Goal: Task Accomplishment & Management: Use online tool/utility

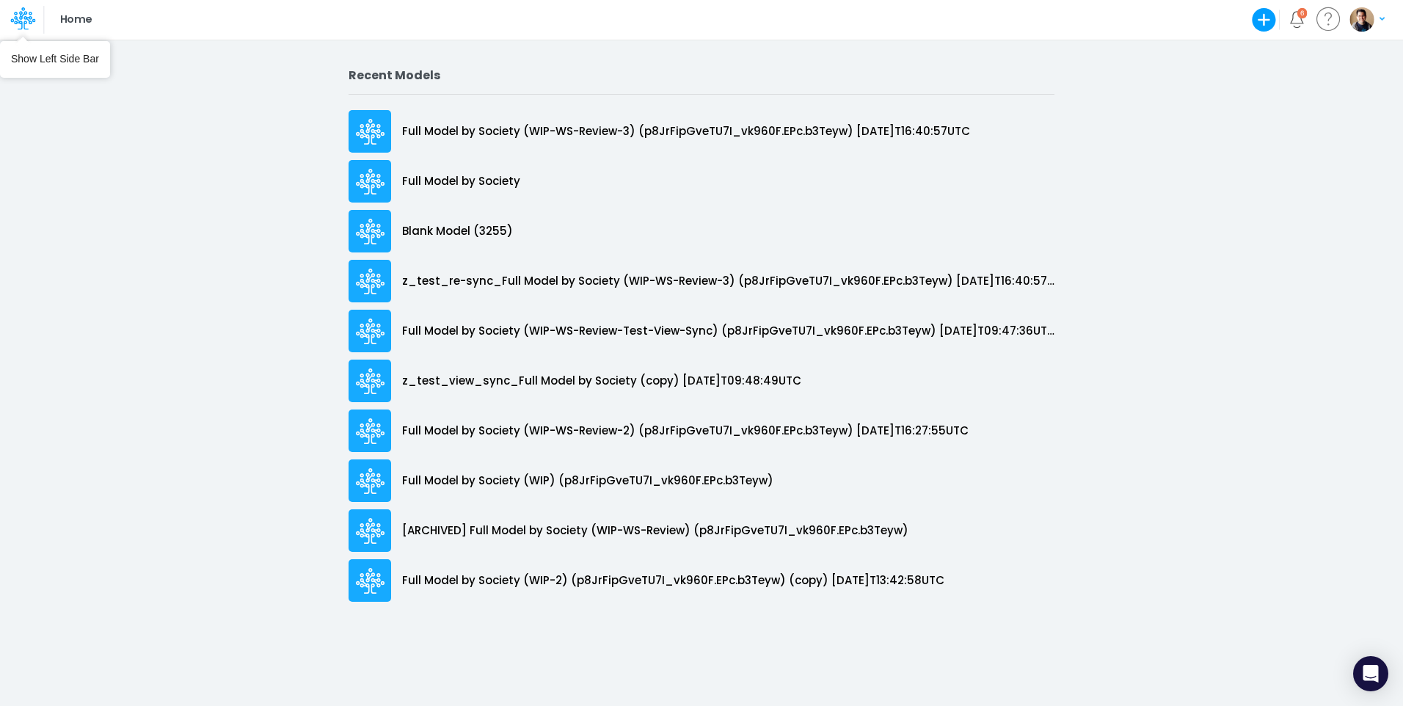
click at [21, 18] on icon at bounding box center [22, 18] width 25 height 25
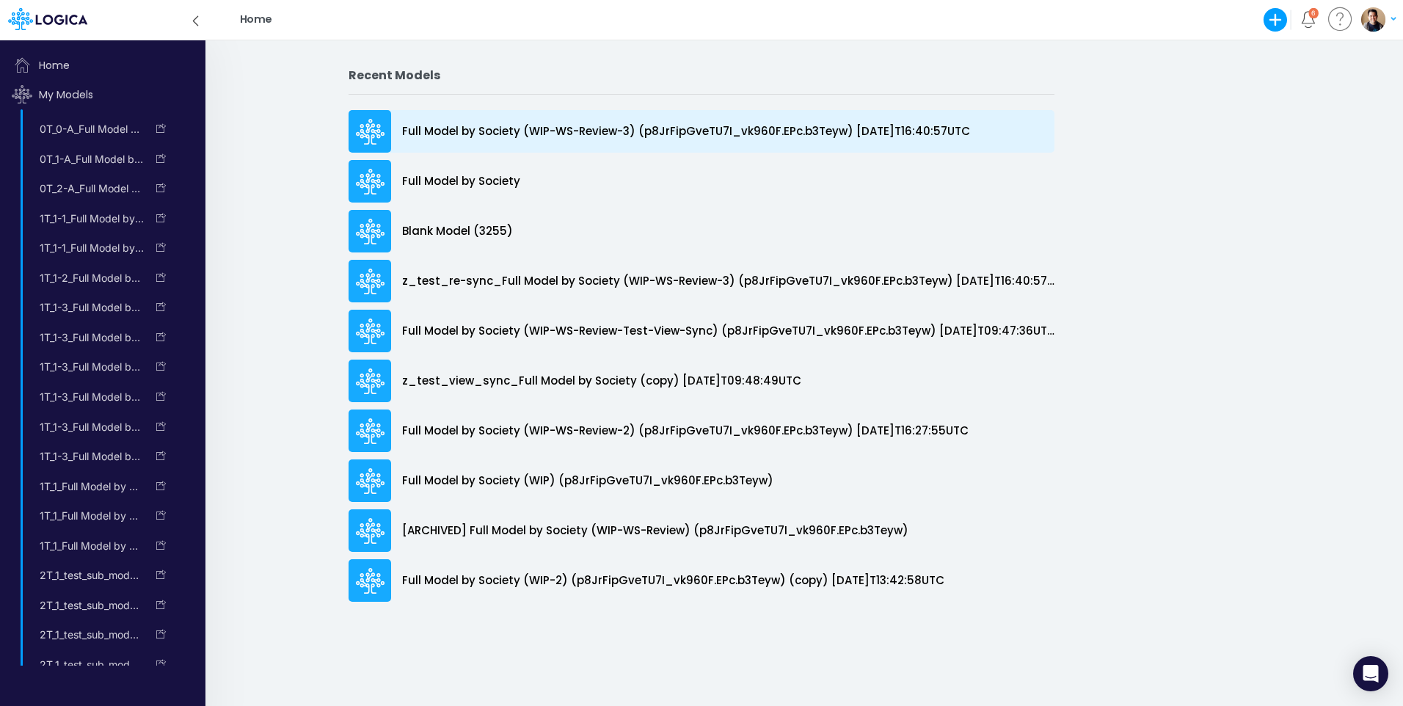
click at [525, 131] on p "Full Model by Society (WIP-WS-Review-3) (p8JrFipGveTU7I_vk960F.EPc.b3Teyw) [DAT…" at bounding box center [686, 131] width 568 height 17
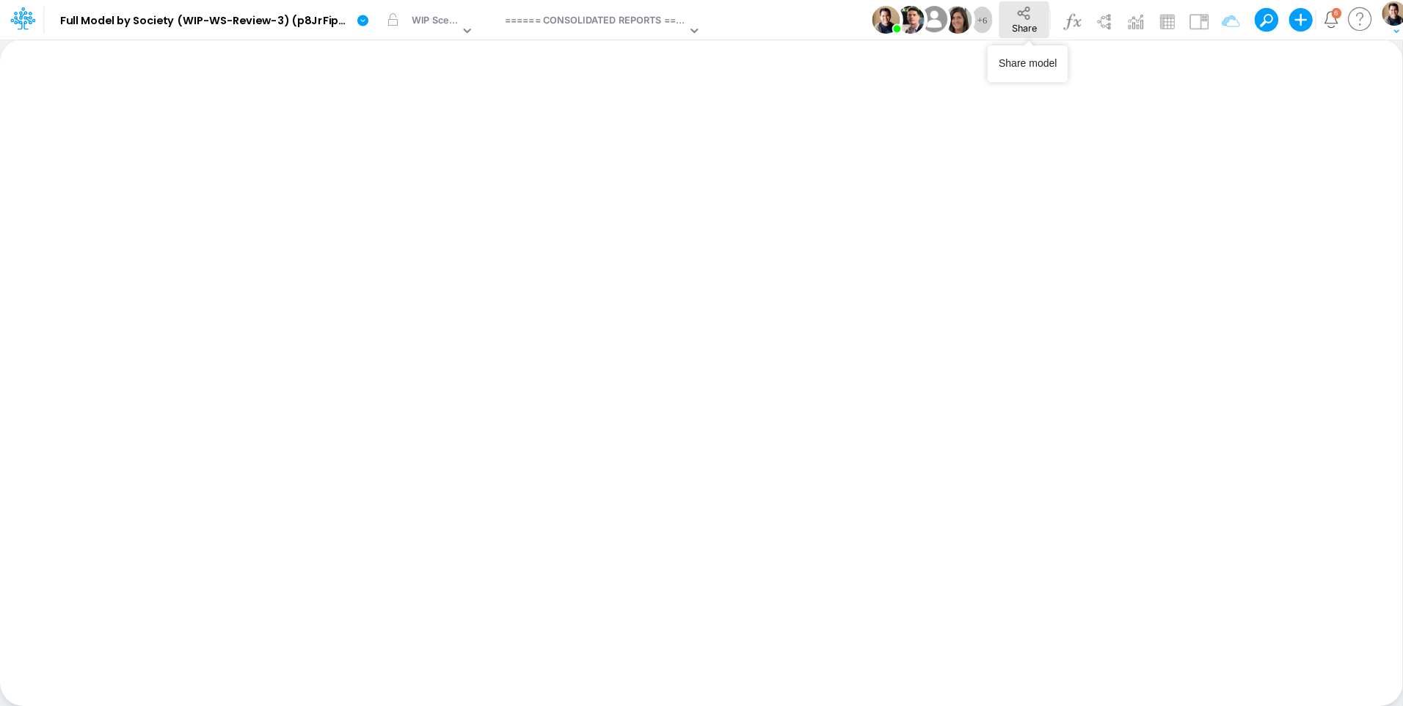
click at [1020, 22] on span "Share" at bounding box center [1024, 27] width 25 height 11
click at [365, 23] on icon at bounding box center [362, 20] width 11 height 11
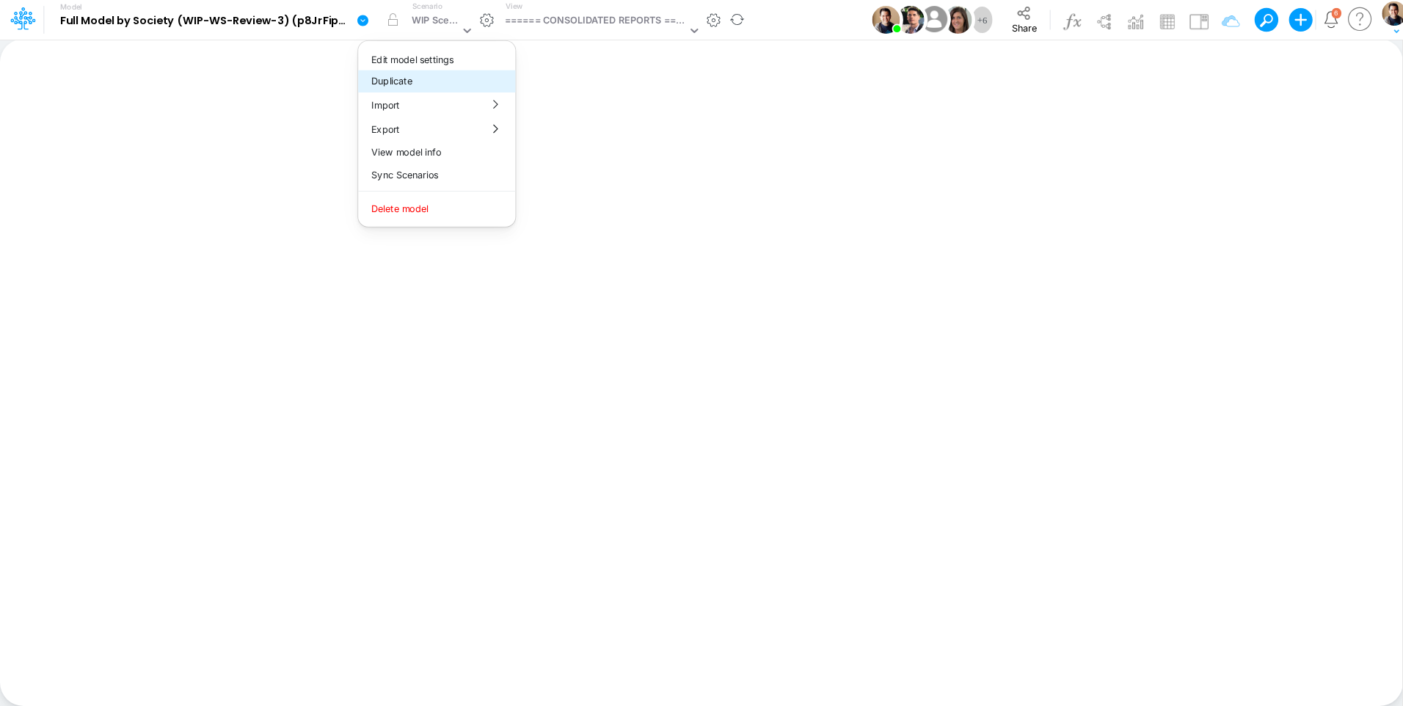
click at [388, 78] on button "Duplicate" at bounding box center [436, 81] width 157 height 23
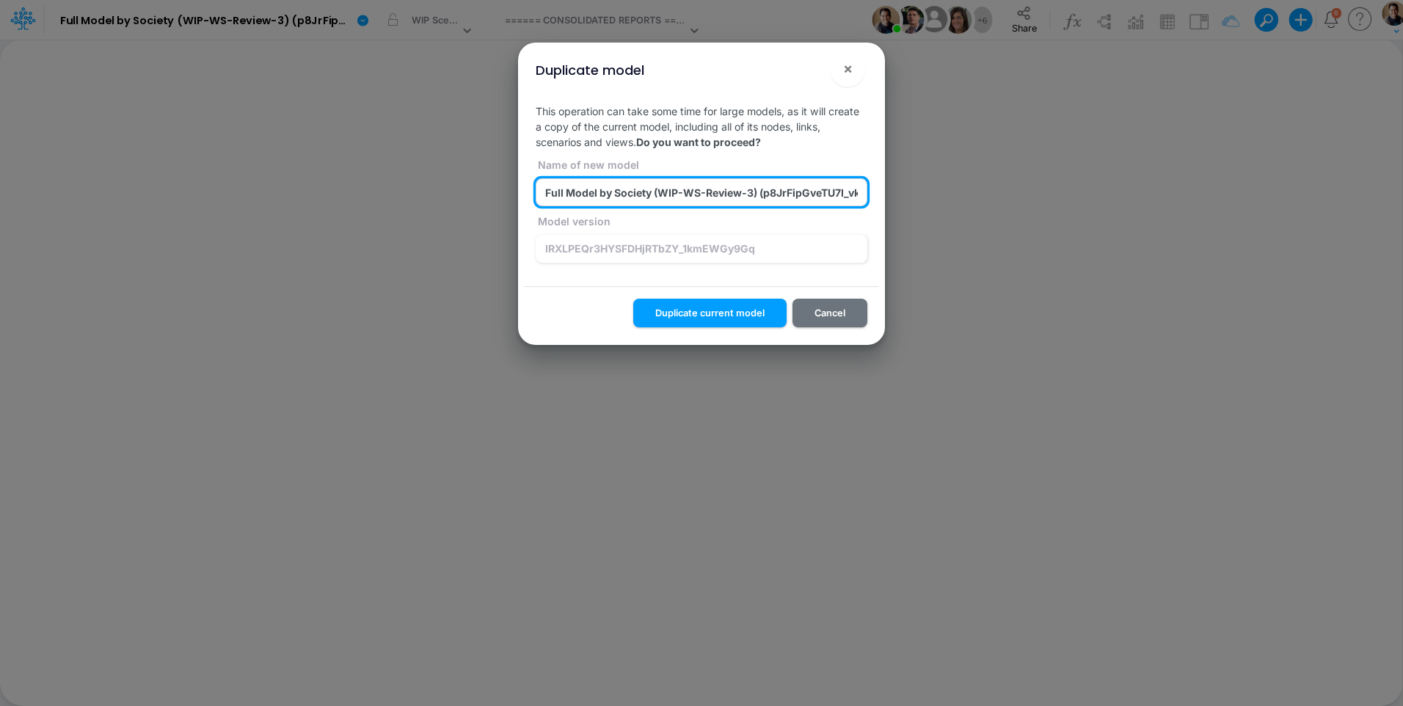
click at [710, 197] on input "Full Model by Society (WIP-WS-Review-3) (p8JrFipGveTU7I_vk960F.EPc.b3Teyw) 2025…" at bounding box center [701, 192] width 332 height 28
click at [742, 190] on input "Full Model by Society (WIP-WS-Review-3) (p8JrFipGveTU7I_vk960F.EPc.b3Teyw) 2025…" at bounding box center [701, 192] width 332 height 28
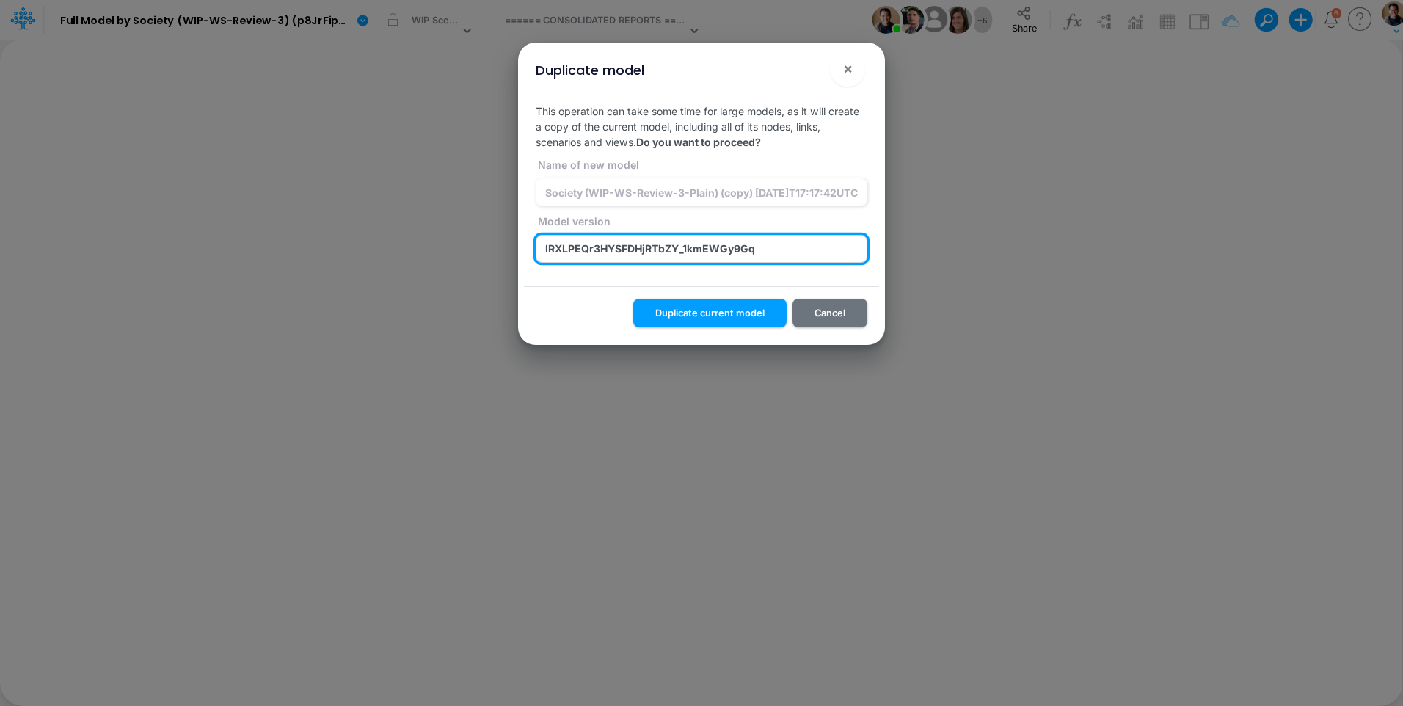
click at [774, 252] on input "IRXLPEQr3HYSFDHjRTbZY_1kmEWGy9Gq" at bounding box center [701, 249] width 332 height 28
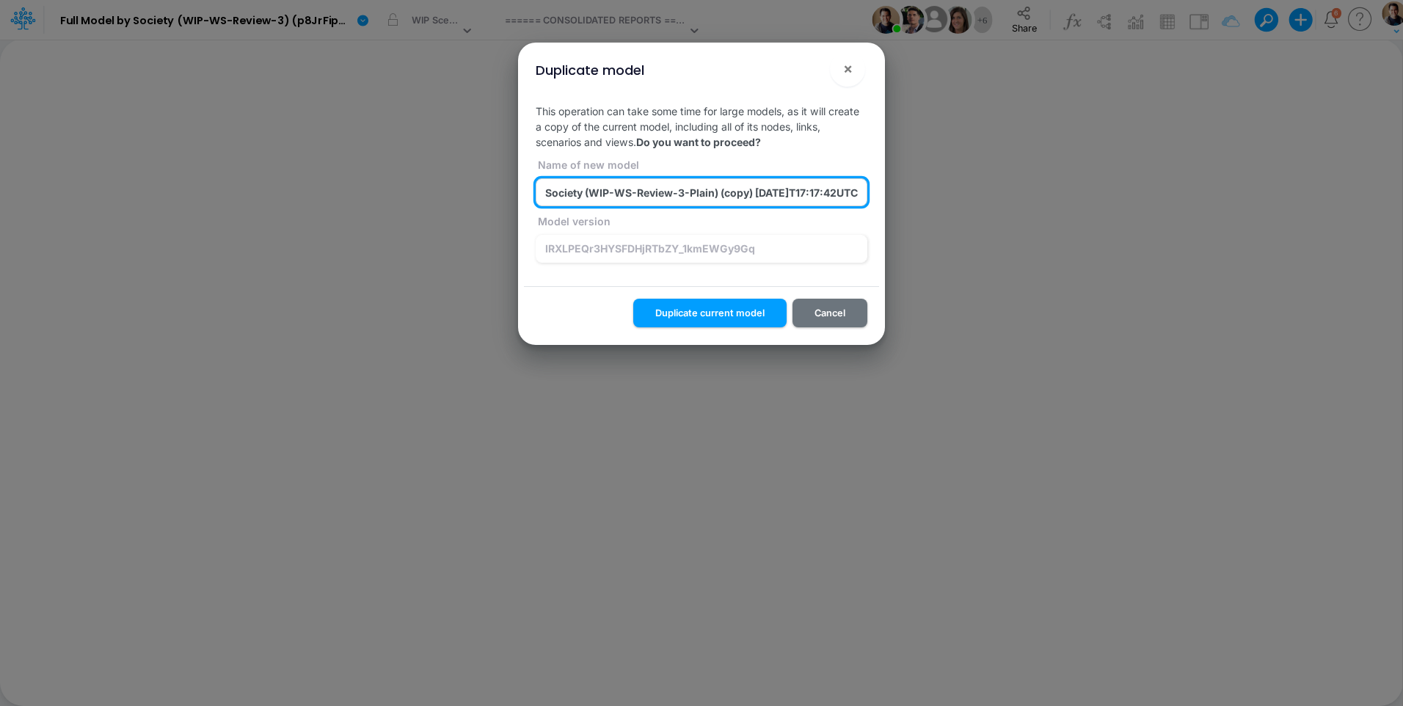
click at [692, 183] on input "Full Model by Society (WIP-WS-Review-3-Plain) (copy) 2025-10-10T17:17:42UTC" at bounding box center [701, 192] width 332 height 28
click at [698, 192] on input "Full Model by Society (WIP-WS-Review-3-Plain) (copy) 2025-10-10T17:17:42UTC" at bounding box center [701, 192] width 332 height 28
paste input "IRXLPEQr3HYSFDHjRTbZY_1kmEWGy9Gq"
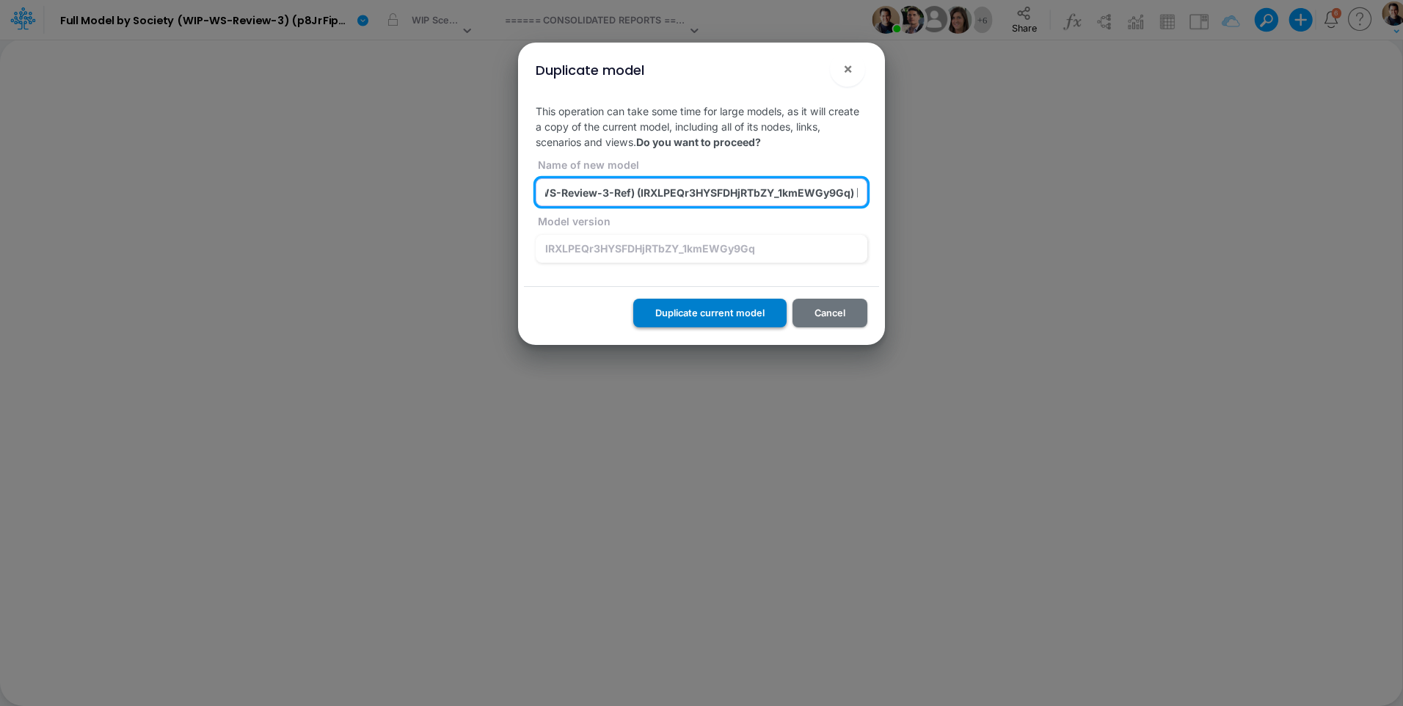
type input "Full Model by Society (WIP-WS-Review-3-Ref) (IRXLPEQr3HYSFDHjRTbZY_1kmEWGy9Gq) …"
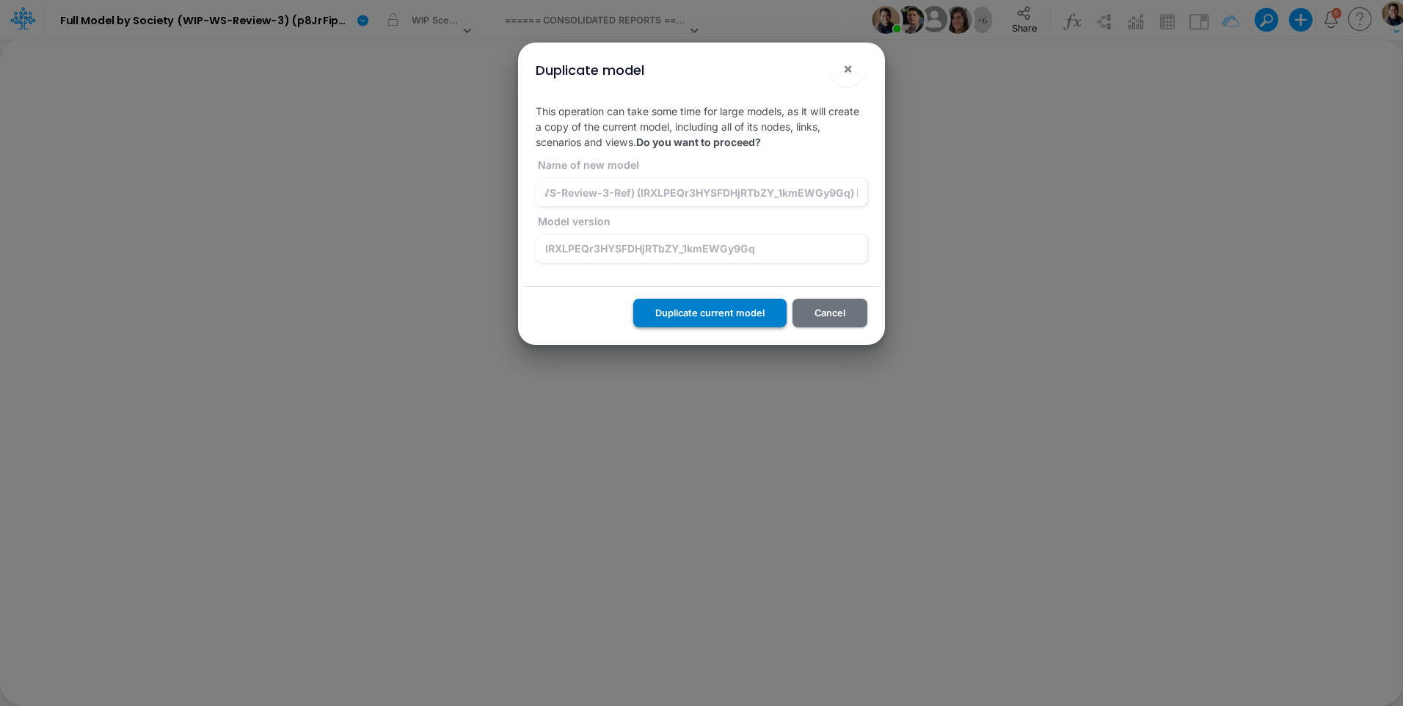
scroll to position [0, 0]
click at [726, 307] on button "Duplicate current model" at bounding box center [709, 313] width 153 height 29
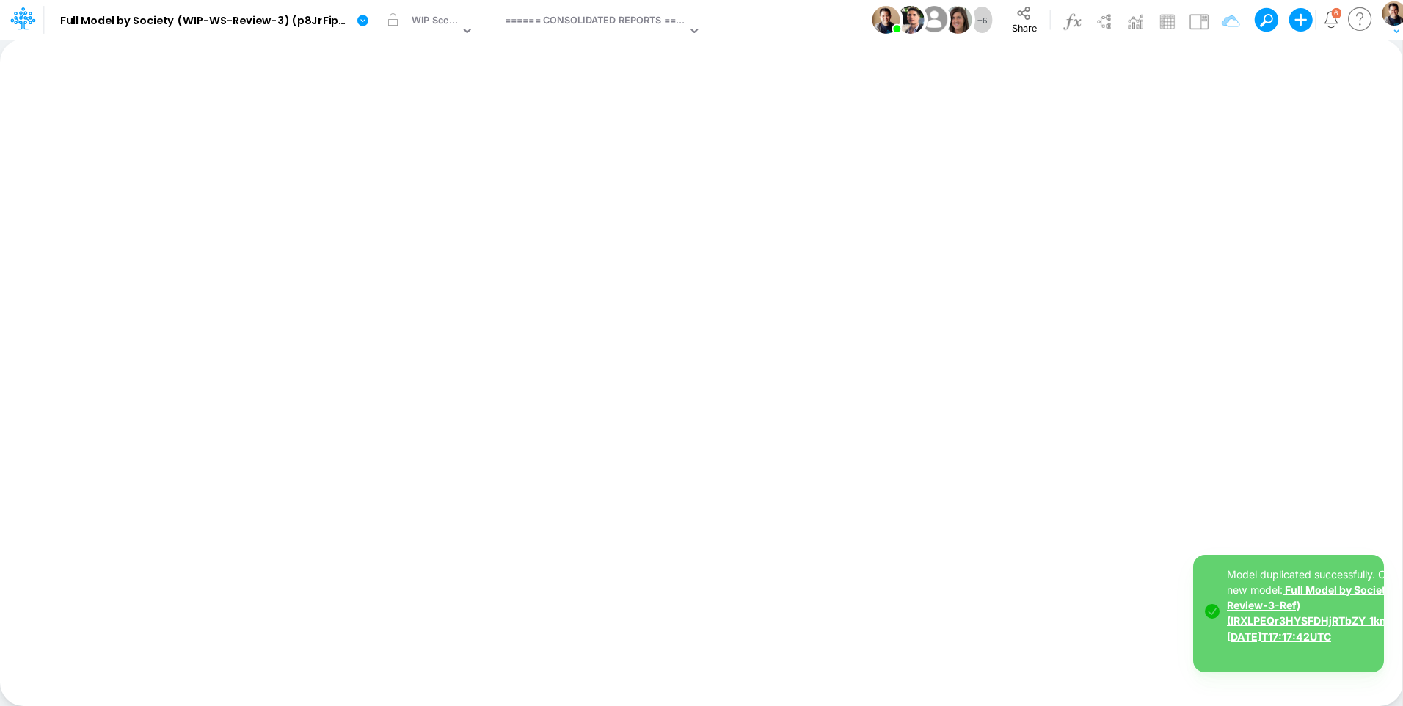
click at [1335, 618] on link "Full Model by Society (WIP-WS-Review-3-Ref) (IRXLPEQr3HYSFDHjRTbZY_1kmEWGy9Gq) …" at bounding box center [1335, 612] width 219 height 59
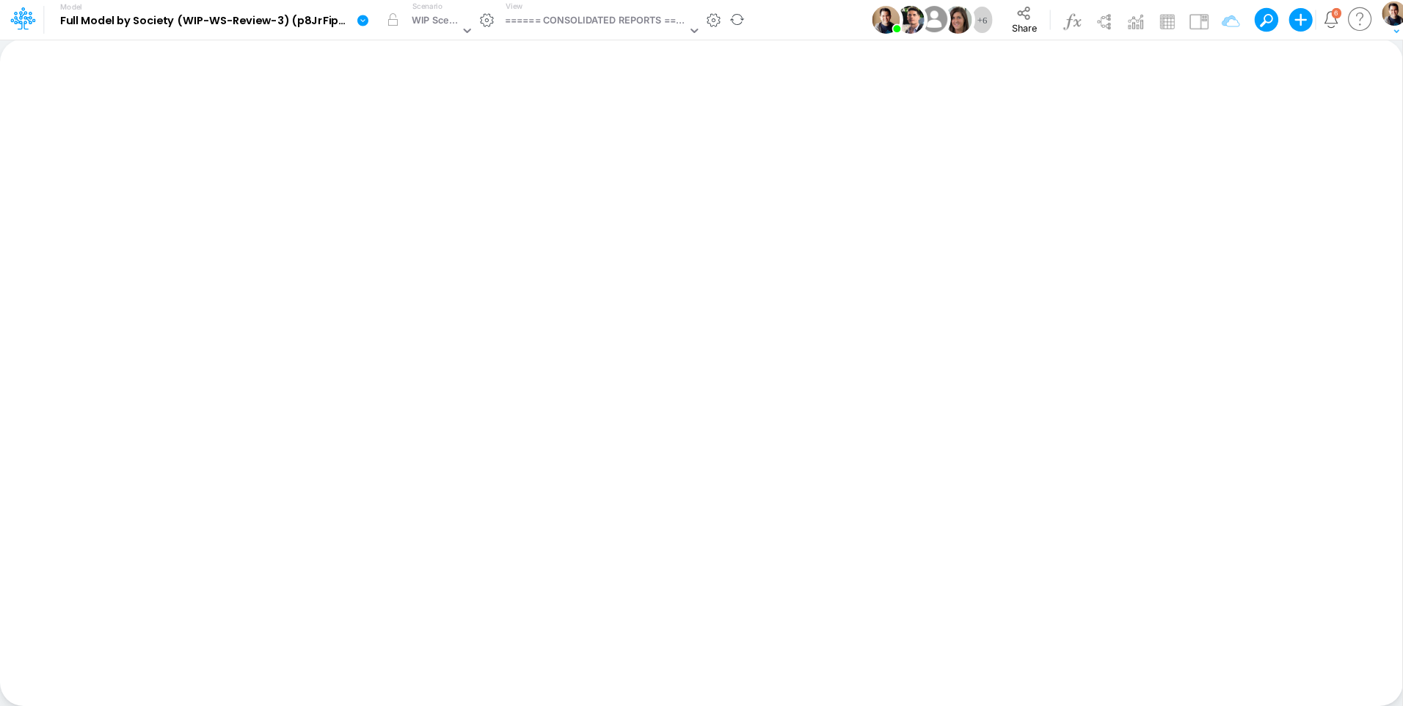
click at [356, 21] on icon at bounding box center [362, 20] width 13 height 13
click at [412, 153] on button "View model info" at bounding box center [436, 152] width 157 height 23
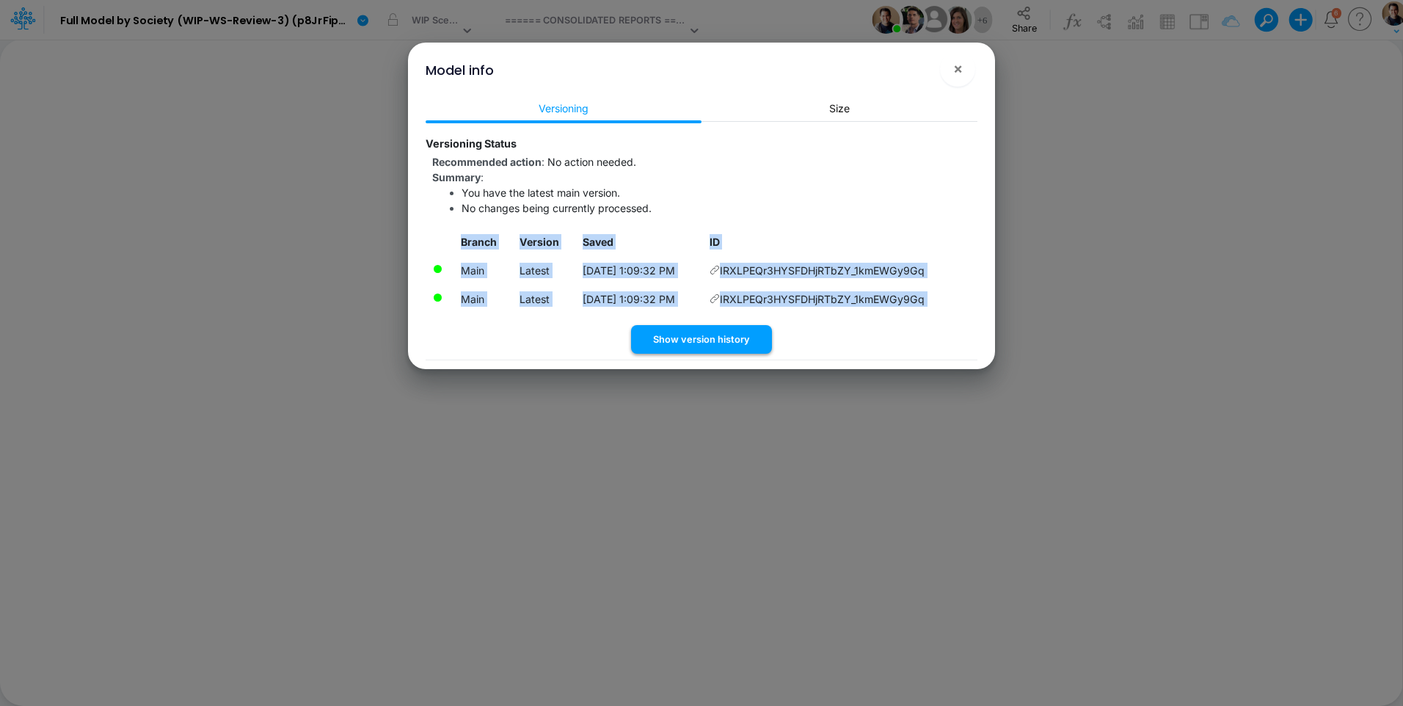
click at [698, 324] on div "Versioning Status Recommended action : No action needed. Summary : You have the…" at bounding box center [701, 244] width 552 height 220
drag, startPoint x: 698, startPoint y: 324, endPoint x: 728, endPoint y: 333, distance: 31.3
click at [728, 333] on button "Show version history" at bounding box center [701, 339] width 141 height 29
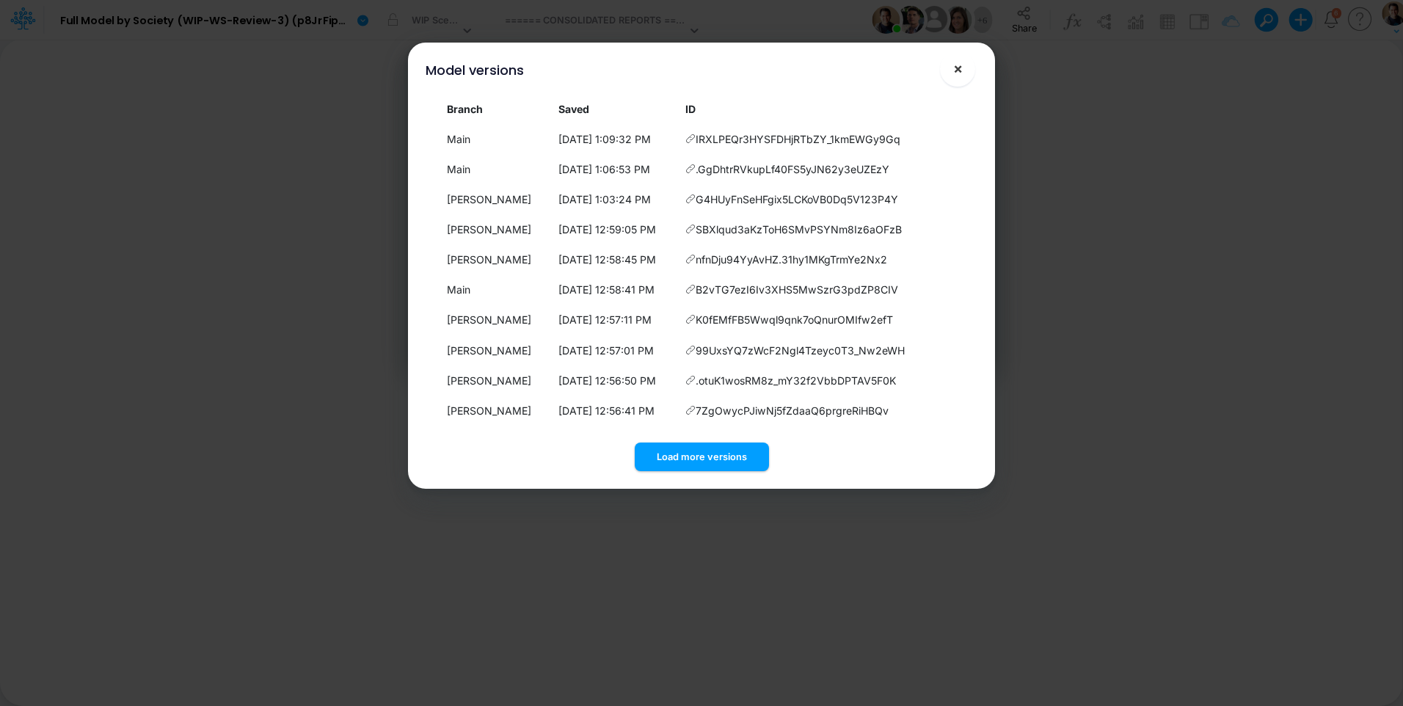
click at [956, 70] on span "×" at bounding box center [958, 68] width 10 height 18
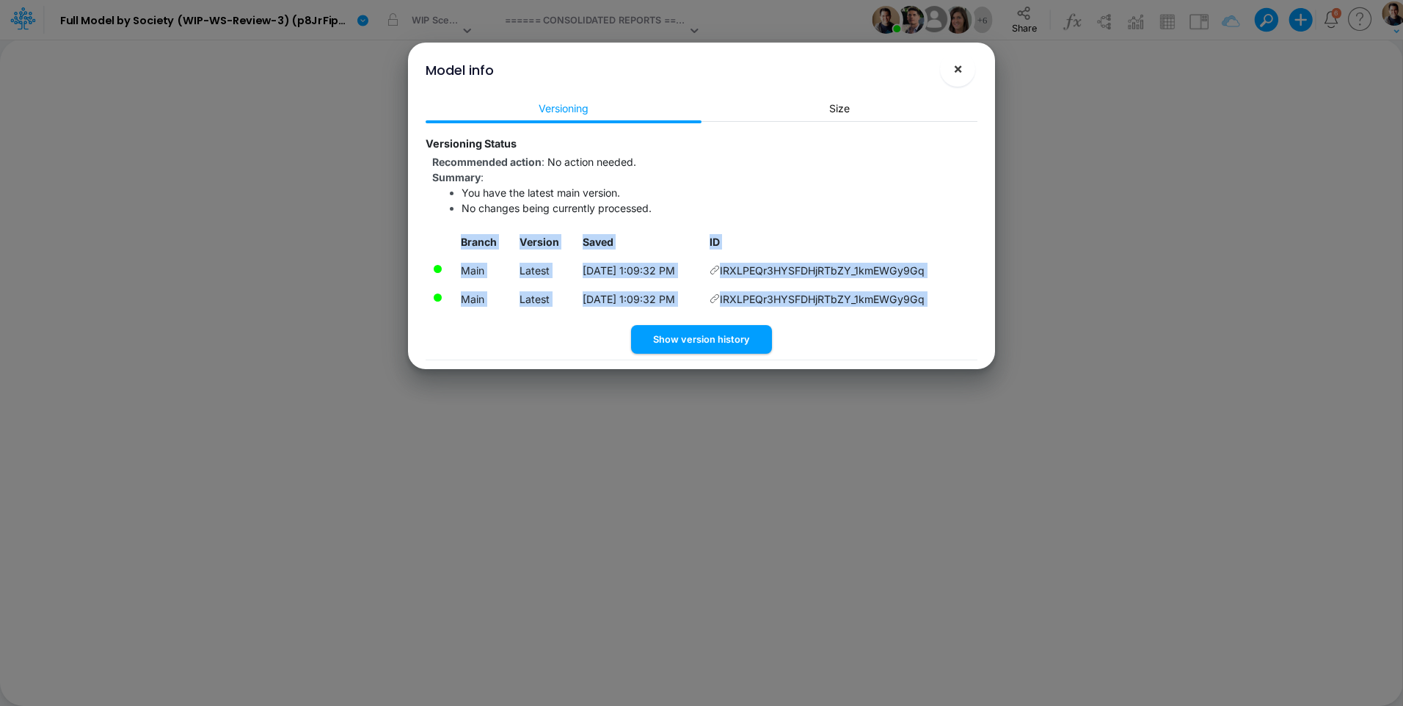
click at [966, 73] on button "×" at bounding box center [957, 68] width 35 height 35
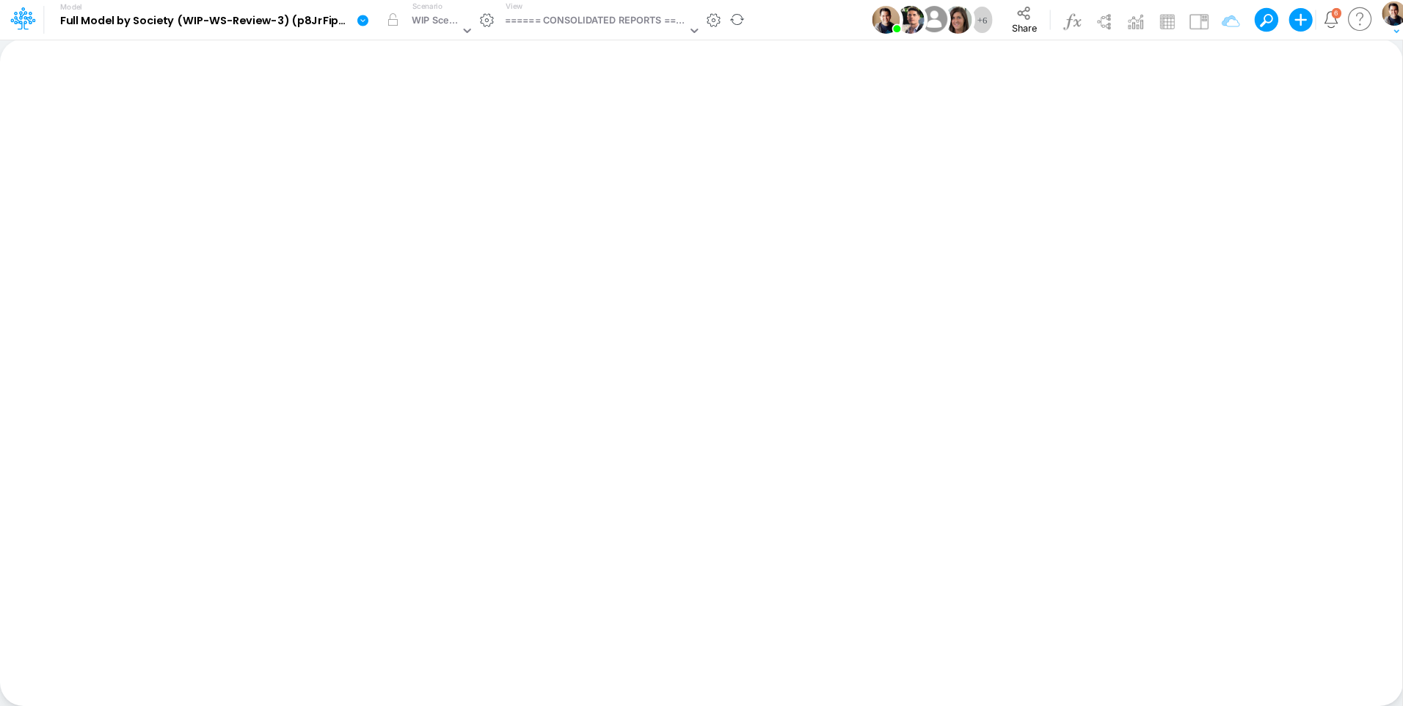
click at [365, 15] on icon at bounding box center [362, 20] width 11 height 11
click at [402, 74] on button "Duplicate" at bounding box center [436, 81] width 157 height 23
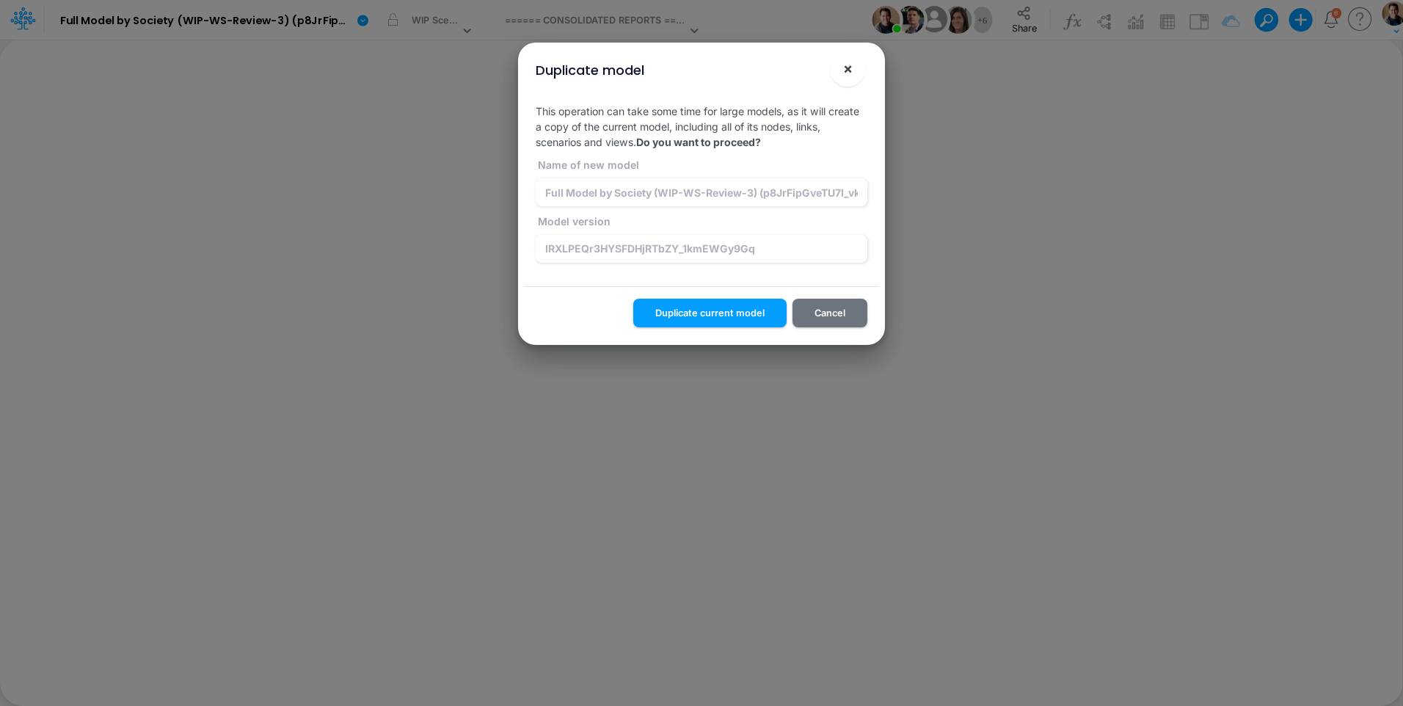
click at [855, 73] on button "×" at bounding box center [847, 68] width 35 height 35
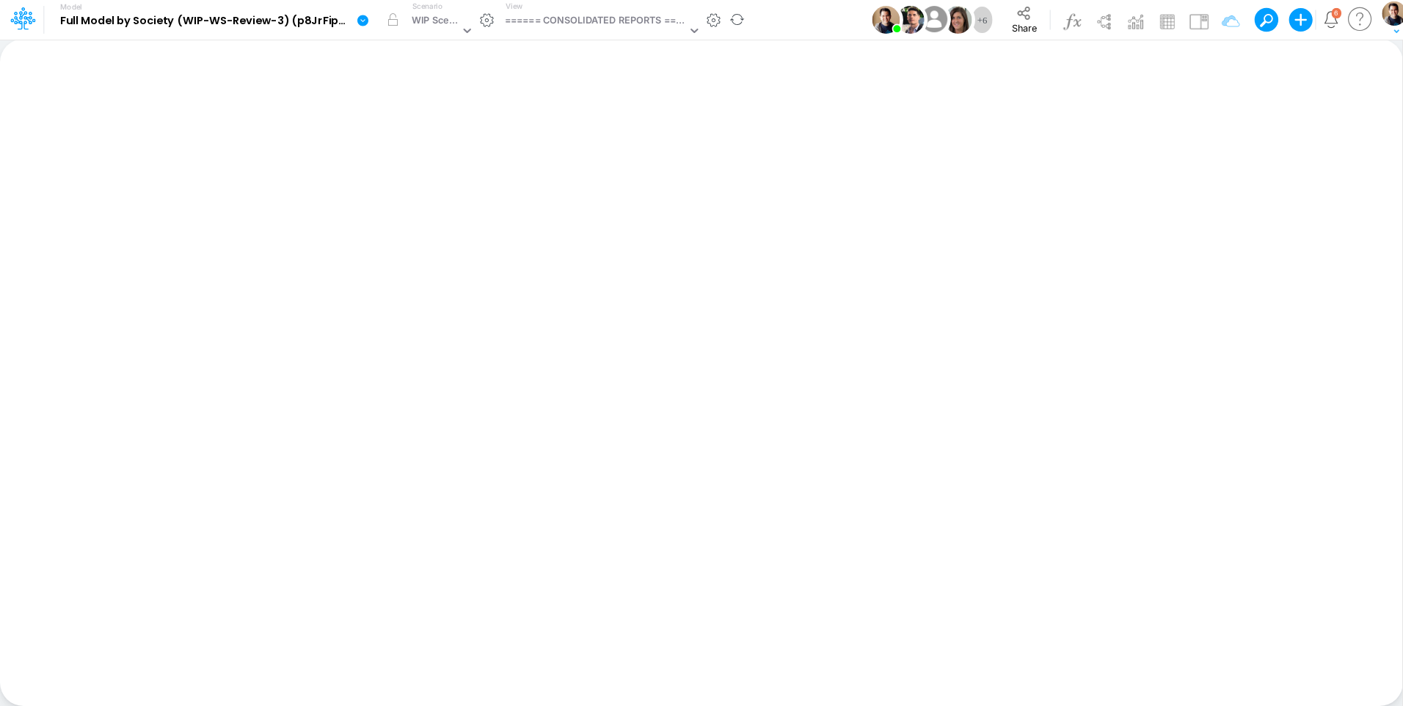
click at [368, 21] on icon at bounding box center [362, 20] width 11 height 11
click at [392, 76] on button "Duplicate" at bounding box center [436, 81] width 157 height 23
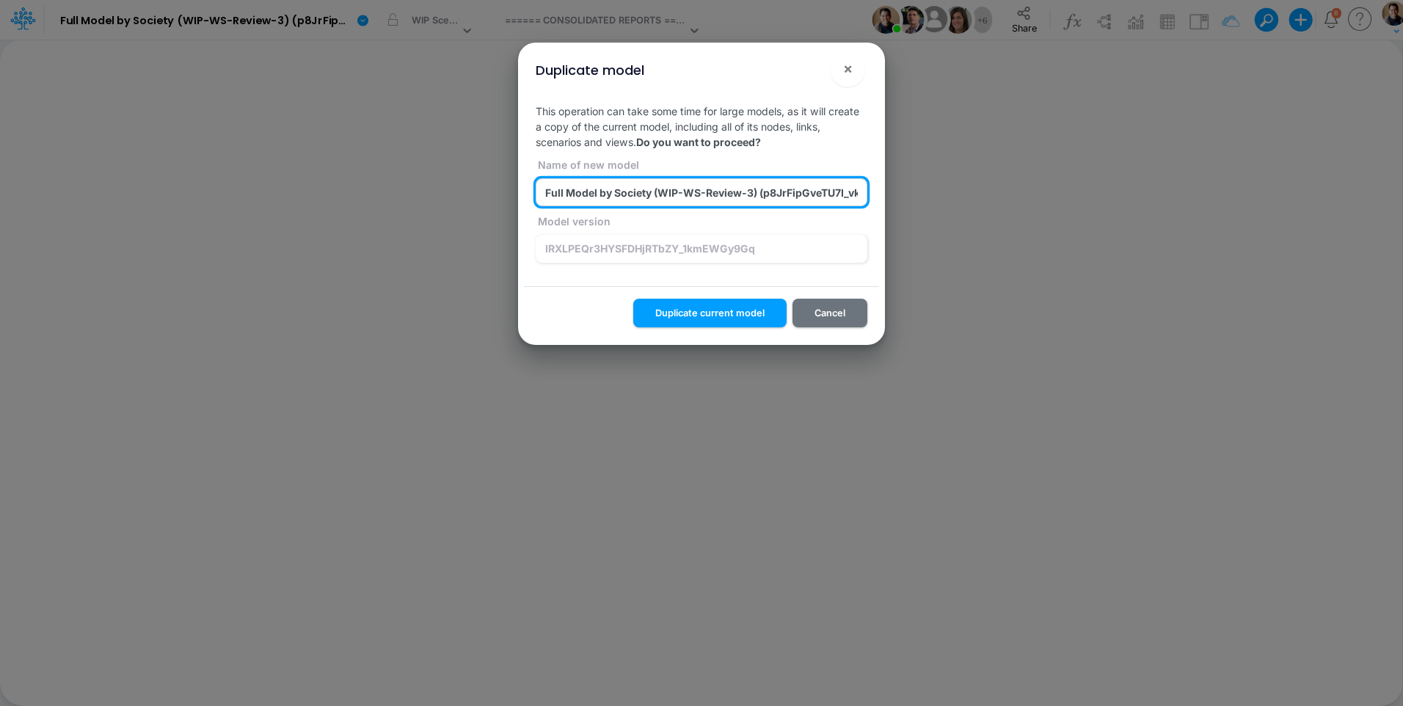
paste input "-Ref) (IRXLPEQr3HYSFDHjRTbZY_1kmEWGy9Gq)"
click at [767, 191] on input "Full Model by Society (WIP-WS-Review-3-Ref) (IRXLPEQr3HYSFDHjRTbZY_1kmEWGy9Gq) …" at bounding box center [701, 192] width 332 height 28
type input "Full Model by Society (WIP-WS-Review-3+Actuals) (IRXLPEQr3HYSFDHjRTbZY_1kmEWGy9…"
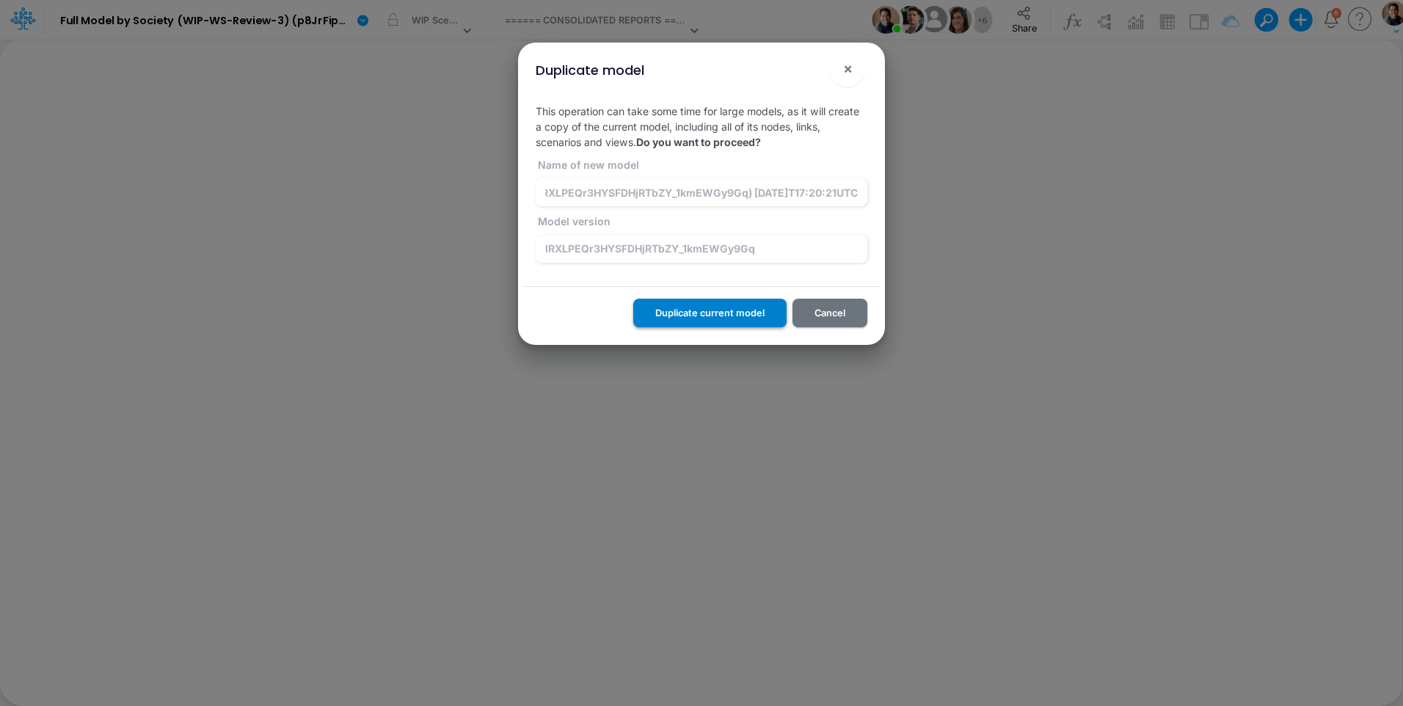
scroll to position [0, 0]
click at [718, 312] on button "Duplicate current model" at bounding box center [709, 313] width 153 height 29
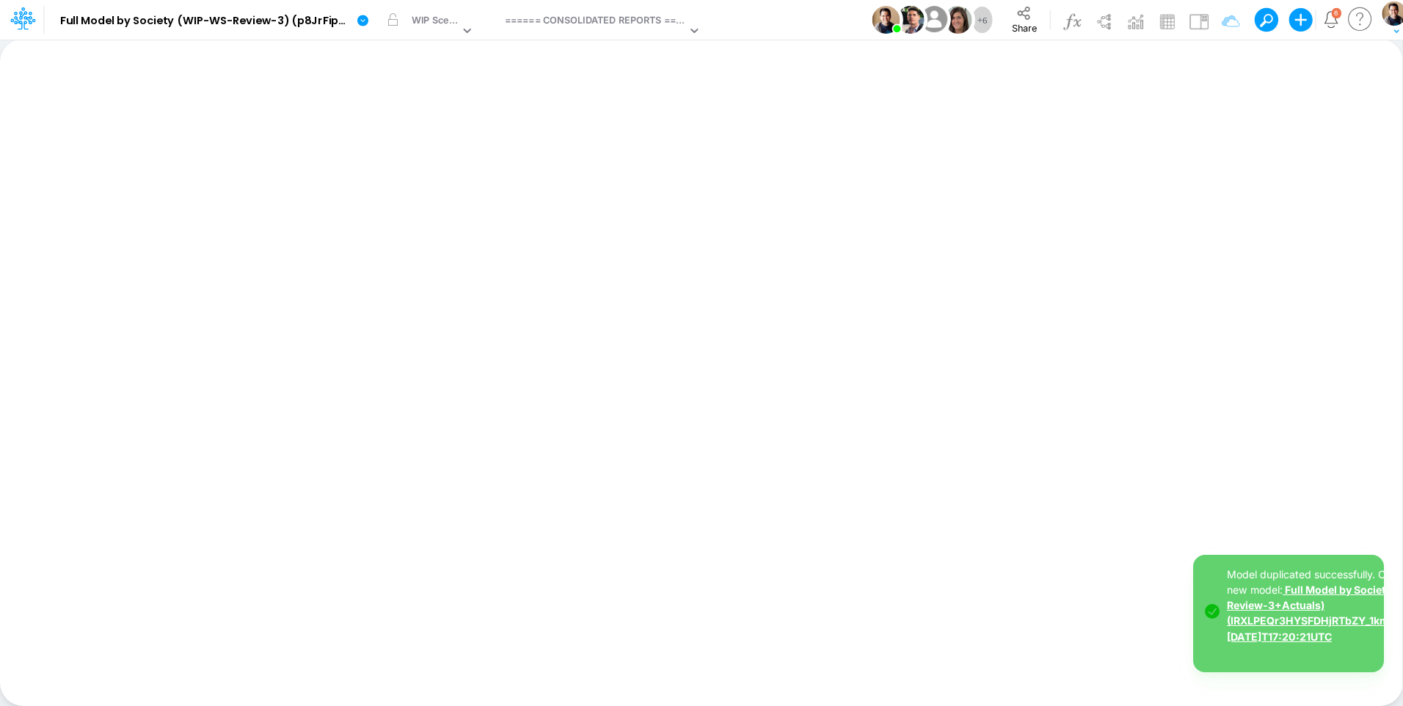
click at [1309, 620] on link "Full Model by Society (WIP-WS-Review-3+Actuals) (IRXLPEQr3HYSFDHjRTbZY_1kmEWGy9…" at bounding box center [1335, 612] width 219 height 59
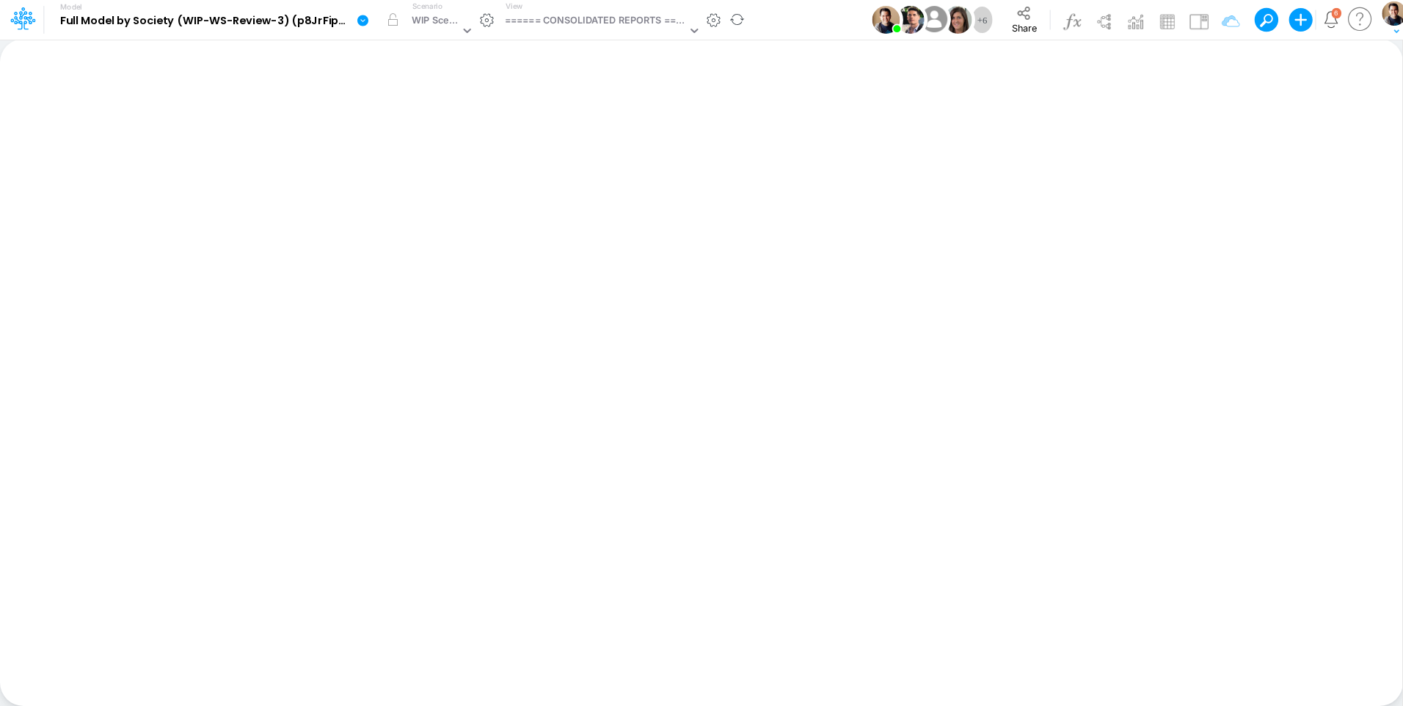
click at [362, 23] on icon at bounding box center [362, 20] width 11 height 11
click at [439, 150] on button "View model info" at bounding box center [436, 152] width 157 height 23
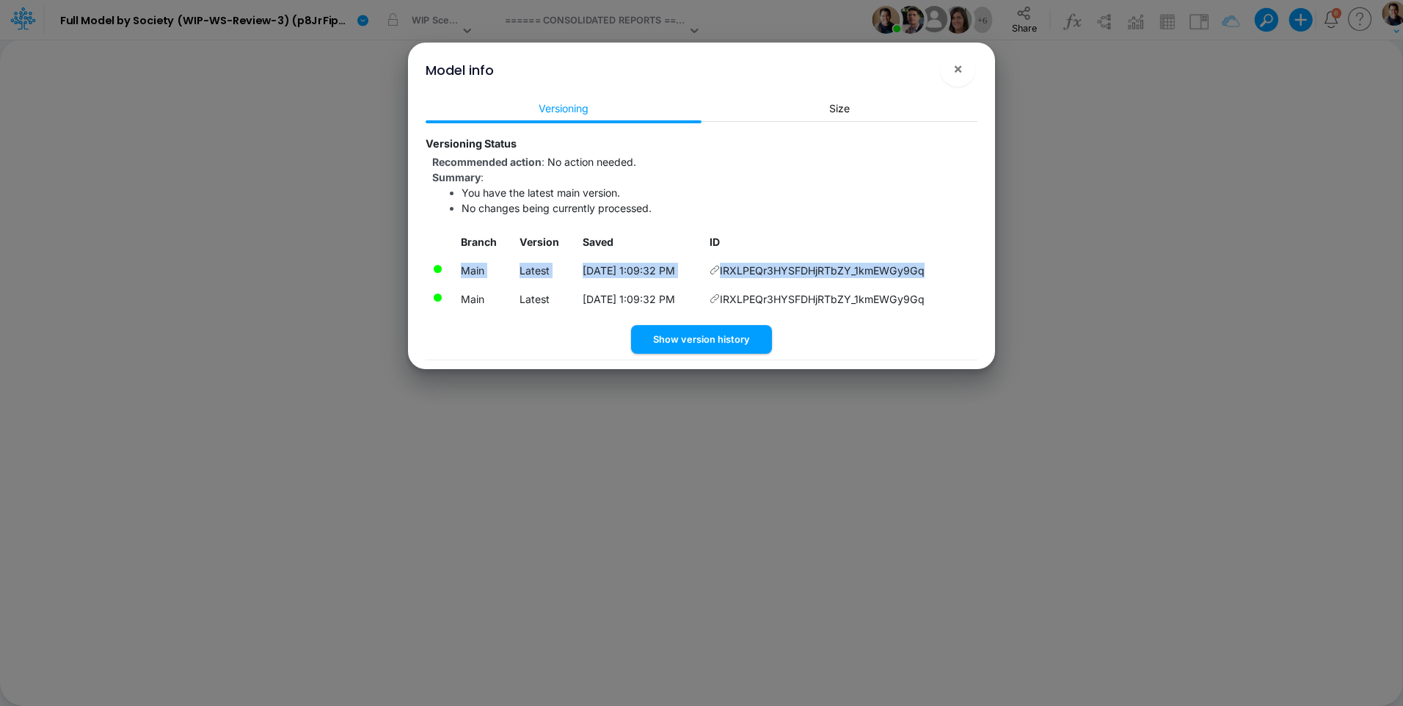
drag, startPoint x: 943, startPoint y: 268, endPoint x: 461, endPoint y: 268, distance: 481.2
click at [461, 268] on tr "Main Latest 10/10/2025, 1:09:32 PM IRXLPEQr3HYSFDHjRTbZY_1kmEWGy9Gq" at bounding box center [701, 270] width 552 height 29
copy tr "Main Latest 10/10/2025, 1:09:32 PM IRXLPEQr3HYSFDHjRTbZY_1kmEWGy9Gq"
click at [959, 67] on span "×" at bounding box center [958, 68] width 10 height 18
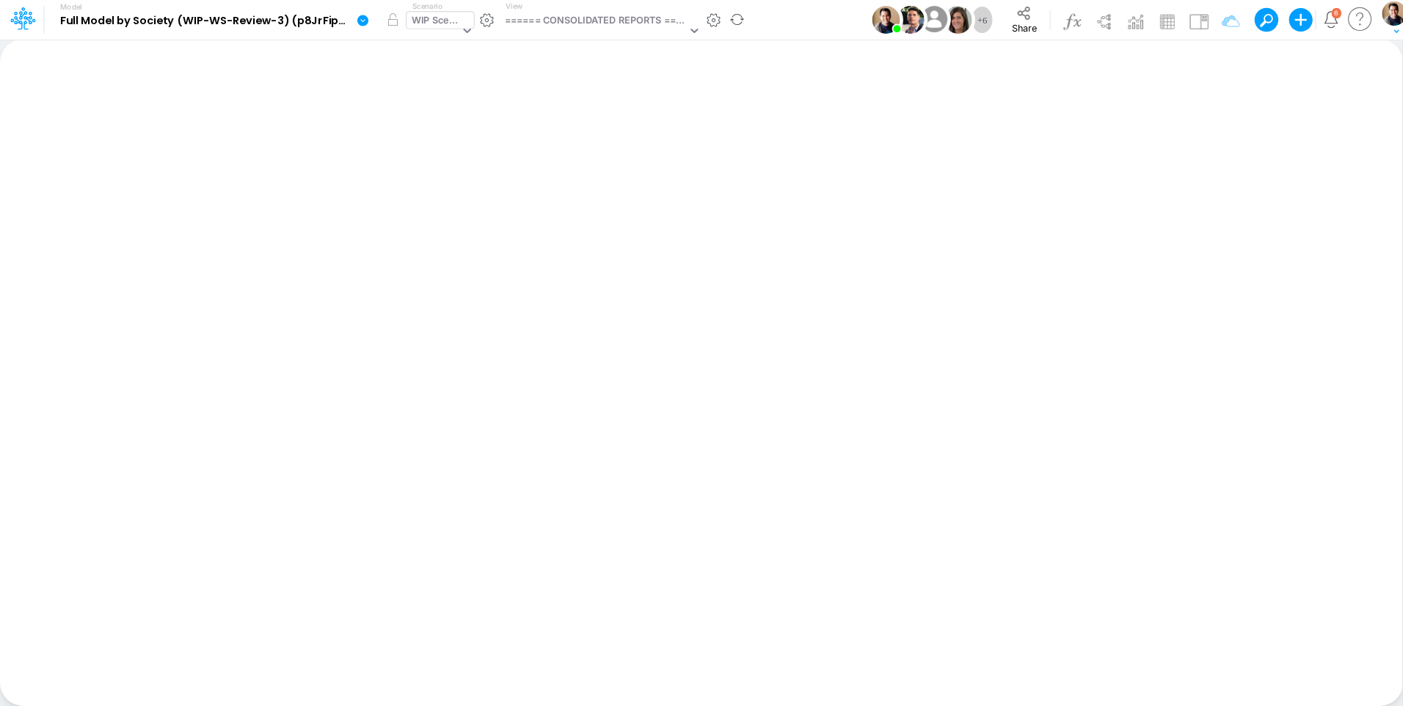
click at [430, 23] on div "WIP Scenario" at bounding box center [436, 21] width 48 height 17
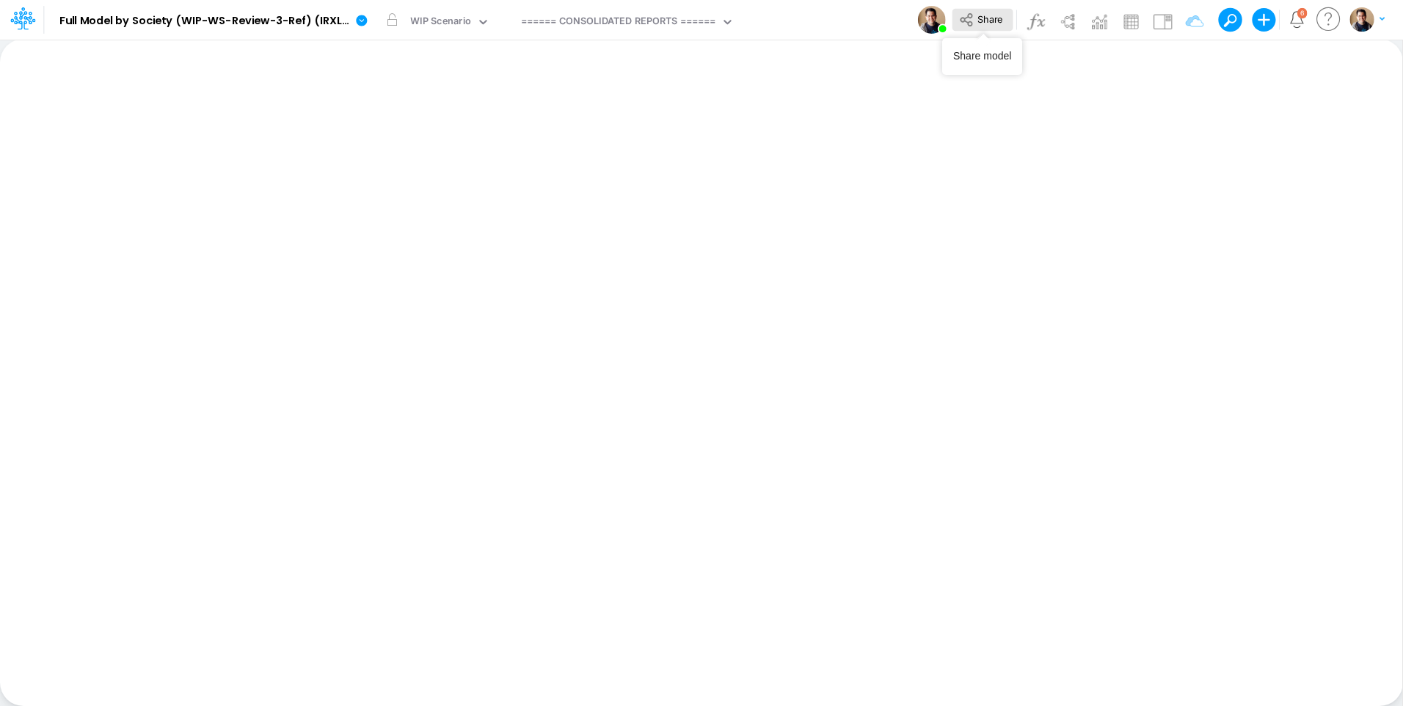
click at [976, 23] on button "Share" at bounding box center [981, 20] width 61 height 23
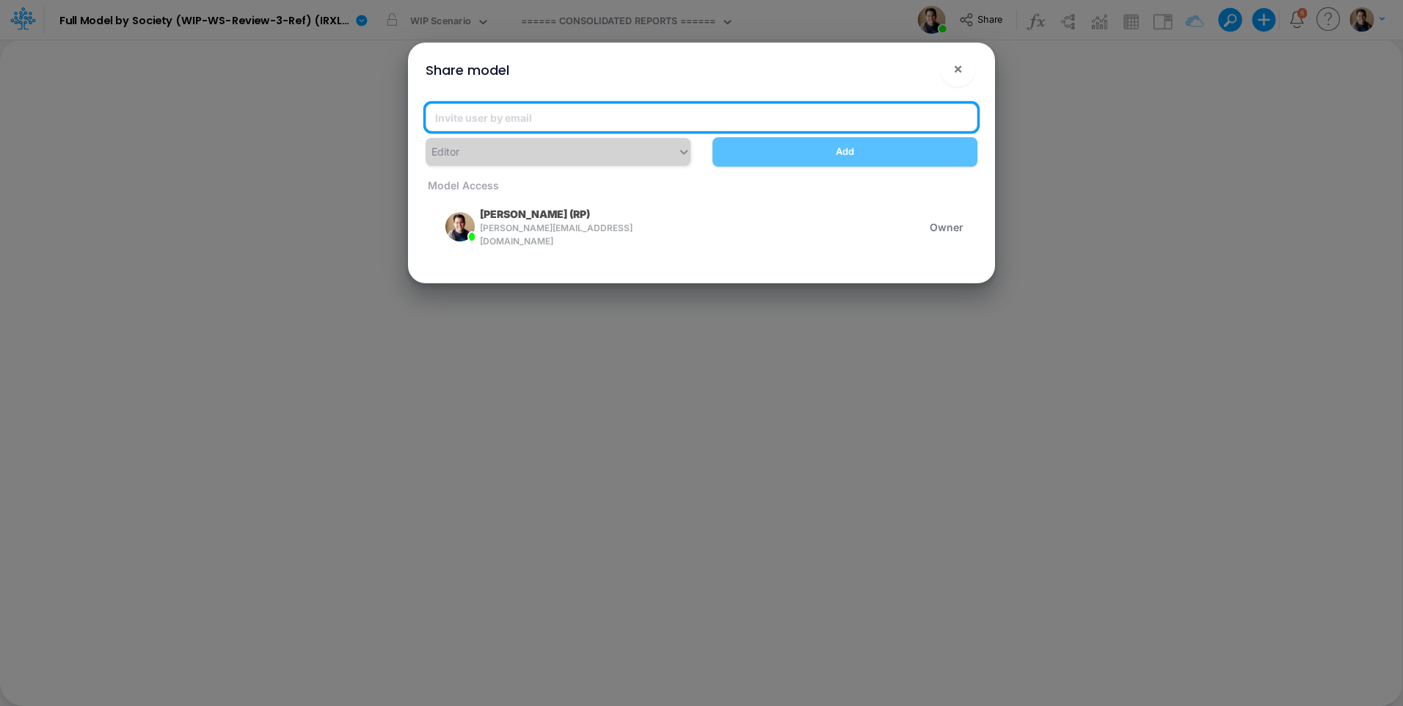
click at [748, 120] on input "email" at bounding box center [701, 117] width 552 height 28
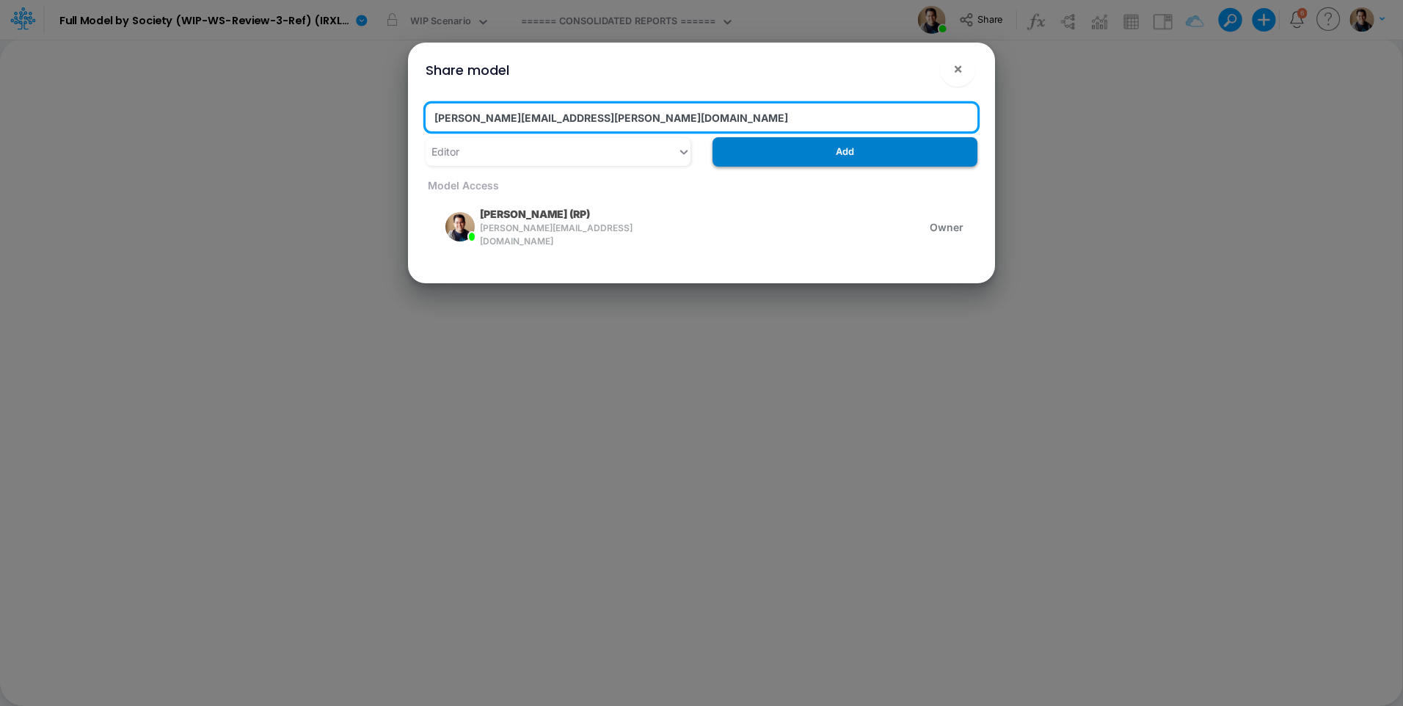
type input "carissa.castro+rp@logica.cloud"
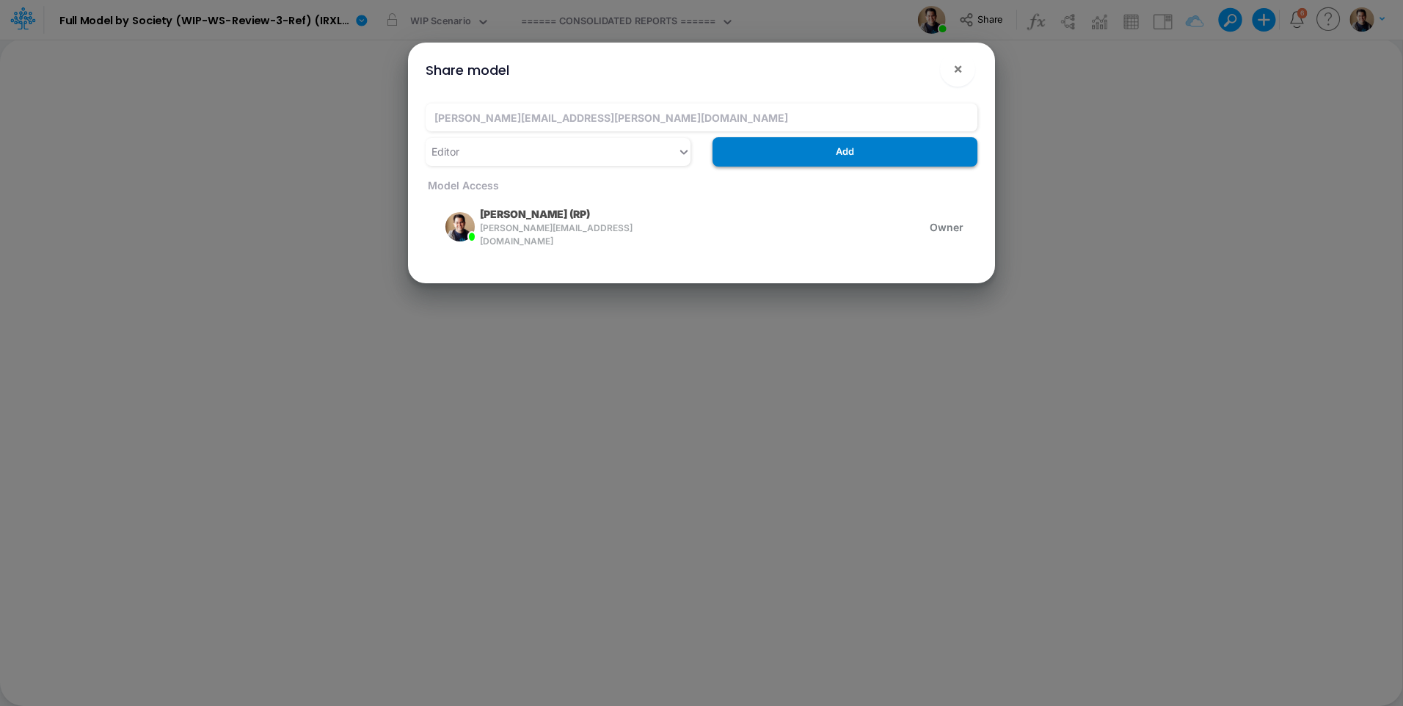
click at [817, 156] on button "Add" at bounding box center [844, 151] width 265 height 29
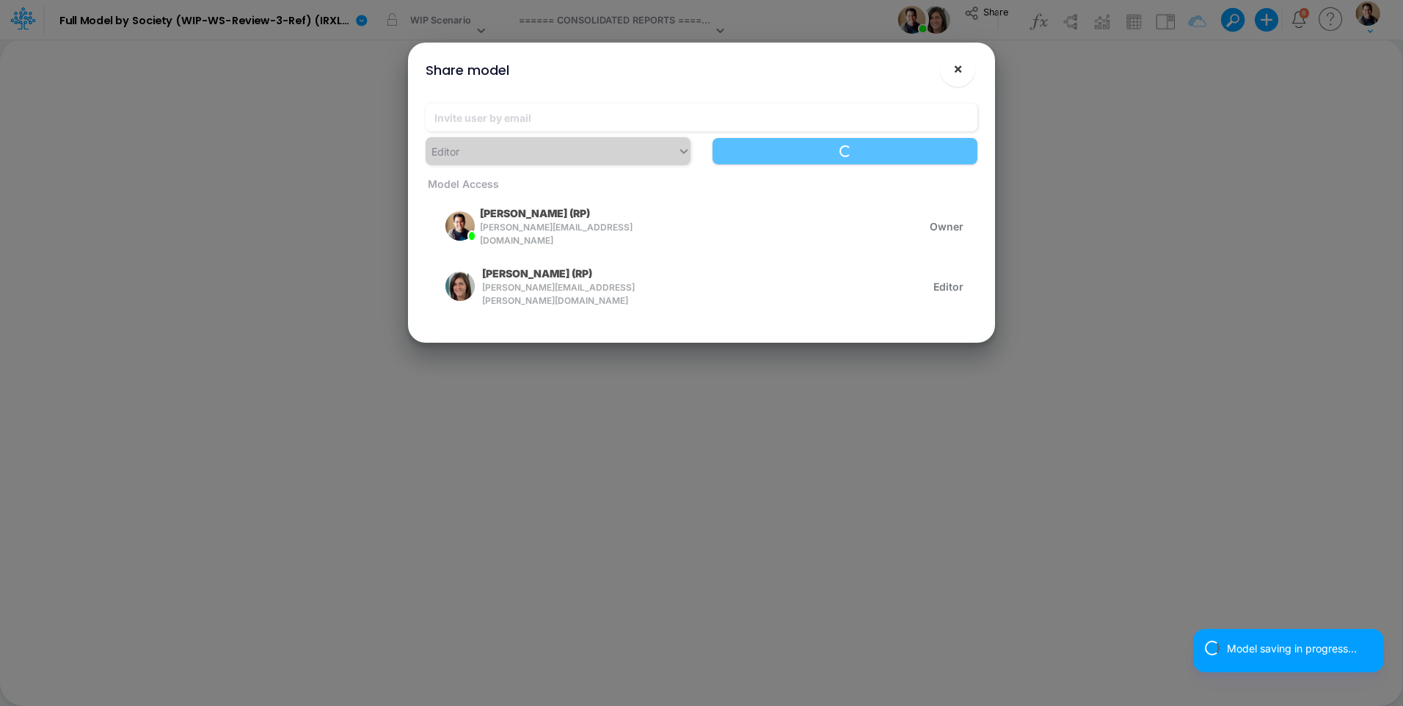
click at [962, 63] on span "×" at bounding box center [958, 68] width 10 height 18
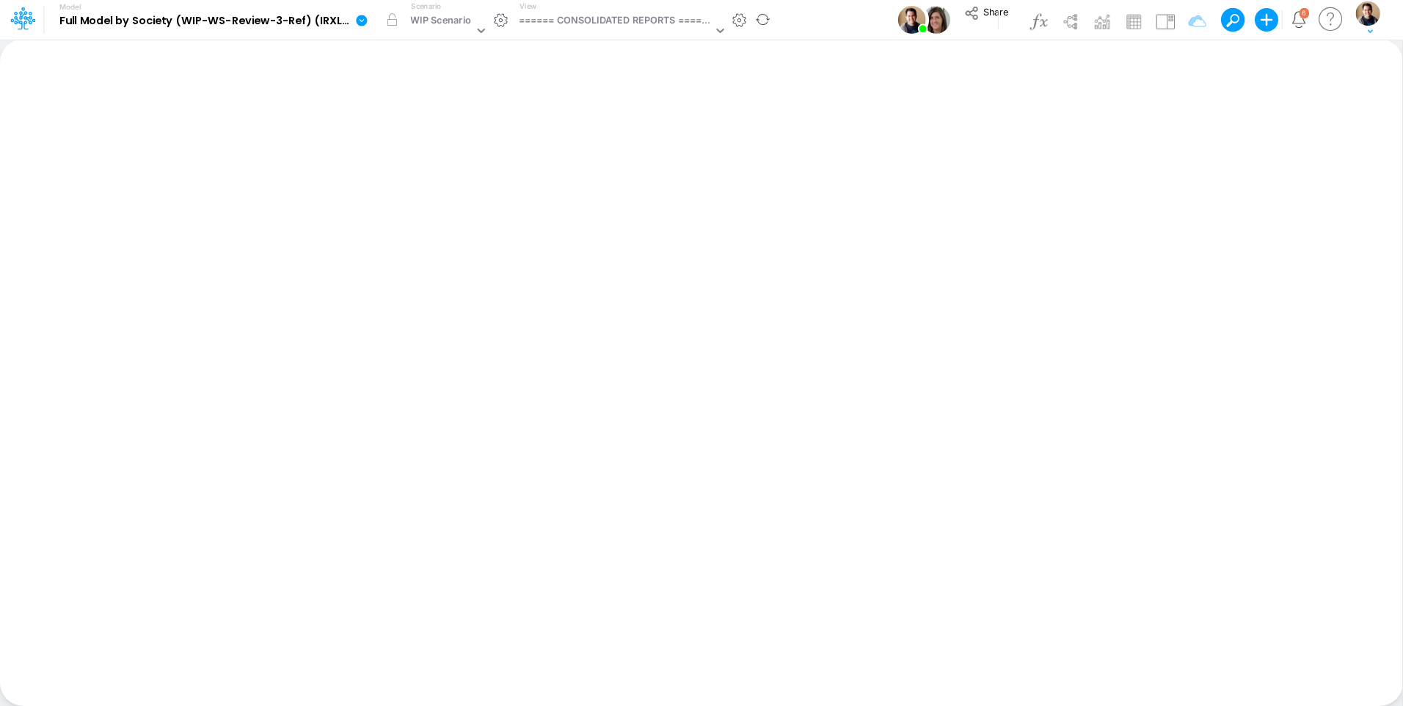
click at [359, 18] on icon at bounding box center [361, 20] width 11 height 11
click at [446, 53] on button "Edit model settings" at bounding box center [435, 59] width 157 height 23
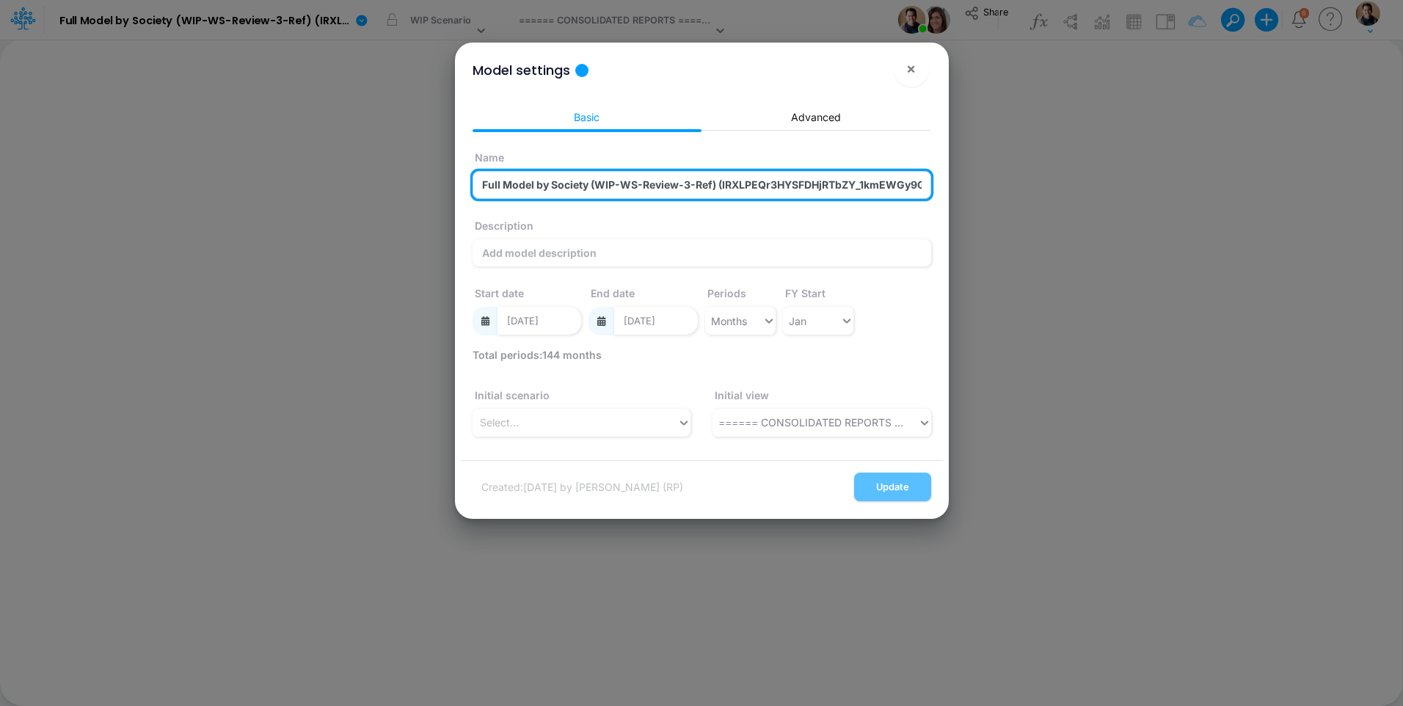
click at [764, 186] on input "Full Model by Society (WIP-WS-Review-3-Ref) (IRXLPEQr3HYSFDHjRTbZY_1kmEWGy9Gq) …" at bounding box center [701, 185] width 458 height 28
click at [897, 186] on input "Full Model by Society (WIP-WS-Review-3-Ref) (IRXLPEQr3HYSFDHjRTbZY_1kmEWGy9Gq) …" at bounding box center [701, 185] width 458 height 28
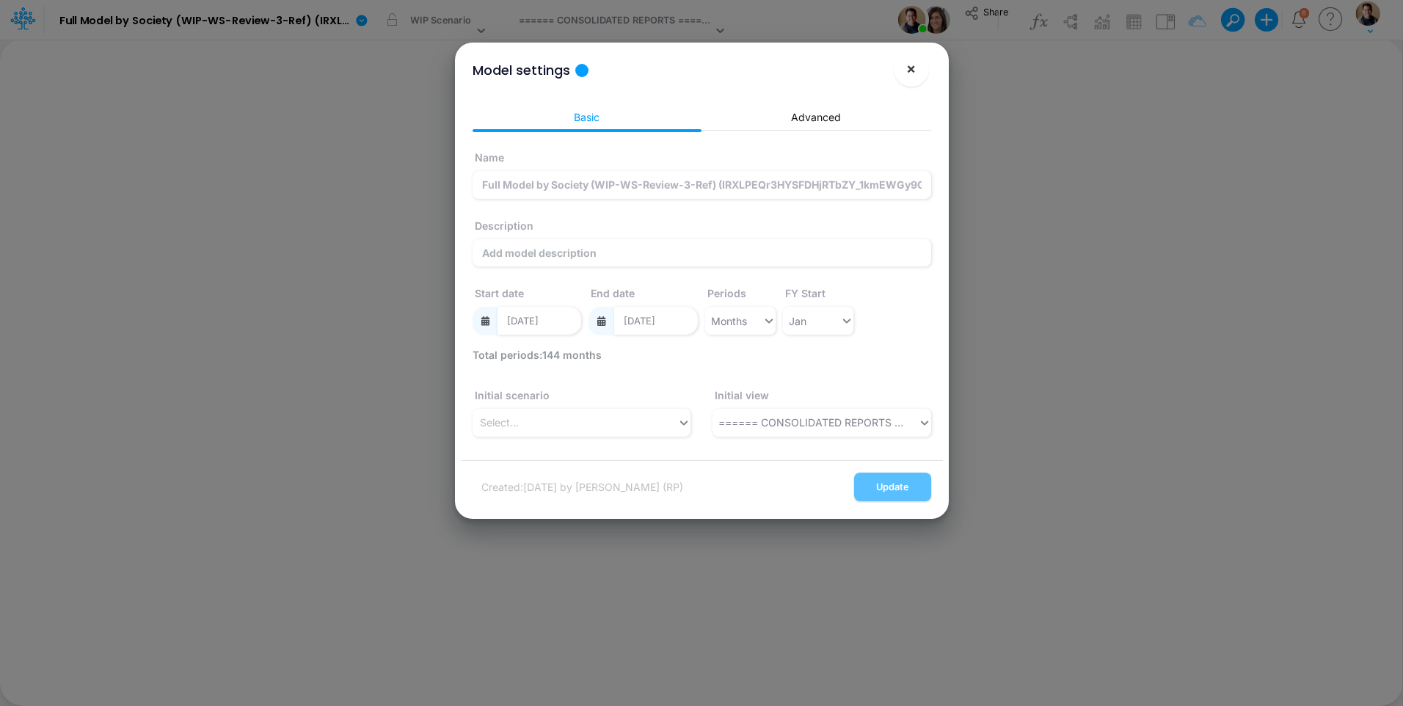
click at [910, 65] on span "×" at bounding box center [911, 68] width 10 height 18
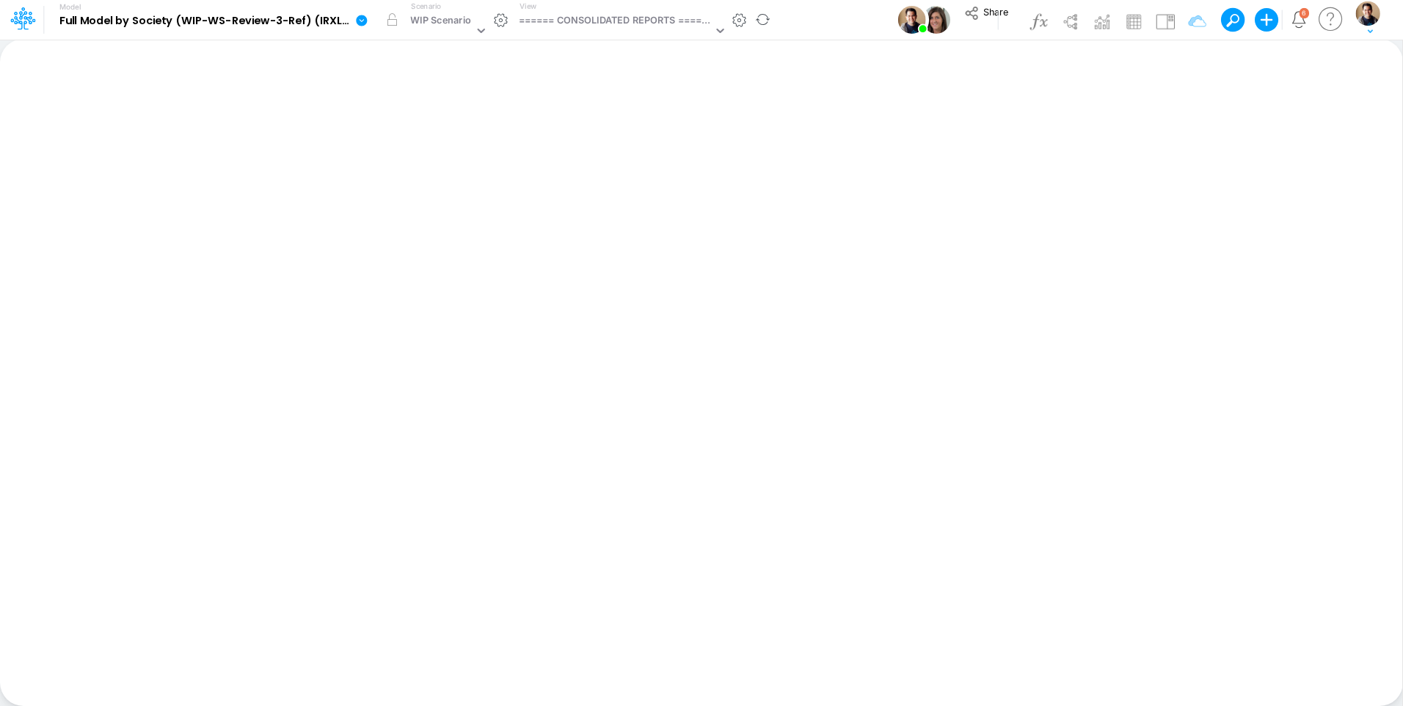
click at [365, 20] on icon at bounding box center [361, 20] width 11 height 11
click at [392, 56] on button "Edit model settings" at bounding box center [435, 59] width 157 height 23
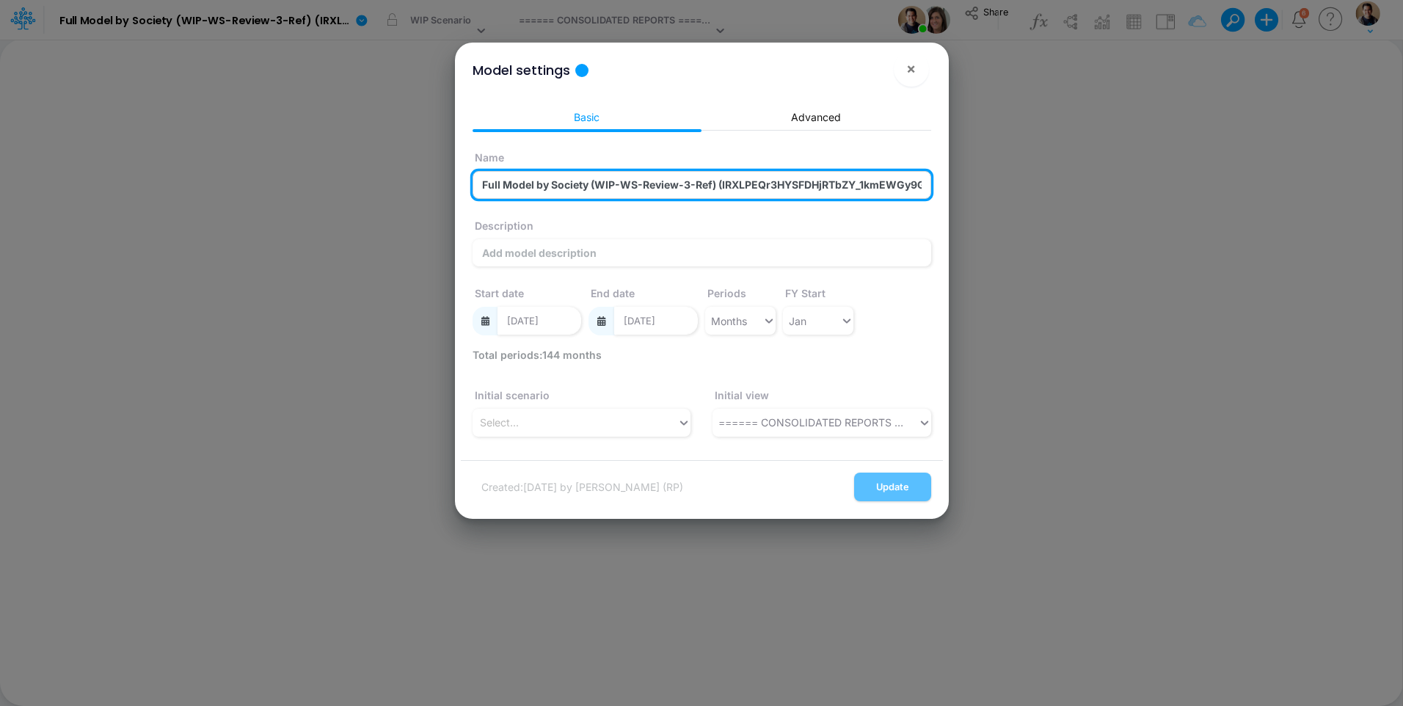
click at [814, 183] on input "Full Model by Society (WIP-WS-Review-3-Ref) (IRXLPEQr3HYSFDHjRTbZY_1kmEWGy9Gq) …" at bounding box center [701, 185] width 458 height 28
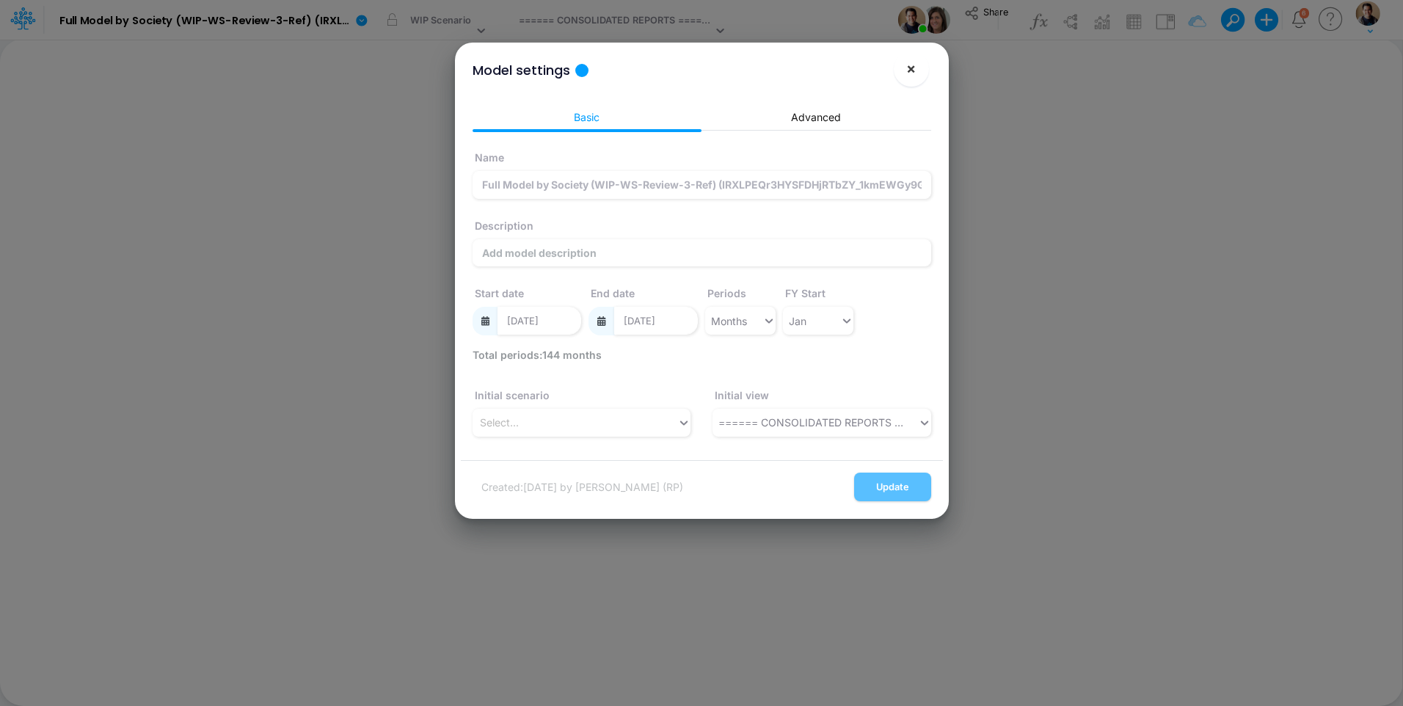
click at [913, 63] on span "×" at bounding box center [911, 68] width 10 height 18
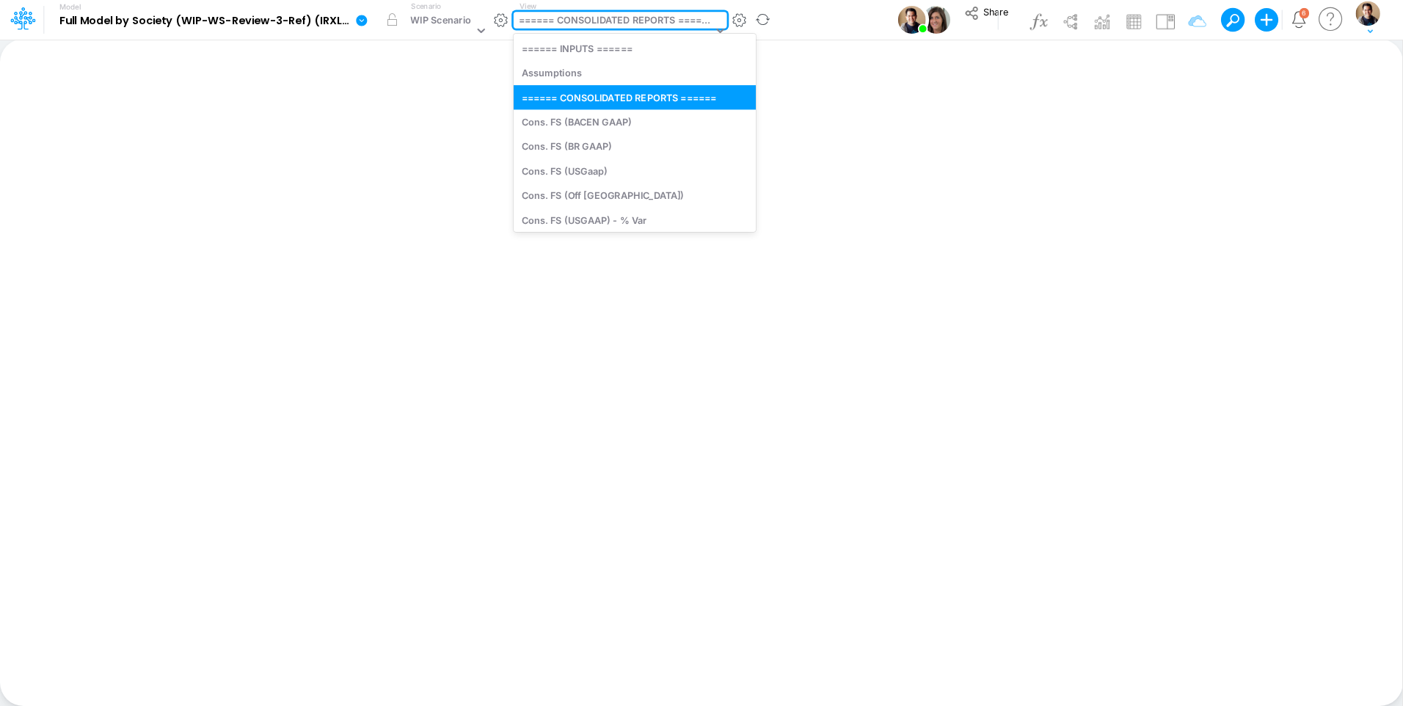
click at [597, 22] on div "====== CONSOLIDATED REPORTS ======" at bounding box center [616, 21] width 194 height 17
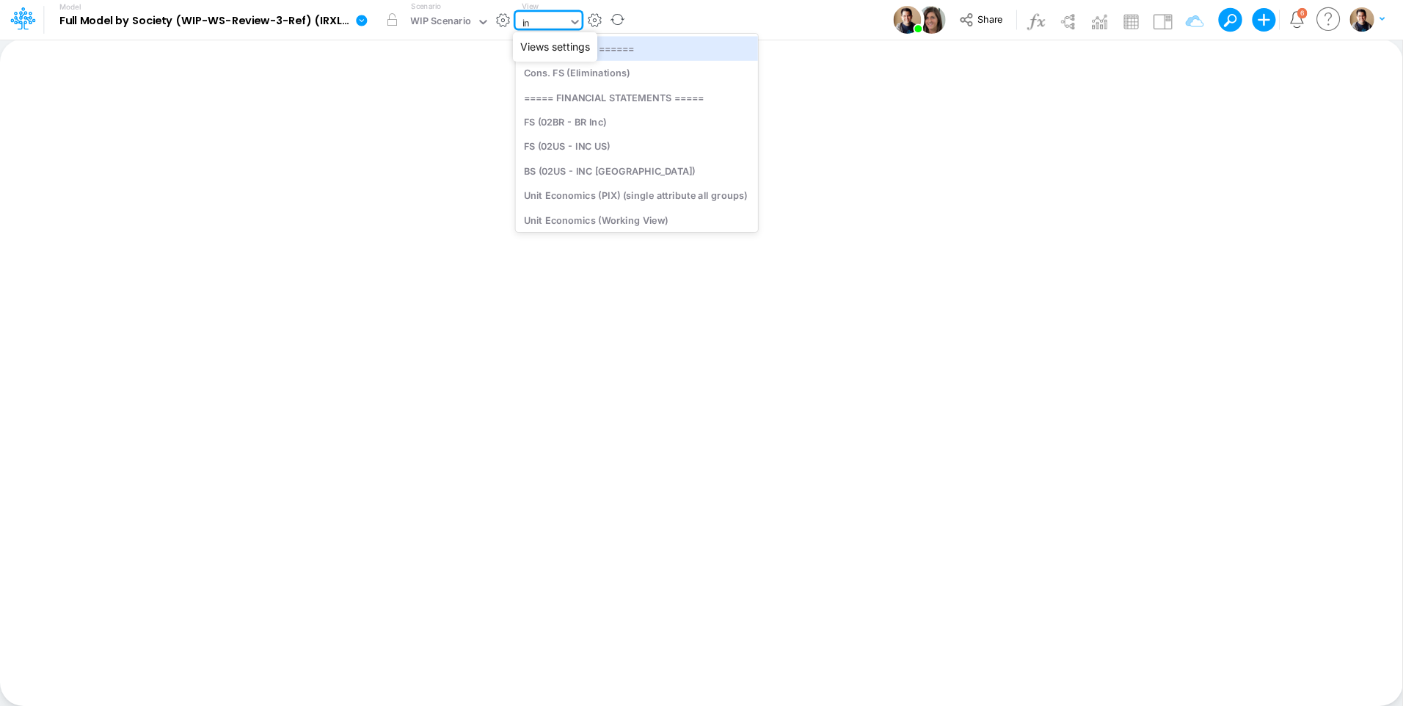
type input "i"
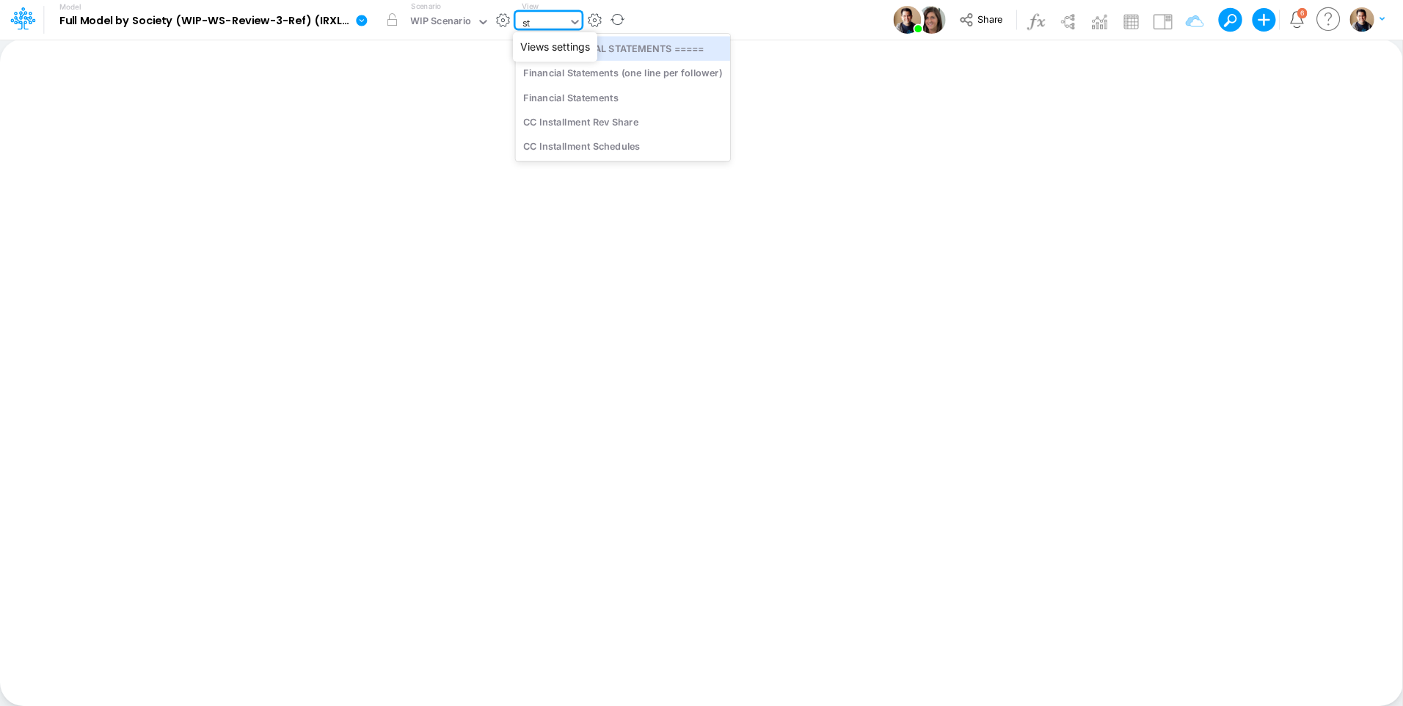
type input "s"
type input "01br"
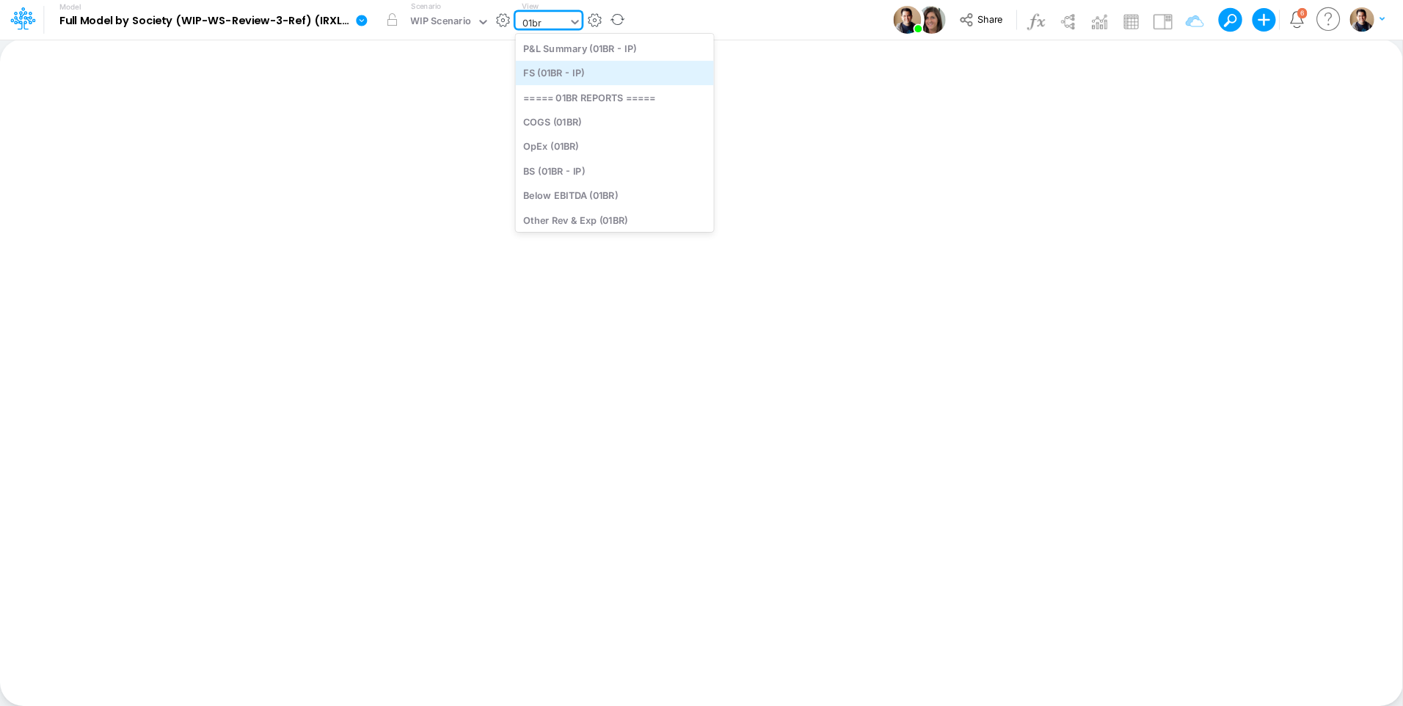
click at [597, 79] on div "FS (01BR - IP)" at bounding box center [615, 73] width 198 height 24
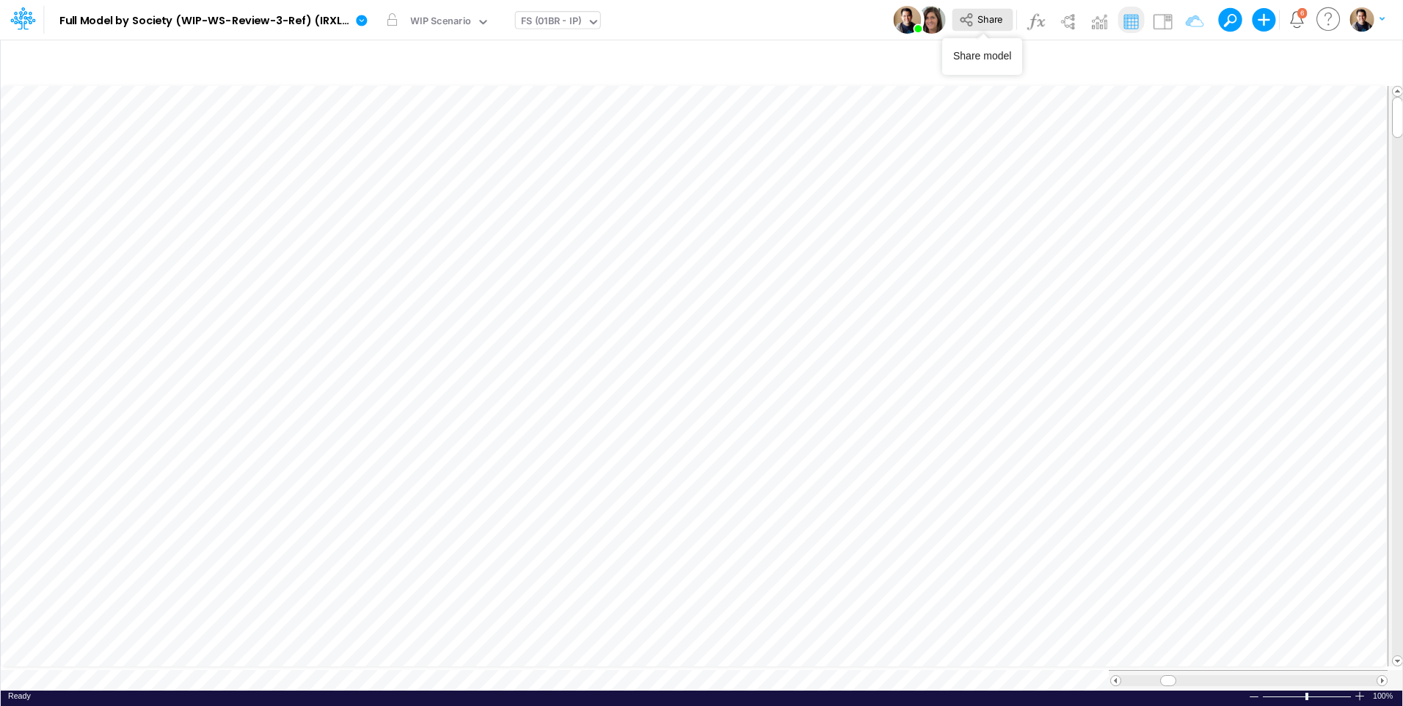
click at [985, 16] on span "Share" at bounding box center [989, 18] width 25 height 11
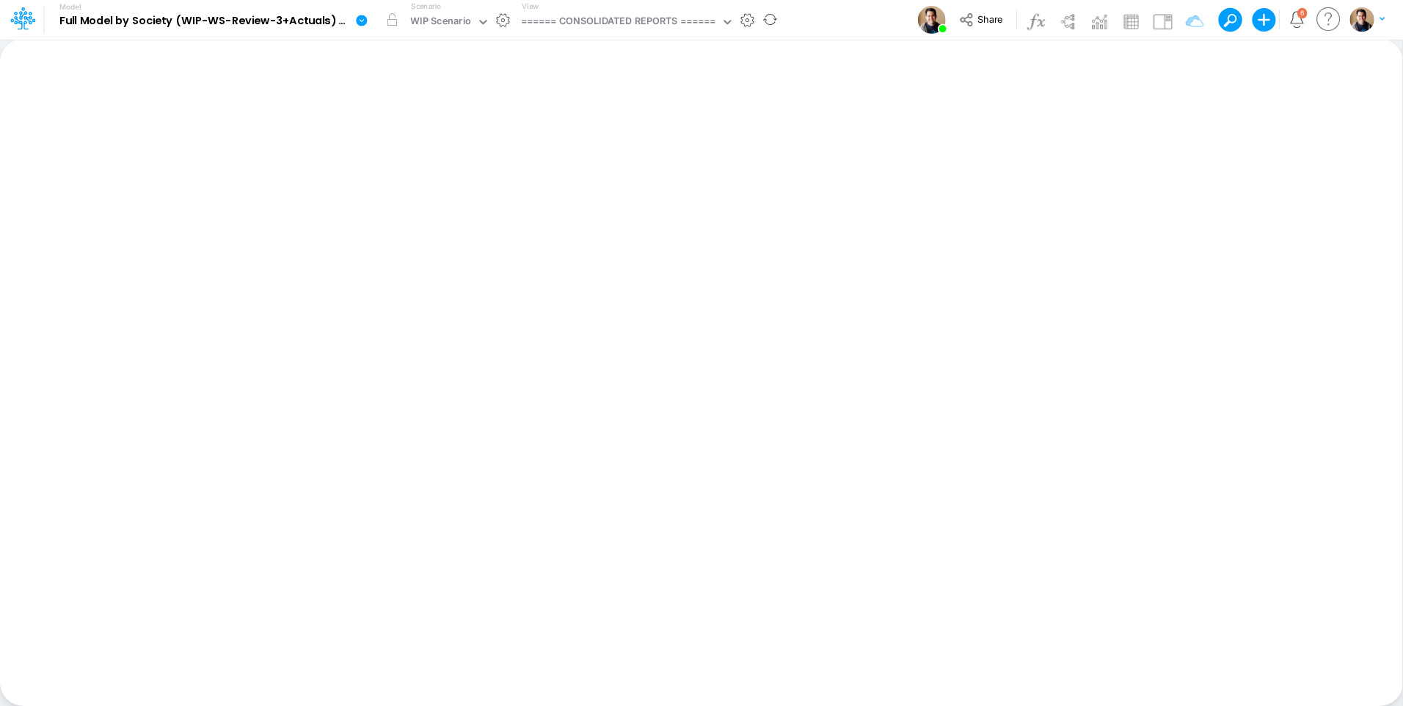
click at [362, 21] on icon at bounding box center [361, 20] width 11 height 11
click at [427, 56] on button "Edit model settings" at bounding box center [435, 59] width 157 height 23
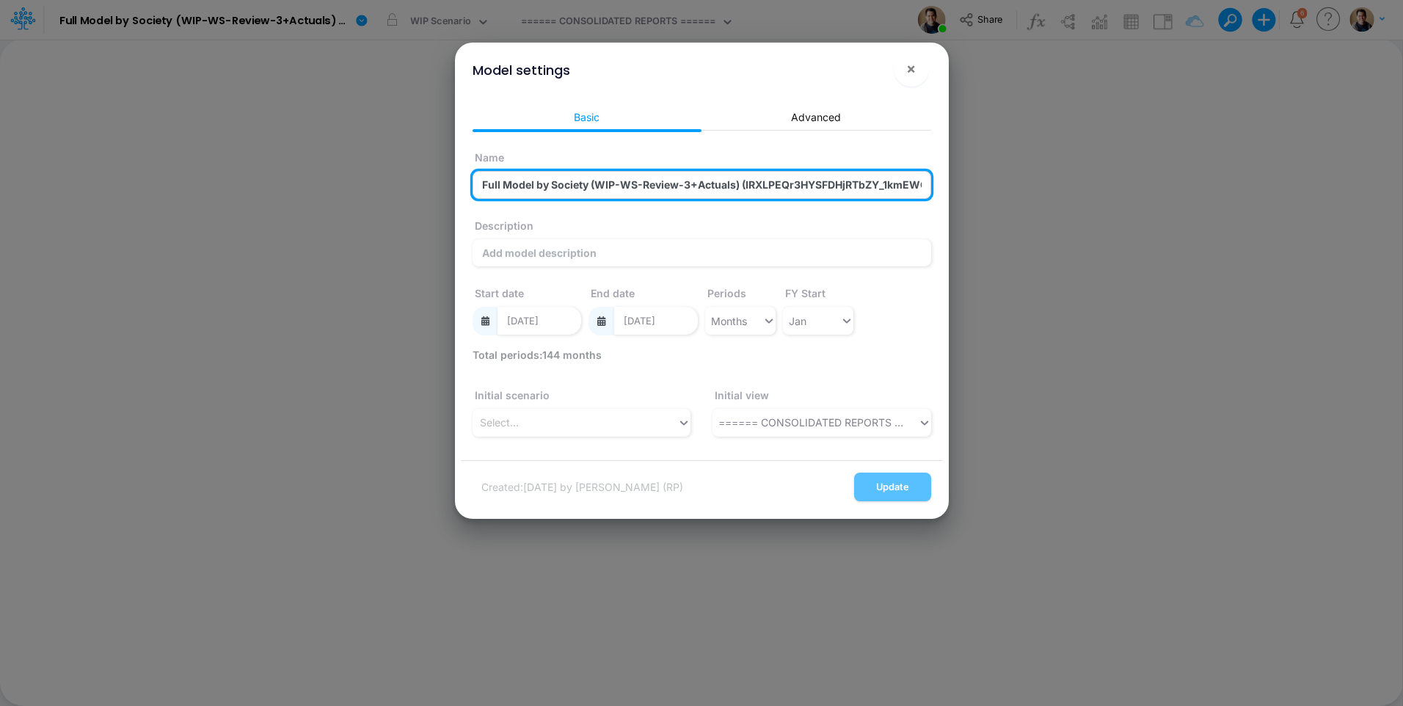
click at [791, 181] on input "Full Model by Society (WIP-WS-Review-3+Actuals) (IRXLPEQr3HYSFDHjRTbZY_1kmEWGy9…" at bounding box center [701, 185] width 458 height 28
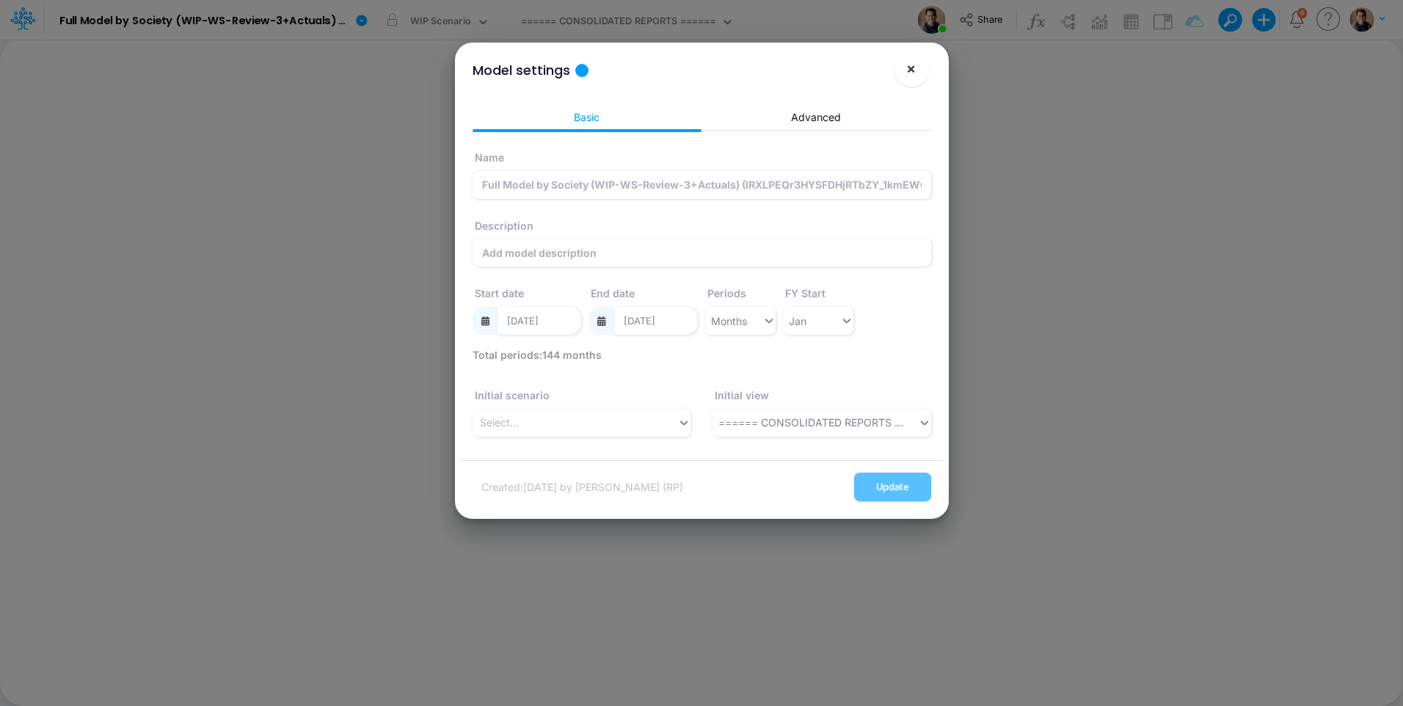
click at [911, 70] on span "×" at bounding box center [911, 68] width 10 height 18
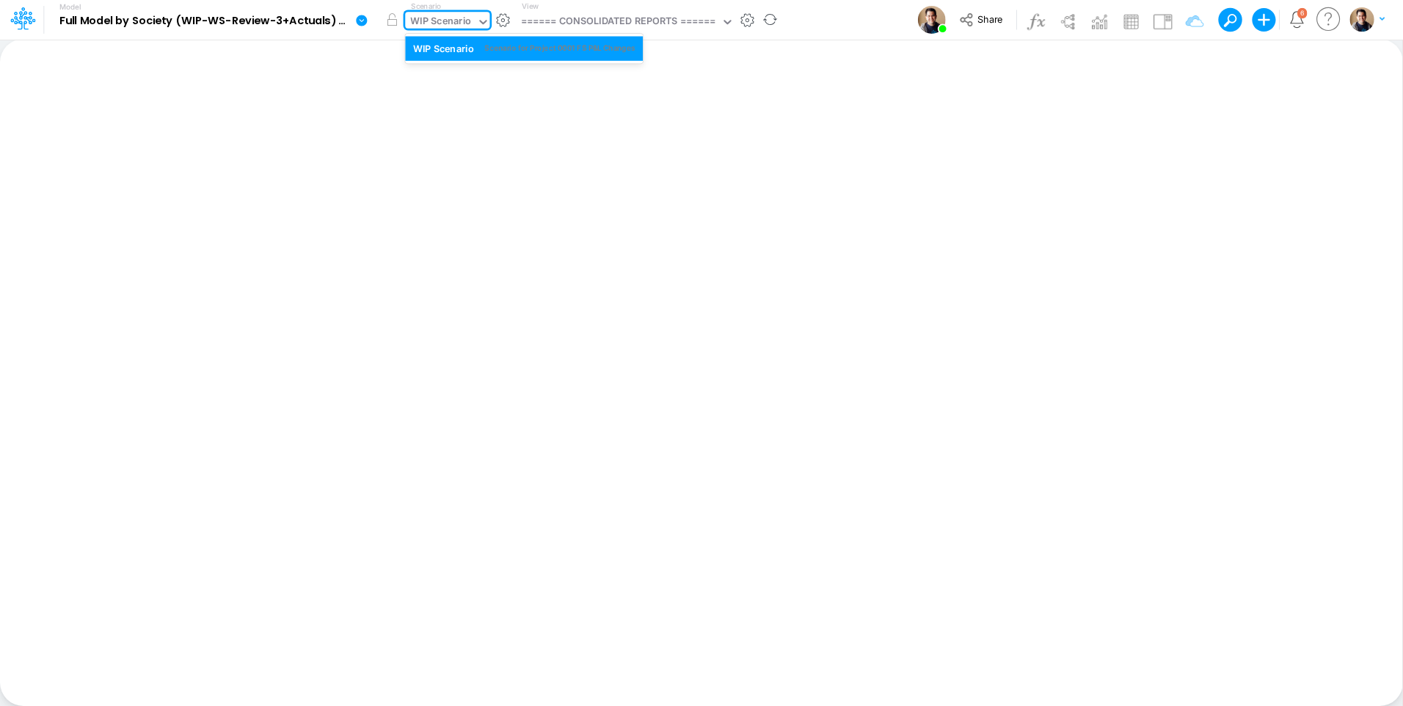
click at [472, 26] on div "WIP Scenario" at bounding box center [440, 23] width 71 height 22
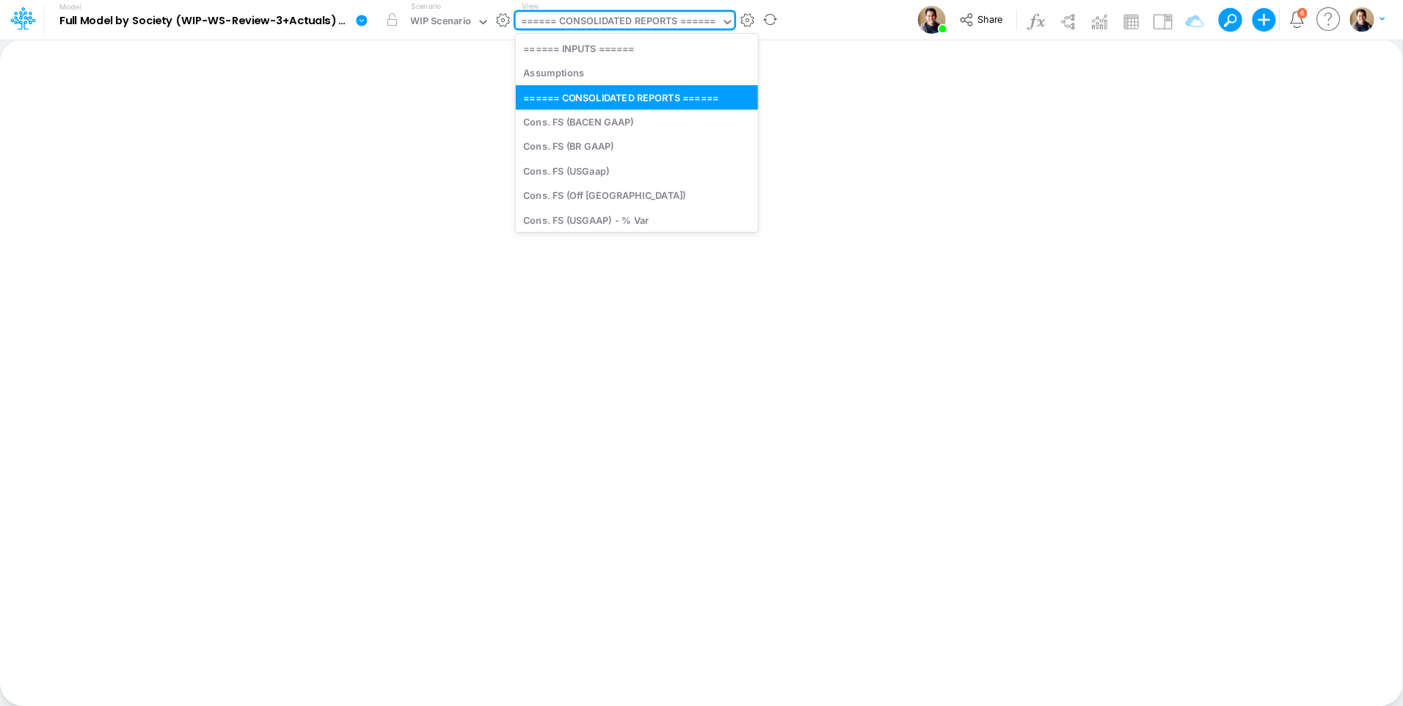
click at [582, 14] on div "====== CONSOLIDATED REPORTS ======" at bounding box center [618, 22] width 194 height 17
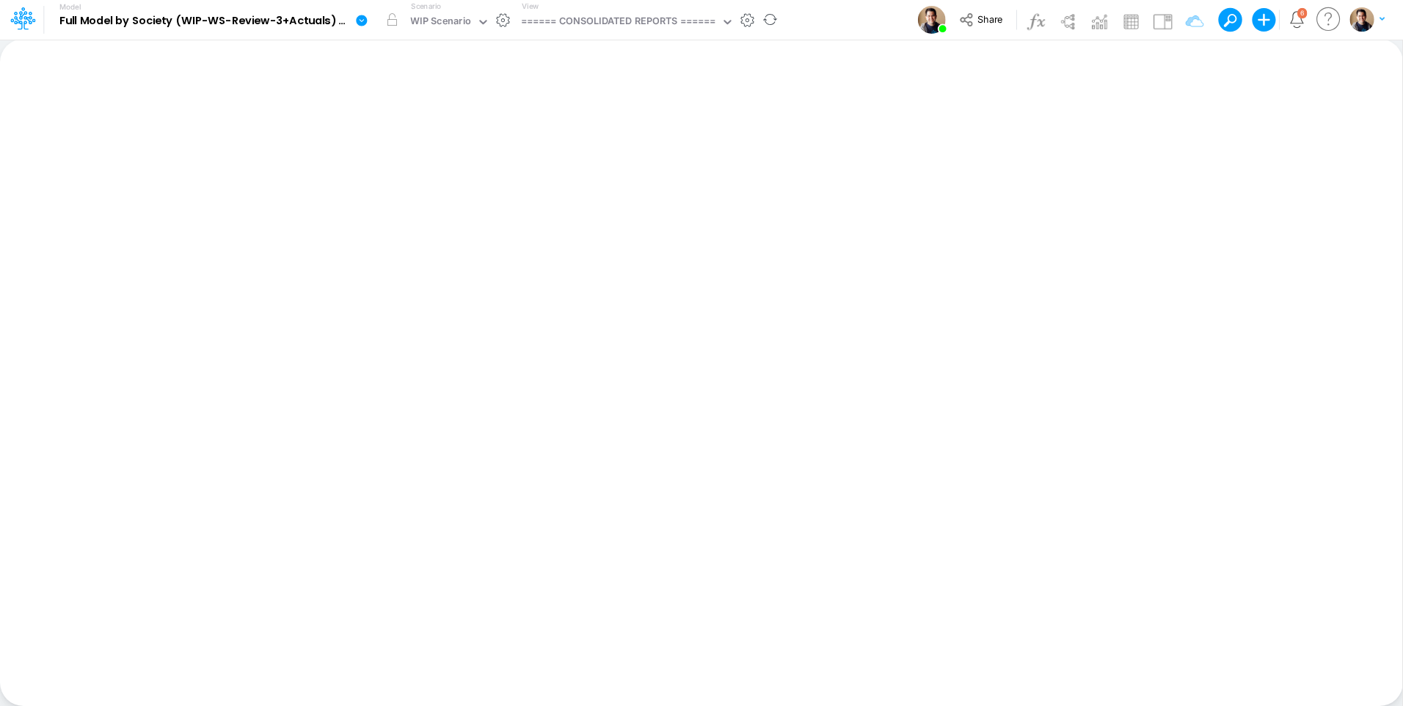
click at [362, 20] on icon at bounding box center [361, 20] width 11 height 11
click at [453, 156] on button "View model info" at bounding box center [435, 152] width 157 height 23
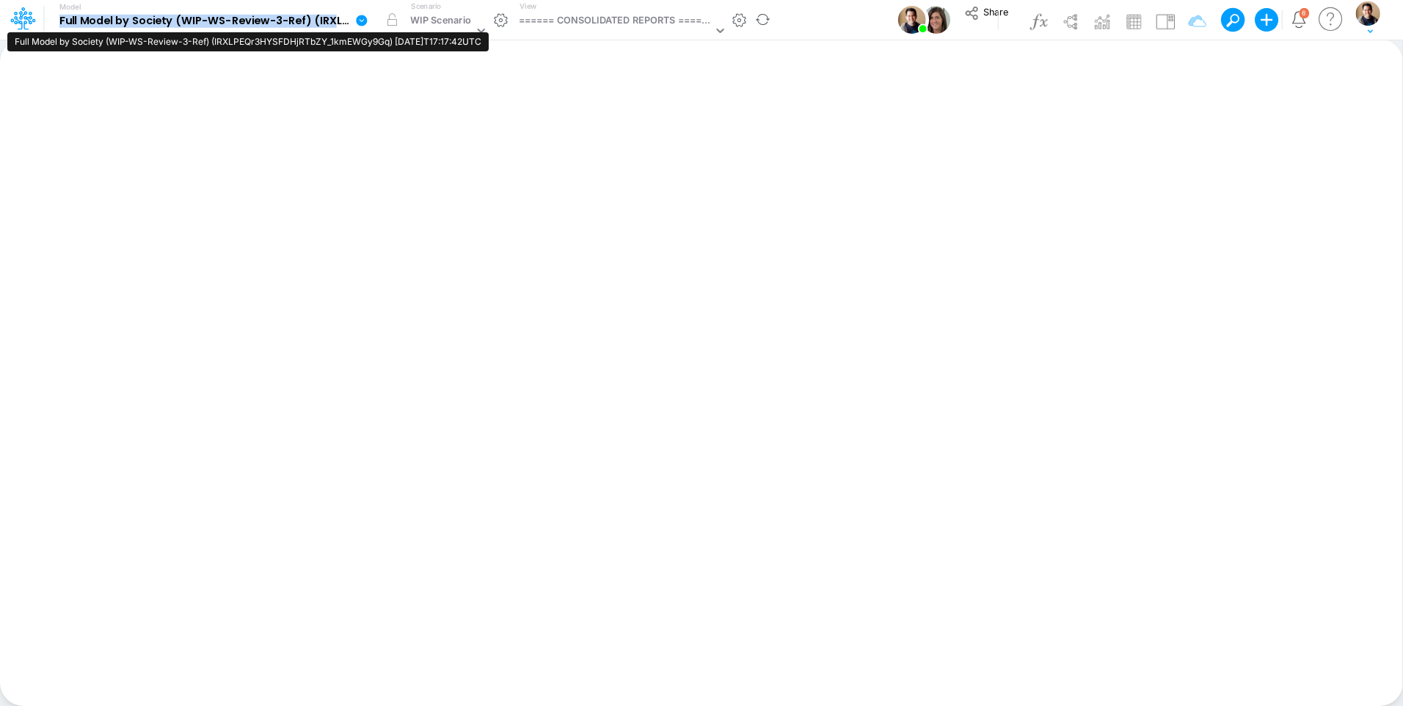
drag, startPoint x: 59, startPoint y: 25, endPoint x: 334, endPoint y: 21, distance: 275.8
click at [334, 21] on b "Full Model by Society (WIP-WS-Review-3-Ref) (IRXLPEQr3HYSFDHjRTbZY_1kmEWGy9Gq) …" at bounding box center [204, 21] width 290 height 13
drag, startPoint x: 334, startPoint y: 21, endPoint x: 307, endPoint y: 20, distance: 27.2
click at [307, 20] on b "Full Model by Society (WIP-WS-Review-3-Ref) (IRXLPEQr3HYSFDHjRTbZY_1kmEWGy9Gq) …" at bounding box center [204, 21] width 290 height 13
click at [360, 15] on icon at bounding box center [361, 20] width 11 height 11
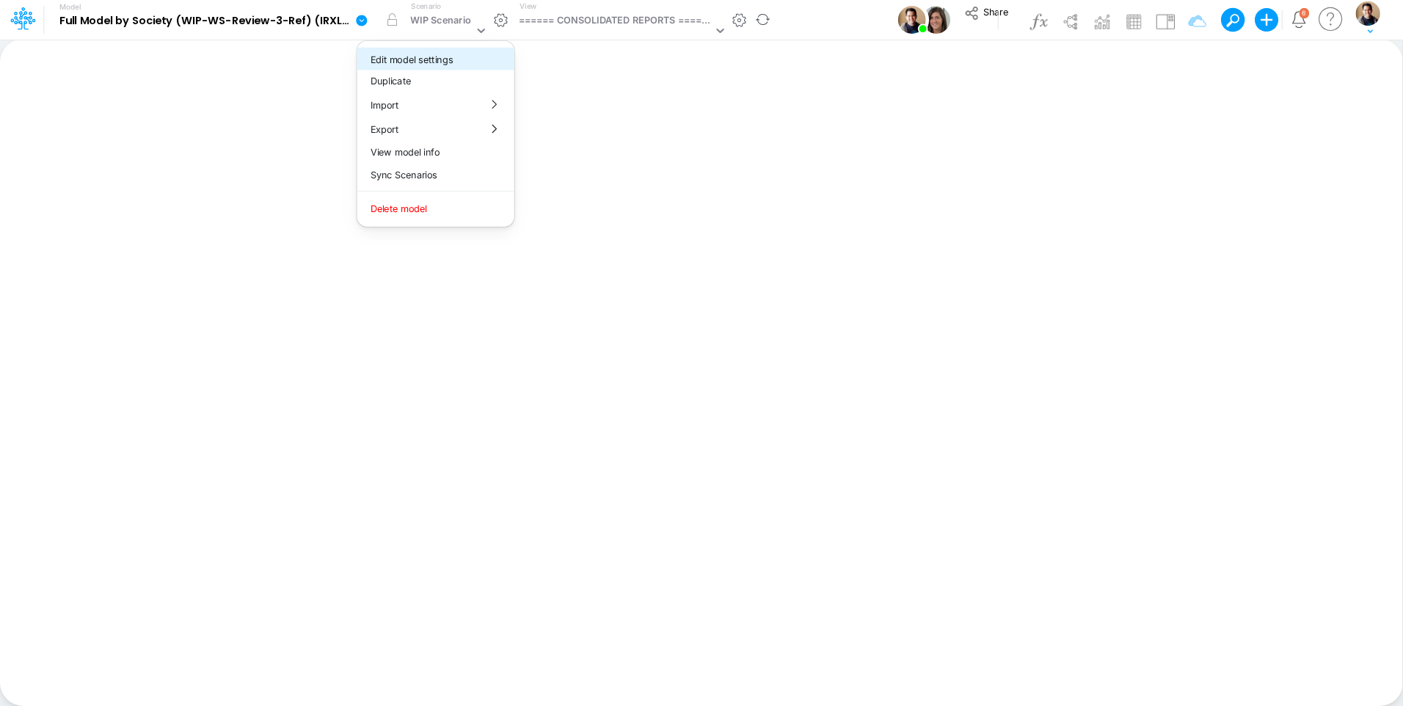
click at [402, 50] on button "Edit model settings" at bounding box center [435, 59] width 157 height 23
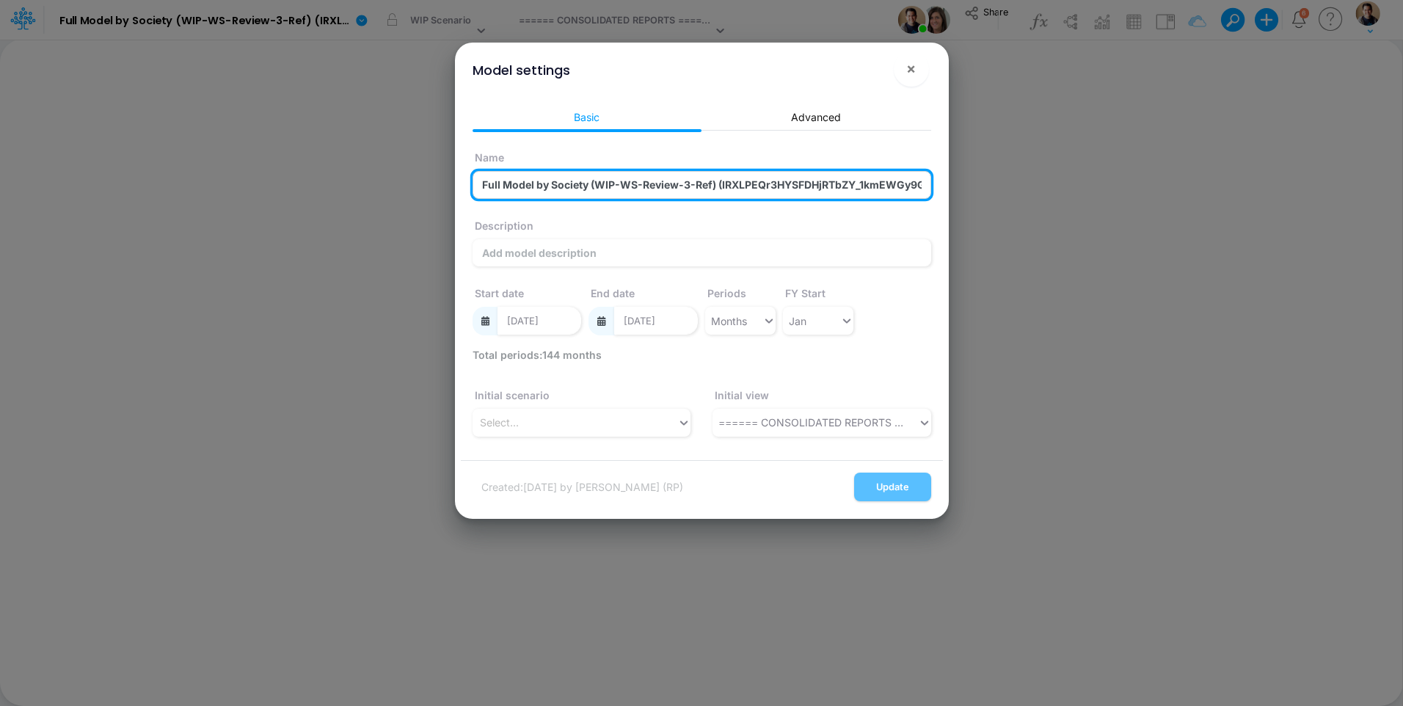
click at [725, 171] on input "Full Model by Society (WIP-WS-Review-3-Ref) (IRXLPEQr3HYSFDHjRTbZY_1kmEWGy9Gq) …" at bounding box center [701, 185] width 458 height 28
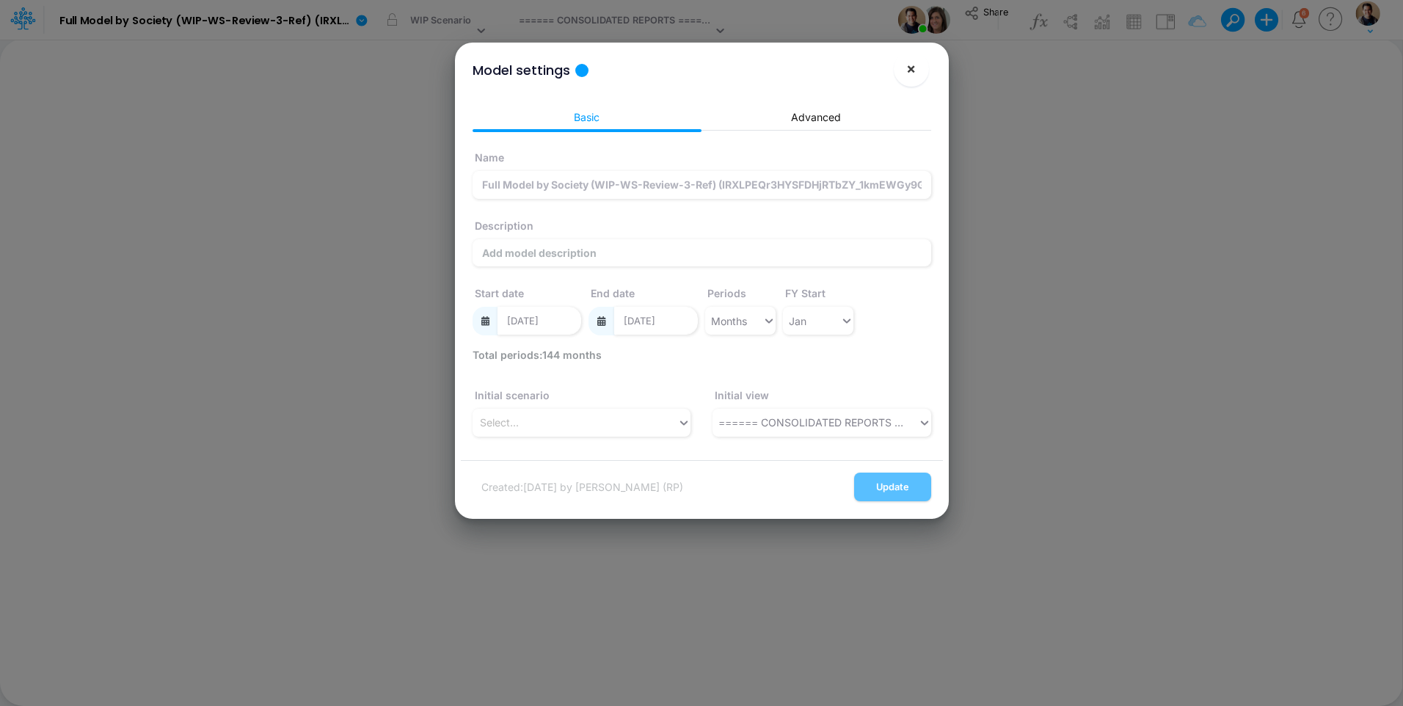
click at [919, 73] on button "×" at bounding box center [910, 68] width 35 height 35
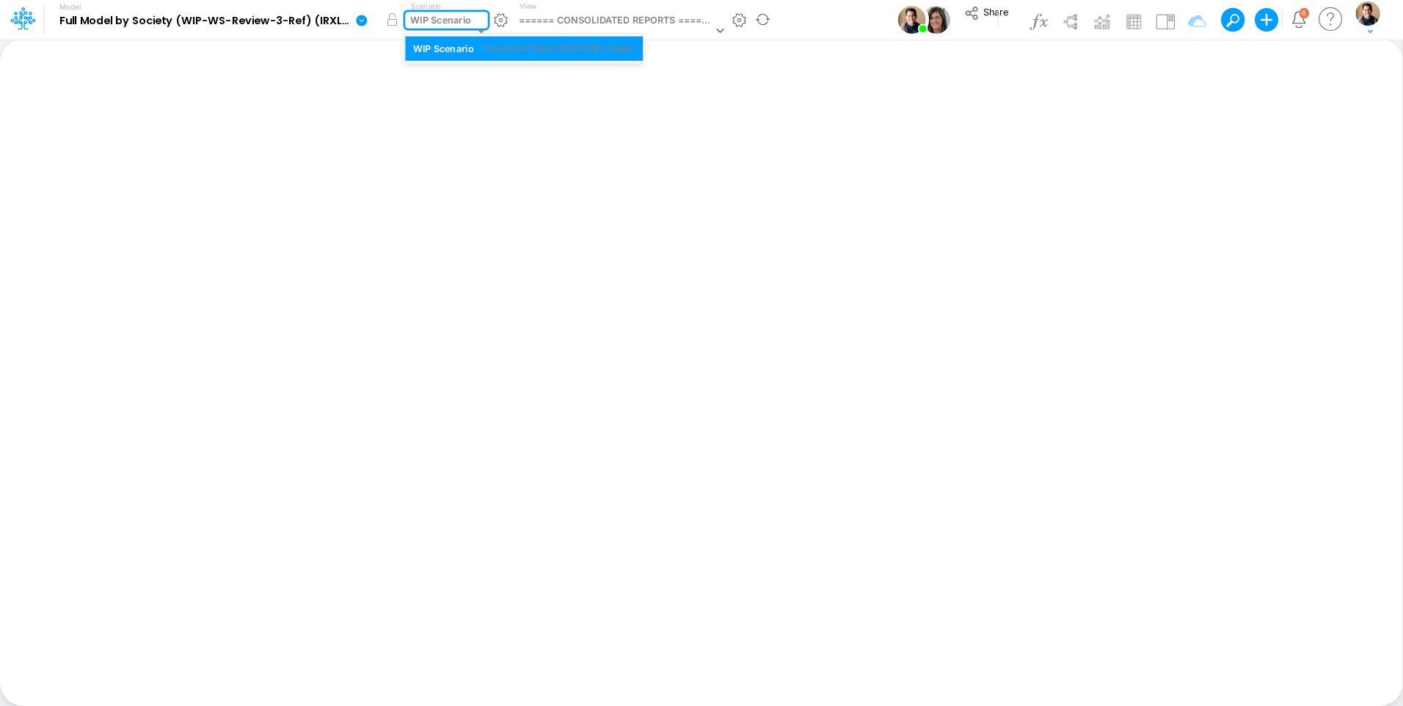
click at [442, 22] on div "WIP Scenario" at bounding box center [440, 21] width 61 height 17
click at [566, 15] on div "====== CONSOLIDATED REPORTS ======" at bounding box center [616, 21] width 194 height 17
click at [359, 22] on icon at bounding box center [361, 20] width 11 height 11
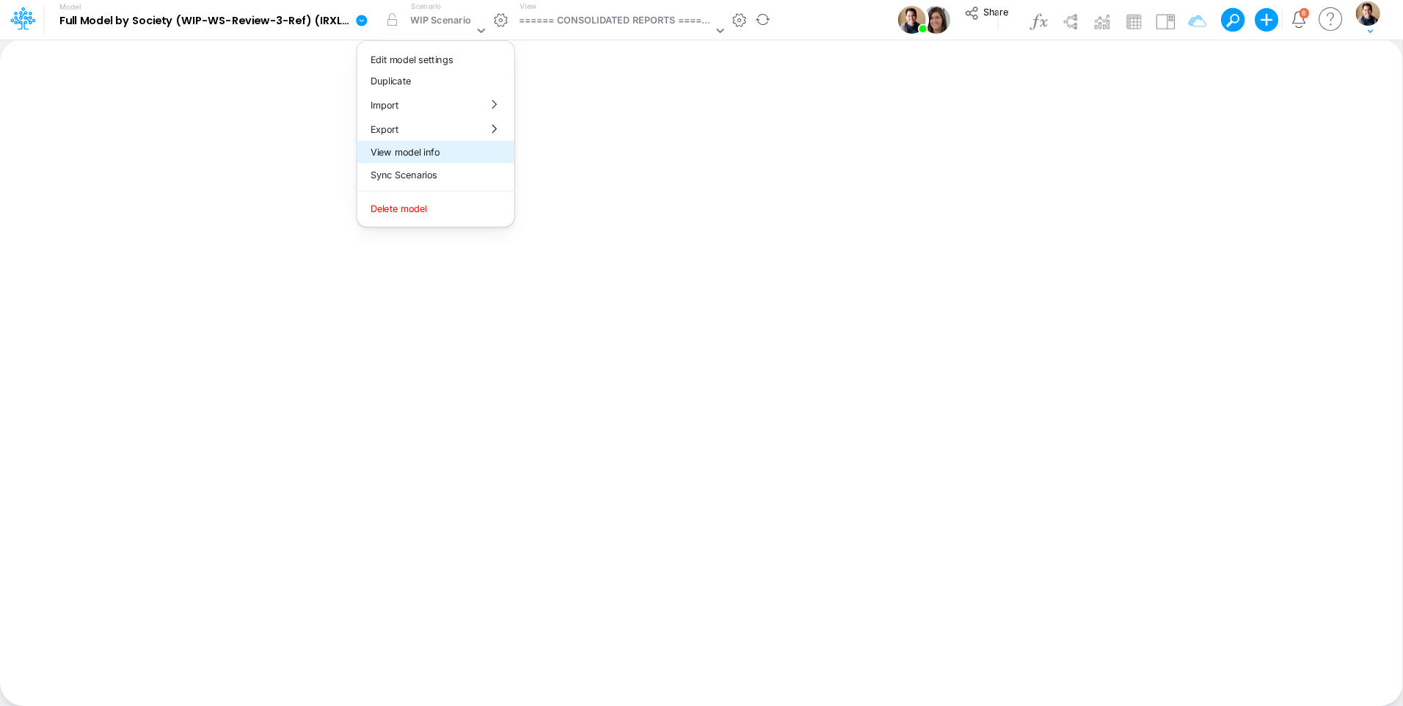
click at [436, 155] on button "View model info" at bounding box center [435, 152] width 157 height 23
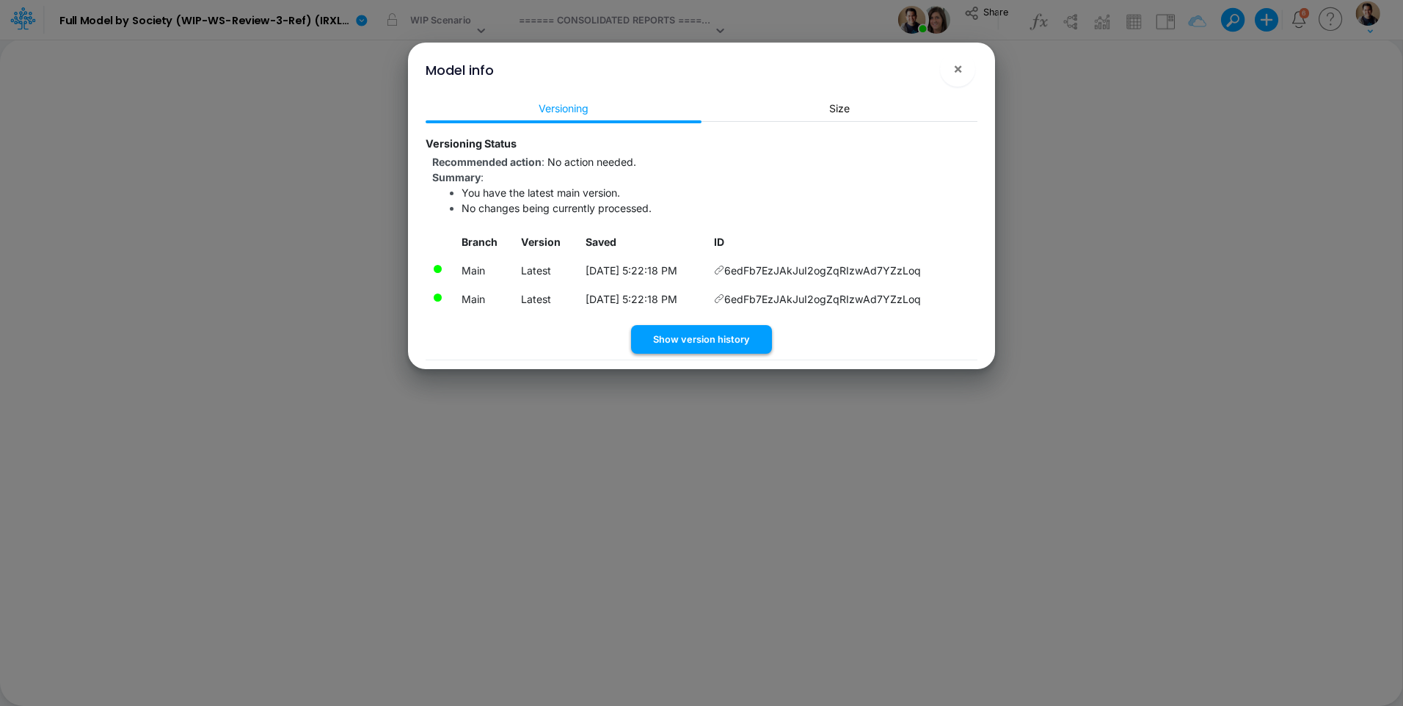
click at [753, 351] on button "Show version history" at bounding box center [701, 339] width 141 height 29
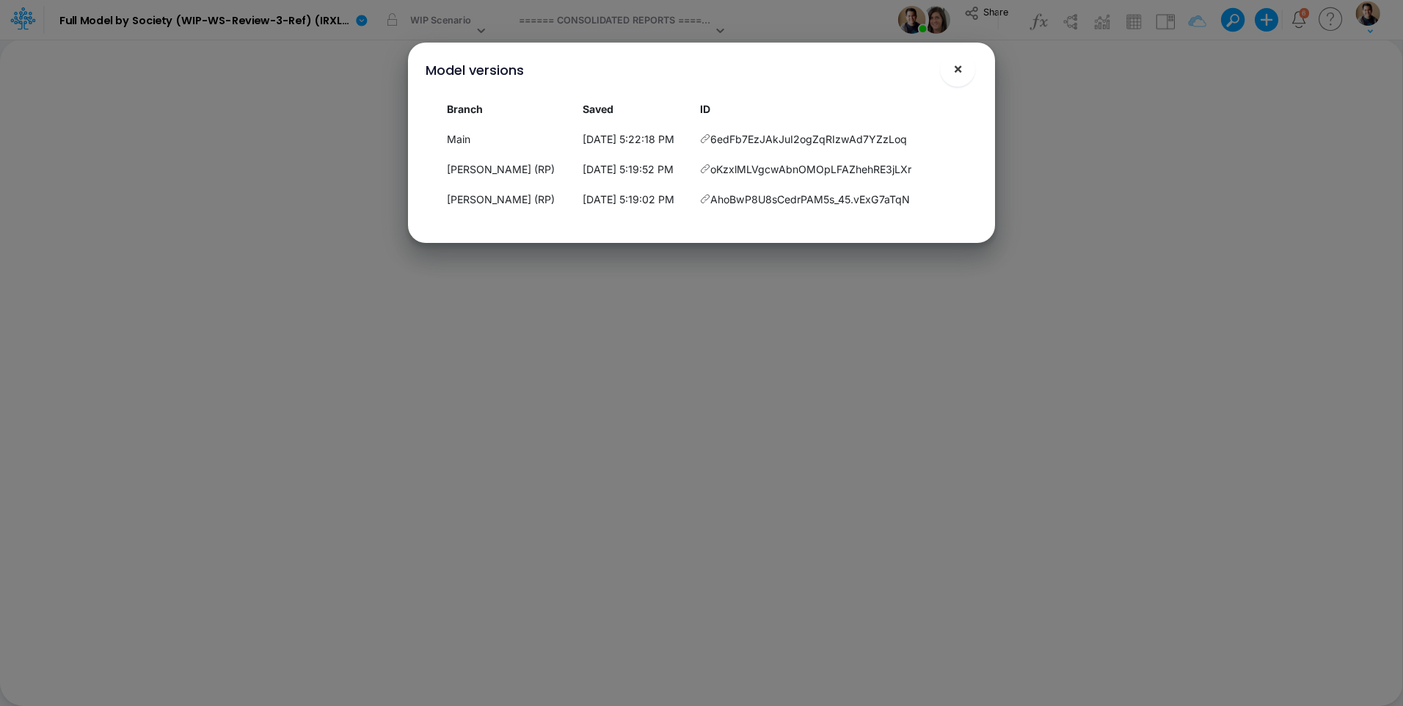
click at [961, 66] on span "×" at bounding box center [958, 68] width 10 height 18
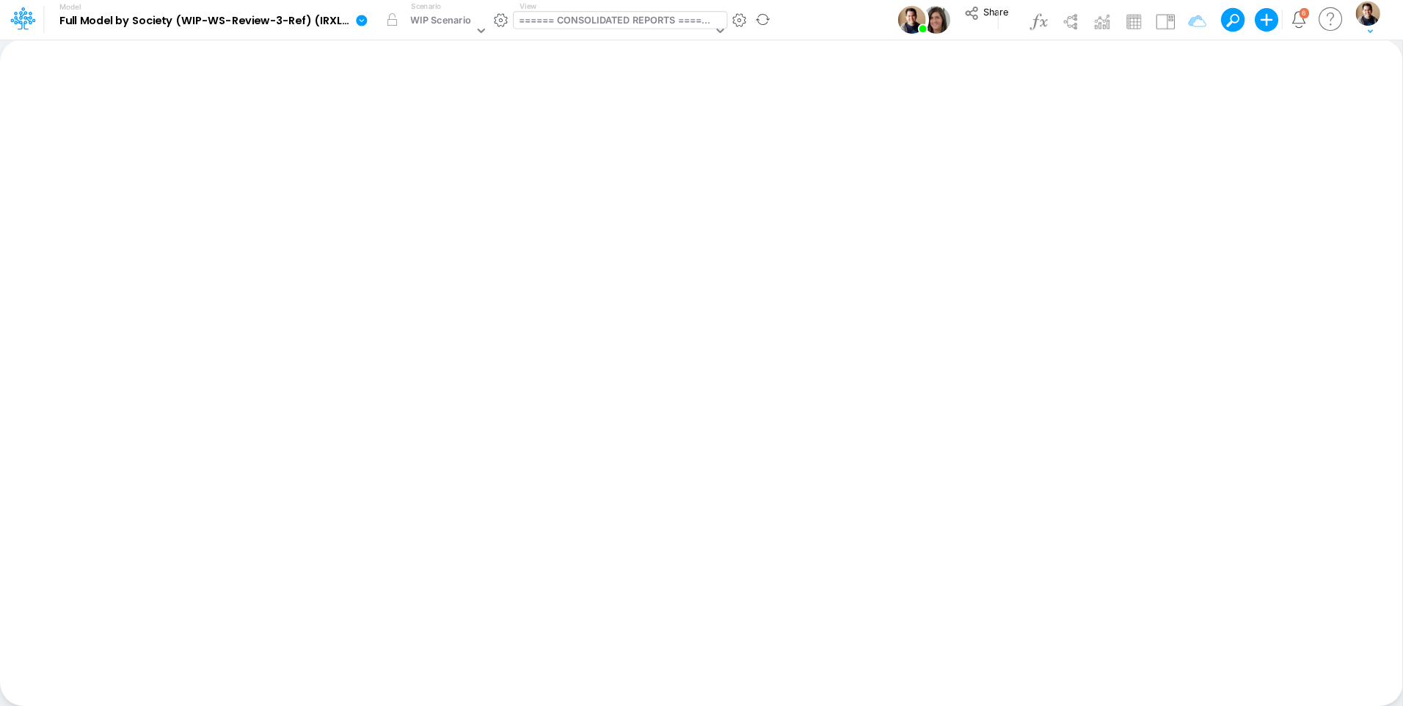
click at [568, 15] on div "====== CONSOLIDATED REPORTS ======" at bounding box center [616, 21] width 194 height 17
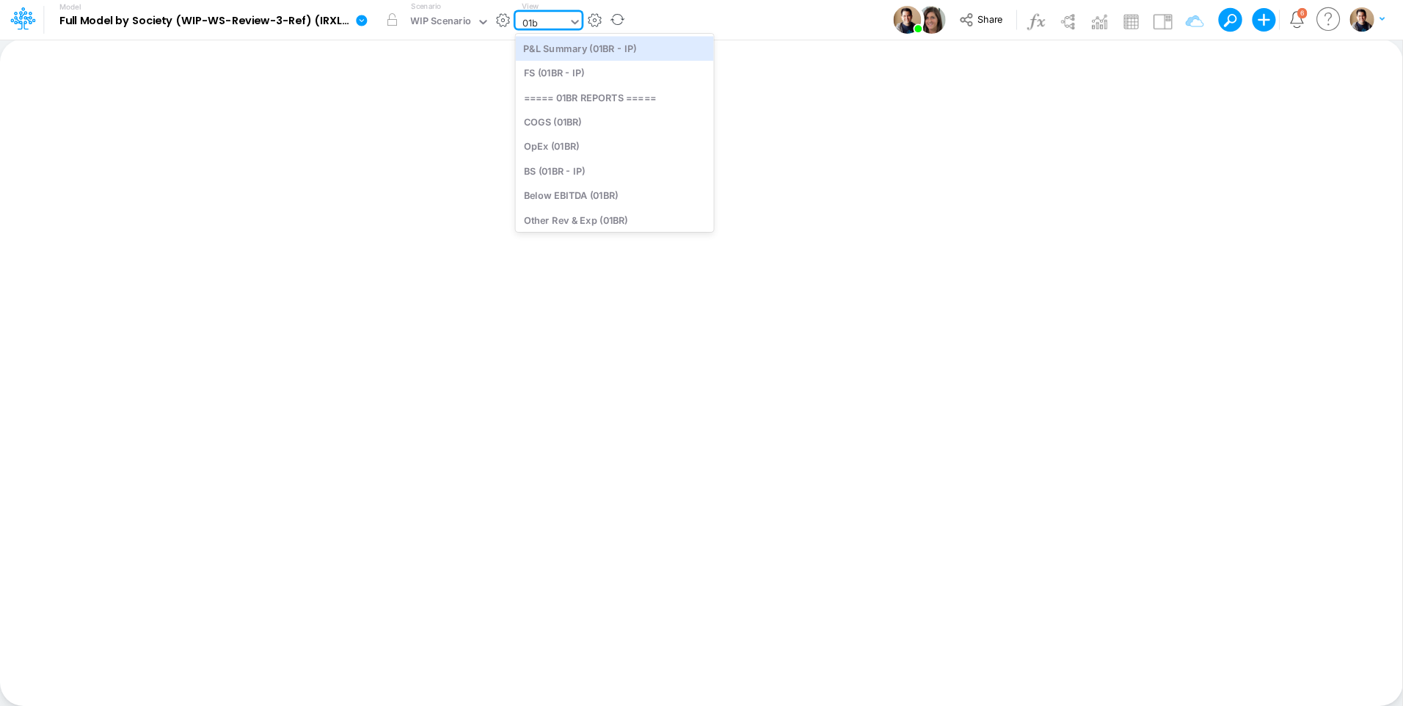
type input "01br"
click at [581, 73] on div "FS (01BR - IP)" at bounding box center [615, 73] width 198 height 24
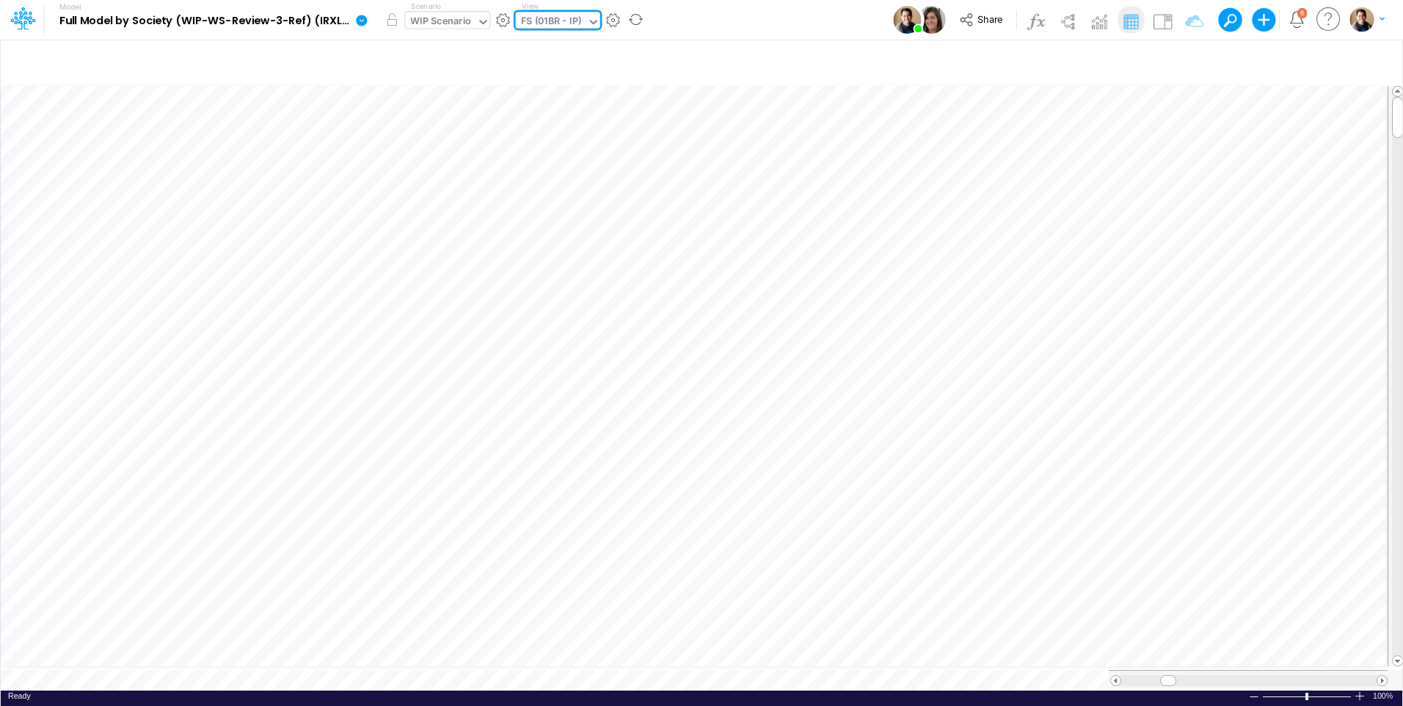
click at [439, 18] on div "WIP Scenario" at bounding box center [440, 22] width 61 height 17
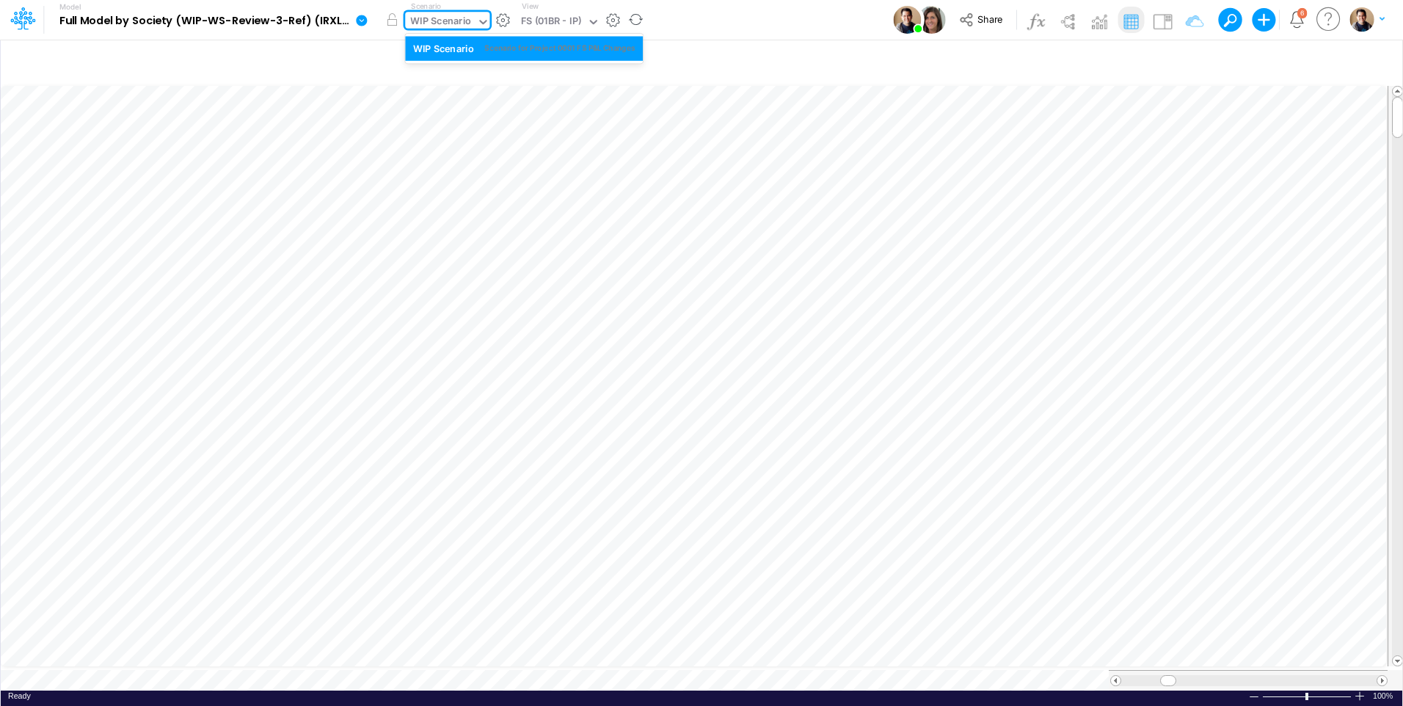
click at [439, 18] on div "WIP Scenario" at bounding box center [440, 22] width 61 height 17
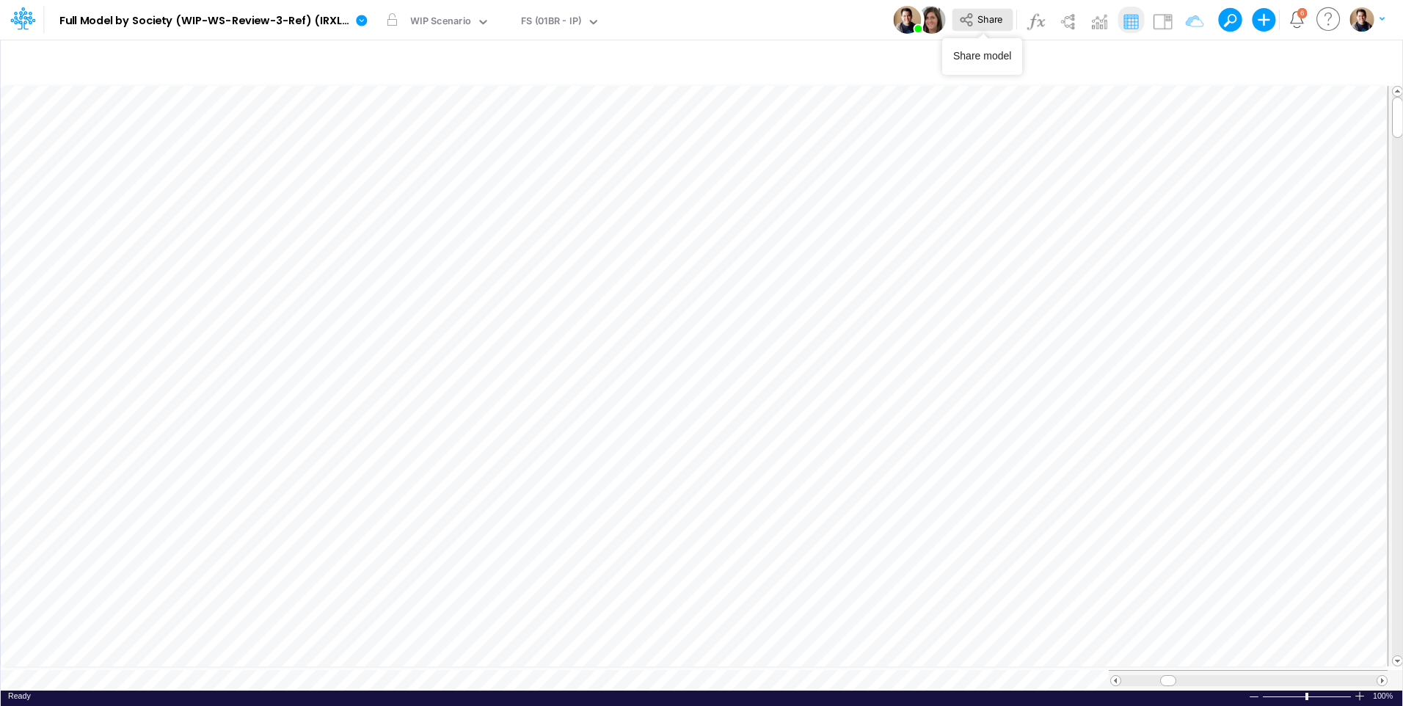
click at [975, 12] on button "Share" at bounding box center [981, 20] width 61 height 23
click at [437, 25] on div "WIP Scenario" at bounding box center [440, 22] width 61 height 17
click at [456, 19] on div "WIP Scenario" at bounding box center [440, 22] width 61 height 17
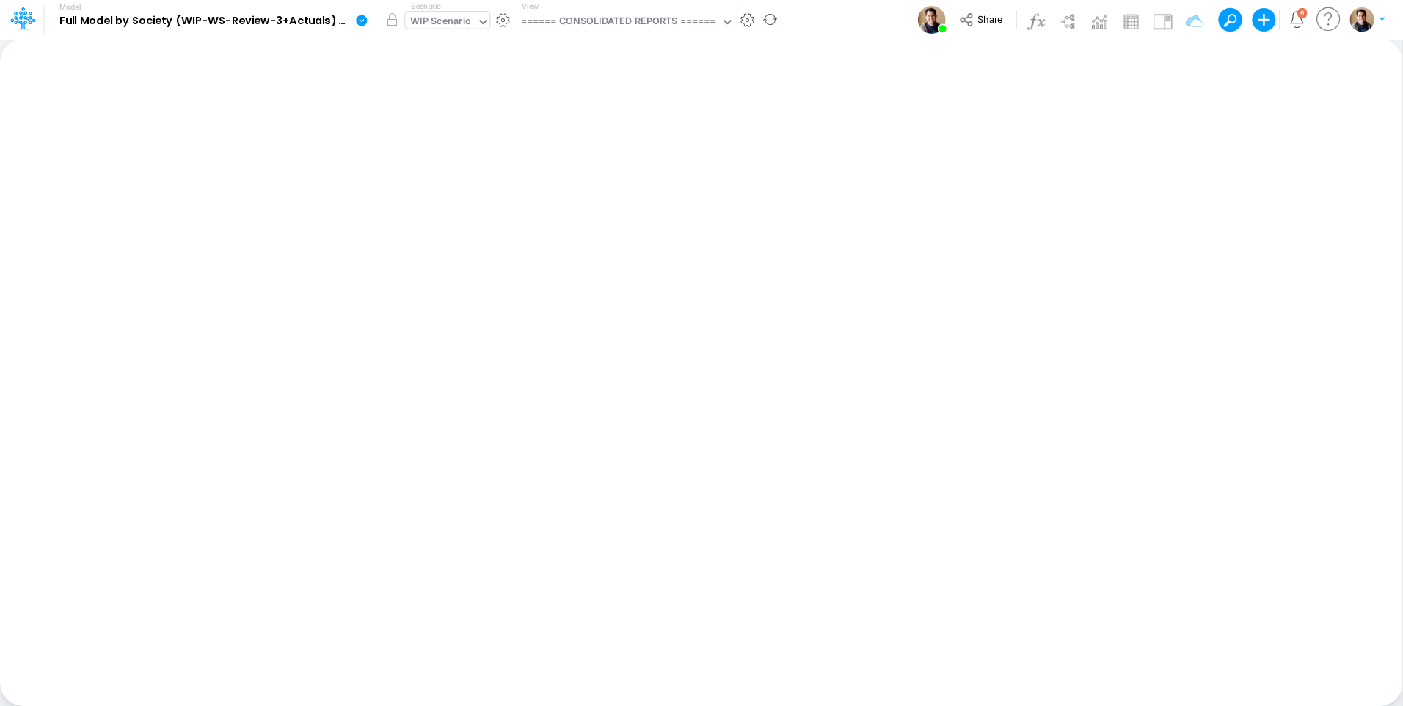
click at [436, 18] on div "WIP Scenario" at bounding box center [440, 22] width 61 height 17
click at [574, 10] on div "View ====== CONSOLIDATED REPORTS ======" at bounding box center [625, 20] width 219 height 38
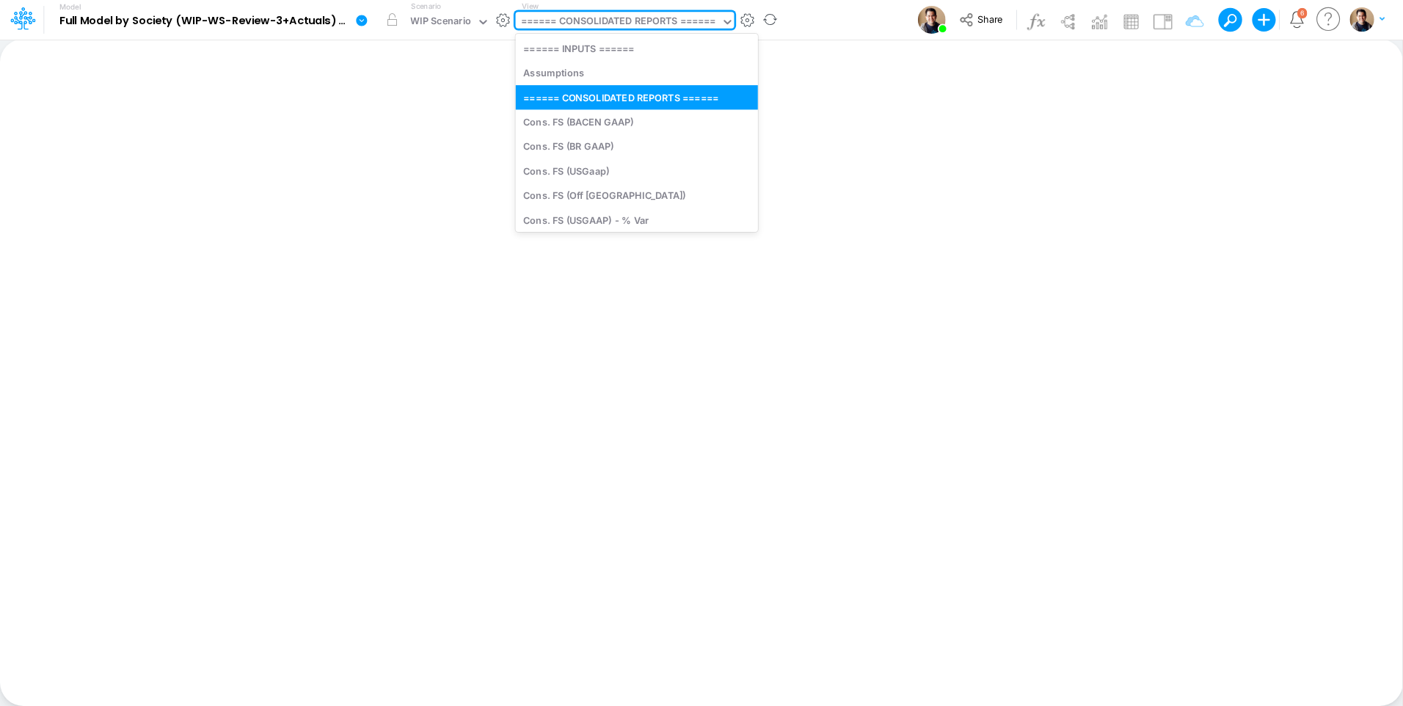
click at [588, 23] on div "====== CONSOLIDATED REPORTS ======" at bounding box center [618, 22] width 194 height 17
click at [585, 70] on div "Assumptions" at bounding box center [637, 73] width 242 height 24
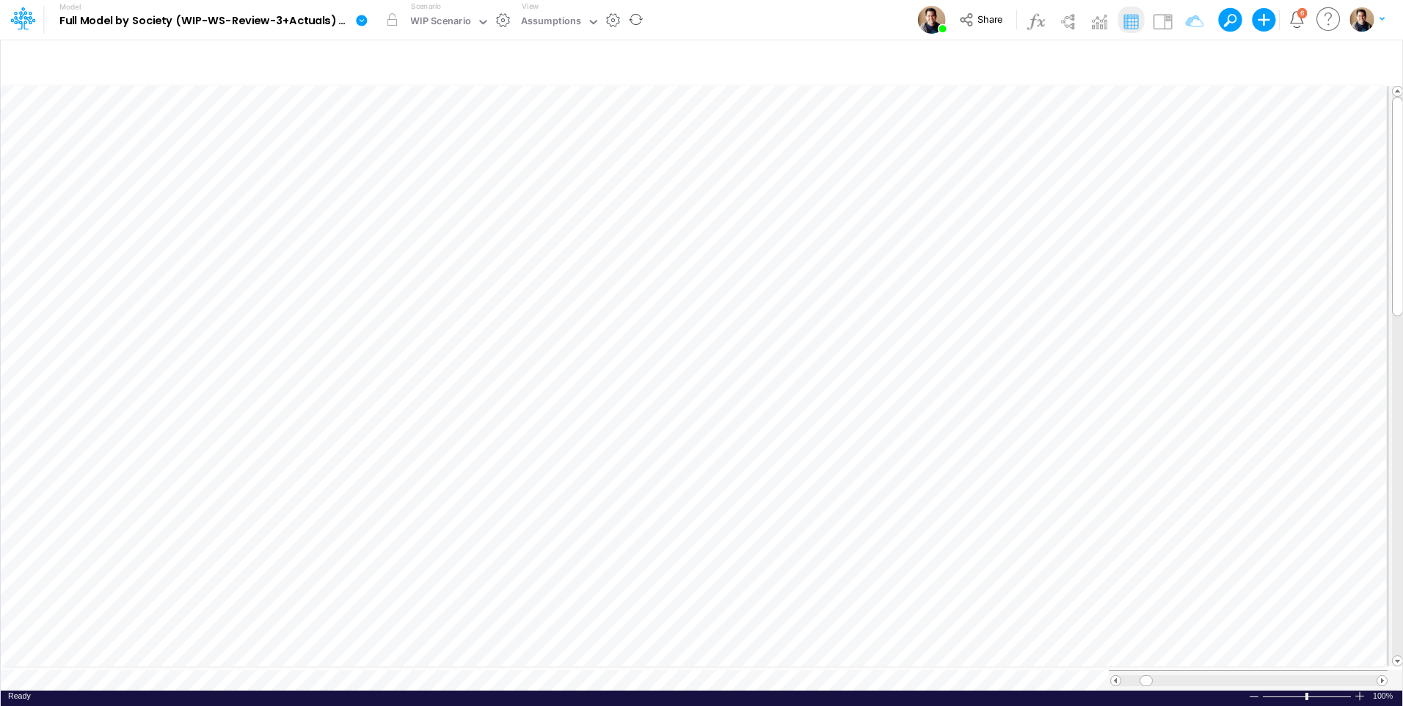
click at [438, 10] on label "Scenario" at bounding box center [426, 6] width 30 height 11
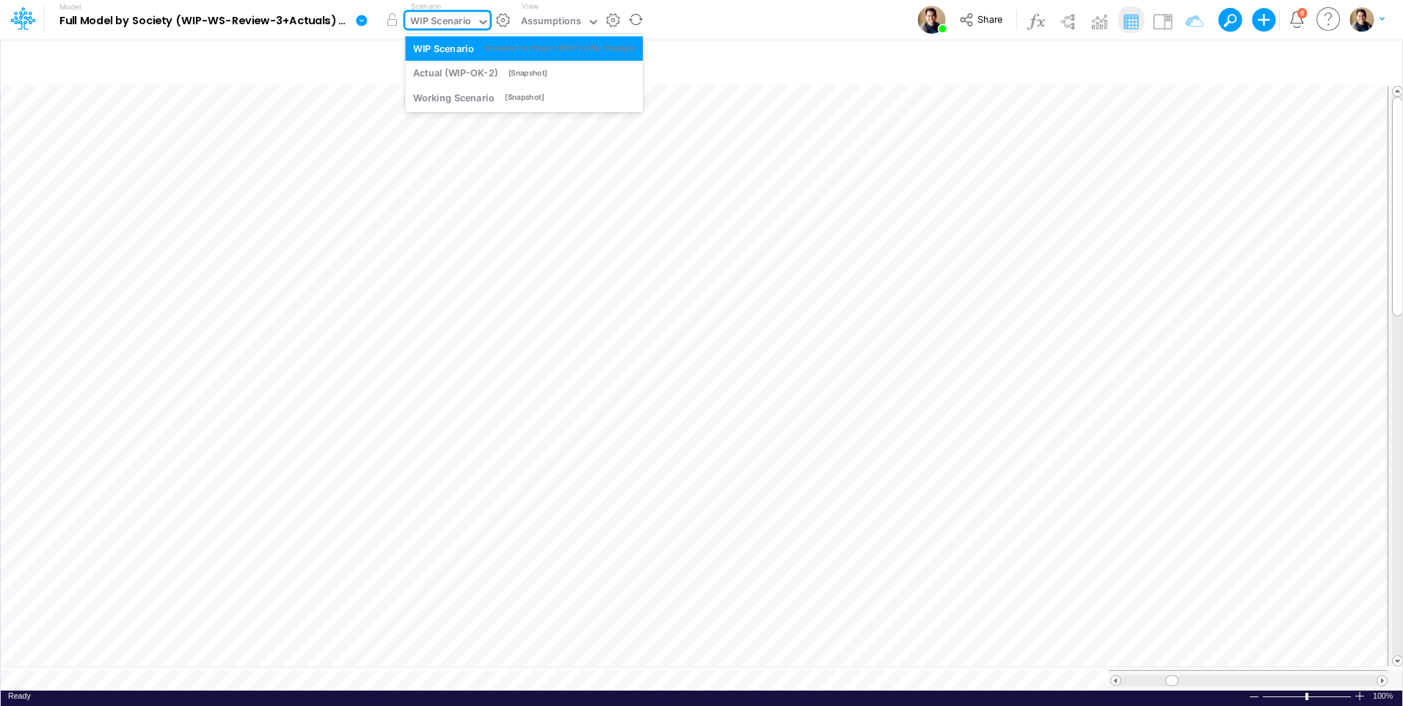
click at [428, 29] on div "option WIP Scenario focused, 1 of 3. 3 results available. Use Up and Down to ch…" at bounding box center [447, 20] width 84 height 17
click at [455, 67] on div "Actual (WIP-OK-2)" at bounding box center [455, 73] width 84 height 14
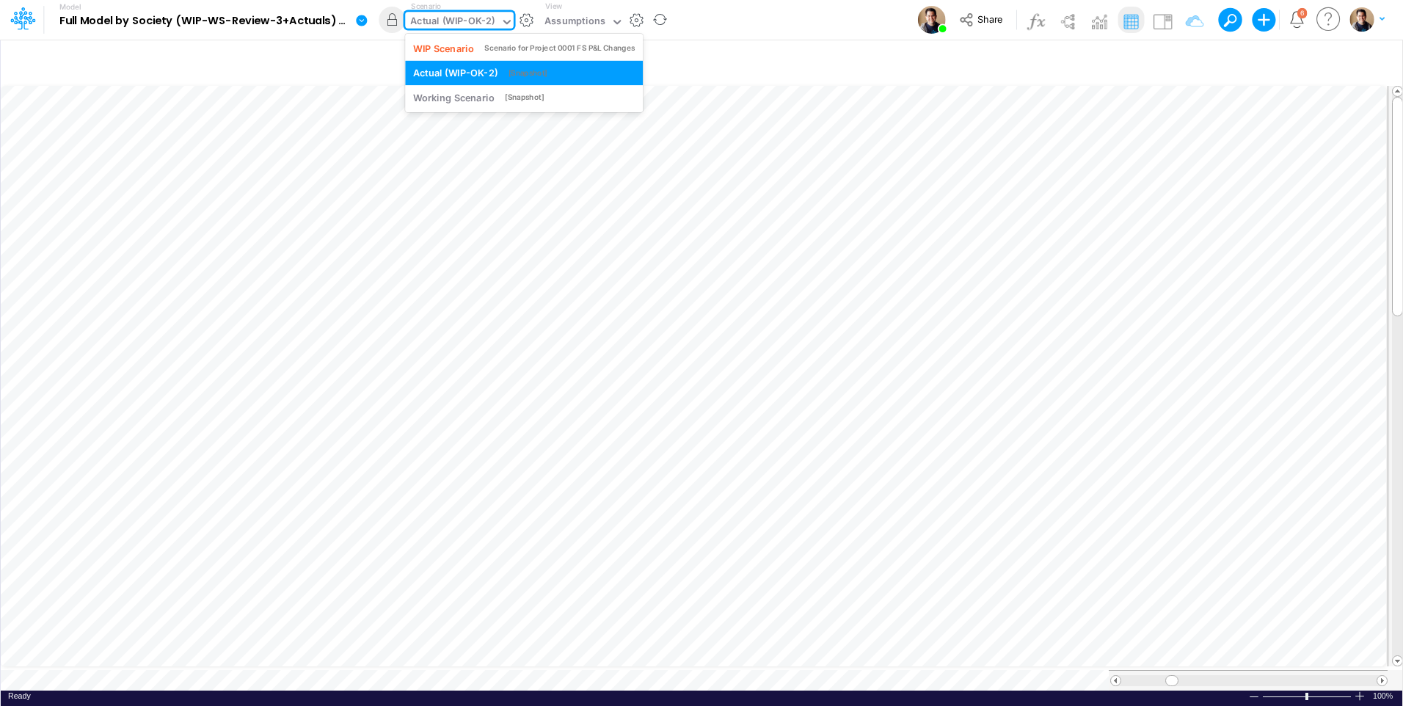
click at [453, 21] on div "Actual (WIP-OK-2)" at bounding box center [452, 22] width 84 height 17
click at [465, 95] on div "Working Scenario" at bounding box center [453, 97] width 81 height 14
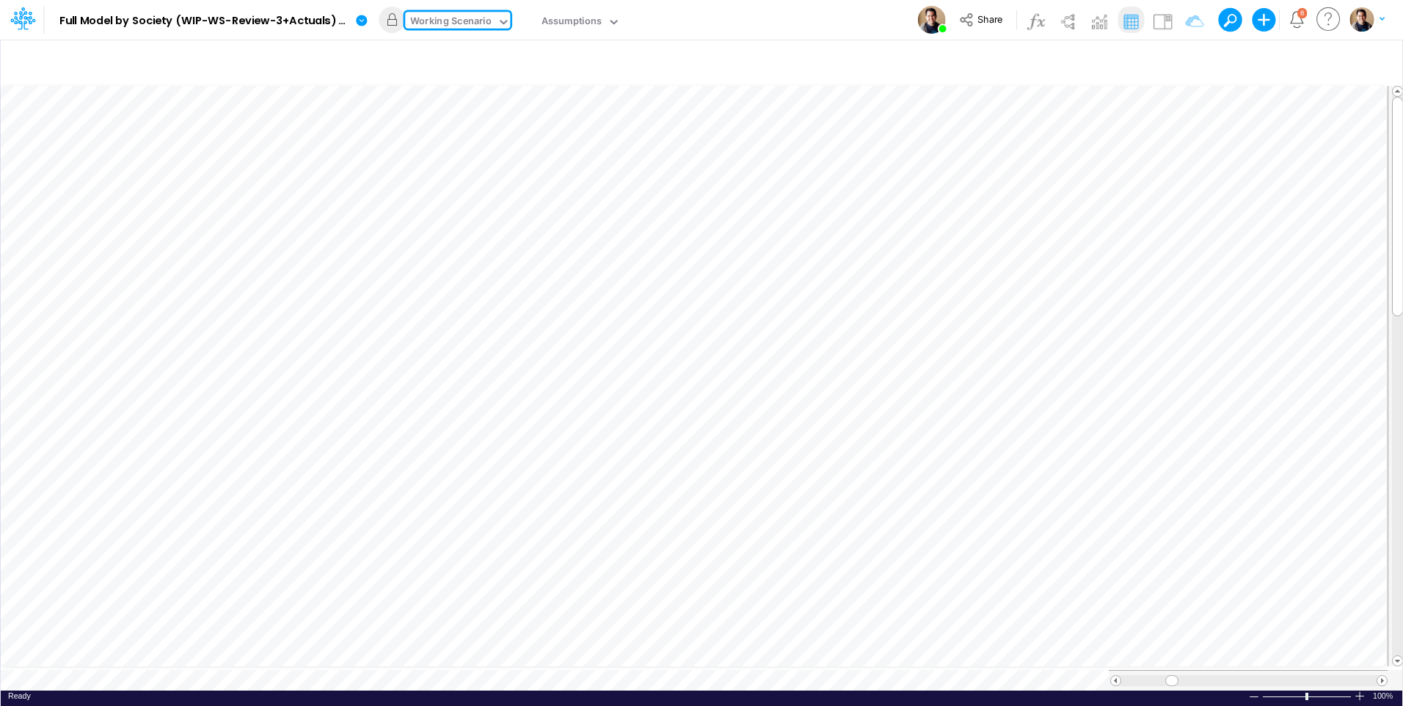
click at [436, 20] on div "Working Scenario" at bounding box center [450, 22] width 81 height 17
click at [761, 15] on div "Model Full Model by Society (WIP-WS-Review-3+Actuals) (IRXLPEQr3HYSFDHjRTbZY_1k…" at bounding box center [701, 20] width 1262 height 40
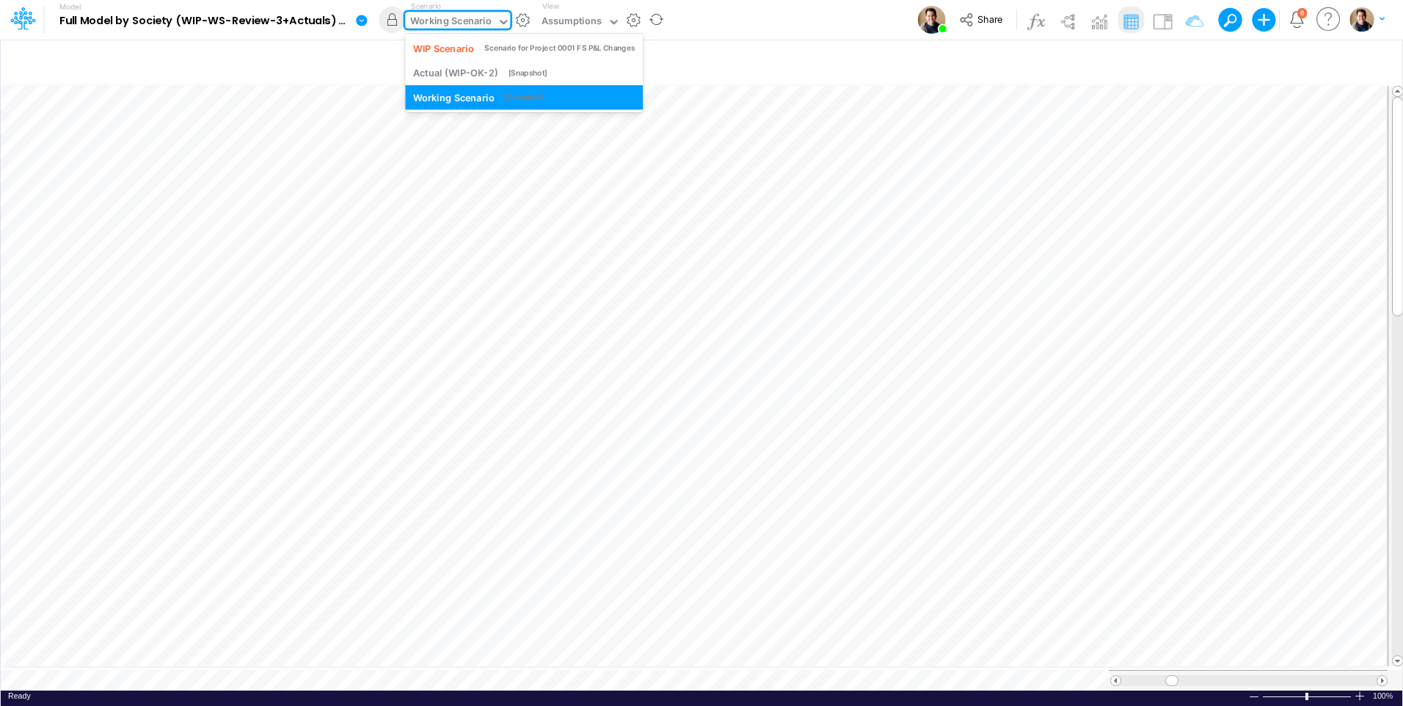
click at [458, 16] on div "Working Scenario" at bounding box center [450, 22] width 81 height 17
click at [472, 43] on div "WIP Scenario" at bounding box center [443, 48] width 61 height 14
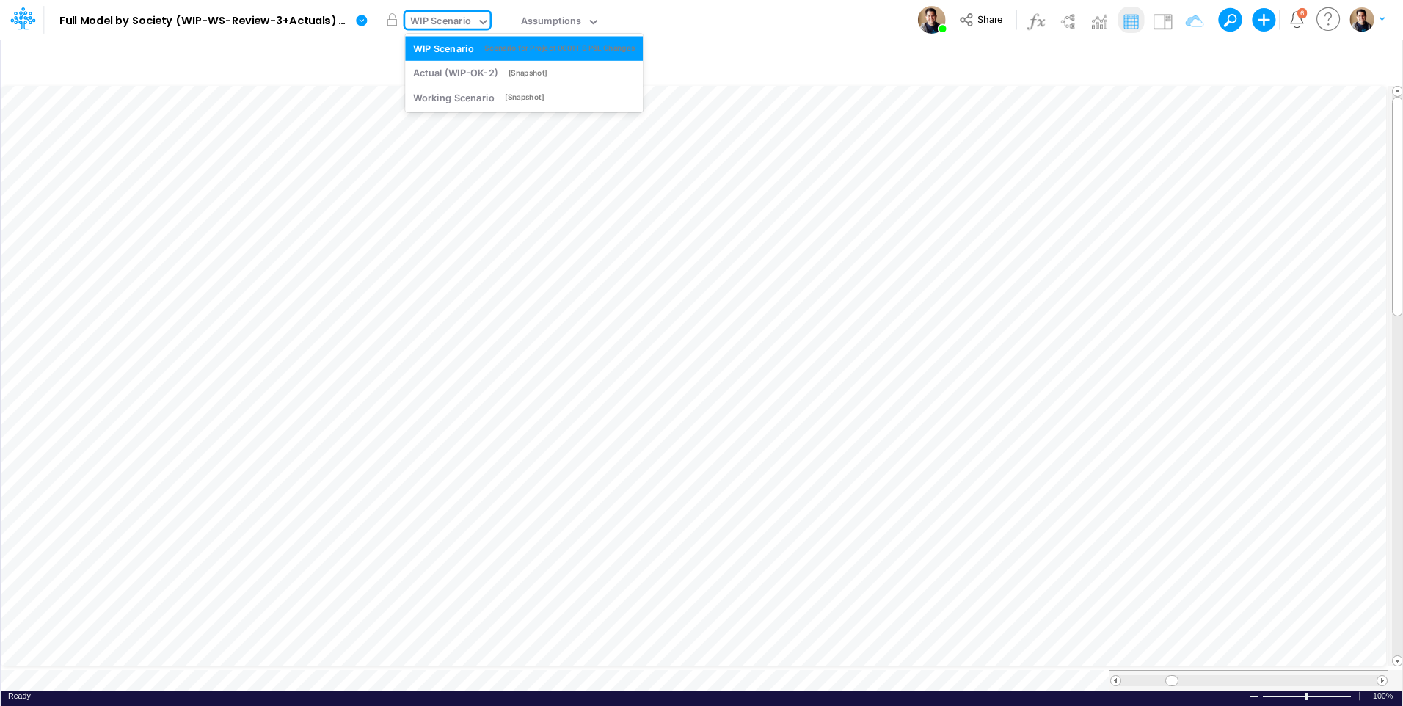
click at [454, 23] on div "WIP Scenario" at bounding box center [440, 22] width 61 height 17
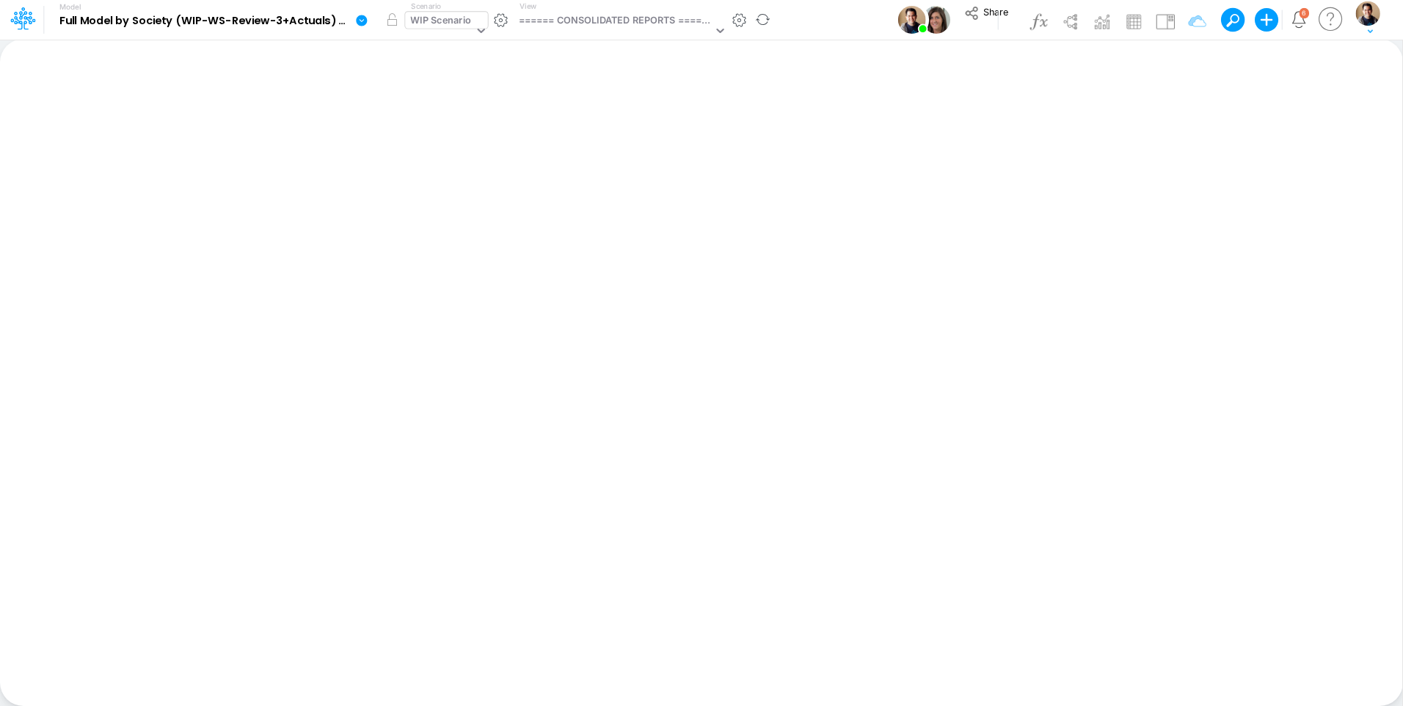
click at [442, 23] on div "WIP Scenario" at bounding box center [440, 21] width 61 height 17
click at [981, 18] on button "Share" at bounding box center [986, 19] width 59 height 37
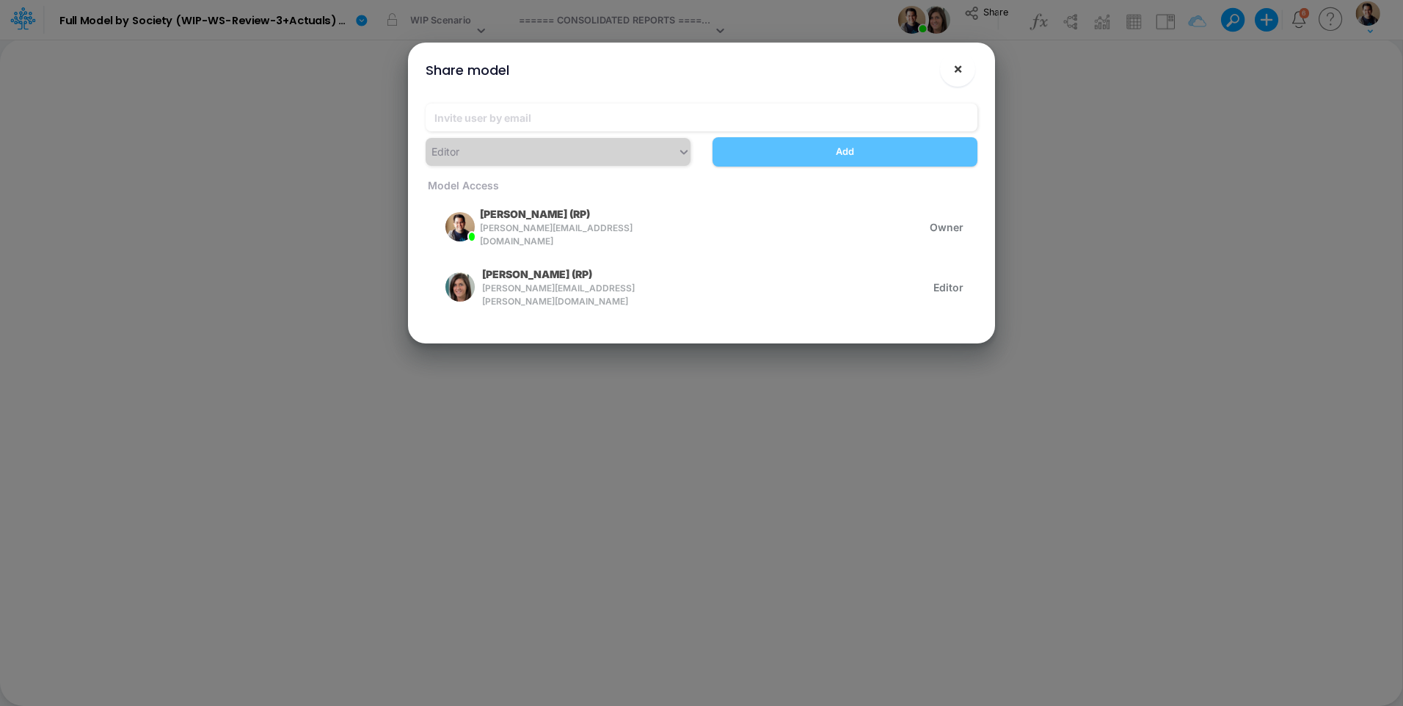
click at [961, 70] on span "×" at bounding box center [958, 68] width 10 height 18
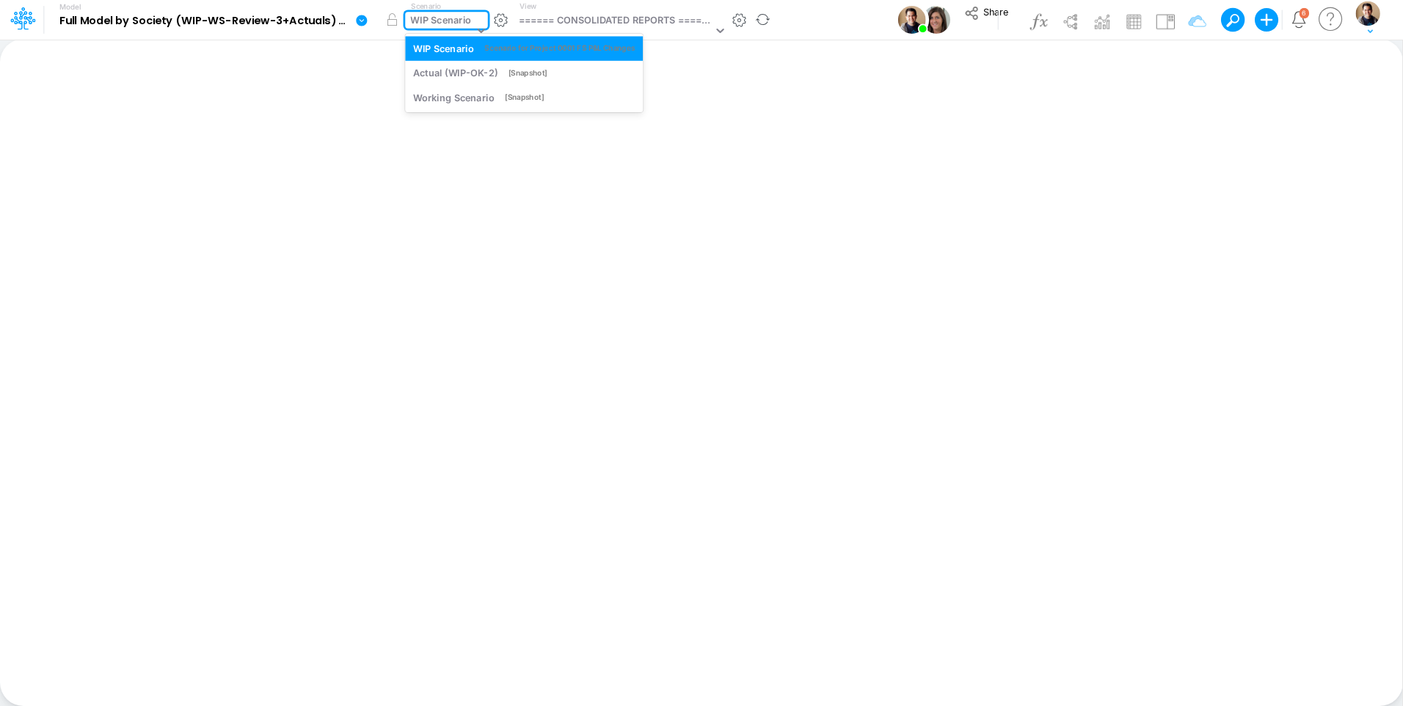
click at [451, 25] on div "WIP Scenario" at bounding box center [440, 21] width 61 height 17
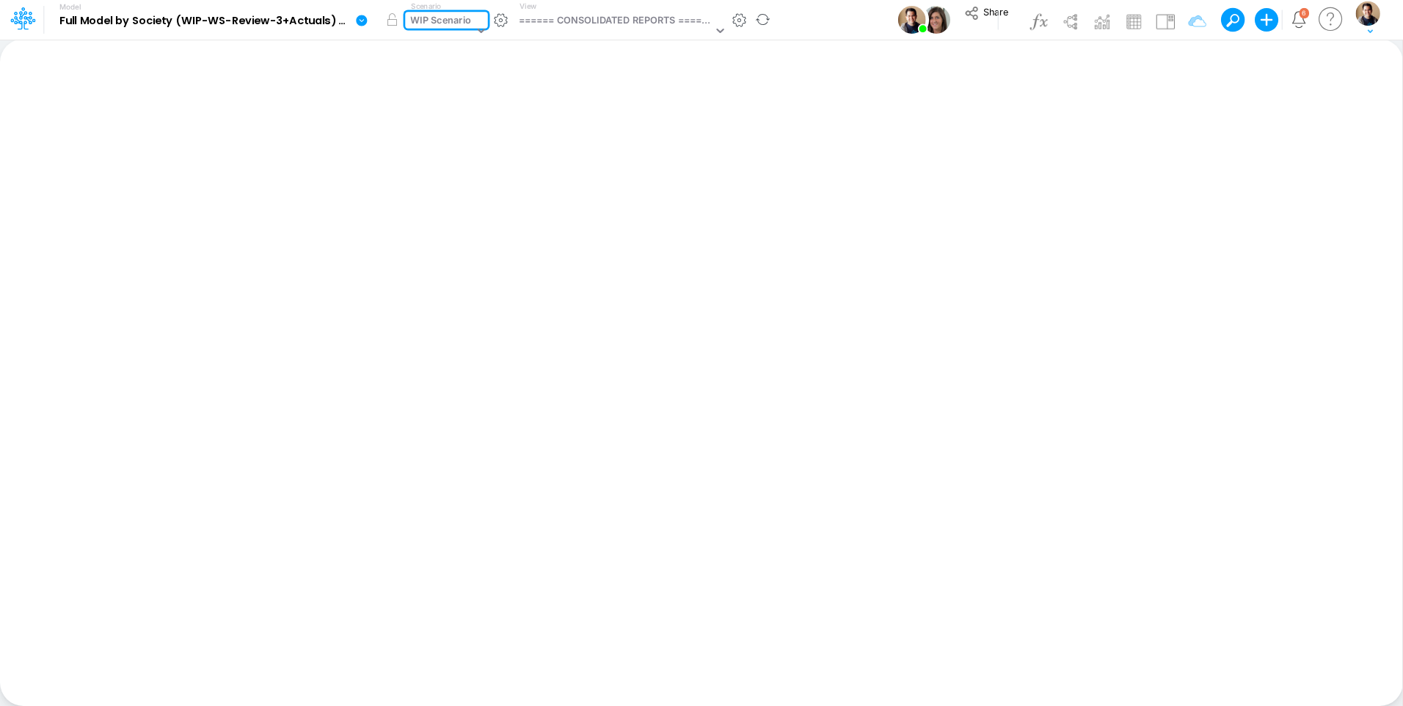
click at [451, 25] on div "WIP Scenario" at bounding box center [440, 21] width 61 height 17
click at [453, 20] on div "WIP Scenario" at bounding box center [440, 21] width 61 height 17
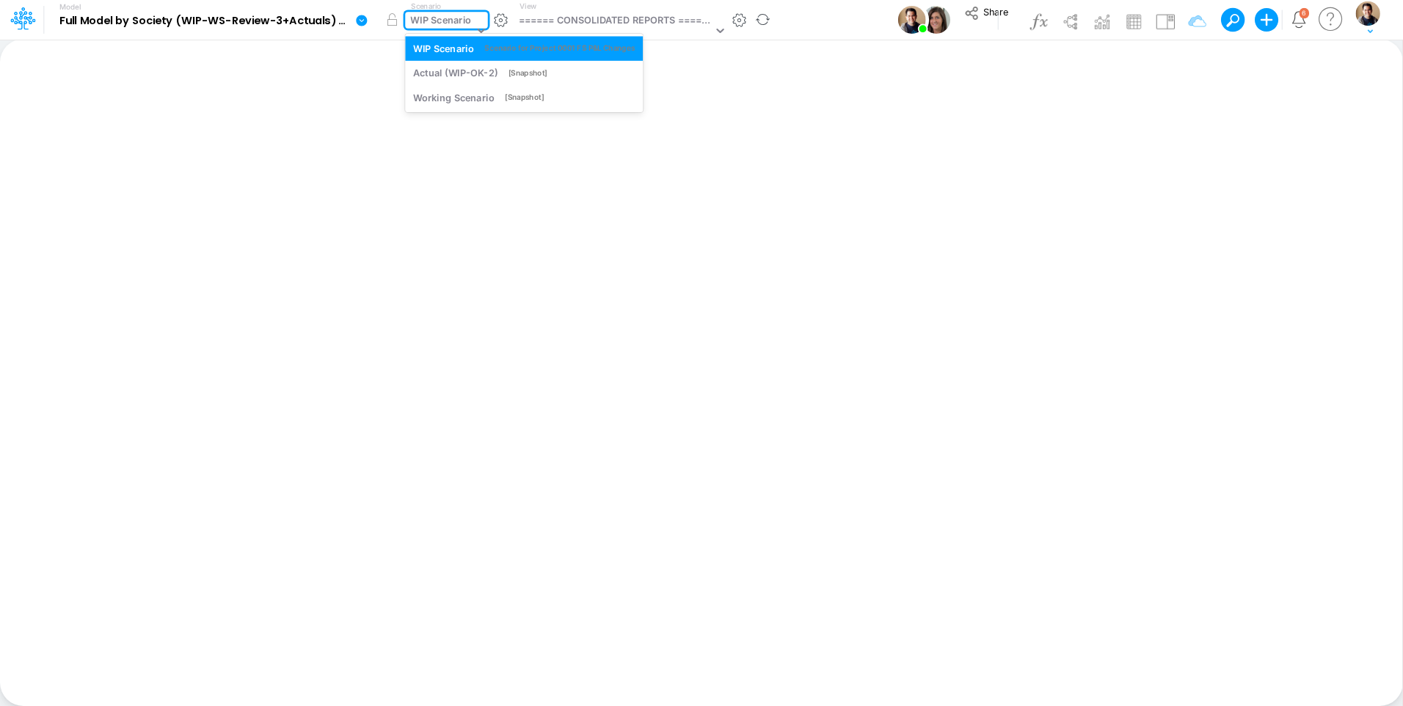
click at [453, 20] on div "WIP Scenario" at bounding box center [440, 21] width 61 height 17
click at [469, 29] on div "option WIP Scenario focused, 1 of 3. 3 results available. Use Up and Down to ch…" at bounding box center [446, 20] width 82 height 17
click at [468, 31] on div "WIP Scenario" at bounding box center [439, 31] width 69 height 39
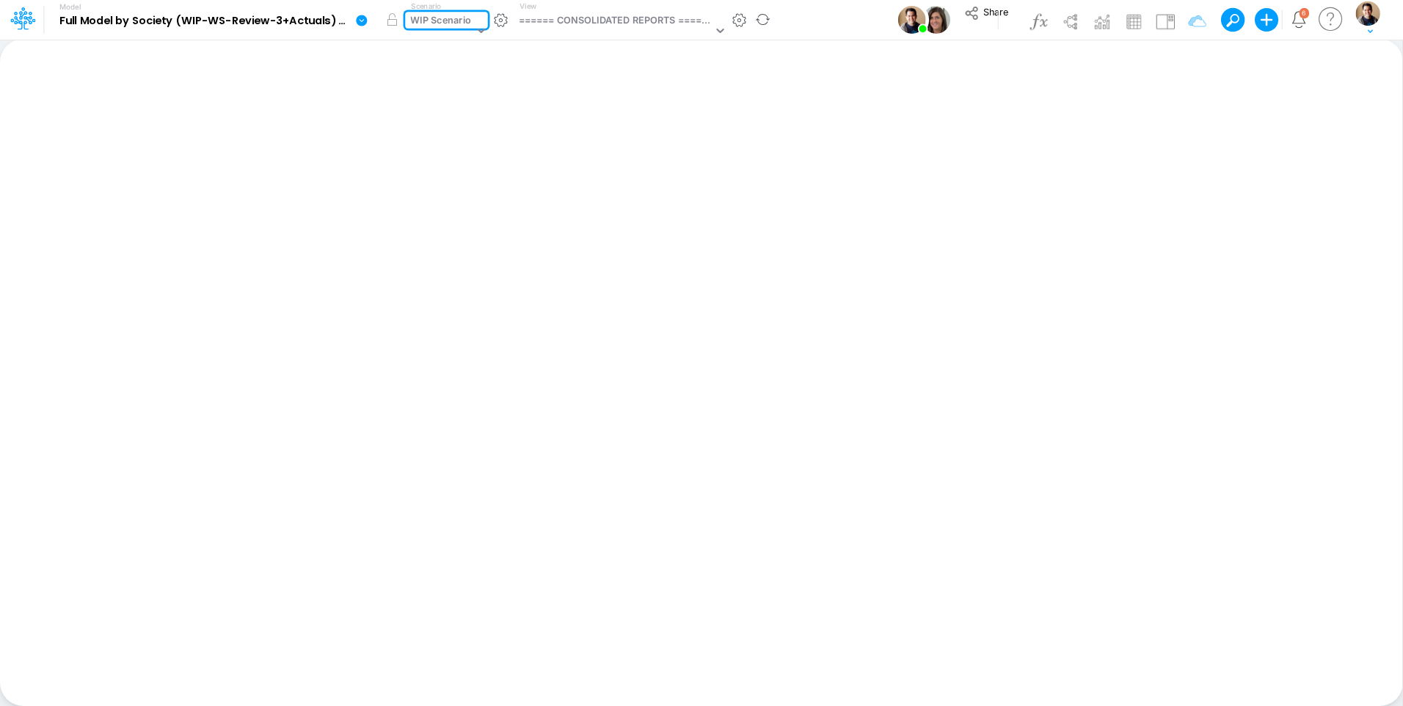
click at [363, 21] on icon at bounding box center [361, 20] width 11 height 11
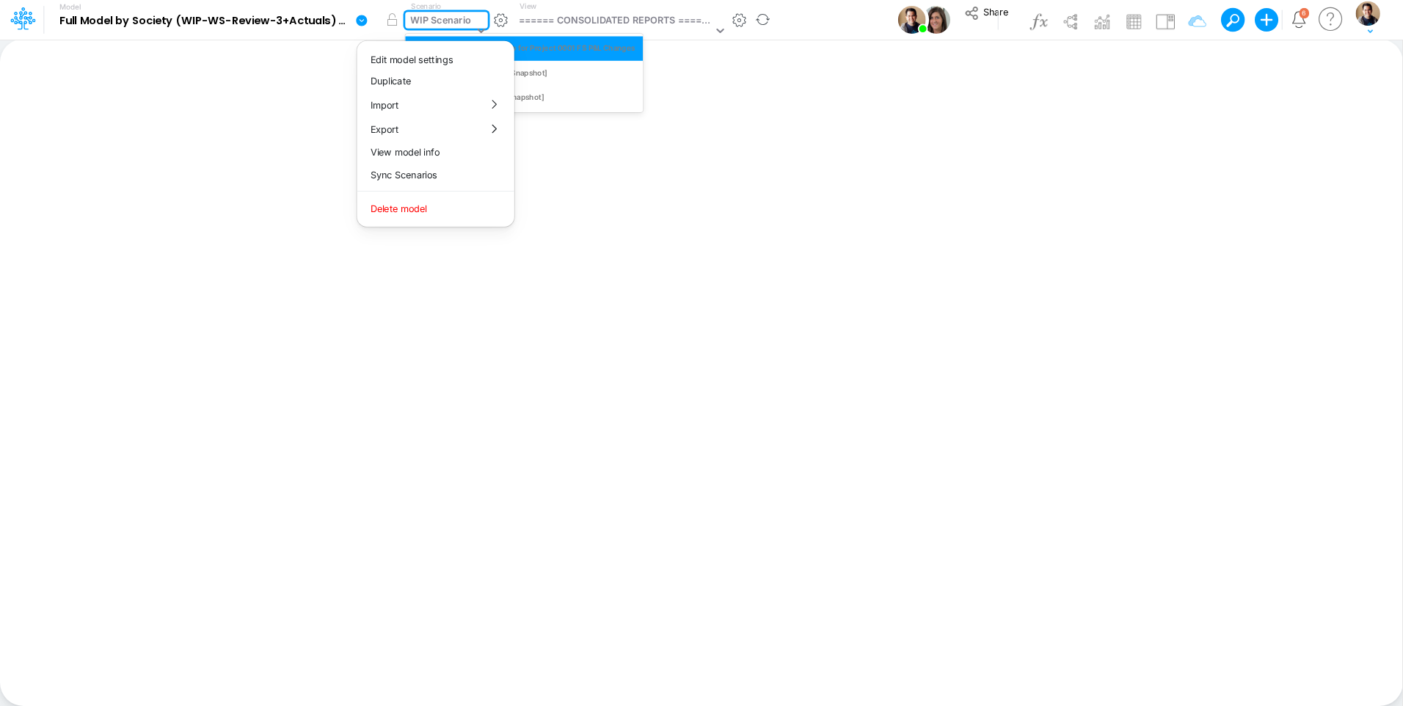
click at [423, 19] on div "WIP Scenario" at bounding box center [440, 21] width 61 height 17
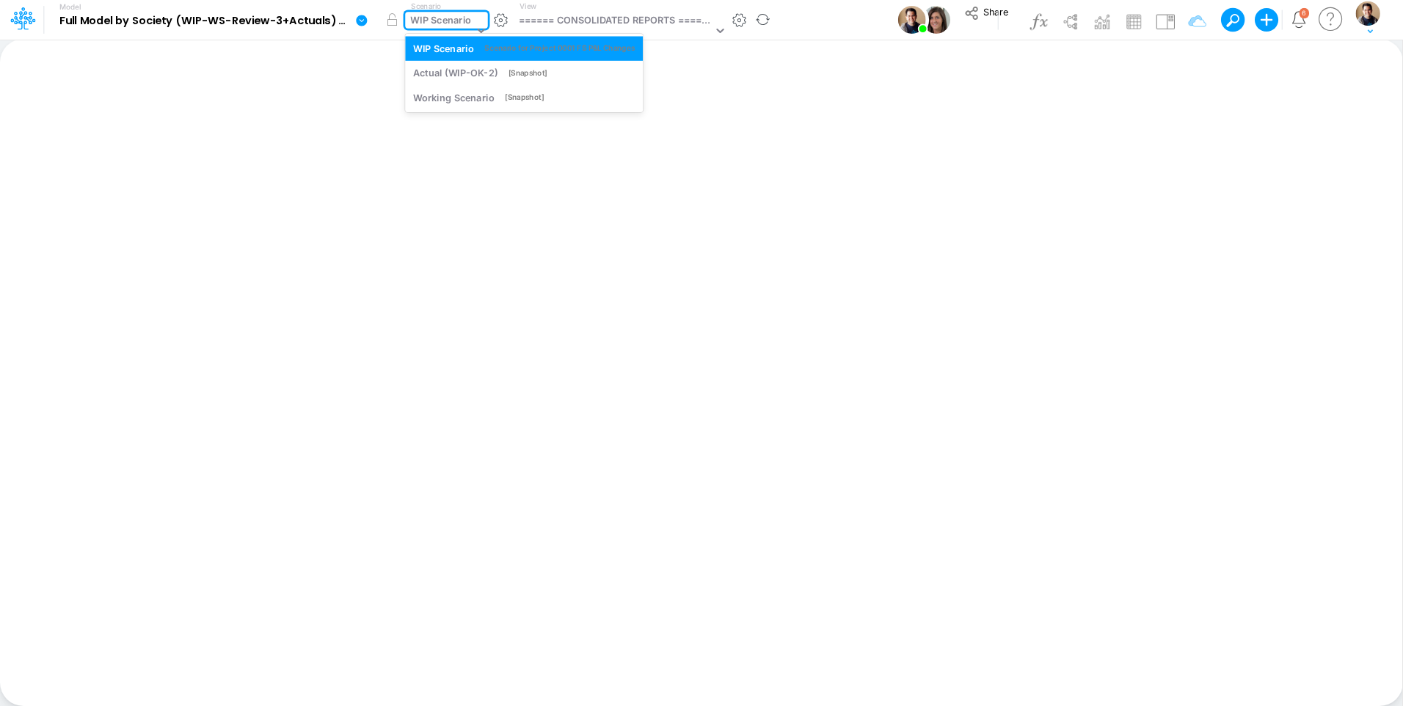
click at [429, 19] on div "WIP Scenario" at bounding box center [440, 21] width 61 height 17
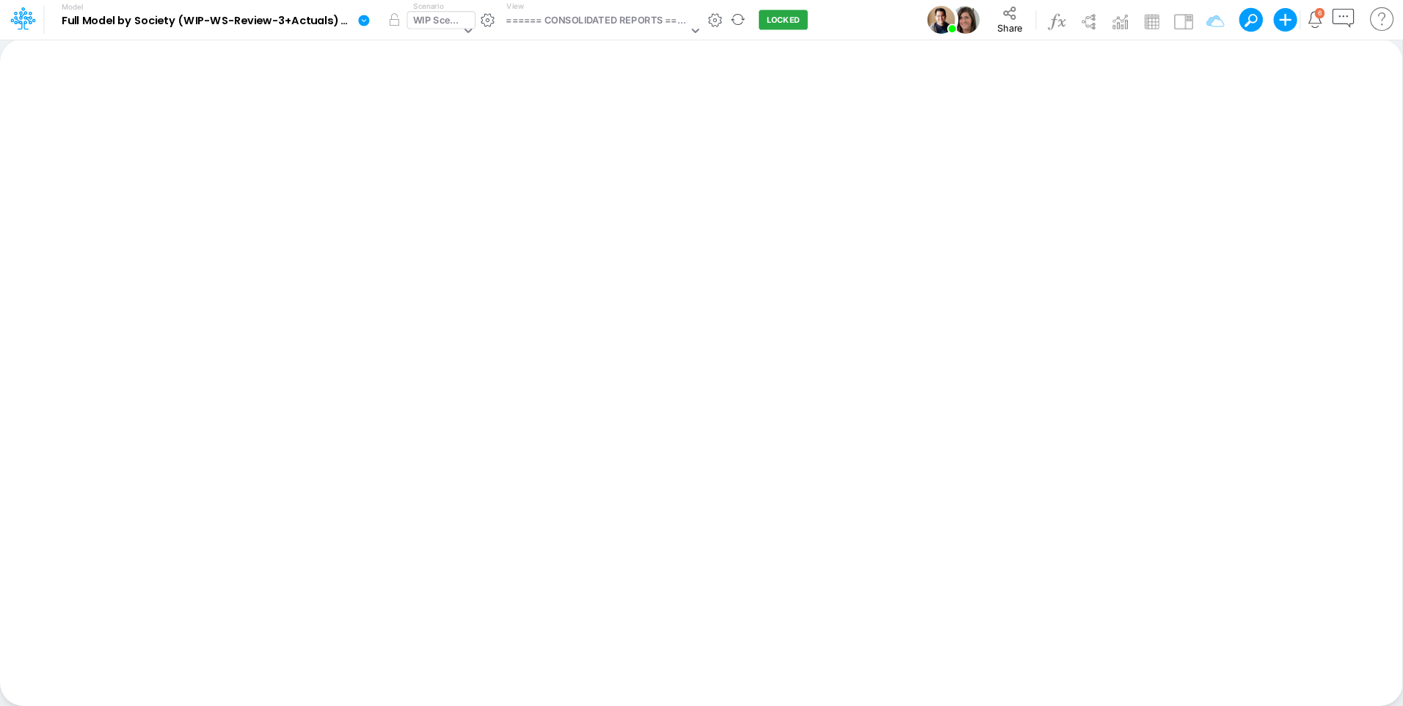
click at [416, 18] on div "WIP Scenario" at bounding box center [437, 21] width 48 height 17
click at [360, 14] on icon at bounding box center [363, 20] width 13 height 13
click at [435, 167] on button "Sync Scenarios" at bounding box center [437, 175] width 157 height 23
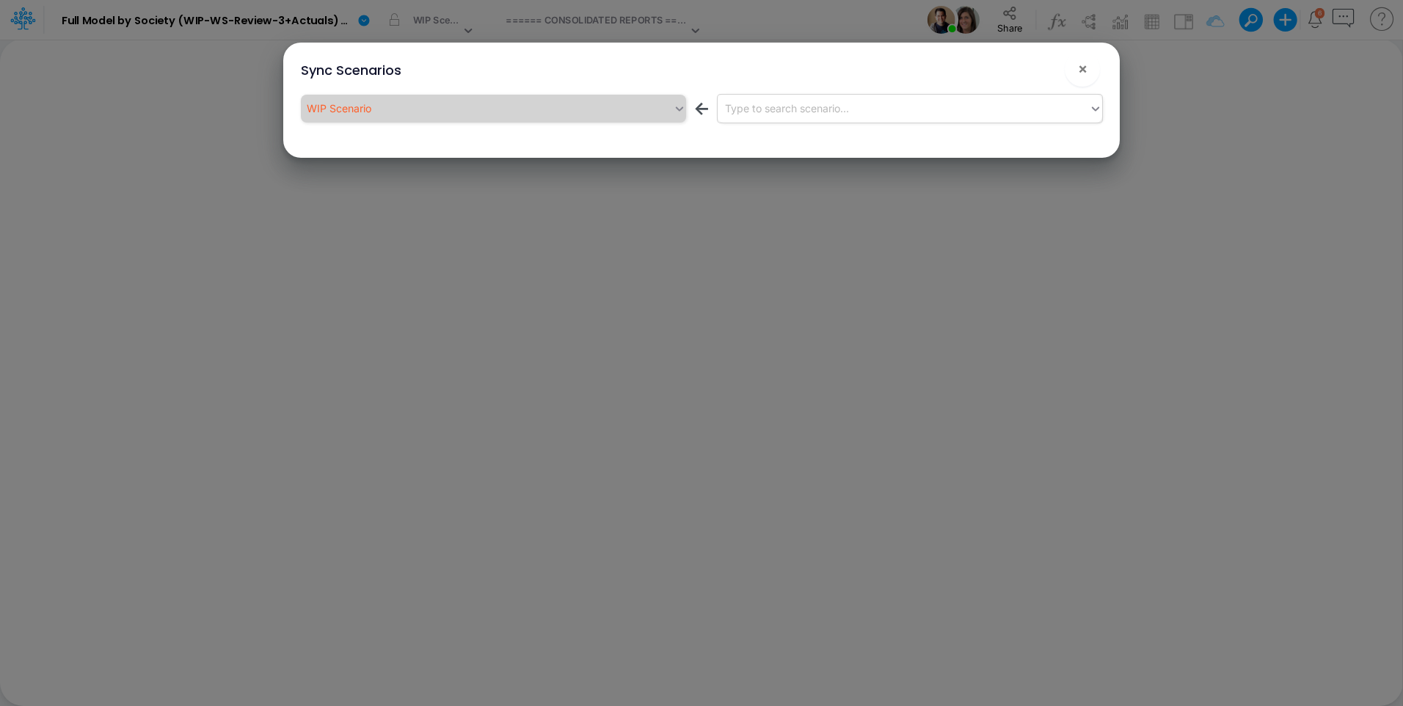
click at [856, 115] on div "Type to search scenario..." at bounding box center [903, 108] width 372 height 24
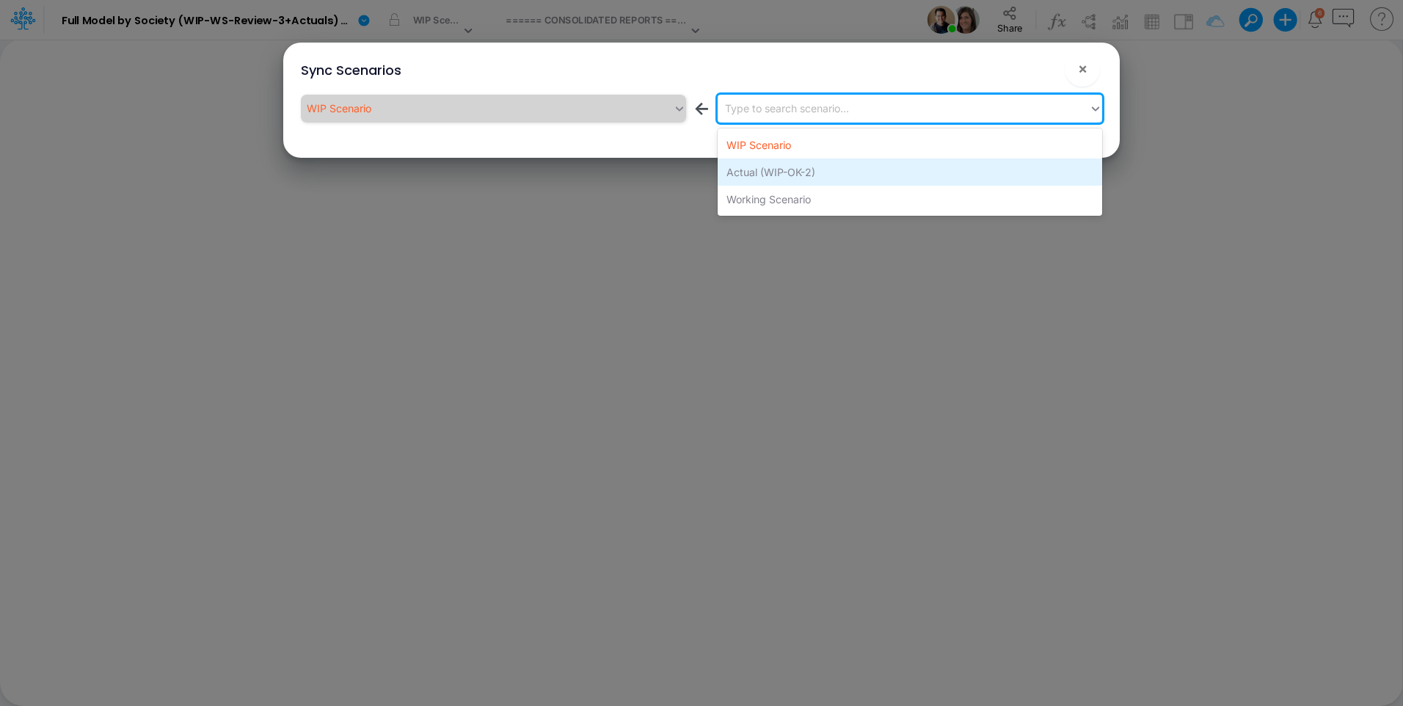
click at [847, 178] on div "Actual (WIP-OK-2)" at bounding box center [909, 171] width 384 height 27
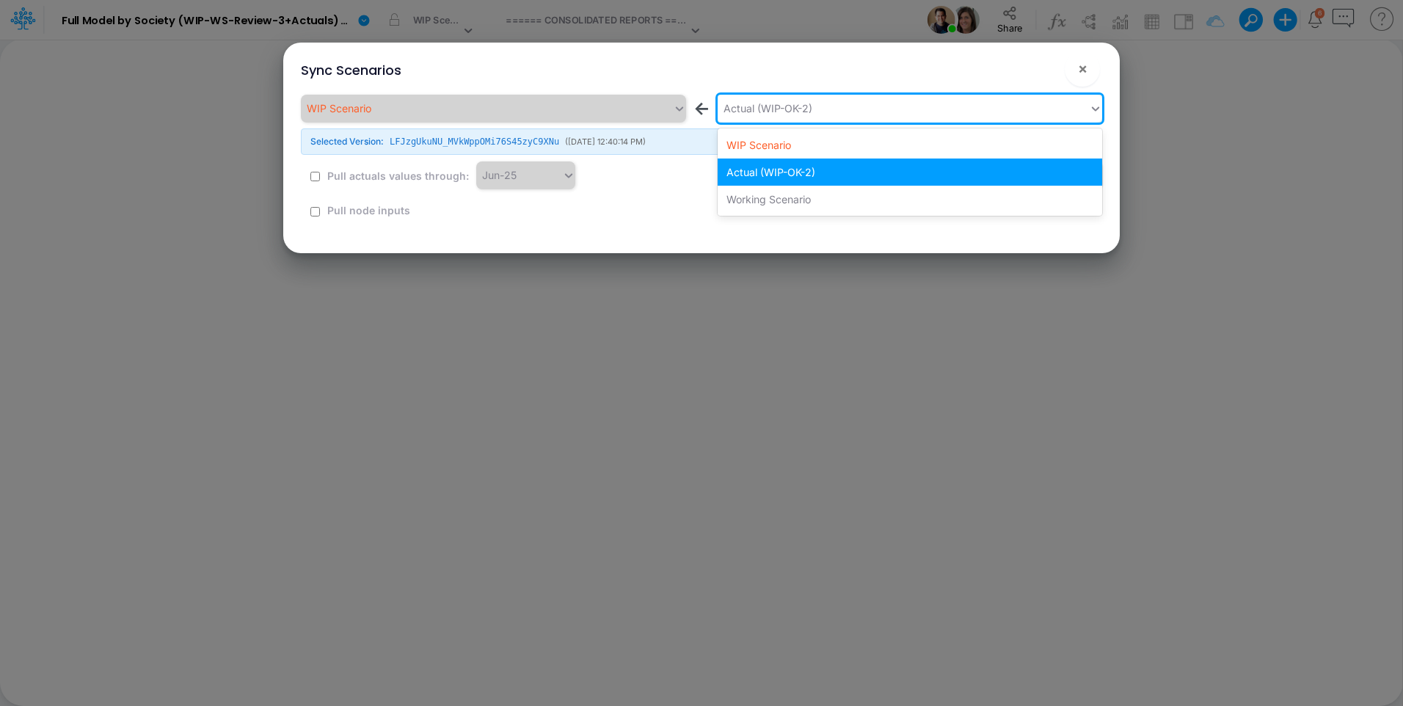
drag, startPoint x: 626, startPoint y: 188, endPoint x: 957, endPoint y: 100, distance: 341.4
click at [954, 102] on div "Actual (WIP-OK-2)" at bounding box center [903, 108] width 372 height 24
click at [1028, 73] on button "!" at bounding box center [1035, 72] width 18 height 18
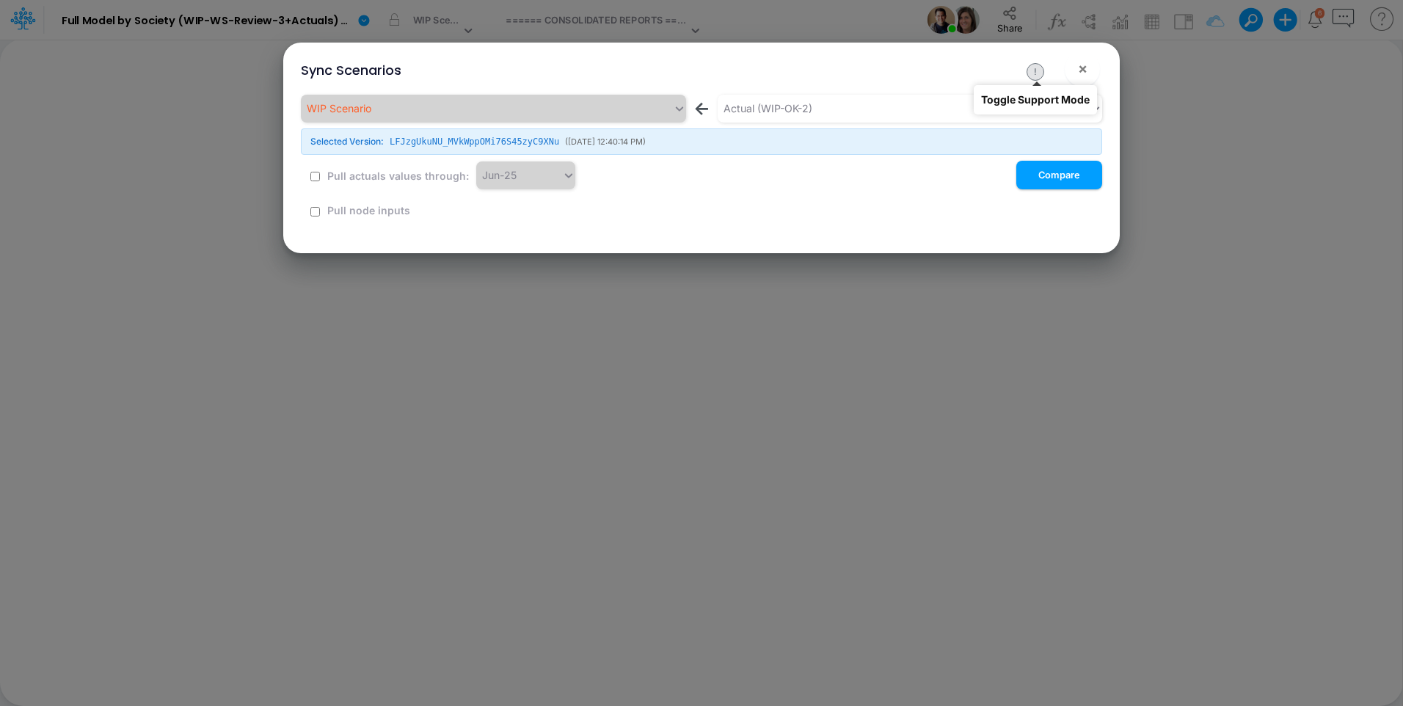
click at [1032, 70] on button "!" at bounding box center [1035, 72] width 18 height 18
click at [312, 211] on input "checkbox" at bounding box center [315, 212] width 10 height 10
checkbox input "true"
click at [1025, 177] on button "Compare" at bounding box center [1059, 175] width 86 height 29
click at [1032, 71] on button "!" at bounding box center [1035, 72] width 18 height 18
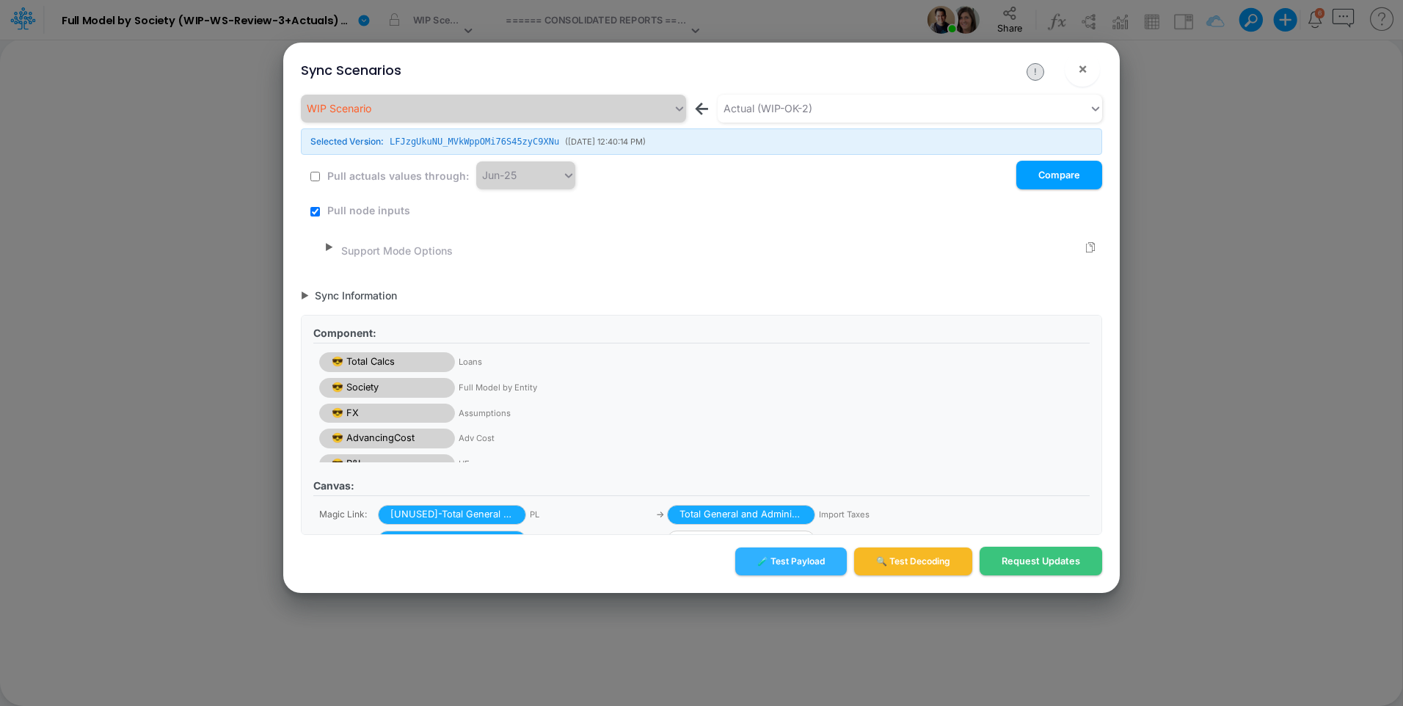
click at [326, 249] on span "▶" at bounding box center [329, 247] width 8 height 13
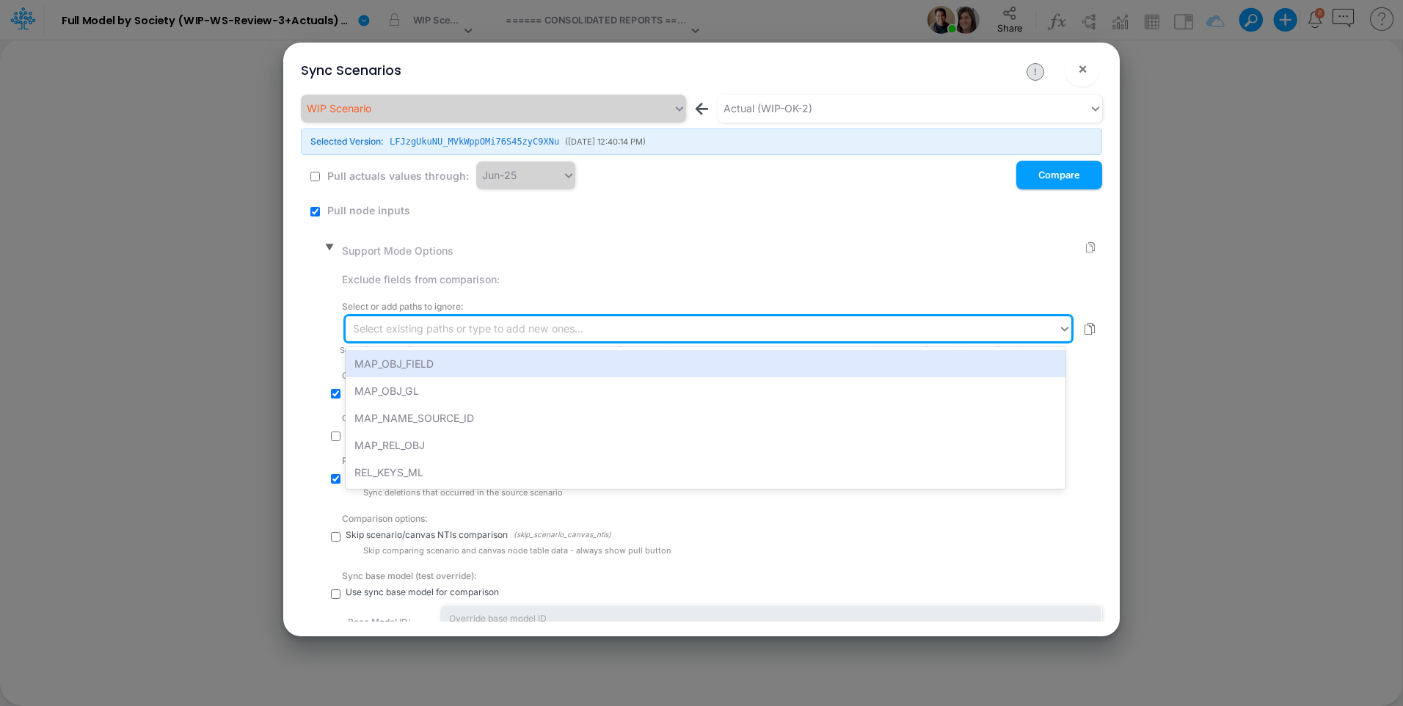
click at [497, 321] on div "Select existing paths or type to add new ones..." at bounding box center [468, 328] width 230 height 15
click at [486, 357] on div "MAP_OBJ_FIELD" at bounding box center [705, 363] width 720 height 27
click at [538, 329] on div "mapObjsFields" at bounding box center [688, 329] width 686 height 25
click at [542, 362] on div "MAP_OBJ_GL" at bounding box center [705, 364] width 720 height 27
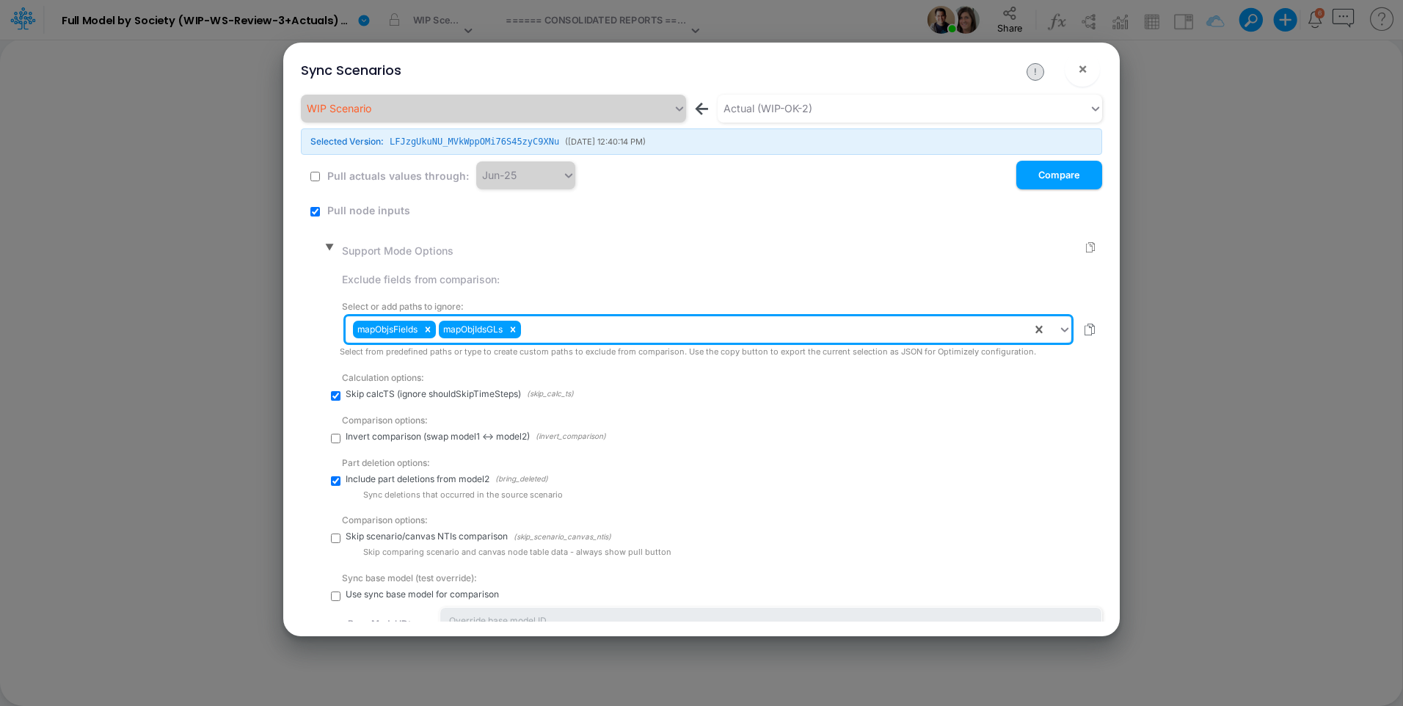
click at [560, 337] on div "mapObjsFields mapObjIdsGLs" at bounding box center [688, 329] width 686 height 25
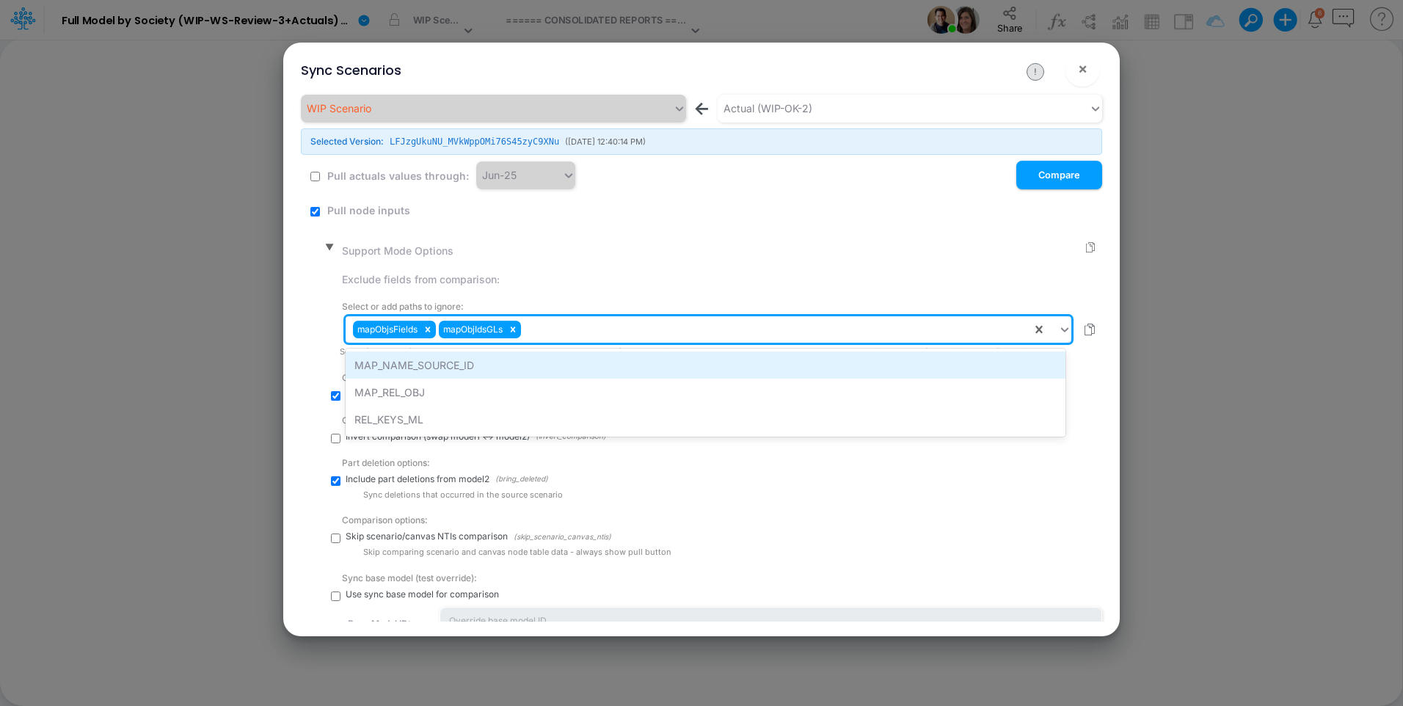
click at [569, 358] on div "MAP_NAME_SOURCE_ID" at bounding box center [705, 364] width 720 height 27
click at [618, 332] on div "mapNamesToSourceId" at bounding box center [574, 330] width 100 height 18
click at [693, 363] on div "MAP_REL_OBJ" at bounding box center [705, 364] width 720 height 27
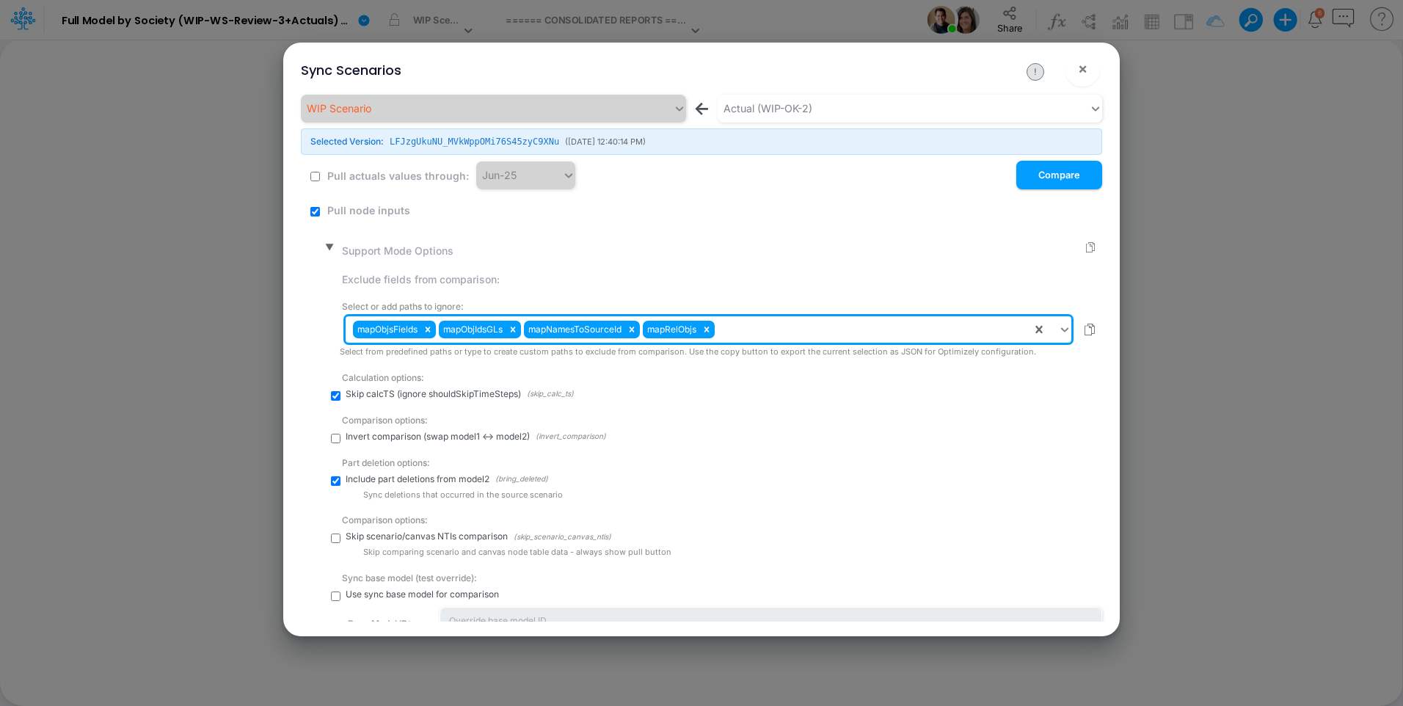
click at [757, 329] on div "mapObjsFields mapObjIdsGLs mapNamesToSourceId mapRelObjs" at bounding box center [688, 329] width 686 height 25
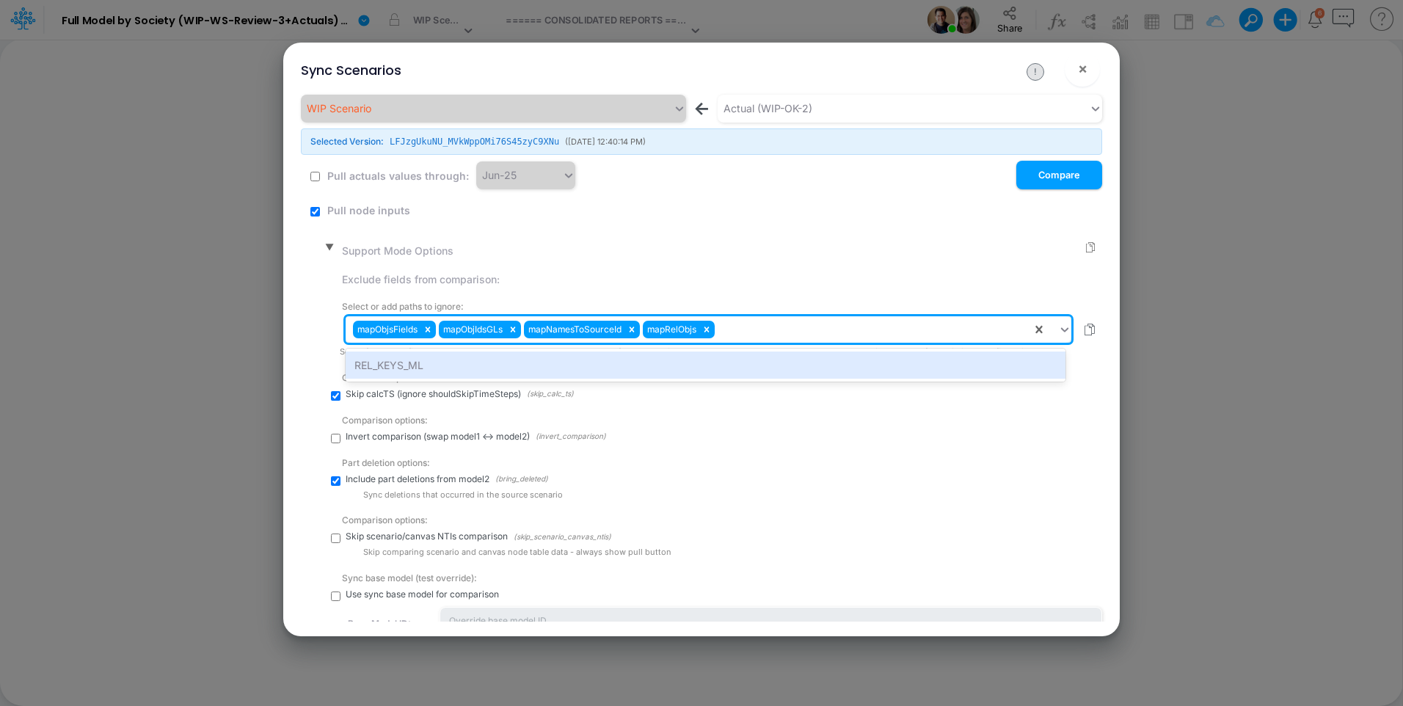
click at [772, 359] on div "REL_KEYS_ML" at bounding box center [705, 364] width 720 height 27
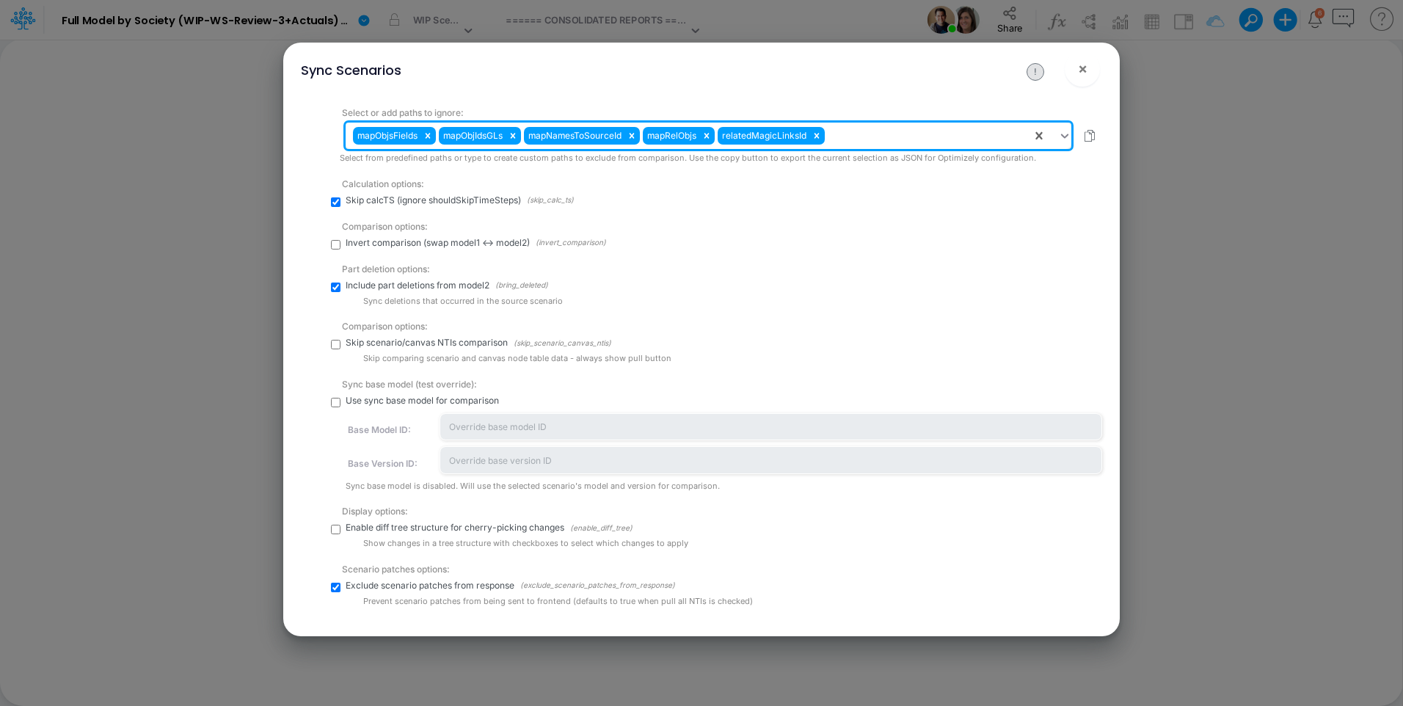
scroll to position [220, 0]
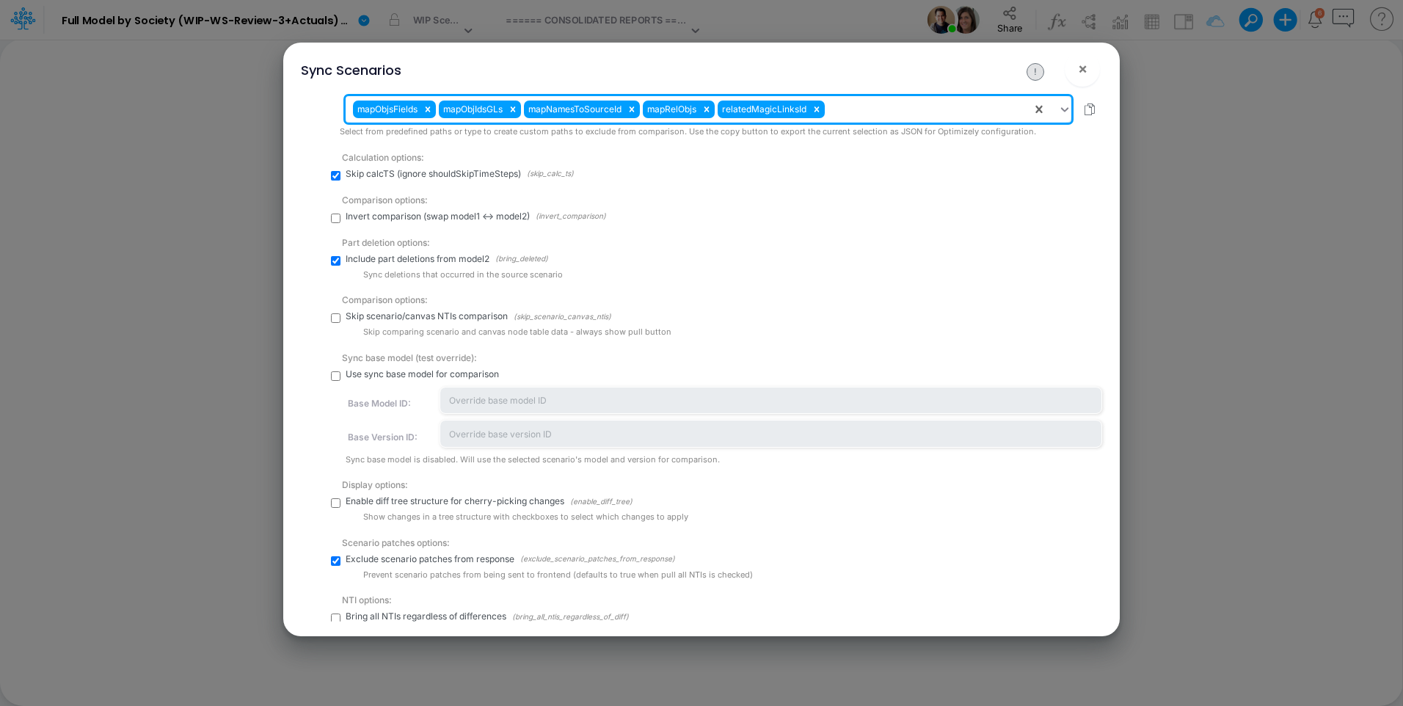
click at [334, 500] on input "checkbox" at bounding box center [336, 503] width 10 height 10
checkbox input "true"
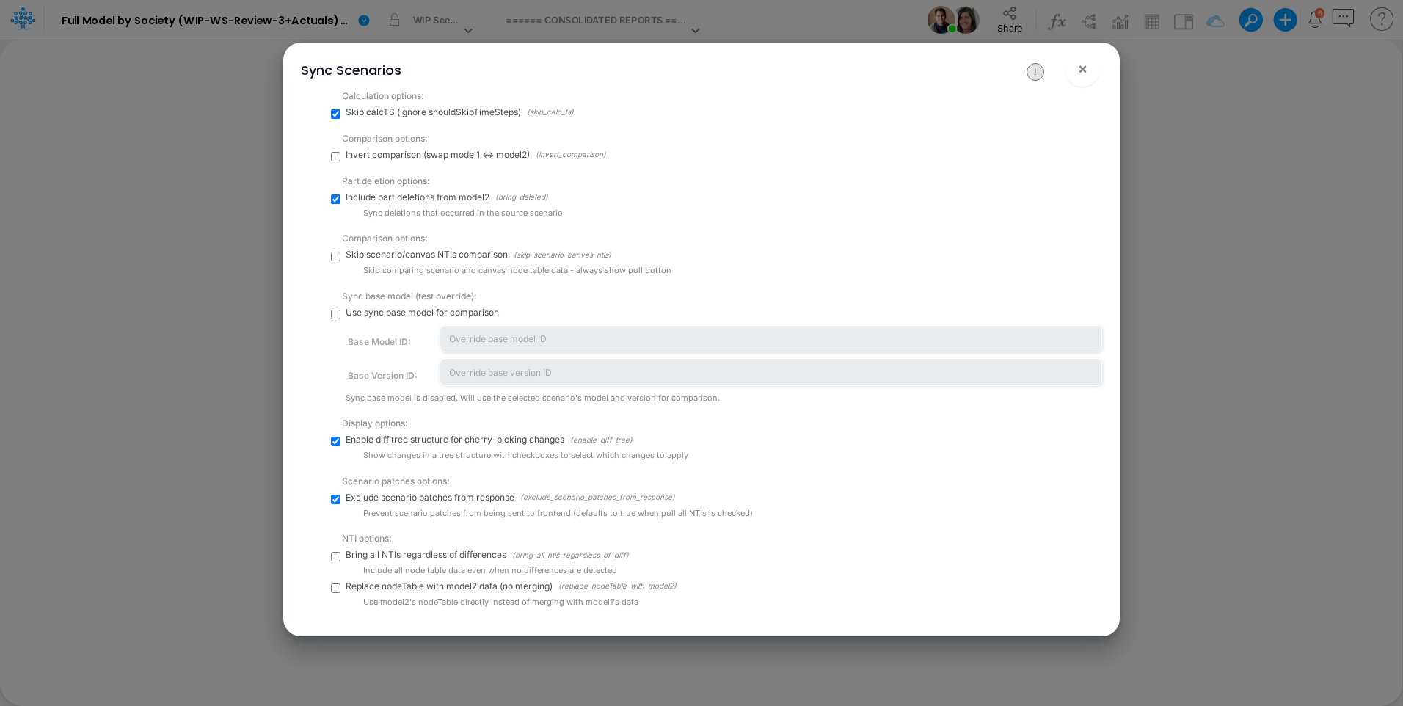
scroll to position [367, 0]
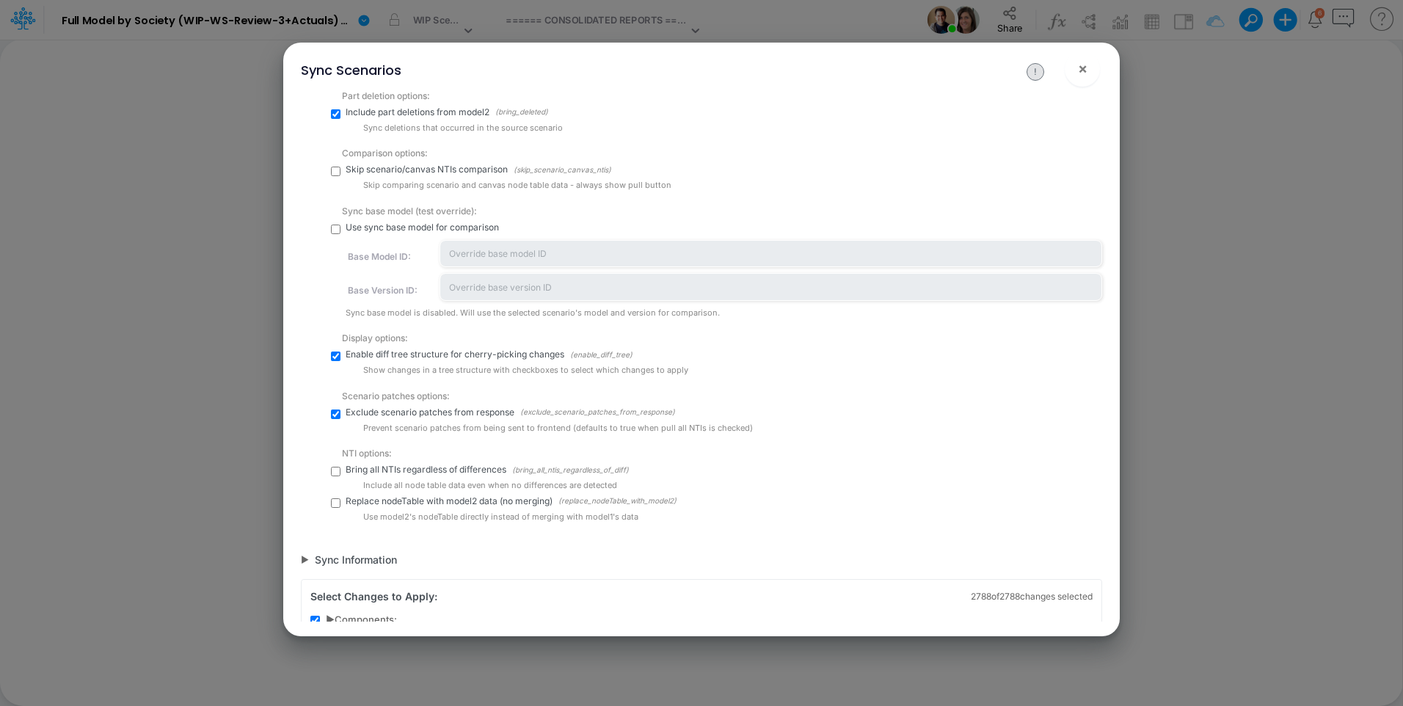
click at [335, 469] on input "checkbox" at bounding box center [336, 472] width 10 height 10
checkbox input "true"
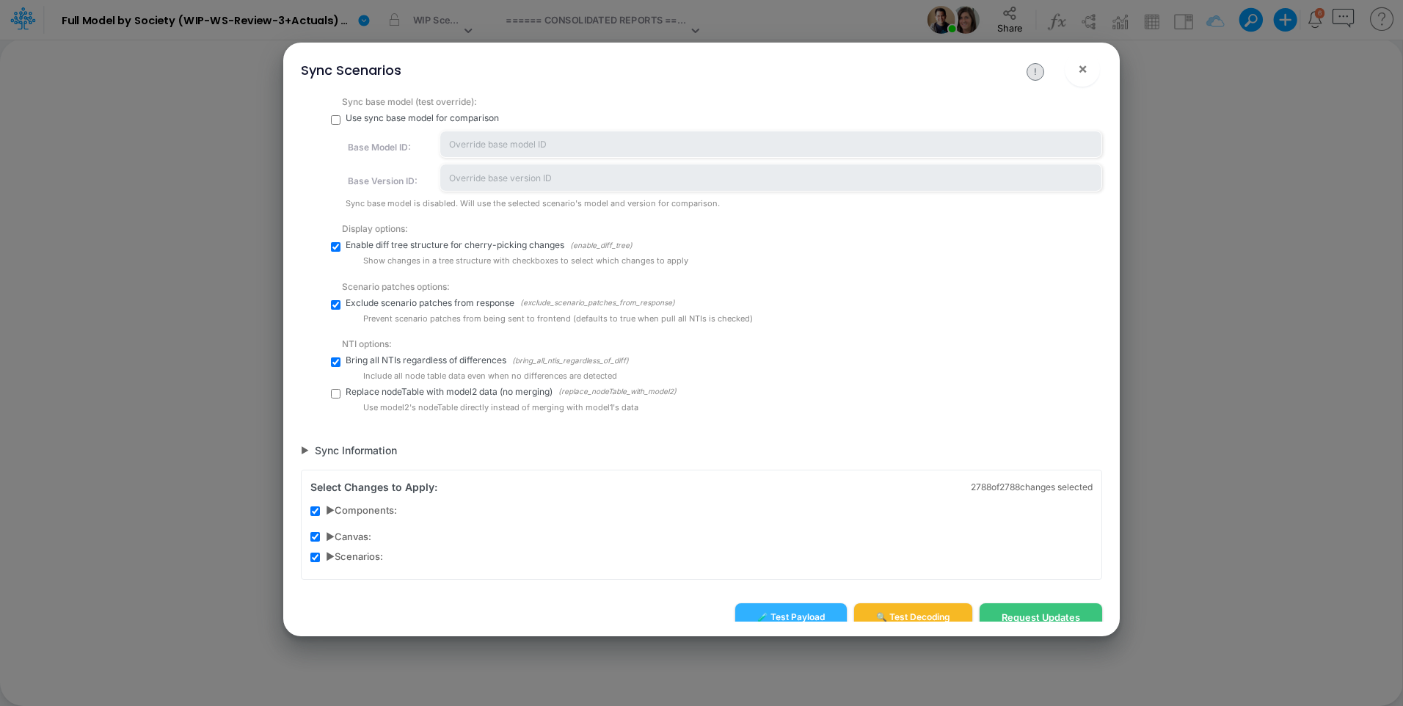
scroll to position [489, 0]
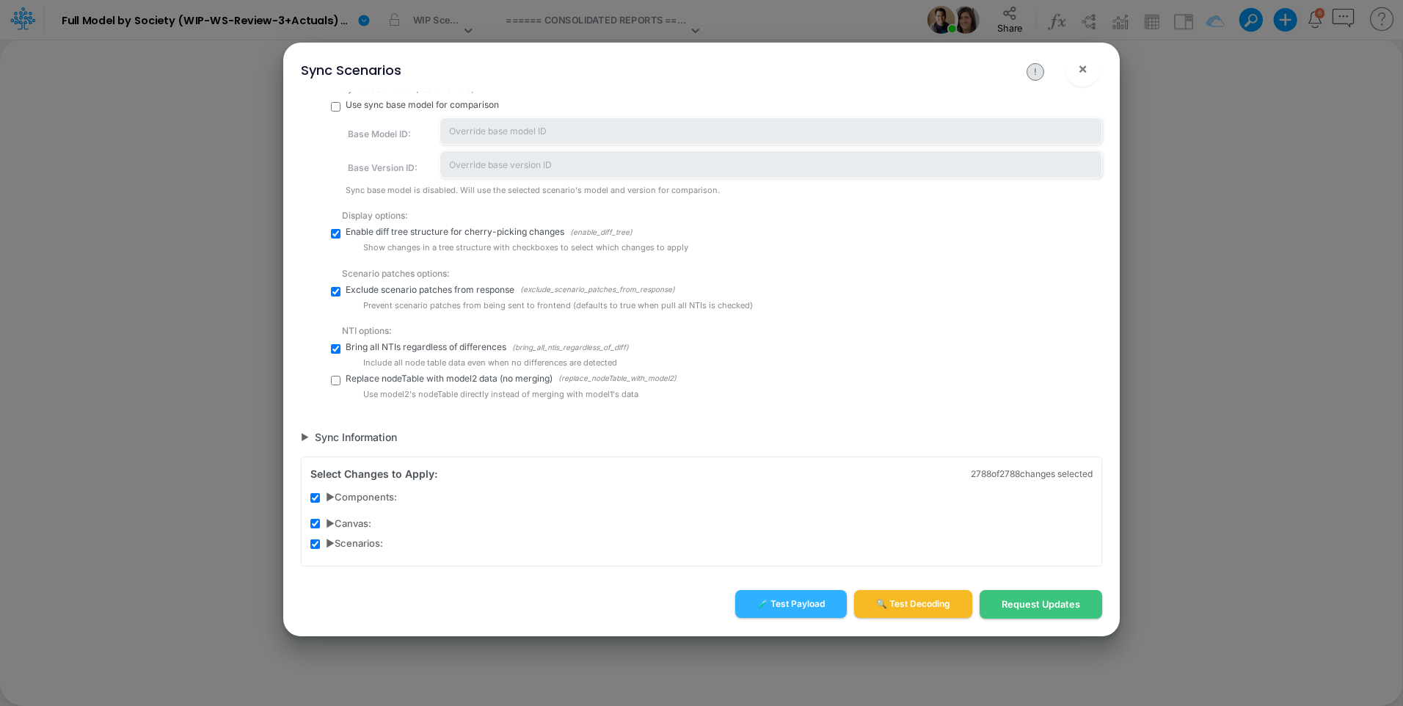
drag, startPoint x: 624, startPoint y: 362, endPoint x: 709, endPoint y: 363, distance: 85.8
click at [709, 363] on div "Include all node table data even when no differences are detected" at bounding box center [732, 362] width 739 height 12
click at [325, 497] on div "▶ Components:" at bounding box center [701, 497] width 782 height 15
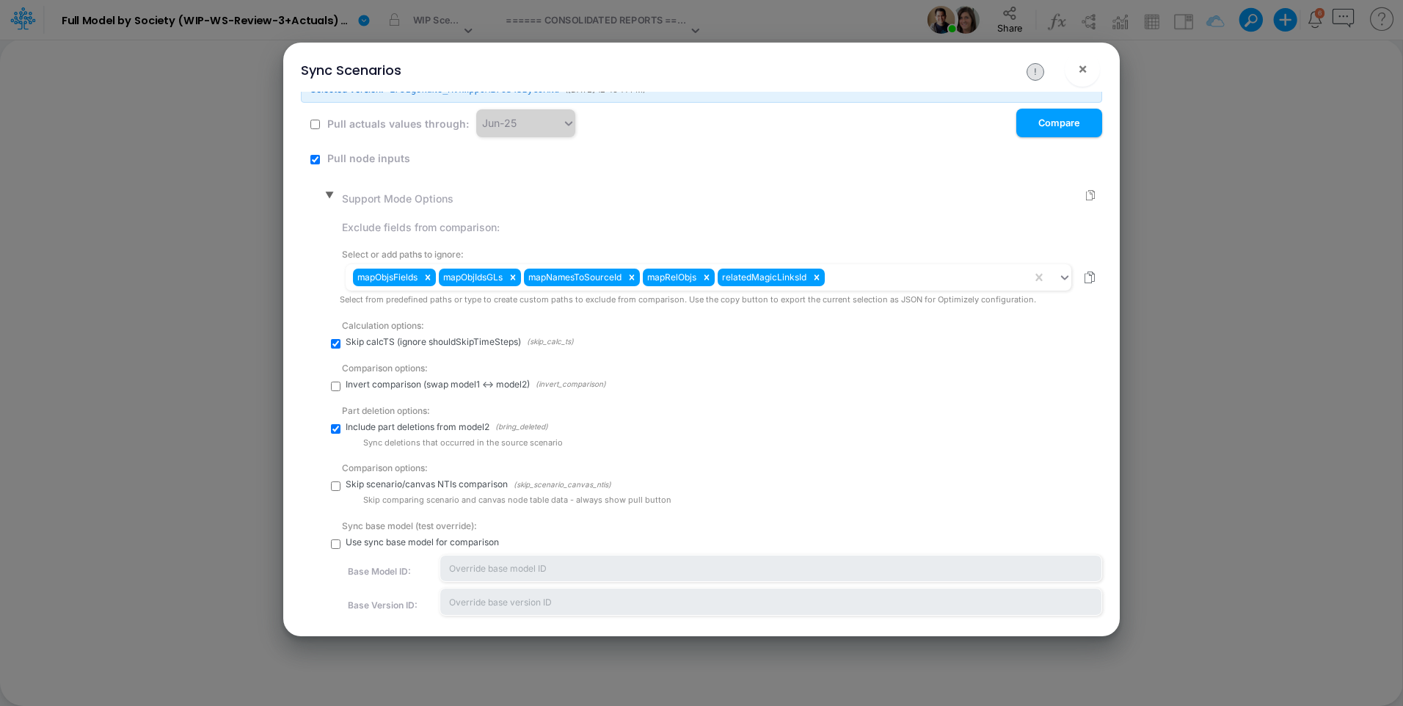
scroll to position [49, 0]
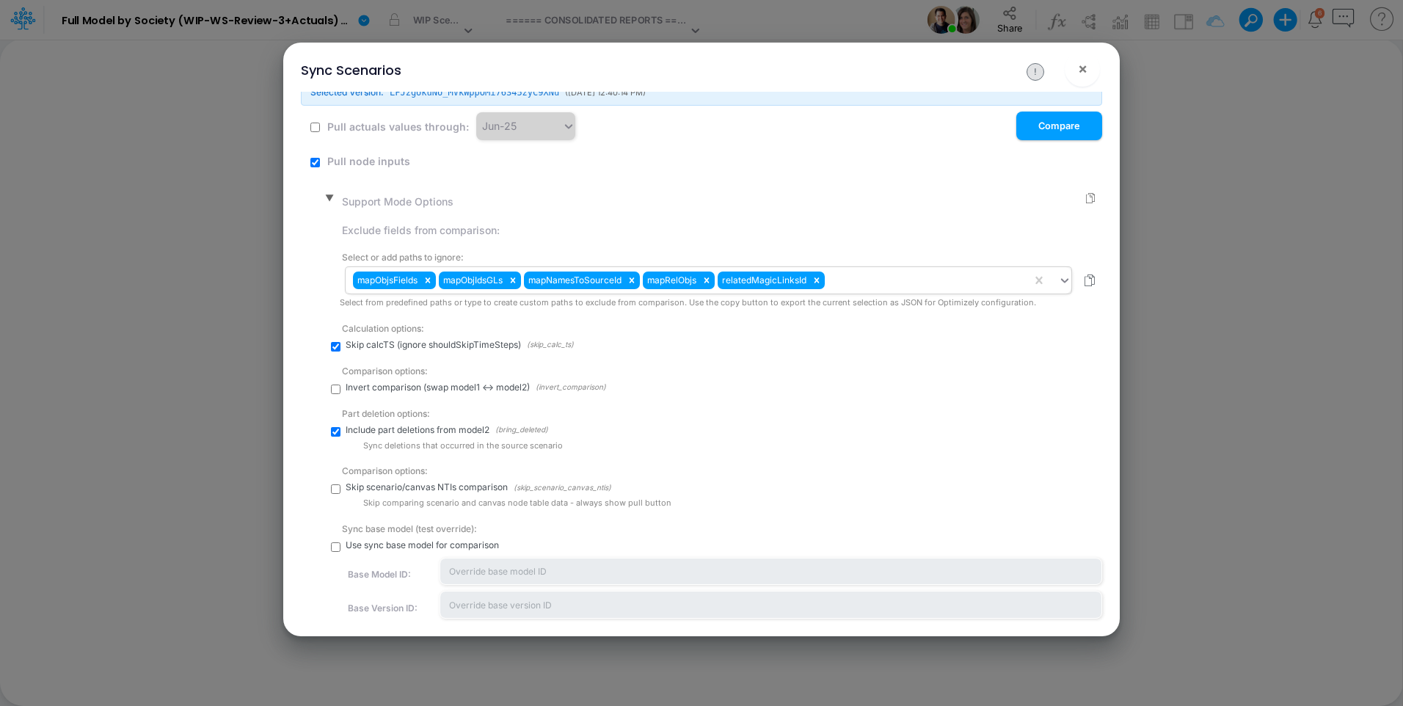
click at [857, 268] on div "mapObjsFields mapObjIdsGLs mapNamesToSourceId mapRelObjs relatedMagicLinksId" at bounding box center [707, 280] width 725 height 26
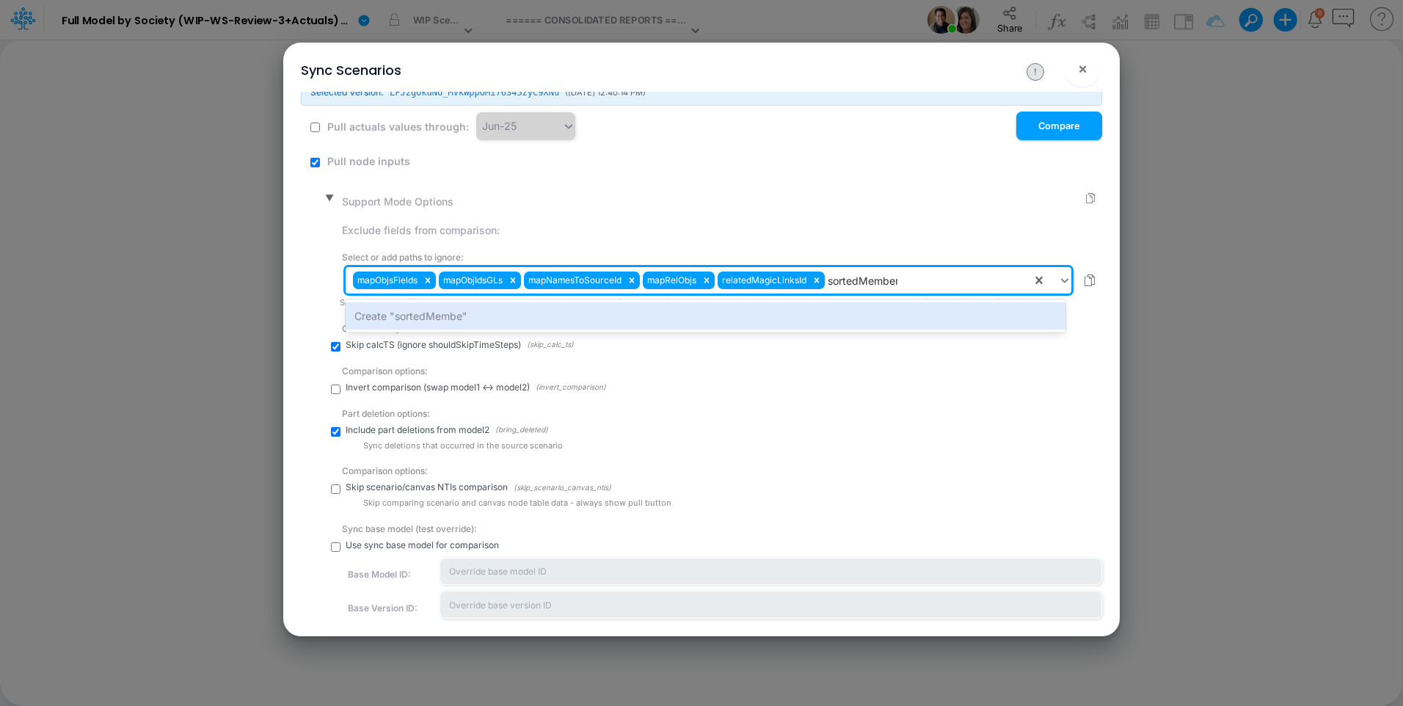
type input "sortedMembers"
click at [864, 301] on div "Create "sortedMembers"" at bounding box center [705, 315] width 720 height 33
click at [881, 308] on div "Create "sortedMembers"" at bounding box center [705, 315] width 720 height 27
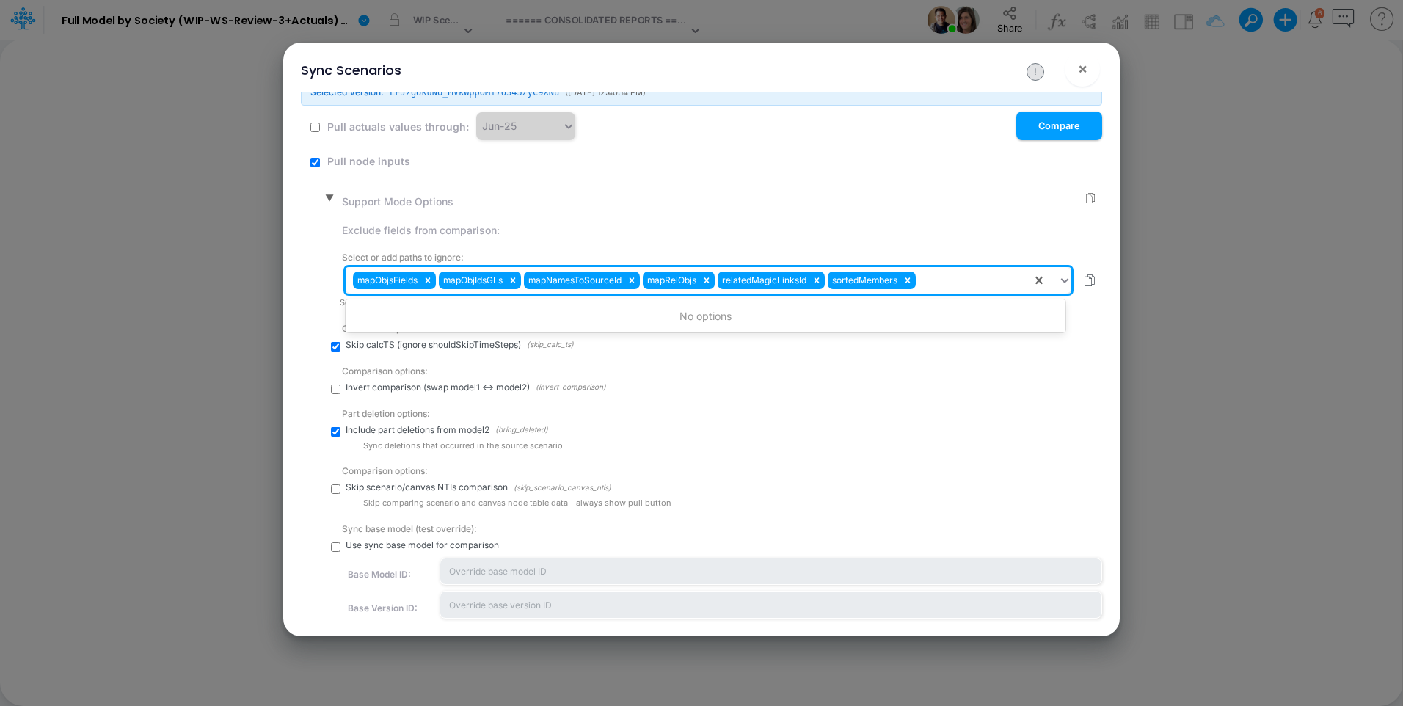
click at [942, 287] on div "mapObjsFields mapObjIdsGLs mapNamesToSourceId mapRelObjs relatedMagicLinksId so…" at bounding box center [688, 280] width 686 height 25
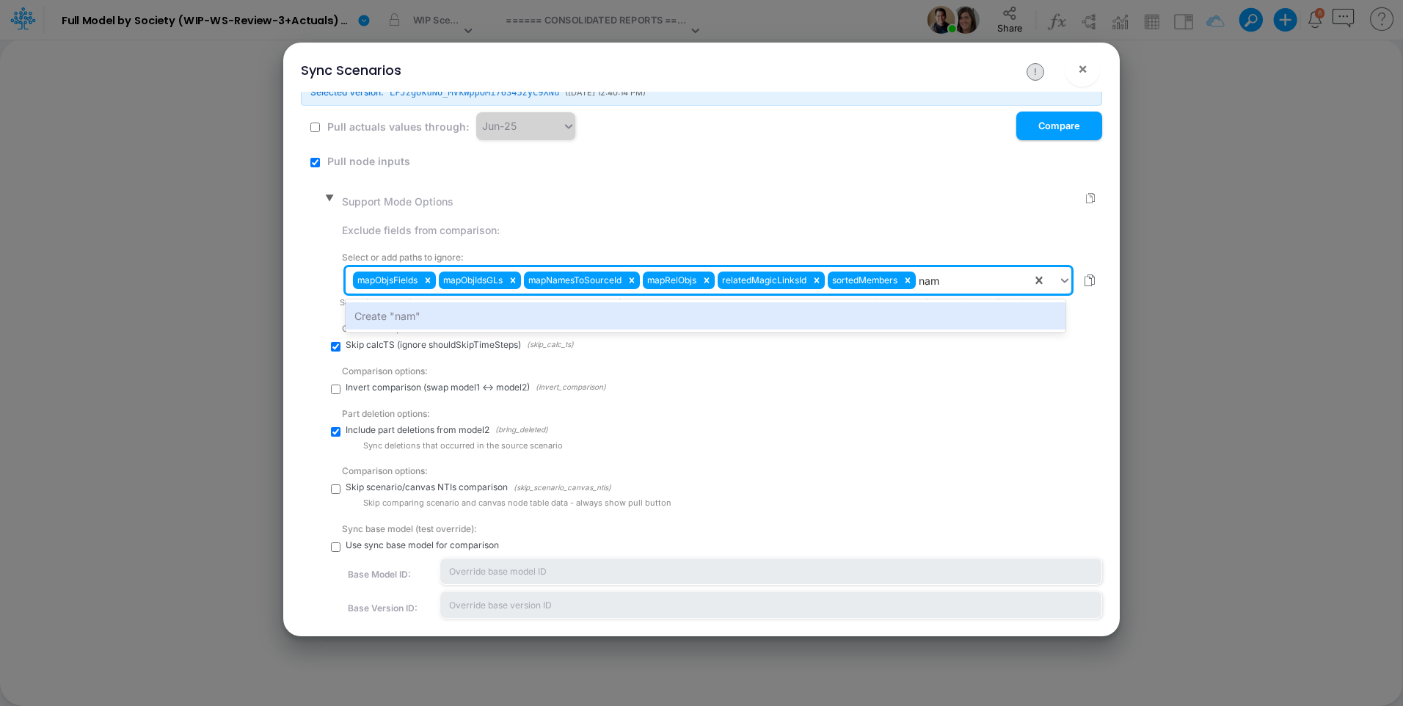
type input "name"
click at [948, 312] on div "Create "name"" at bounding box center [705, 315] width 720 height 27
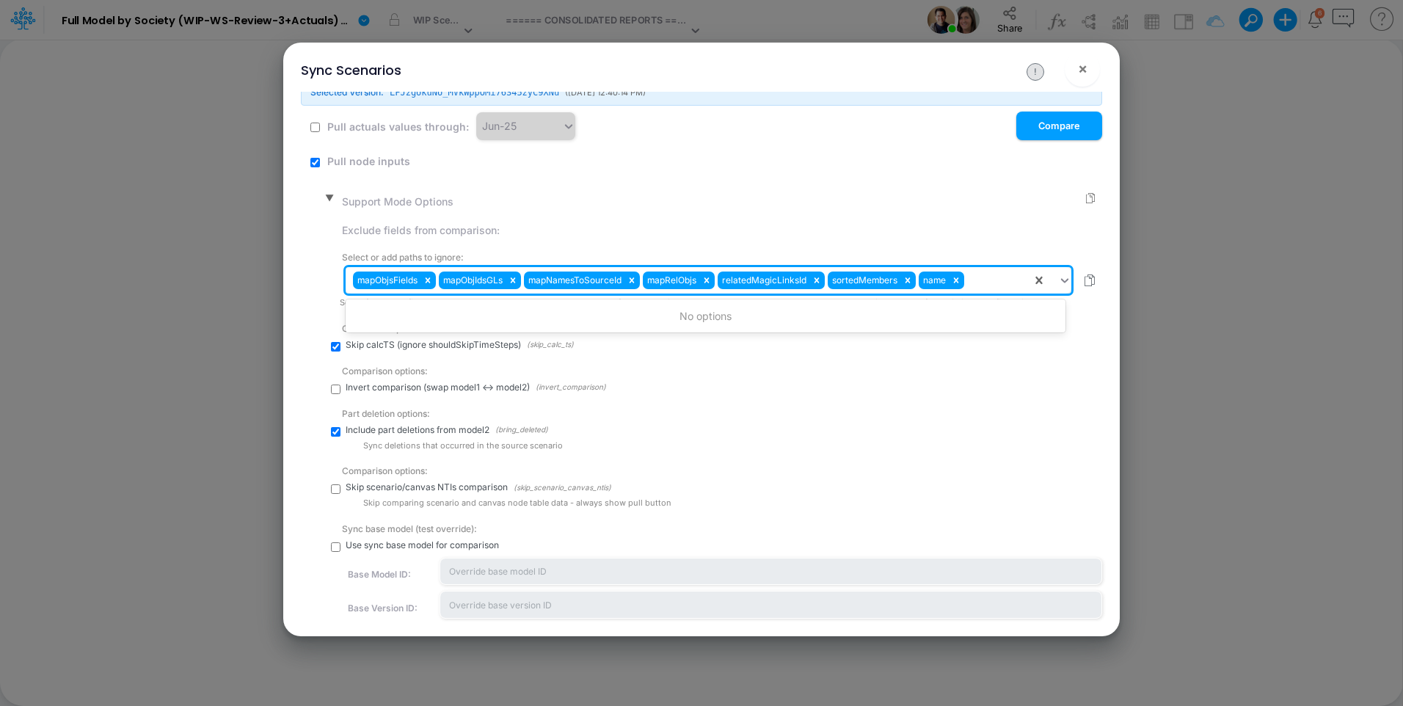
click at [992, 280] on div "mapObjsFields mapObjIdsGLs mapNamesToSourceId mapRelObjs relatedMagicLinksId so…" at bounding box center [688, 280] width 686 height 25
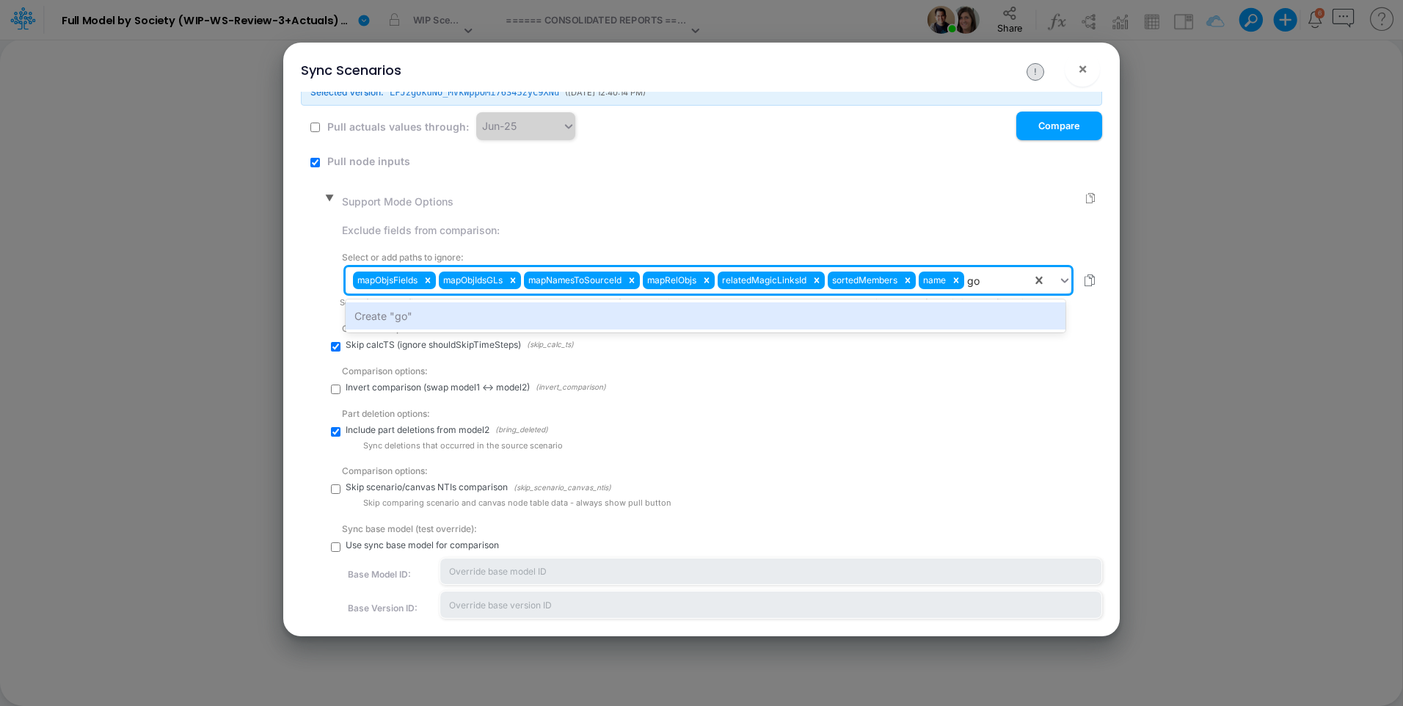
type input "go"
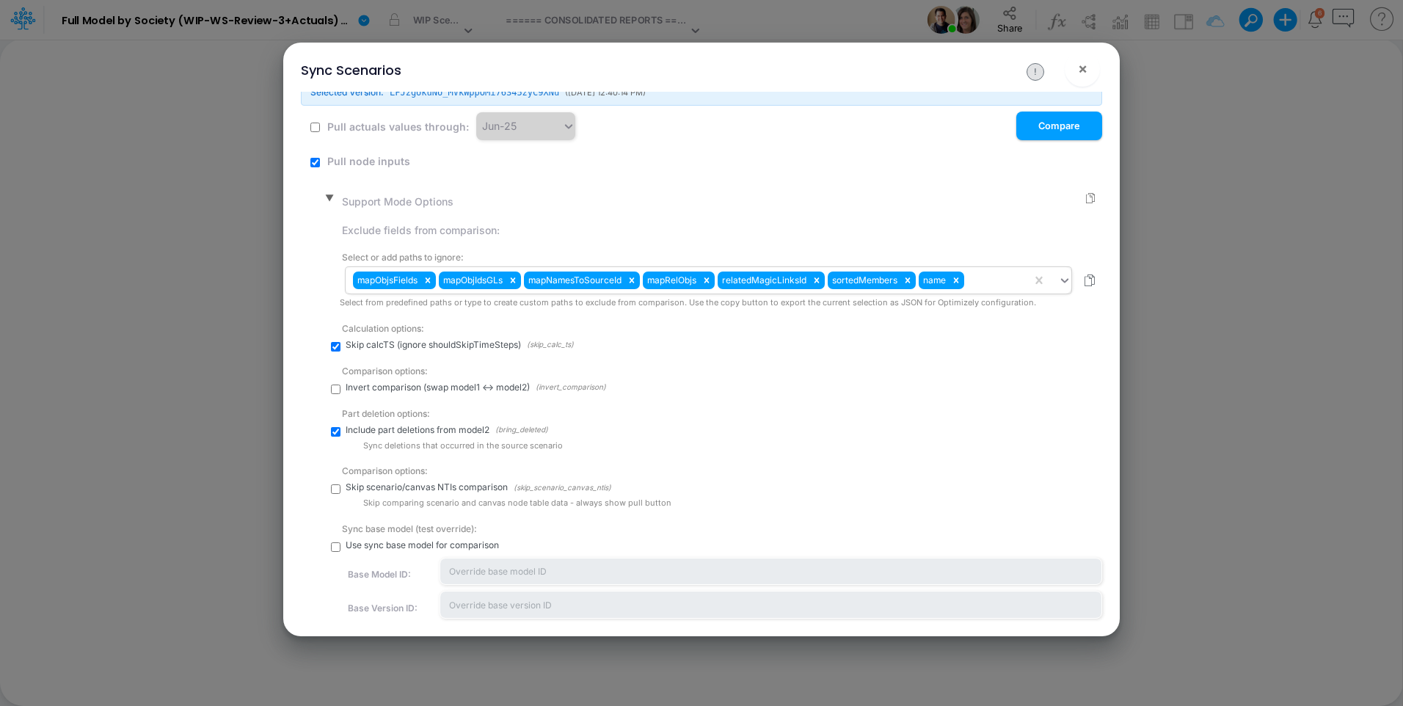
click at [983, 275] on div "mapObjsFields mapObjIdsGLs mapNamesToSourceId mapRelObjs relatedMagicLinksId so…" at bounding box center [688, 280] width 686 height 25
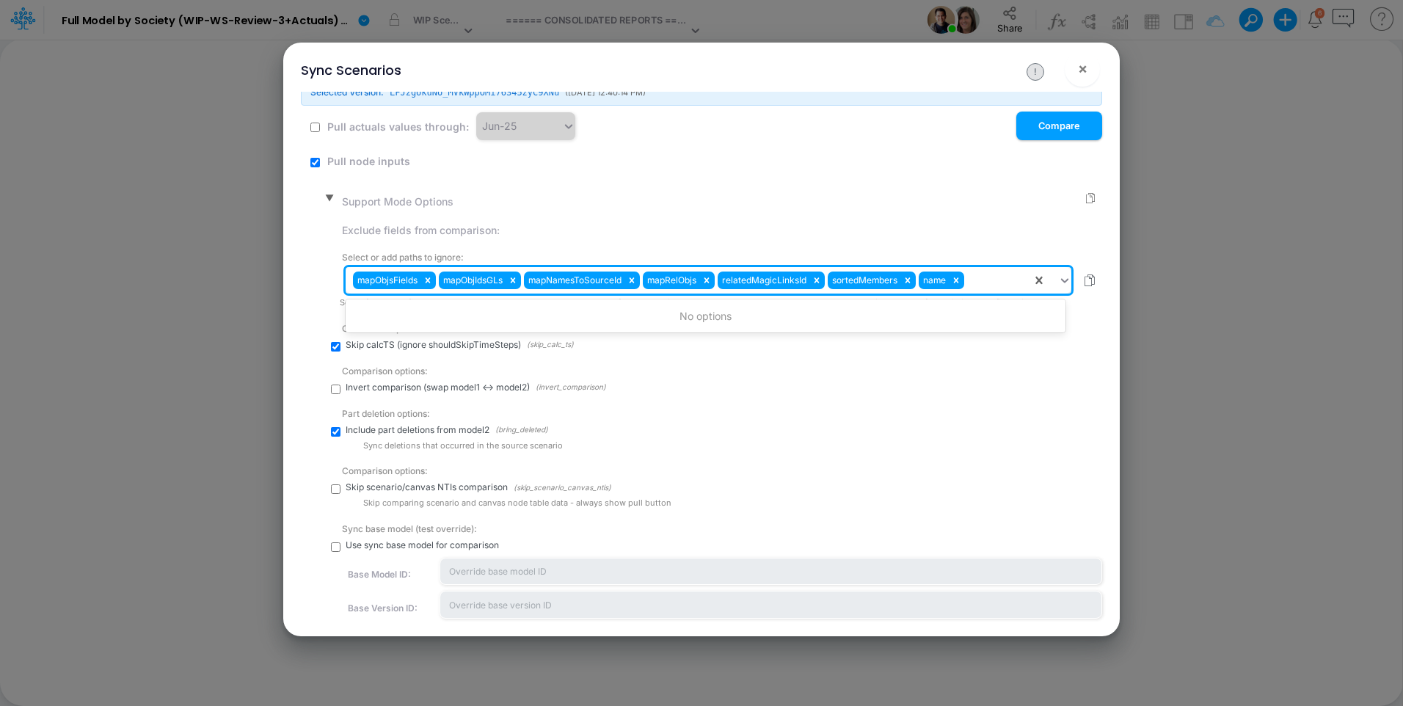
paste input "__gohashid"
type input "__gohashid"
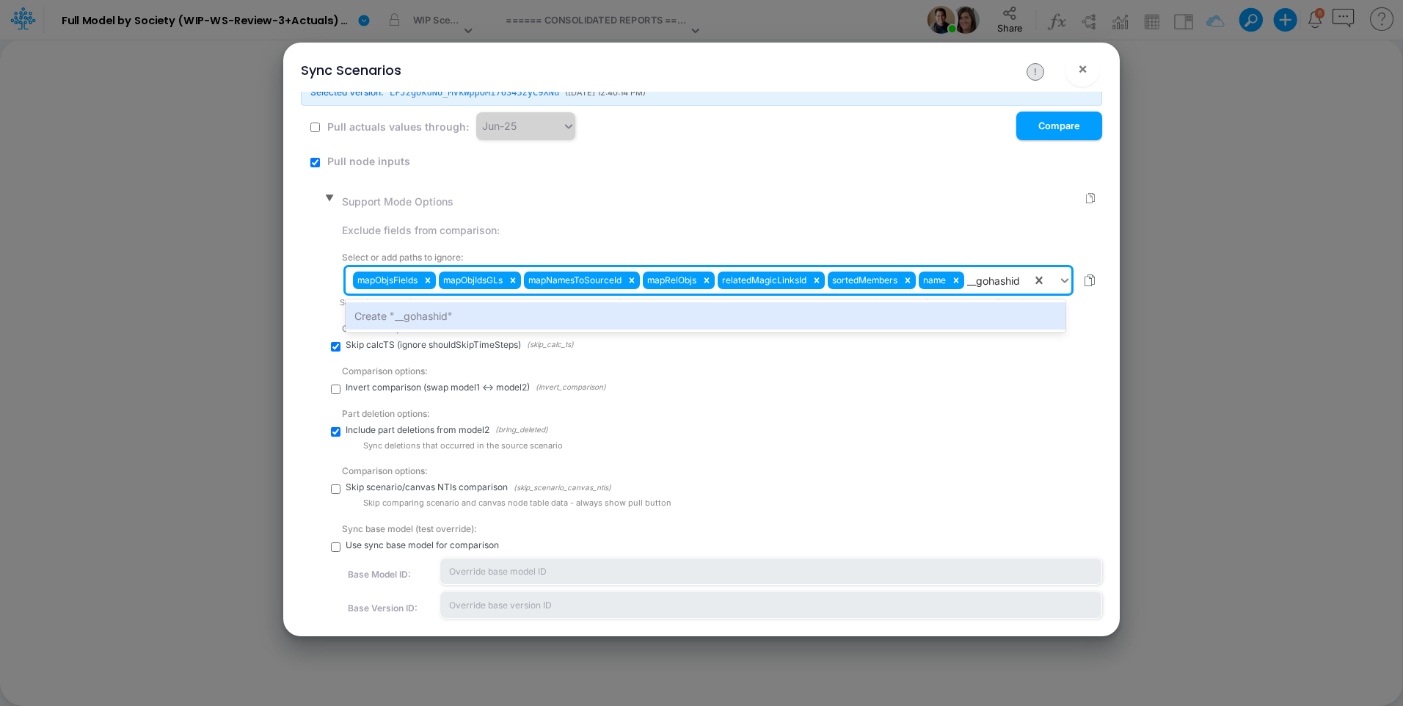
drag, startPoint x: 806, startPoint y: 314, endPoint x: 495, endPoint y: 336, distance: 311.8
click at [805, 314] on div "Create "__gohashid"" at bounding box center [705, 315] width 720 height 27
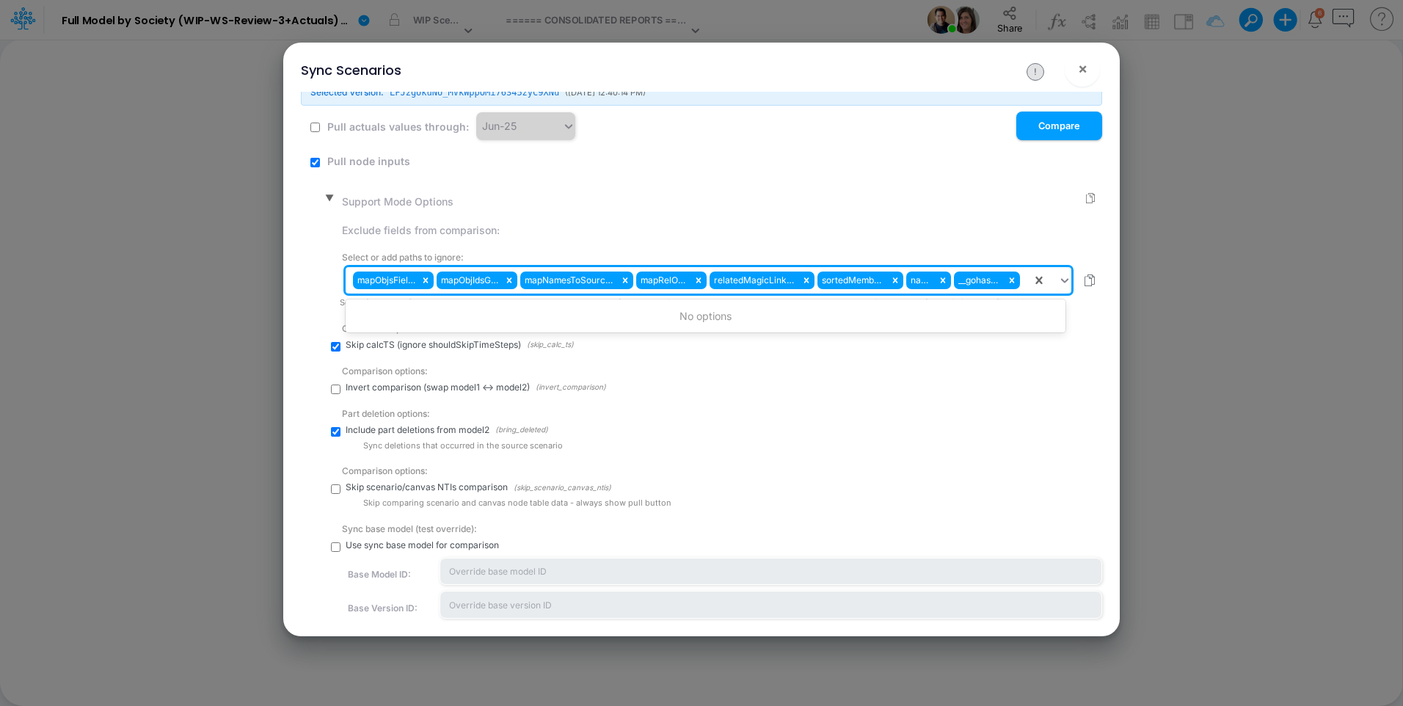
click at [1019, 283] on div "mapObjsFields mapObjIdsGLs mapNamesToSourceId mapRelObjs relatedMagicLinksId so…" at bounding box center [688, 280] width 686 height 25
paste input "locked"
type input "locked"
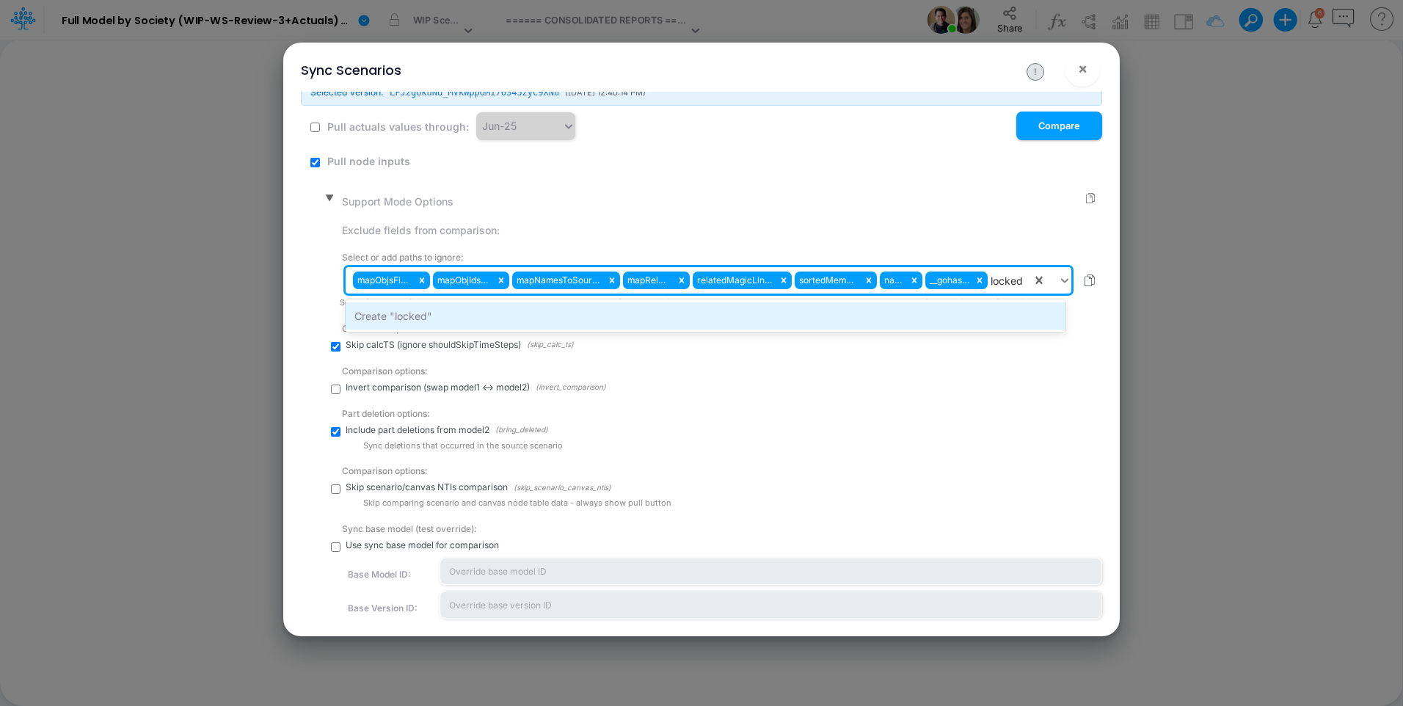
click at [917, 313] on div "Create "locked"" at bounding box center [705, 315] width 720 height 27
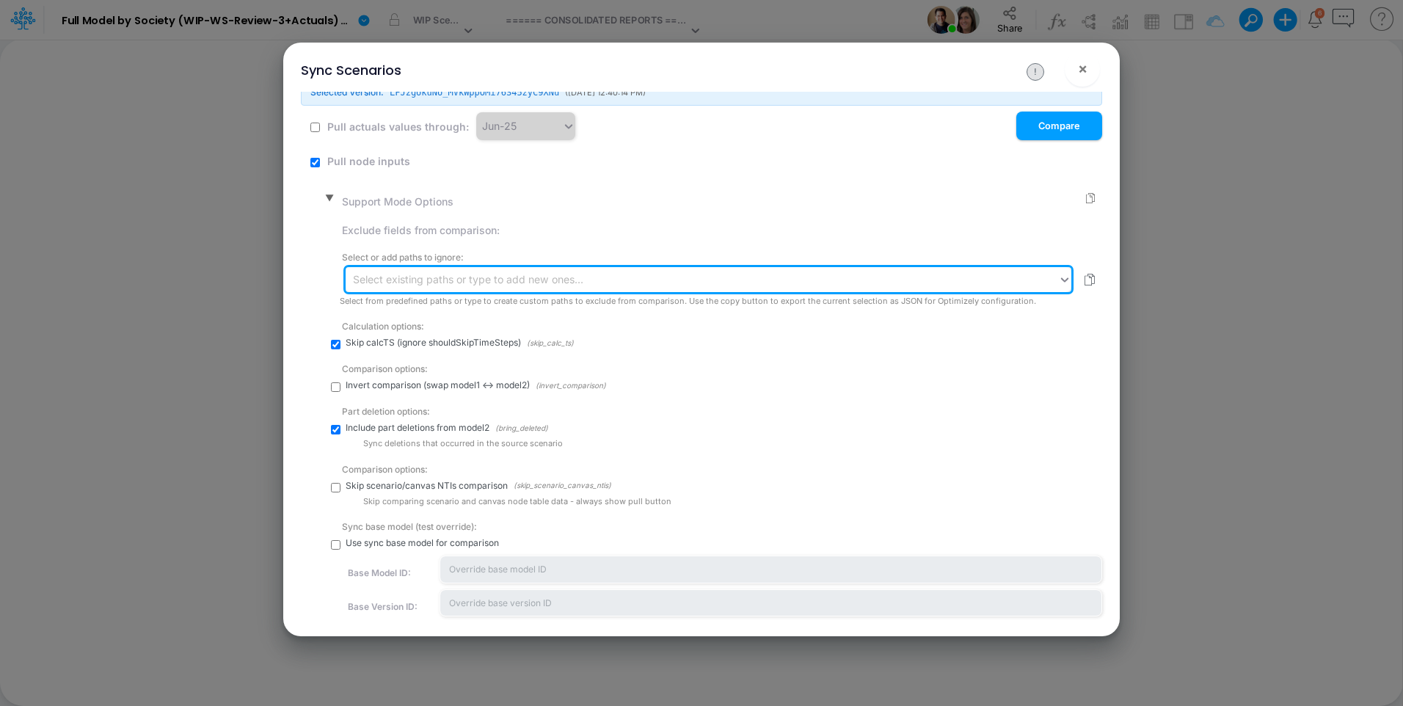
click at [440, 280] on div "Select existing paths or type to add new ones..." at bounding box center [468, 278] width 230 height 15
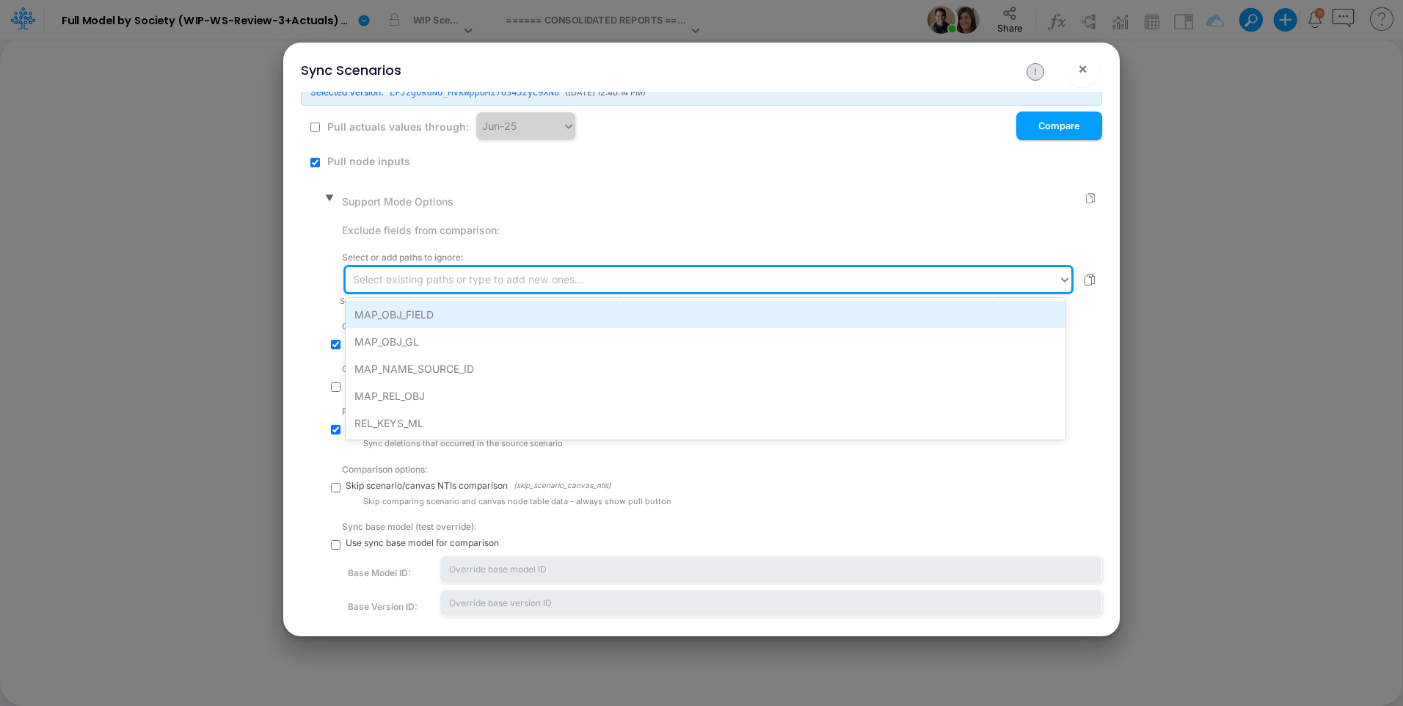
click at [439, 315] on div "MAP_OBJ_FIELD" at bounding box center [705, 314] width 720 height 27
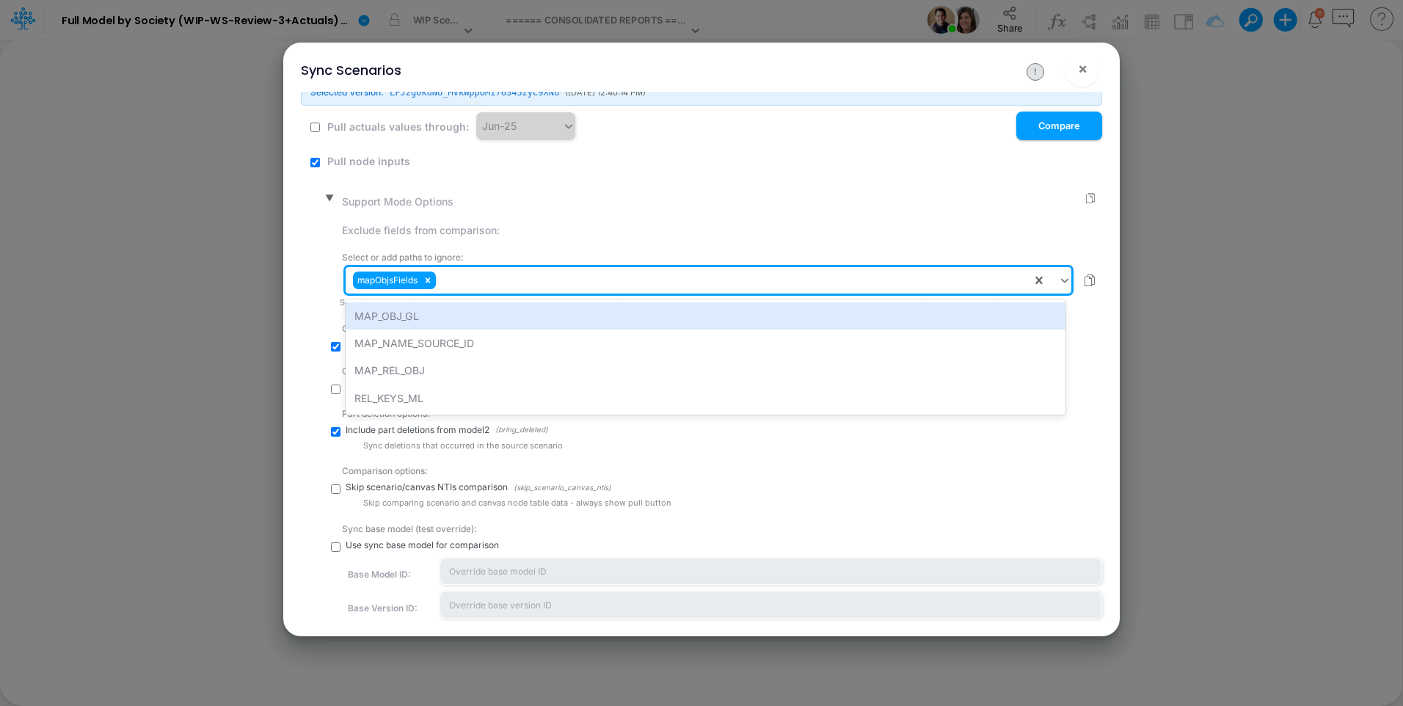
click at [508, 278] on div "mapObjsFields" at bounding box center [688, 280] width 686 height 25
click at [511, 318] on div "MAP_OBJ_GL" at bounding box center [705, 315] width 720 height 27
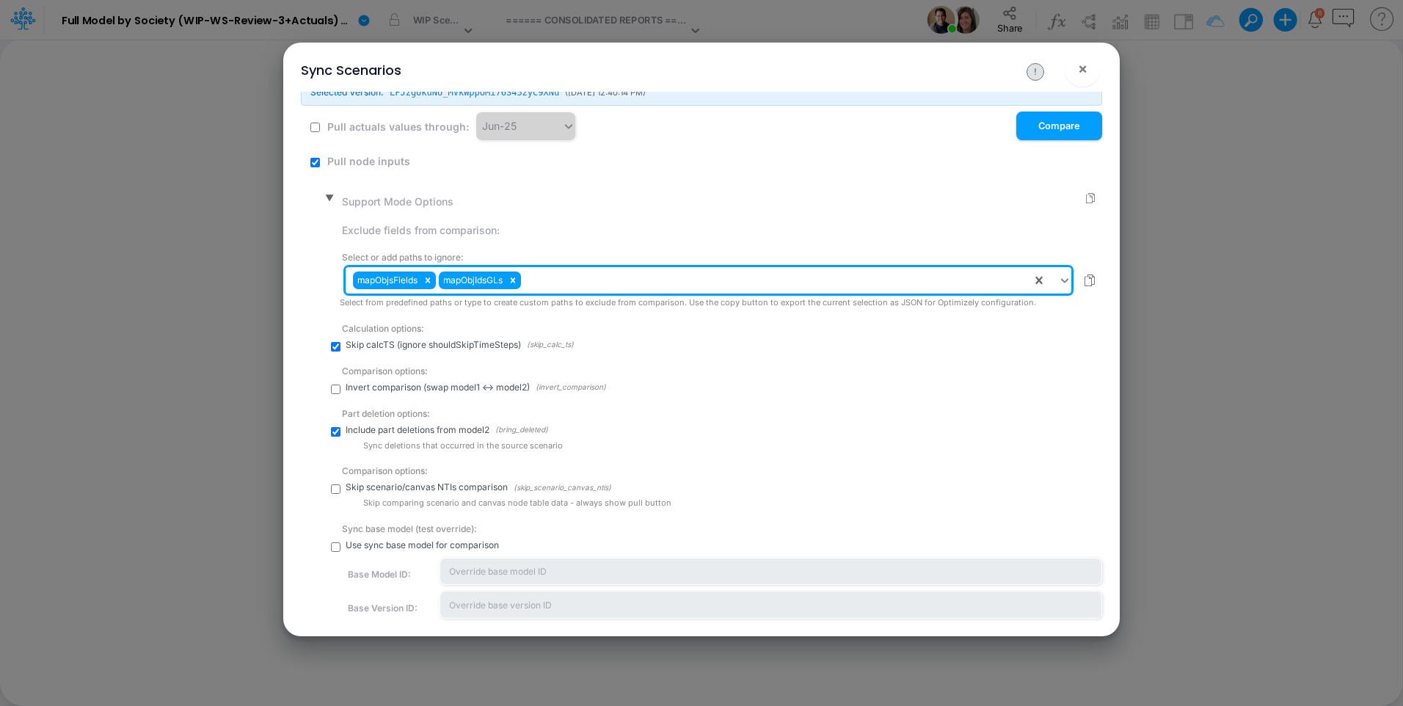
drag, startPoint x: 538, startPoint y: 288, endPoint x: 543, endPoint y: 295, distance: 8.6
click at [539, 288] on div "mapObjsFields mapObjIdsGLs" at bounding box center [688, 280] width 686 height 25
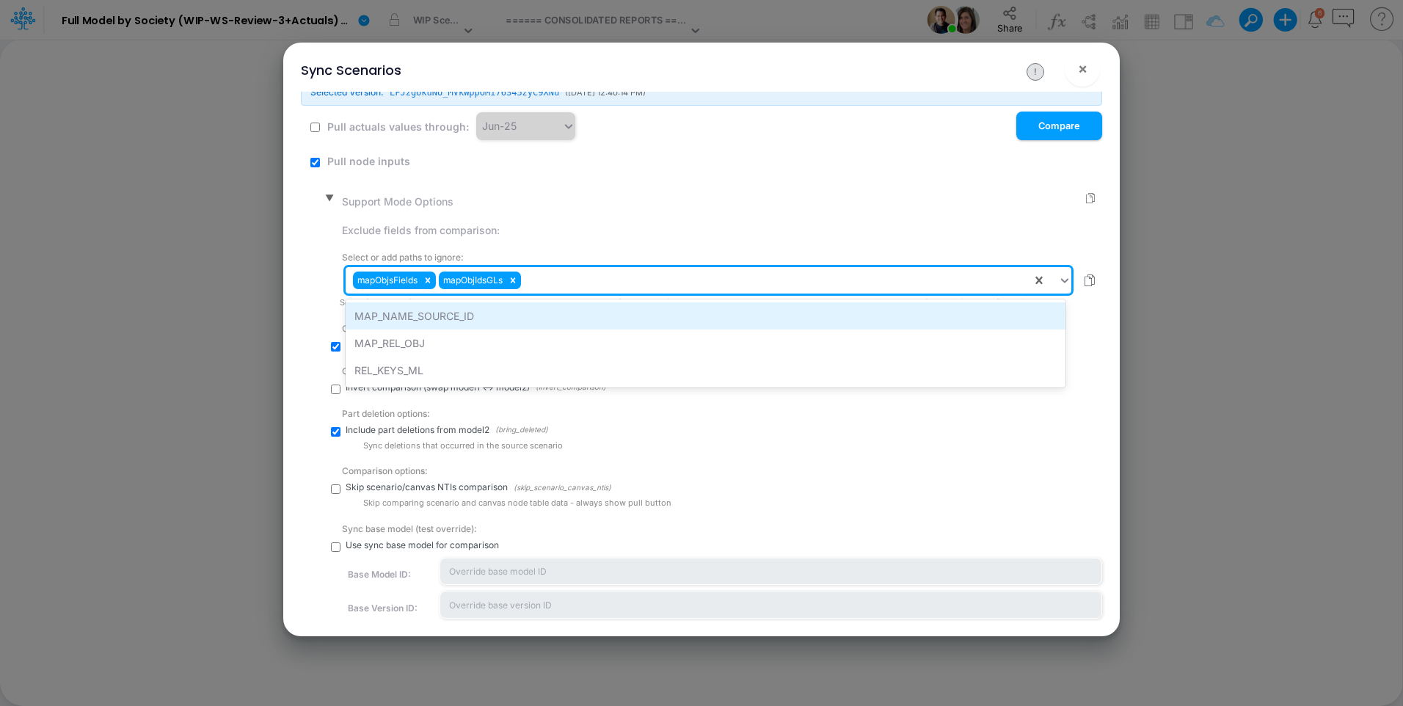
click at [552, 322] on div "MAP_NAME_SOURCE_ID" at bounding box center [705, 315] width 720 height 27
click at [597, 286] on div "mapNamesToSourceId" at bounding box center [574, 280] width 100 height 18
click at [692, 289] on div "mapObjsFields mapObjIdsGLs mapNamesToSourceId" at bounding box center [688, 280] width 686 height 25
click at [692, 308] on div "MAP_REL_OBJ" at bounding box center [705, 315] width 720 height 27
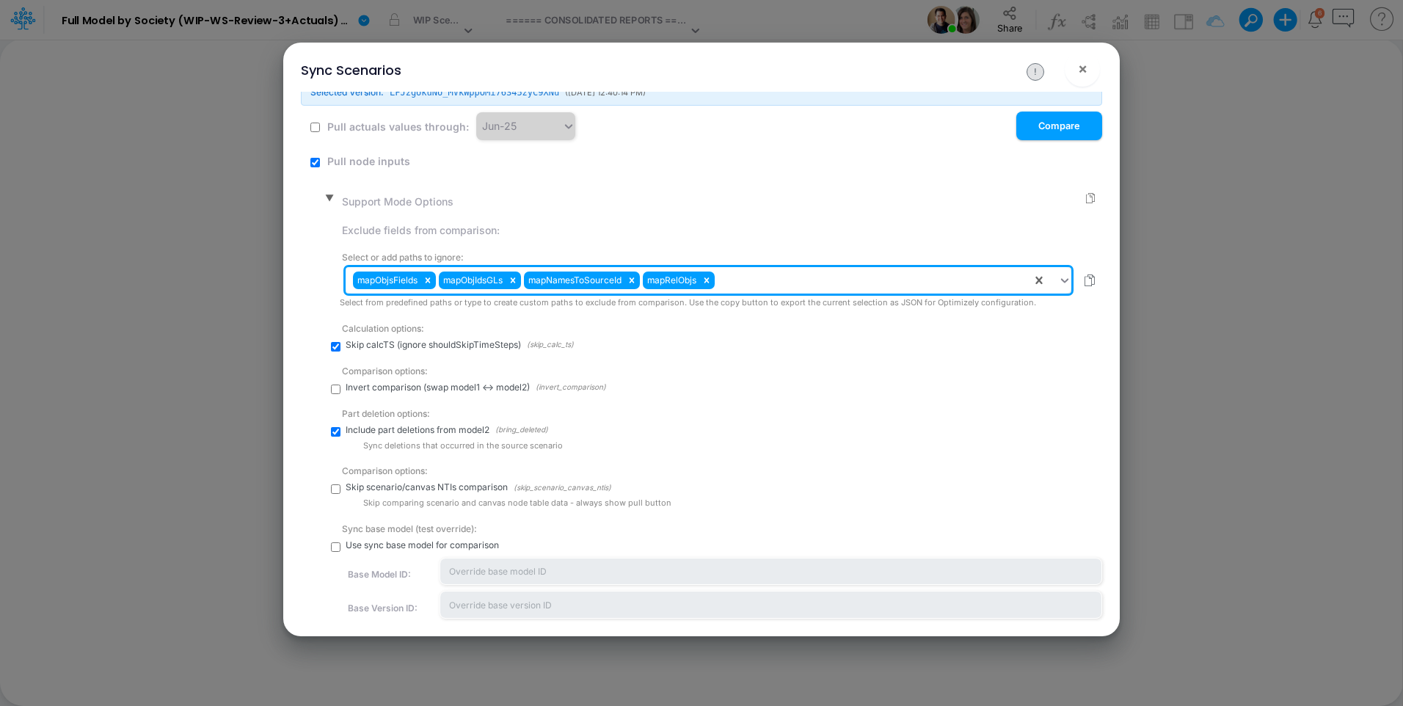
click at [778, 280] on div "mapObjsFields mapObjIdsGLs mapNamesToSourceId mapRelObjs" at bounding box center [688, 280] width 686 height 25
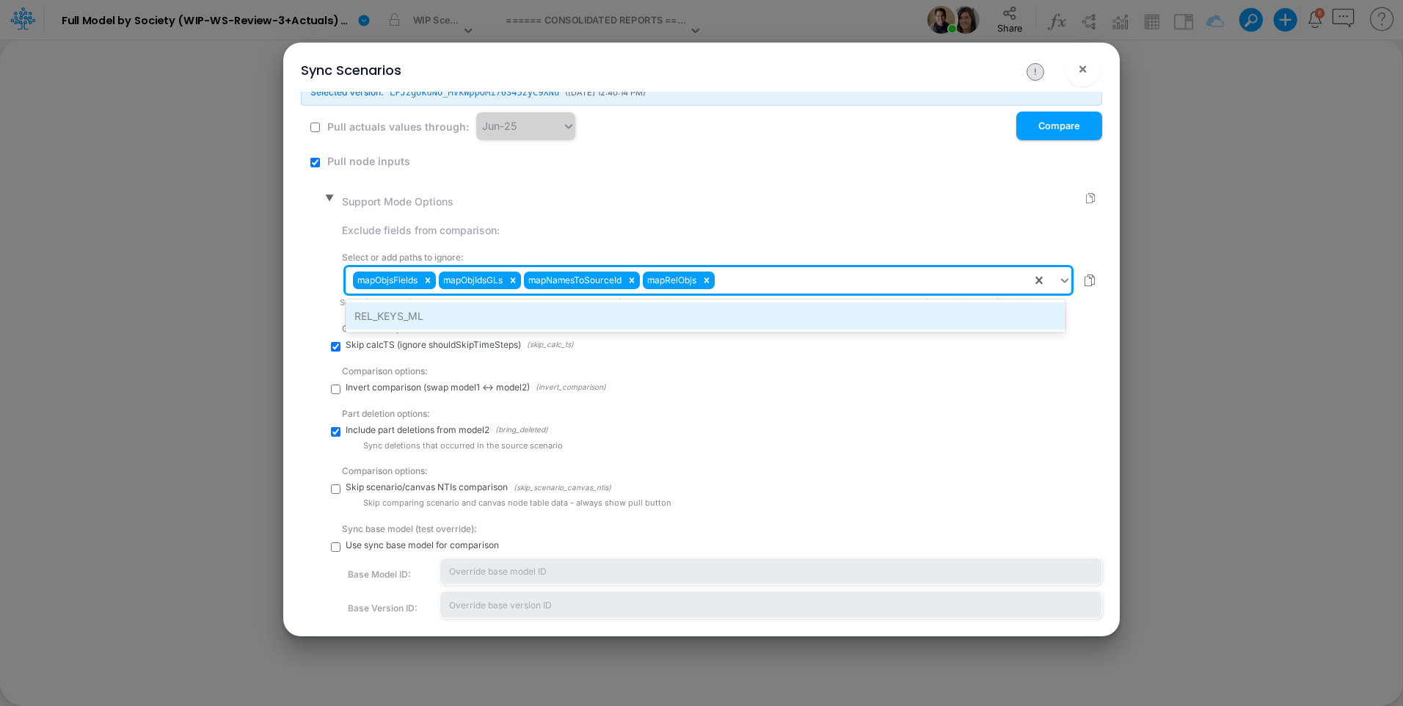
click at [780, 308] on div "REL_KEYS_ML" at bounding box center [705, 315] width 720 height 27
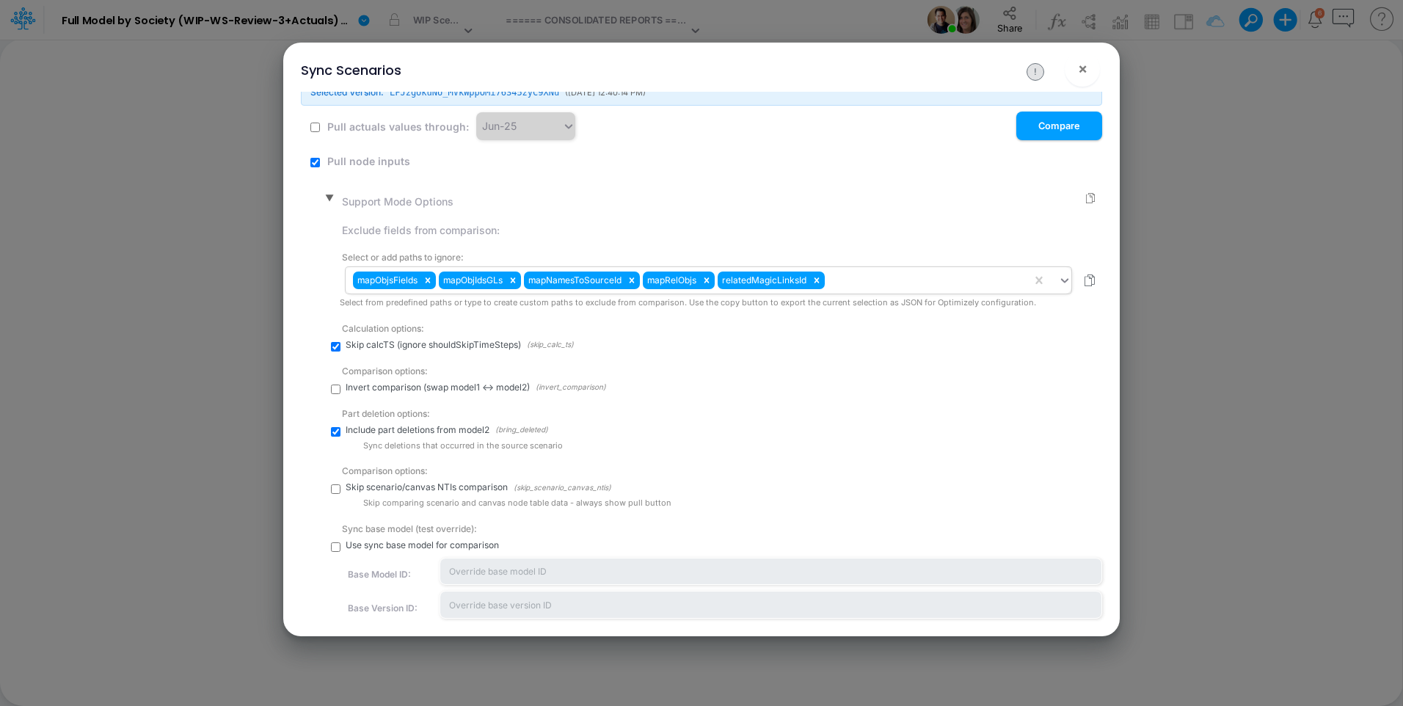
click at [871, 290] on div "mapObjsFields mapObjIdsGLs mapNamesToSourceId mapRelObjs relatedMagicLinksId" at bounding box center [688, 280] width 686 height 25
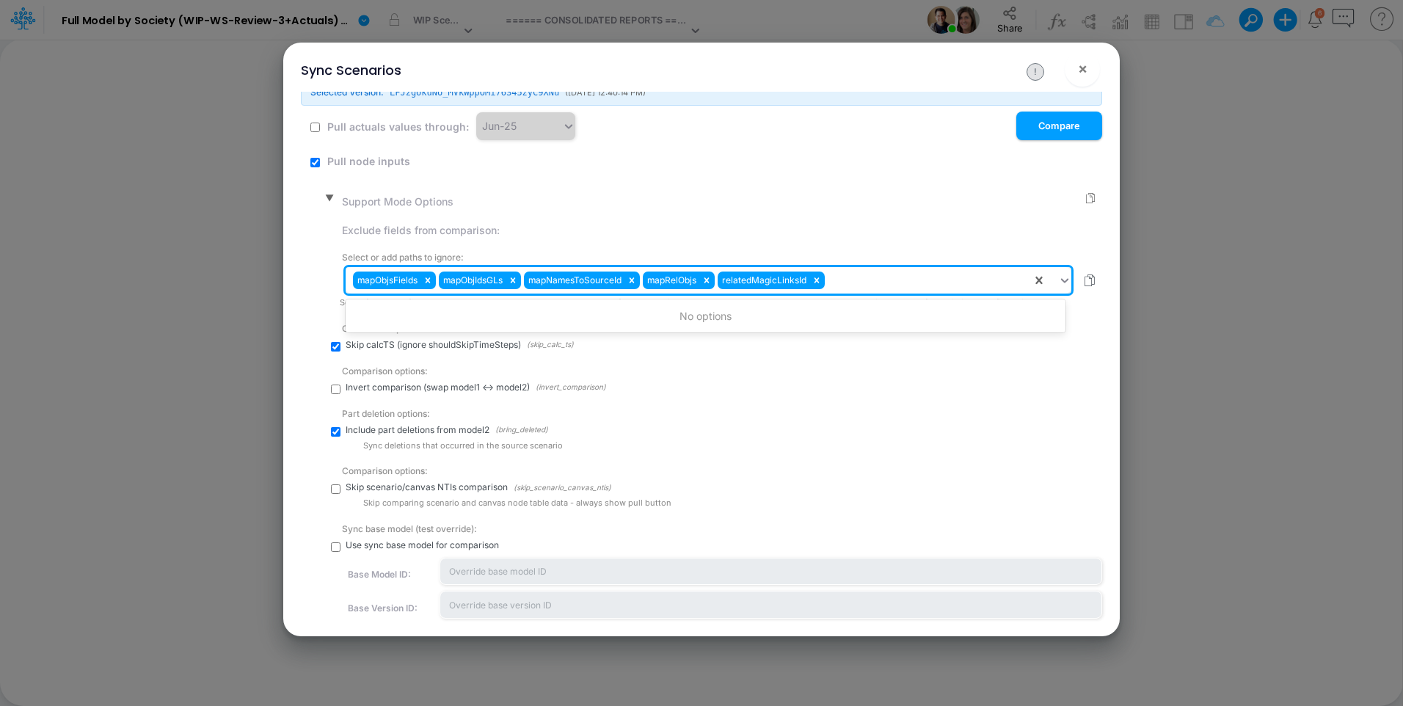
paste input "sortedMembers"
type input "sortedMembers"
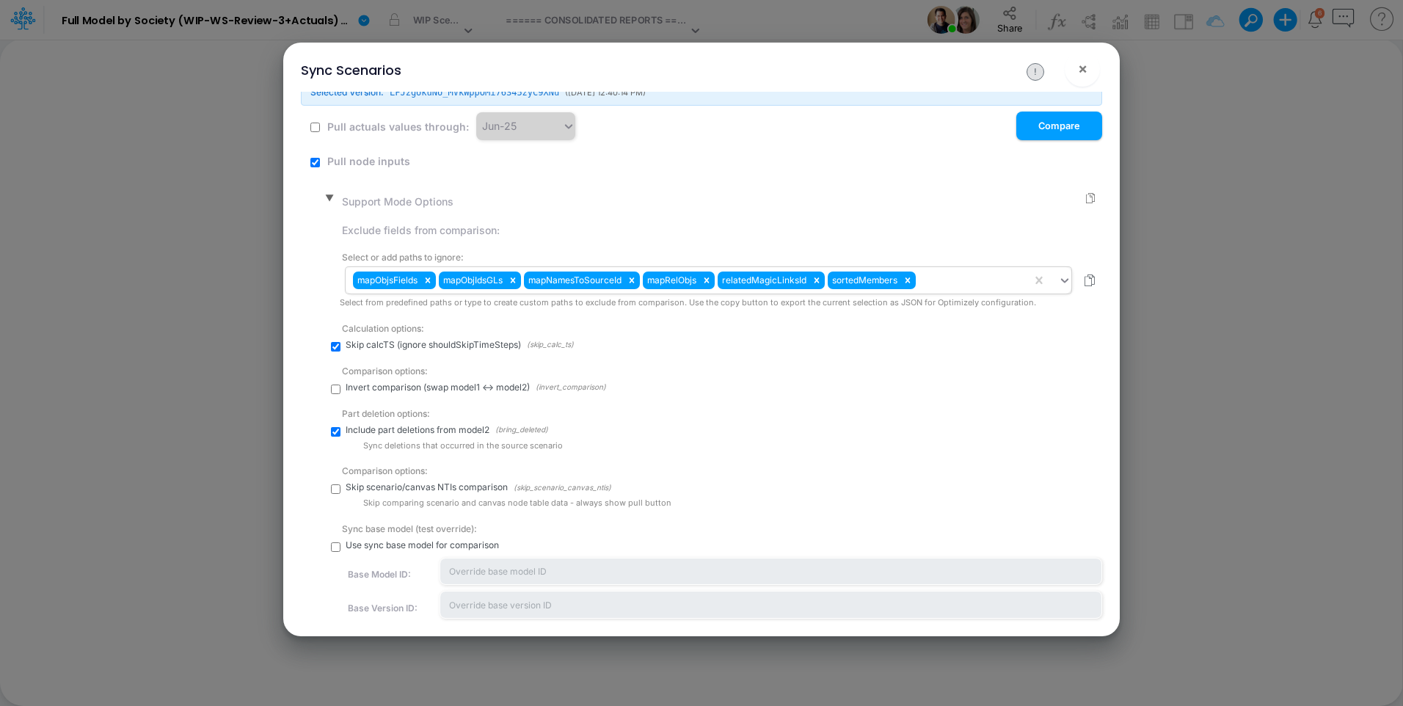
click at [984, 278] on div "mapObjsFields mapObjIdsGLs mapNamesToSourceId mapRelObjs relatedMagicLinksId so…" at bounding box center [688, 280] width 686 height 25
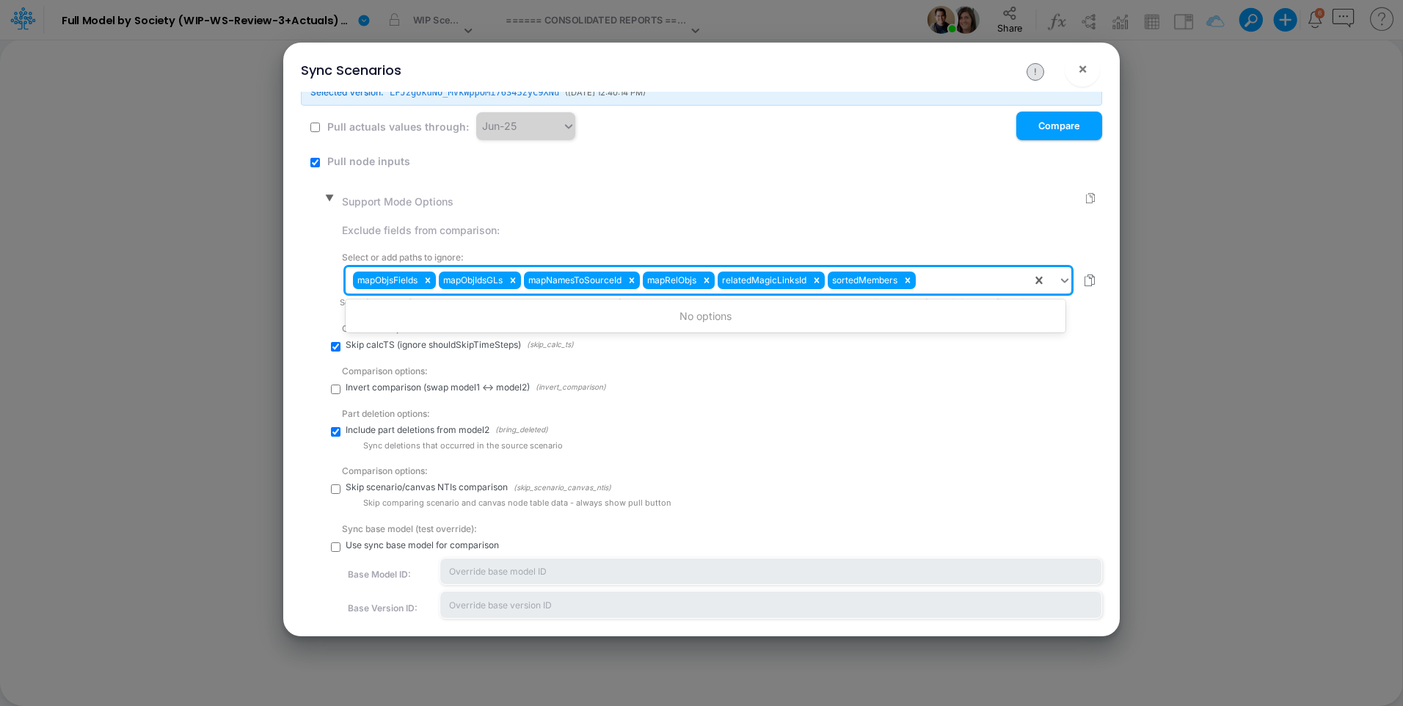
paste input "locked"
type input "locked"
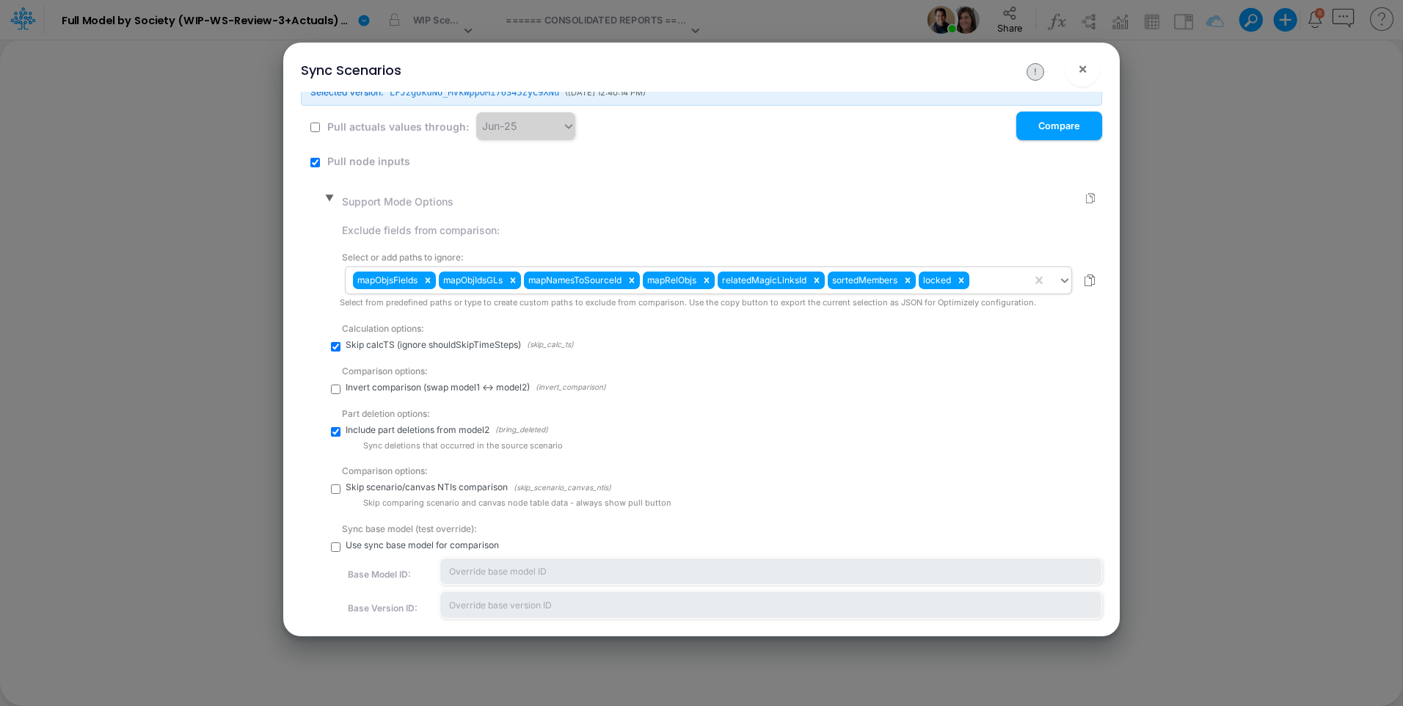
click at [981, 285] on div "mapObjsFields mapObjIdsGLs mapNamesToSourceId mapRelObjs relatedMagicLinksId so…" at bounding box center [688, 280] width 686 height 25
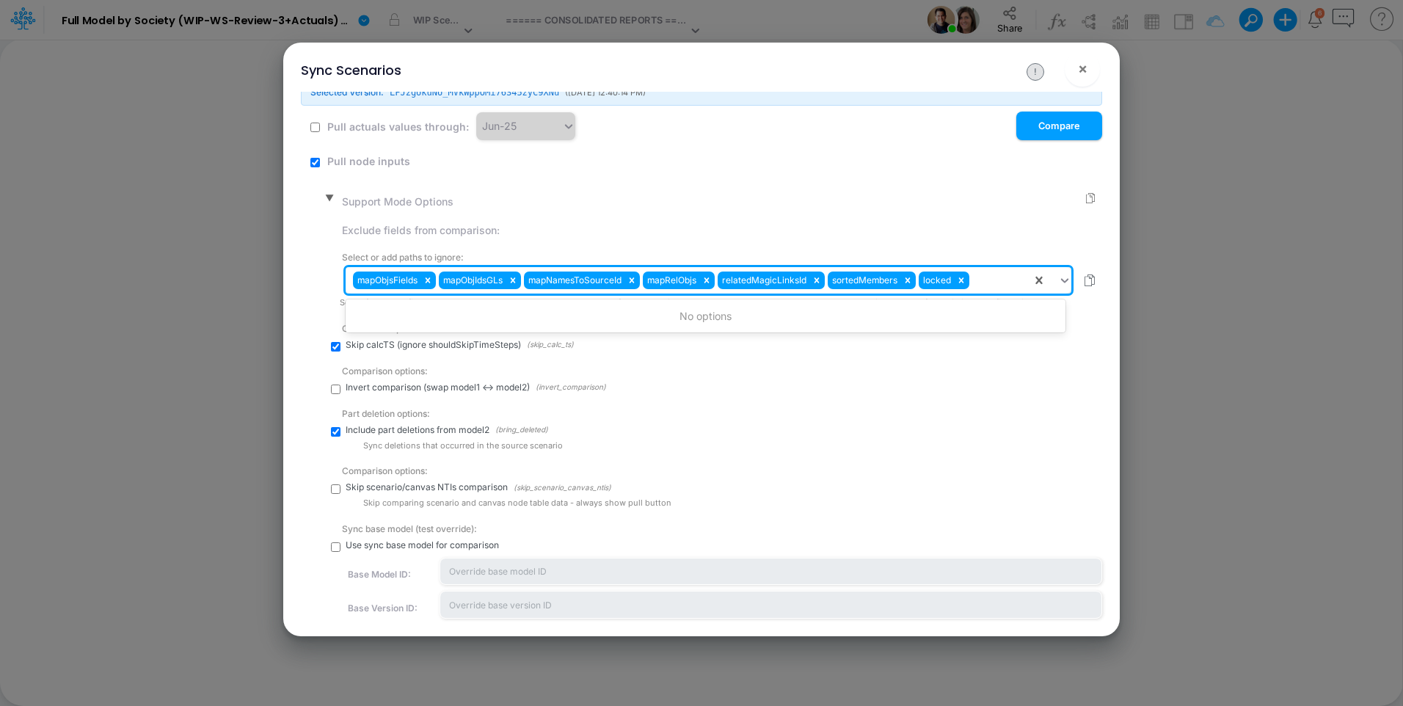
paste input "name"
type input "name"
click at [1021, 282] on div "mapObjsFields mapObjIdsGLs mapNamesToSourceId mapRelObjs relatedMagicLinksId so…" at bounding box center [688, 280] width 686 height 25
paste input "__gohashid"
type input "__gohashid"
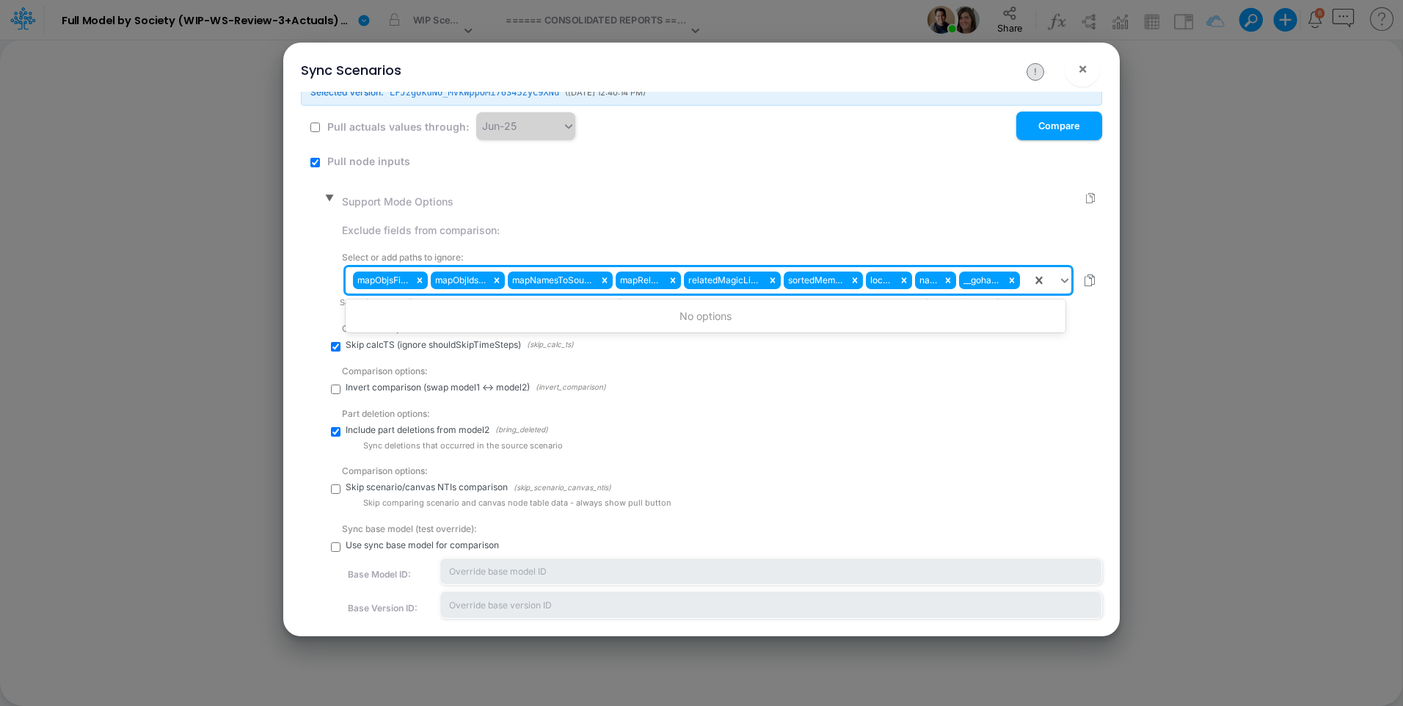
click at [1020, 283] on div "mapObjsFields mapObjIdsGLs mapNamesToSourceId mapRelObjs relatedMagicLinksId so…" at bounding box center [688, 280] width 686 height 25
paste input "_lockState"
type input "_lockState"
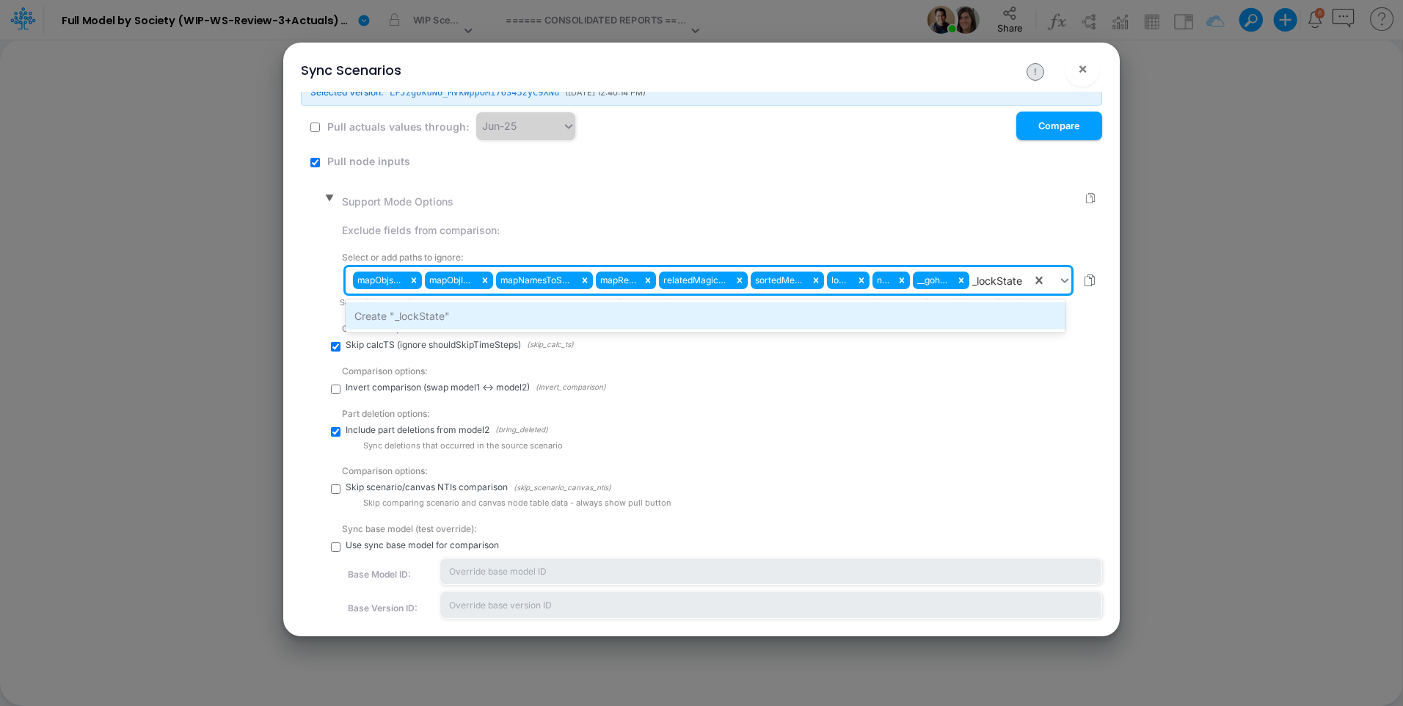
click at [1012, 312] on div "Create "_lockState"" at bounding box center [705, 315] width 720 height 27
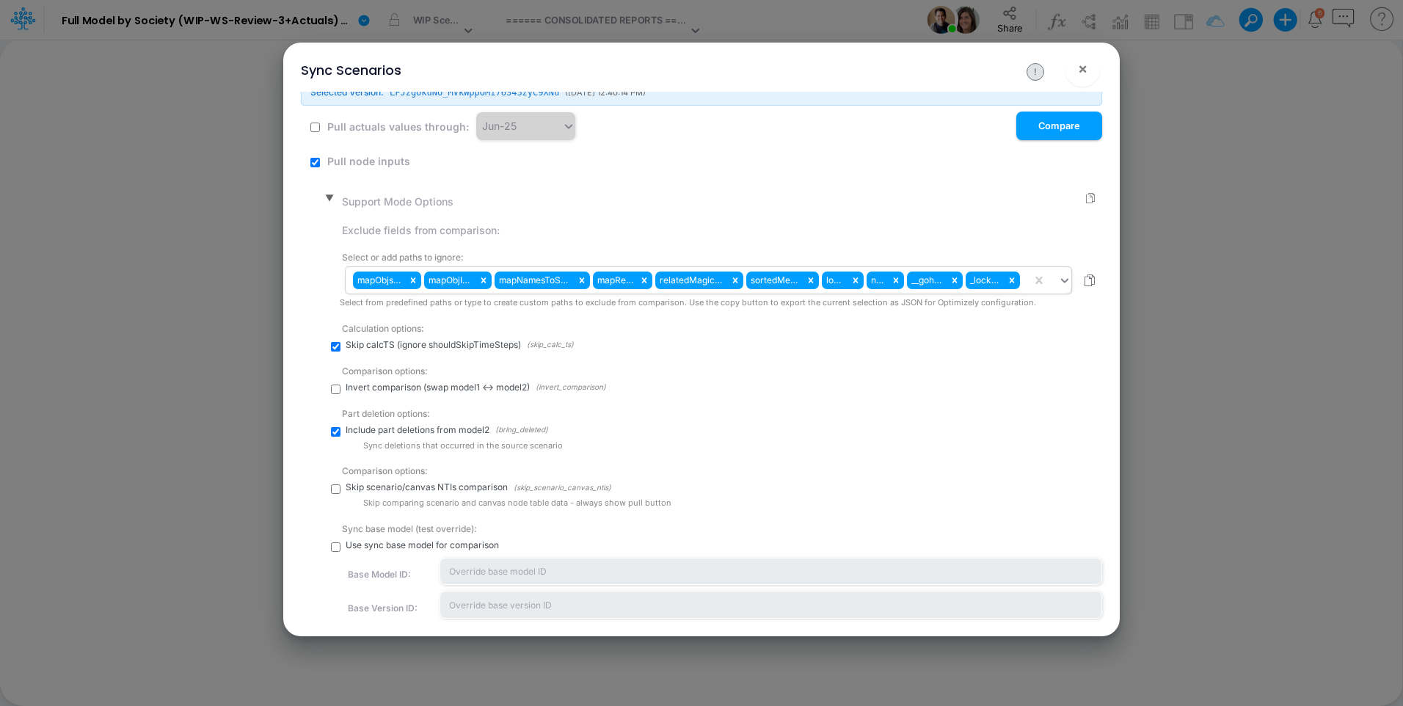
click at [1018, 288] on div "mapObjsFields mapObjIdsGLs mapNamesToSourceId mapRelObjs relatedMagicLinksId so…" at bounding box center [688, 280] width 686 height 25
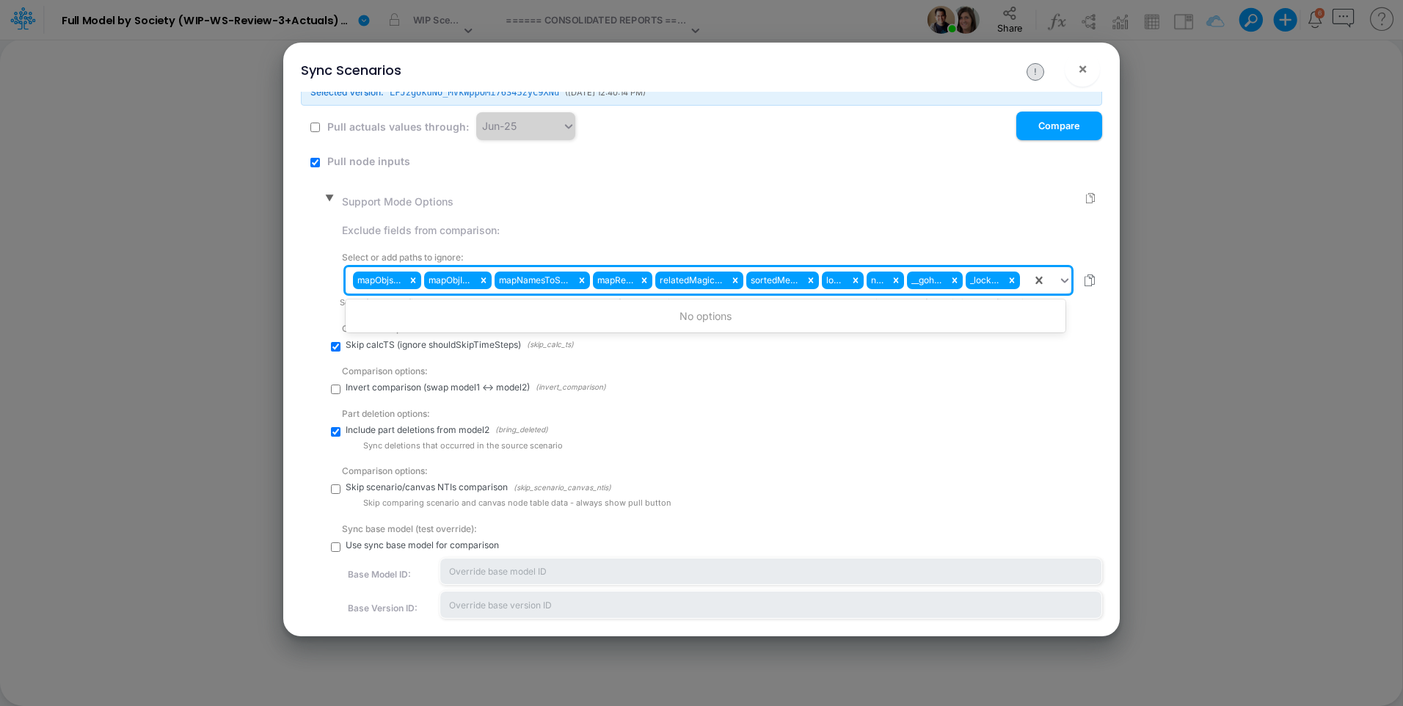
paste input "tableStyle"
type input "tableStyle"
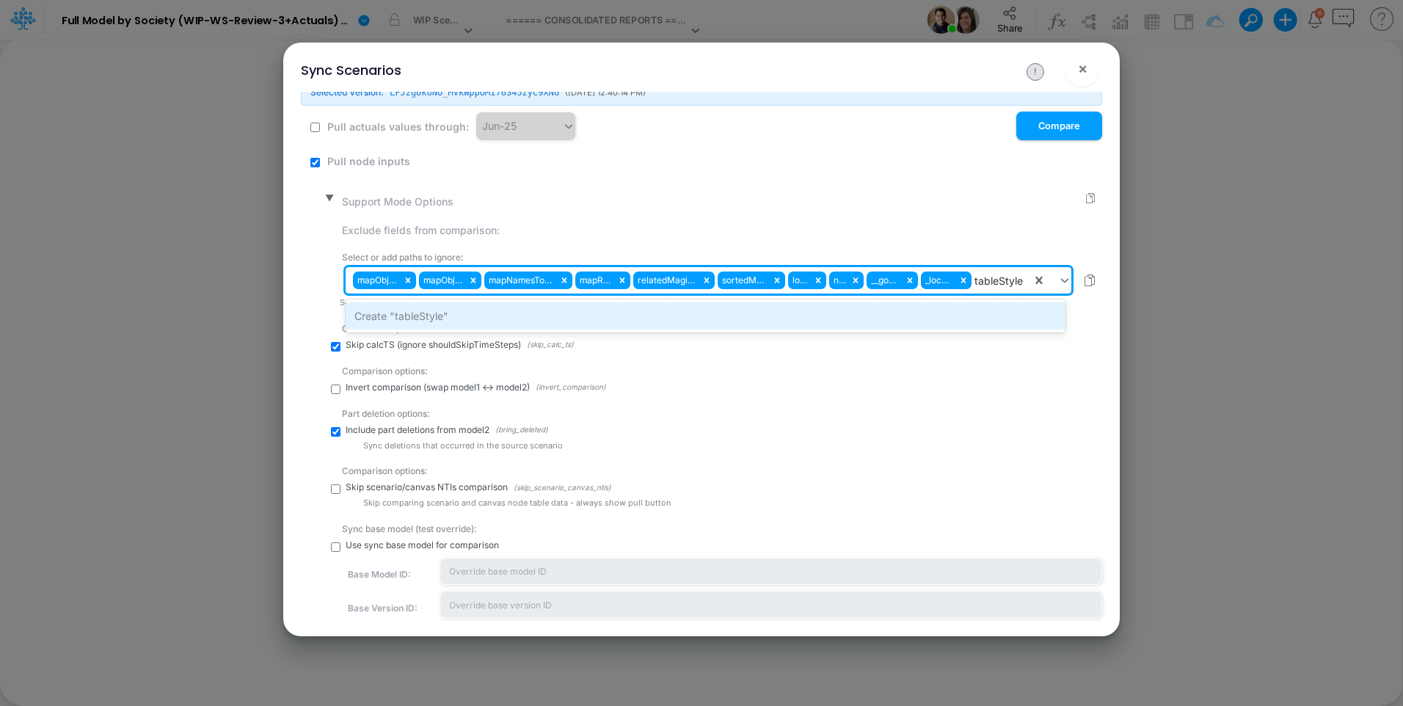
click at [971, 316] on div "Create "tableStyle"" at bounding box center [705, 315] width 720 height 27
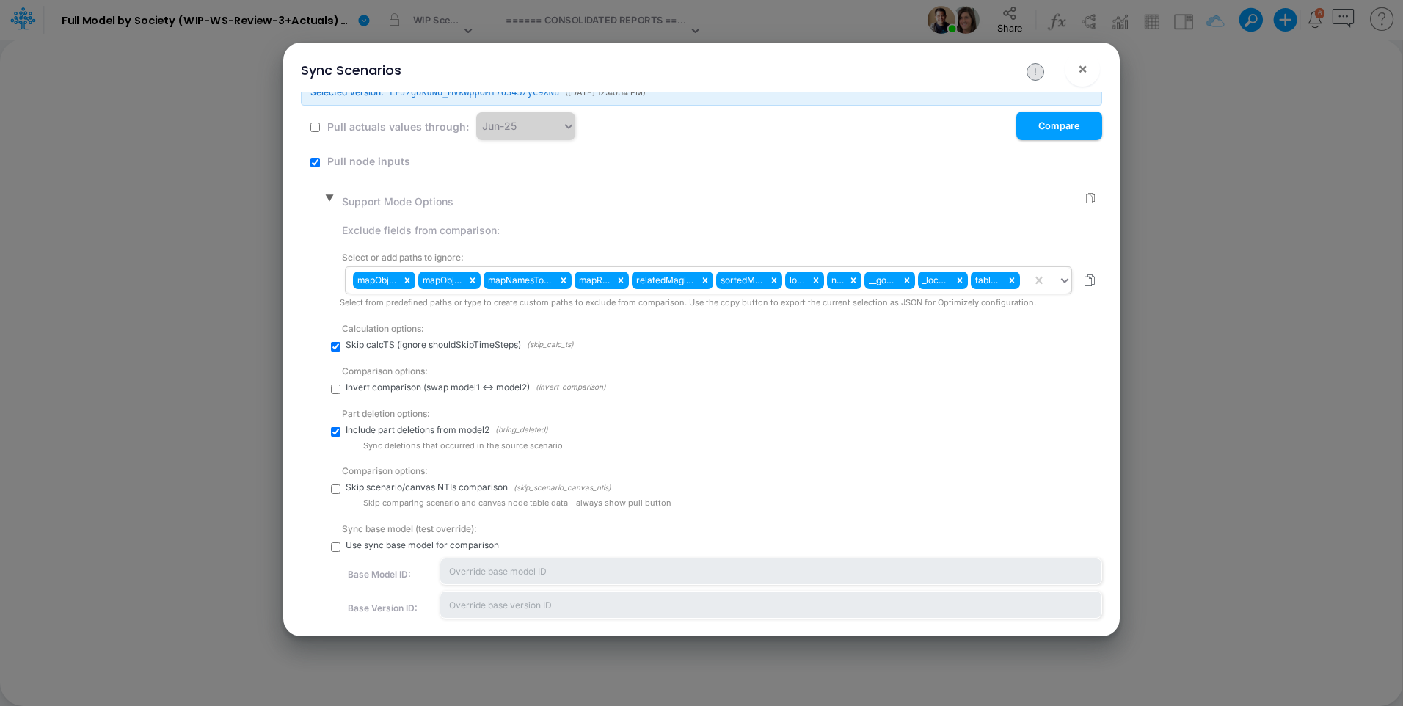
click at [1021, 287] on div "mapObjsFields mapObjIdsGLs mapNamesToSourceId mapRelObjs relatedMagicLinksId so…" at bounding box center [688, 280] width 686 height 25
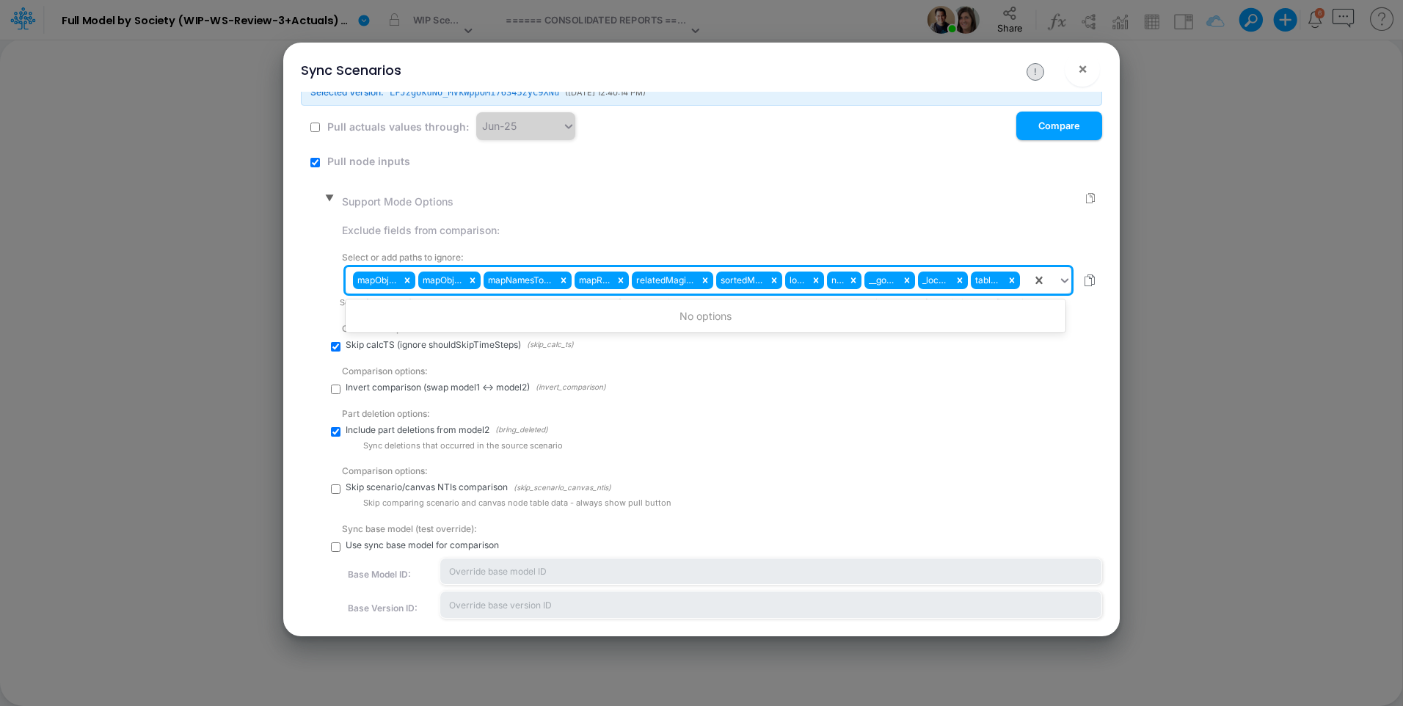
paste input "description"
type input "description"
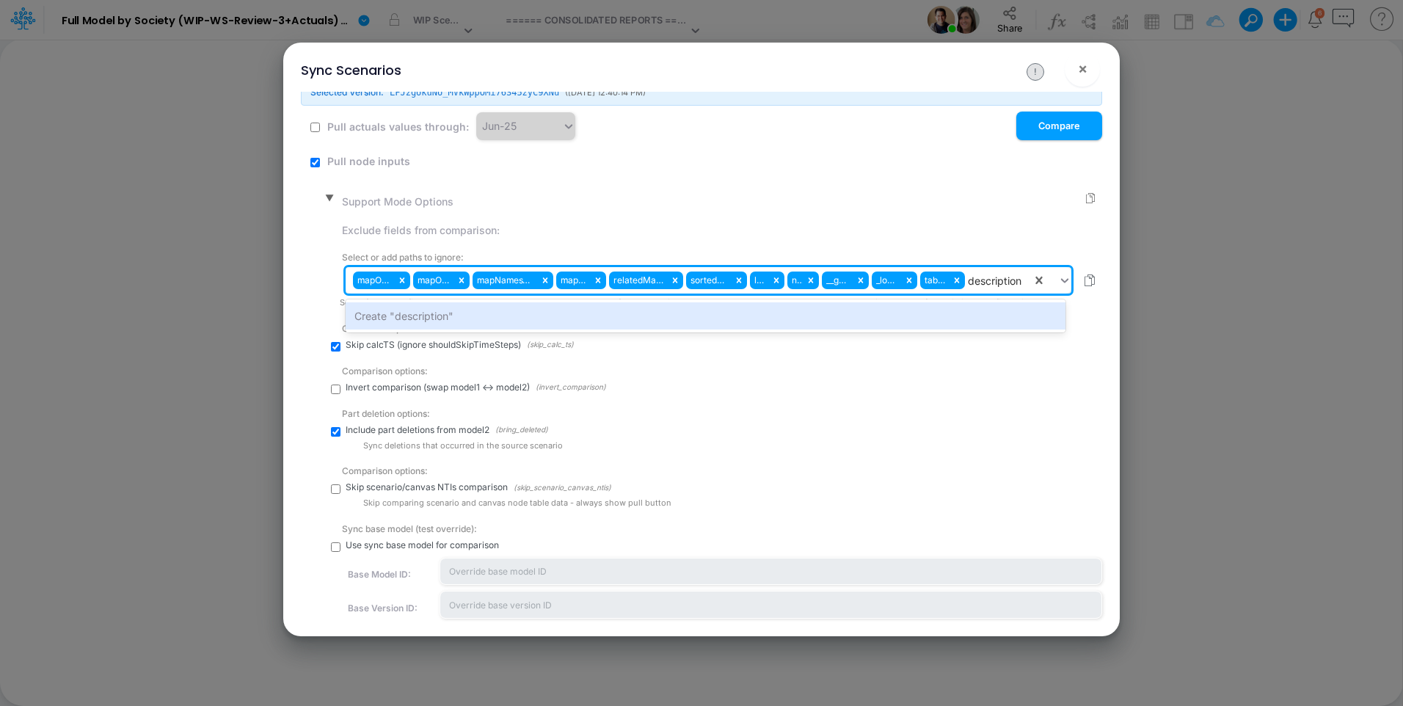
click at [984, 312] on div "Create "description"" at bounding box center [705, 315] width 720 height 27
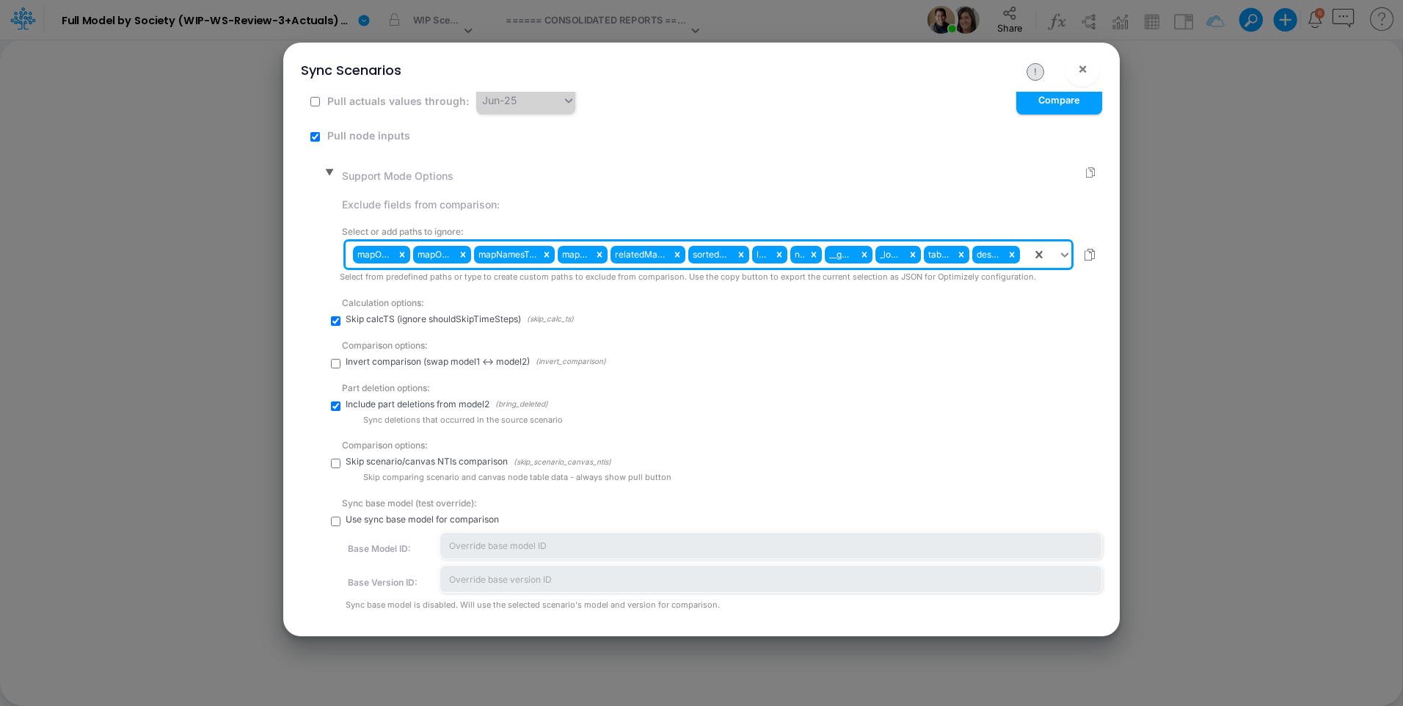
scroll to position [0, 0]
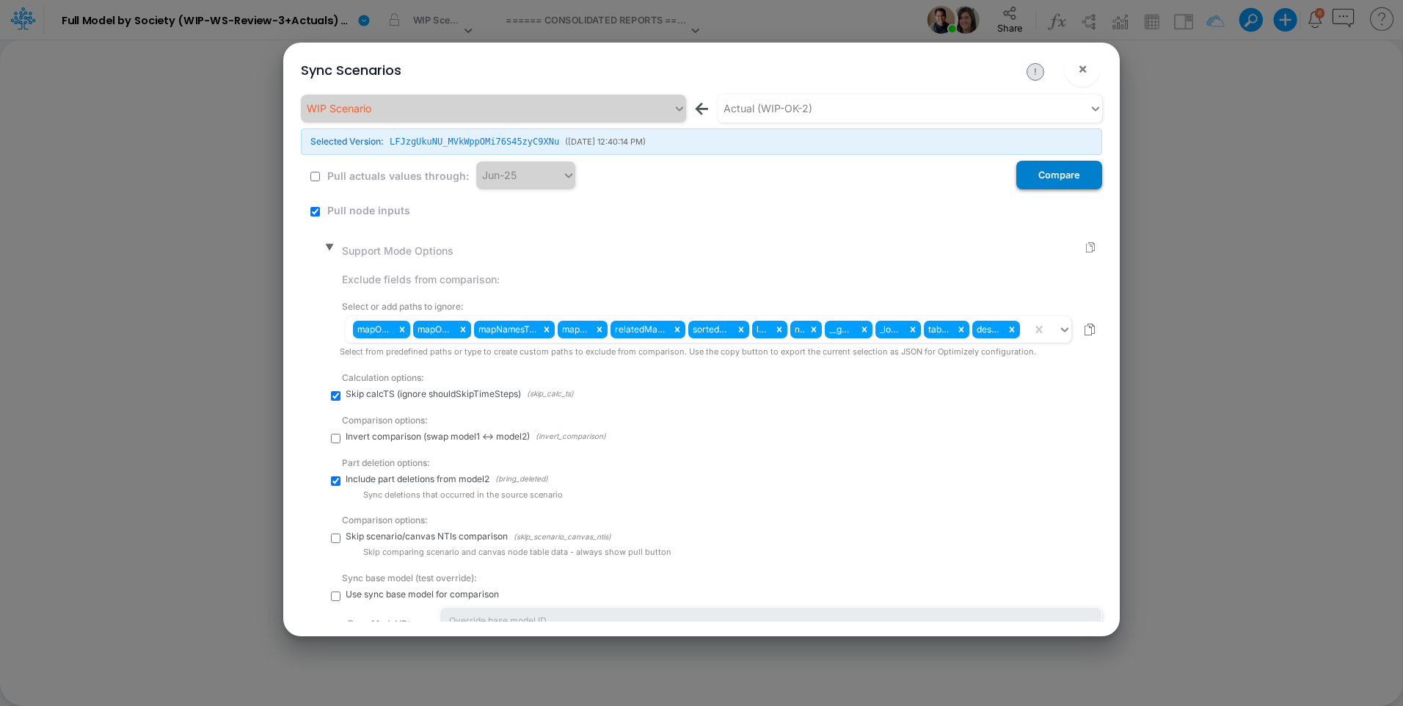
click at [1034, 175] on button "Compare" at bounding box center [1059, 175] width 86 height 29
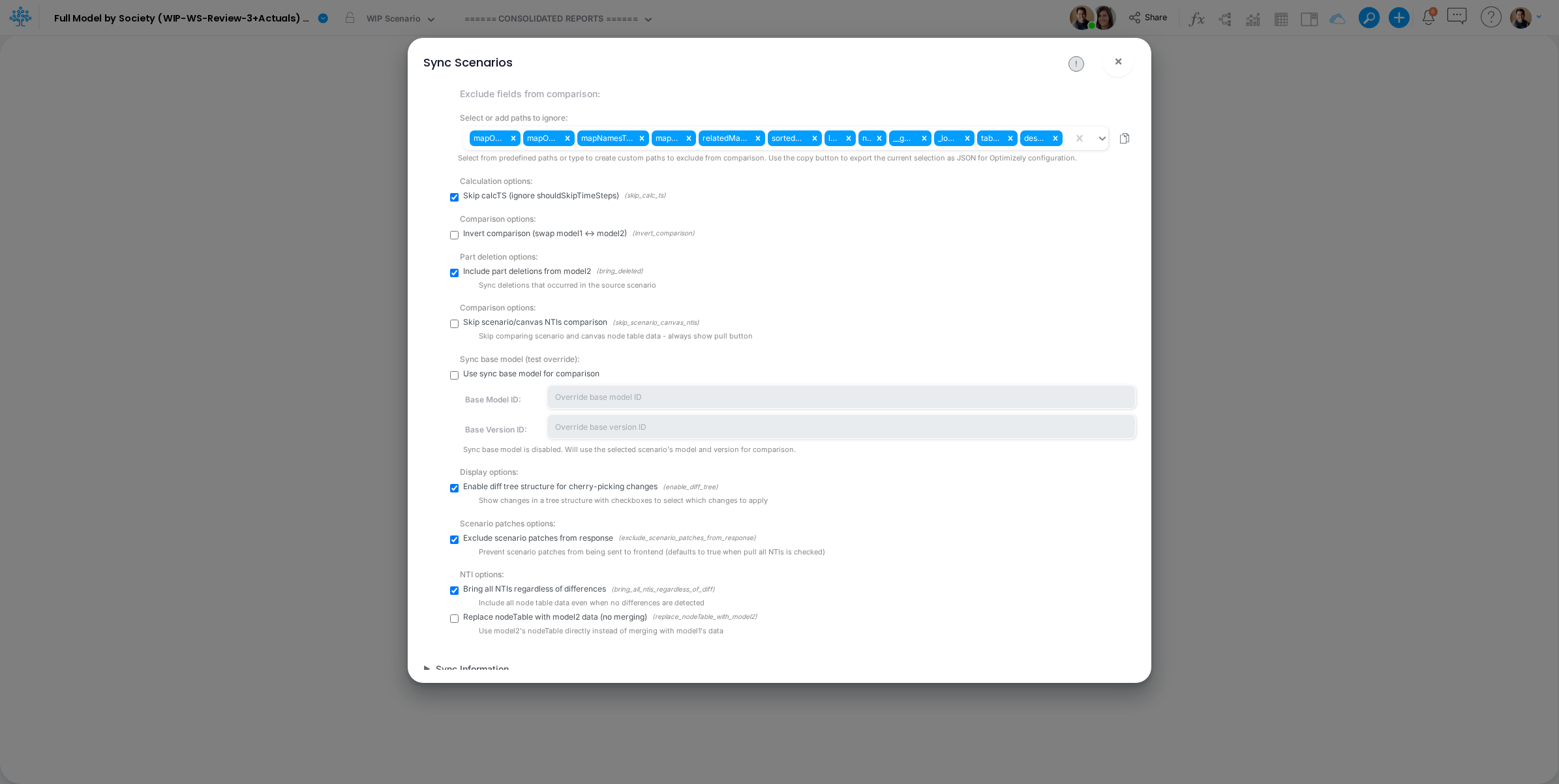
scroll to position [316, 0]
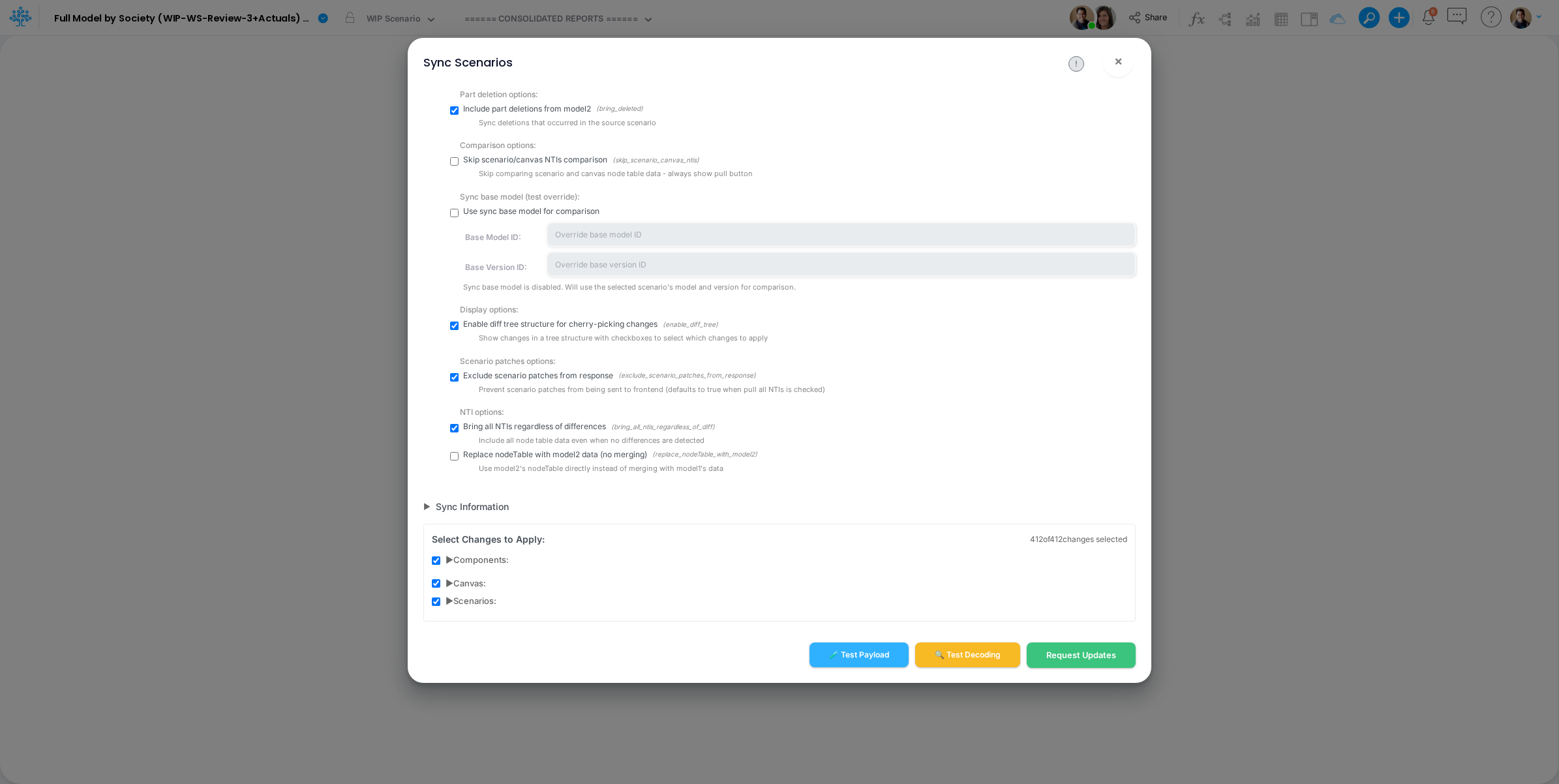
click at [446, 557] on span "▶ Components:" at bounding box center [477, 560] width 63 height 13
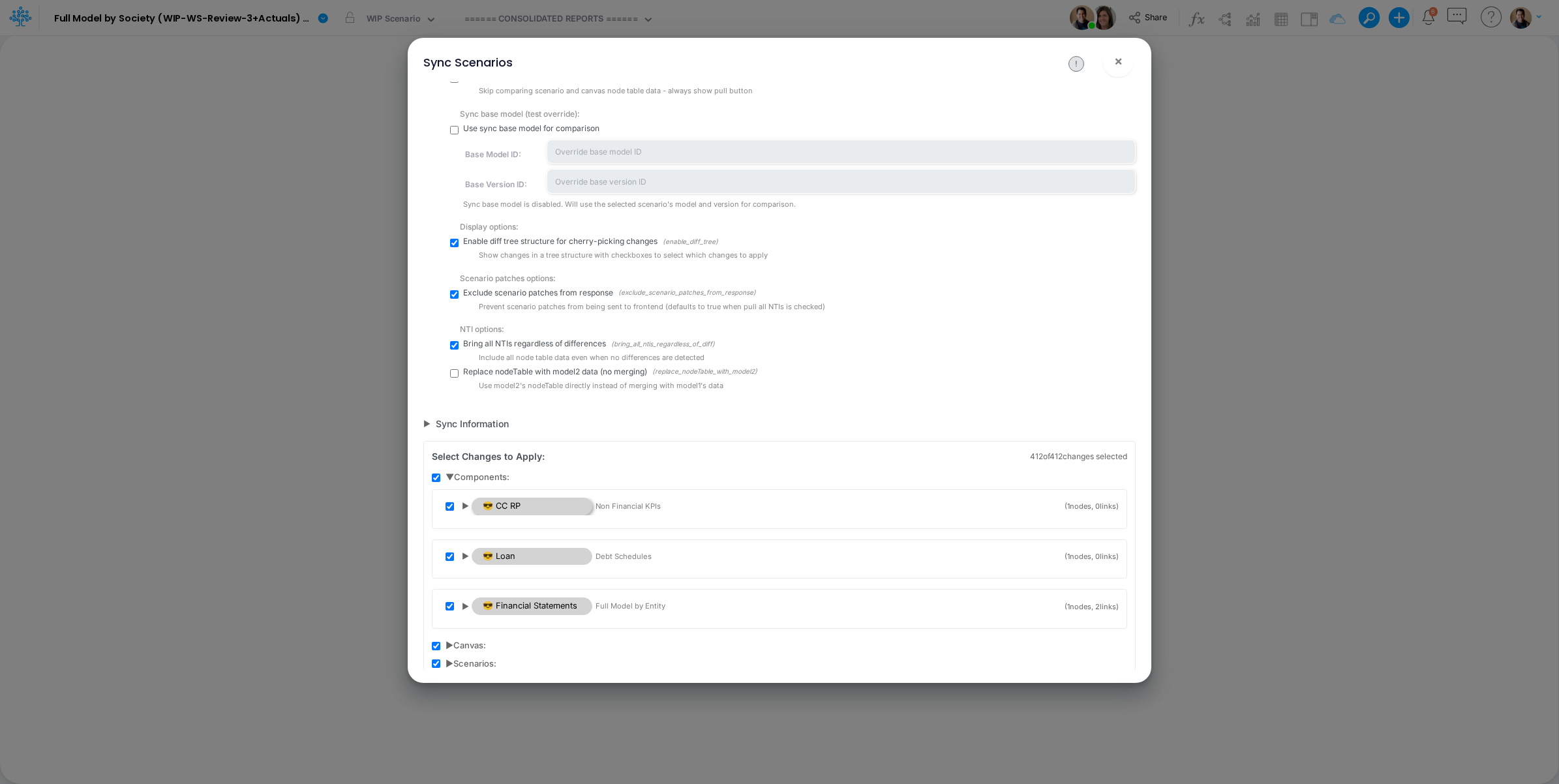
scroll to position [464, 0]
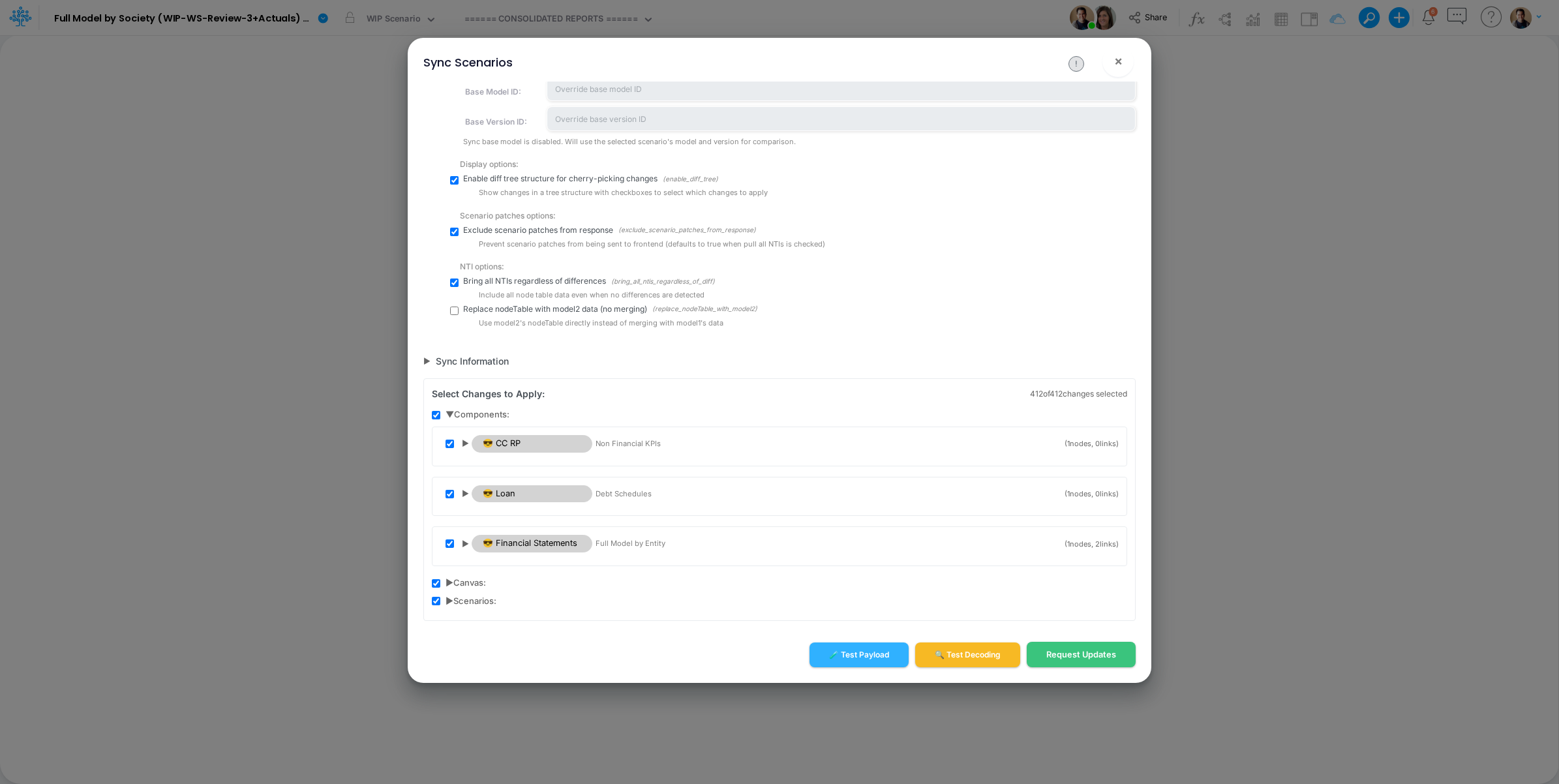
click at [464, 438] on span "▶" at bounding box center [465, 443] width 7 height 12
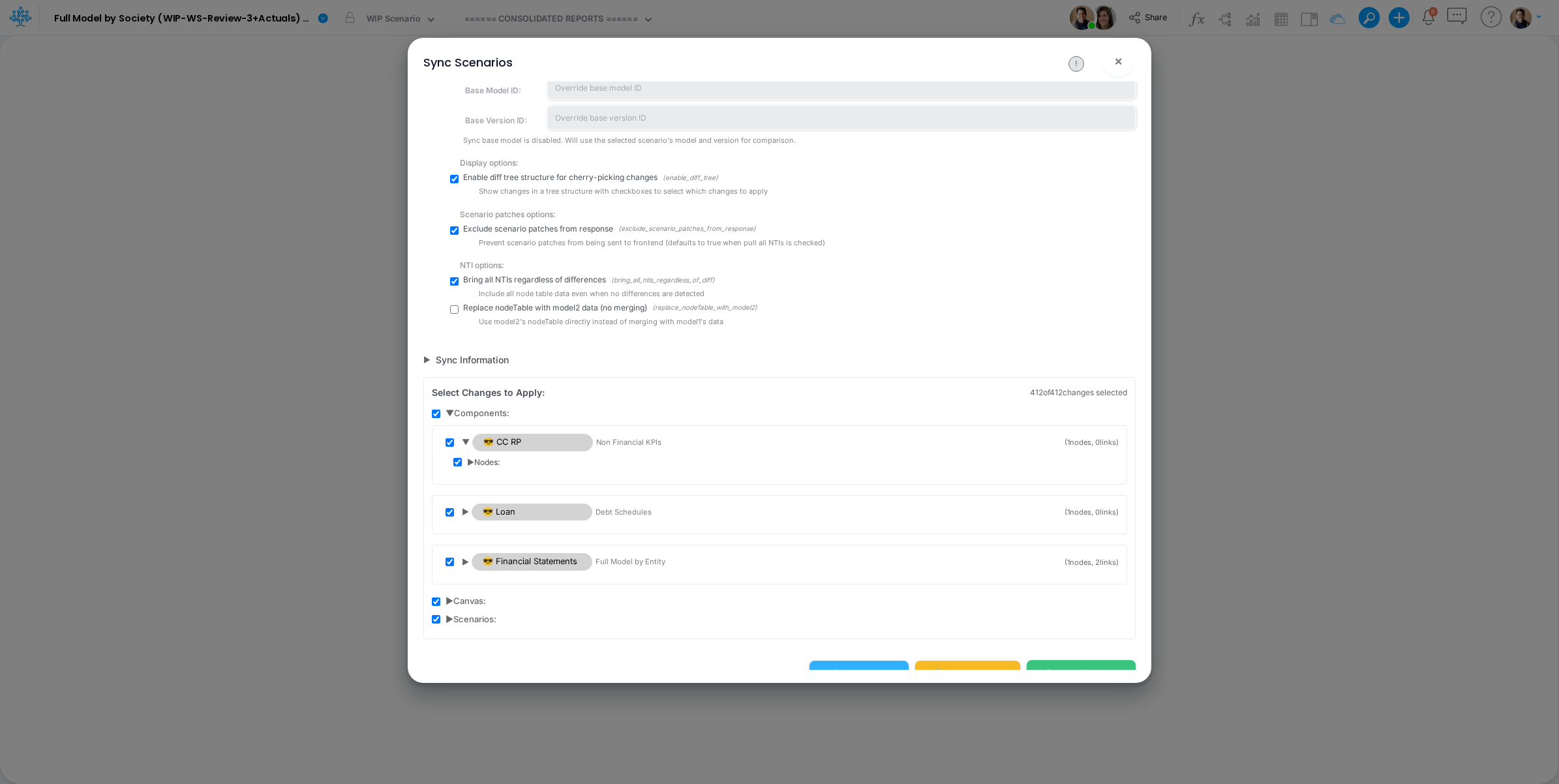
click at [471, 459] on span "▶ Nodes:" at bounding box center [483, 461] width 33 height 12
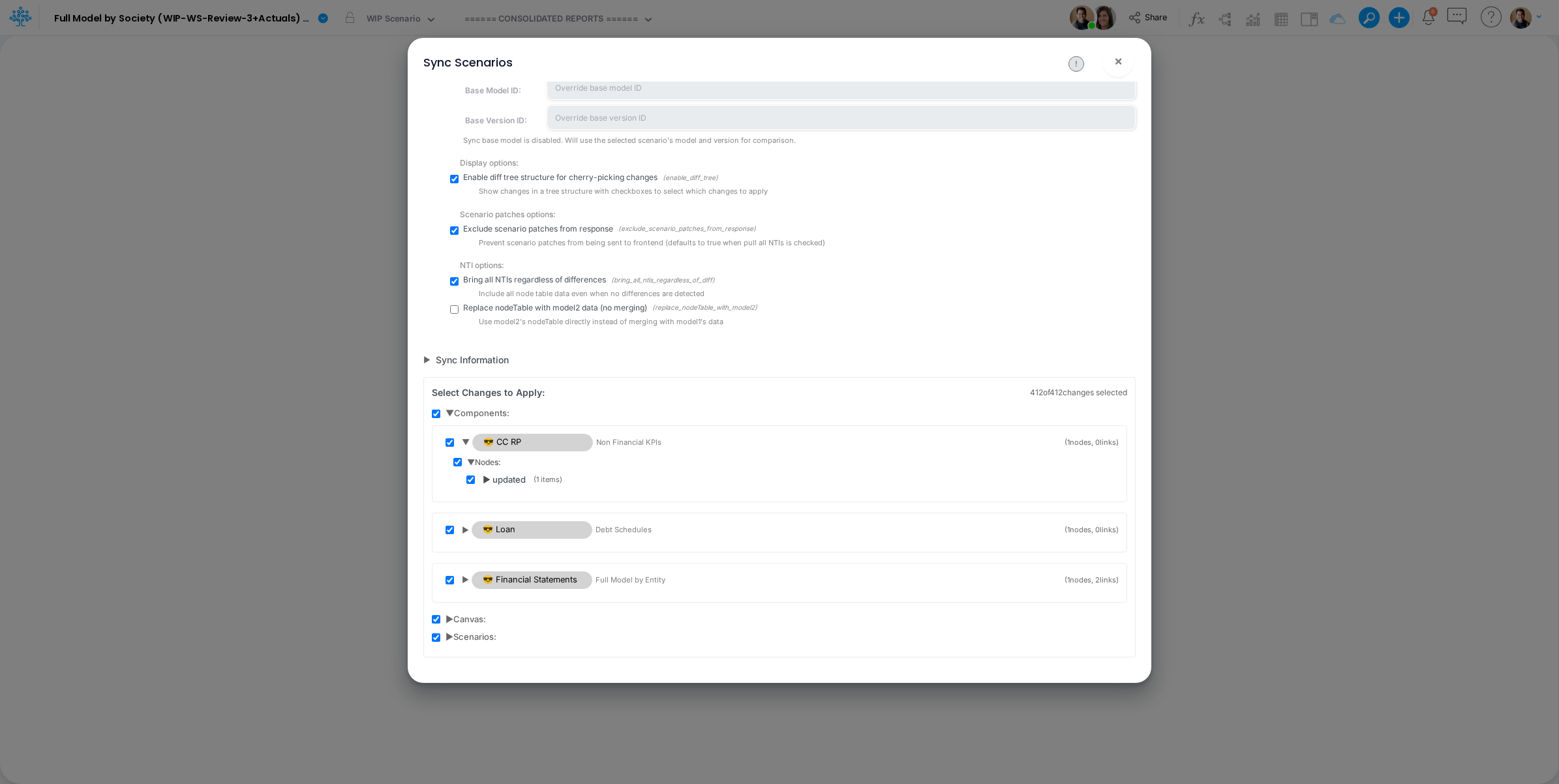
click at [486, 480] on span "▶ updated" at bounding box center [504, 480] width 43 height 13
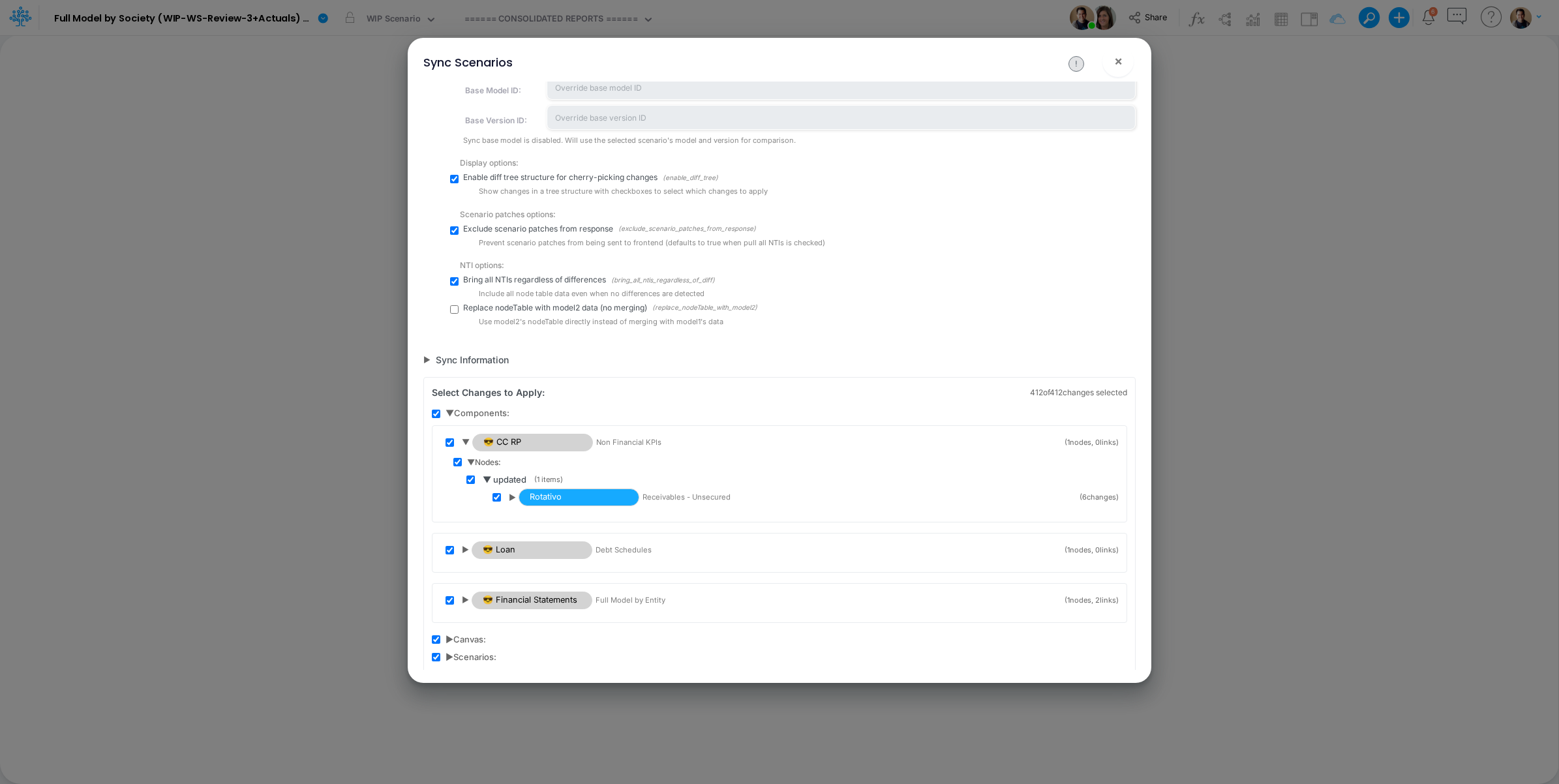
click at [512, 493] on span "▶" at bounding box center [512, 497] width 7 height 12
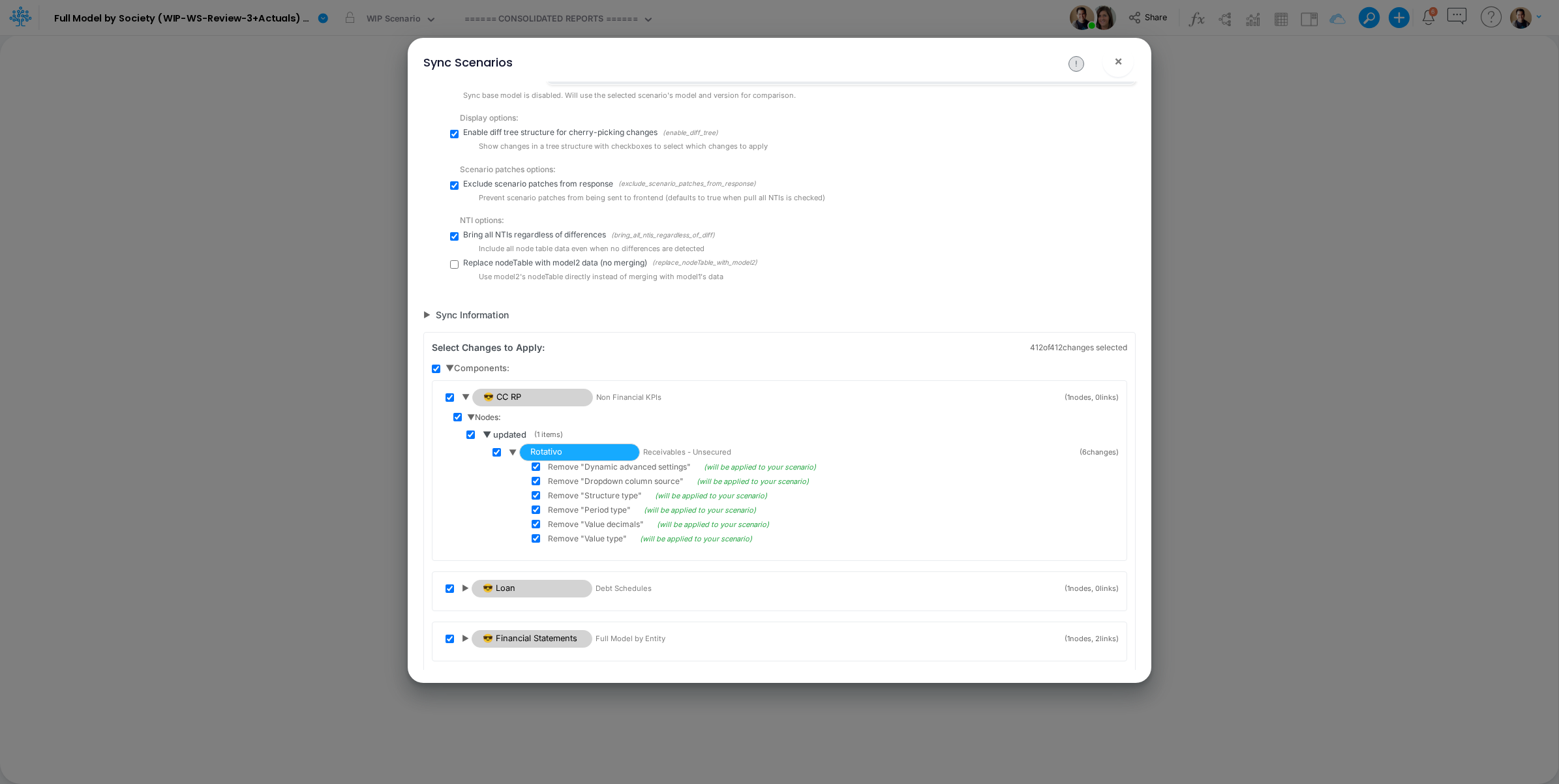
scroll to position [605, 0]
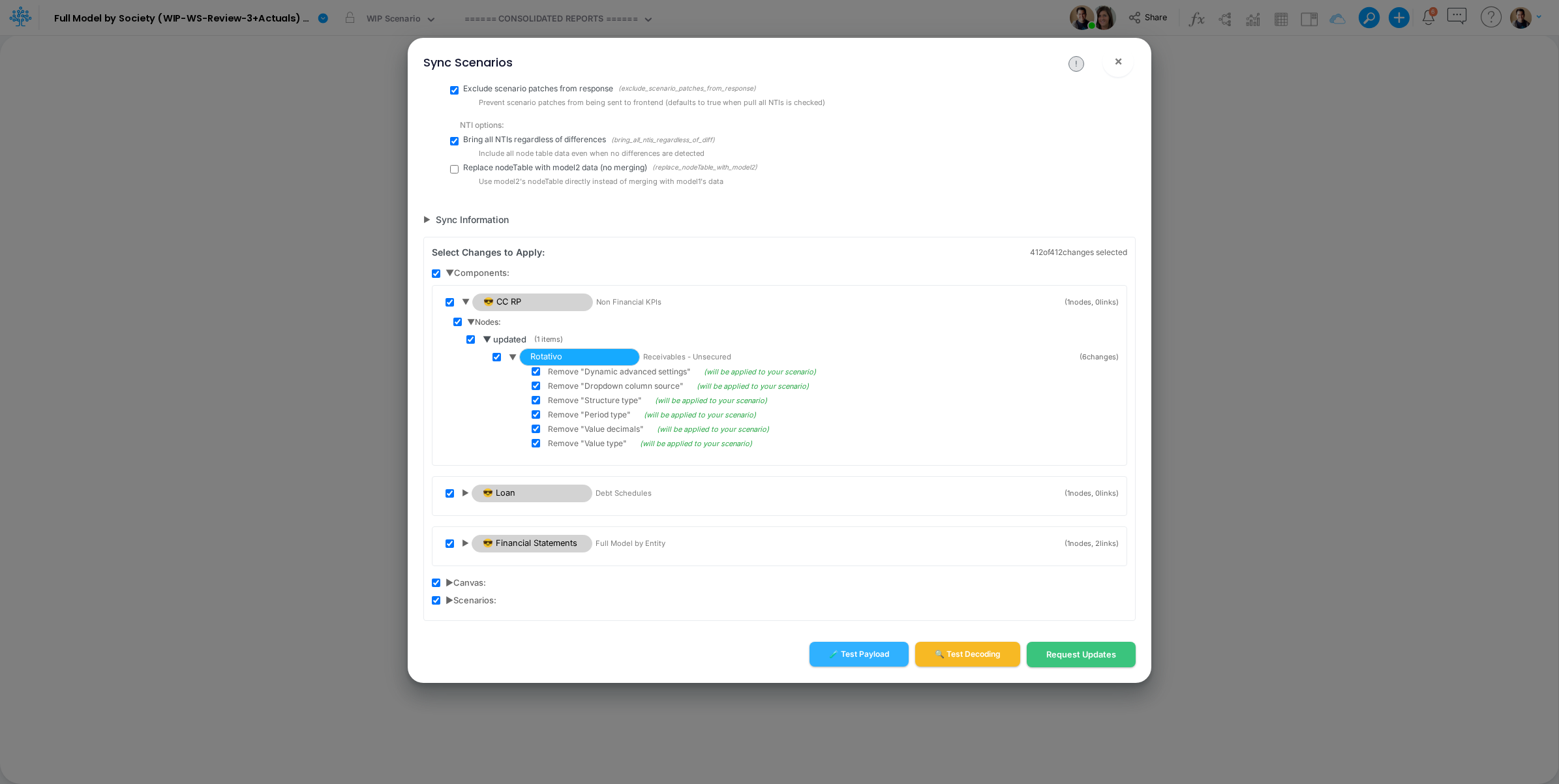
click at [466, 488] on span "▶" at bounding box center [465, 492] width 7 height 12
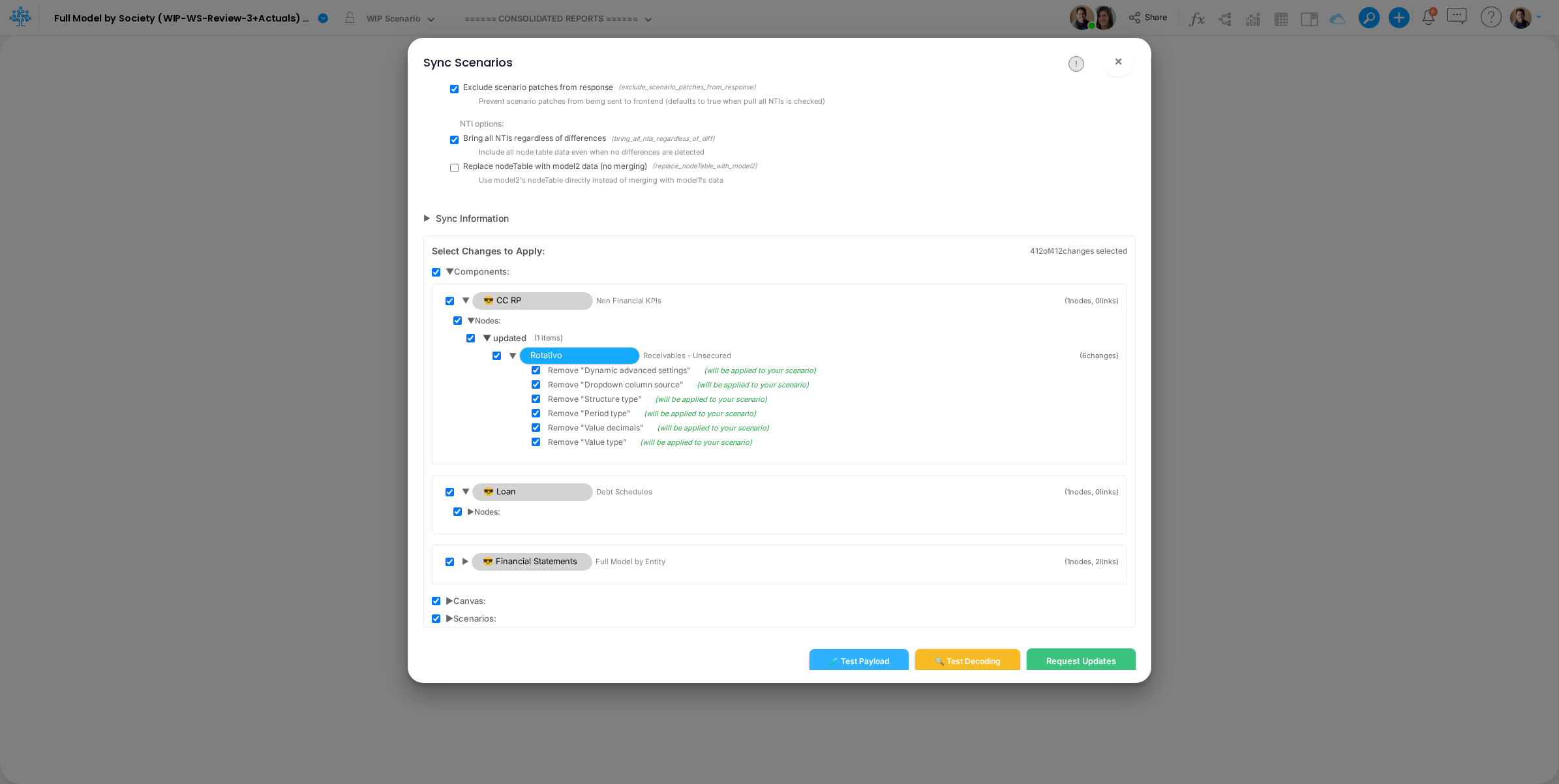
click at [467, 510] on span "▶ Nodes:" at bounding box center [483, 511] width 33 height 12
click at [484, 532] on span "▶ clones" at bounding box center [502, 529] width 37 height 13
click at [465, 594] on span "▶" at bounding box center [465, 594] width 7 height 12
click at [476, 608] on div "▼ 😎 Financial Statements Full Model by Entity ( 1 nodes, 2 links) ▶ Nodes: ▶ Li…" at bounding box center [780, 614] width 695 height 76
click at [475, 612] on span "▶ Nodes:" at bounding box center [483, 613] width 33 height 12
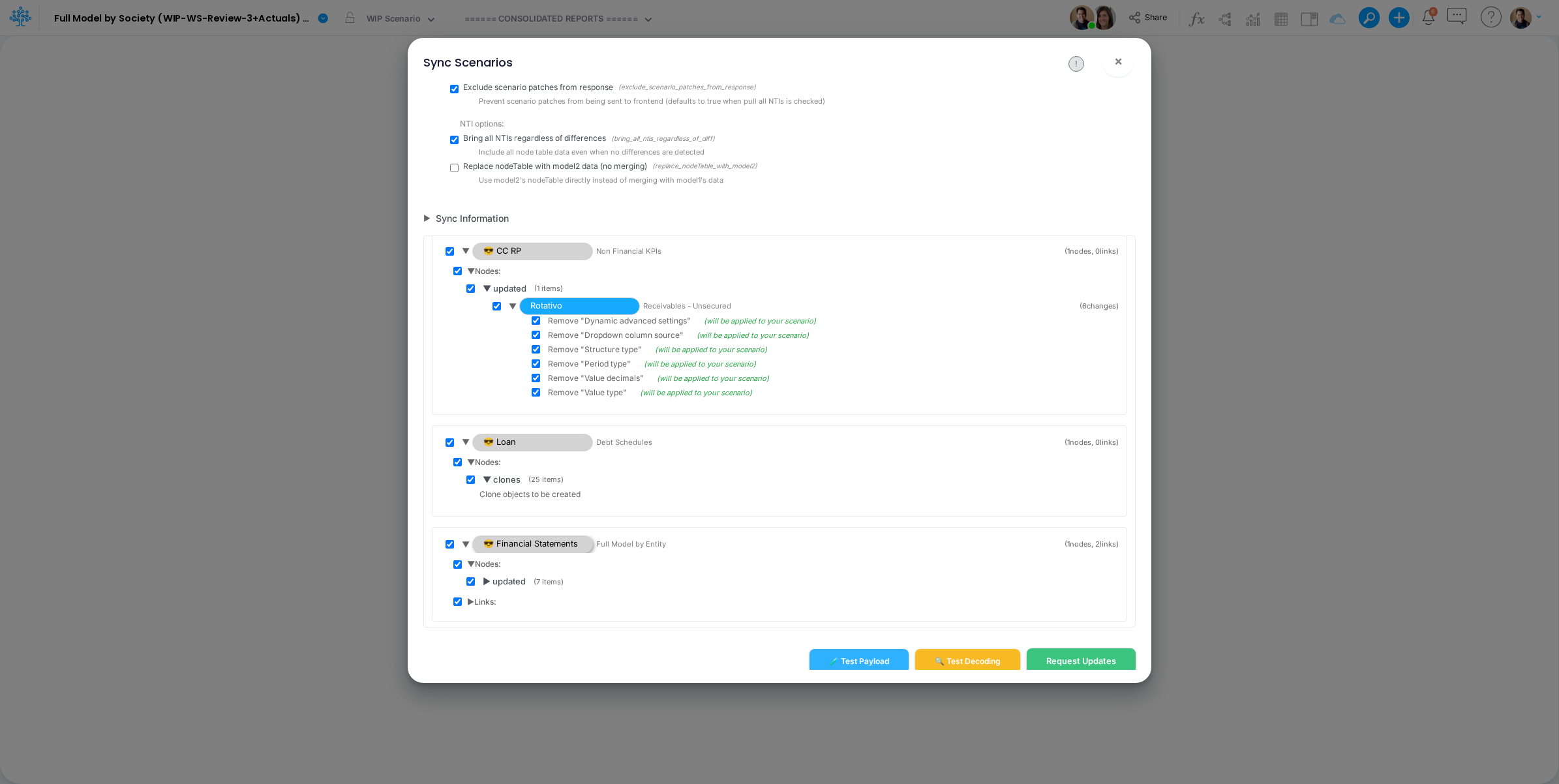
scroll to position [100, 0]
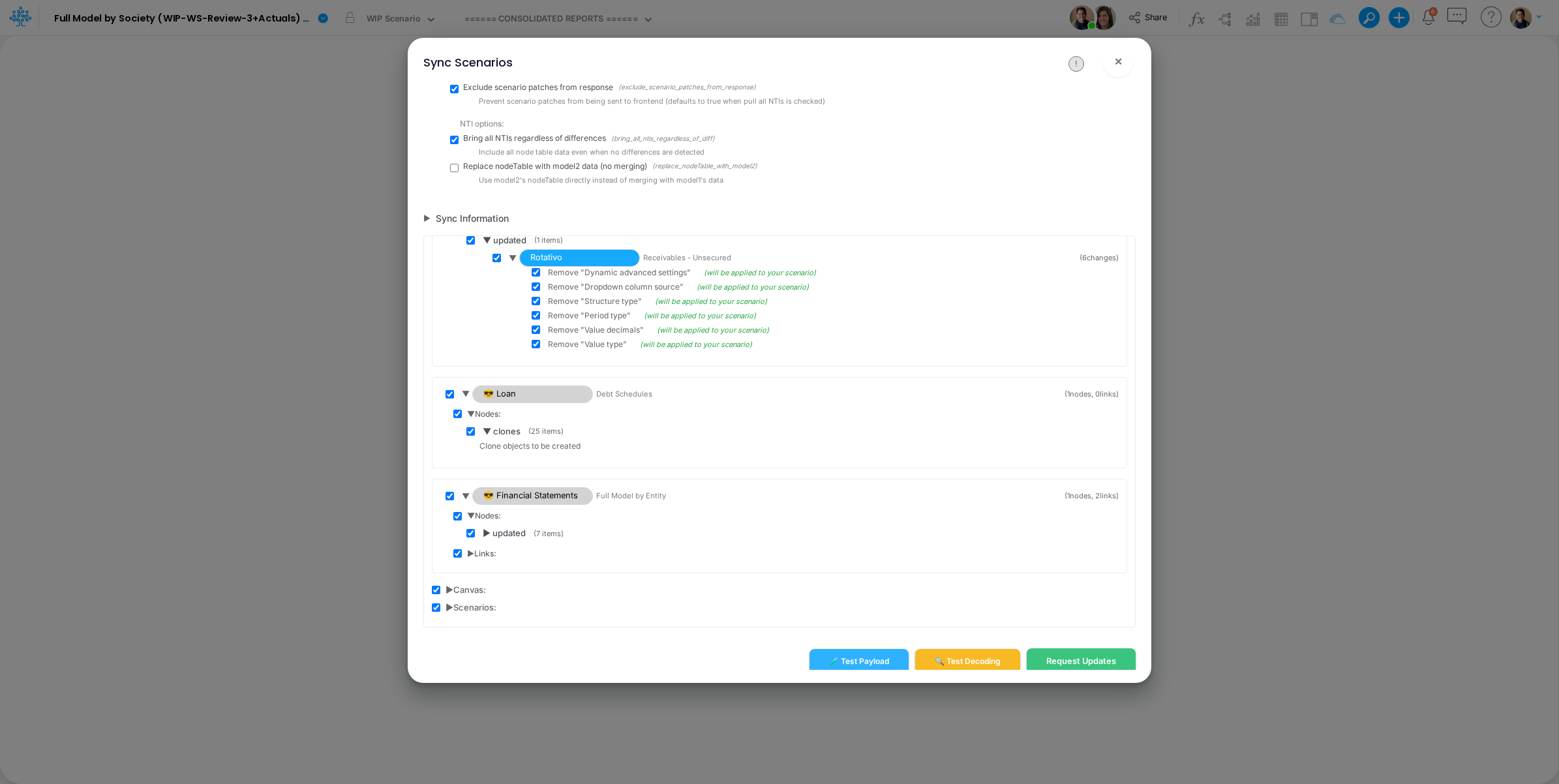
click at [491, 528] on span "▶ updated" at bounding box center [504, 533] width 43 height 13
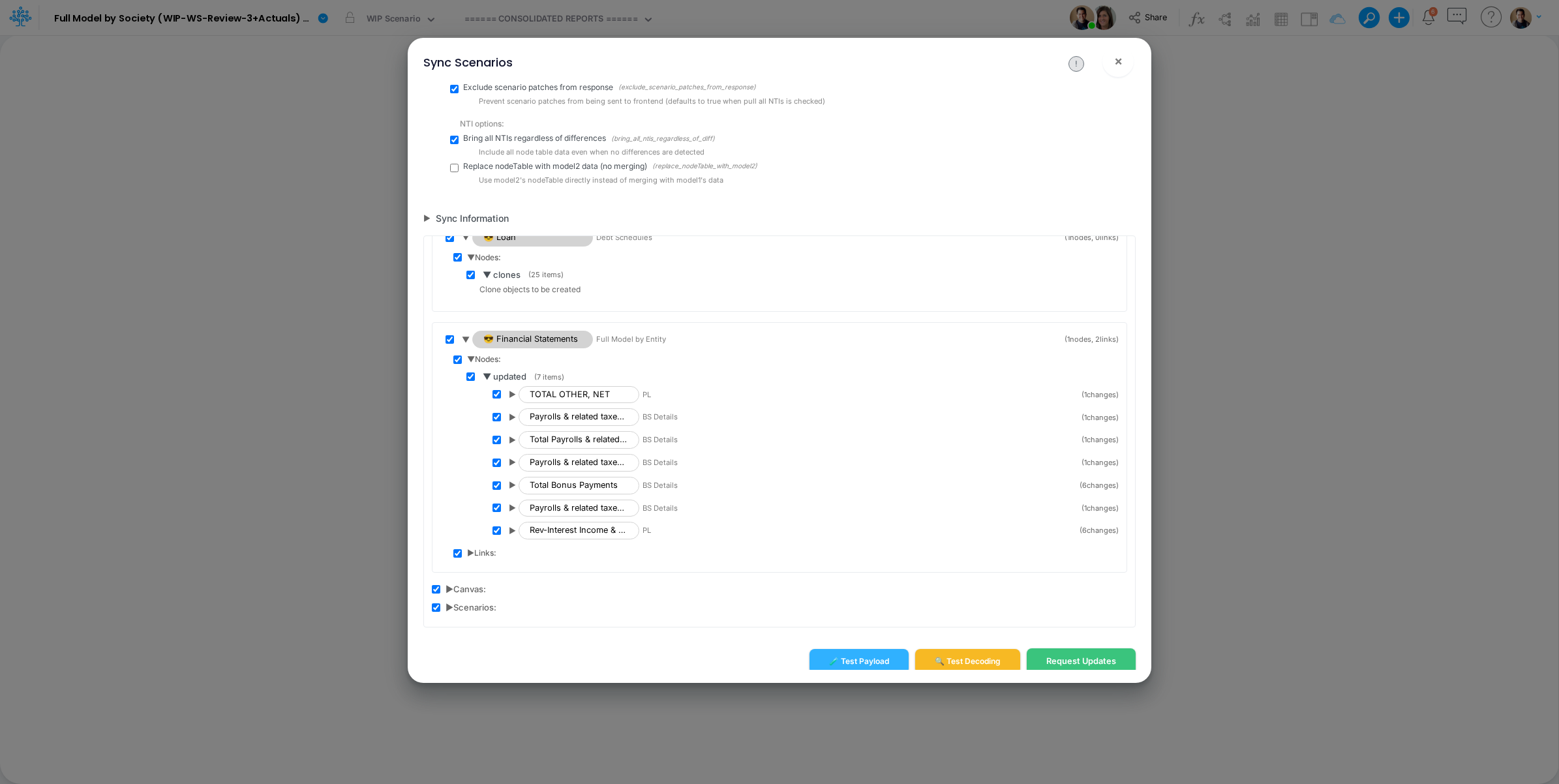
scroll to position [177, 0]
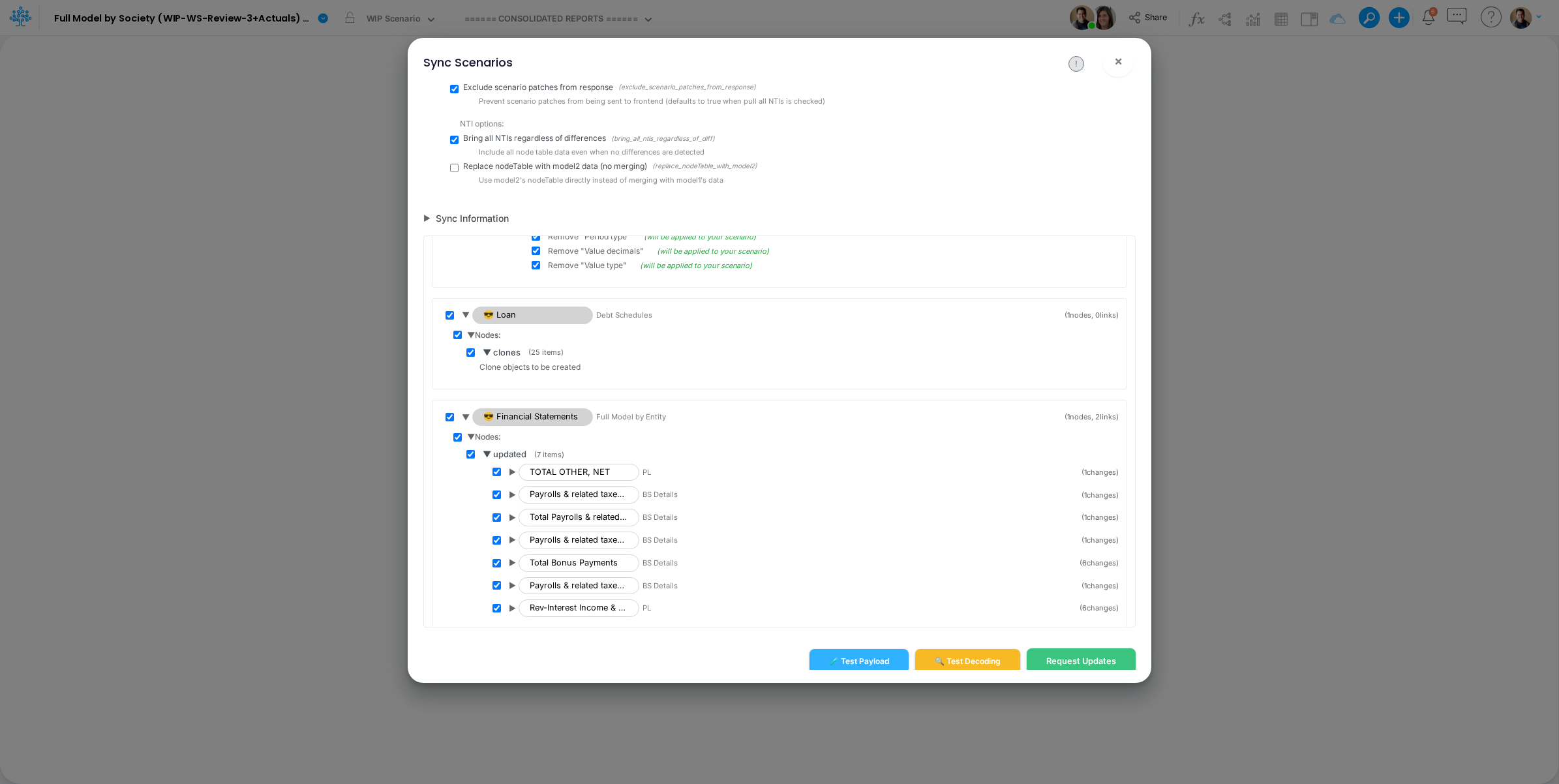
click at [513, 473] on span "▶" at bounding box center [512, 471] width 7 height 12
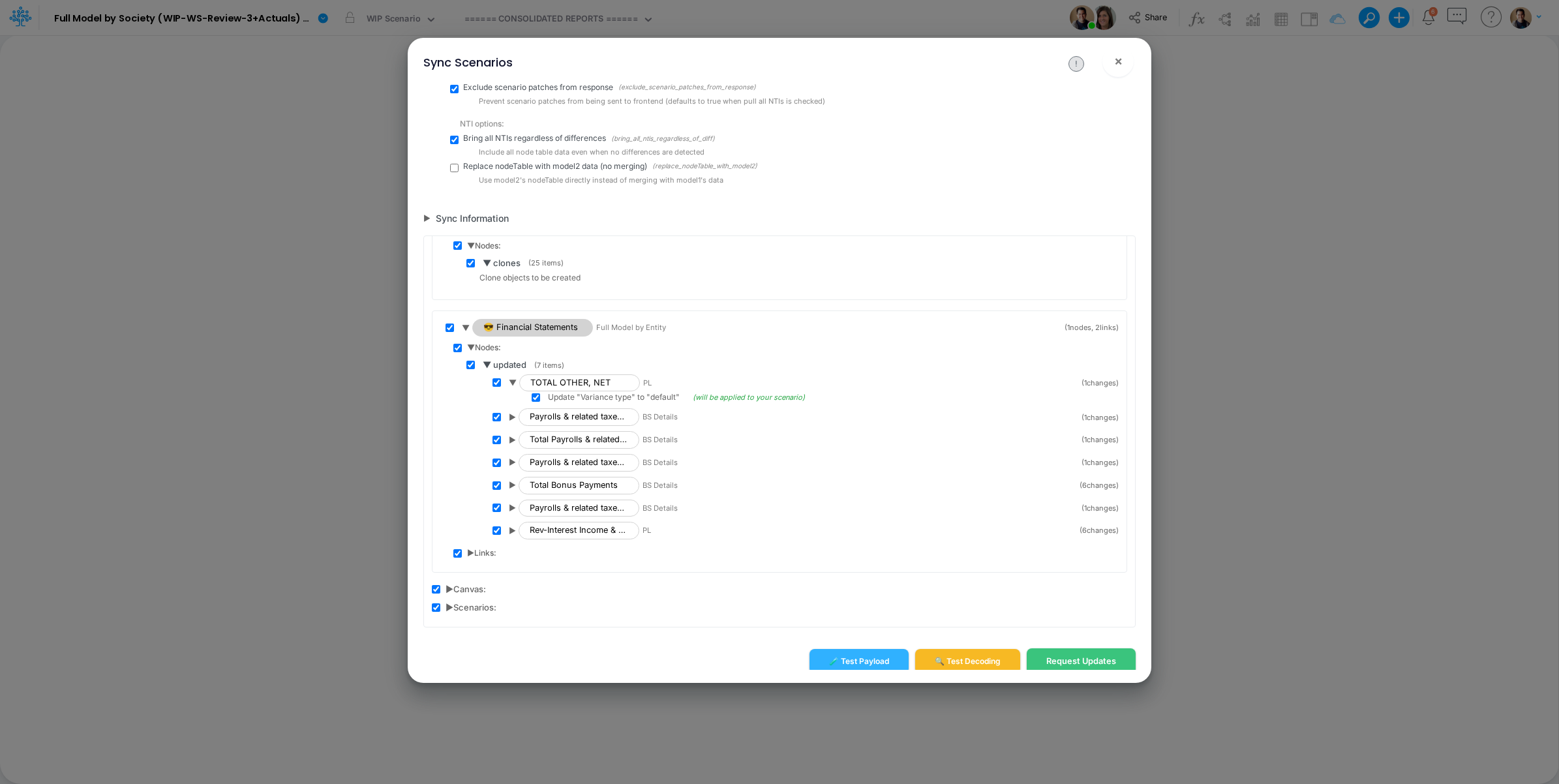
scroll to position [270, 0]
click at [471, 549] on span "▶ Links:" at bounding box center [481, 552] width 29 height 12
click at [481, 569] on div "▶ added ( 5 links )" at bounding box center [792, 565] width 653 height 13
click at [484, 568] on span "▶ added" at bounding box center [501, 565] width 36 height 13
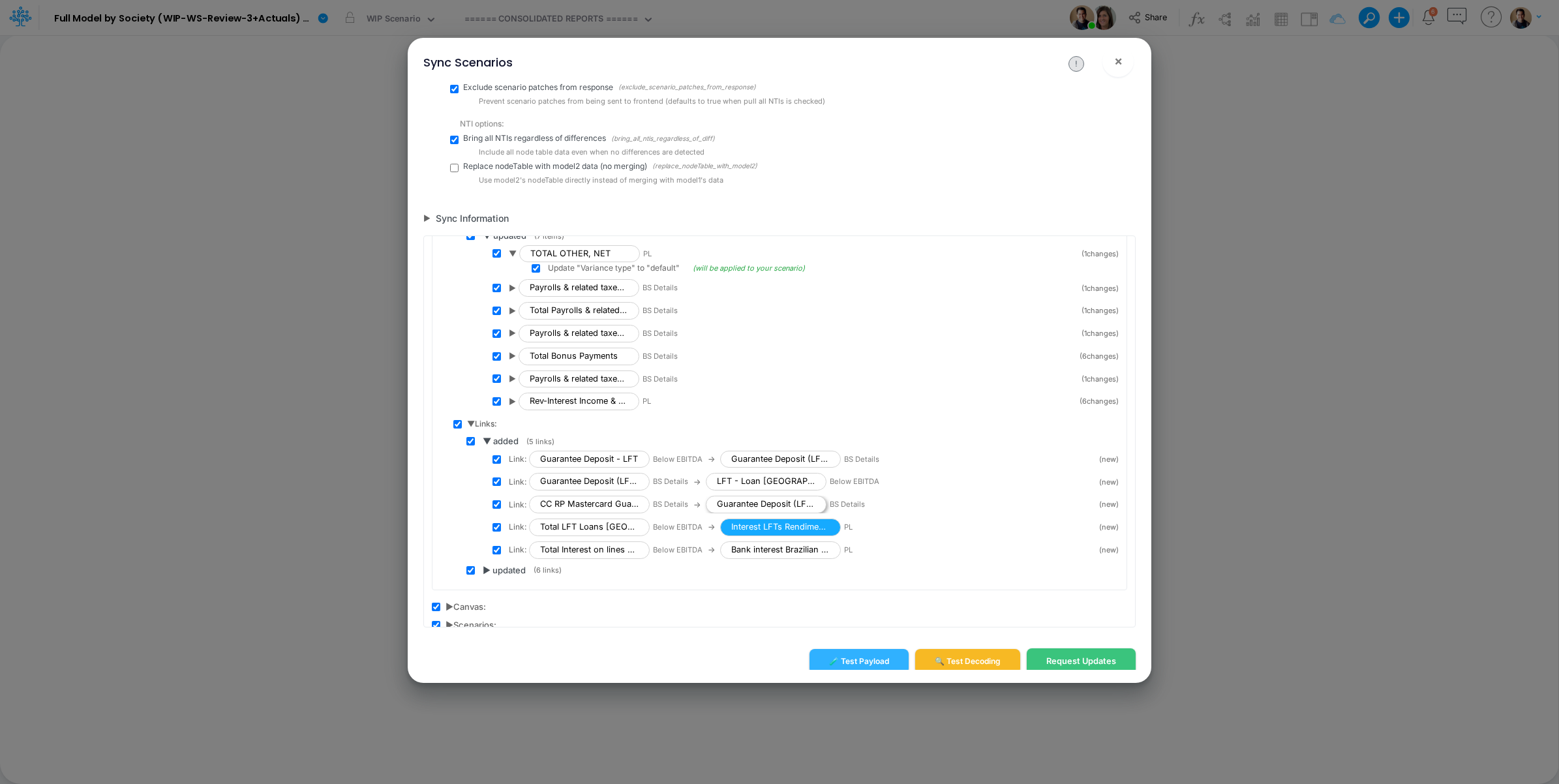
scroll to position [418, 0]
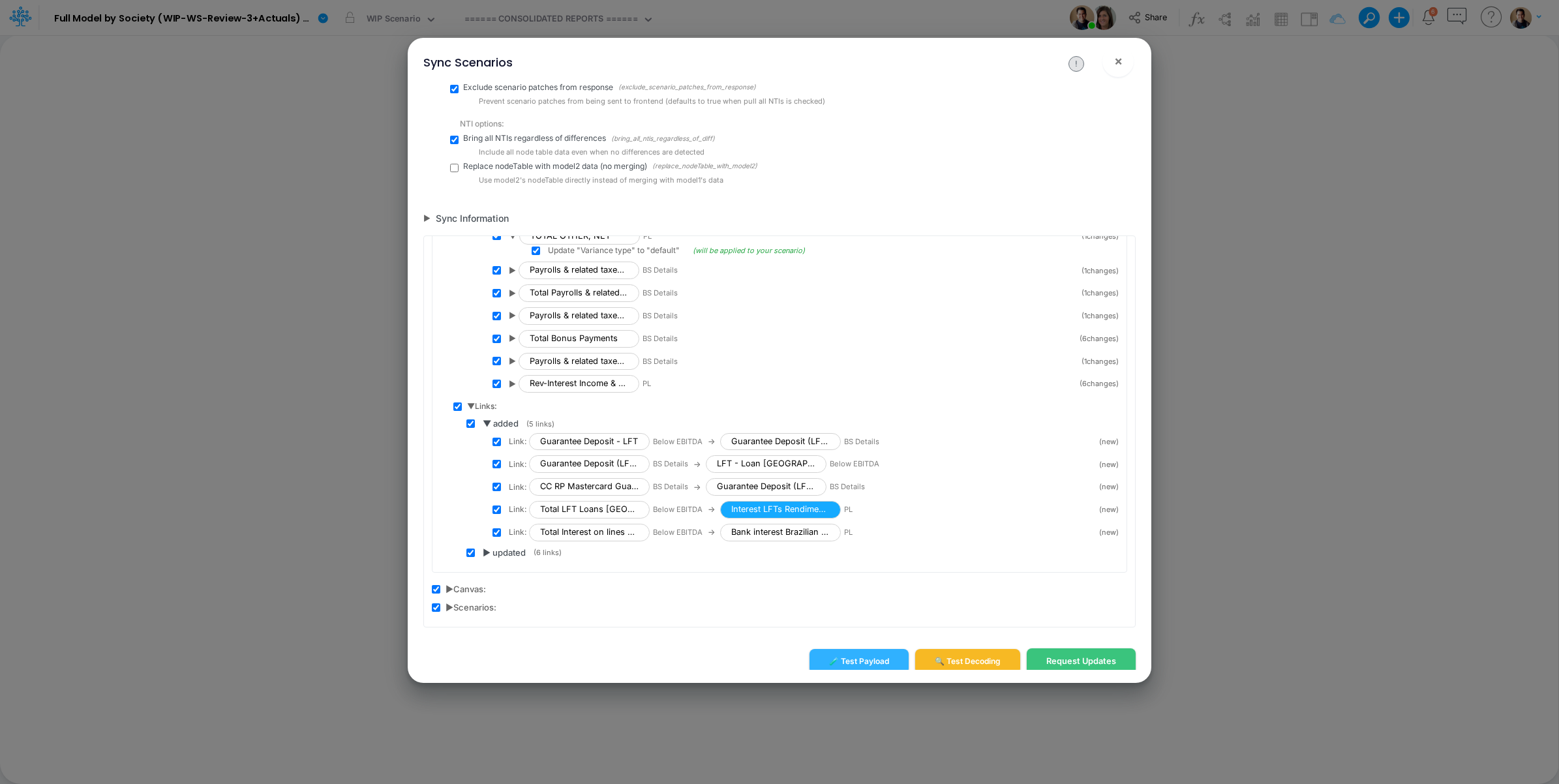
click at [484, 549] on span "▶ updated" at bounding box center [504, 553] width 43 height 13
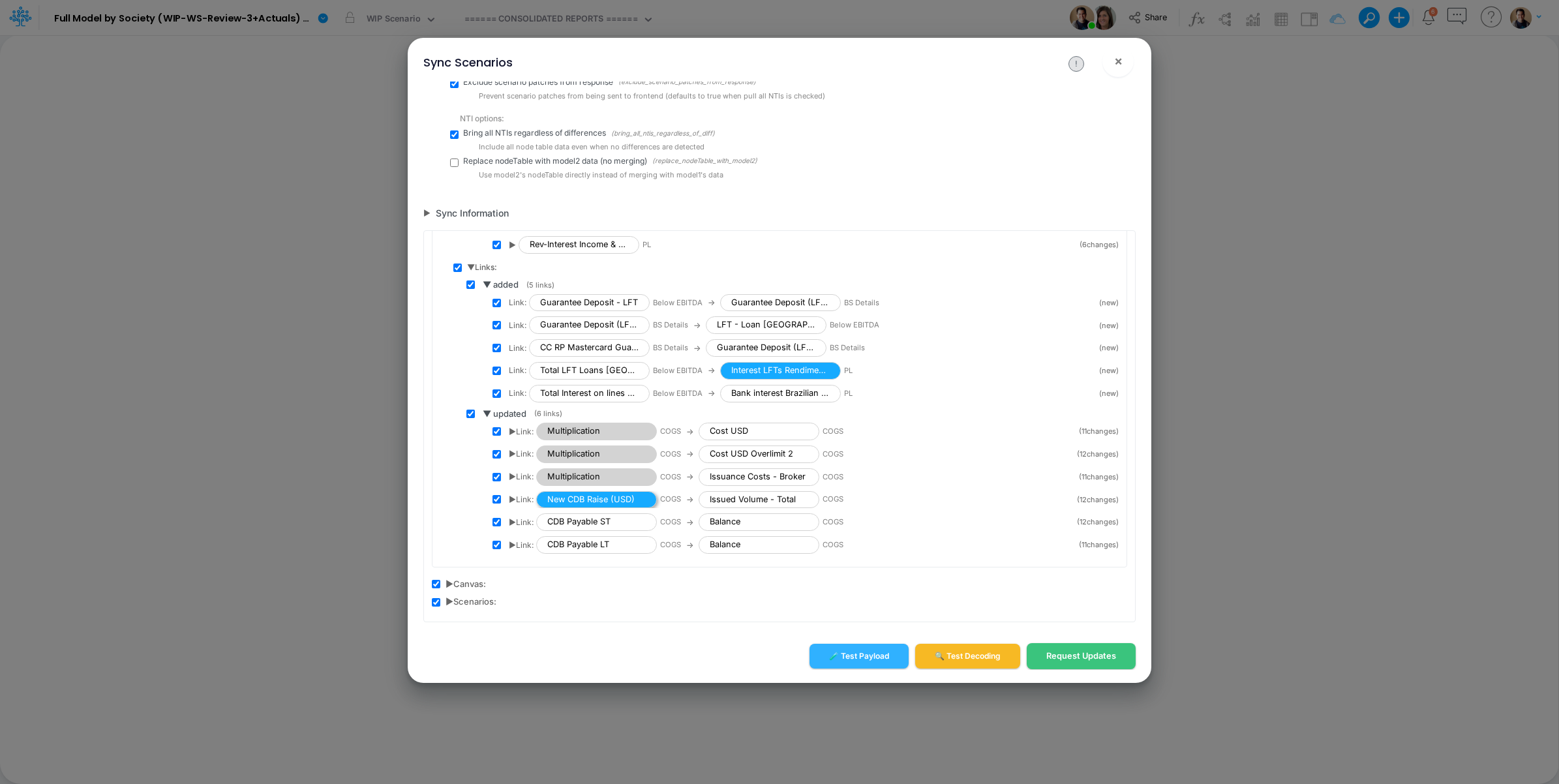
scroll to position [611, 0]
click at [515, 426] on span "▶ Link:" at bounding box center [521, 430] width 25 height 12
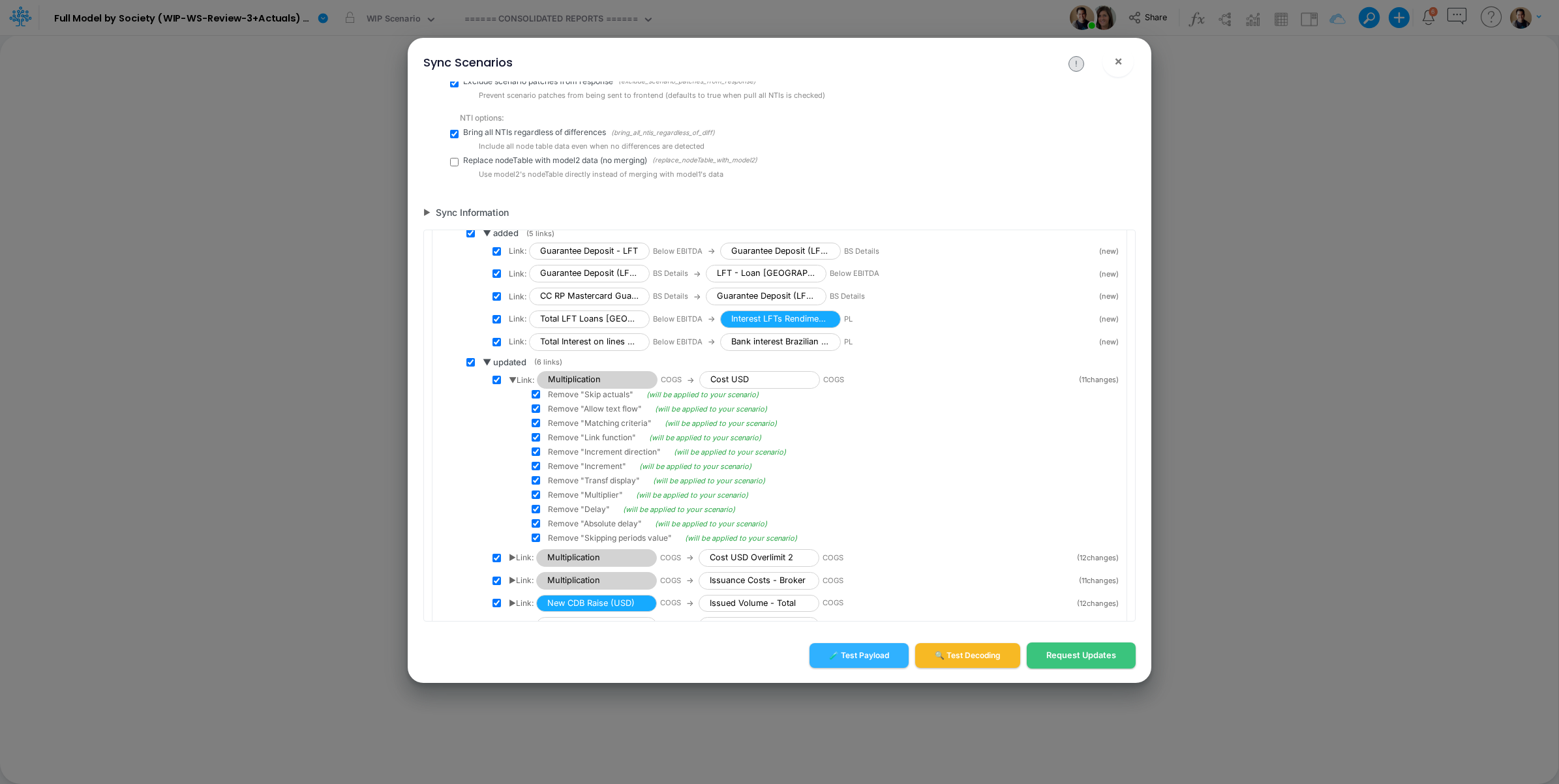
scroll to position [708, 0]
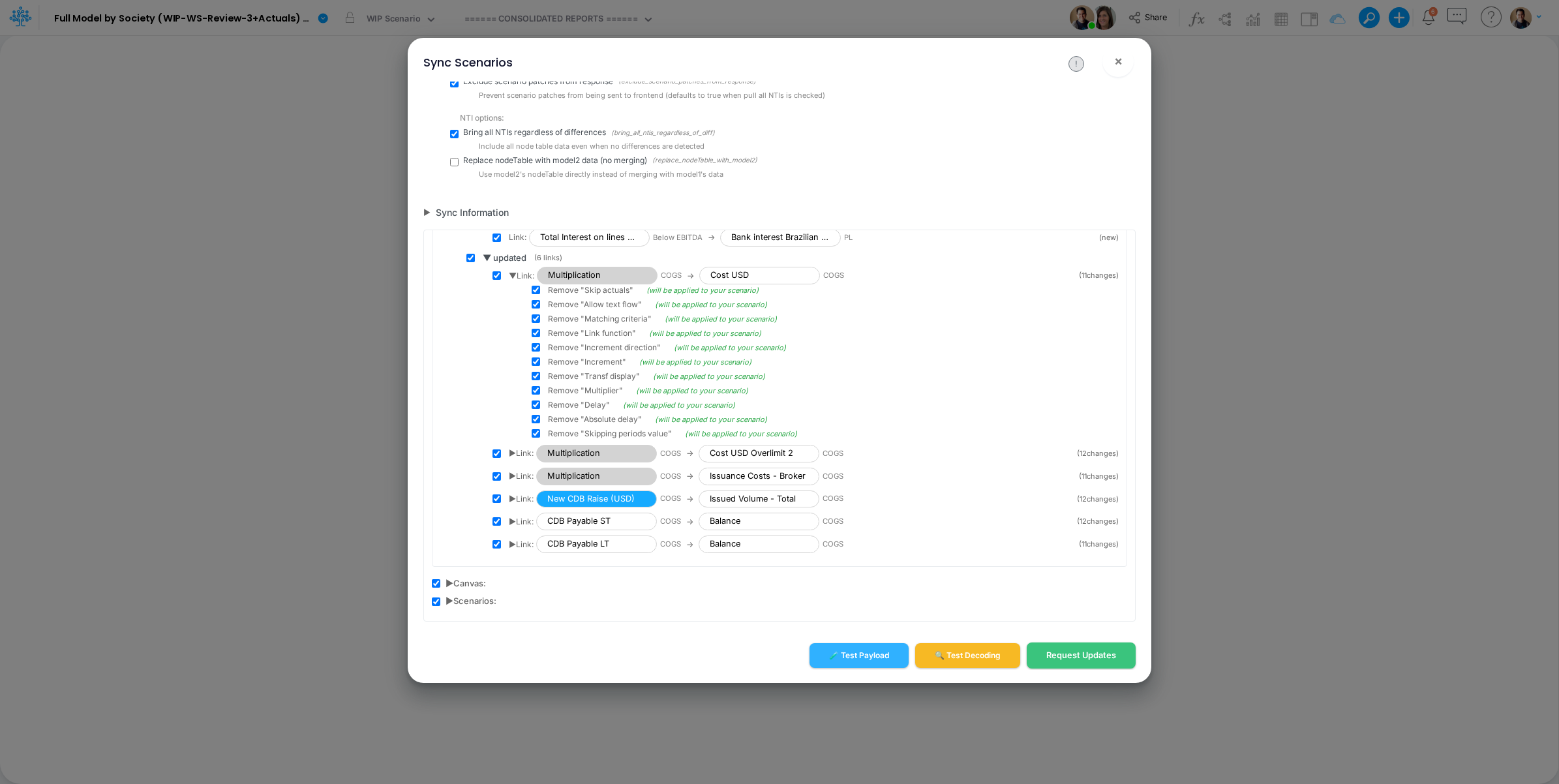
click at [518, 452] on span "▶ Link:" at bounding box center [521, 452] width 25 height 12
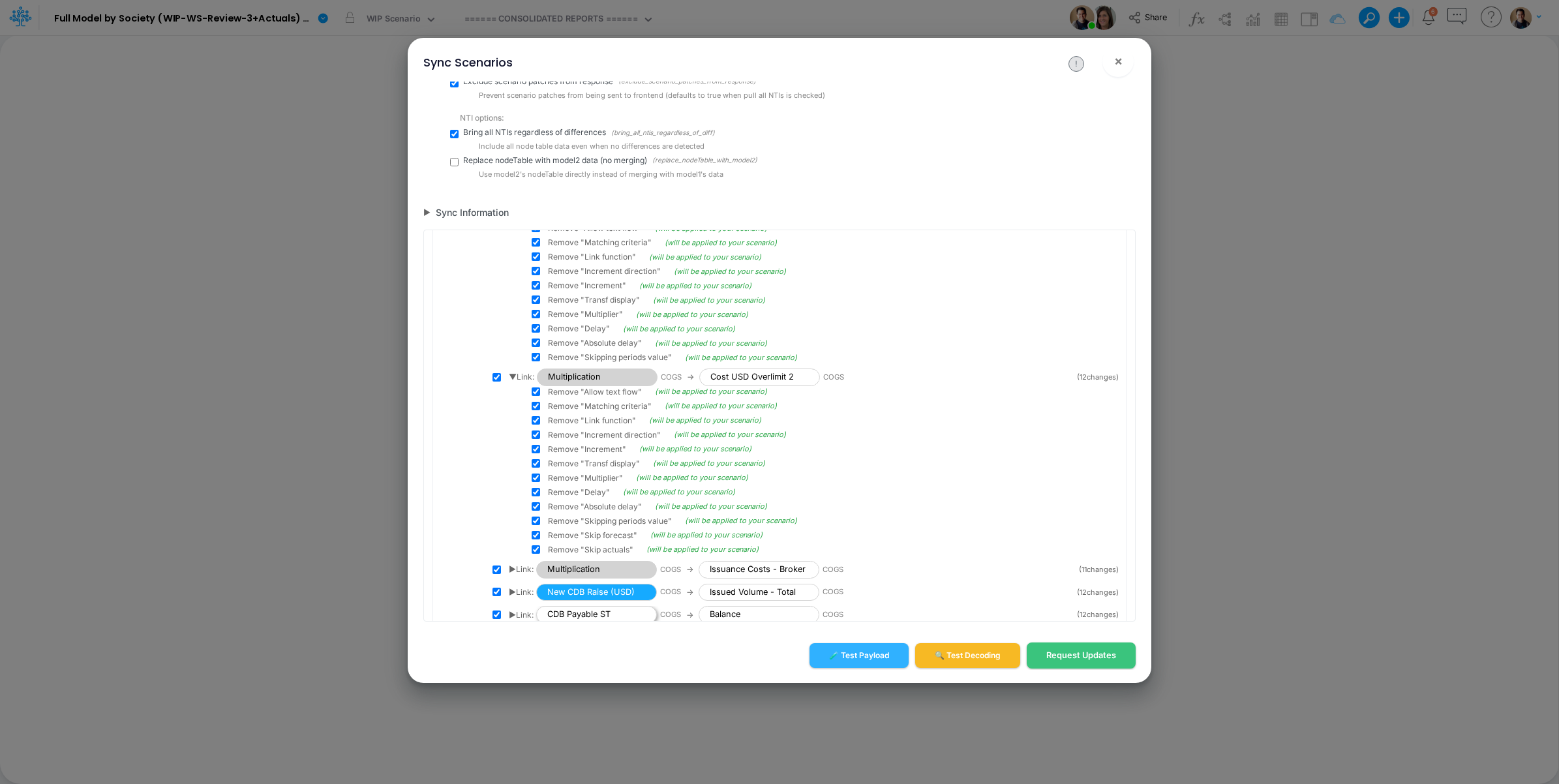
scroll to position [877, 0]
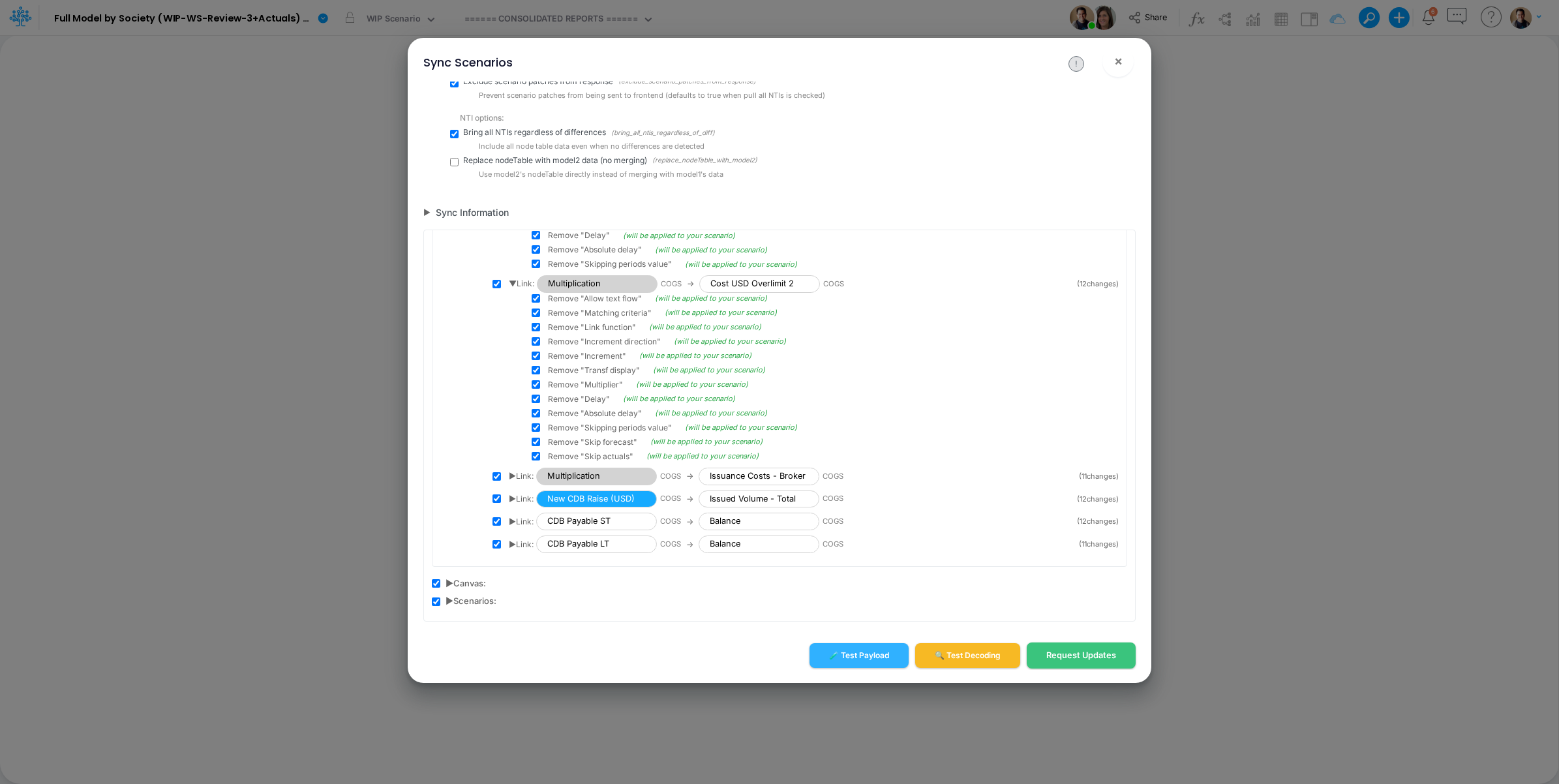
click at [513, 474] on span "▶ Link:" at bounding box center [521, 476] width 25 height 12
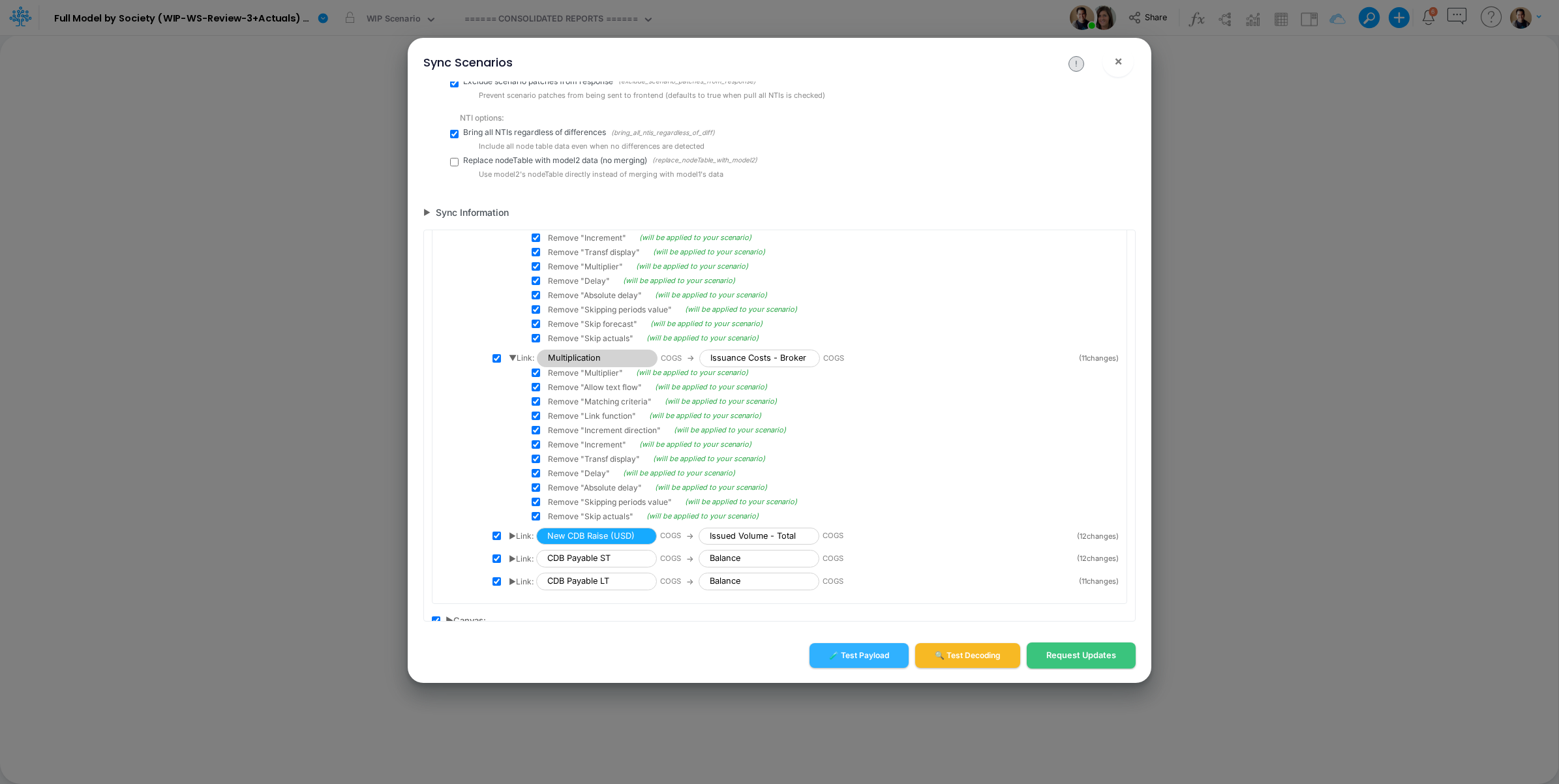
scroll to position [1034, 0]
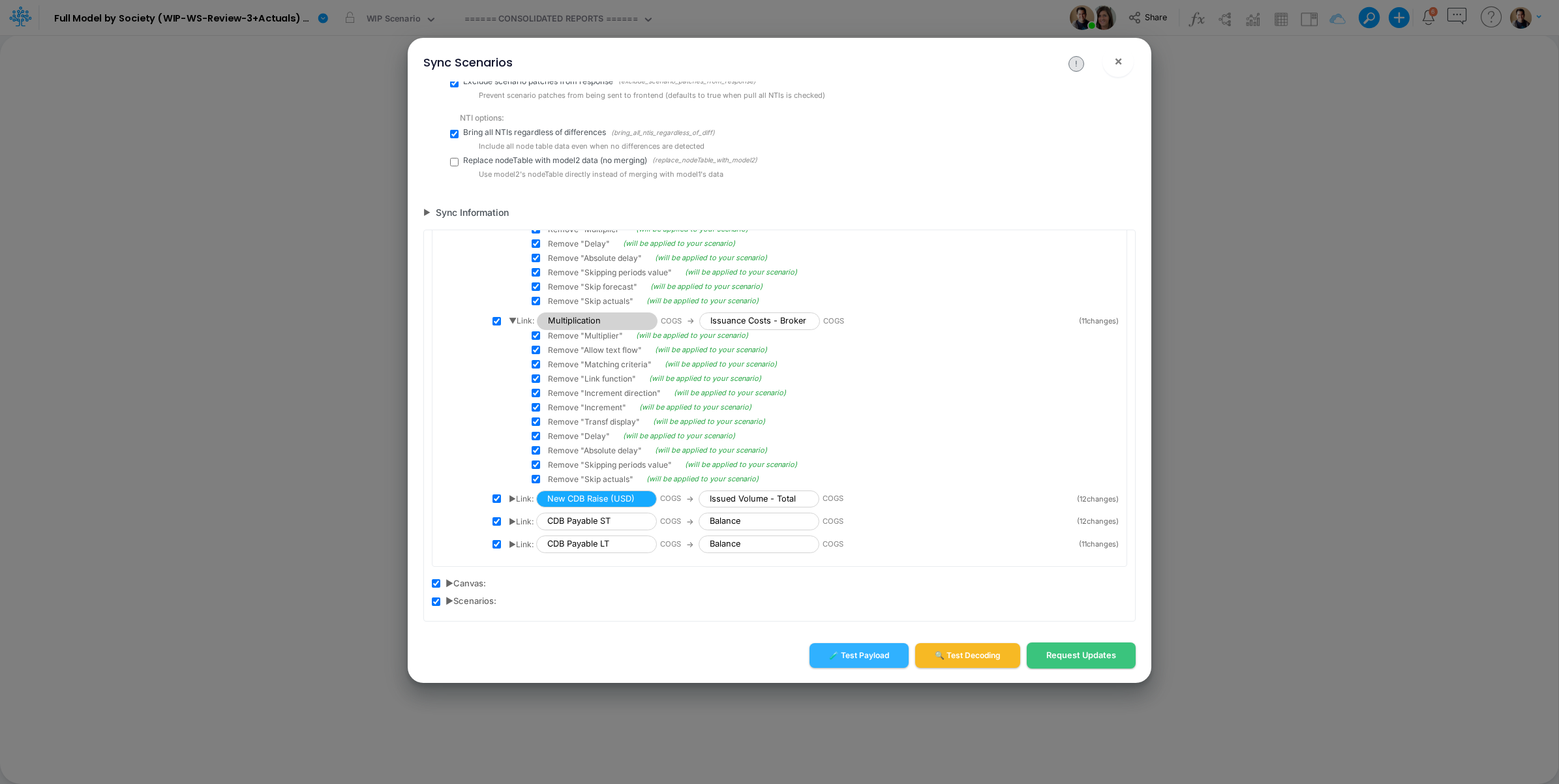
click at [512, 520] on span "▶ Link:" at bounding box center [521, 521] width 25 height 12
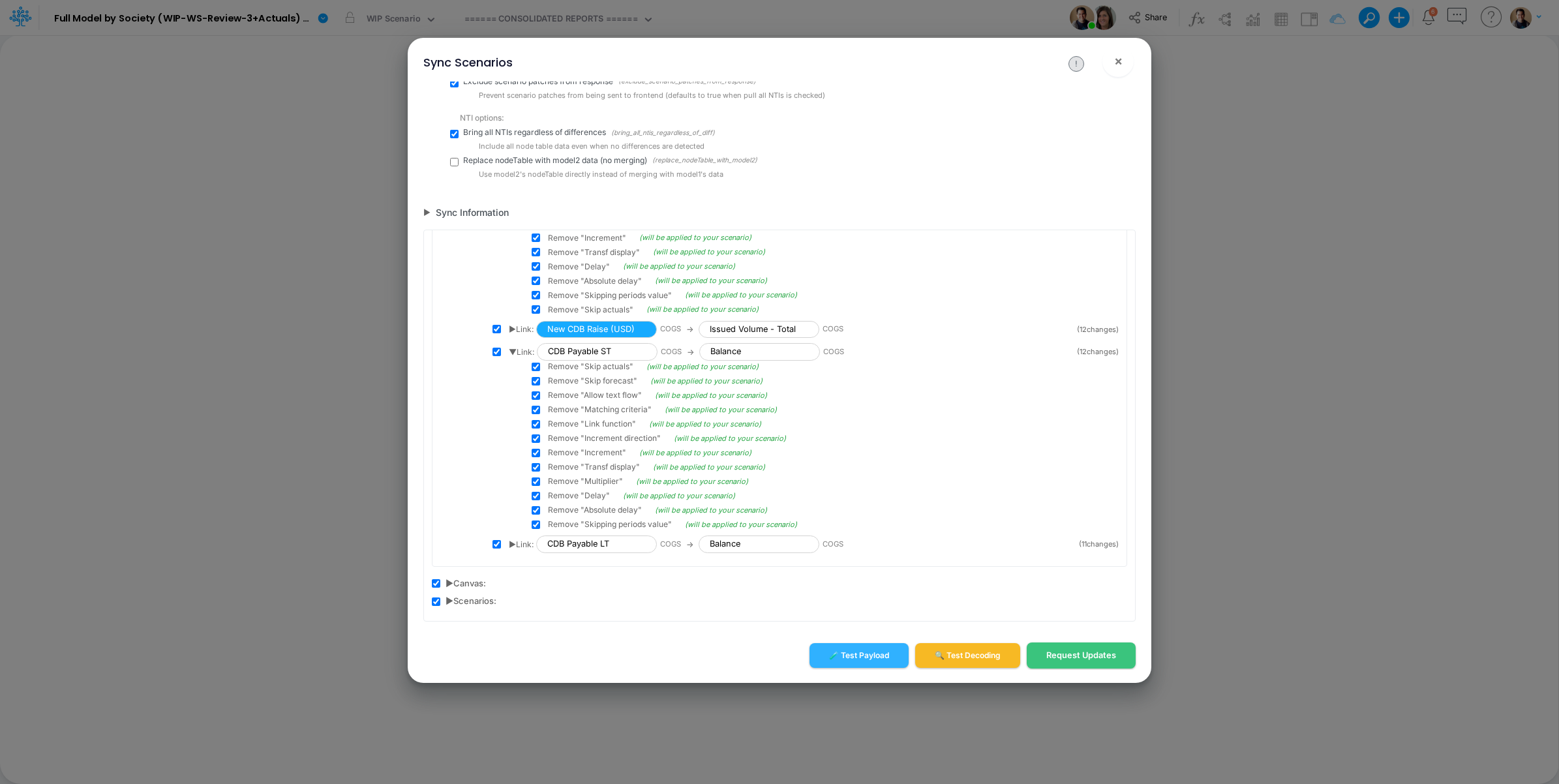
scroll to position [1202, 0]
click at [518, 537] on div "▶ Link: CDB Payable LT COGS → Balance COGS" at bounding box center [790, 544] width 562 height 18
click at [513, 542] on span "▶ Link:" at bounding box center [521, 544] width 25 height 12
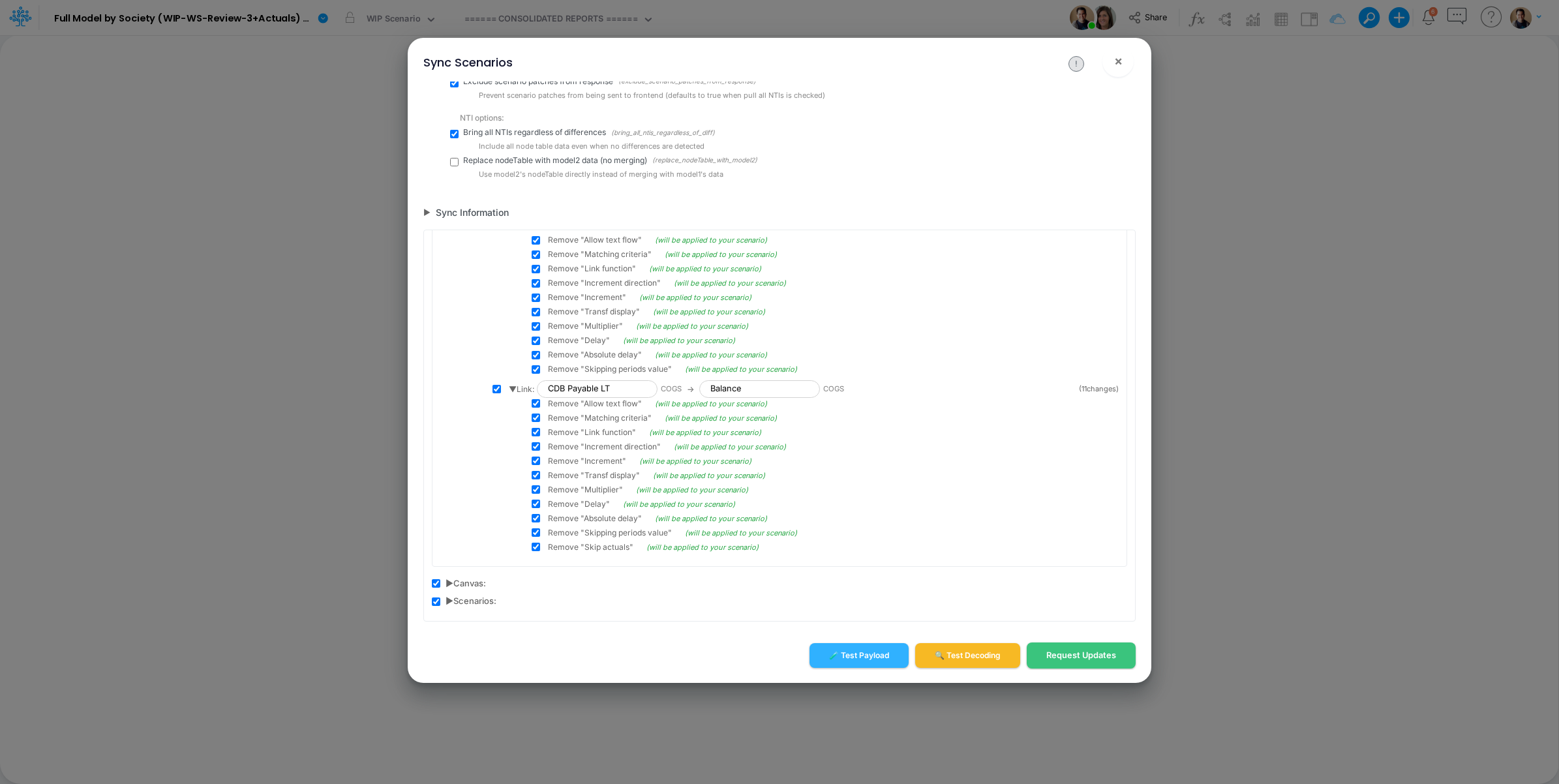
scroll to position [1357, 0]
click at [450, 580] on span "▶ Canvas:" at bounding box center [465, 583] width 40 height 13
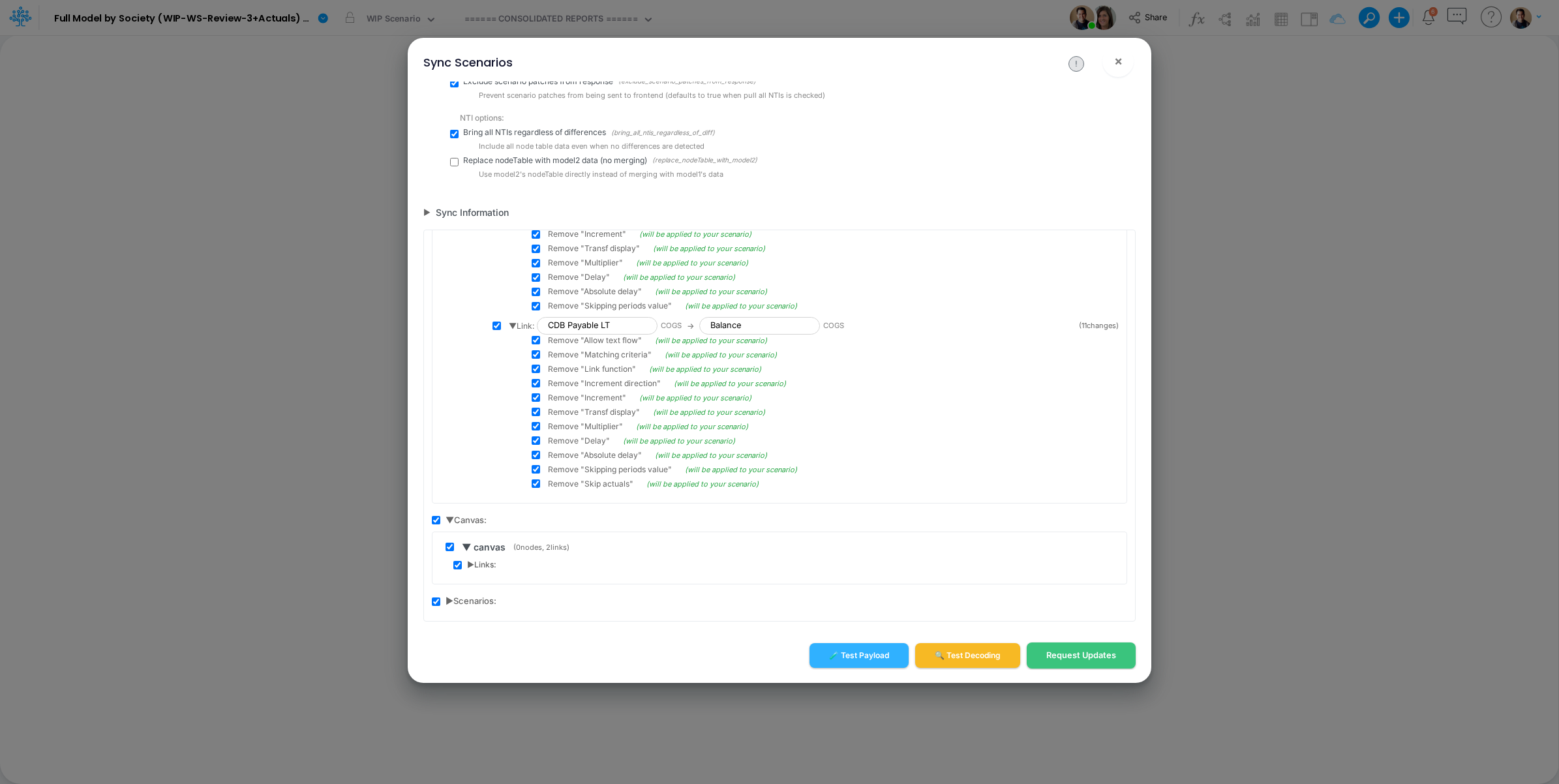
click at [470, 564] on span "▶ Links:" at bounding box center [481, 564] width 29 height 12
click at [484, 576] on span "▶ updated" at bounding box center [504, 576] width 43 height 13
click at [510, 588] on span "▶ Link:" at bounding box center [521, 594] width 25 height 12
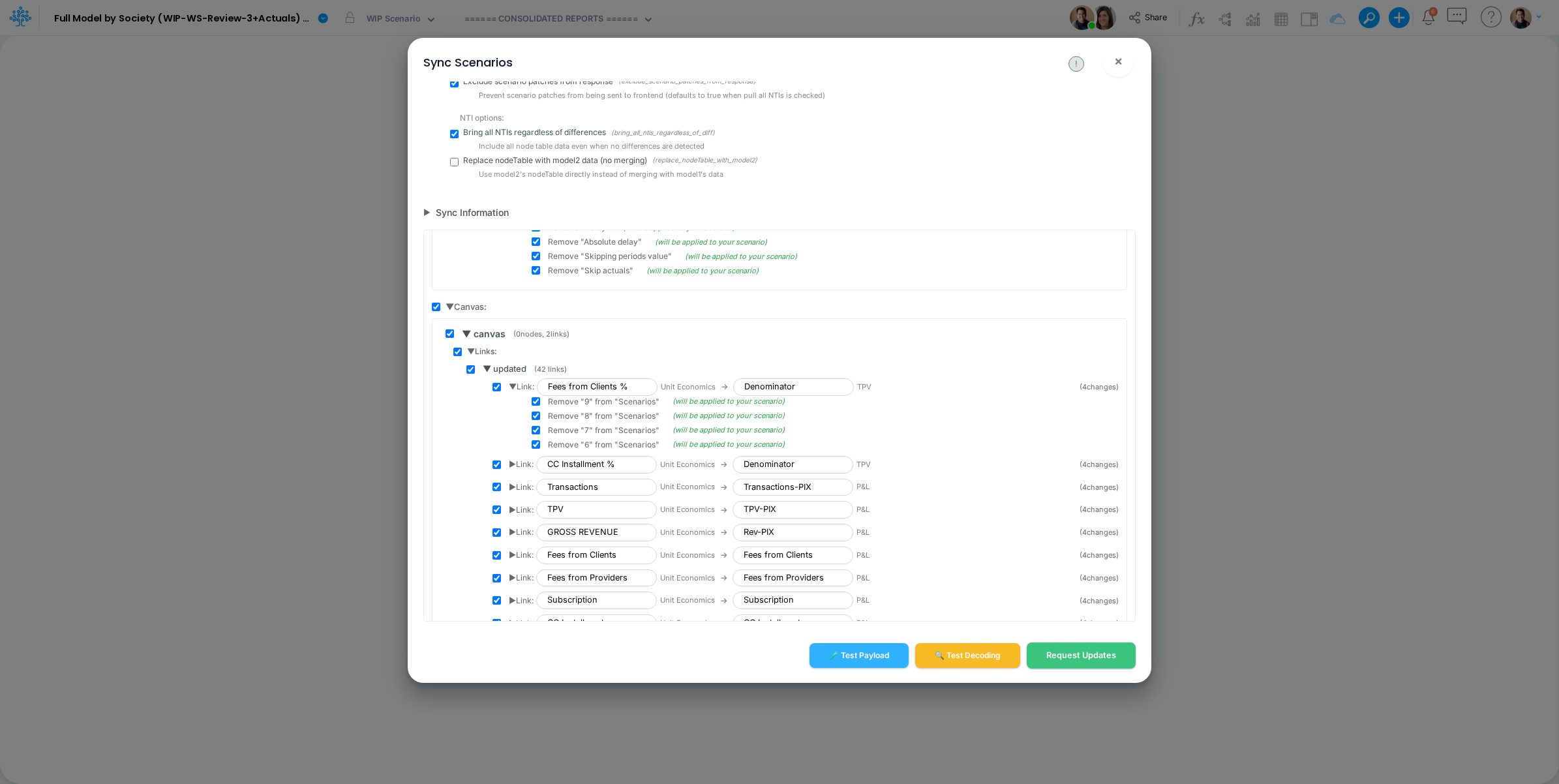
scroll to position [1665, 0]
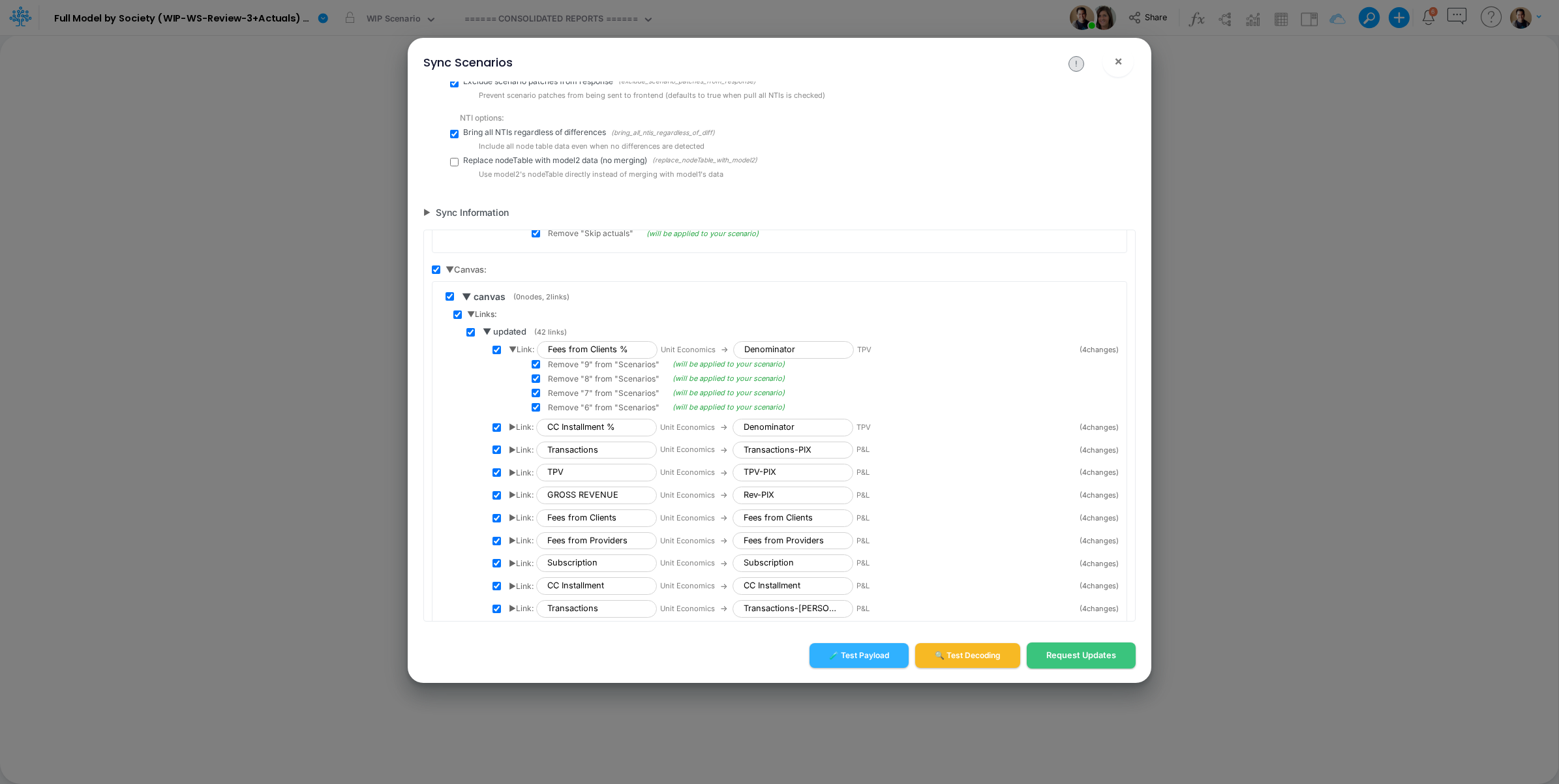
click at [513, 478] on span "▶ Link:" at bounding box center [521, 472] width 25 height 12
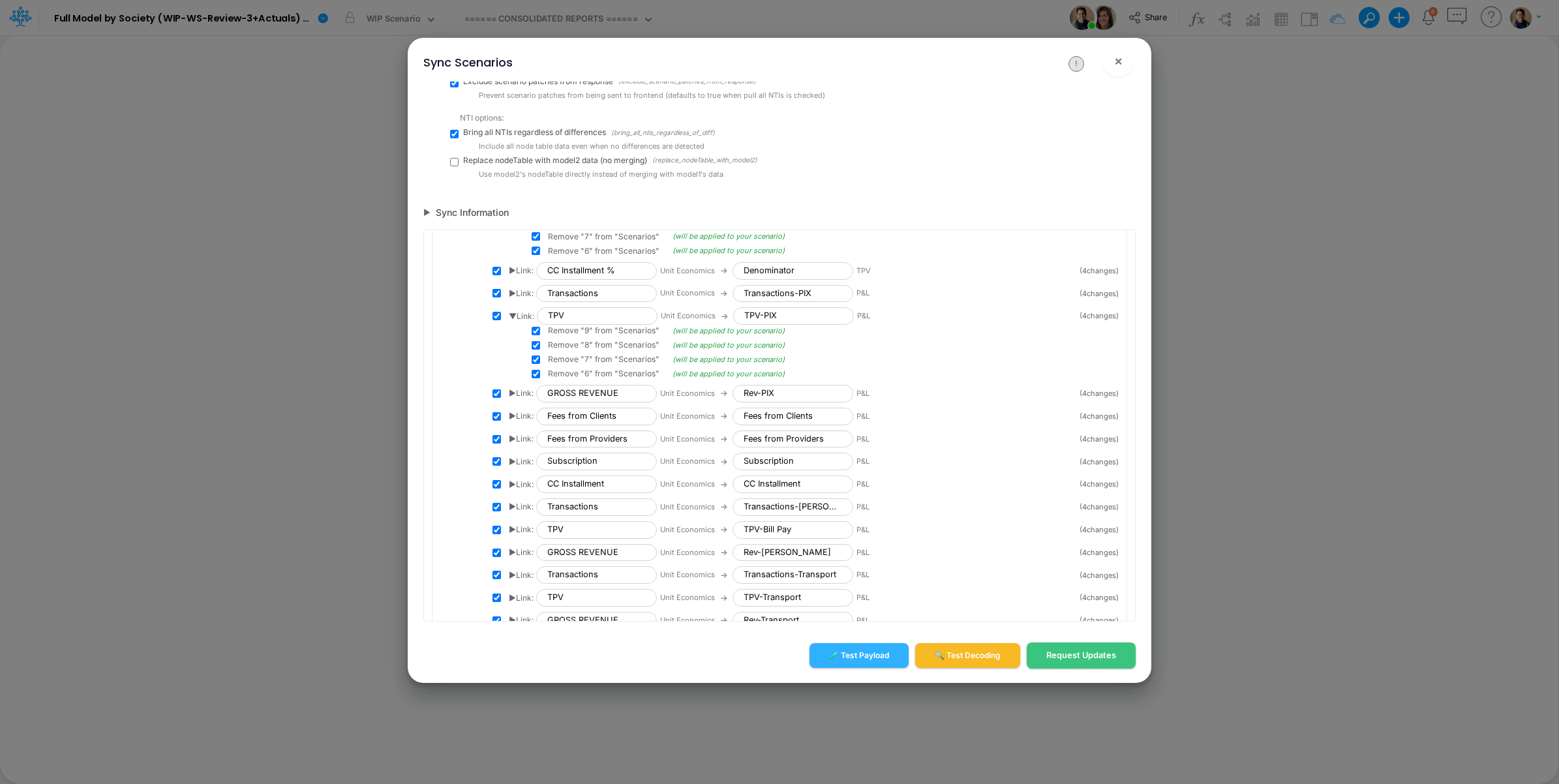
scroll to position [1828, 0]
click at [514, 481] on span "▶ Link:" at bounding box center [521, 477] width 25 height 12
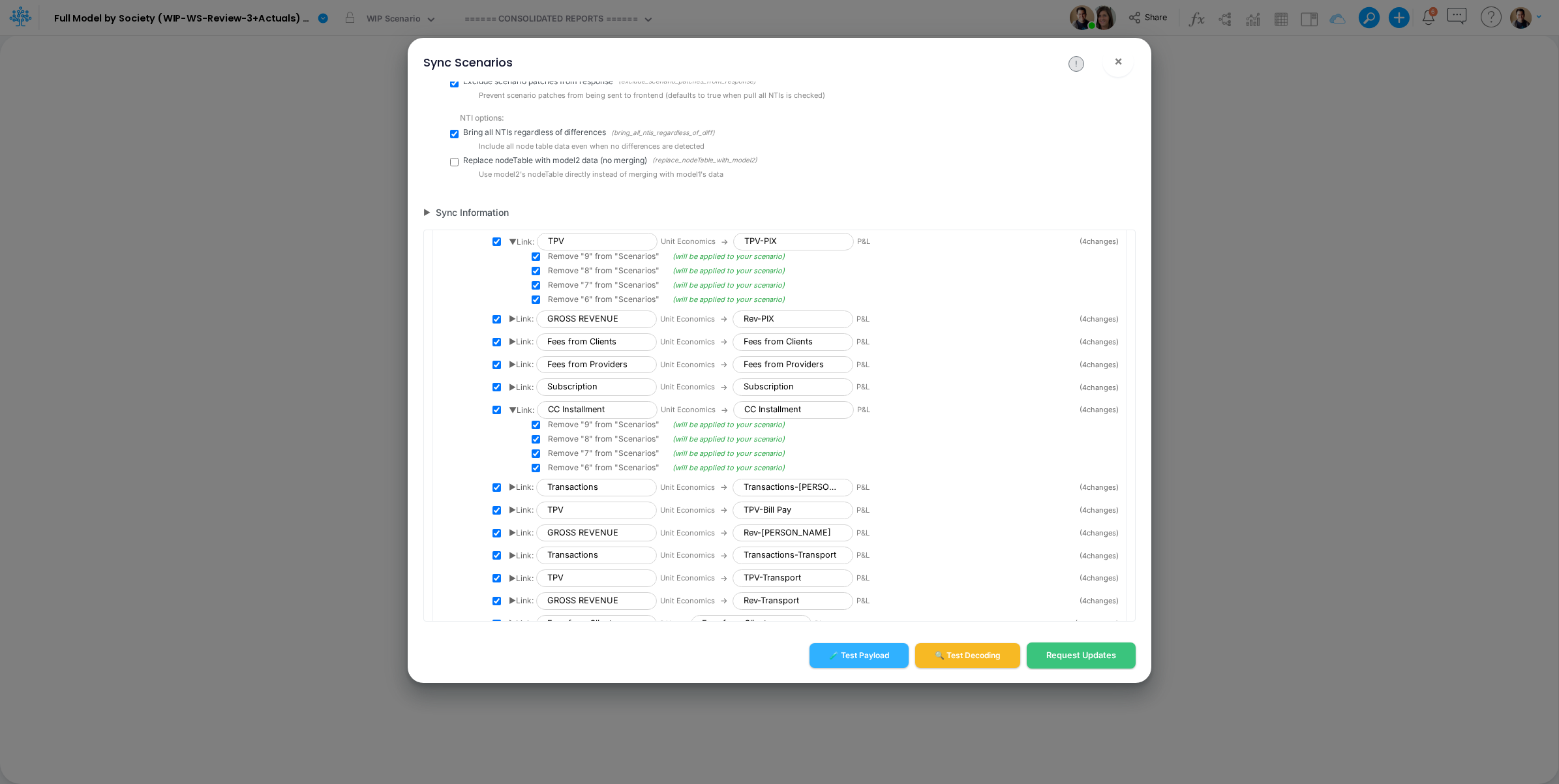
scroll to position [1990, 0]
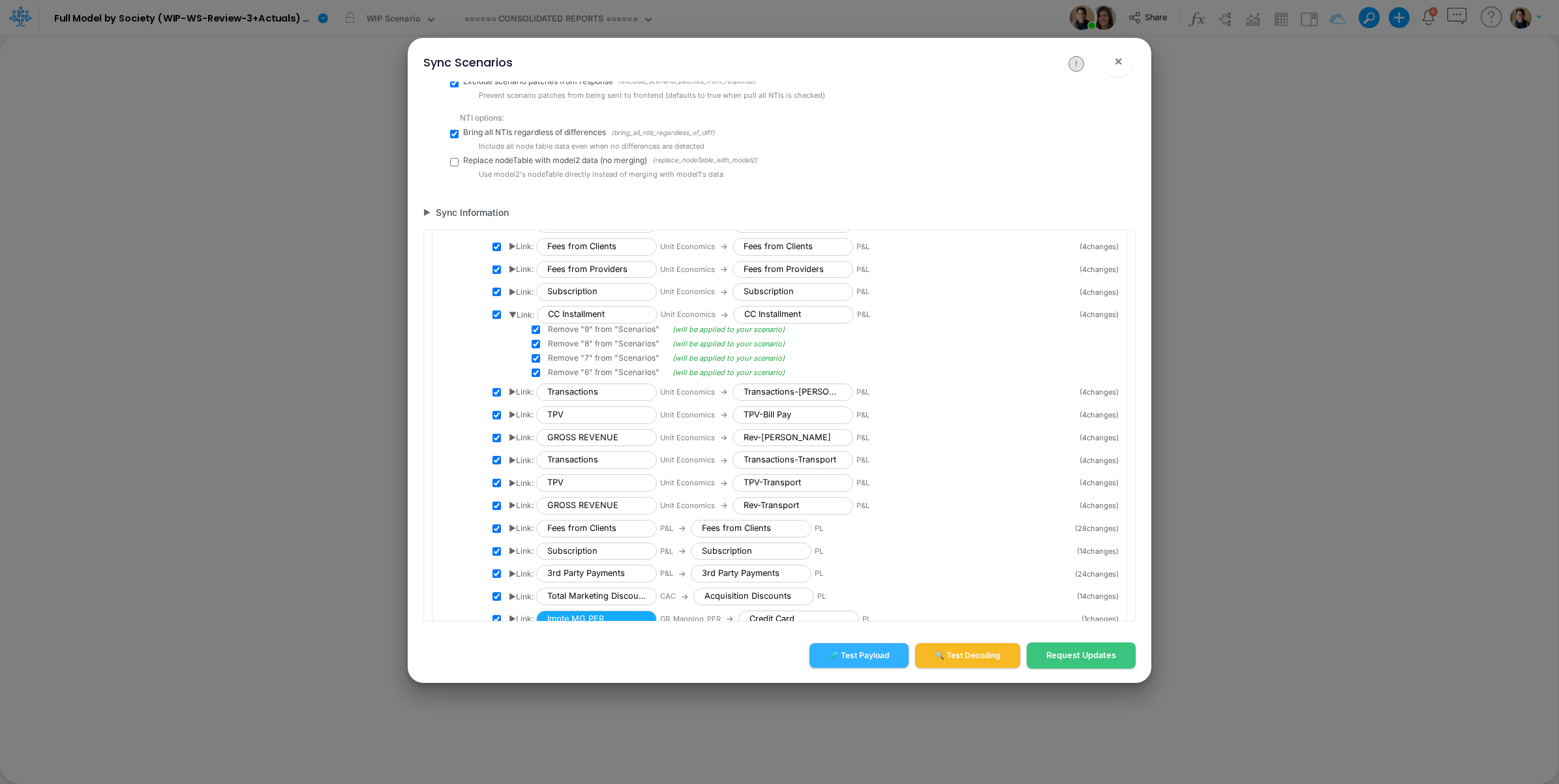
click at [507, 400] on div "▶ Link: Transactions Unit Economics → Transactions-Bill Pay P&L ( 4 changes)" at bounding box center [806, 392] width 626 height 18
click at [508, 398] on div "▶ Link: Transactions Unit Economics → Transactions-Bill Pay P&L ( 4 changes)" at bounding box center [806, 392] width 626 height 18
click at [505, 398] on div "▶ Link: Transactions Unit Economics → Transactions-Bill Pay P&L ( 4 changes)" at bounding box center [806, 392] width 626 height 18
click at [512, 397] on span "▶ Link:" at bounding box center [521, 391] width 25 height 12
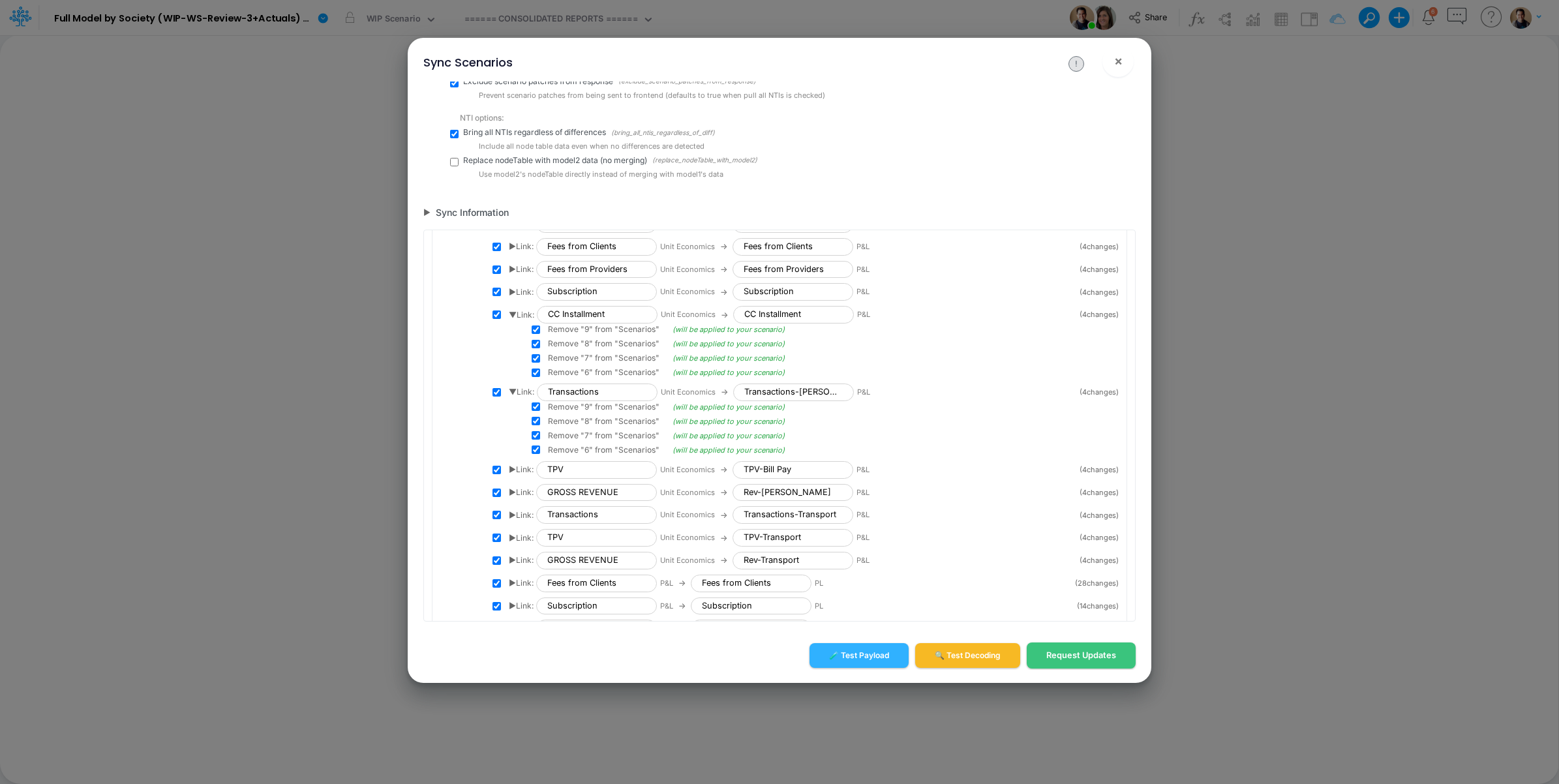
click at [513, 476] on span "▶ Link:" at bounding box center [521, 469] width 25 height 12
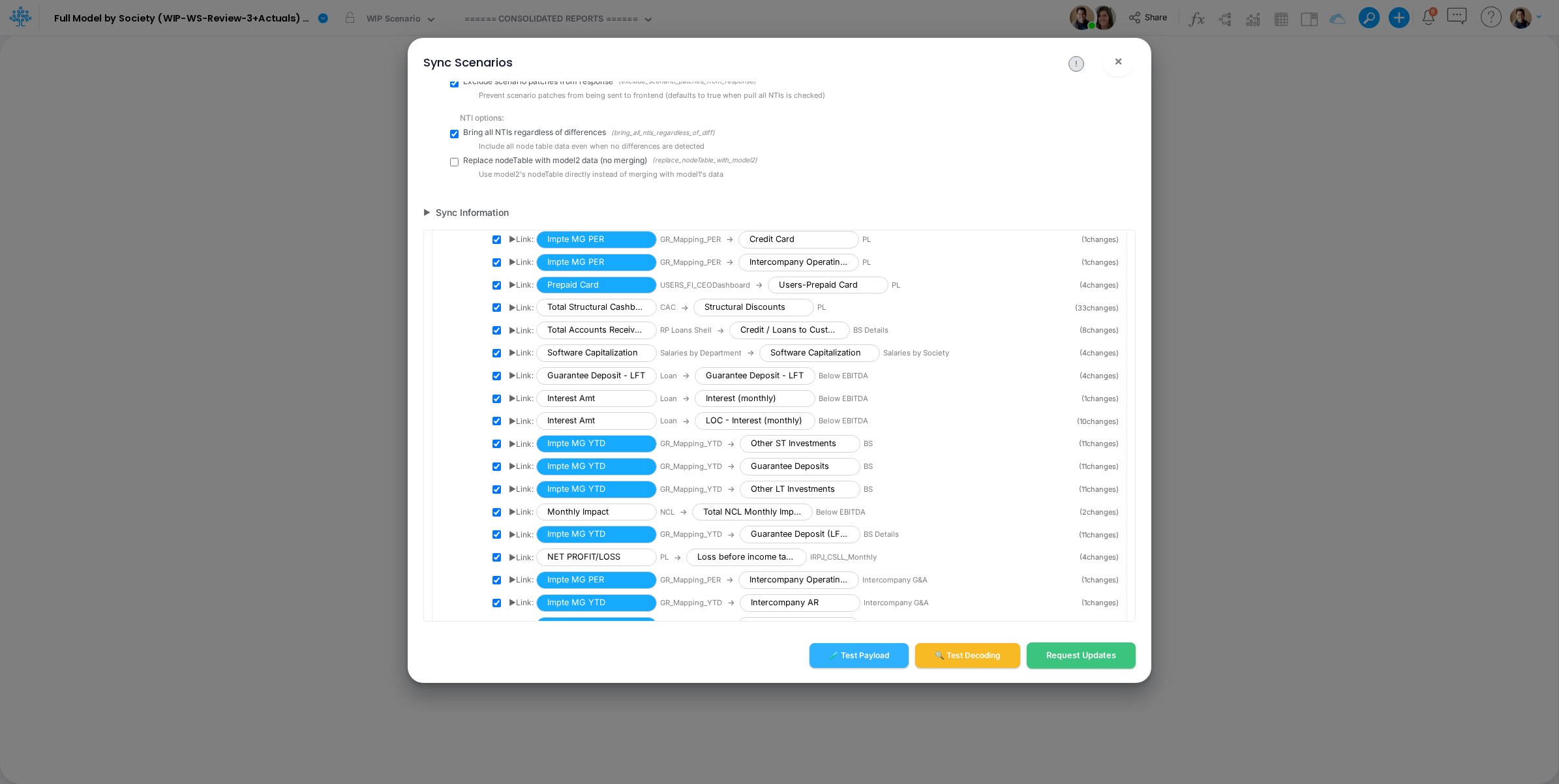
scroll to position [2693, 0]
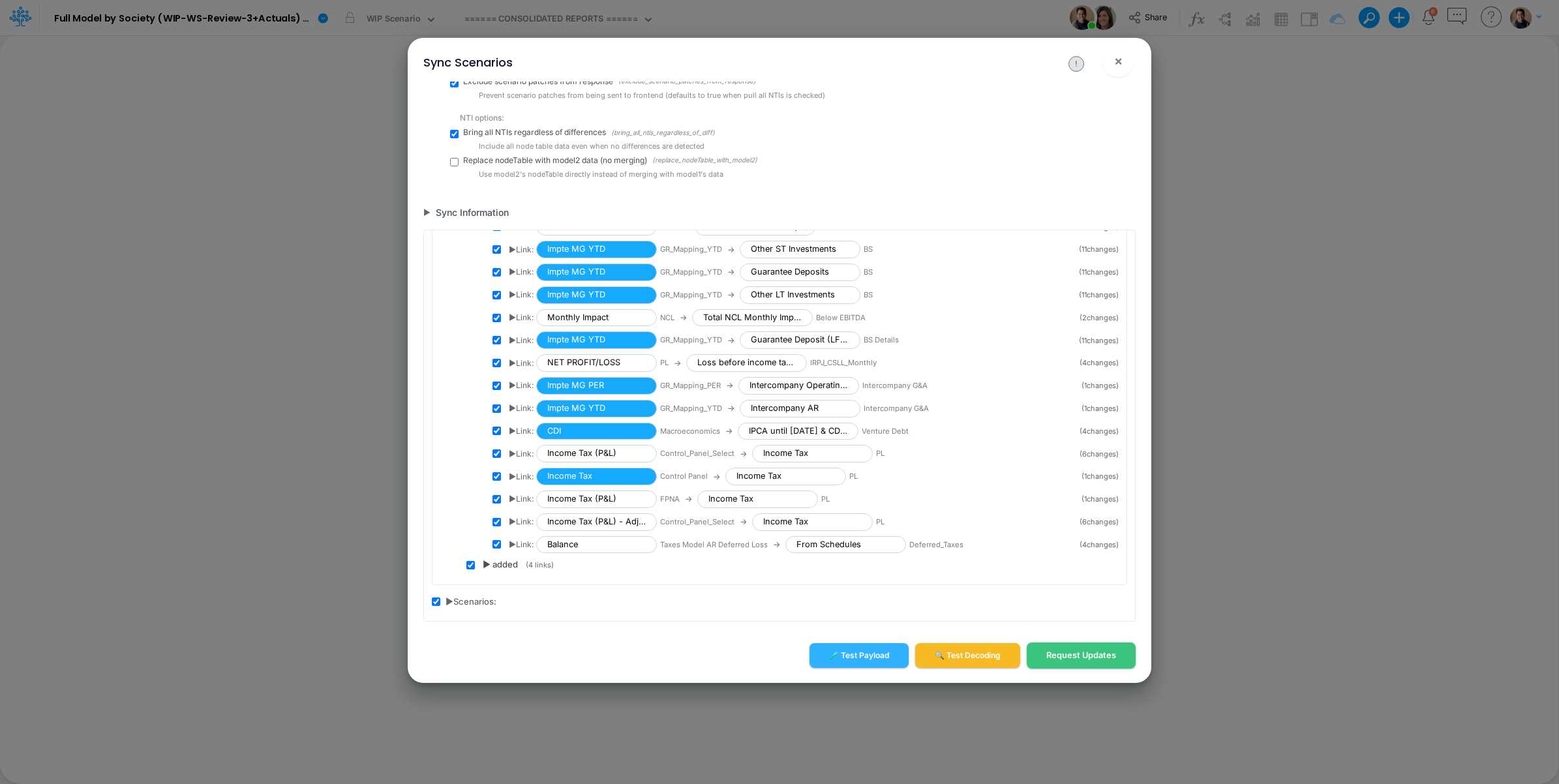
click at [513, 542] on span "▶ Link:" at bounding box center [521, 544] width 25 height 12
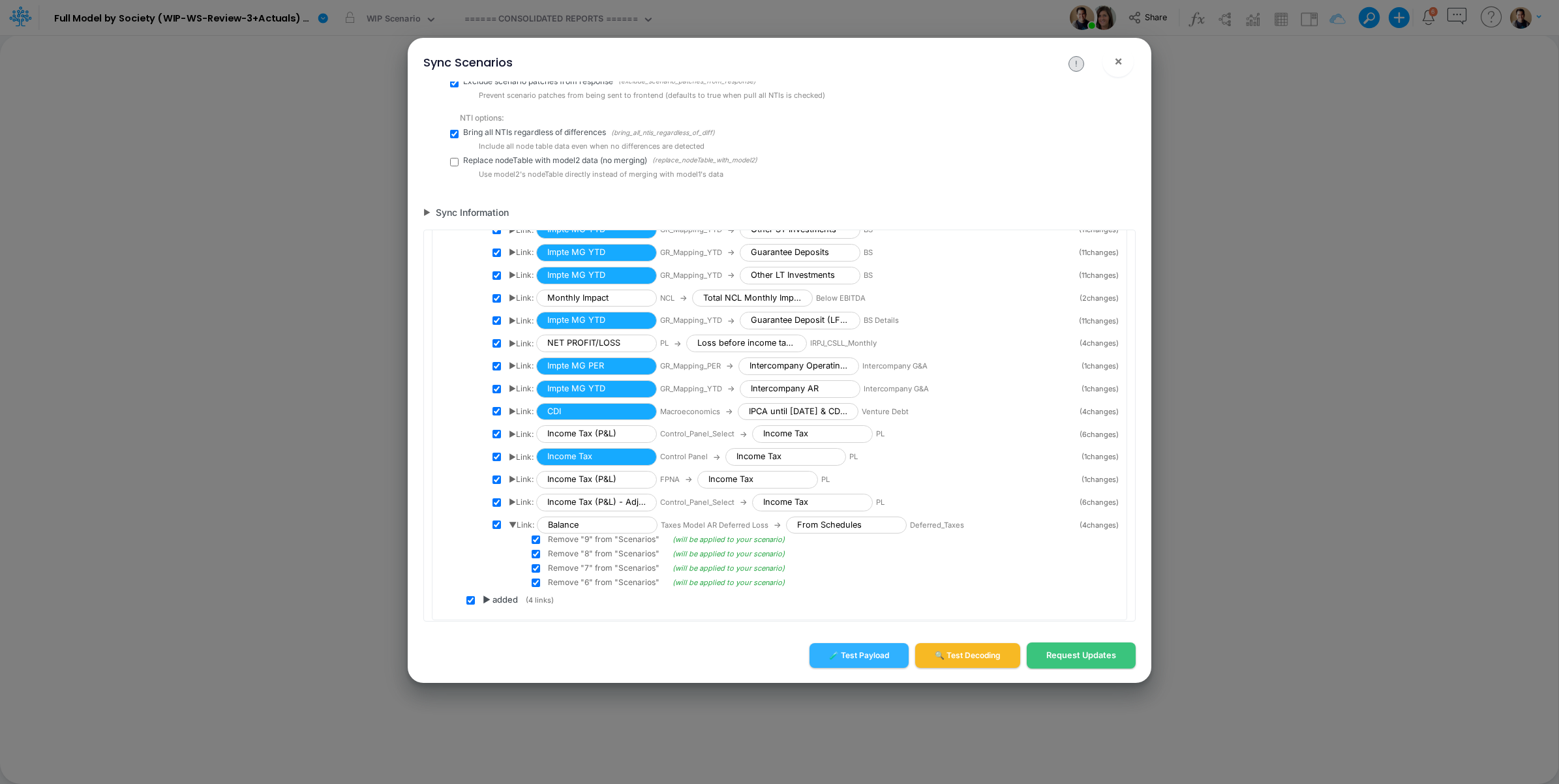
click at [513, 508] on span "▶ Link:" at bounding box center [521, 501] width 25 height 12
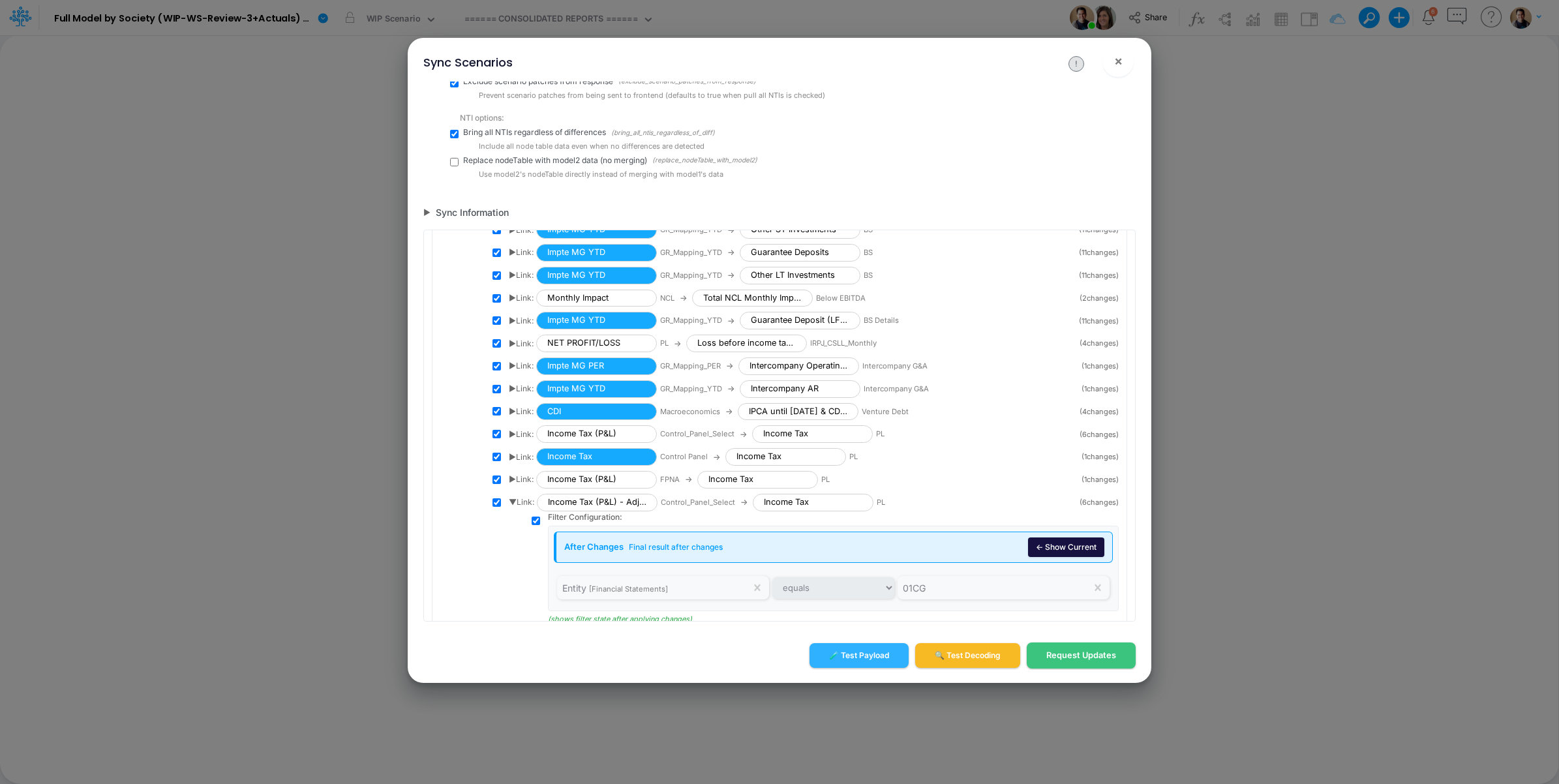
scroll to position [2862, 0]
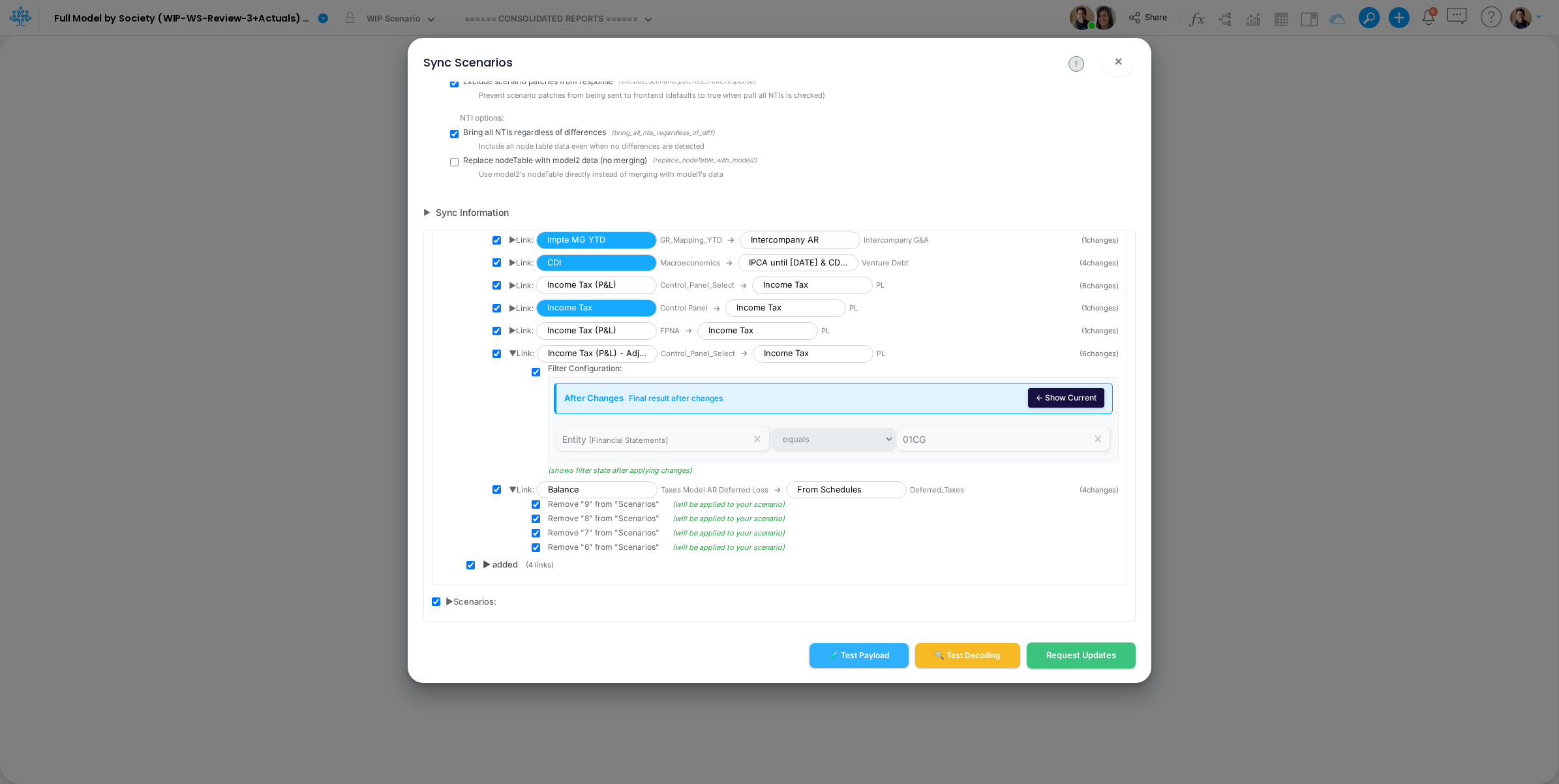
click at [1059, 393] on button "← Show Current" at bounding box center [1066, 397] width 76 height 20
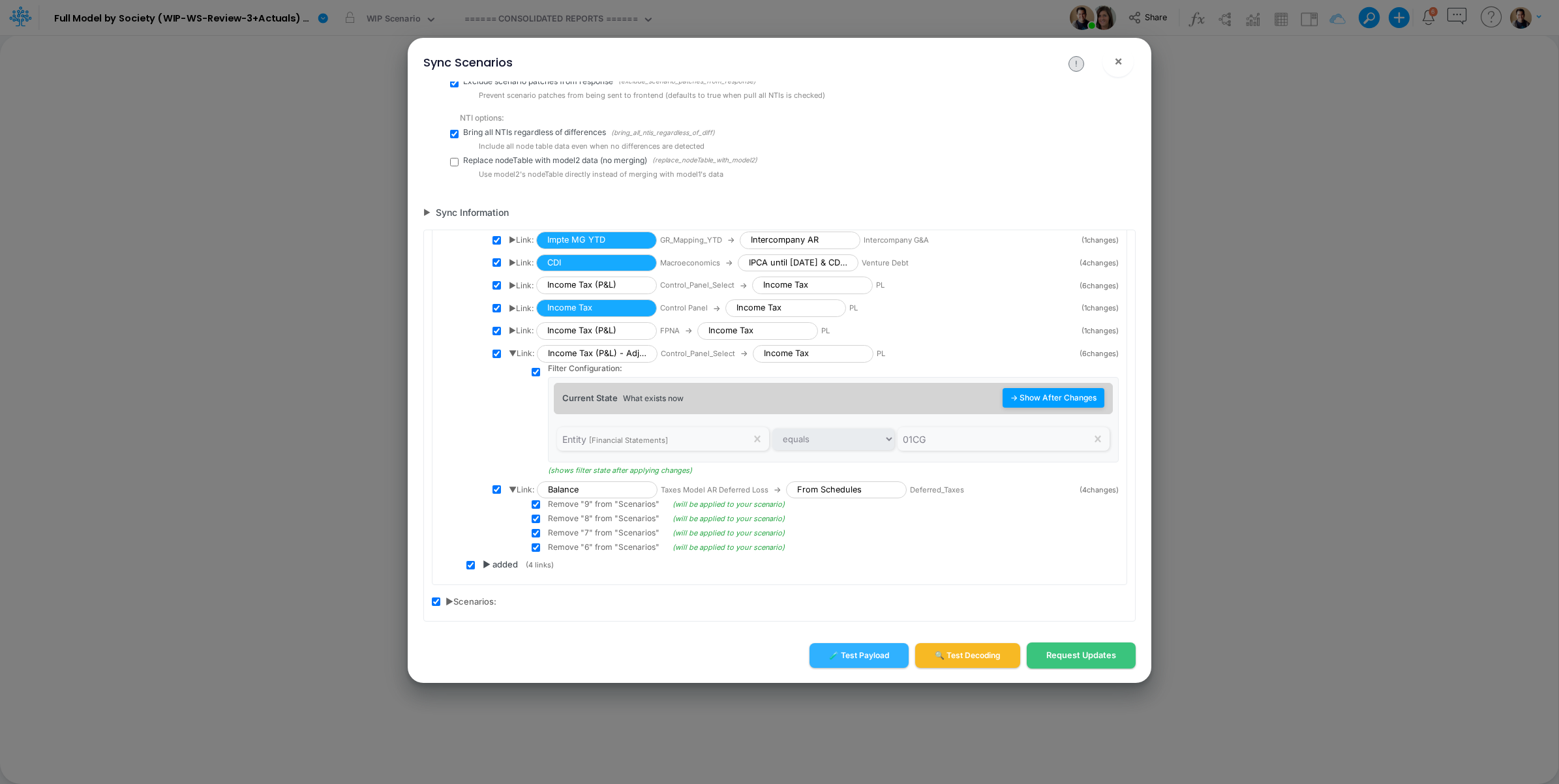
click at [1060, 397] on button "→ Show After Changes" at bounding box center [1053, 397] width 101 height 20
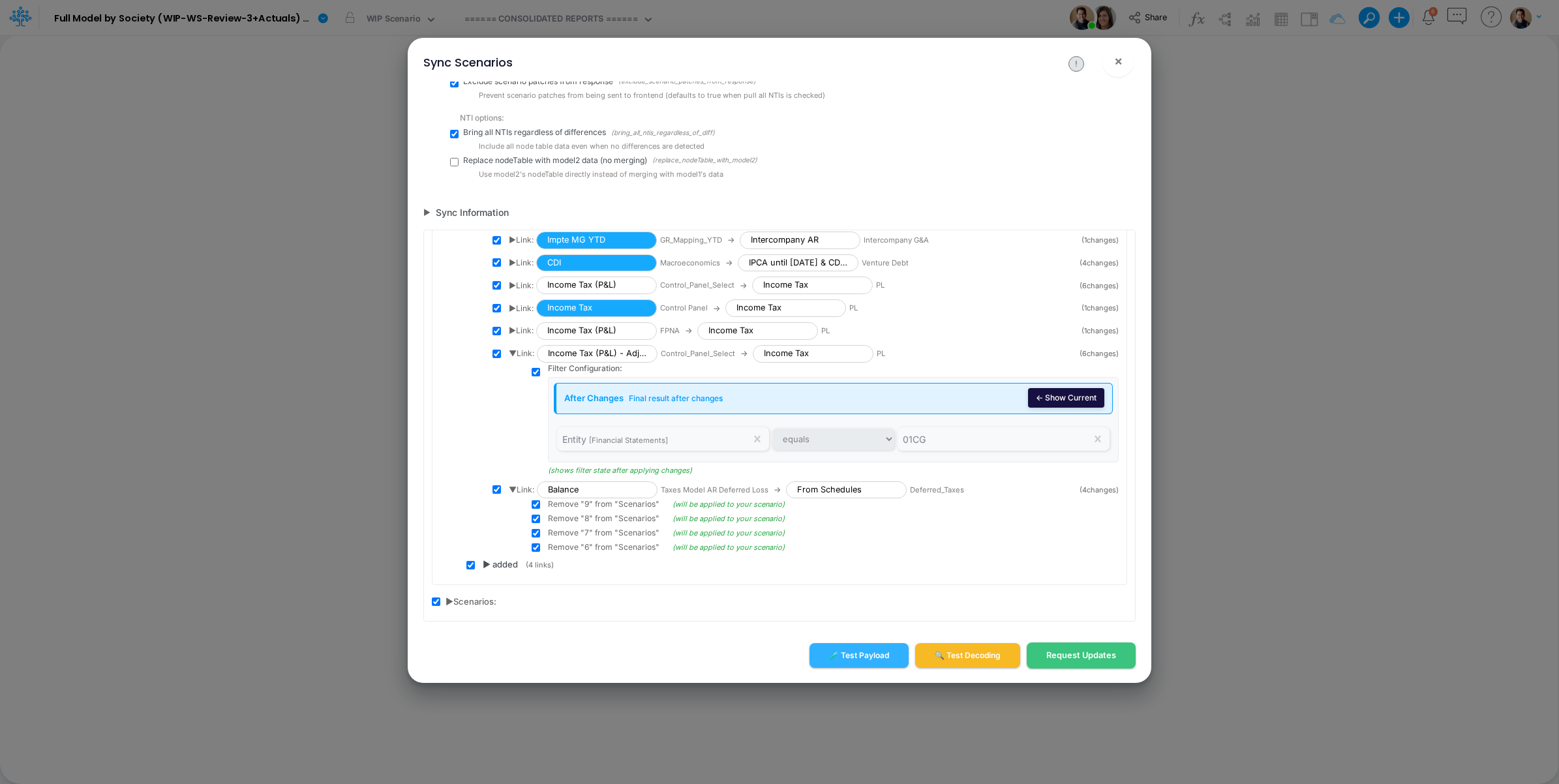
click at [1060, 397] on button "← Show Current" at bounding box center [1066, 397] width 76 height 20
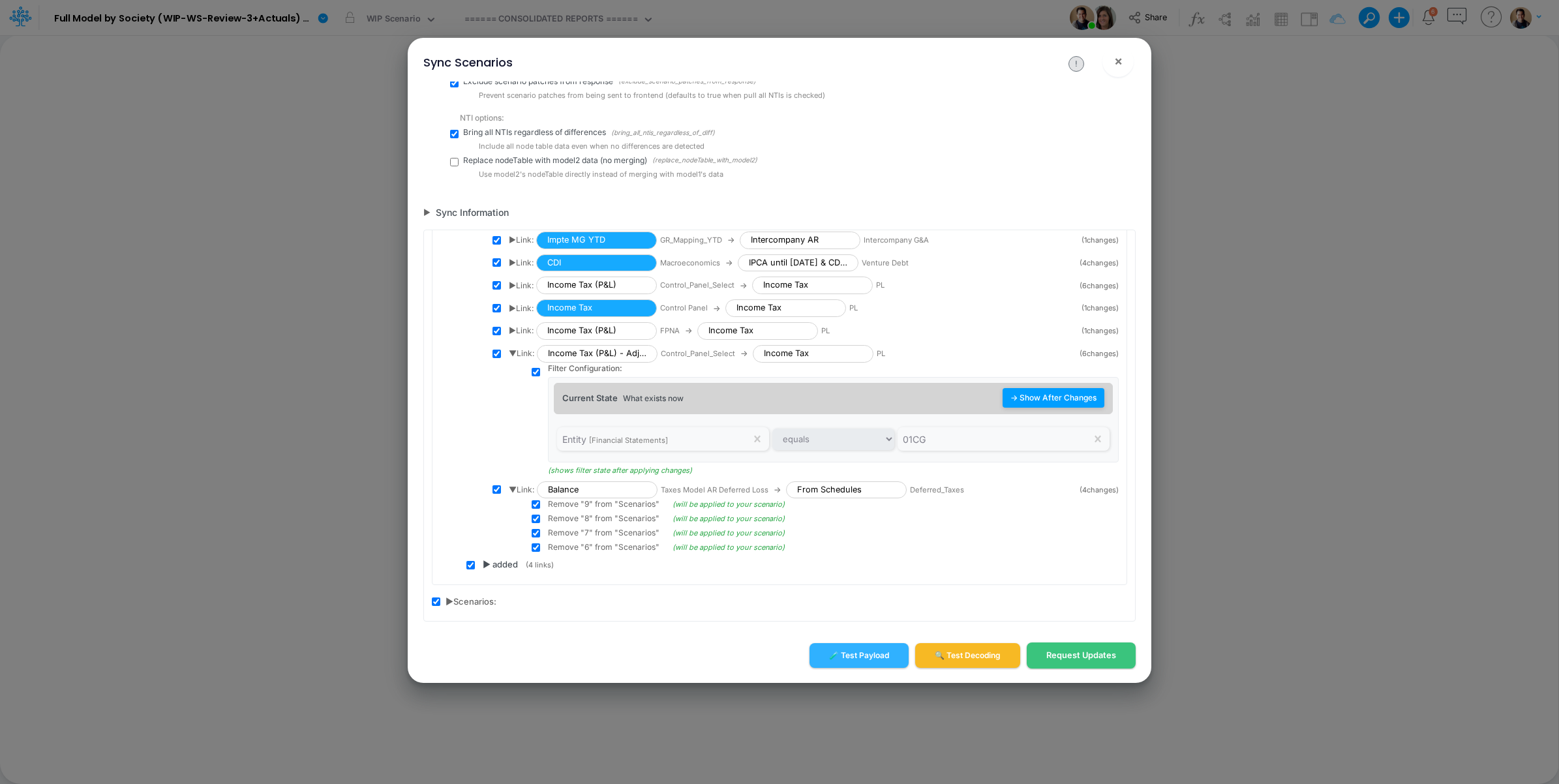
click at [1060, 397] on button "→ Show After Changes" at bounding box center [1053, 397] width 101 height 20
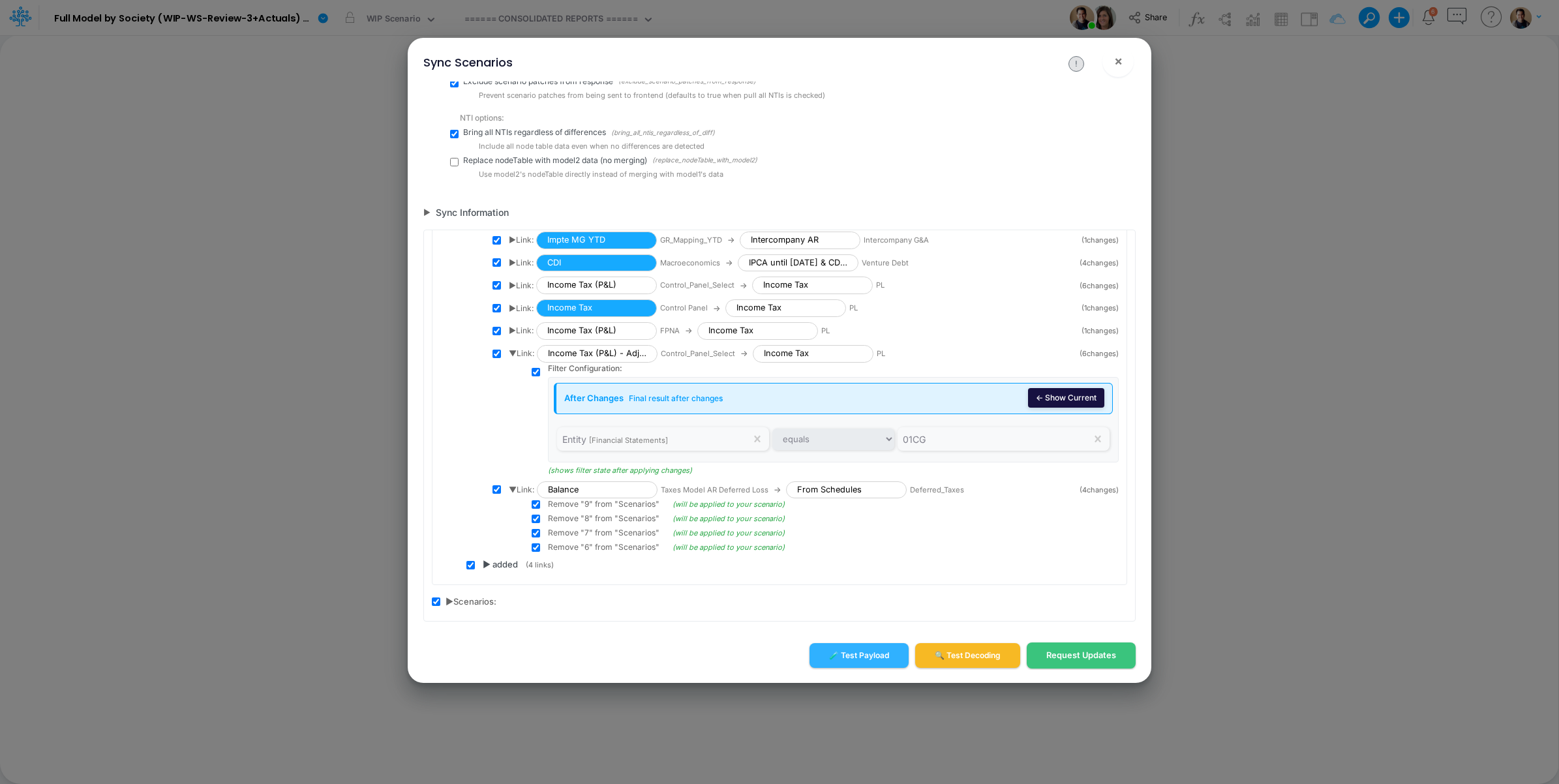
click at [1060, 397] on button "← Show Current" at bounding box center [1066, 397] width 76 height 20
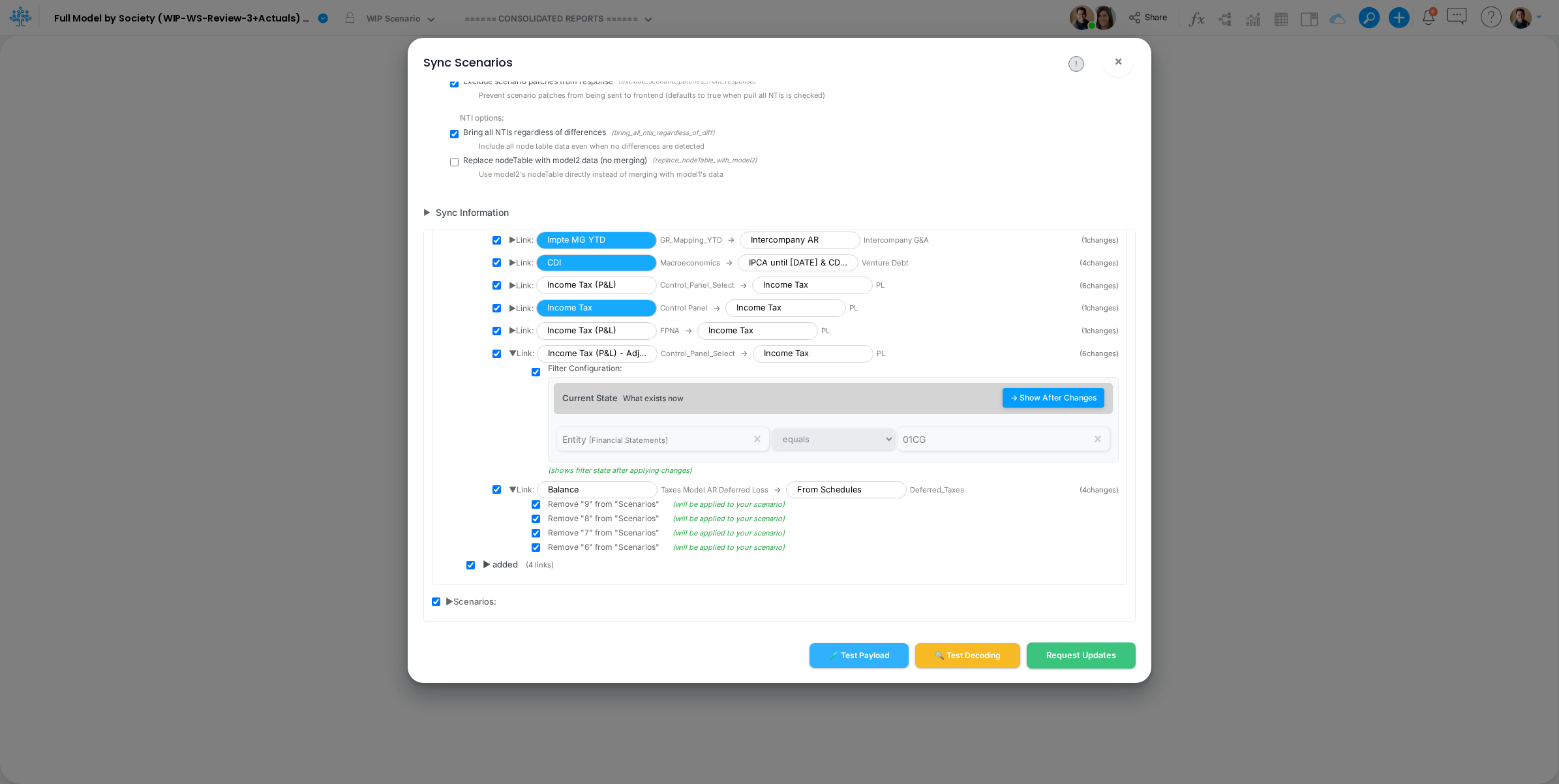
click at [1060, 397] on button "→ Show After Changes" at bounding box center [1053, 397] width 101 height 20
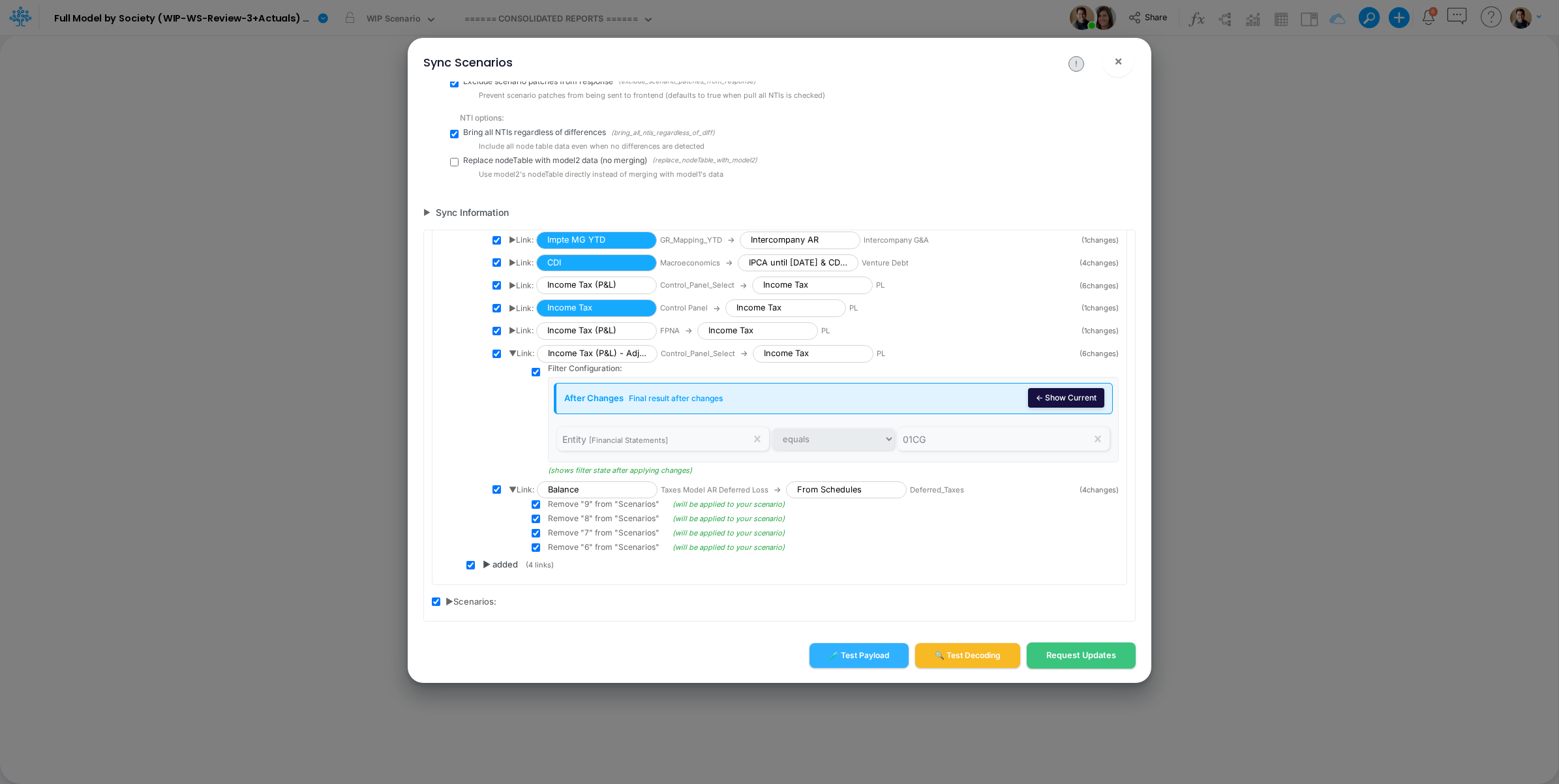
click at [1060, 397] on button "← Show Current" at bounding box center [1066, 397] width 76 height 20
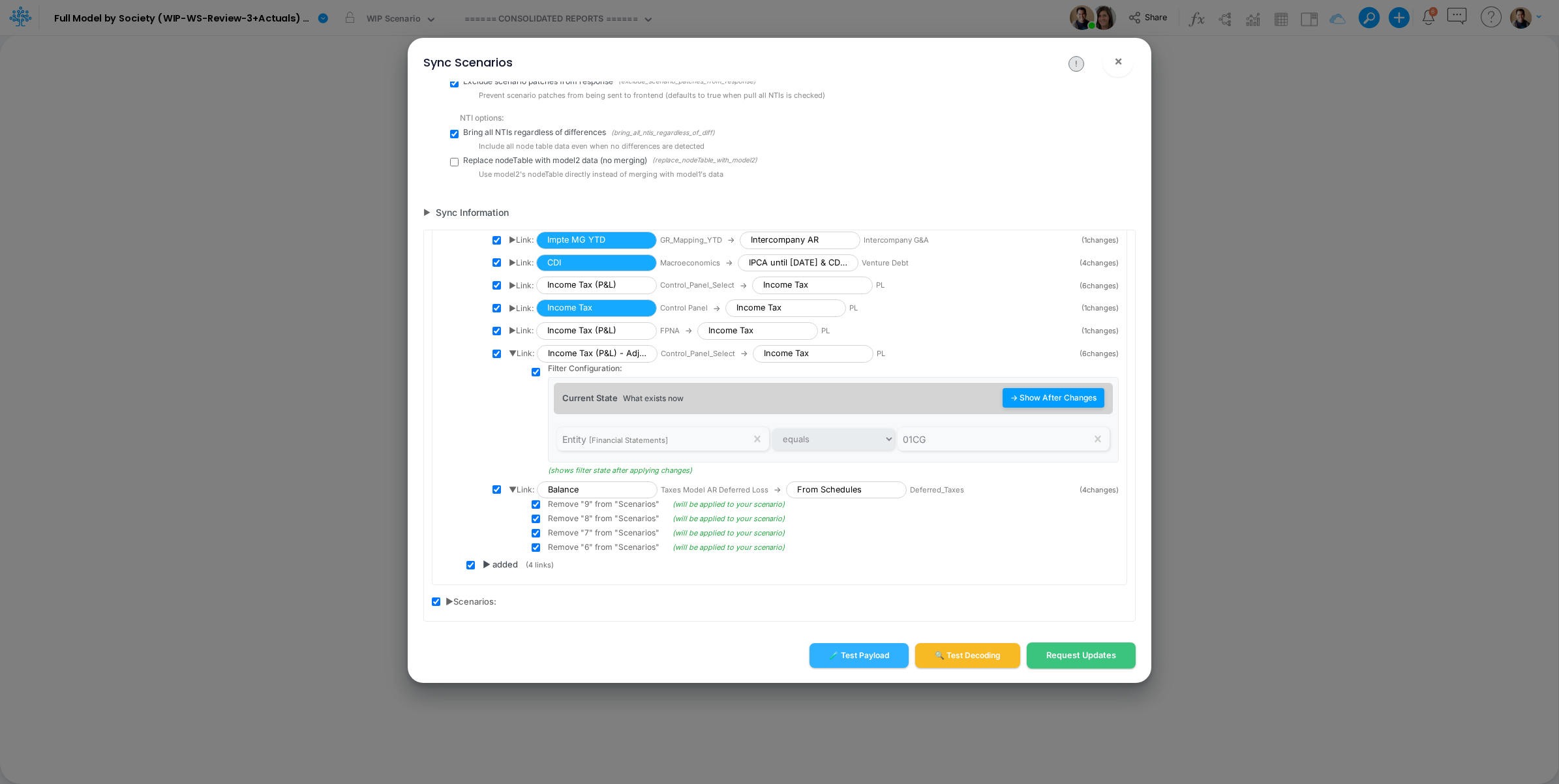
click at [1060, 397] on button "→ Show After Changes" at bounding box center [1053, 397] width 101 height 20
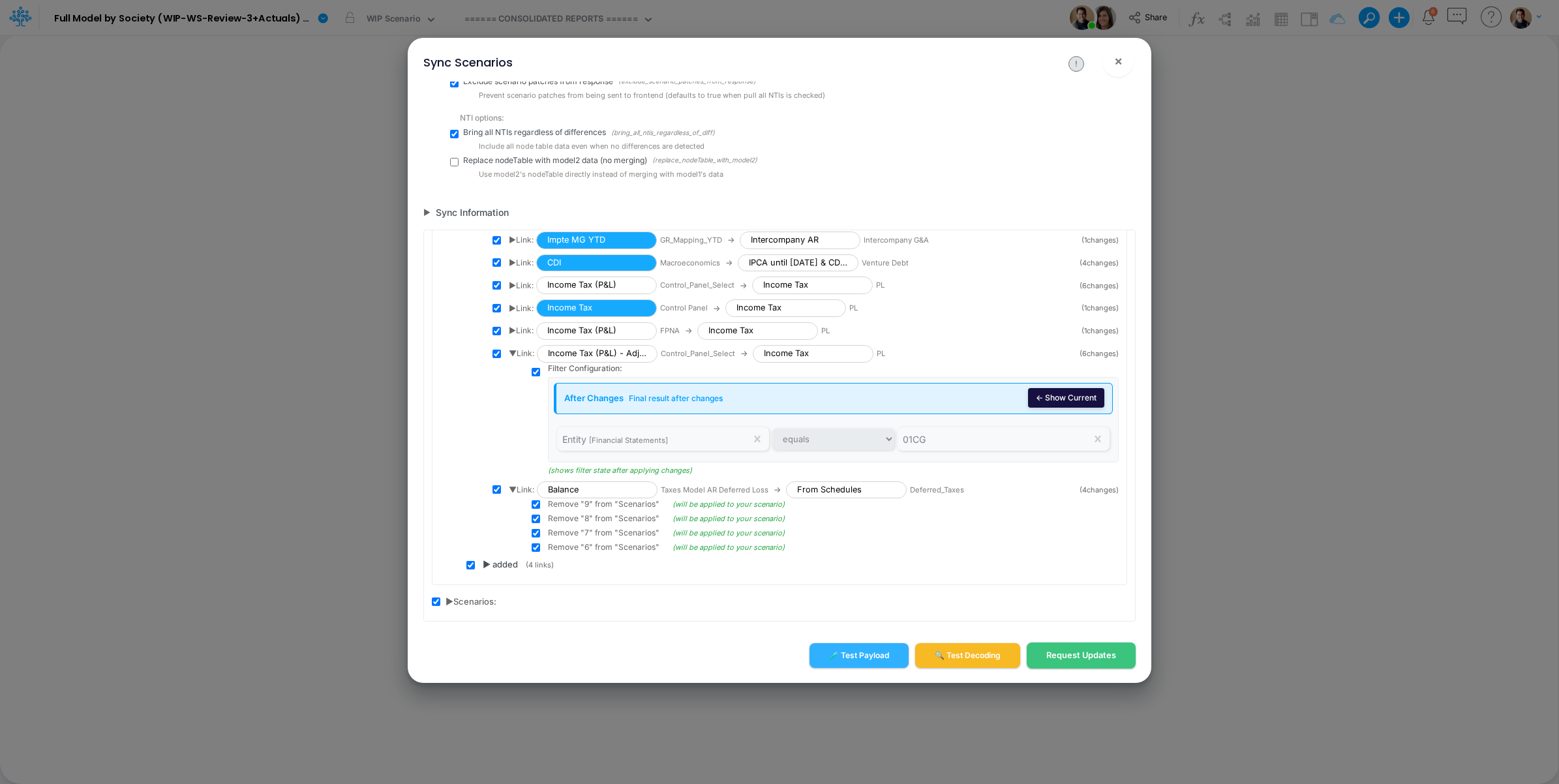
click at [1060, 397] on button "← Show Current" at bounding box center [1066, 397] width 76 height 20
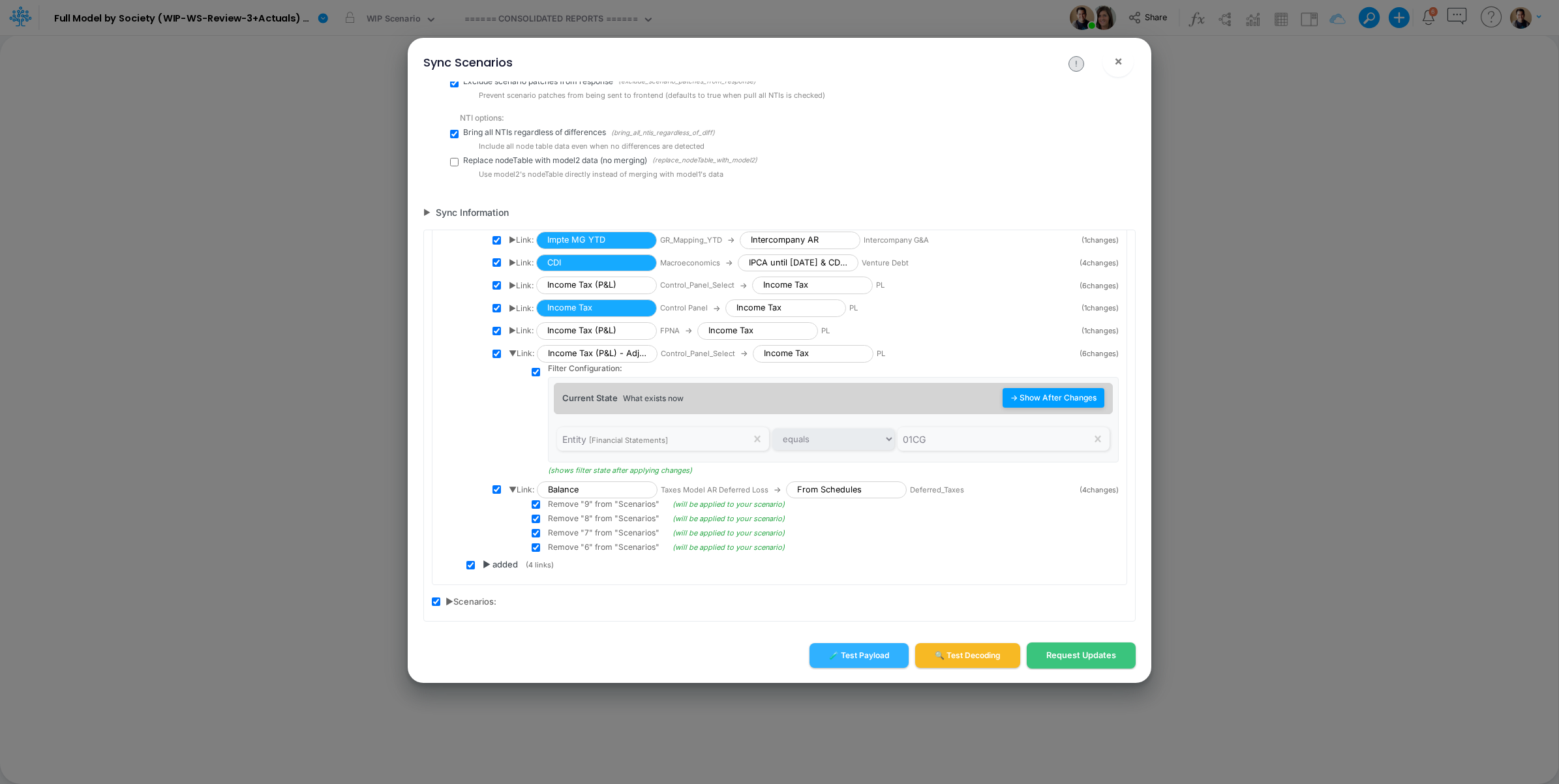
click at [1058, 393] on button "→ Show After Changes" at bounding box center [1053, 397] width 101 height 20
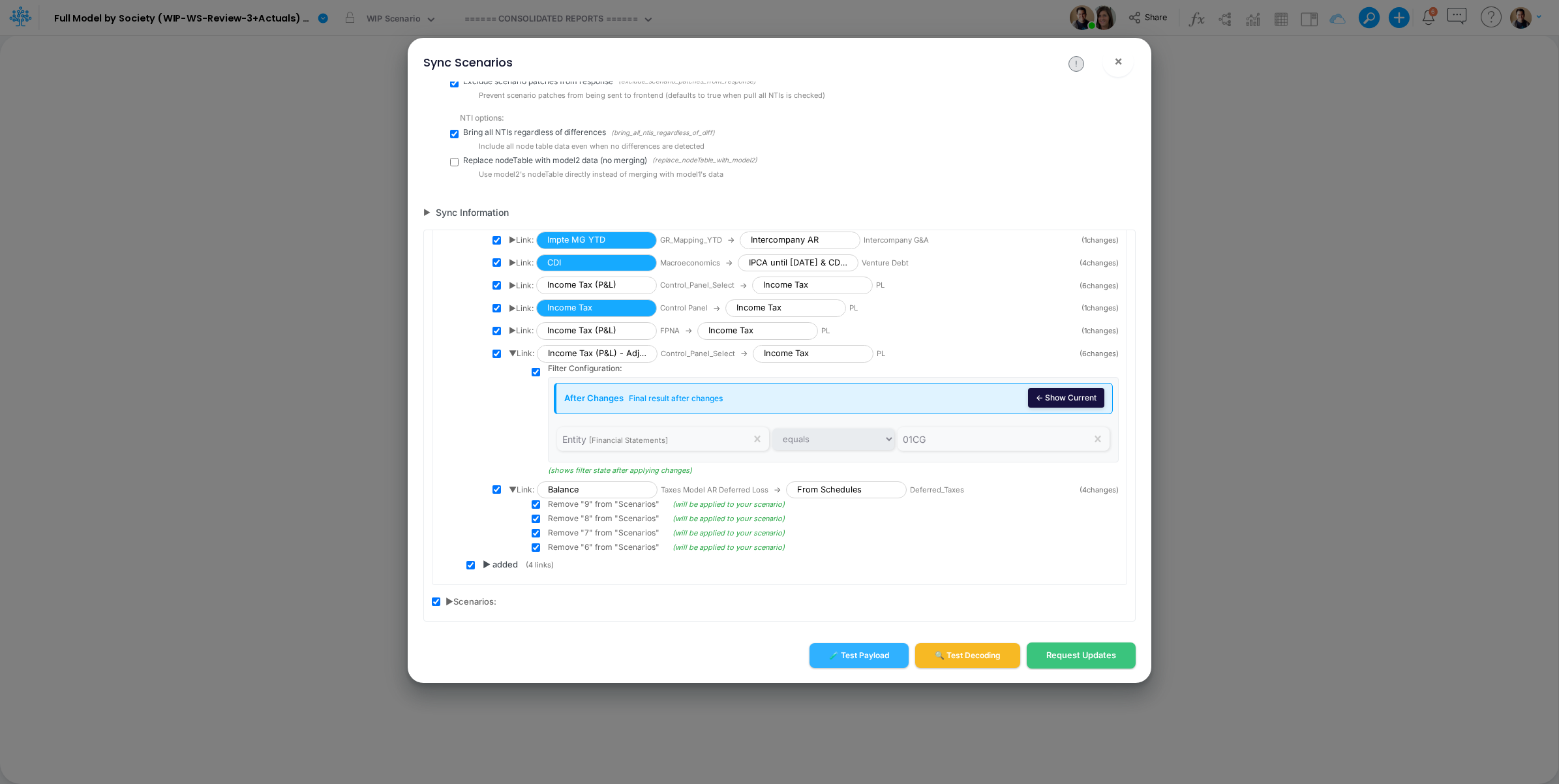
click at [1058, 393] on button "← Show Current" at bounding box center [1066, 397] width 76 height 20
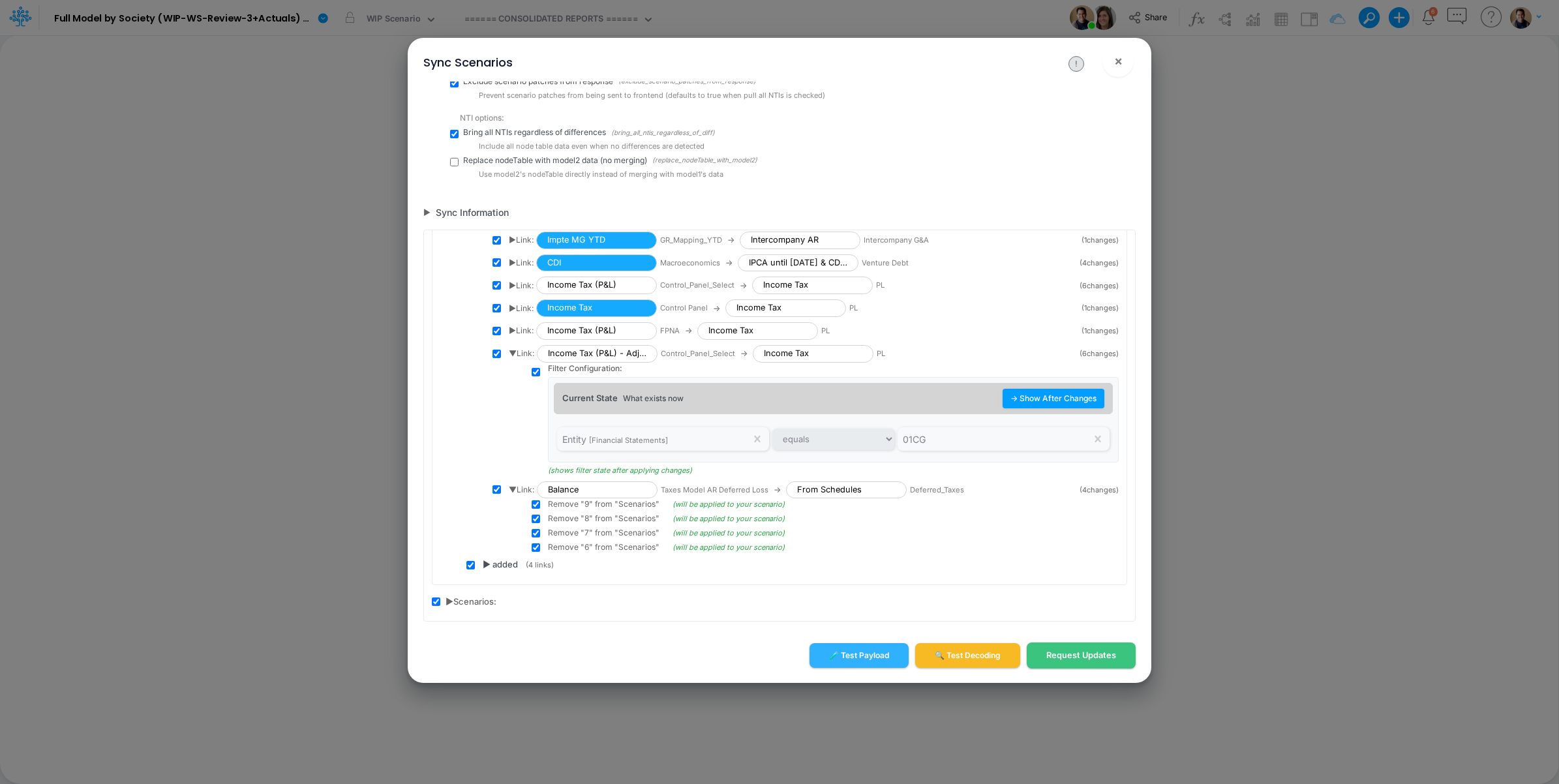
click at [516, 327] on span "▶ Link:" at bounding box center [521, 330] width 25 height 12
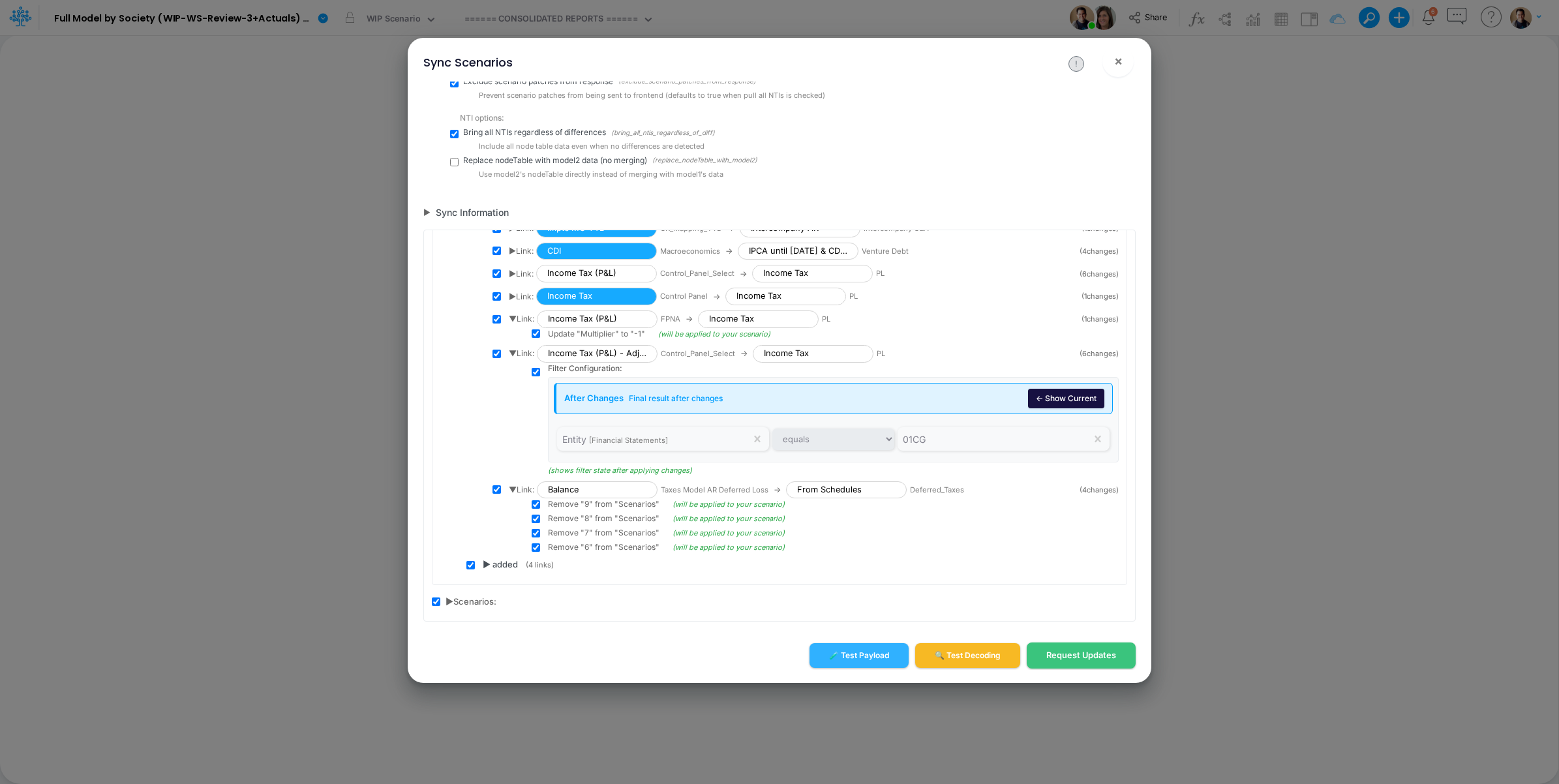
click at [510, 302] on span "▶ Link:" at bounding box center [521, 296] width 25 height 12
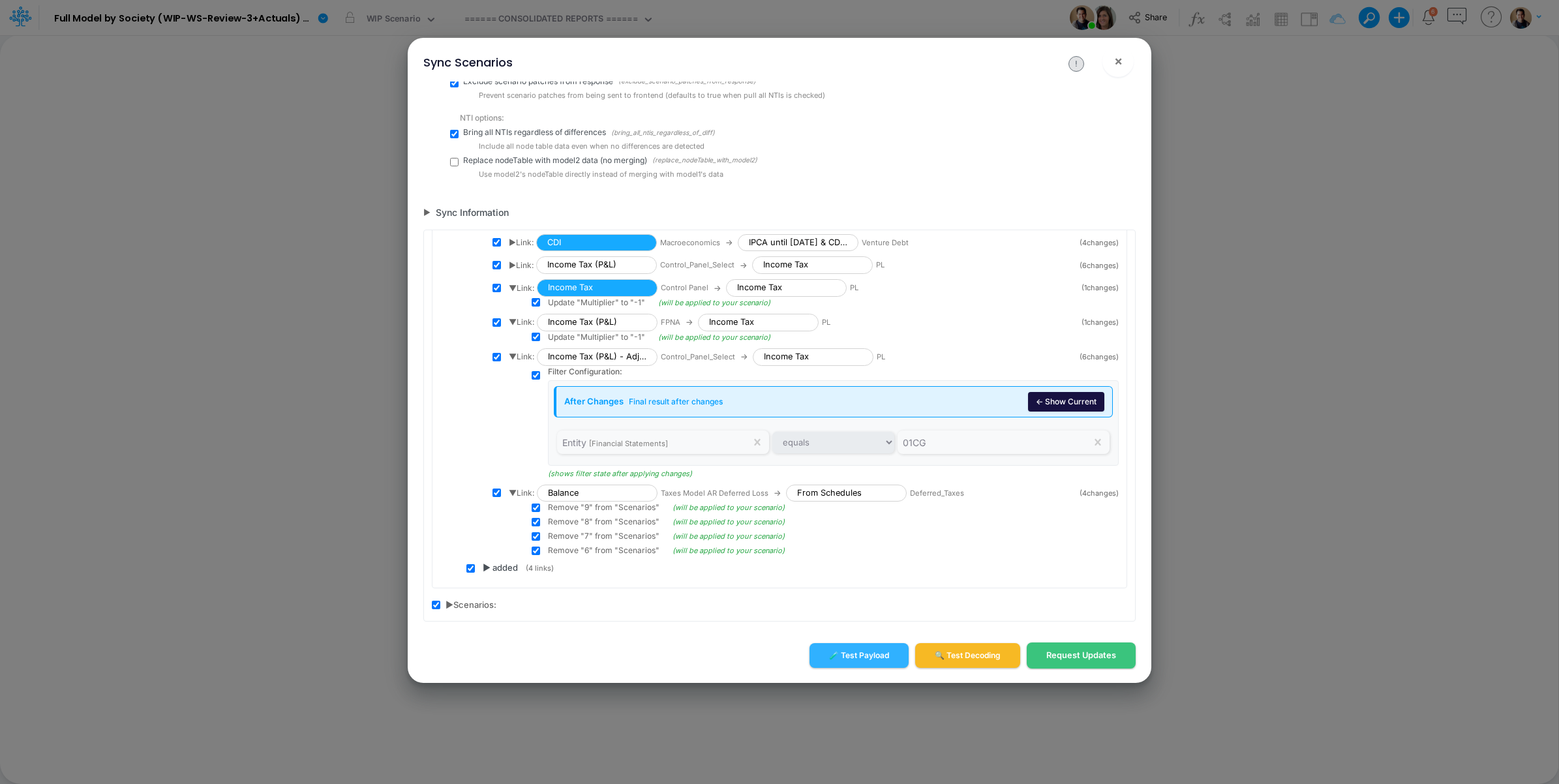
click at [514, 274] on div "▶ Link: Income Tax (P&L) Control_Panel_Select → Income Tax PL" at bounding box center [790, 265] width 563 height 18
click at [514, 271] on span "▶ Link:" at bounding box center [521, 265] width 25 height 12
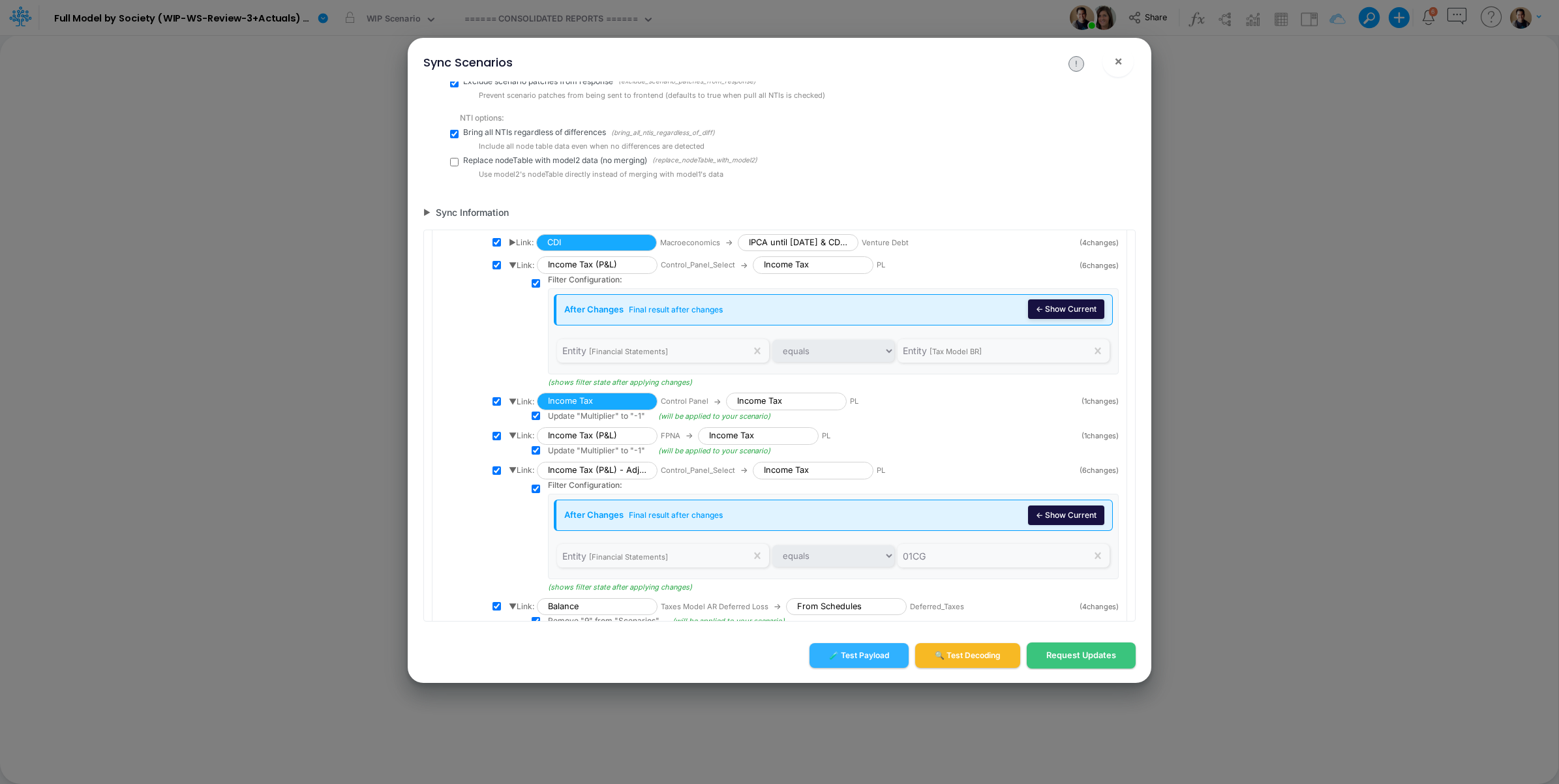
click at [1047, 319] on button "← Show Current" at bounding box center [1066, 309] width 76 height 20
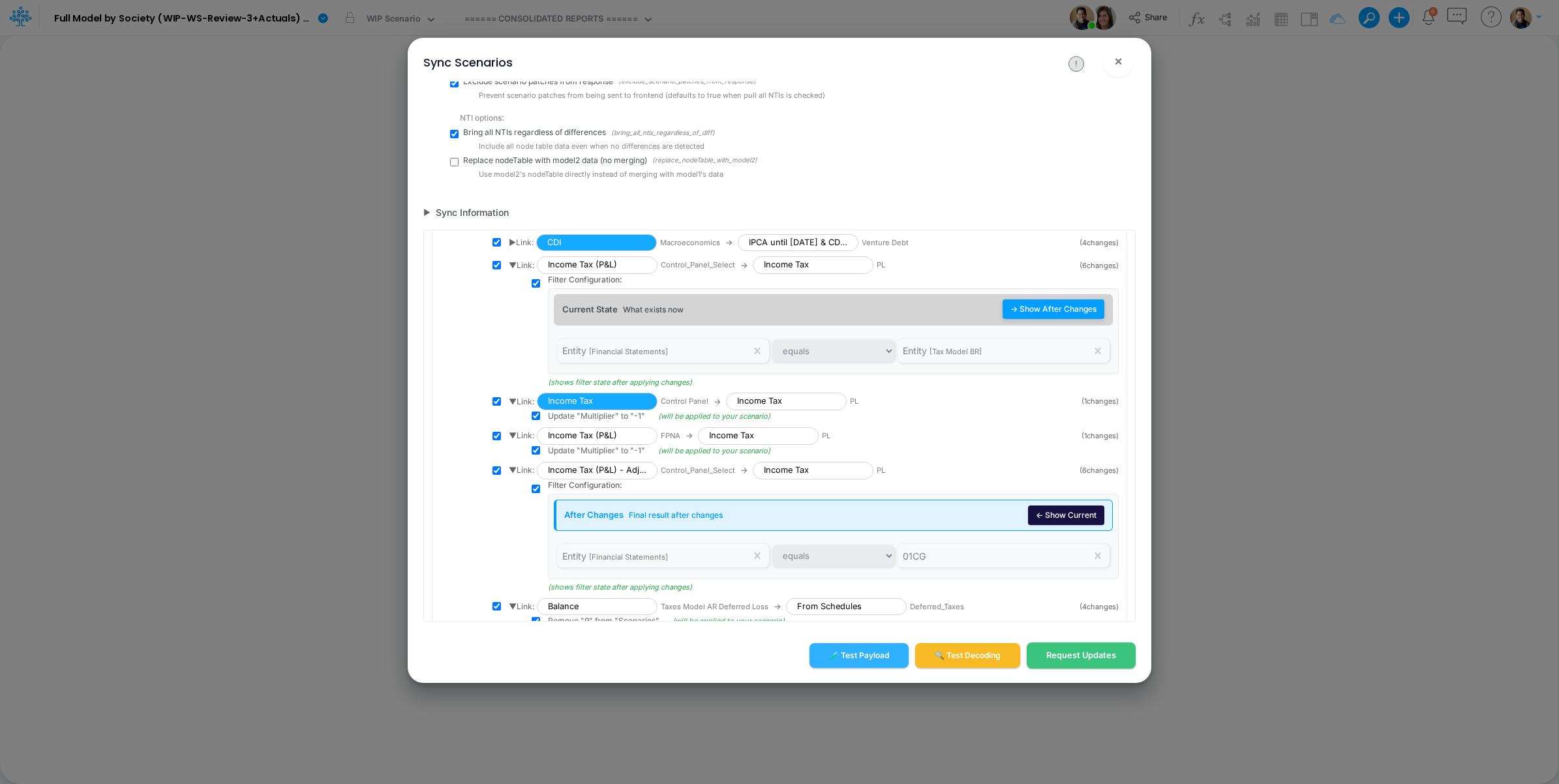
click at [1057, 319] on button "→ Show After Changes" at bounding box center [1053, 309] width 101 height 20
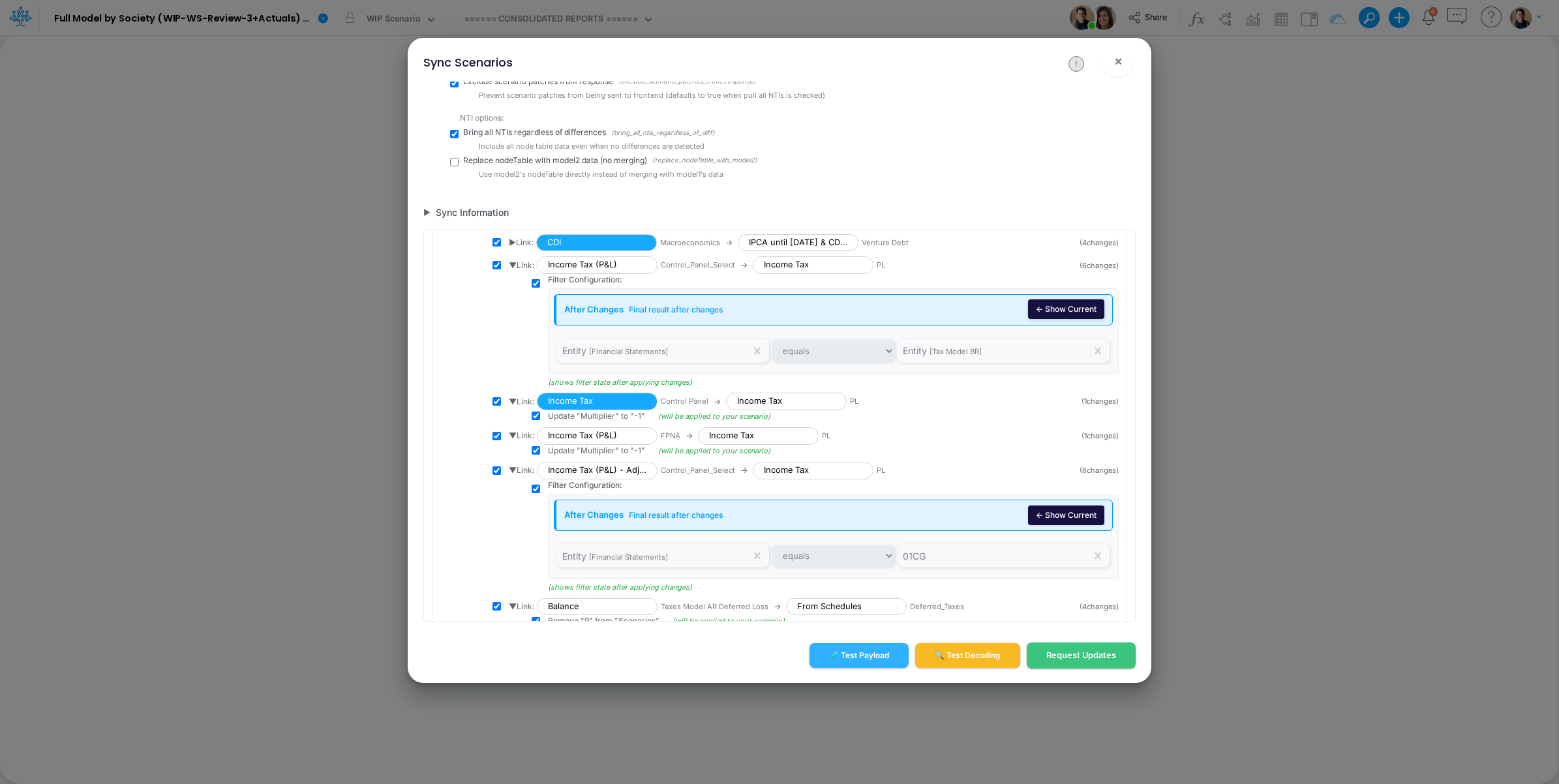
click at [1057, 319] on button "← Show Current" at bounding box center [1066, 309] width 76 height 20
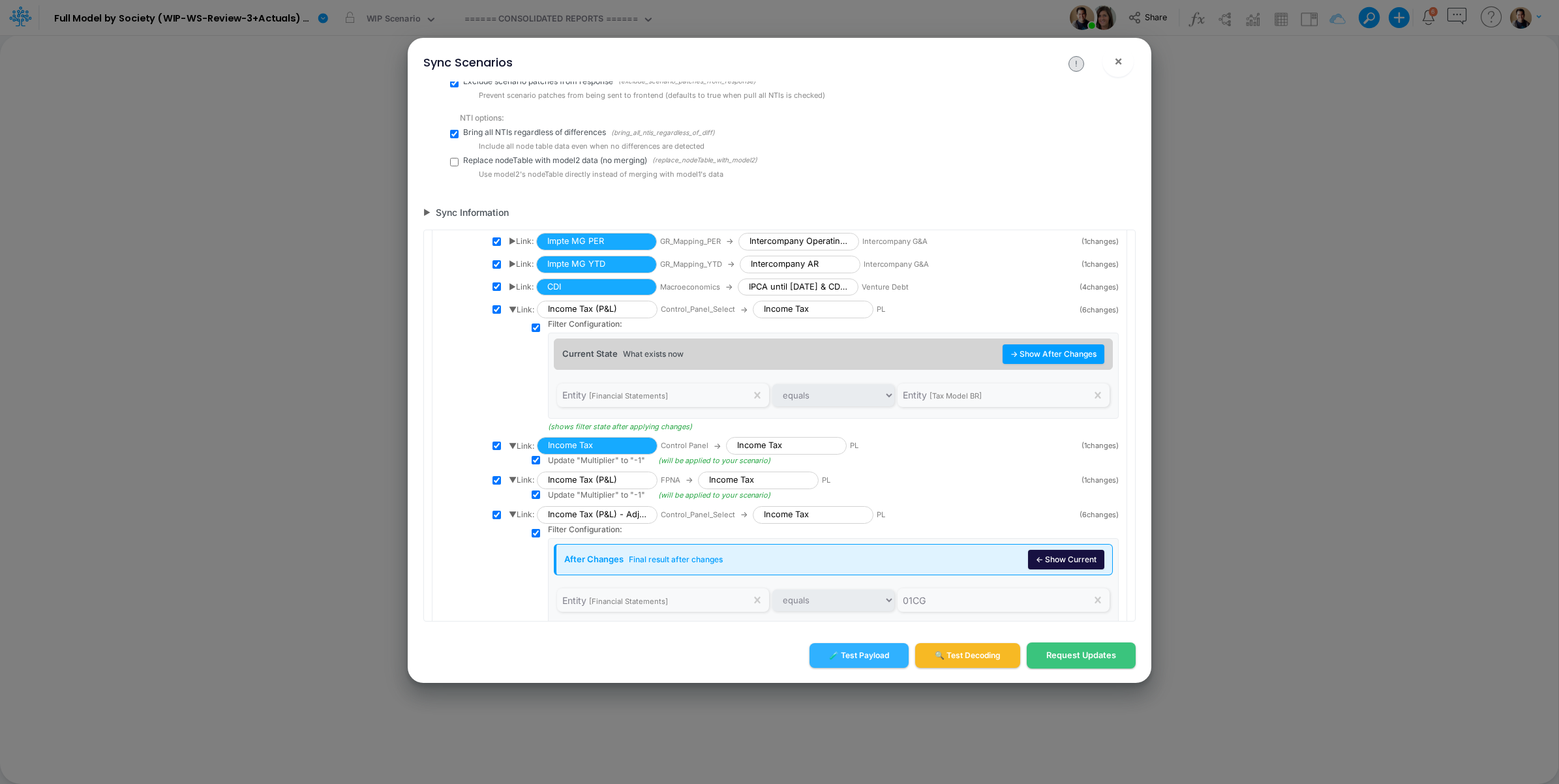
scroll to position [2781, 0]
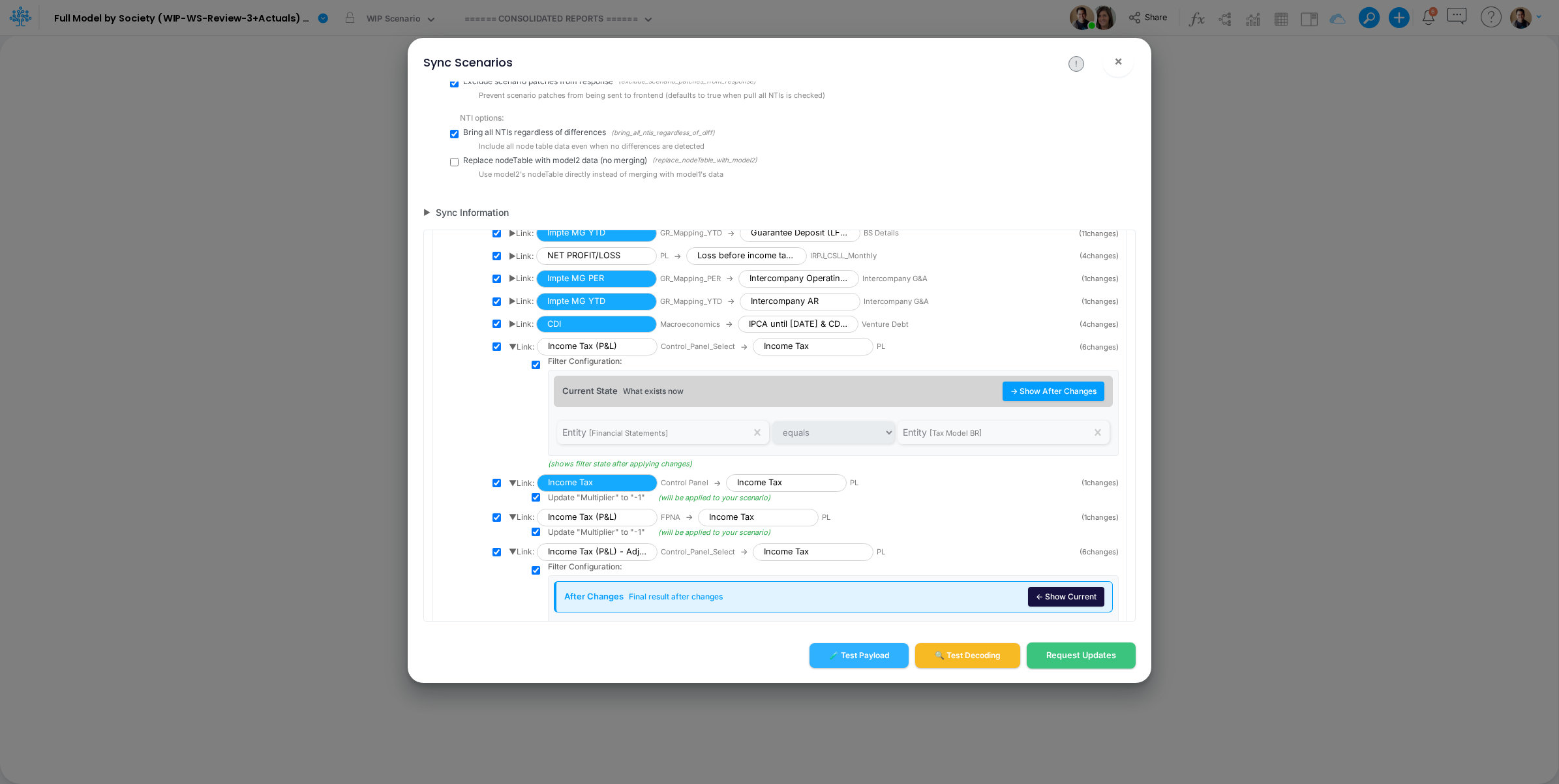
click at [514, 330] on span "▶ Link:" at bounding box center [521, 324] width 25 height 12
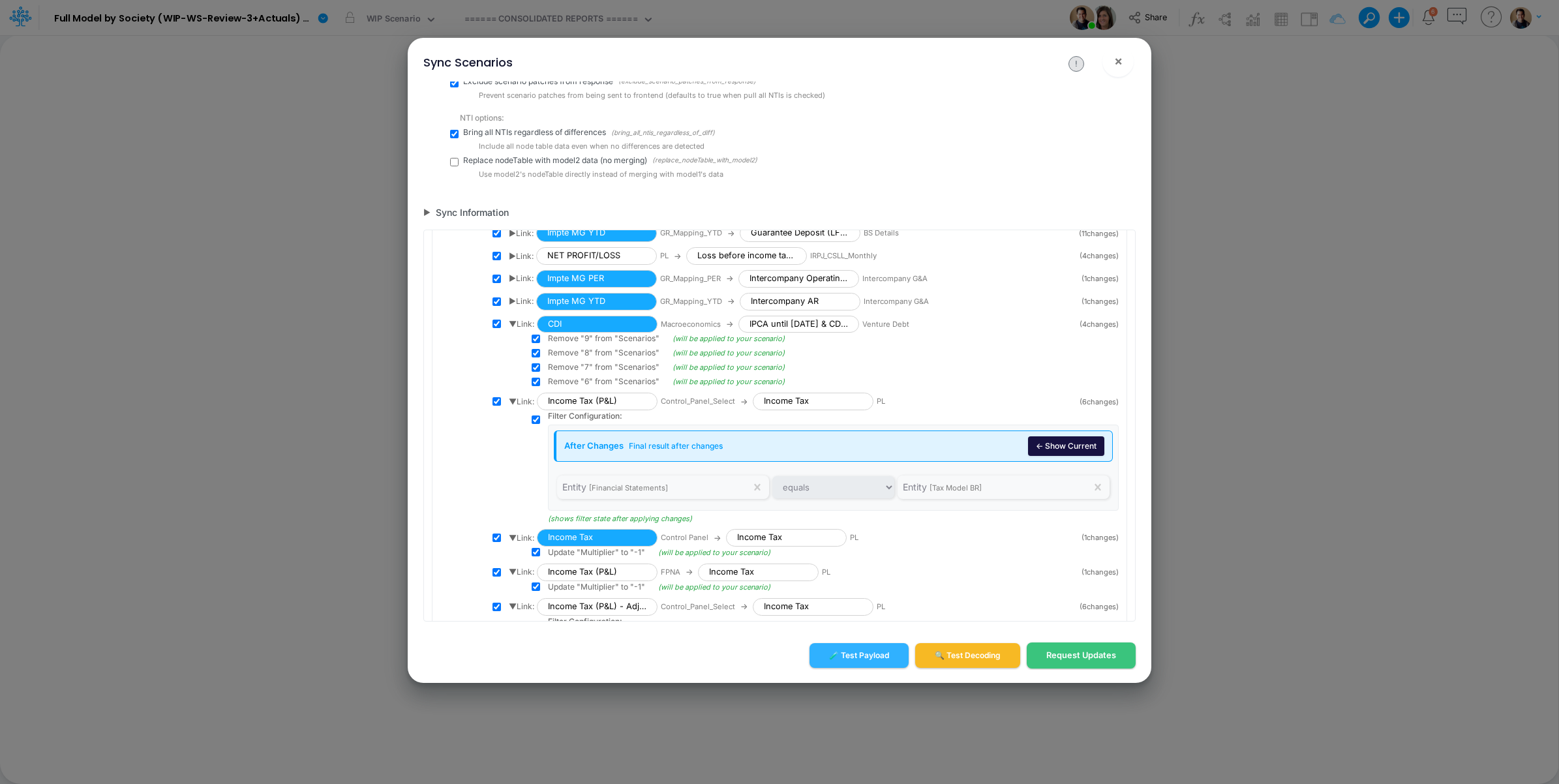
click at [510, 310] on div "▶ Link: Impte MG YTD GR_Mapping_YTD → Intercompany AR Intercompany G&A" at bounding box center [791, 301] width 565 height 18
click at [516, 307] on span "▶ Link:" at bounding box center [521, 300] width 25 height 12
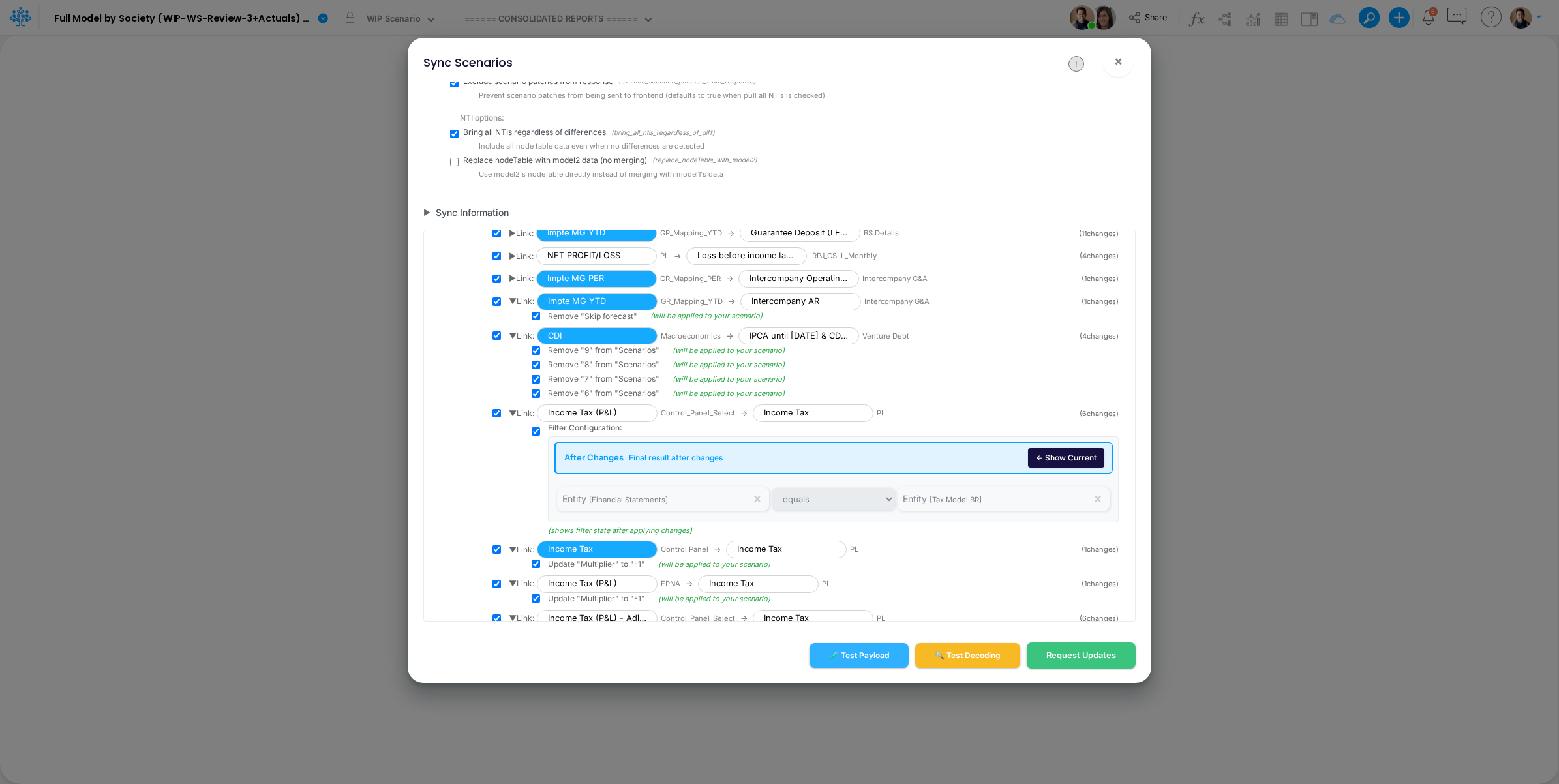
click at [513, 284] on span "▶ Link:" at bounding box center [521, 278] width 25 height 12
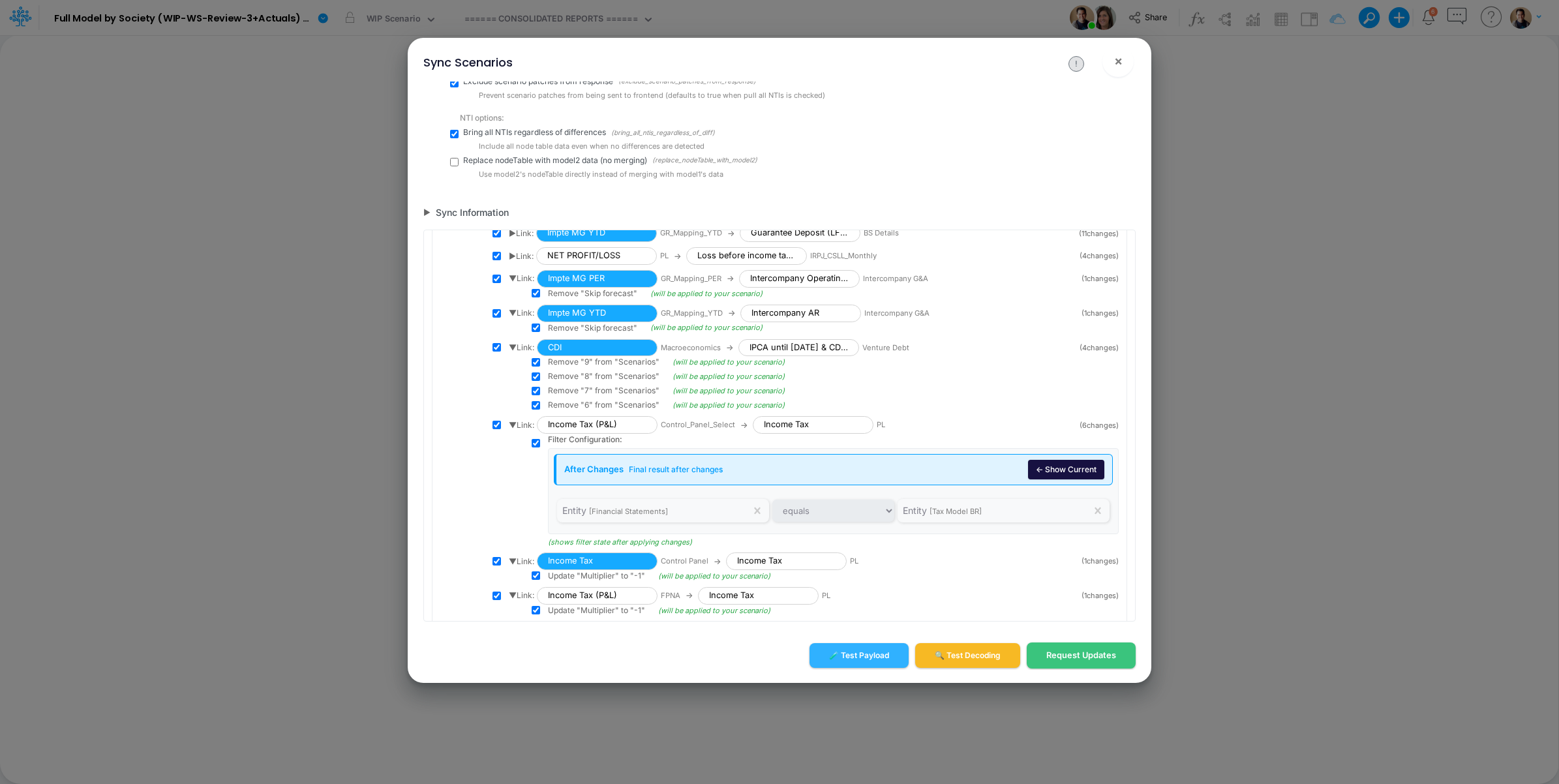
click at [510, 262] on span "▶ Link:" at bounding box center [521, 256] width 25 height 12
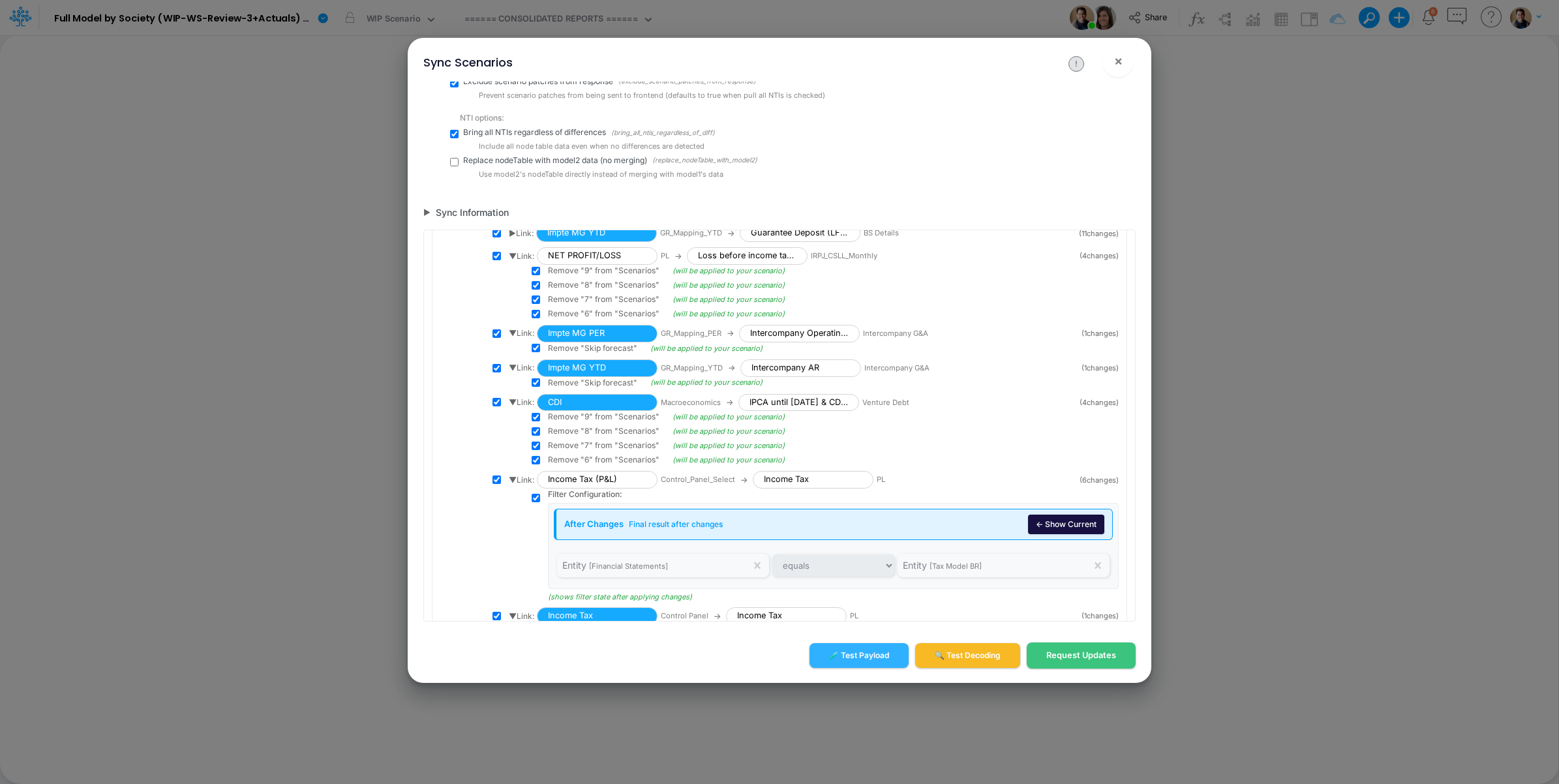
click at [518, 239] on span "▶ Link:" at bounding box center [521, 233] width 25 height 12
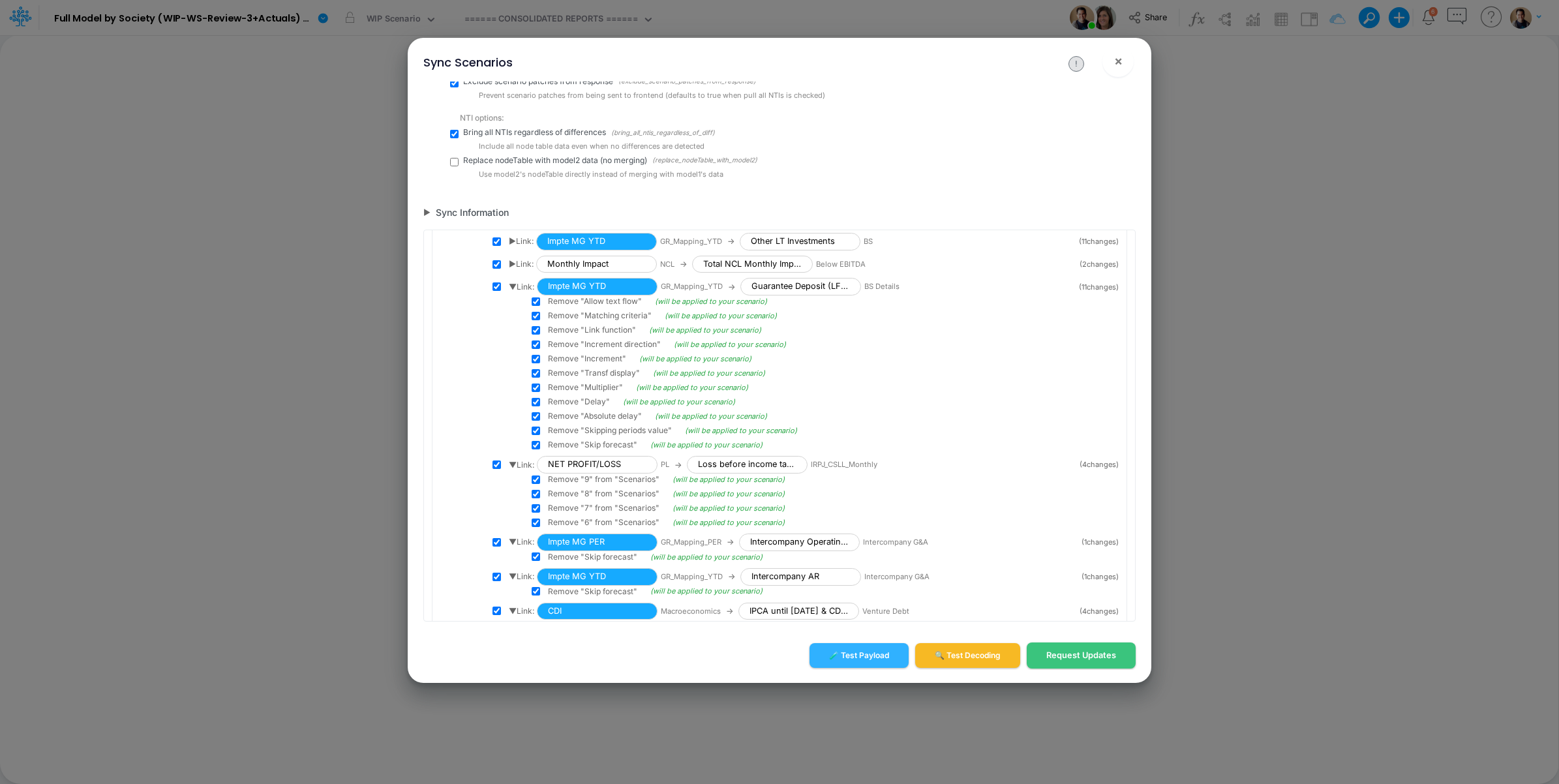
scroll to position [2700, 0]
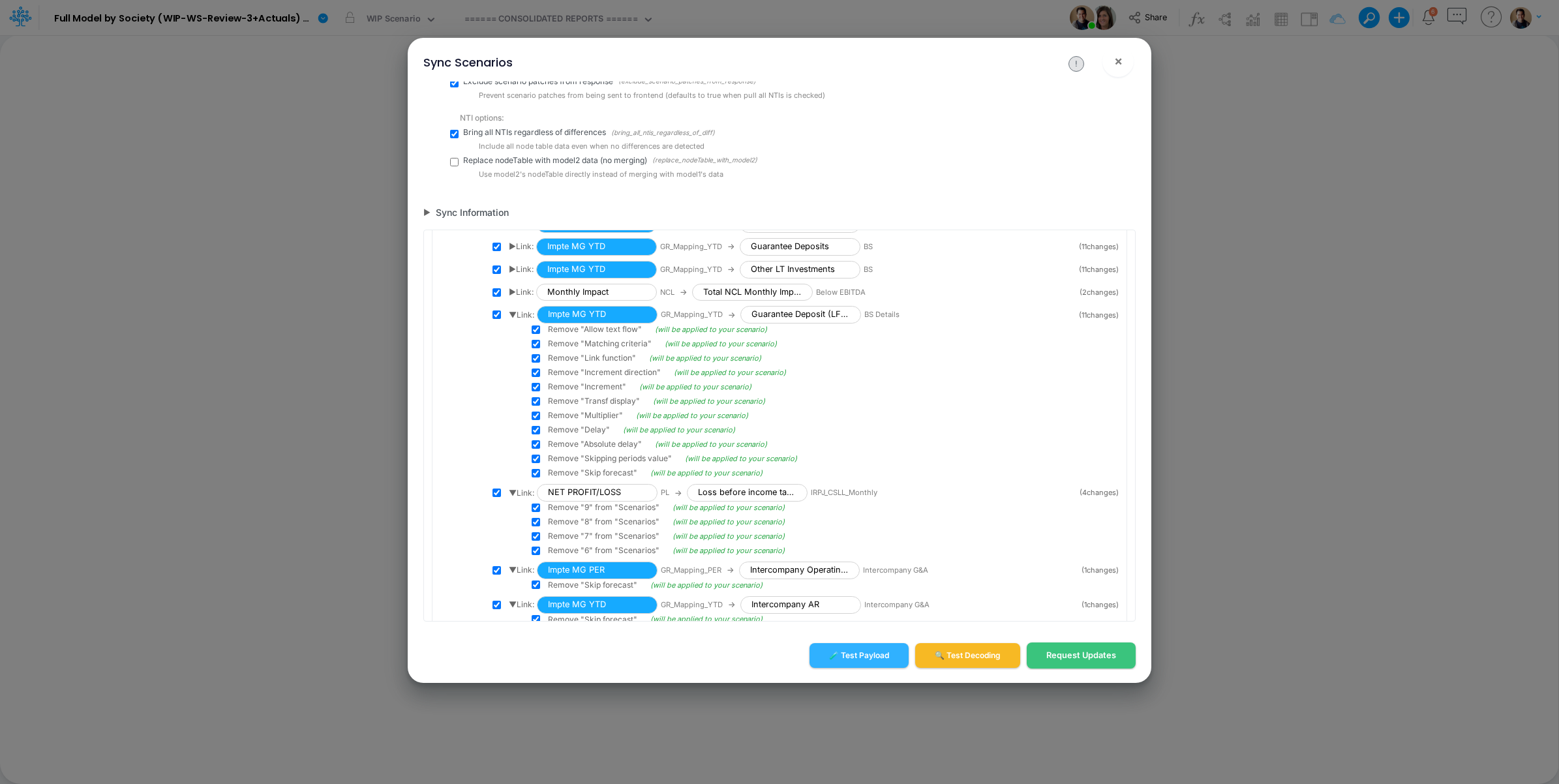
click at [509, 298] on span "▶ Link:" at bounding box center [521, 292] width 25 height 12
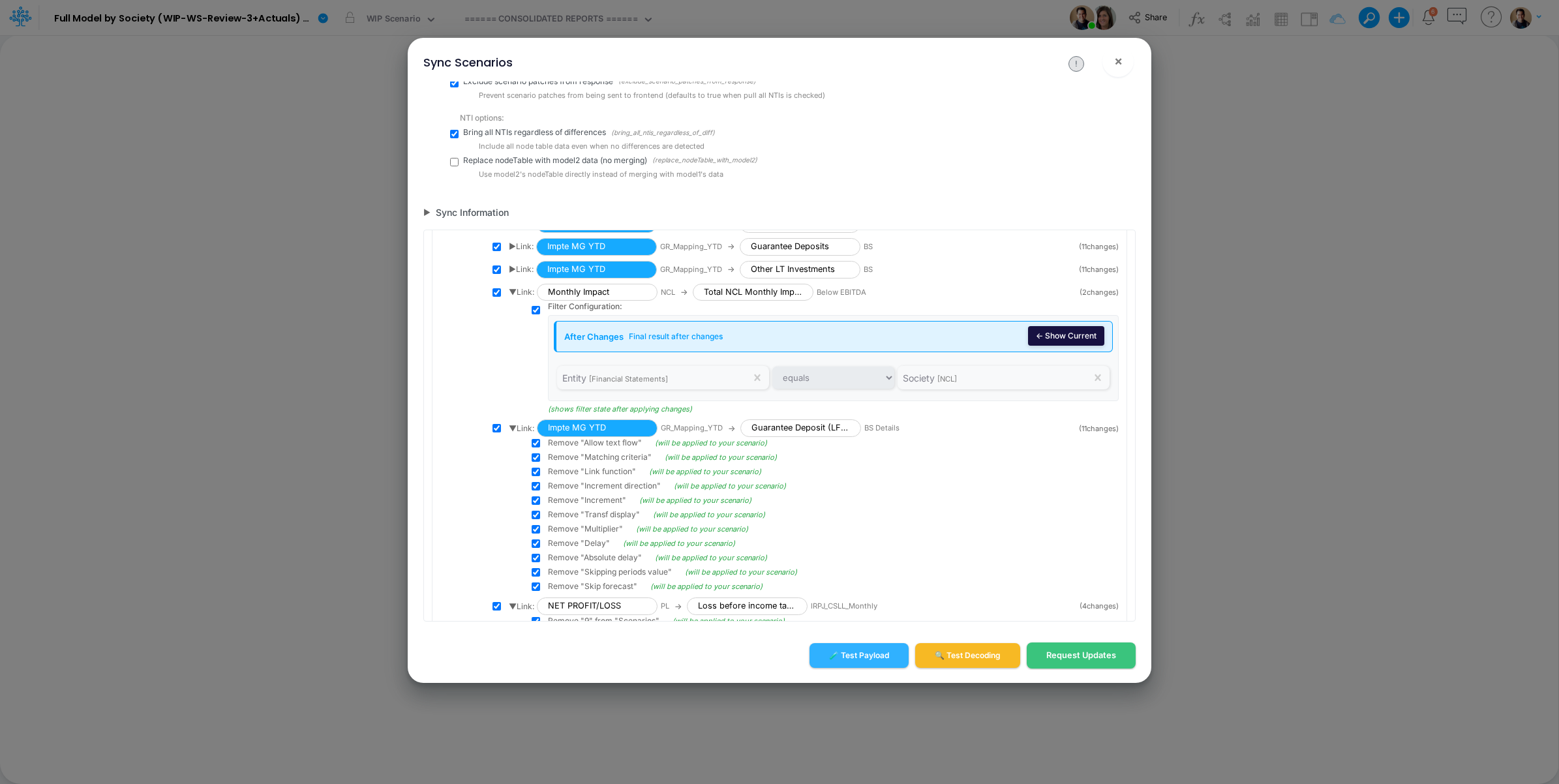
click at [1032, 346] on button "← Show Current" at bounding box center [1066, 336] width 76 height 20
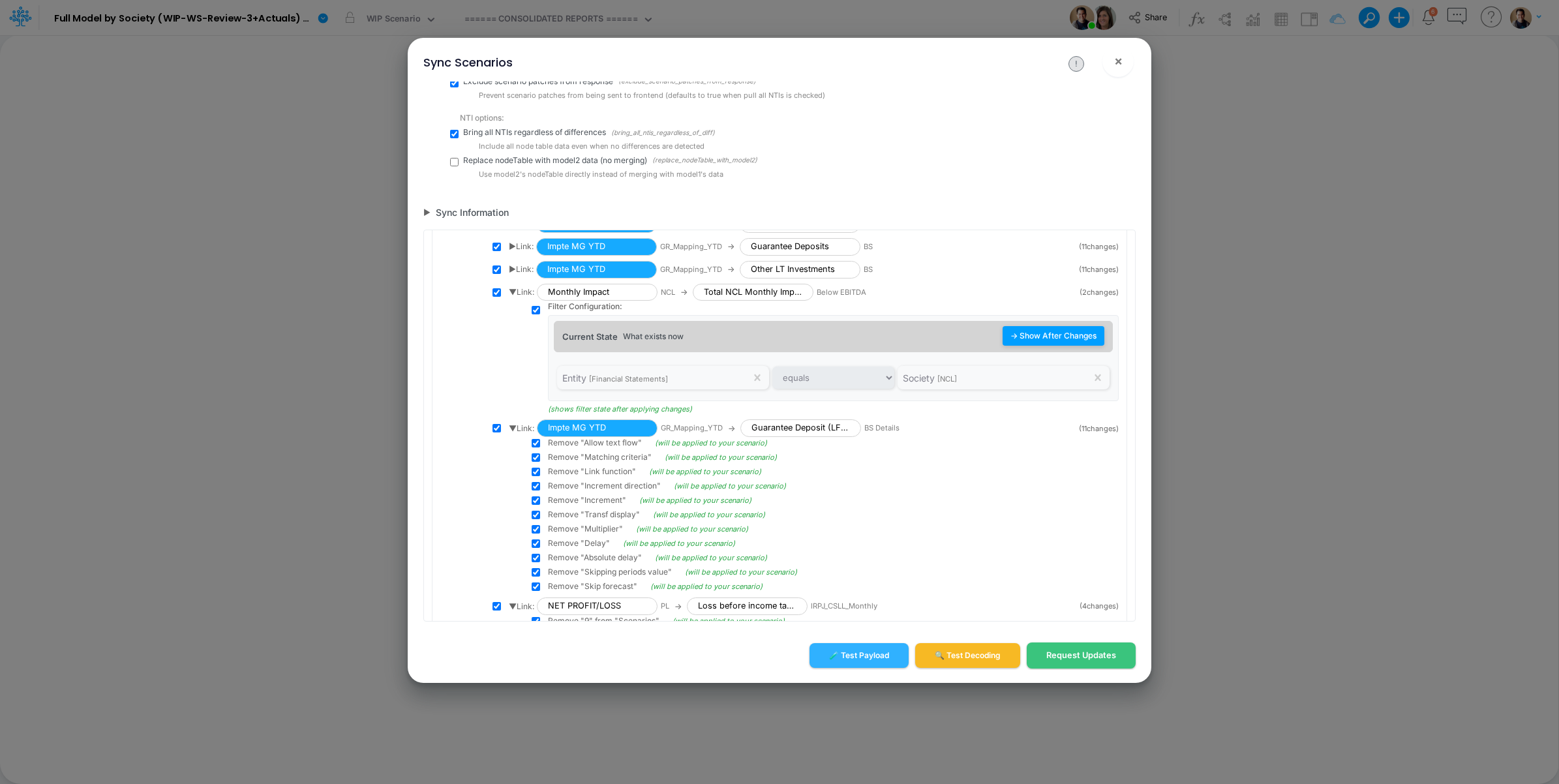
click at [1054, 346] on button "→ Show After Changes" at bounding box center [1053, 336] width 101 height 20
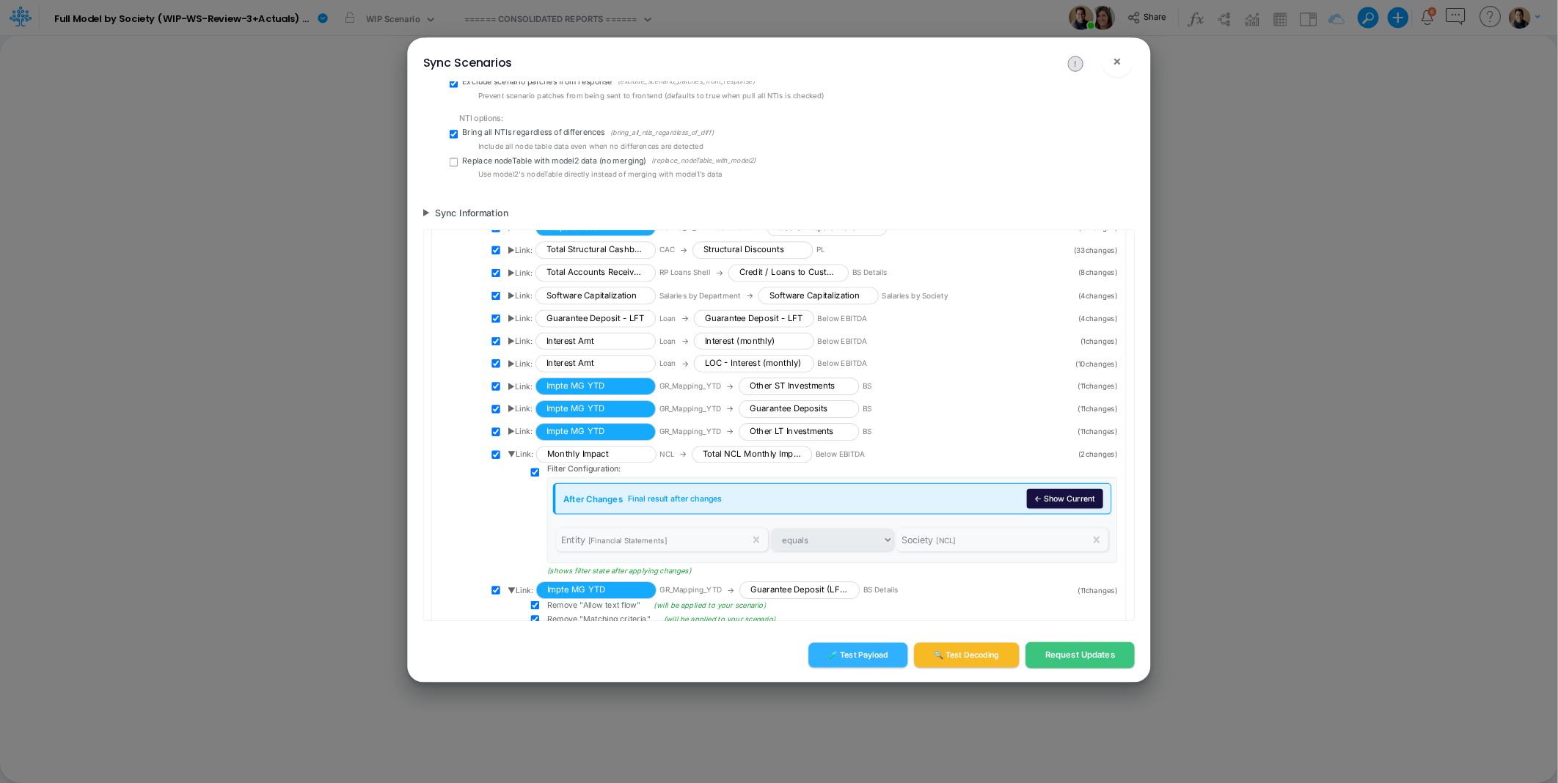
scroll to position [2853, 0]
click at [1187, 572] on button "← Show Current" at bounding box center [1199, 561] width 86 height 22
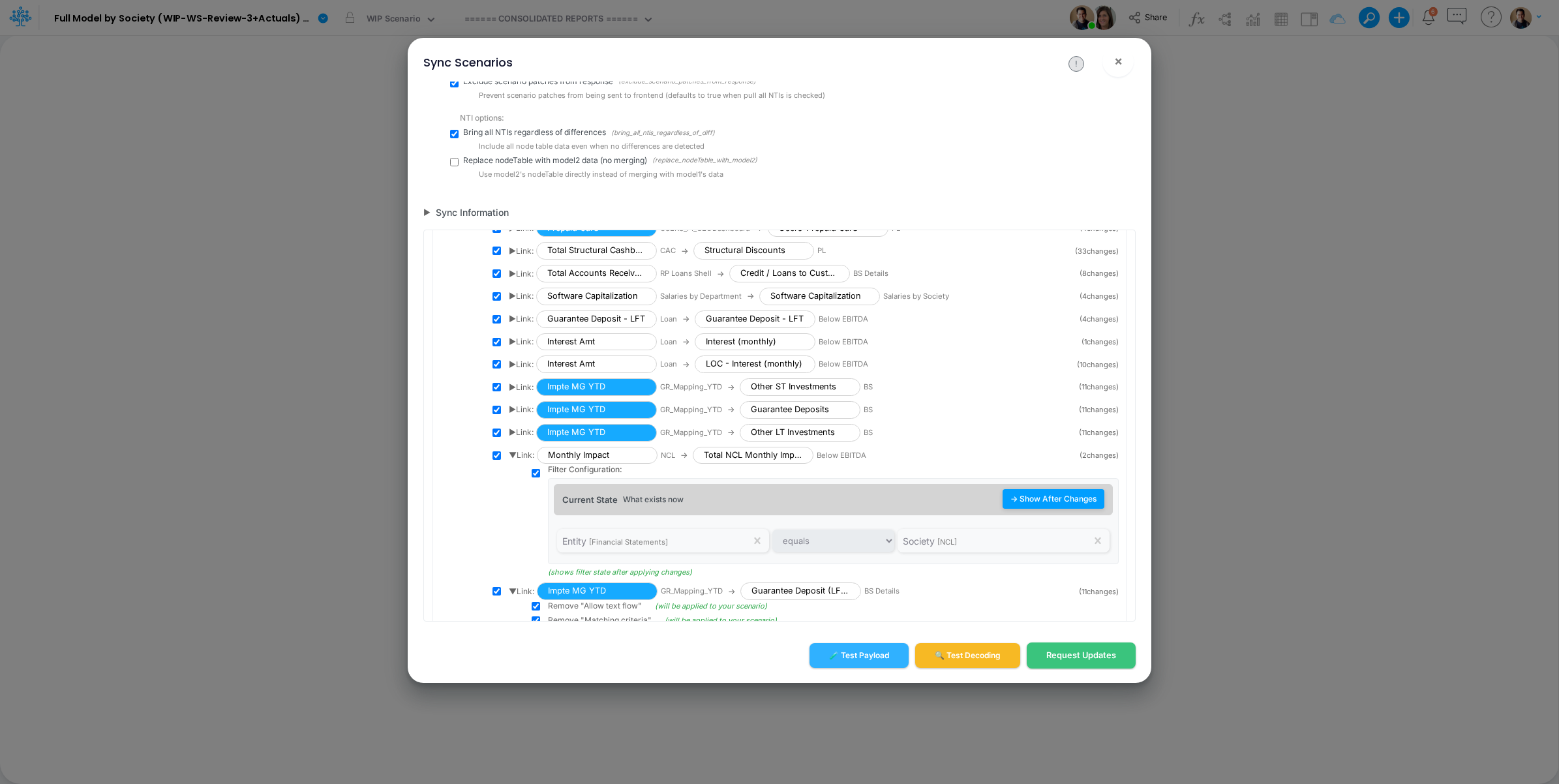
click at [1051, 508] on button "→ Show After Changes" at bounding box center [1053, 499] width 101 height 20
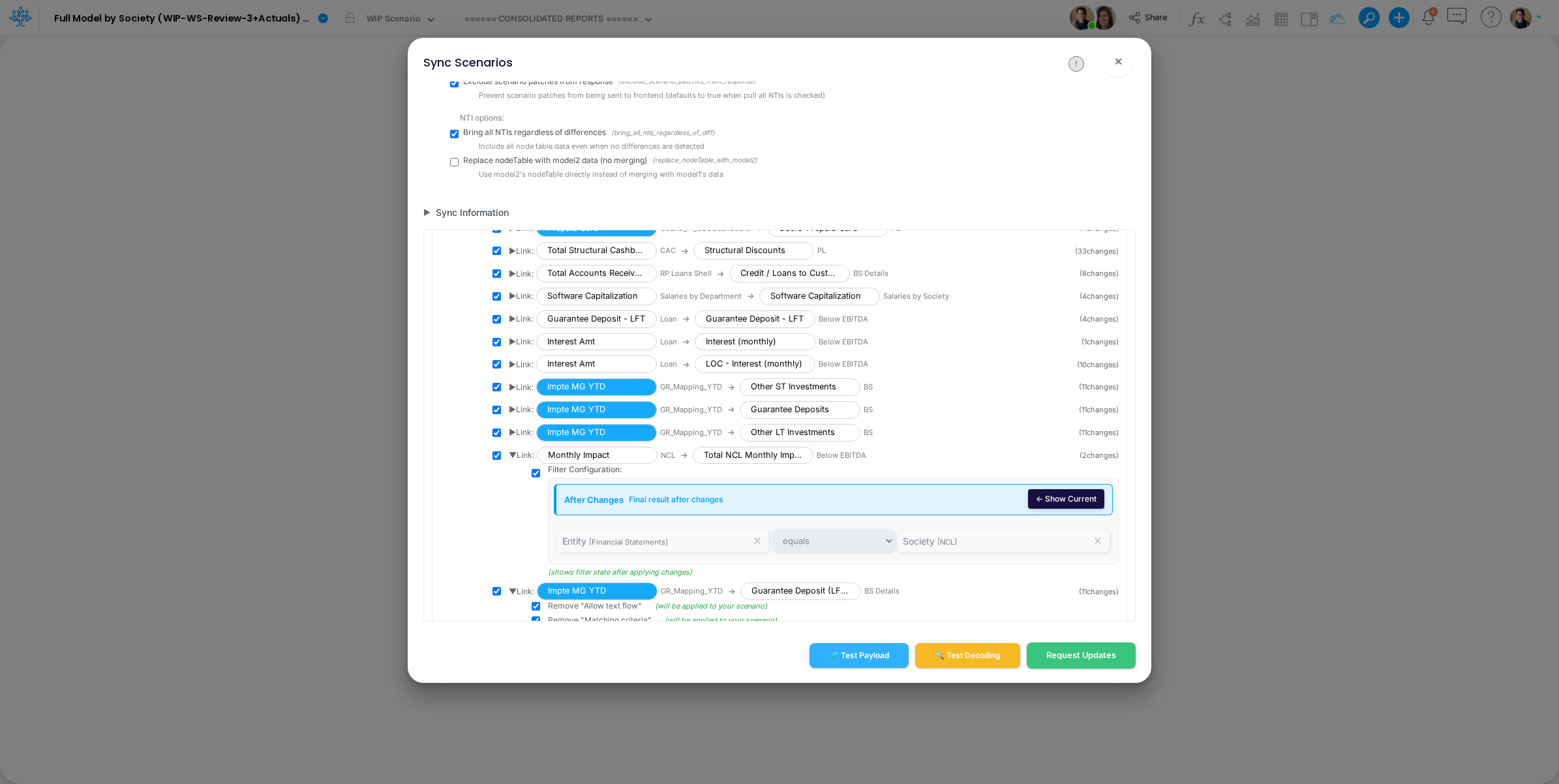
click at [1051, 508] on button "← Show Current" at bounding box center [1066, 499] width 76 height 20
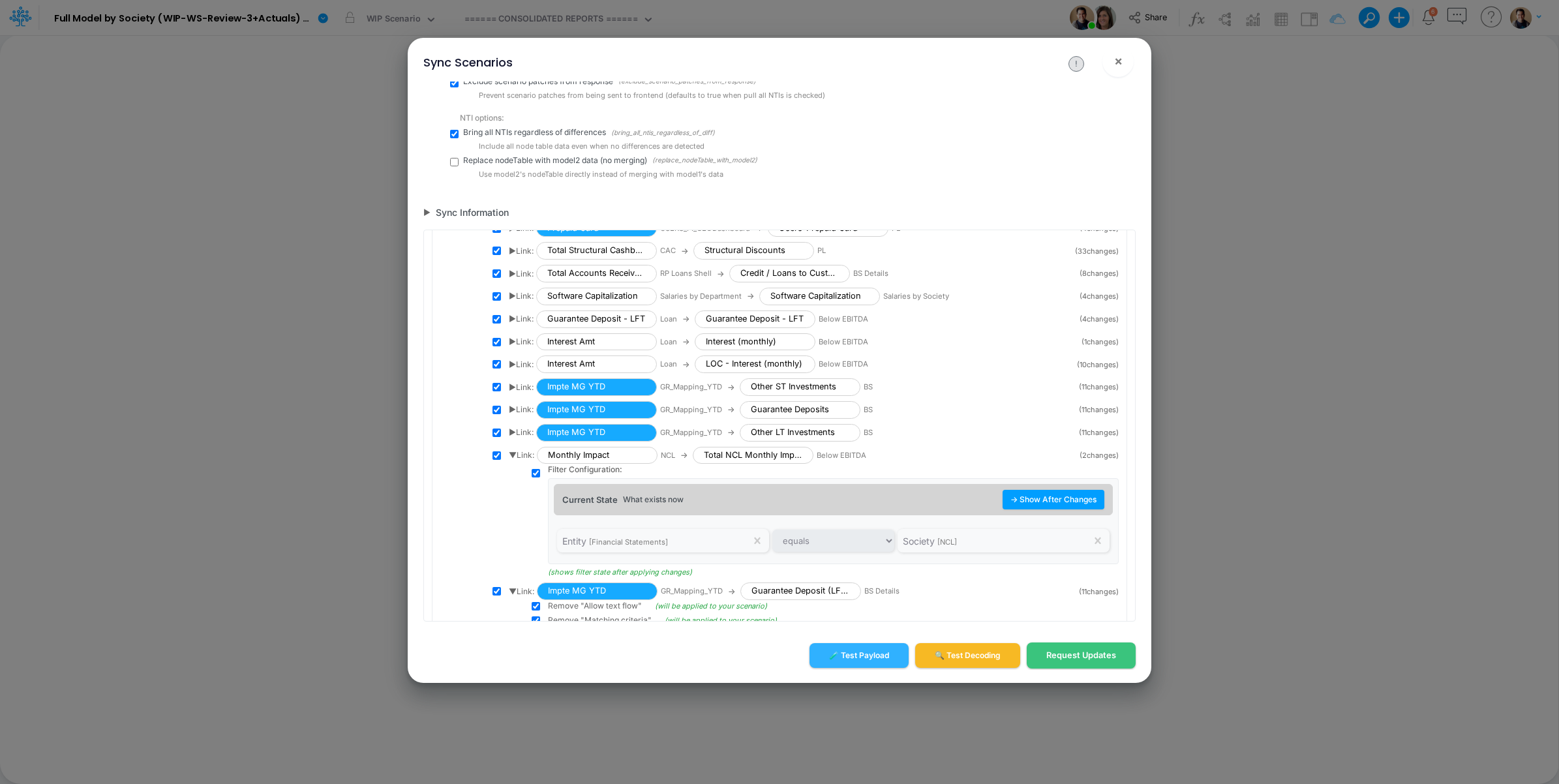
click at [513, 393] on span "▶ Link:" at bounding box center [521, 387] width 25 height 12
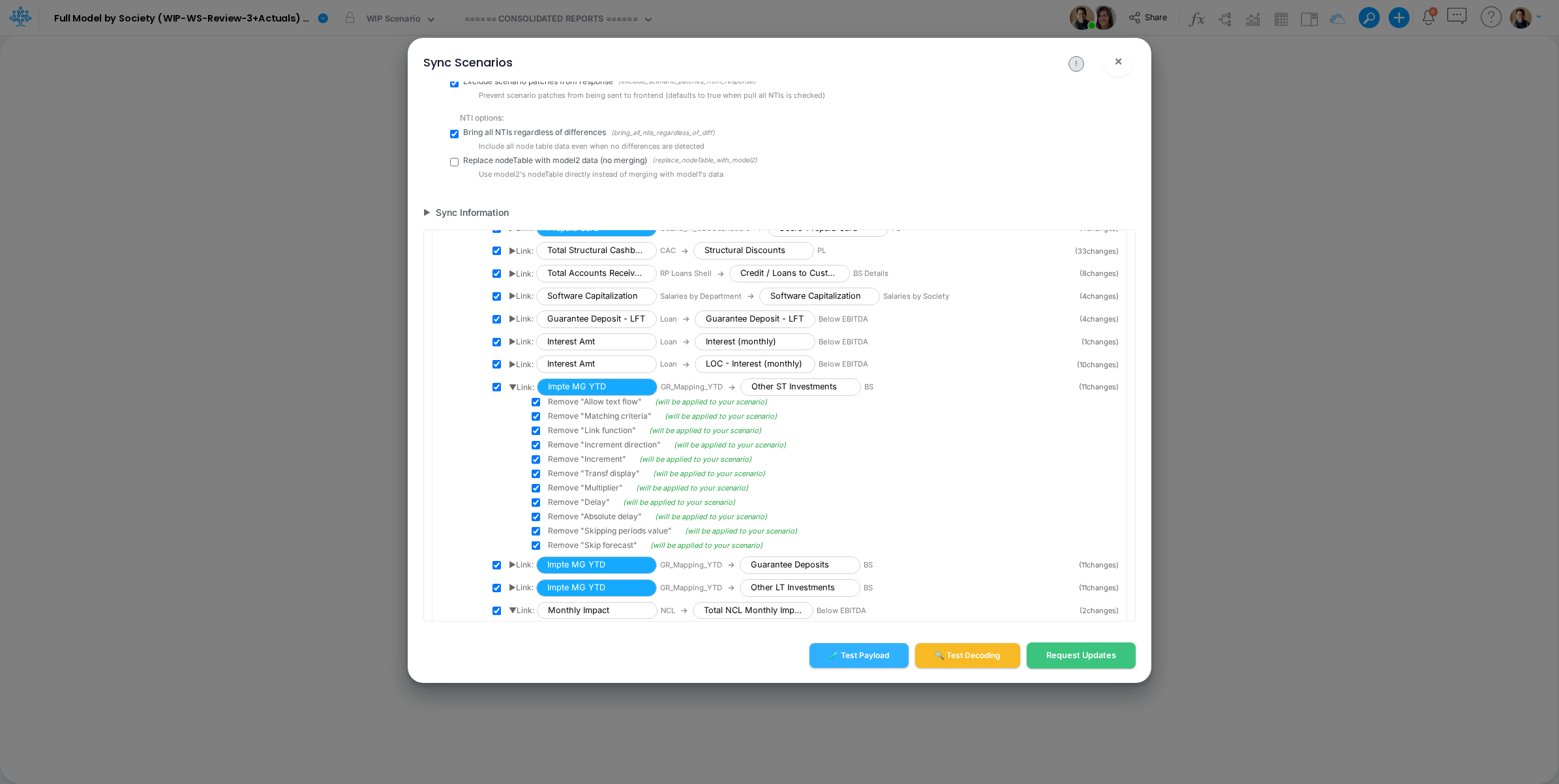
click at [513, 371] on span "▶ Link:" at bounding box center [521, 364] width 25 height 12
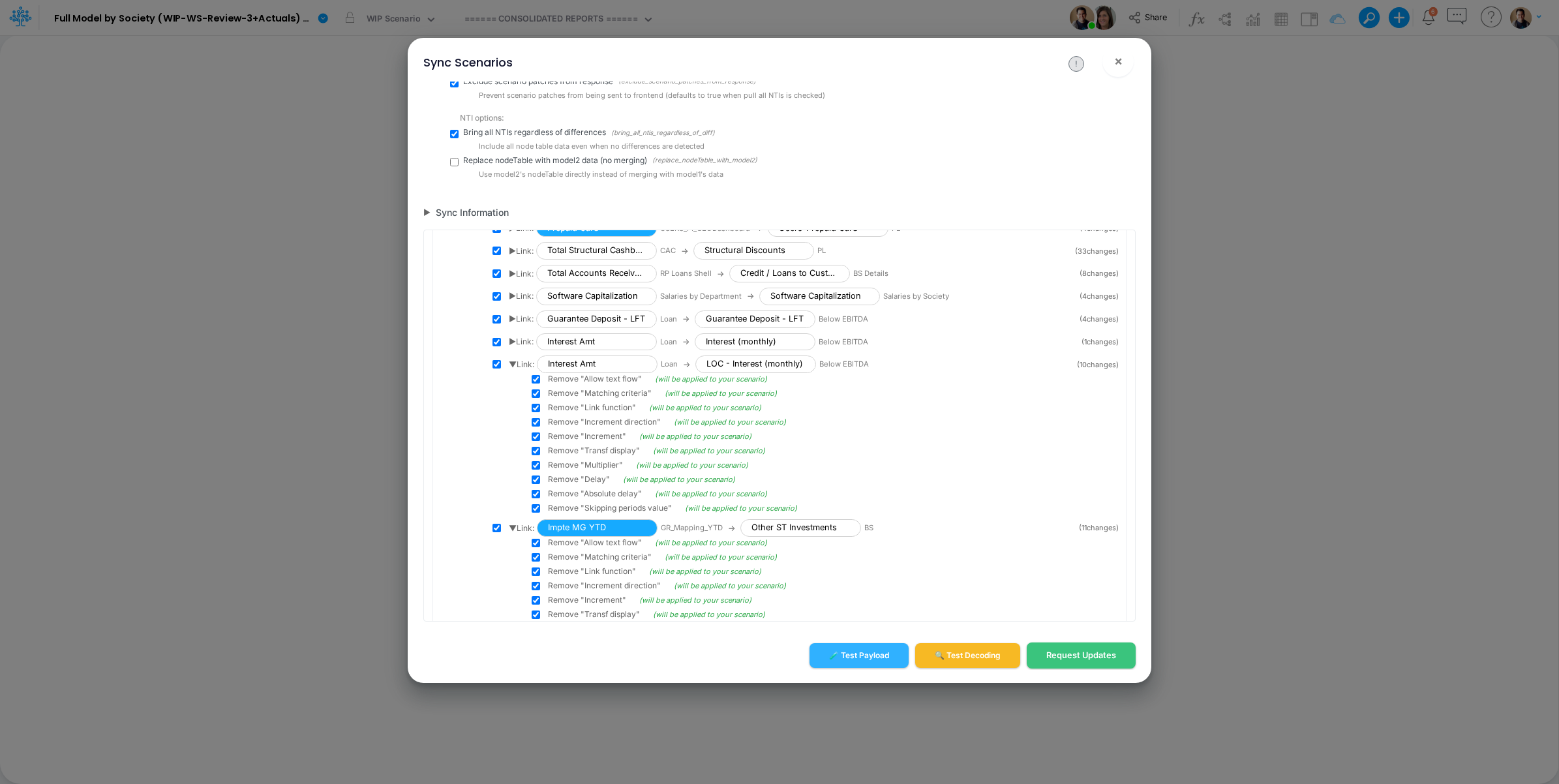
click at [513, 348] on span "▶ Link:" at bounding box center [521, 341] width 25 height 12
click at [513, 324] on span "▶ Link:" at bounding box center [521, 318] width 25 height 12
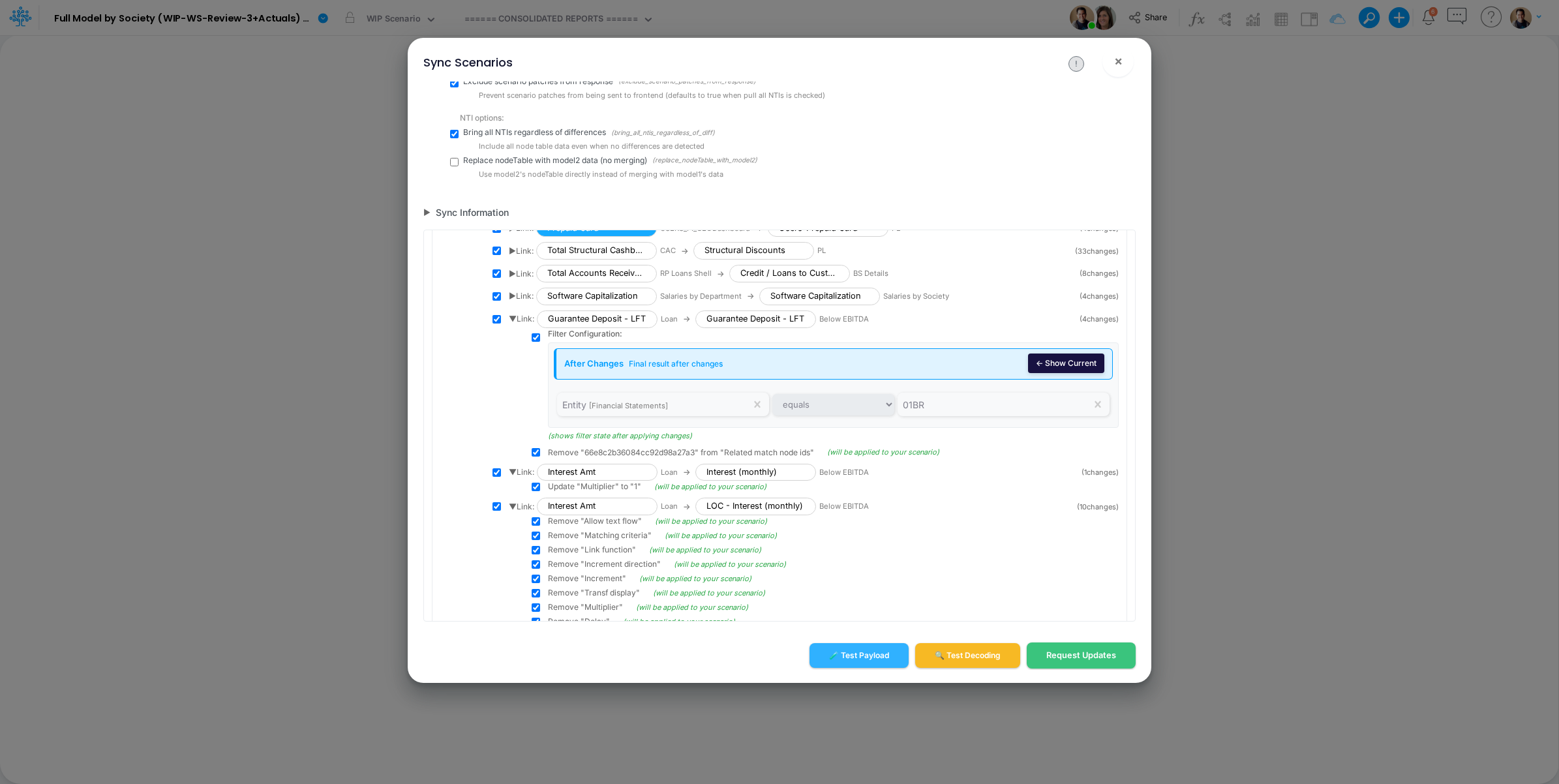
click at [1044, 373] on button "← Show Current" at bounding box center [1066, 364] width 76 height 20
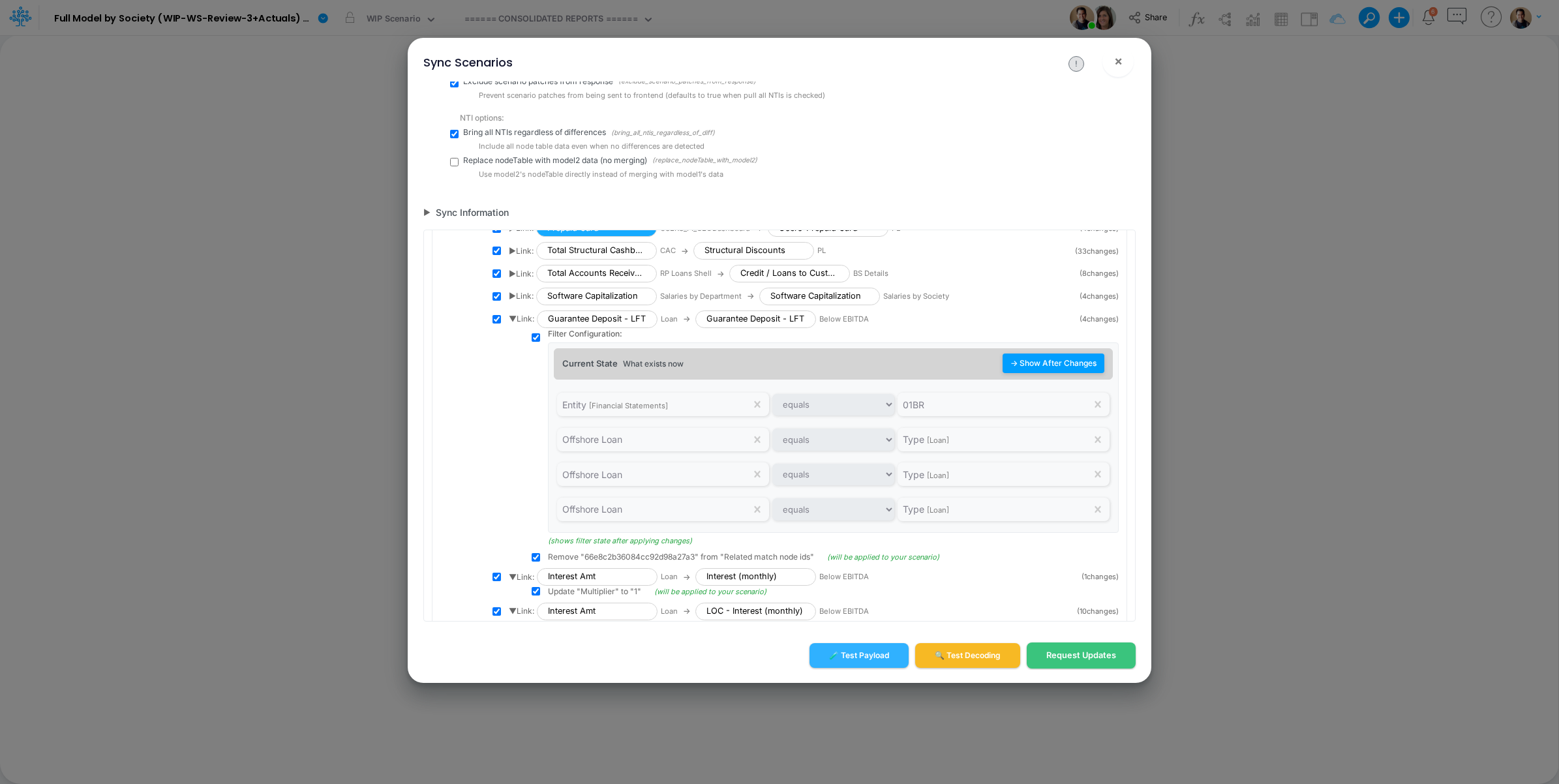
click at [1044, 373] on button "→ Show After Changes" at bounding box center [1053, 364] width 101 height 20
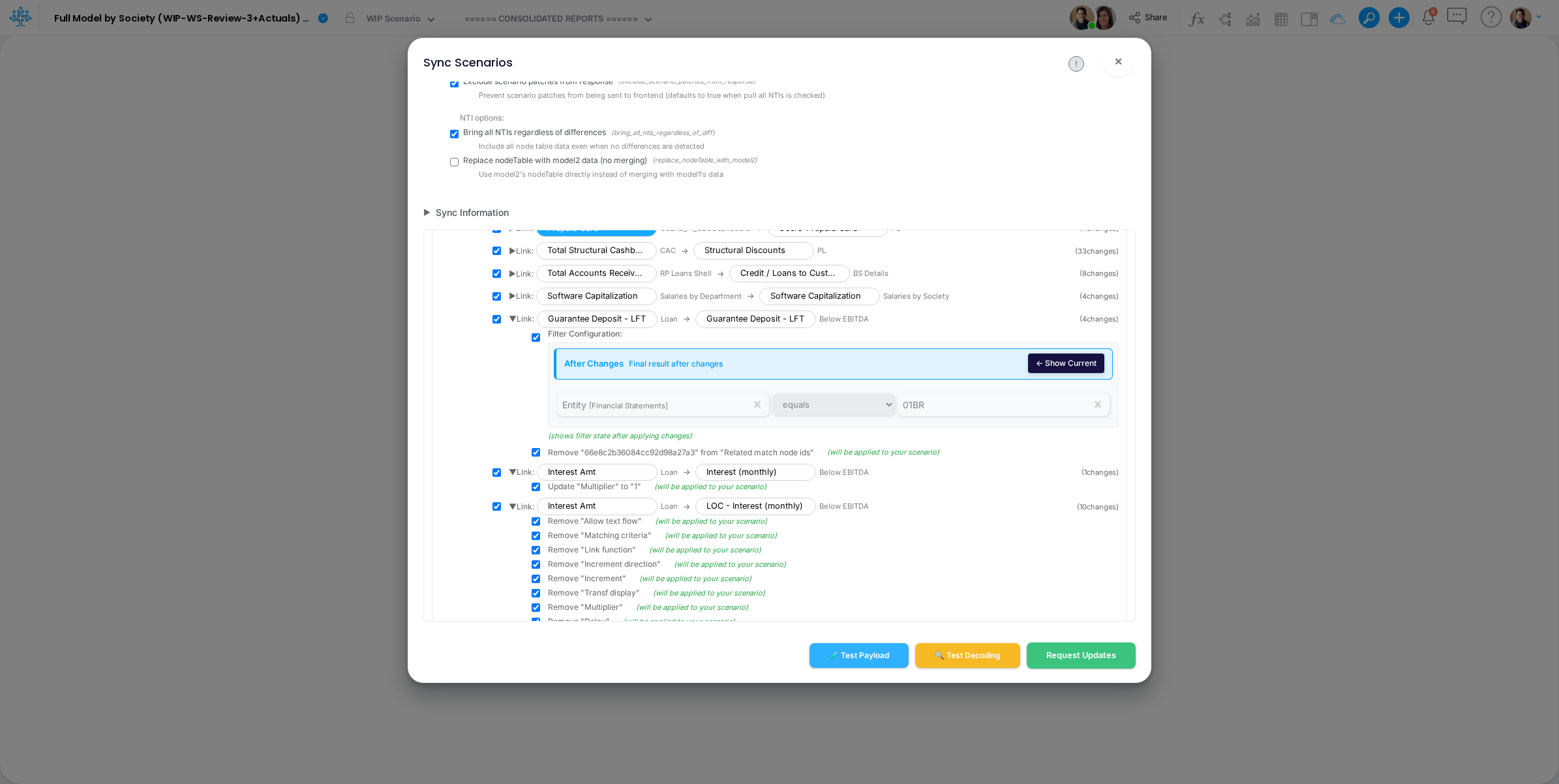
click at [1044, 373] on button "← Show Current" at bounding box center [1066, 364] width 76 height 20
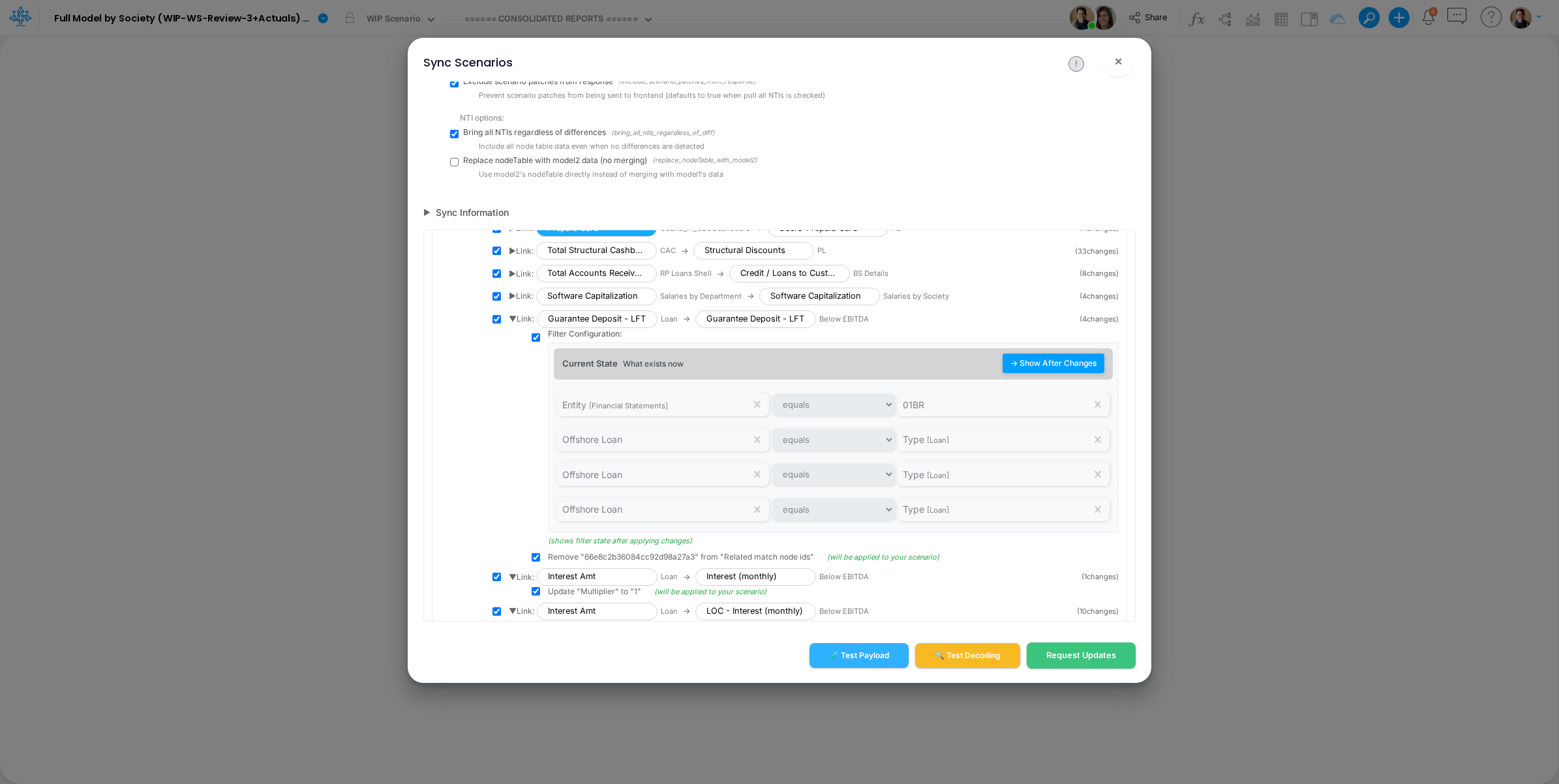
click at [1044, 373] on button "→ Show After Changes" at bounding box center [1053, 364] width 101 height 20
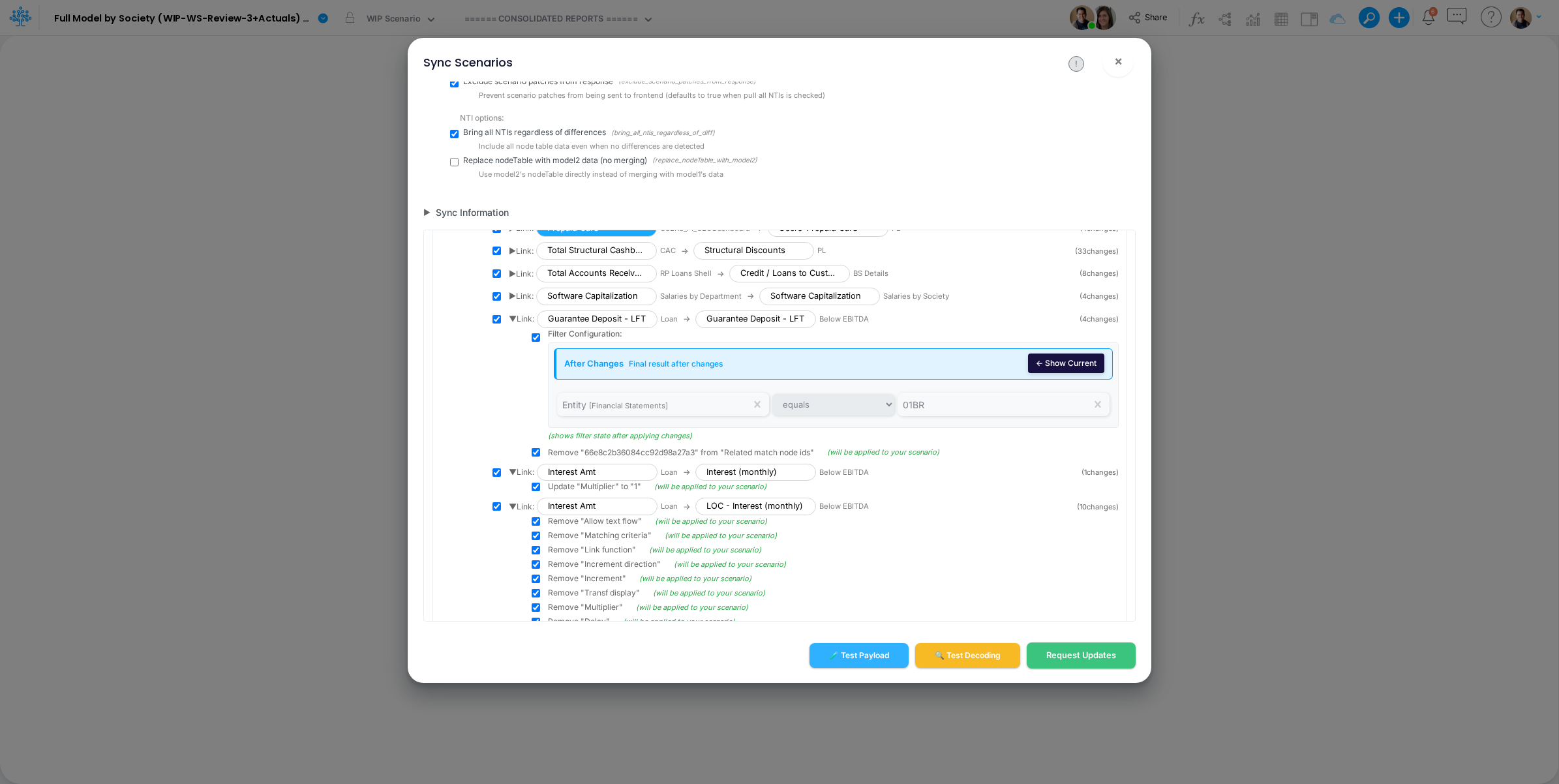
click at [1044, 373] on button "← Show Current" at bounding box center [1066, 364] width 76 height 20
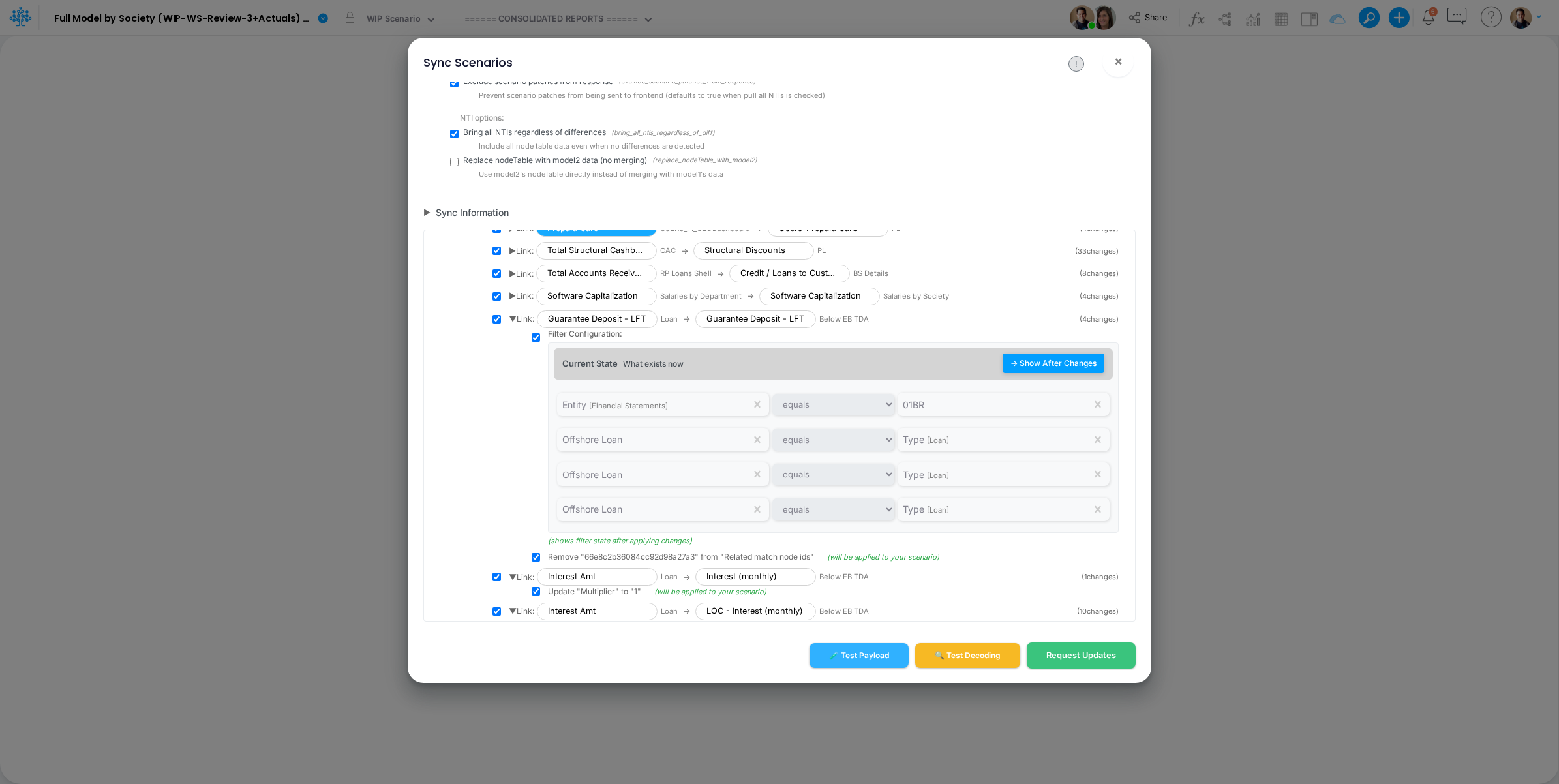
click at [1044, 373] on button "→ Show After Changes" at bounding box center [1053, 364] width 101 height 20
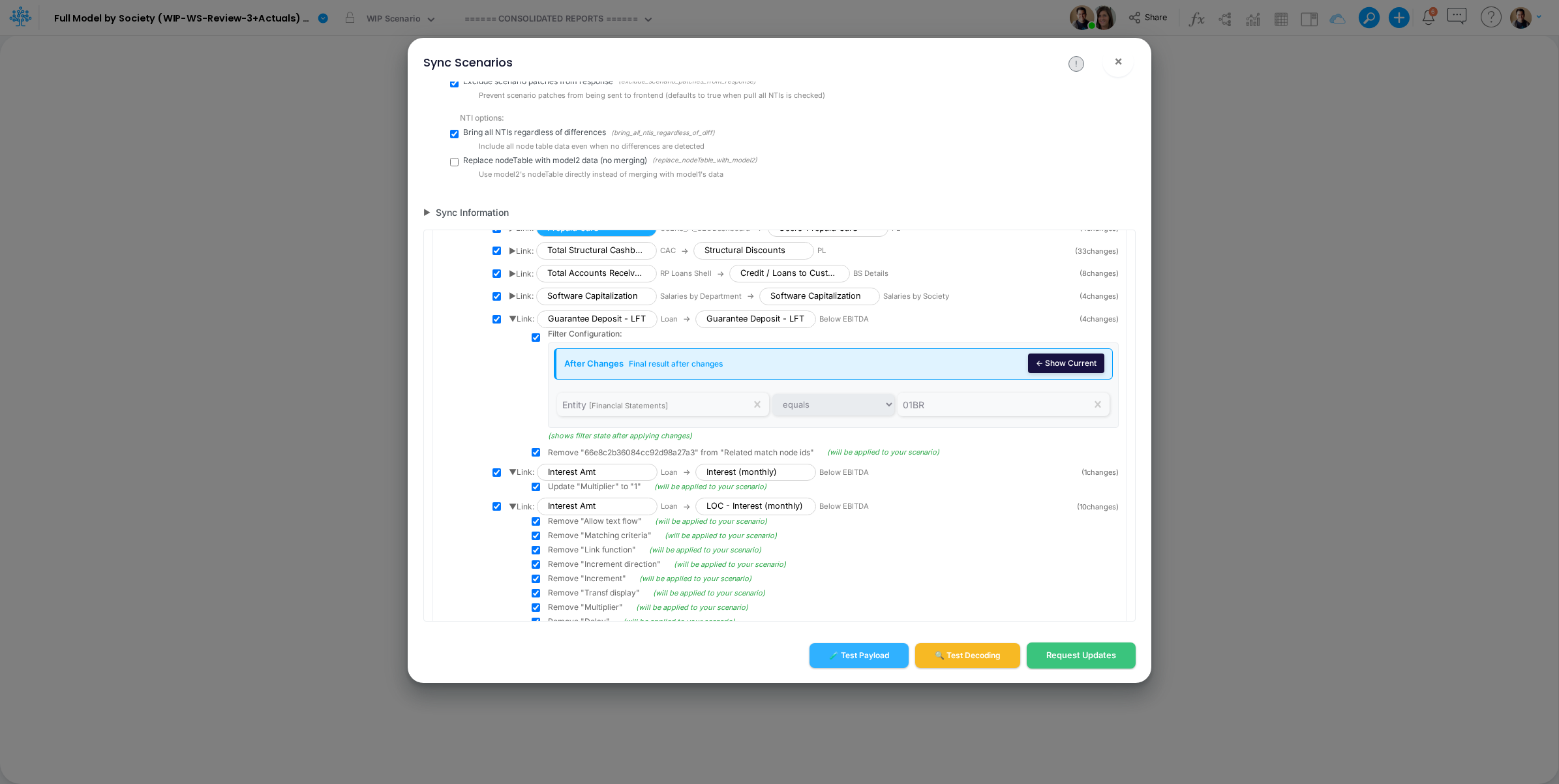
click at [1044, 373] on button "← Show Current" at bounding box center [1066, 364] width 76 height 20
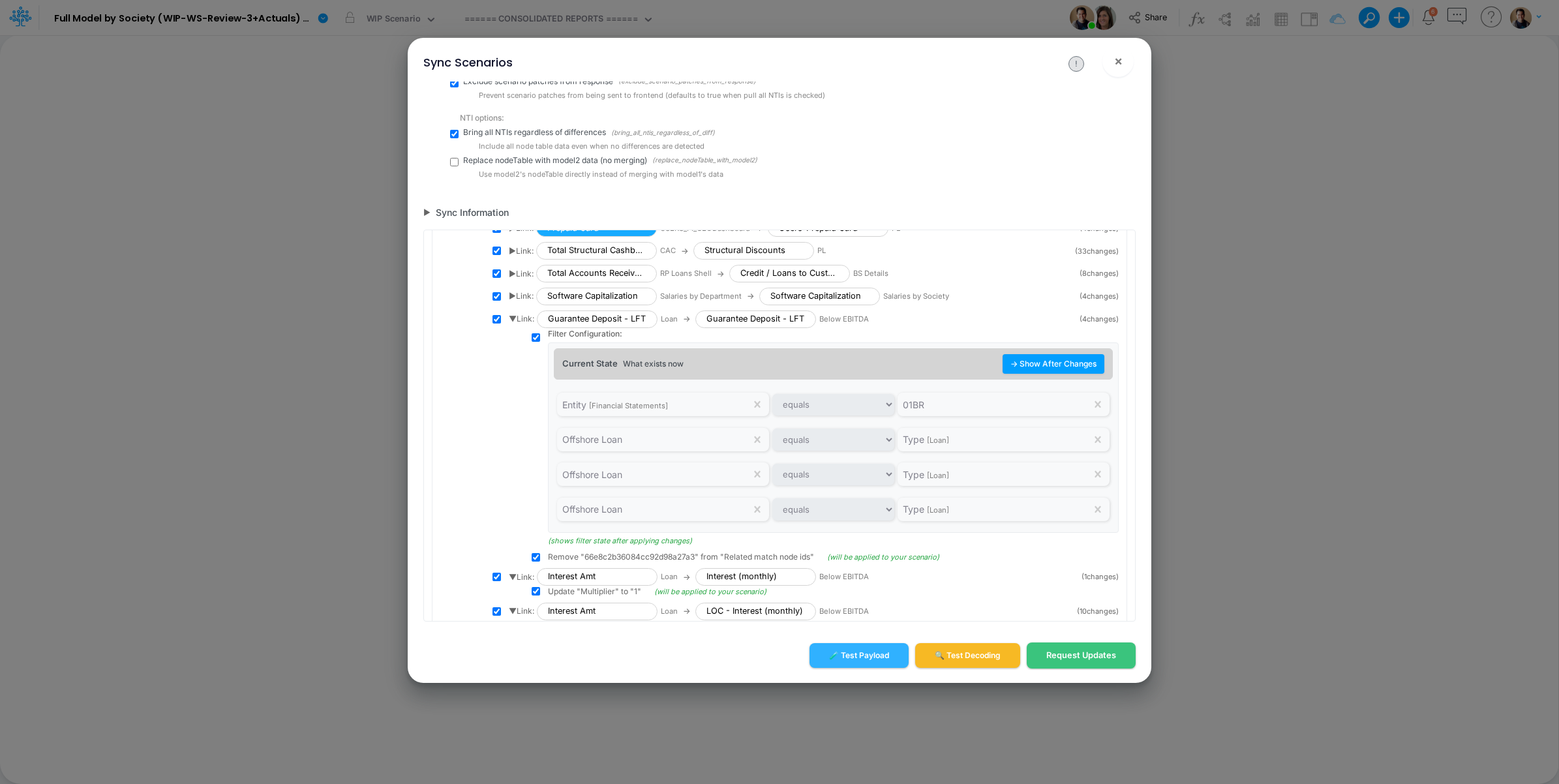
click at [513, 324] on span "▼ Link:" at bounding box center [521, 318] width 26 height 12
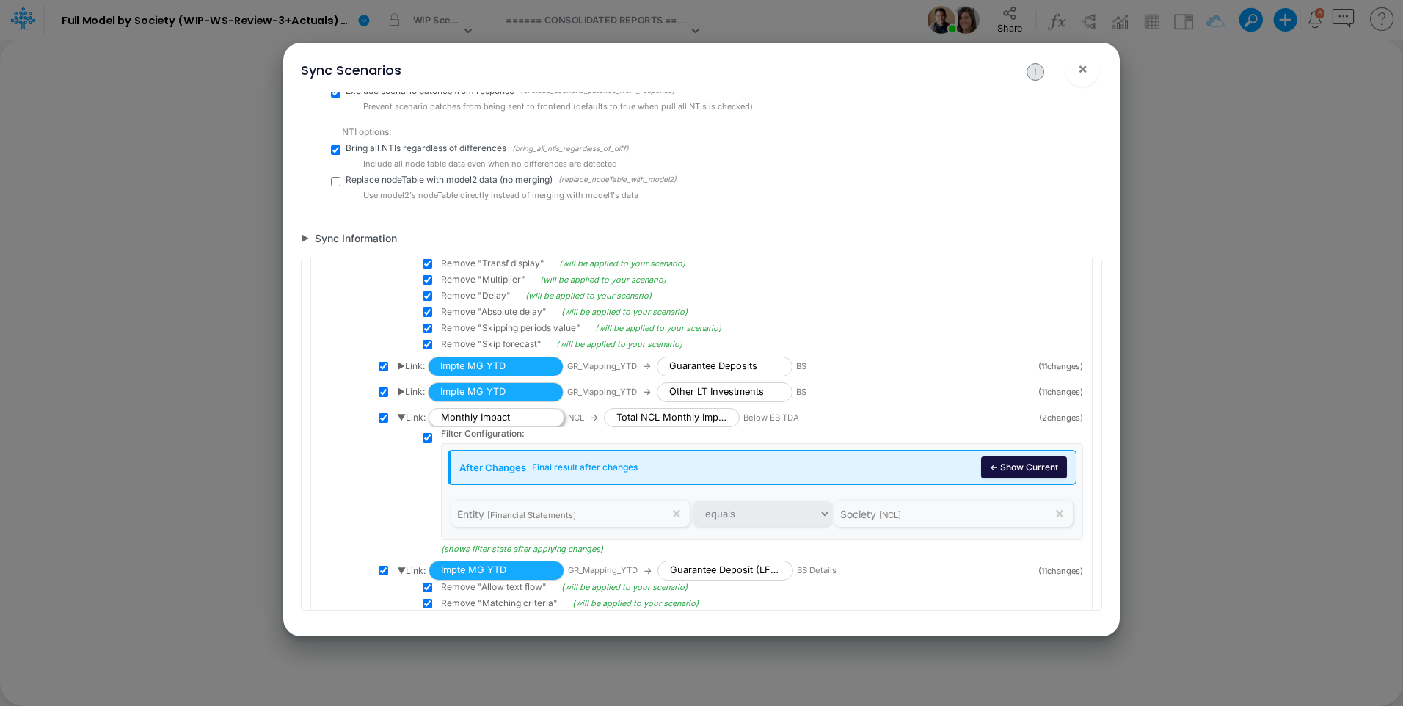
scroll to position [3367, 0]
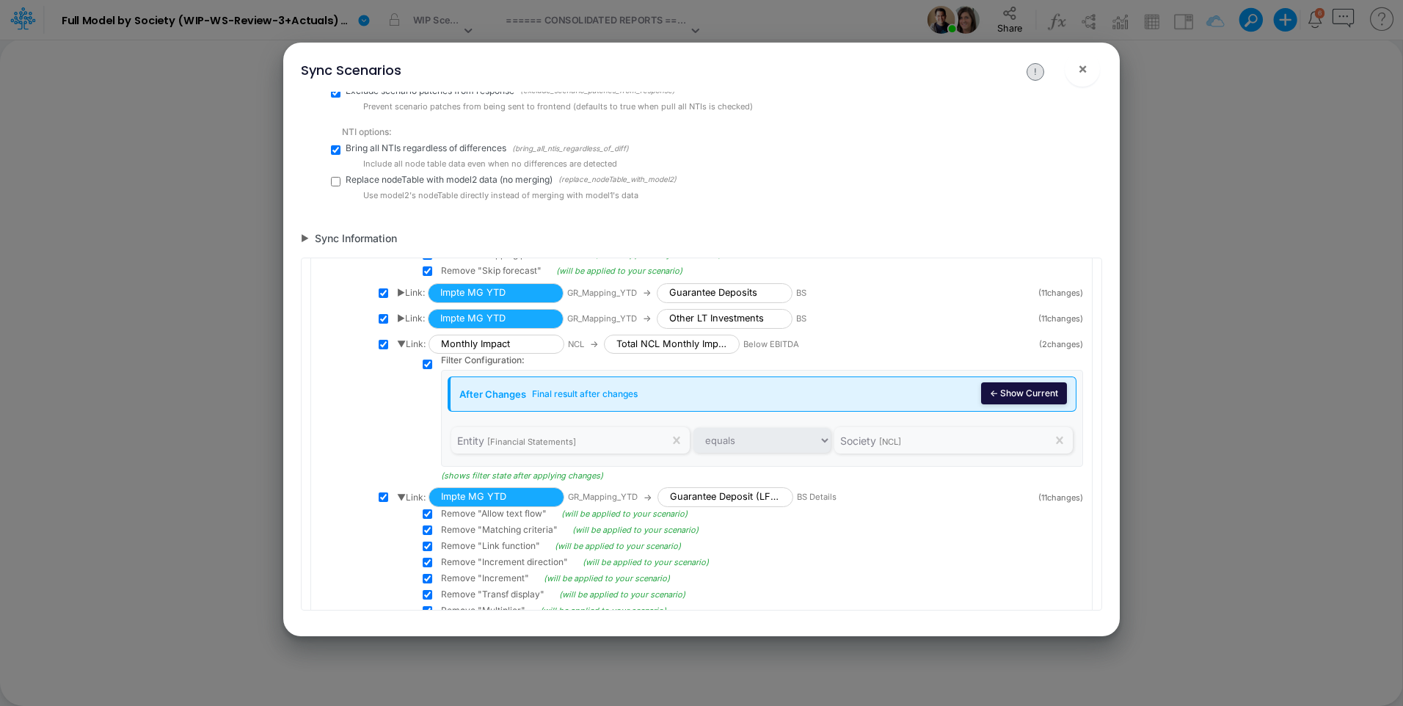
click at [1000, 395] on button "← Show Current" at bounding box center [1024, 393] width 86 height 22
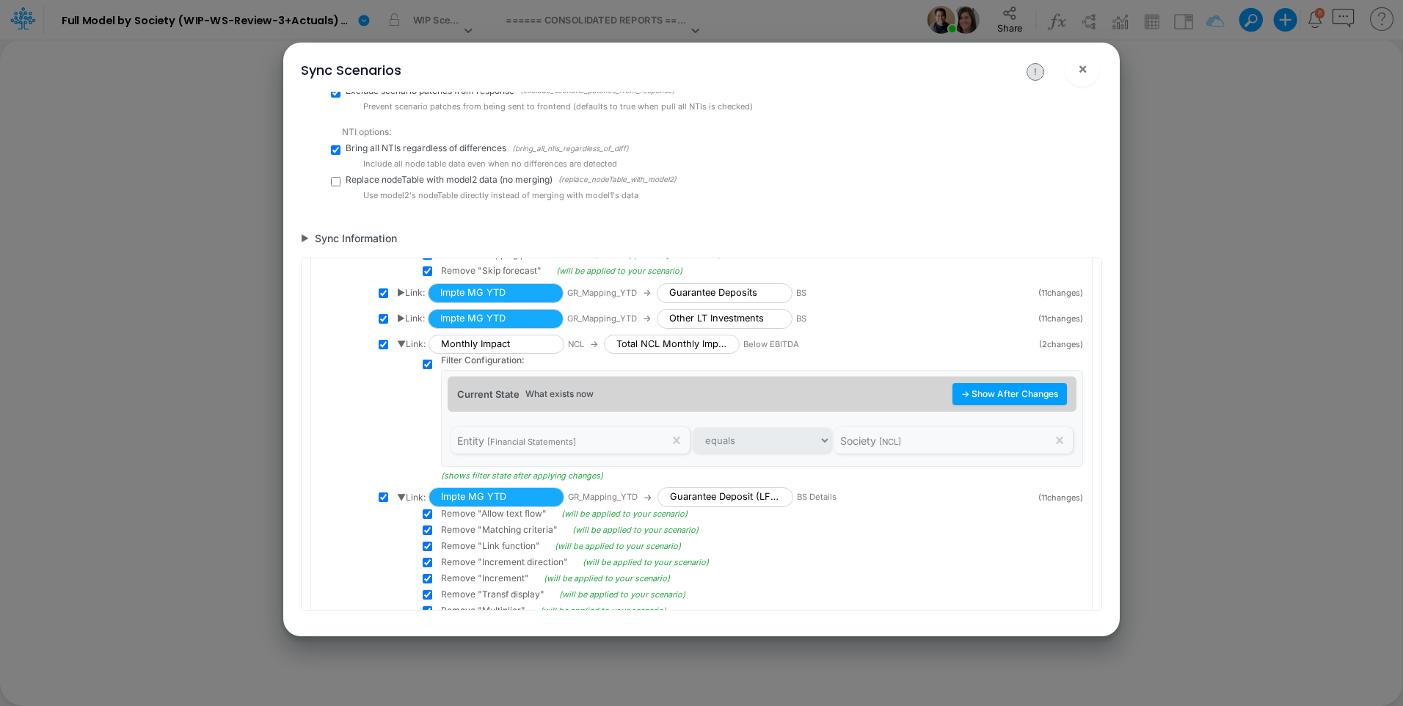
click at [403, 317] on span "▶ Link:" at bounding box center [411, 318] width 28 height 13
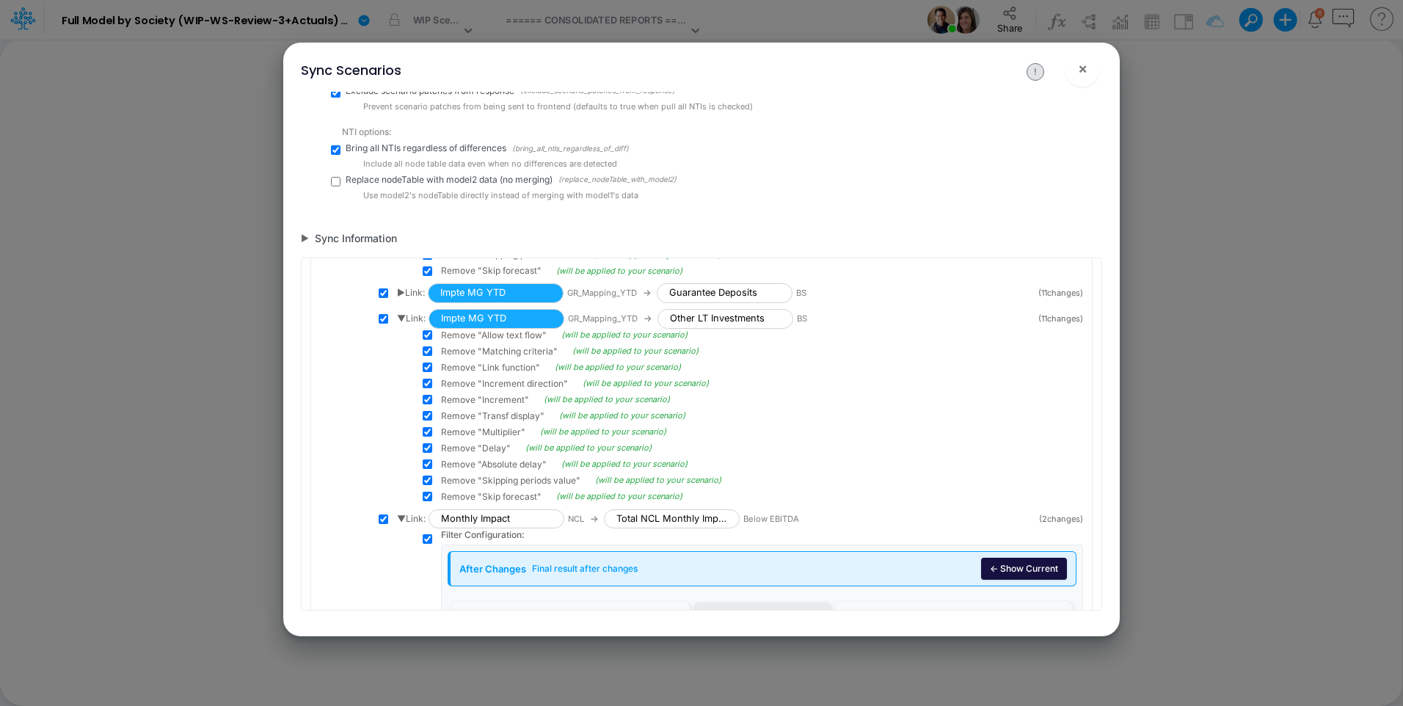
click at [401, 315] on span "▼ Link:" at bounding box center [411, 318] width 29 height 13
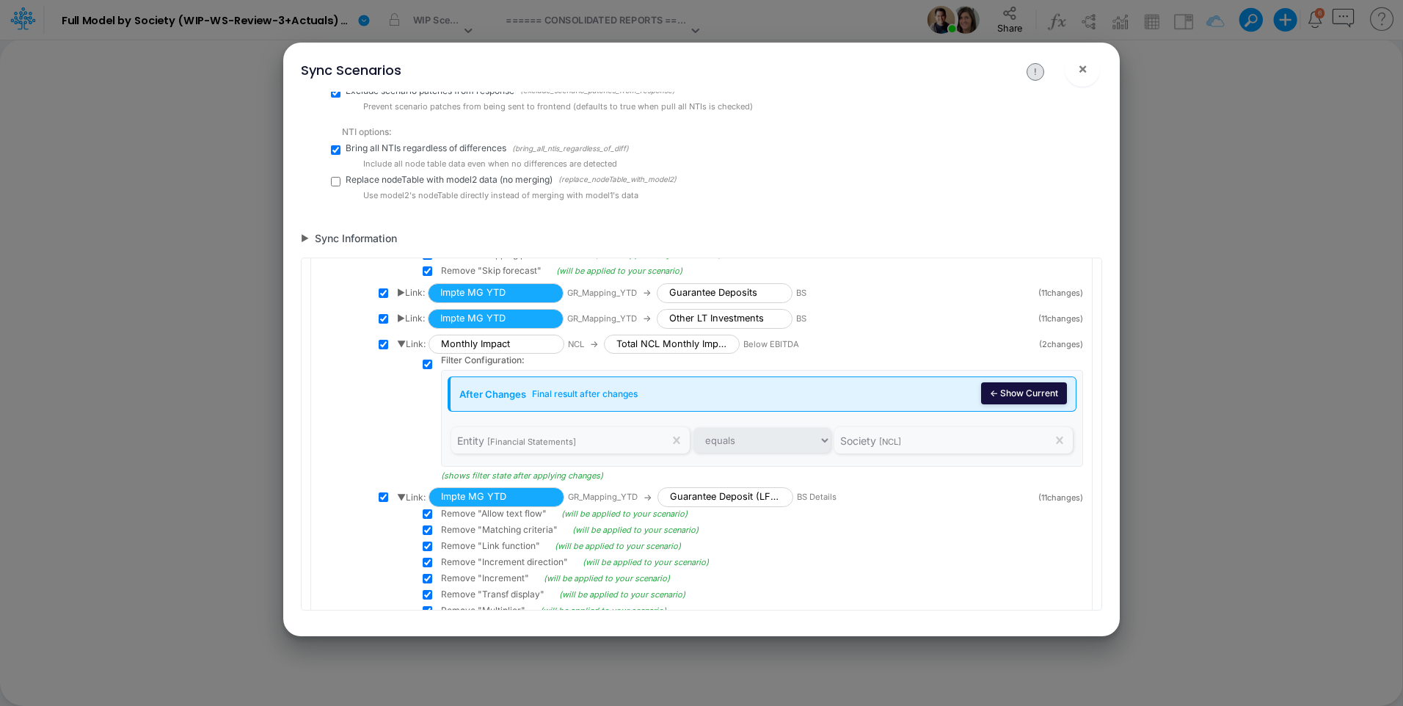
click at [1000, 395] on button "← Show Current" at bounding box center [1024, 393] width 86 height 22
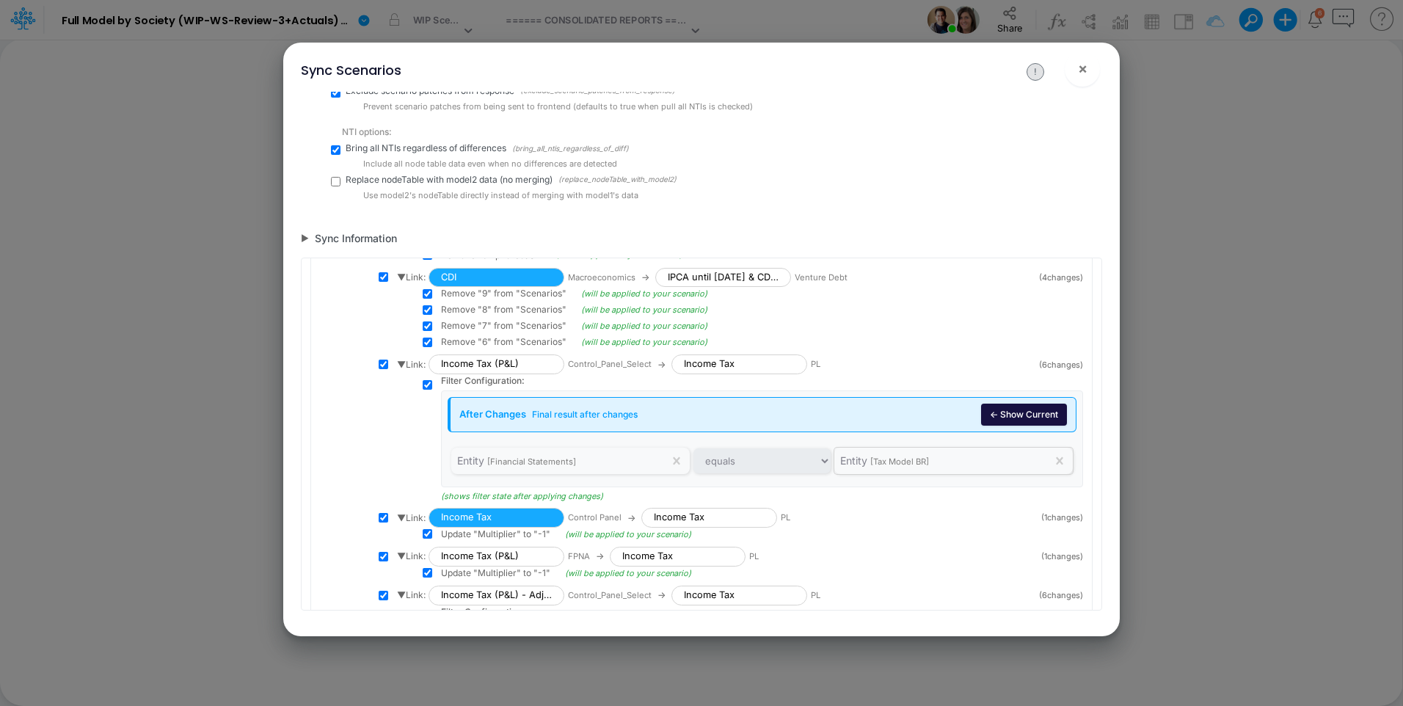
scroll to position [3954, 0]
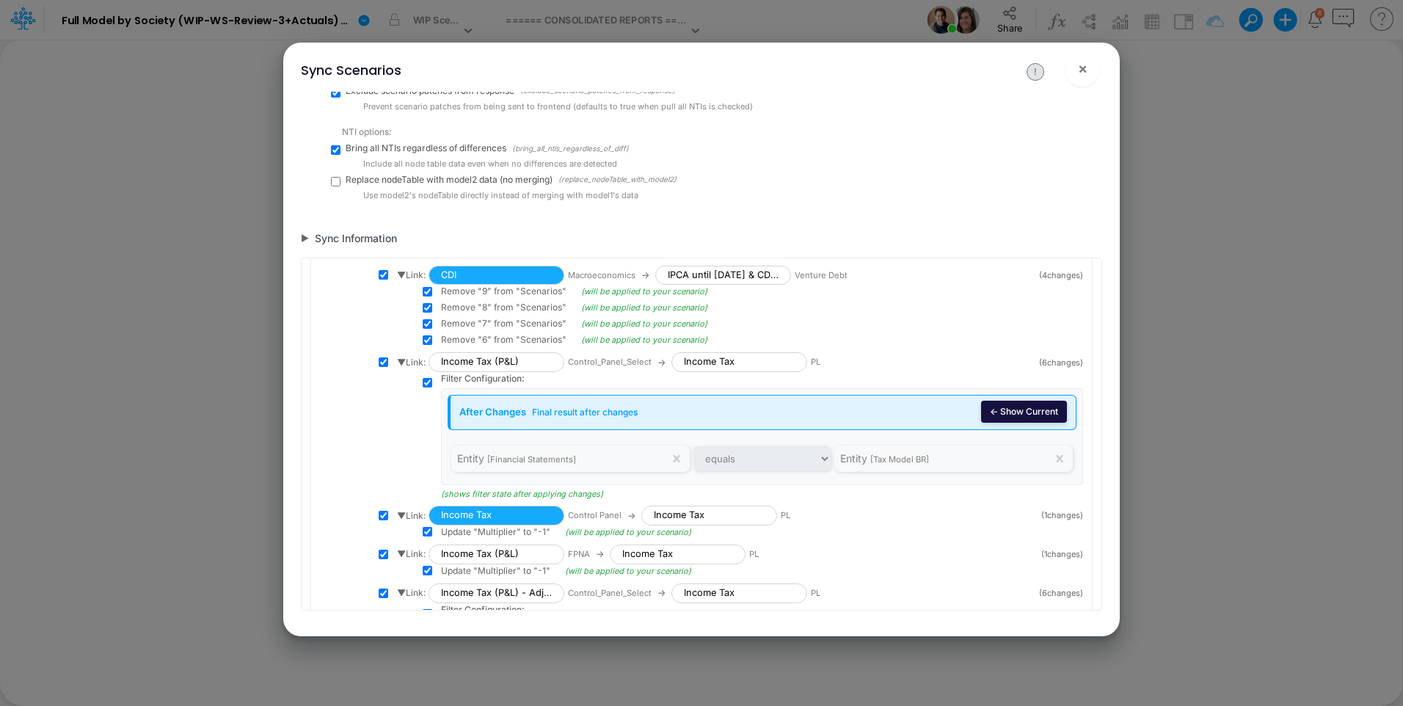
click at [1000, 409] on button "← Show Current" at bounding box center [1024, 412] width 86 height 22
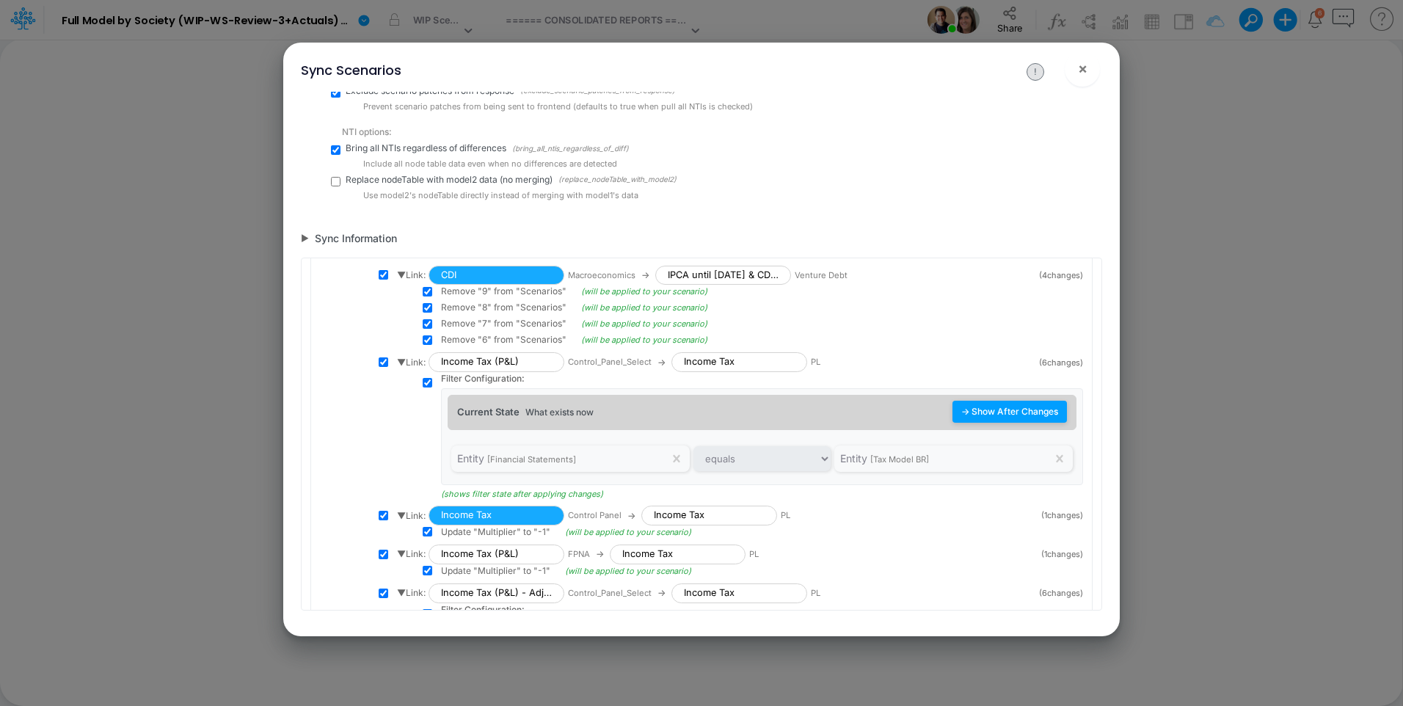
drag, startPoint x: 1000, startPoint y: 409, endPoint x: 992, endPoint y: 413, distance: 8.9
click at [1000, 409] on button "→ Show After Changes" at bounding box center [1009, 412] width 114 height 22
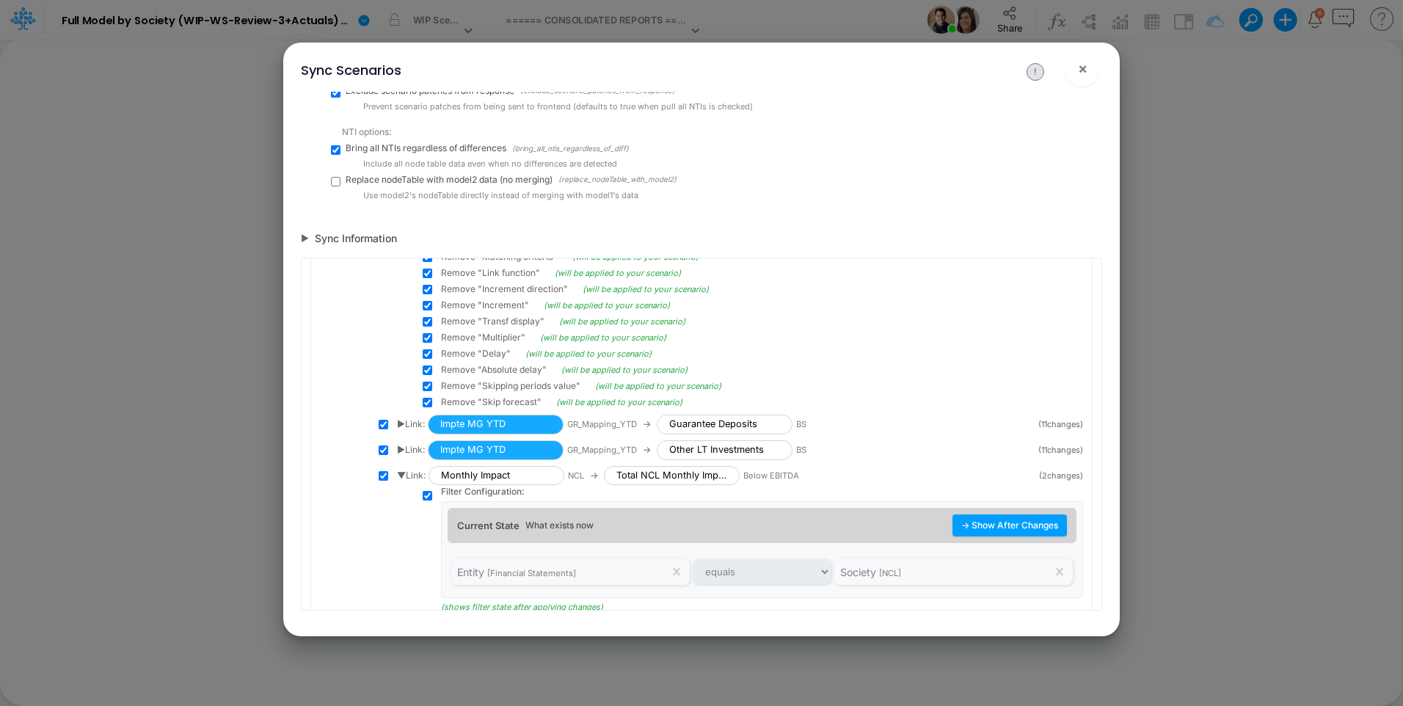
scroll to position [3220, 0]
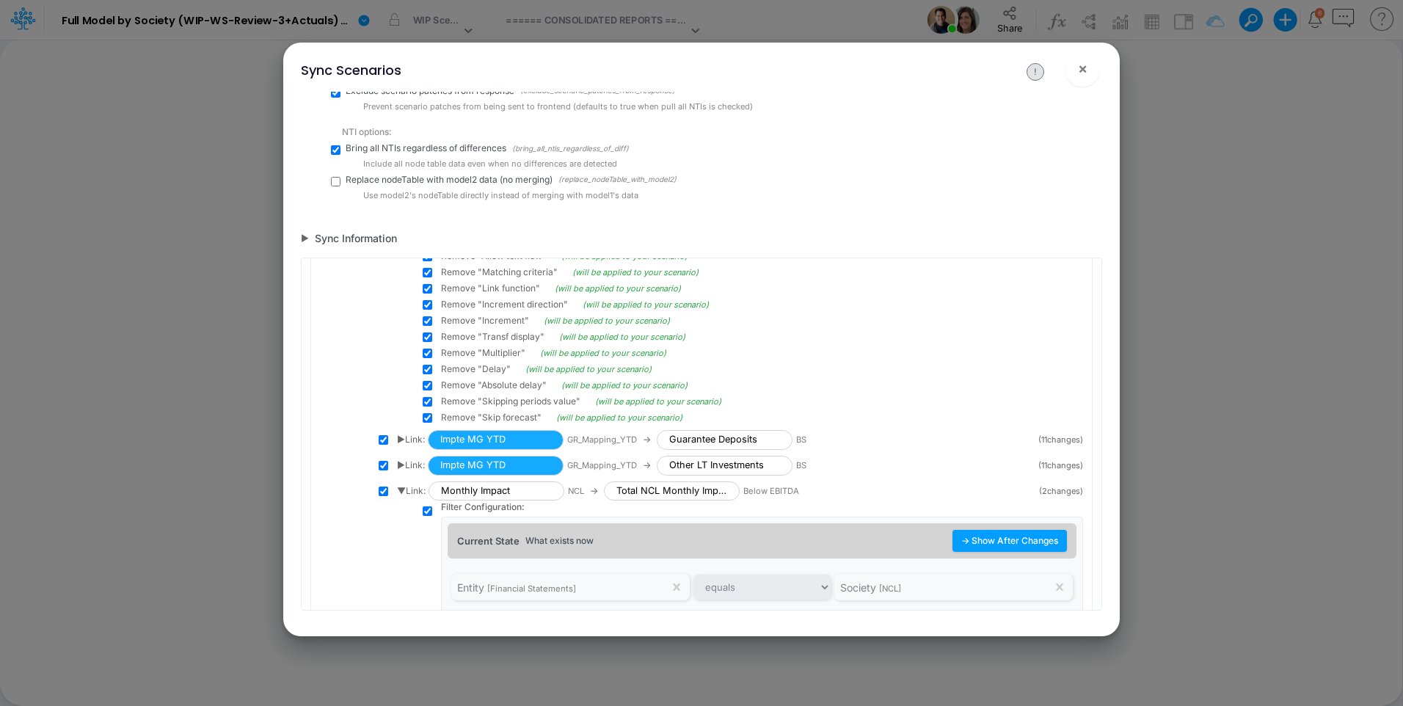
click at [403, 458] on div "▶ Link: Impte MG YTD GR_Mapping_YTD → Other LT Investments BS" at bounding box center [713, 466] width 632 height 20
click at [404, 467] on span "▶ Link:" at bounding box center [411, 464] width 28 height 13
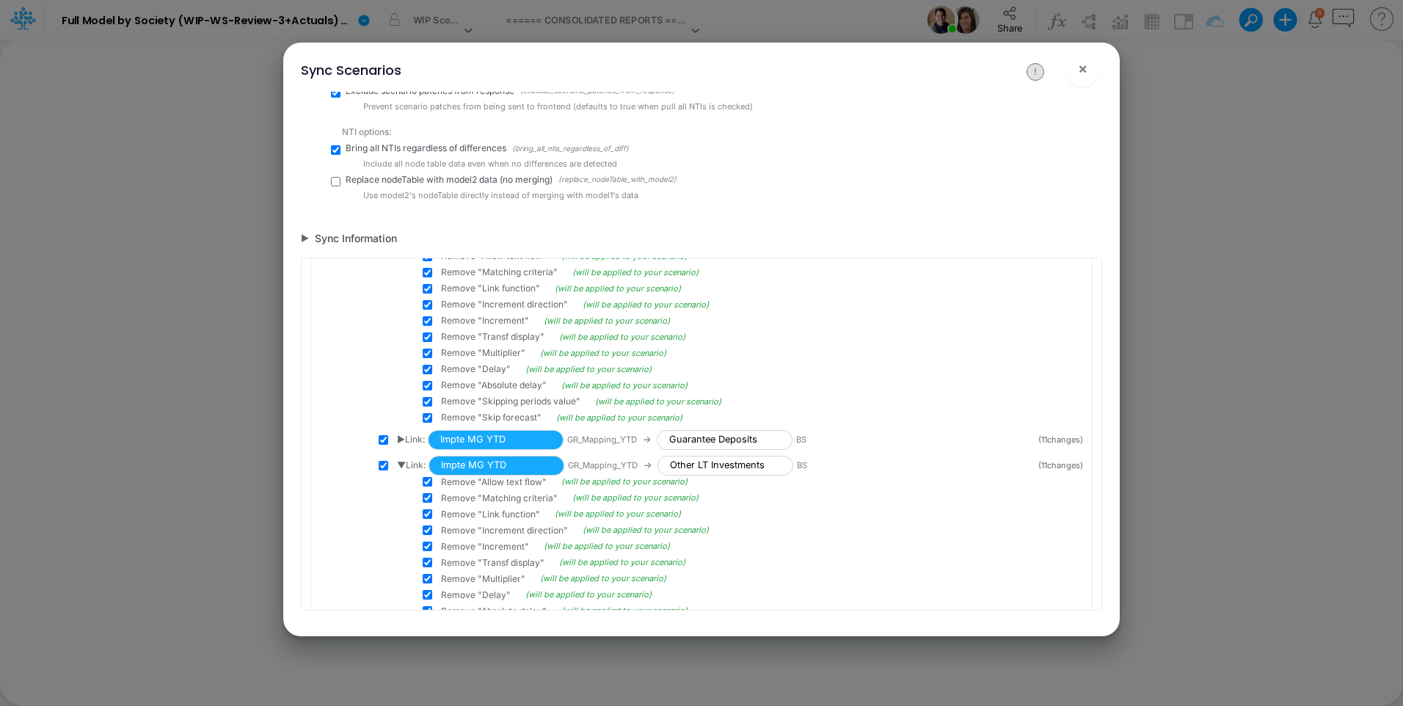
click at [396, 436] on div "▶ Link: Impte MG YTD GR_Mapping_YTD → Guarantee Deposits BS ( 11 changes)" at bounding box center [731, 440] width 704 height 20
click at [402, 438] on span "▶ Link:" at bounding box center [411, 439] width 28 height 13
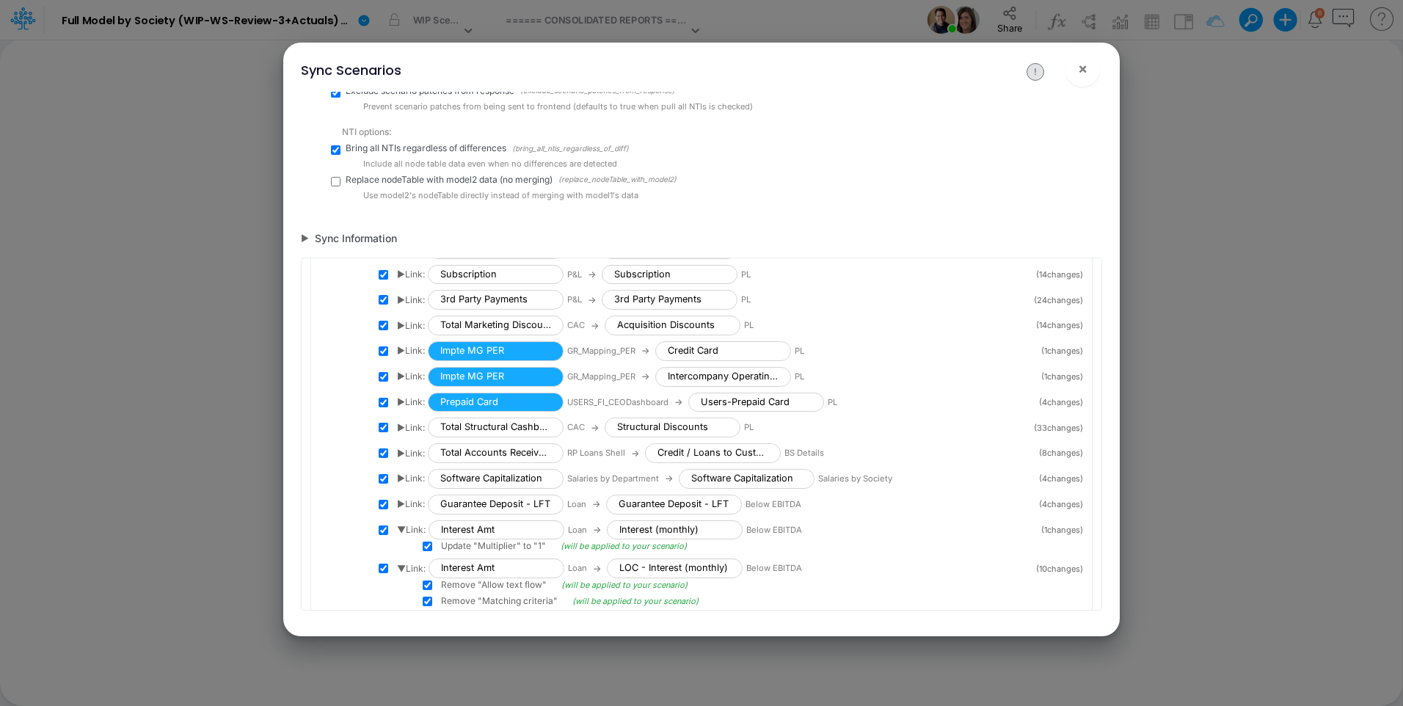
scroll to position [2707, 0]
click at [402, 503] on span "▶ Link:" at bounding box center [411, 504] width 28 height 13
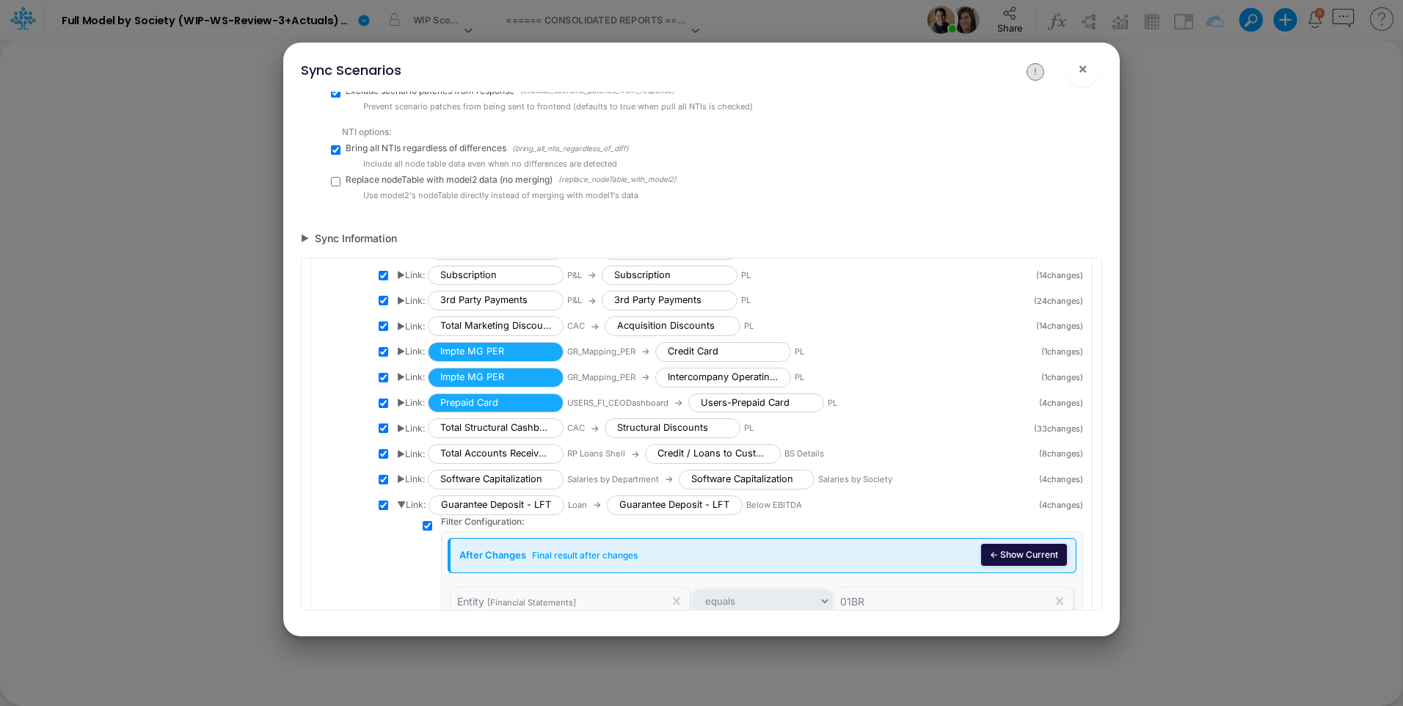
click at [1027, 552] on button "← Show Current" at bounding box center [1024, 555] width 86 height 22
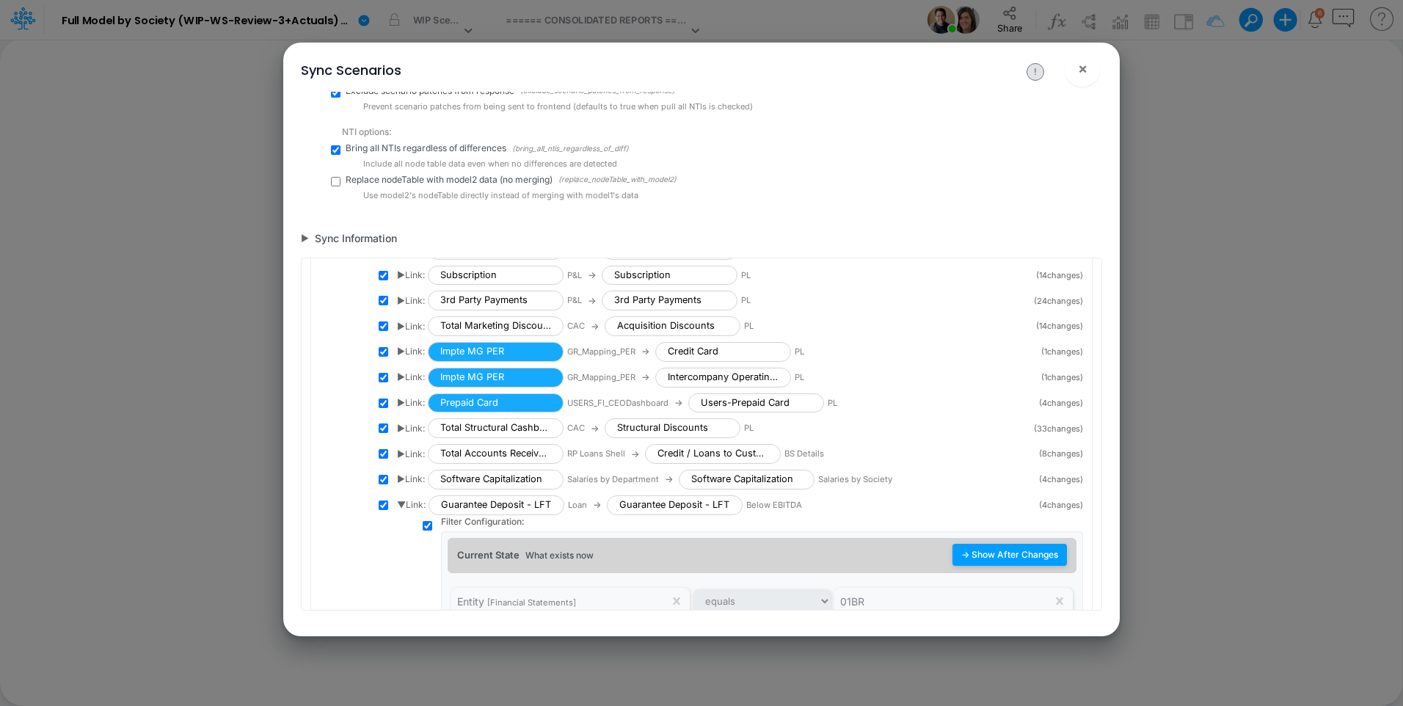
scroll to position [2927, 0]
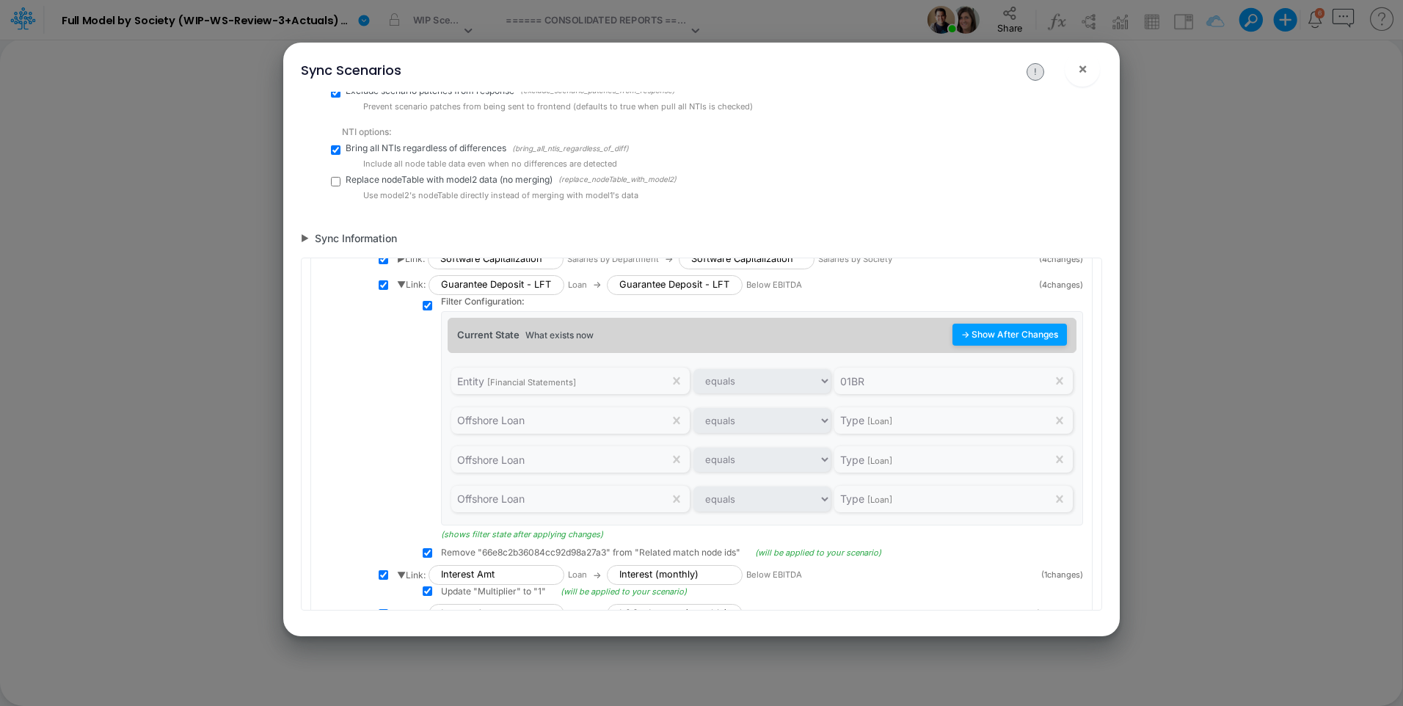
click at [1001, 339] on button "→ Show After Changes" at bounding box center [1009, 334] width 114 height 22
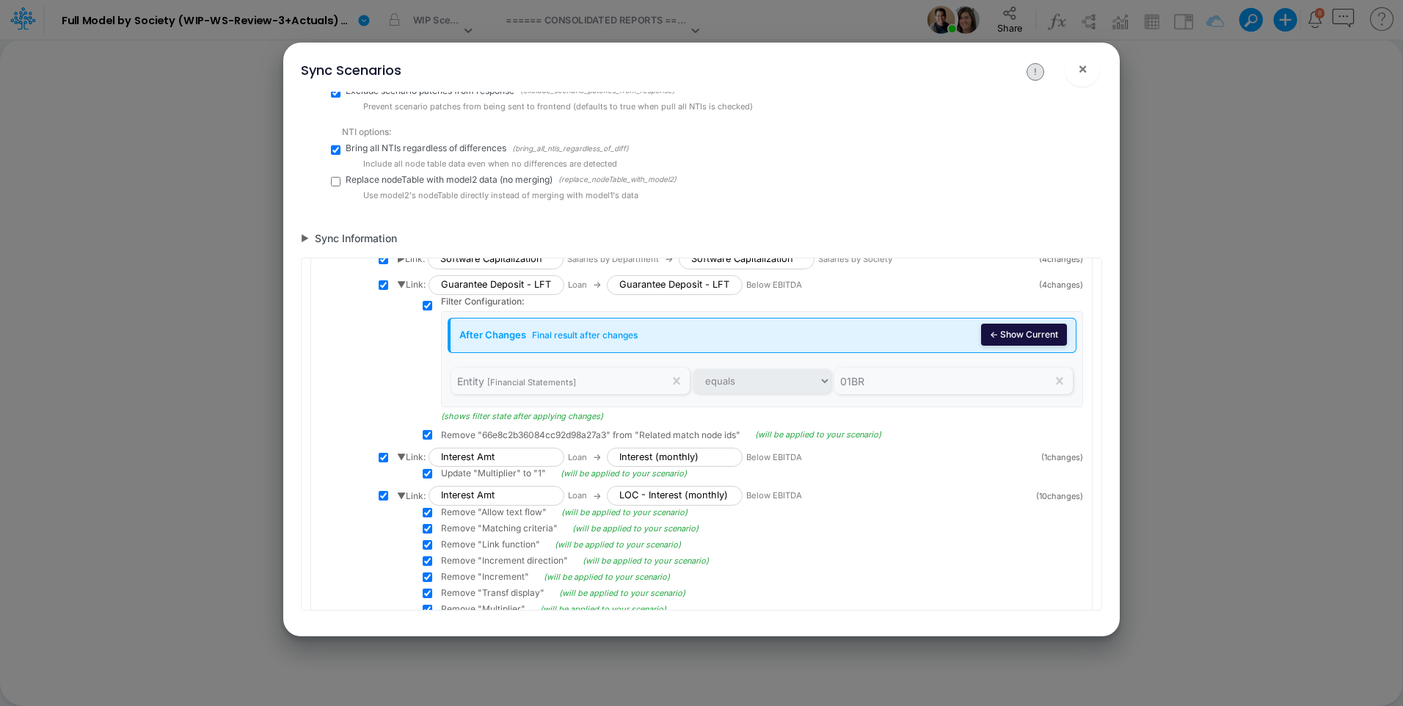
click at [1017, 337] on button "← Show Current" at bounding box center [1024, 334] width 86 height 22
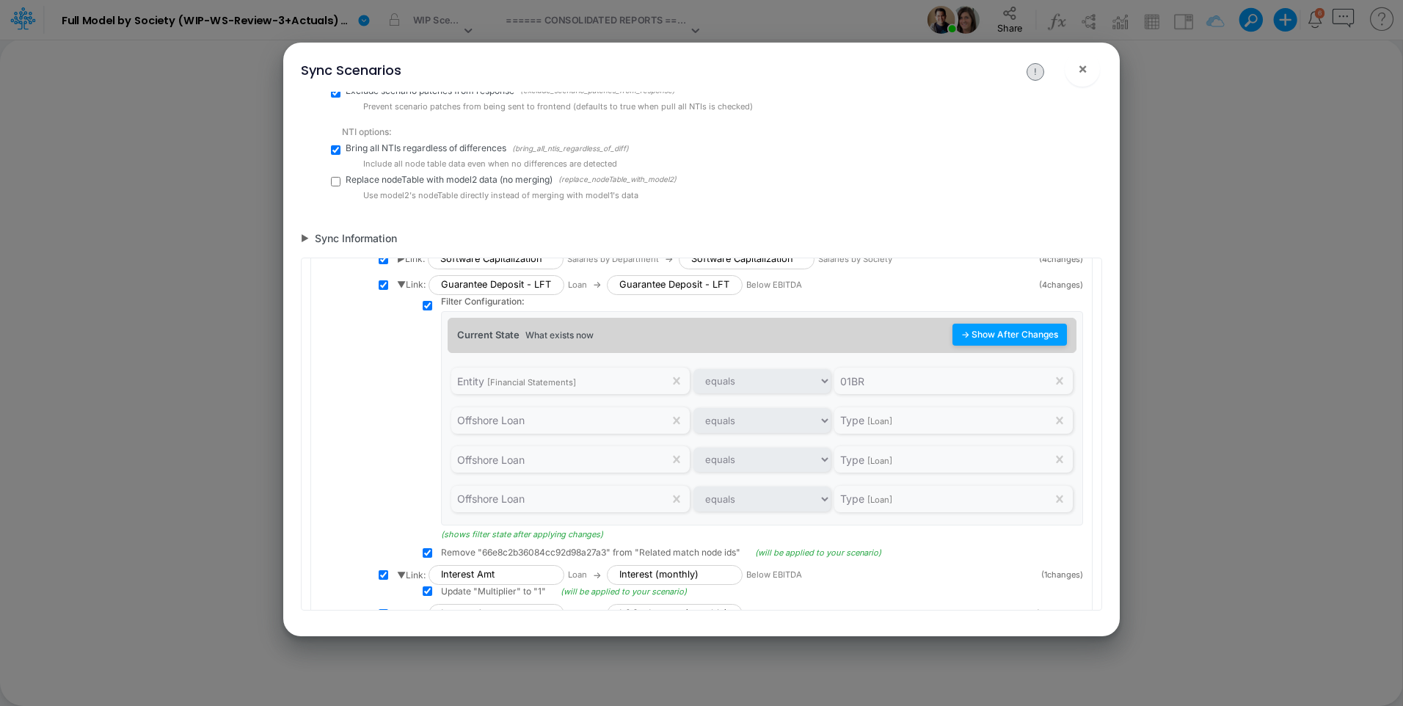
click at [988, 336] on button "→ Show After Changes" at bounding box center [1009, 334] width 114 height 22
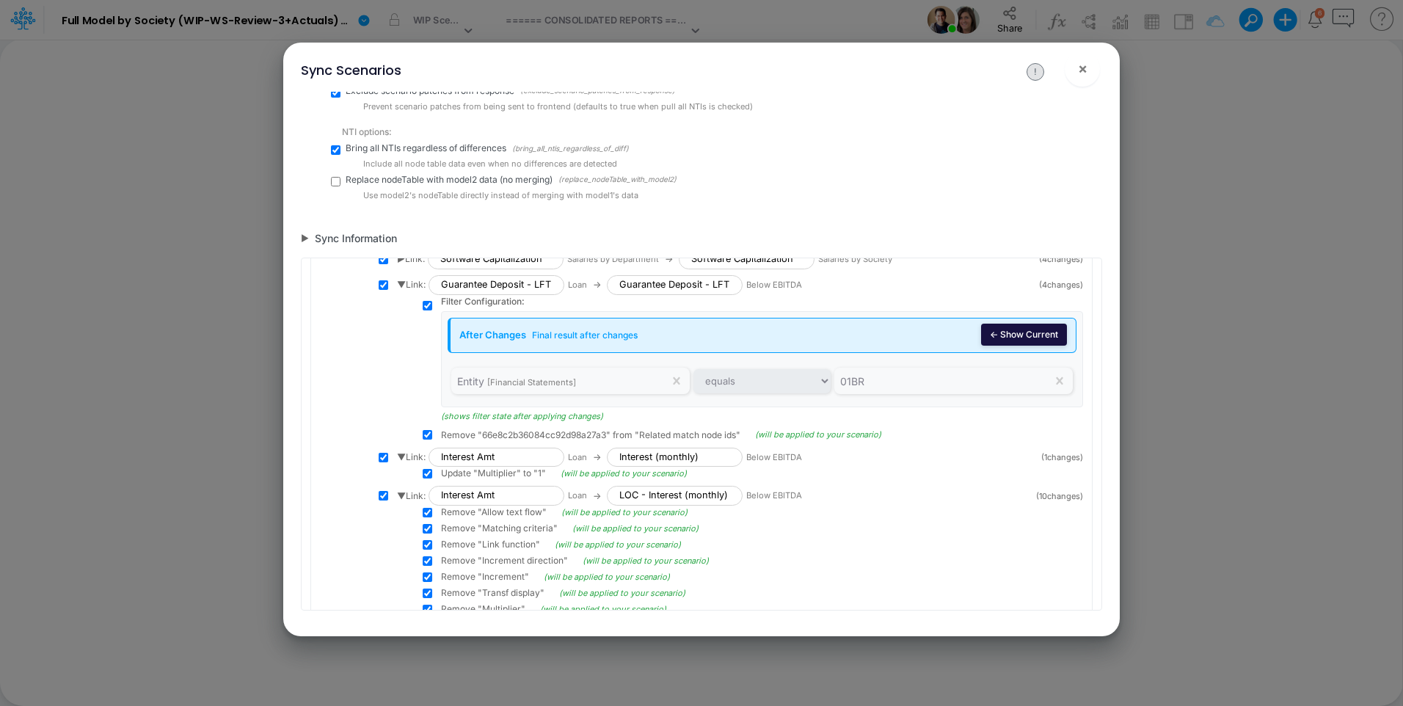
click at [986, 337] on button "← Show Current" at bounding box center [1024, 334] width 86 height 22
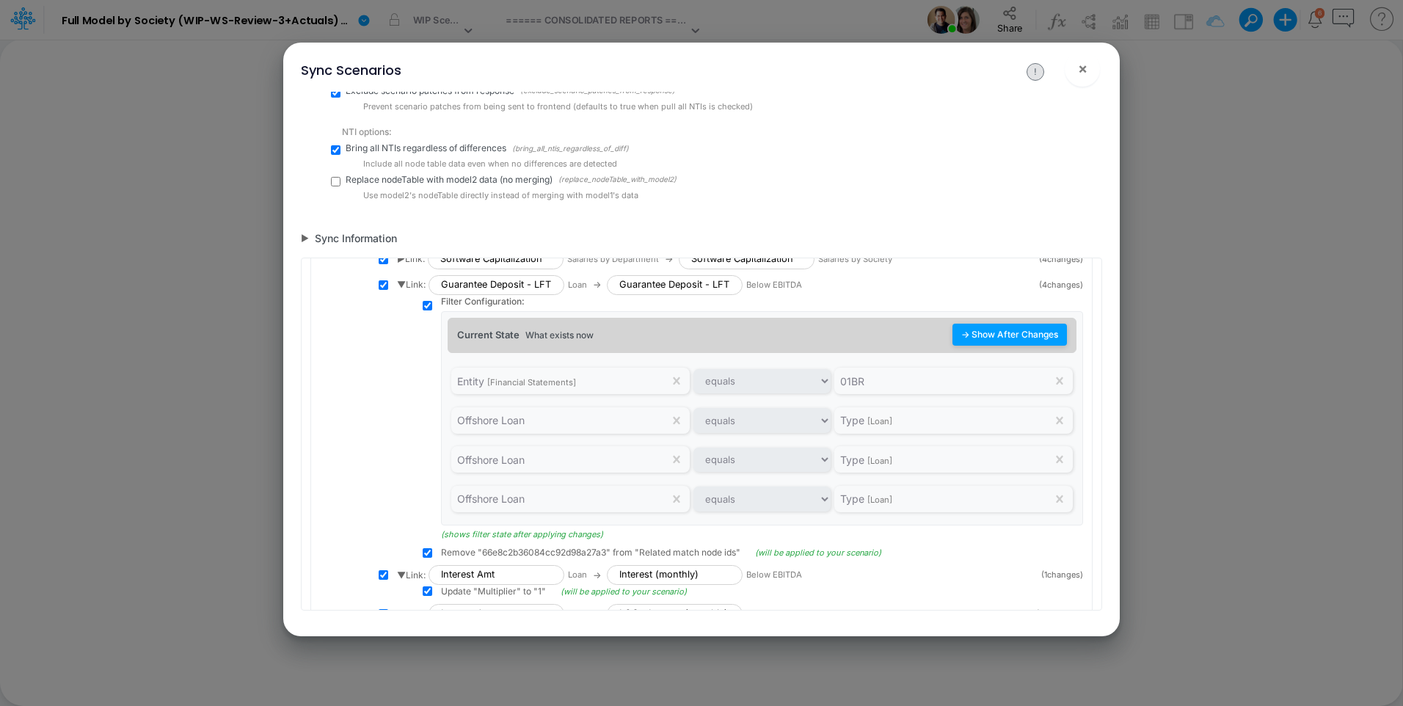
click at [1009, 332] on button "→ Show After Changes" at bounding box center [1009, 334] width 114 height 22
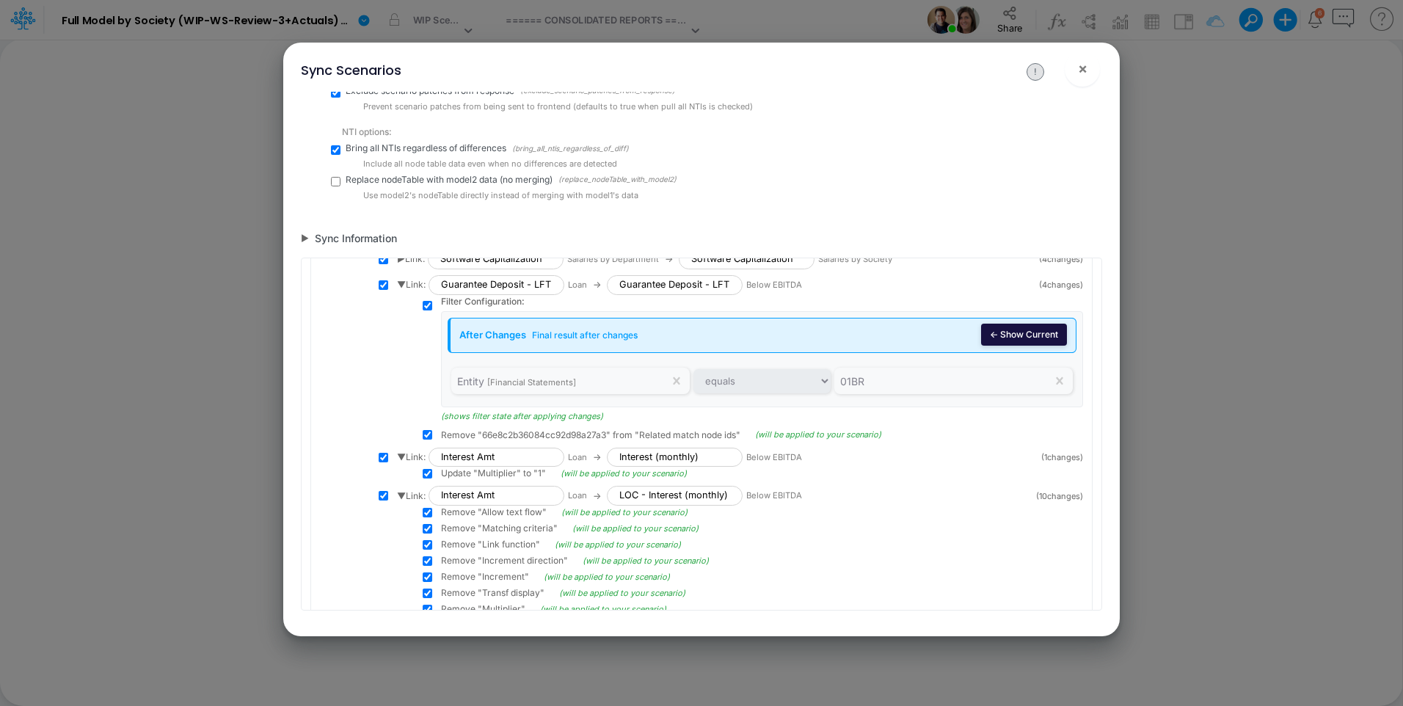
click at [1007, 332] on button "← Show Current" at bounding box center [1024, 334] width 86 height 22
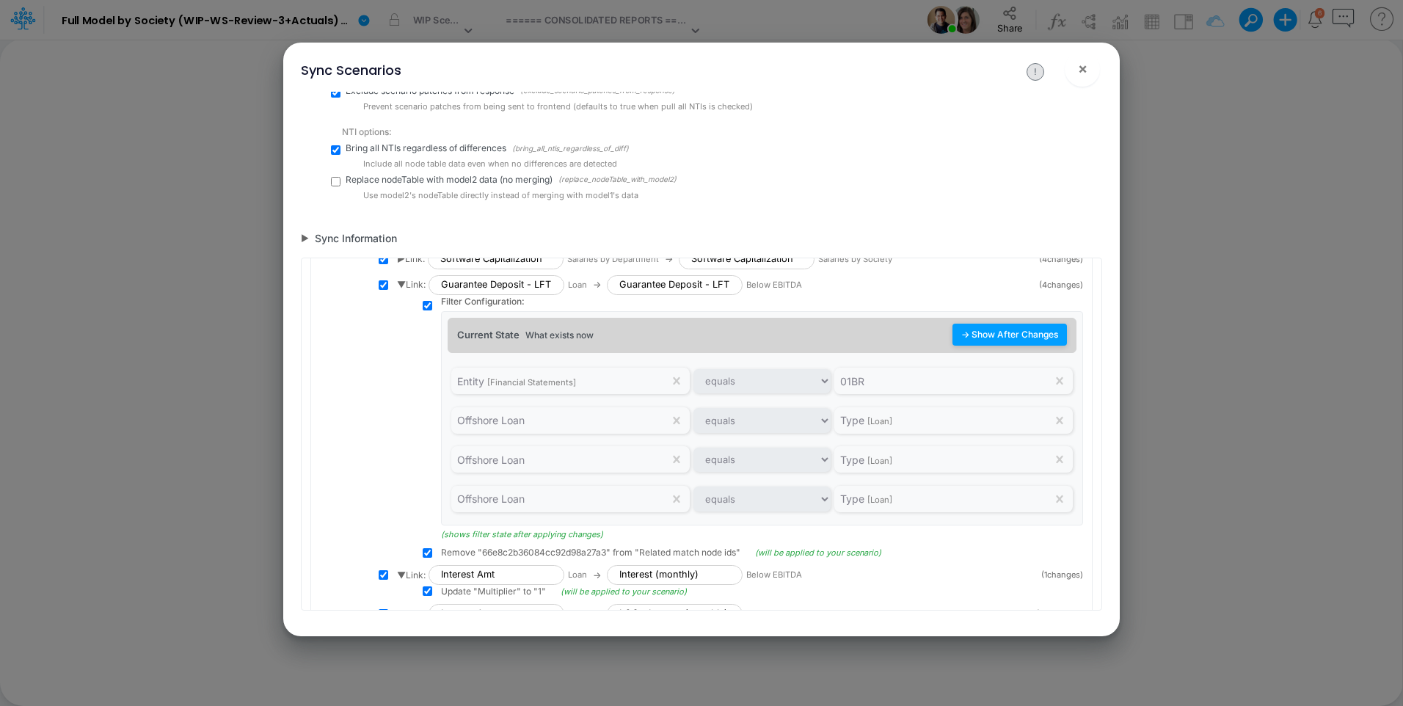
click at [1007, 332] on button "→ Show After Changes" at bounding box center [1009, 334] width 114 height 22
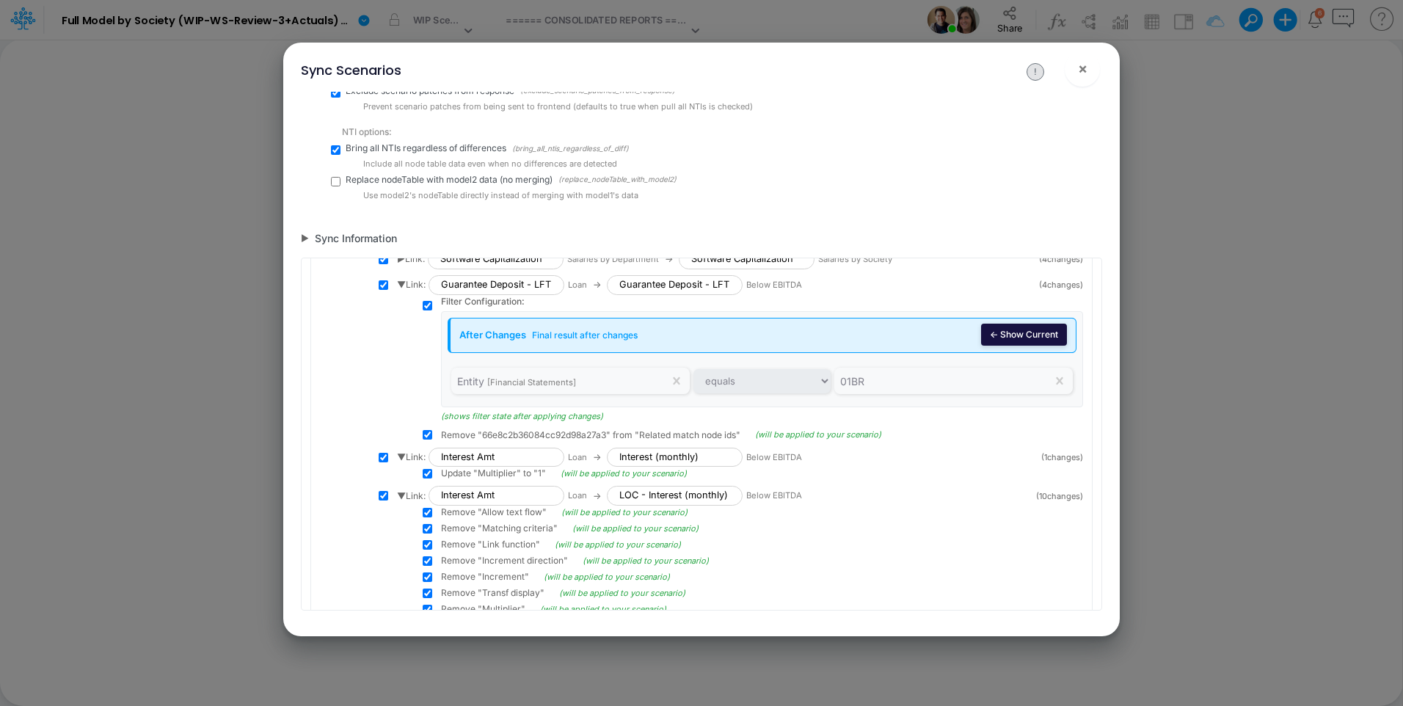
click at [1007, 332] on button "← Show Current" at bounding box center [1024, 334] width 86 height 22
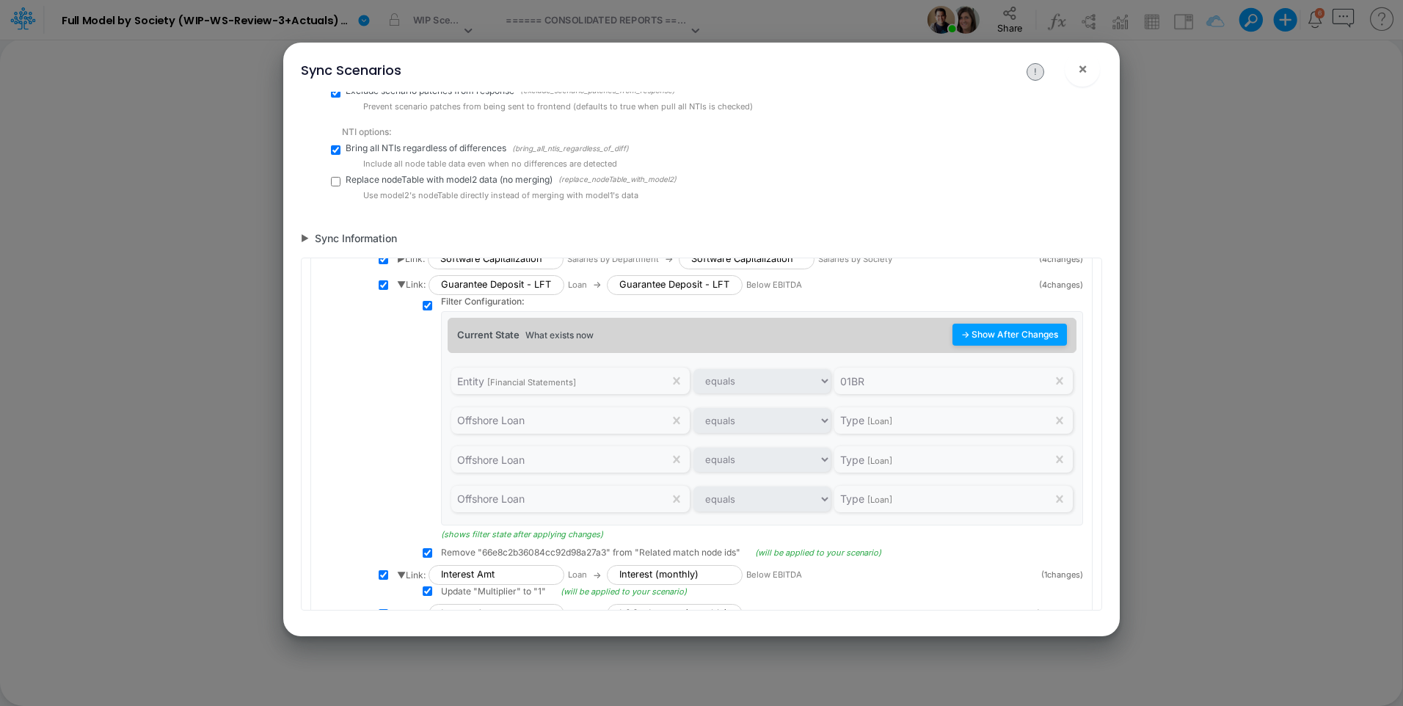
click at [1007, 332] on button "→ Show After Changes" at bounding box center [1009, 334] width 114 height 22
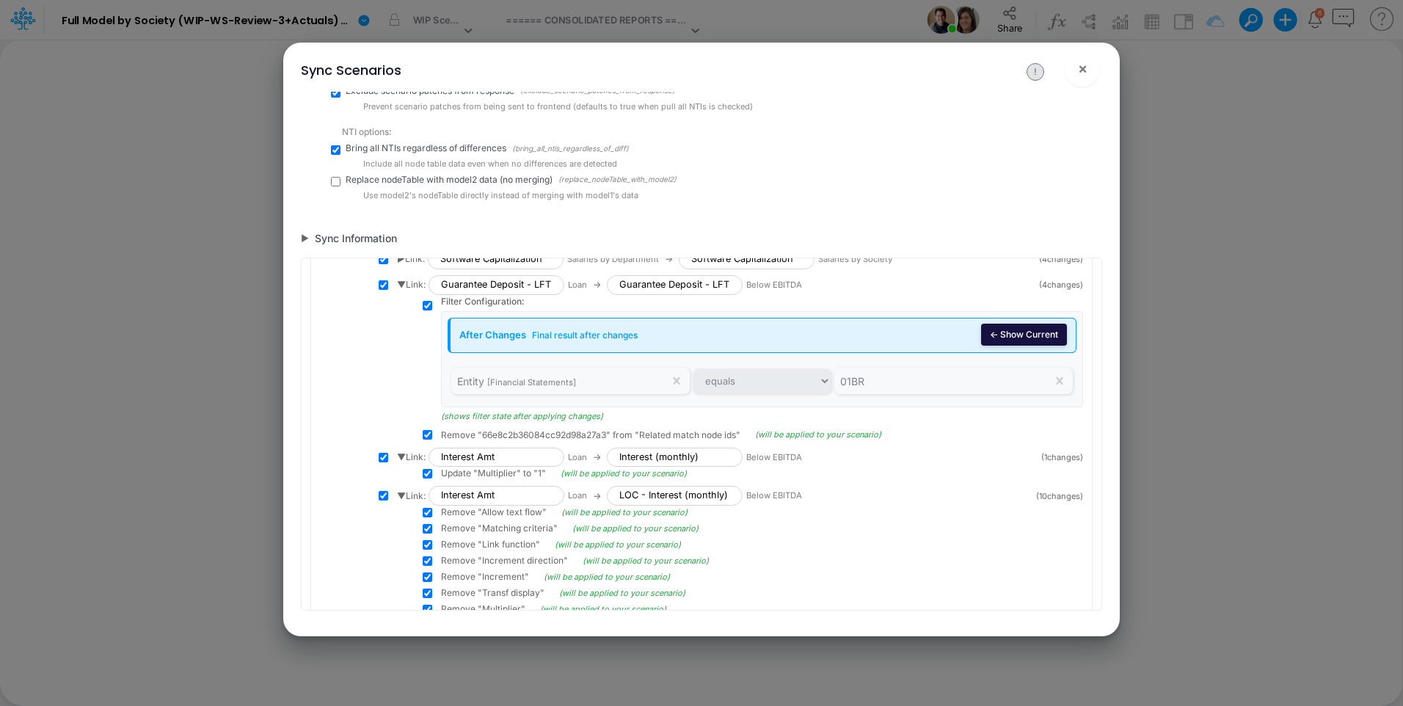
click at [1007, 332] on button "← Show Current" at bounding box center [1024, 334] width 86 height 22
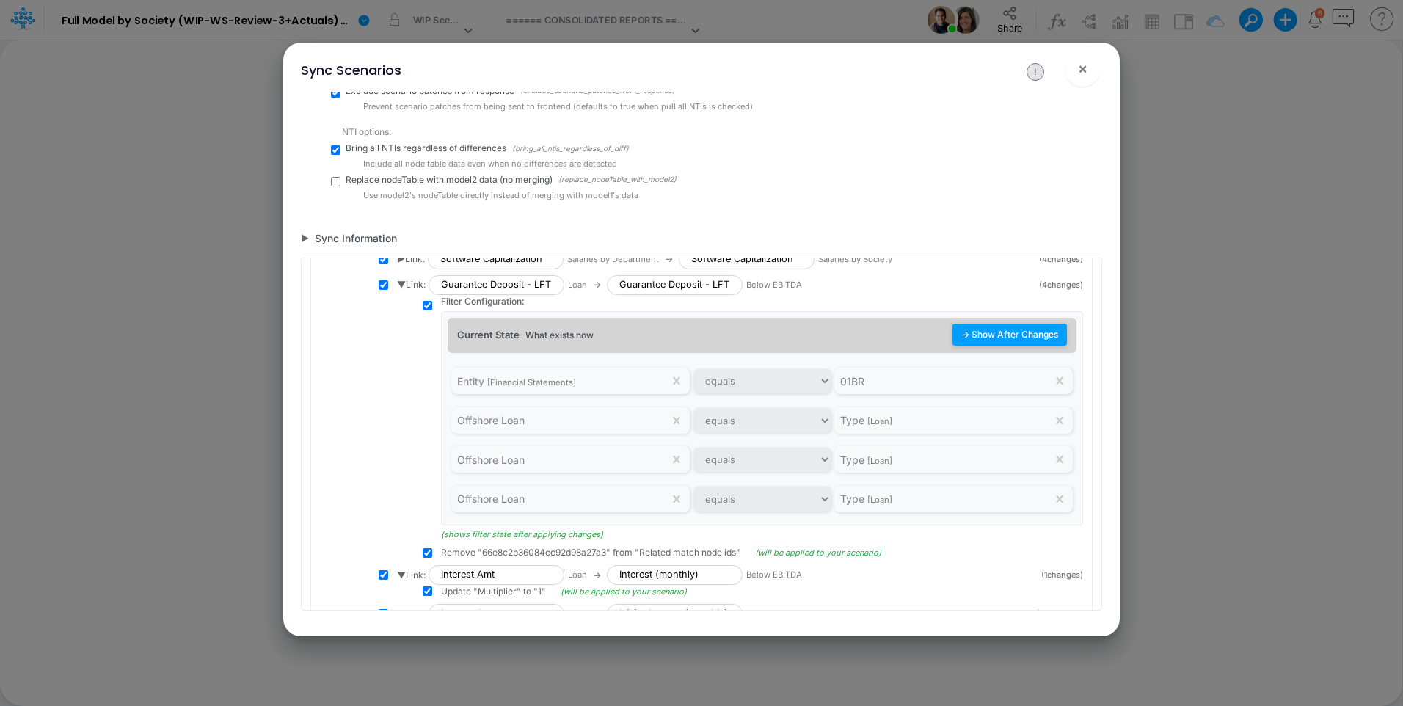
click at [1007, 332] on button "→ Show After Changes" at bounding box center [1009, 334] width 114 height 22
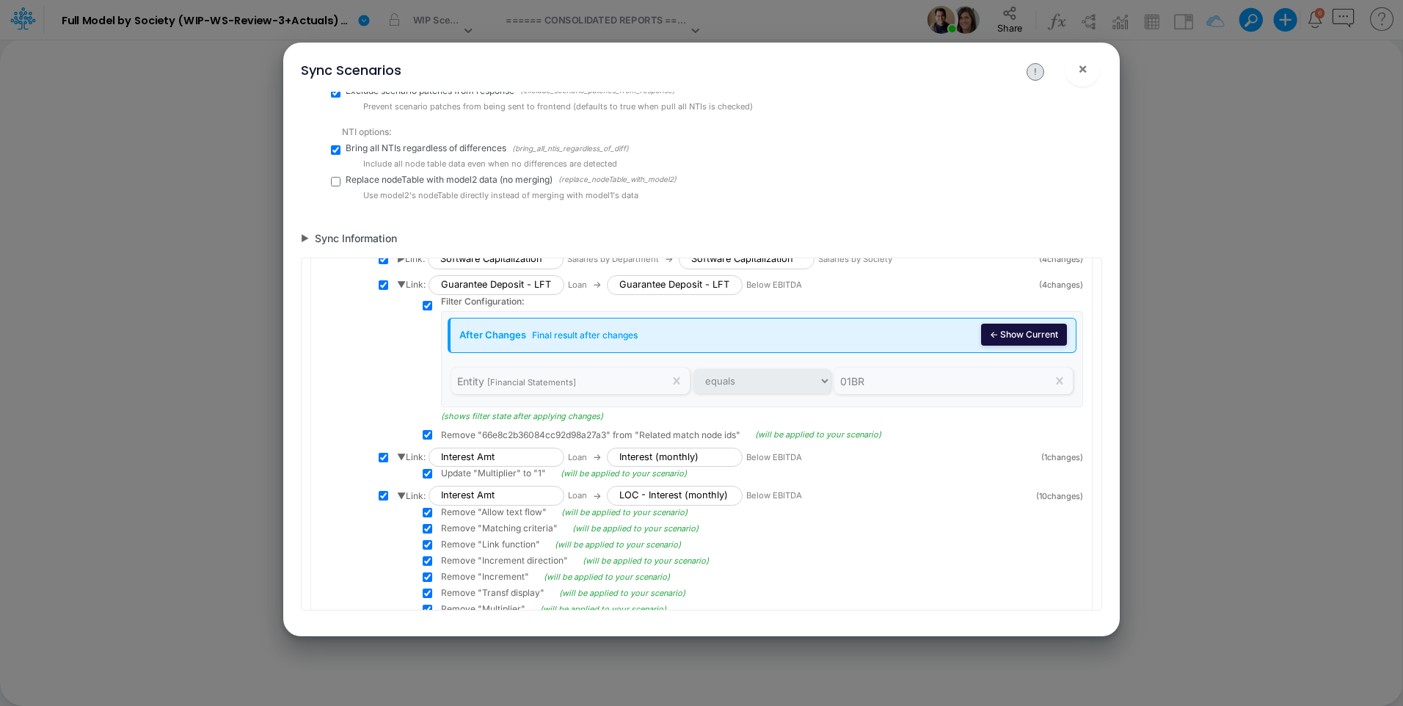
click at [1007, 332] on button "← Show Current" at bounding box center [1024, 334] width 86 height 22
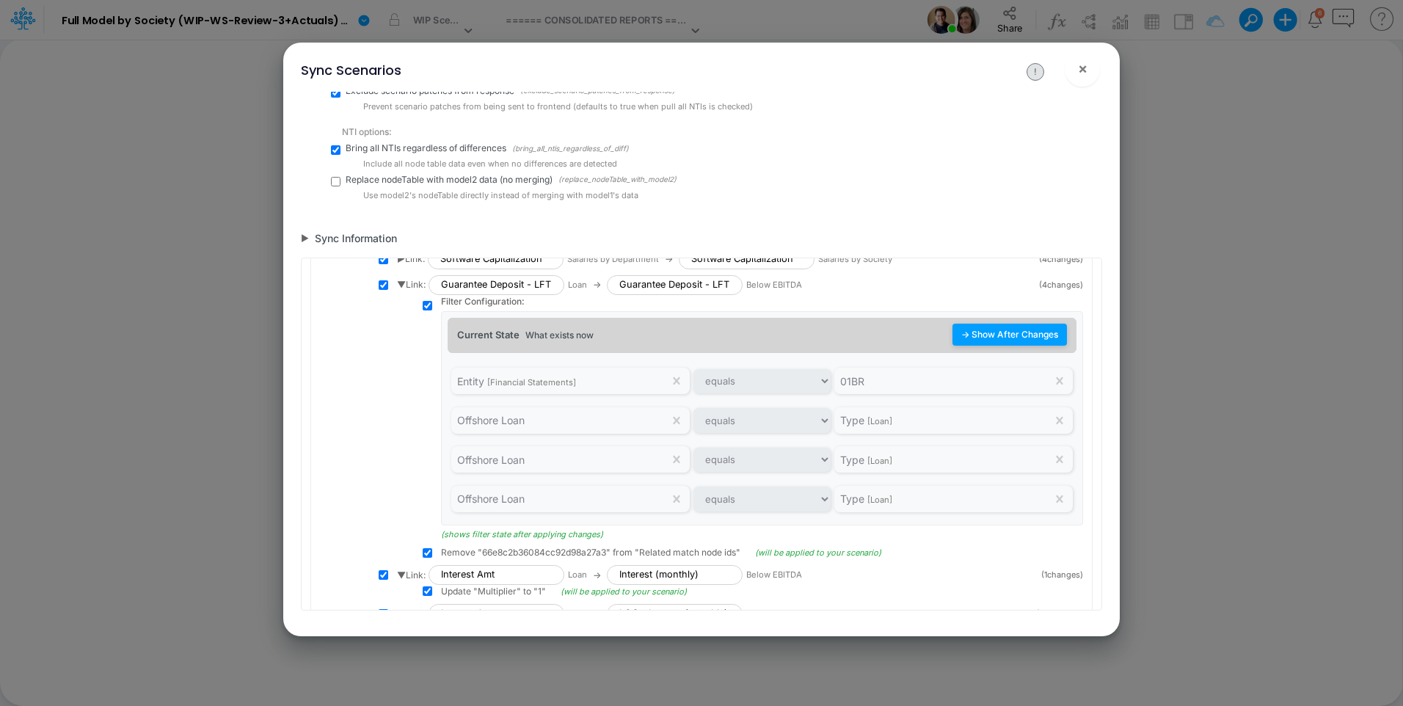
click at [1017, 333] on button "→ Show After Changes" at bounding box center [1009, 334] width 114 height 22
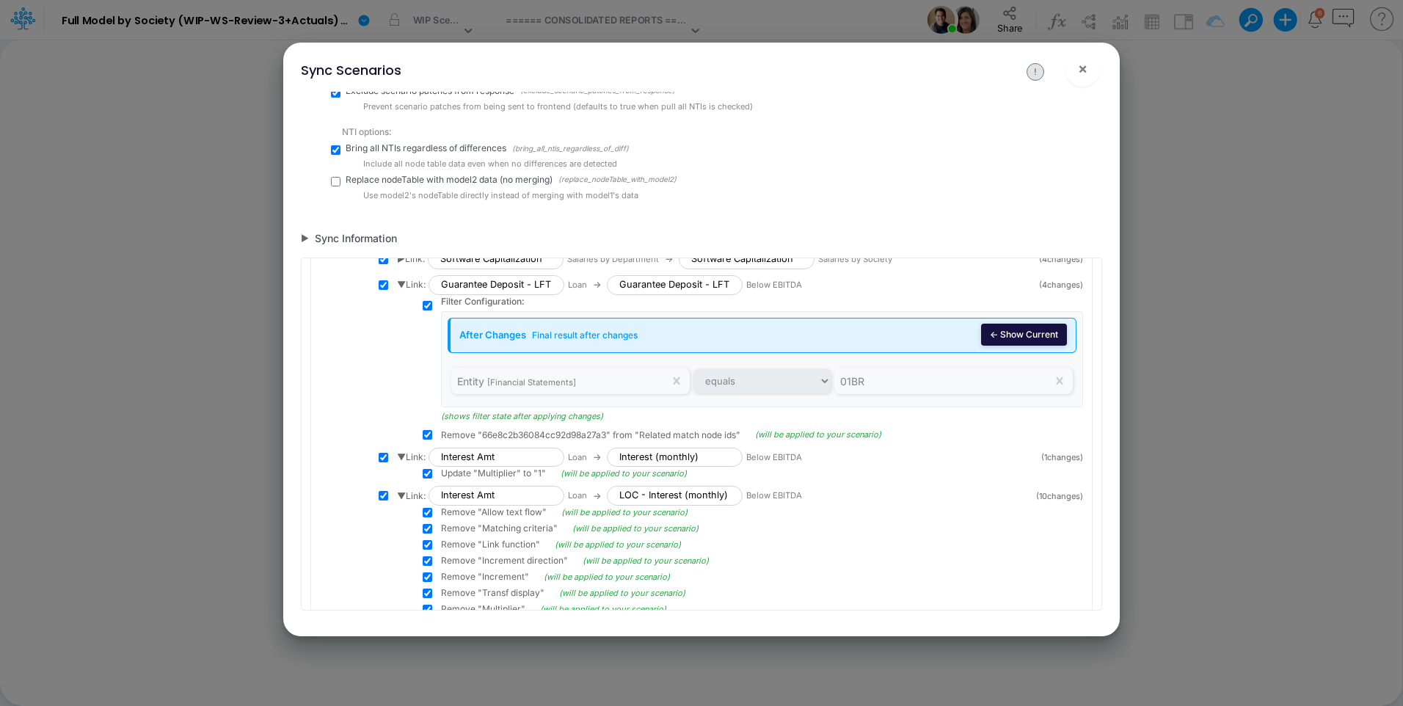
click at [991, 340] on button "← Show Current" at bounding box center [1024, 334] width 86 height 22
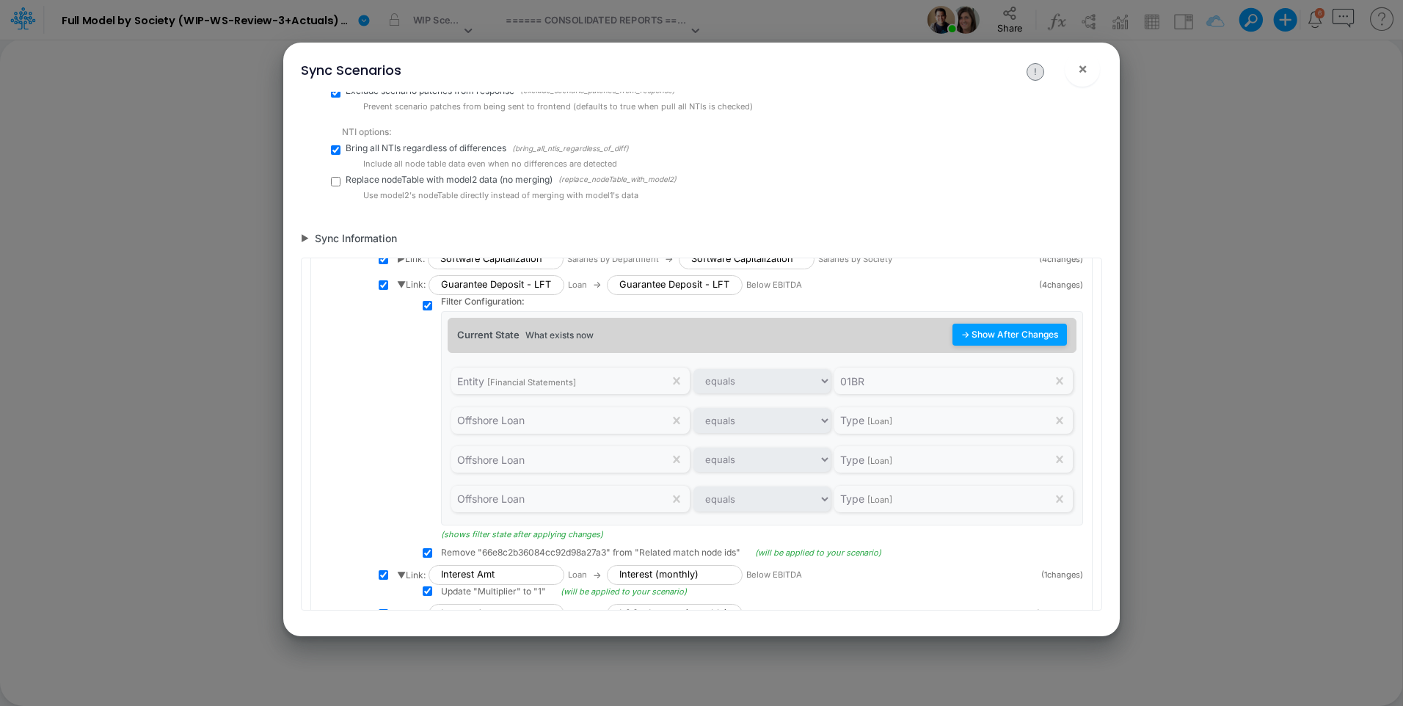
click at [991, 340] on button "→ Show After Changes" at bounding box center [1009, 334] width 114 height 22
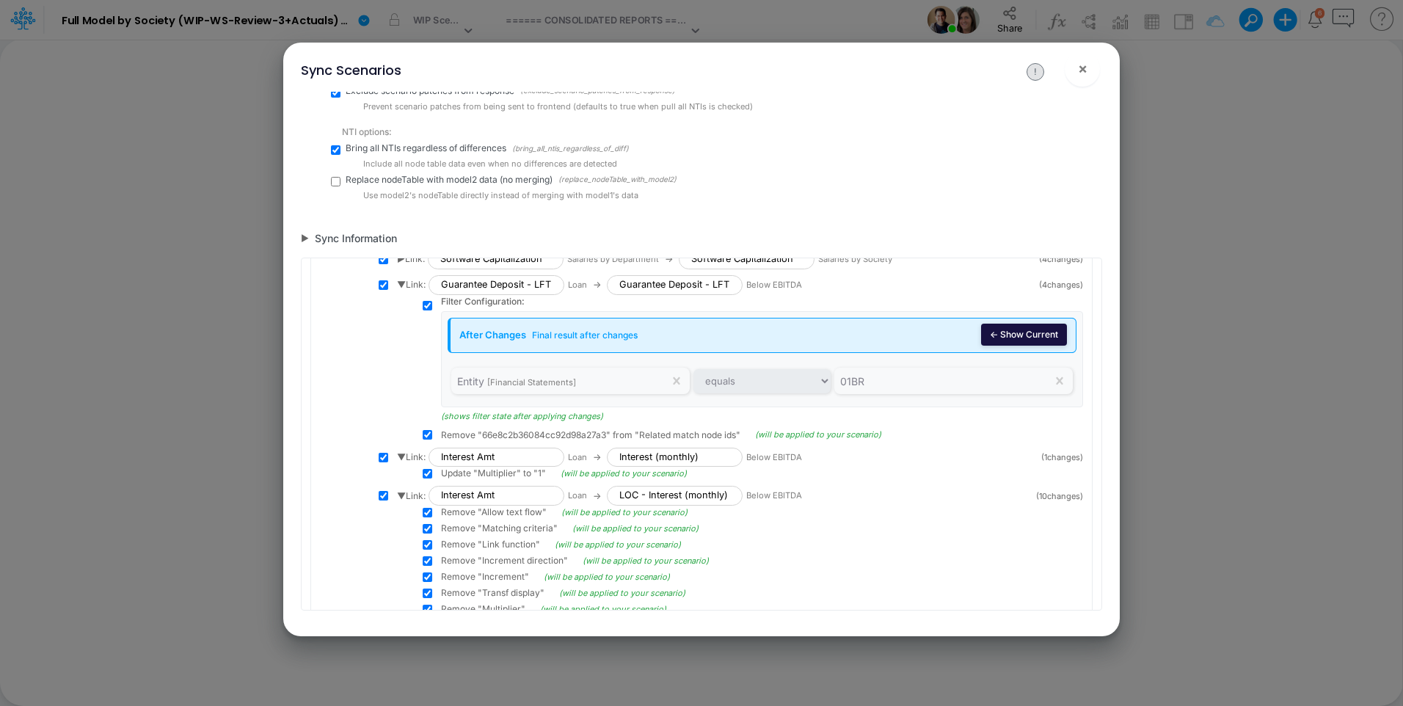
click at [991, 340] on button "← Show Current" at bounding box center [1024, 334] width 86 height 22
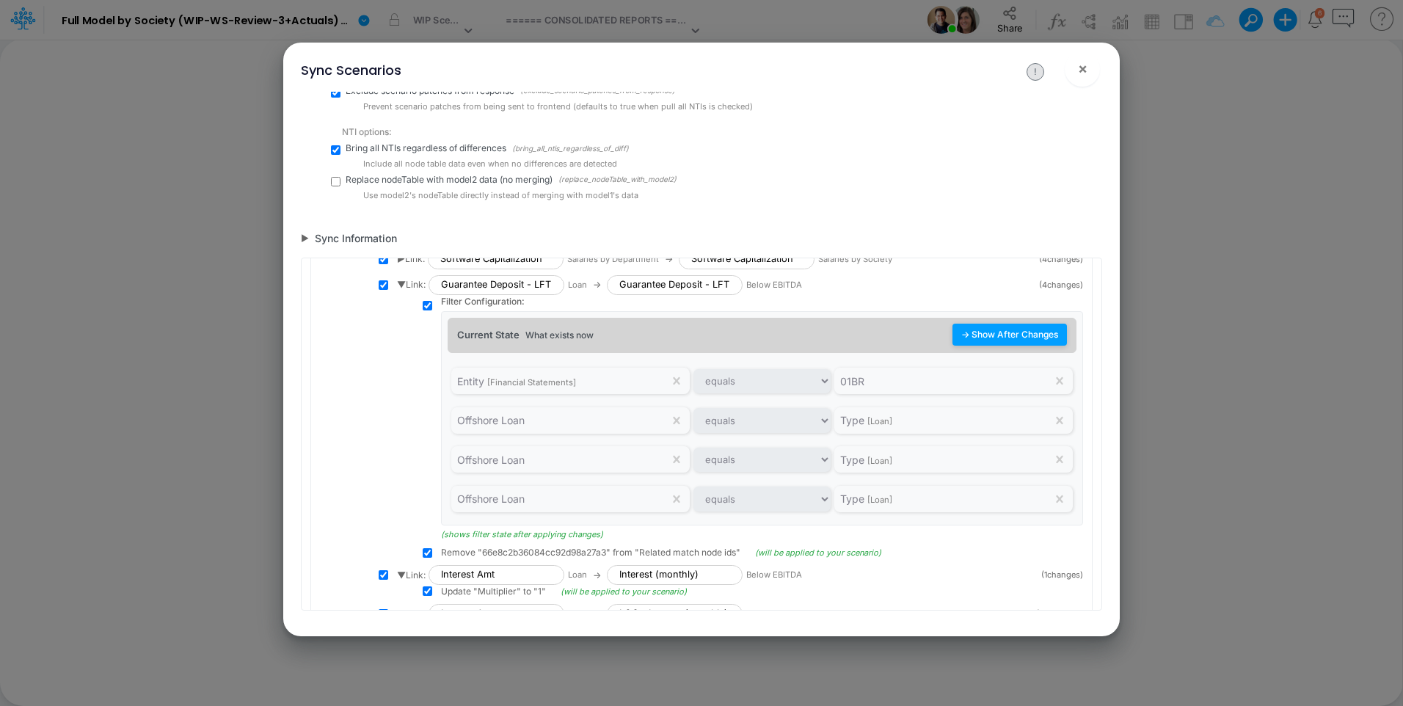
click at [1006, 336] on button "→ Show After Changes" at bounding box center [1009, 334] width 114 height 22
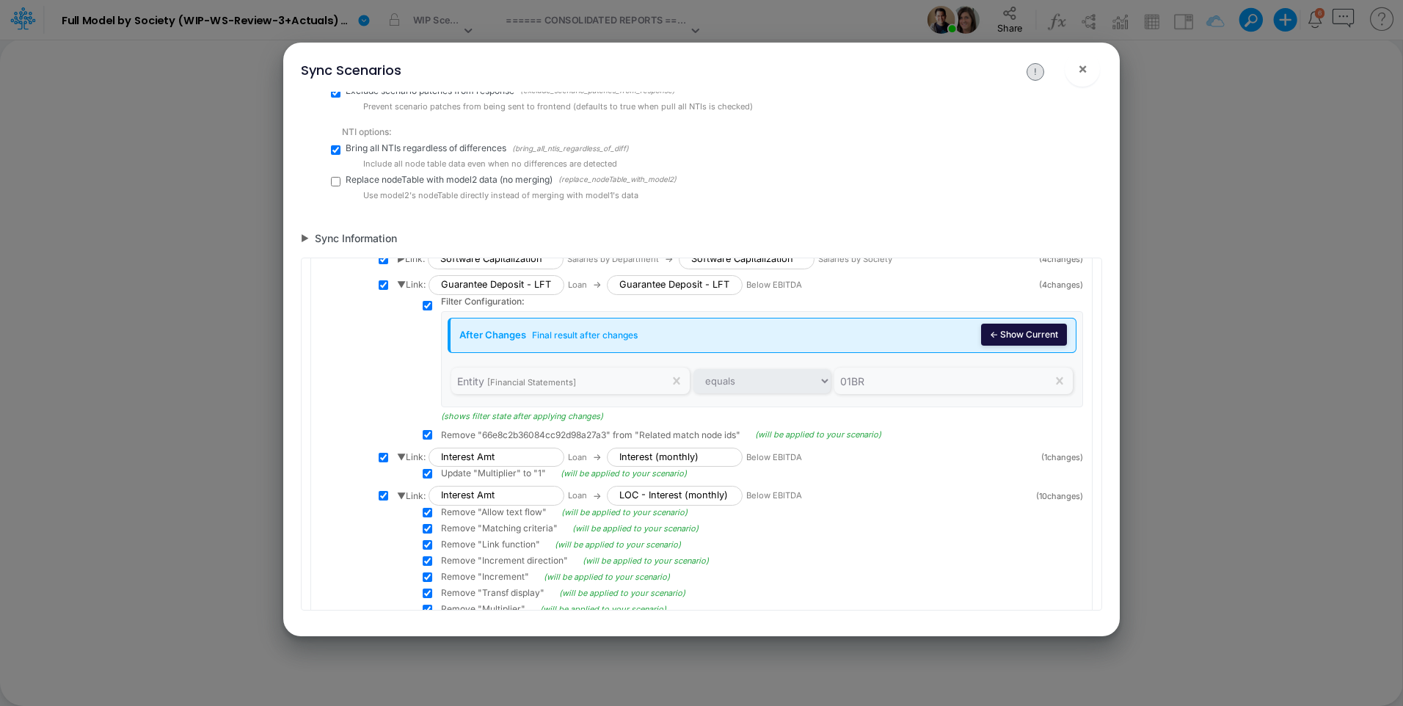
click at [1006, 336] on button "← Show Current" at bounding box center [1024, 334] width 86 height 22
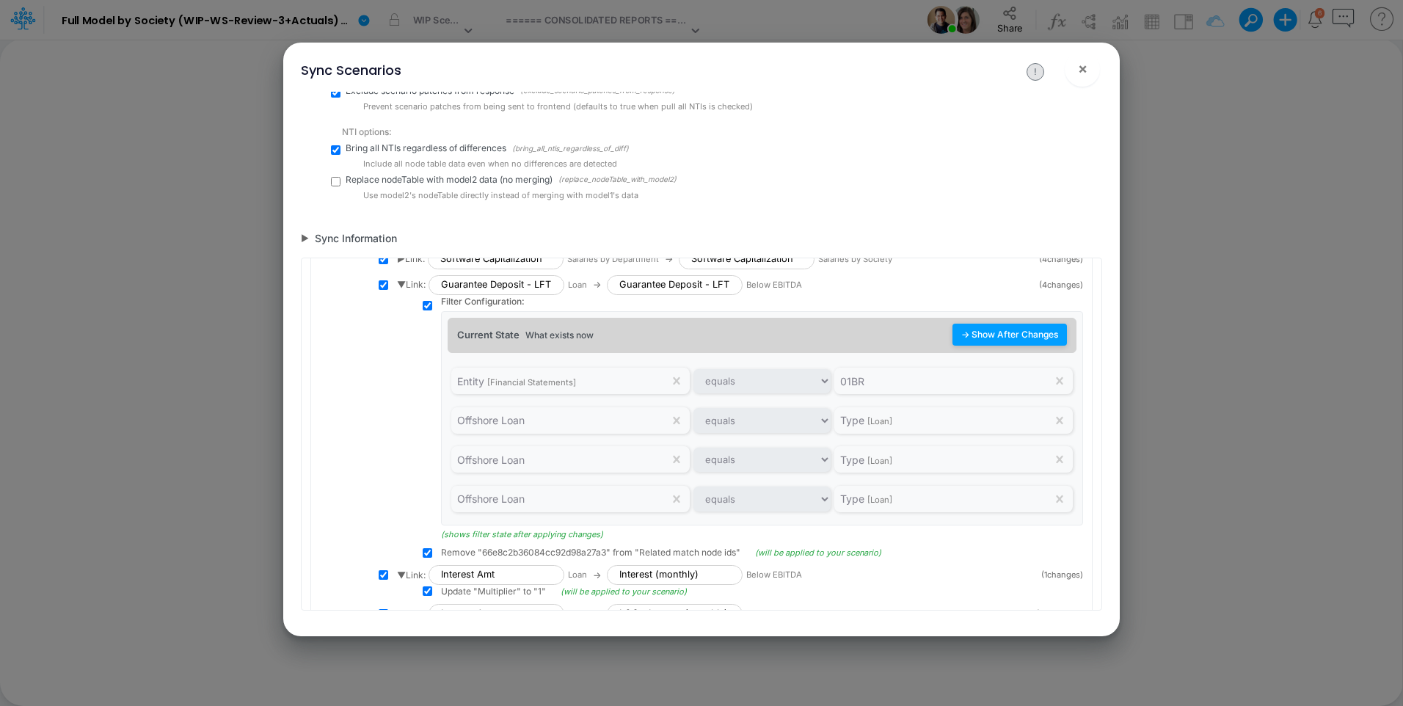
click at [1006, 336] on button "→ Show After Changes" at bounding box center [1009, 334] width 114 height 22
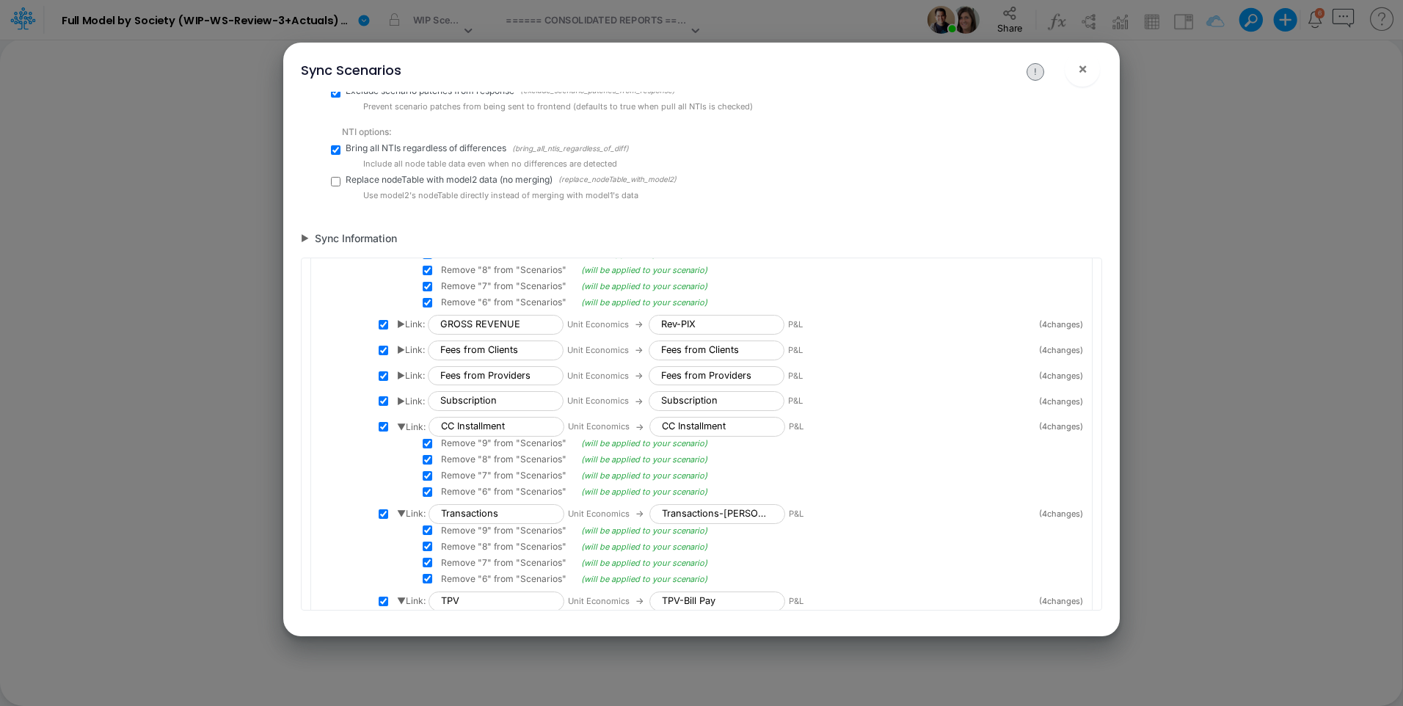
scroll to position [1873, 0]
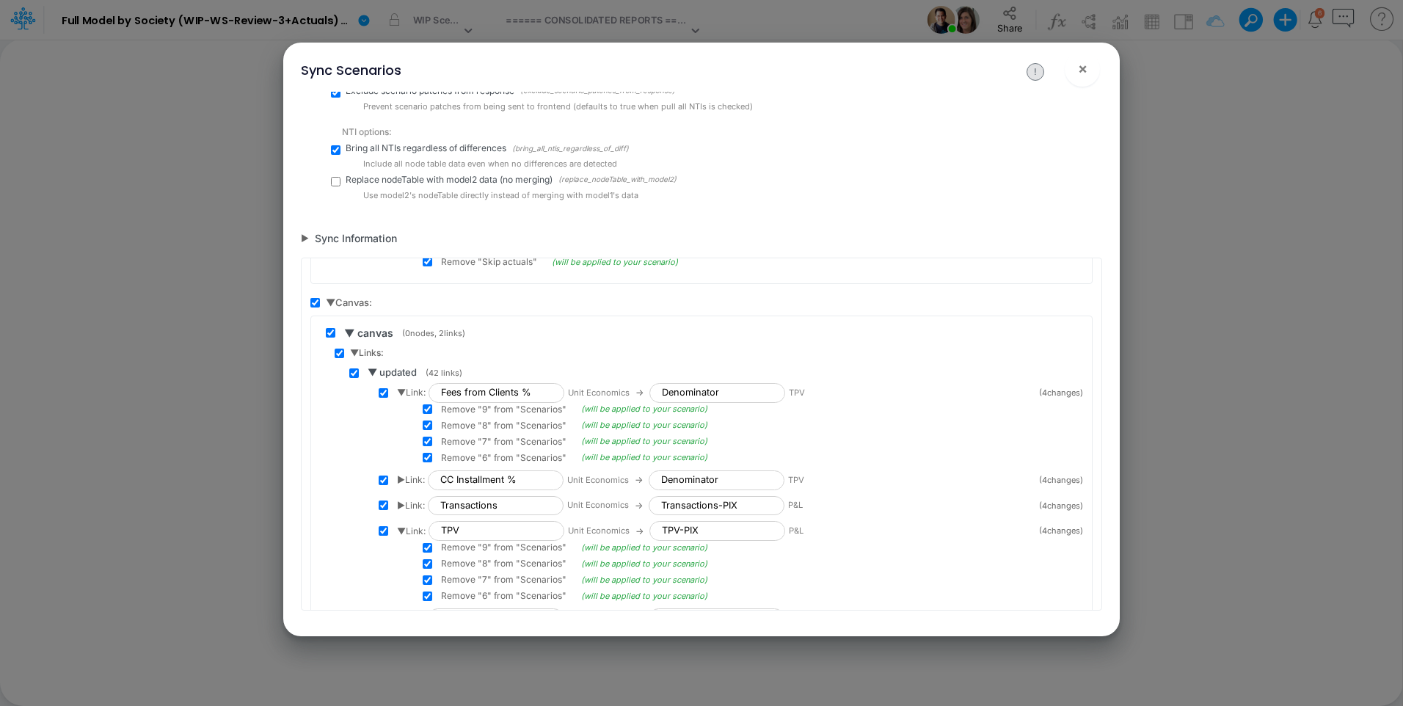
click at [315, 304] on input "checkbox" at bounding box center [315, 303] width 10 height 10
checkbox input "false"
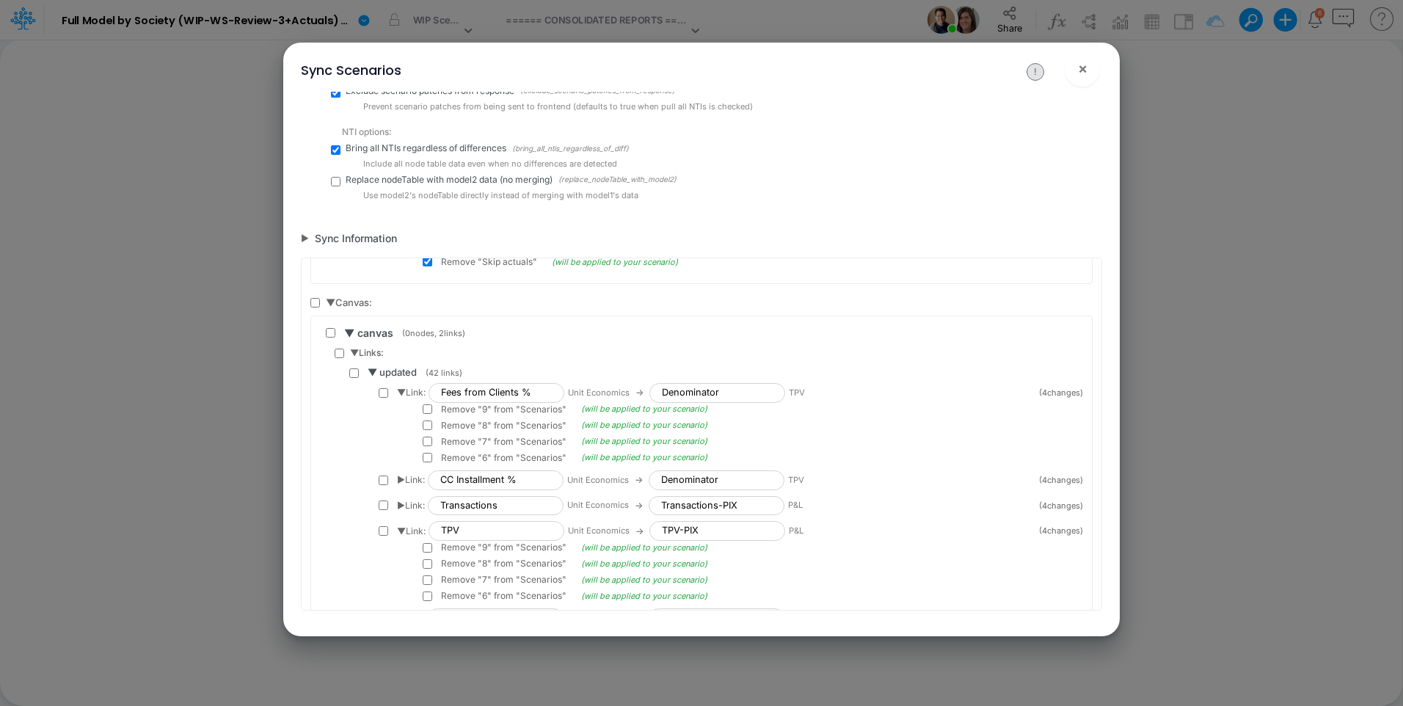
checkbox input "false"
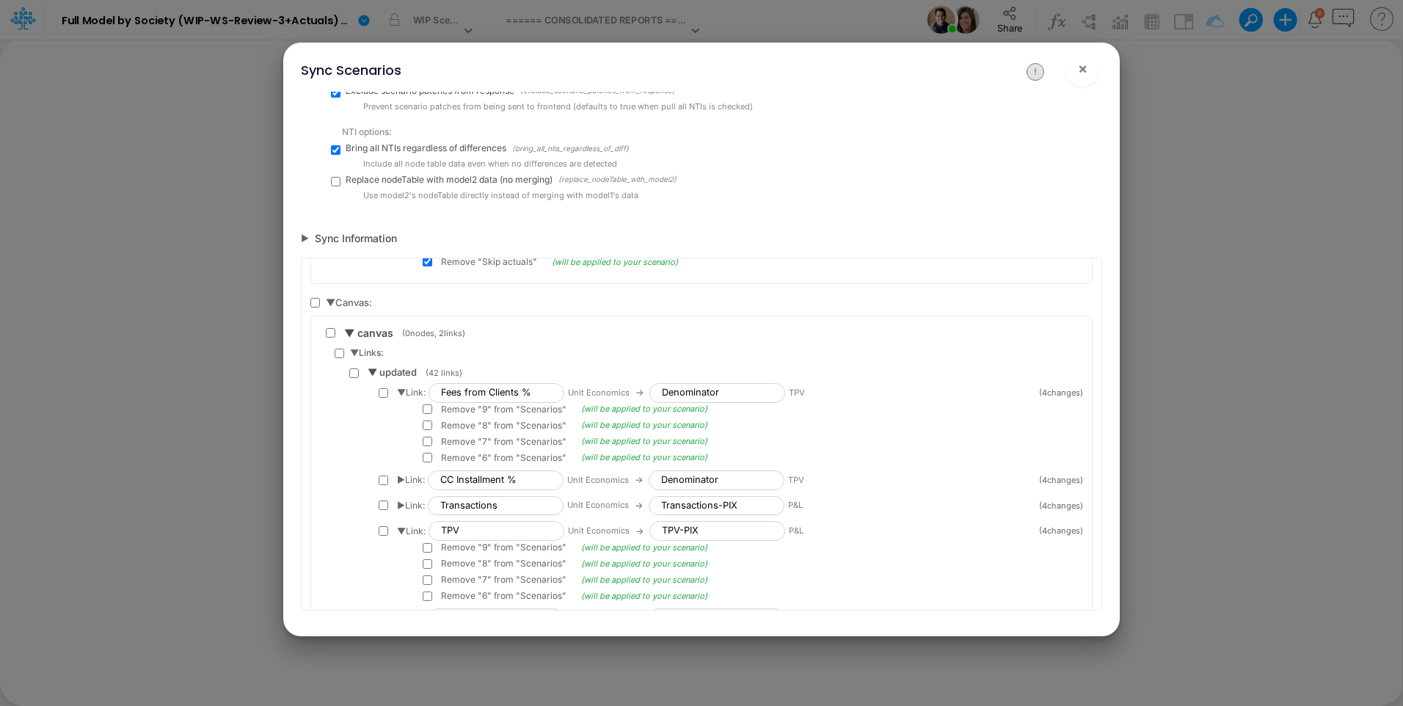
checkbox input "false"
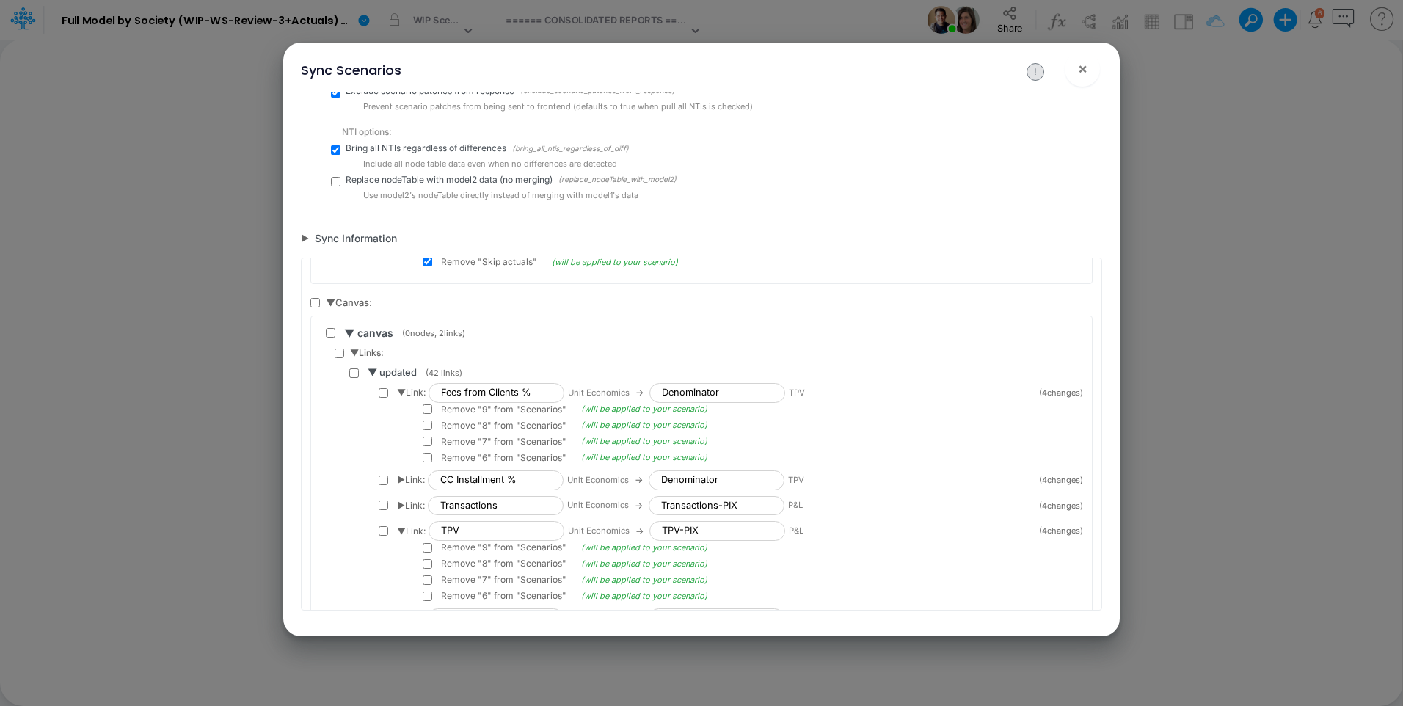
checkbox input "false"
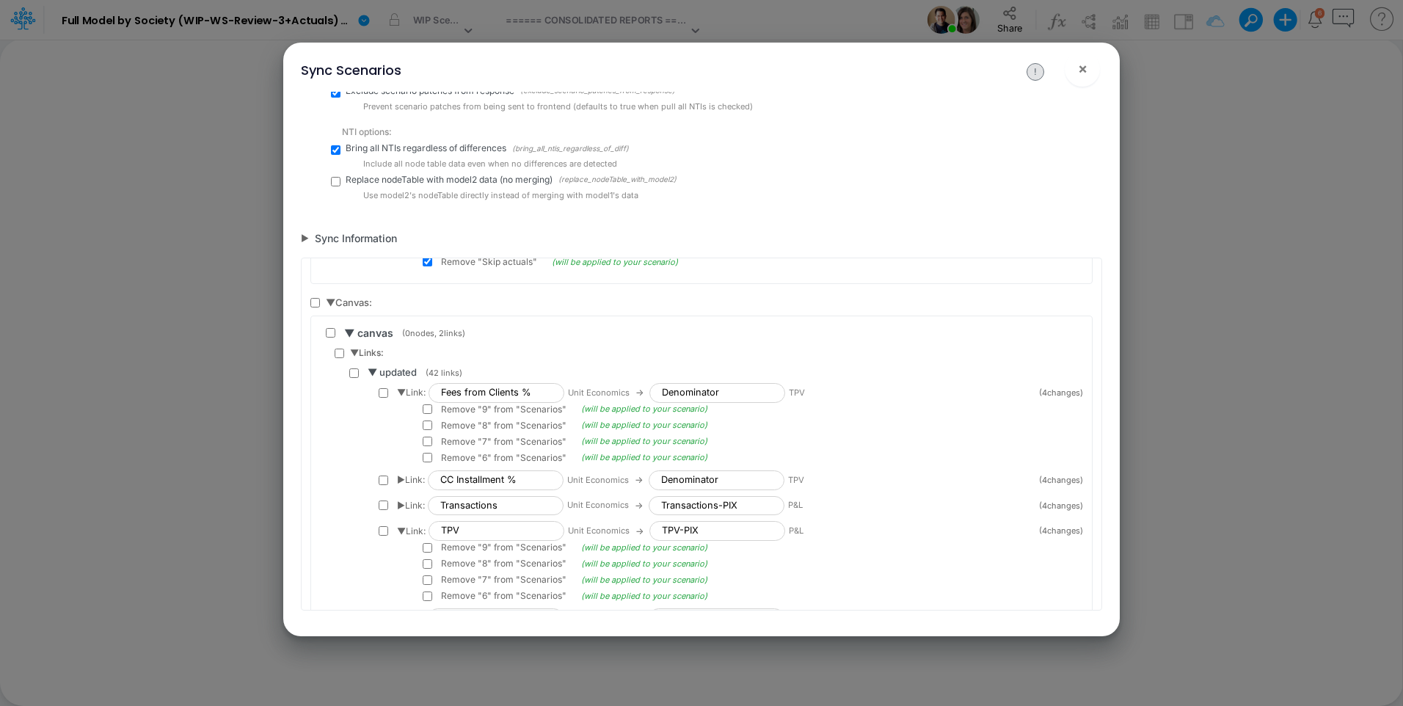
checkbox input "false"
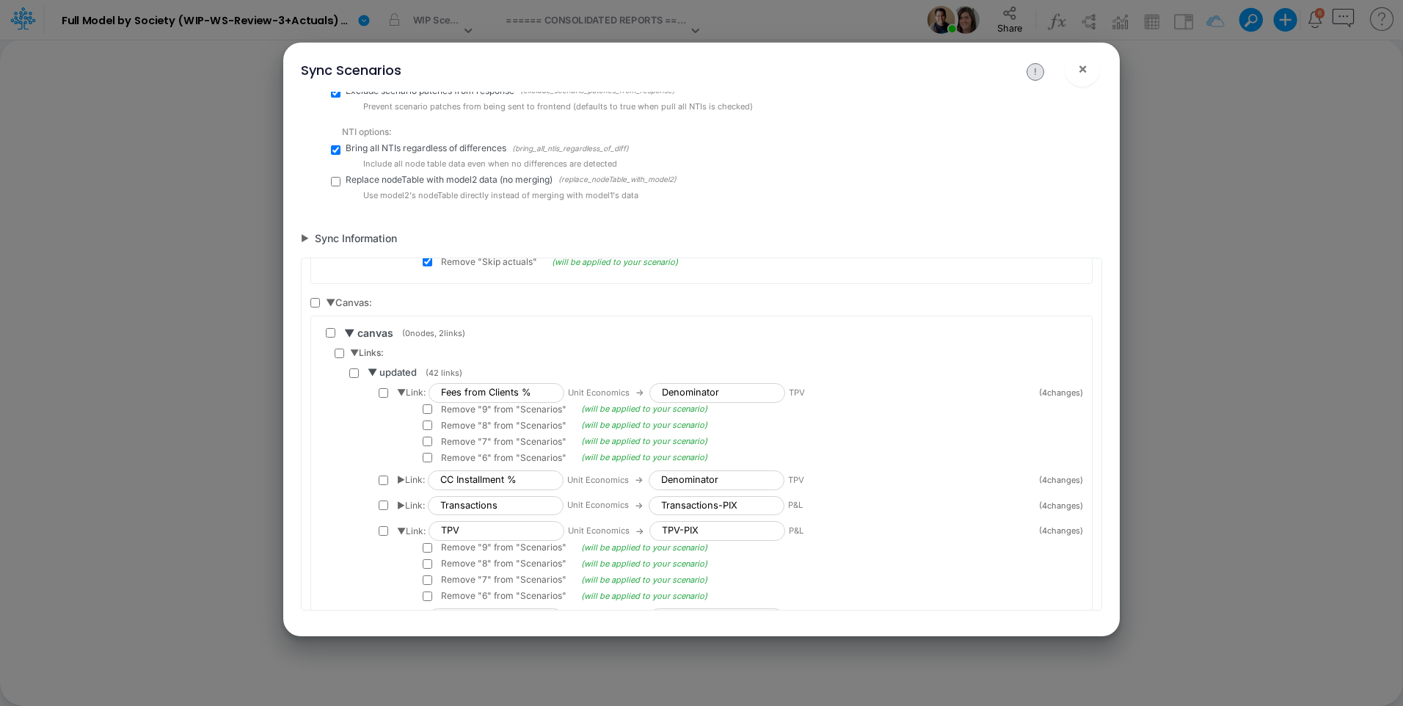
checkbox input "false"
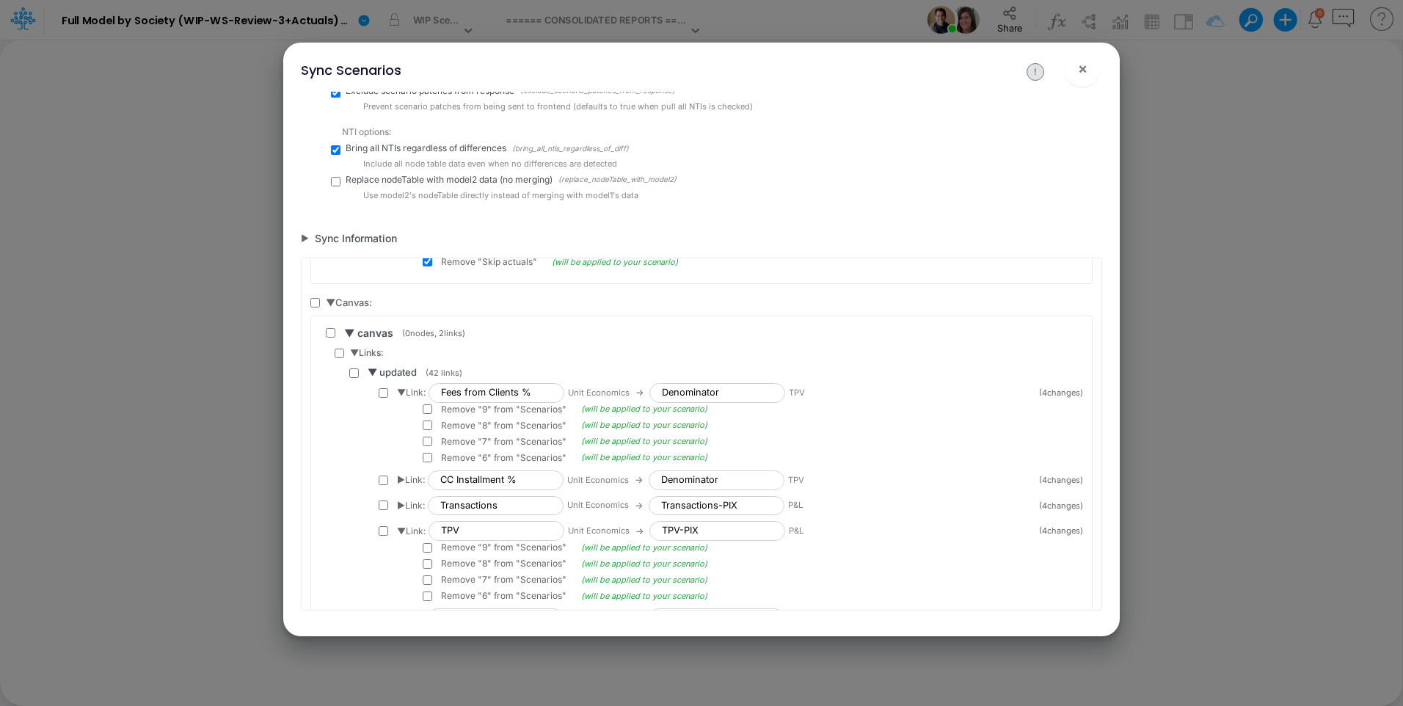
checkbox input "false"
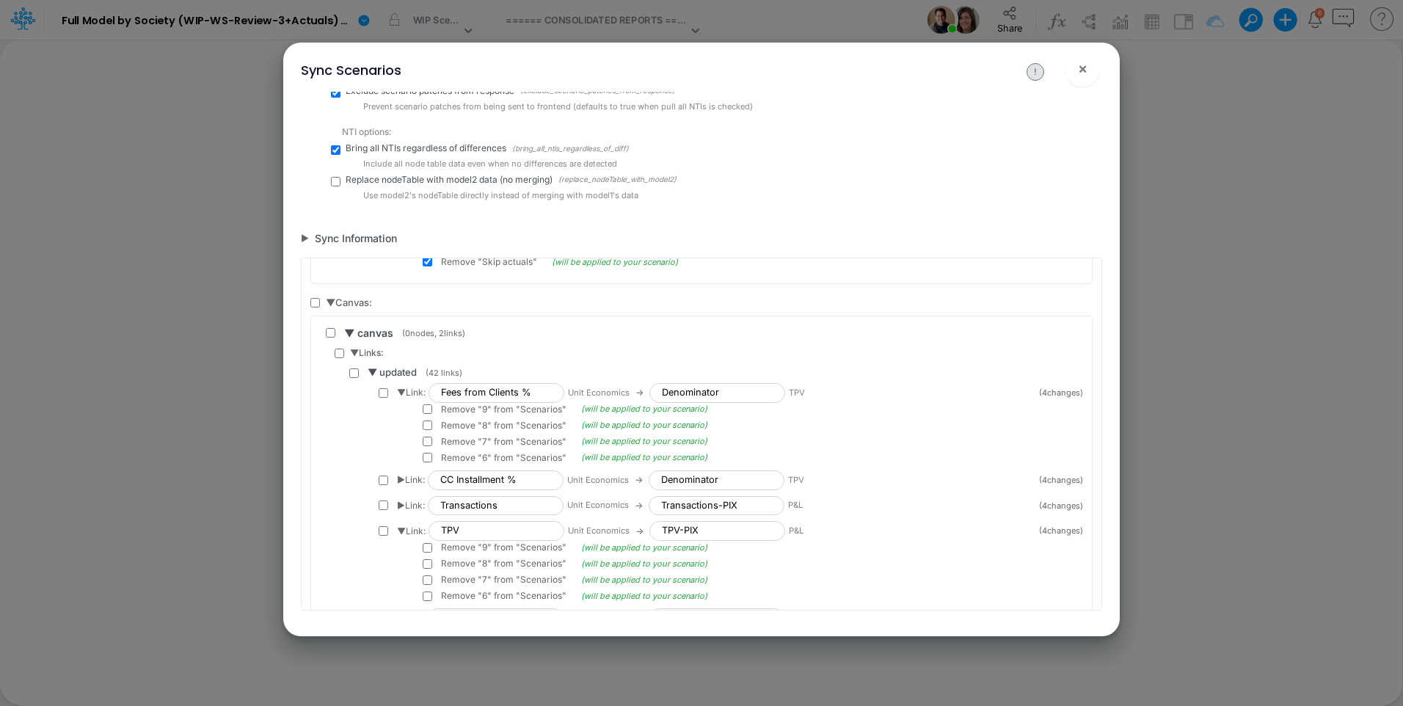
checkbox input "false"
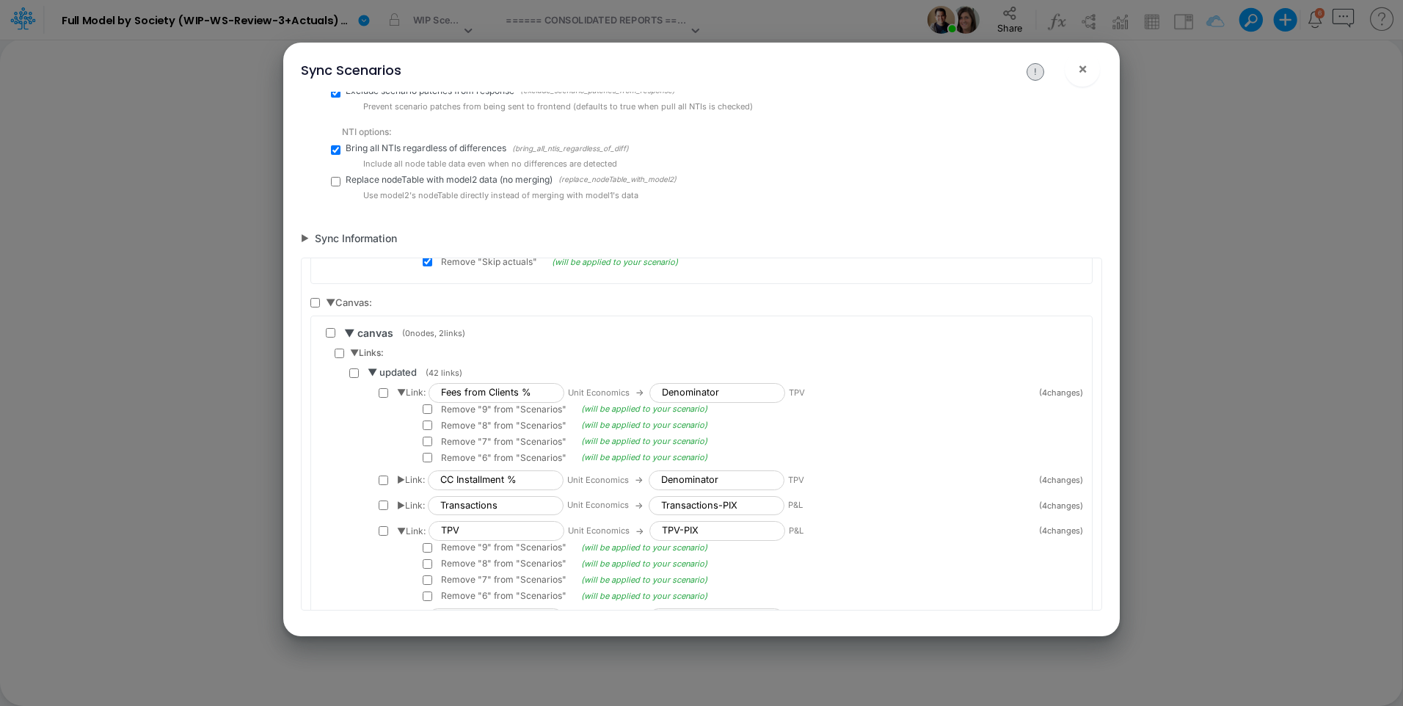
checkbox input "false"
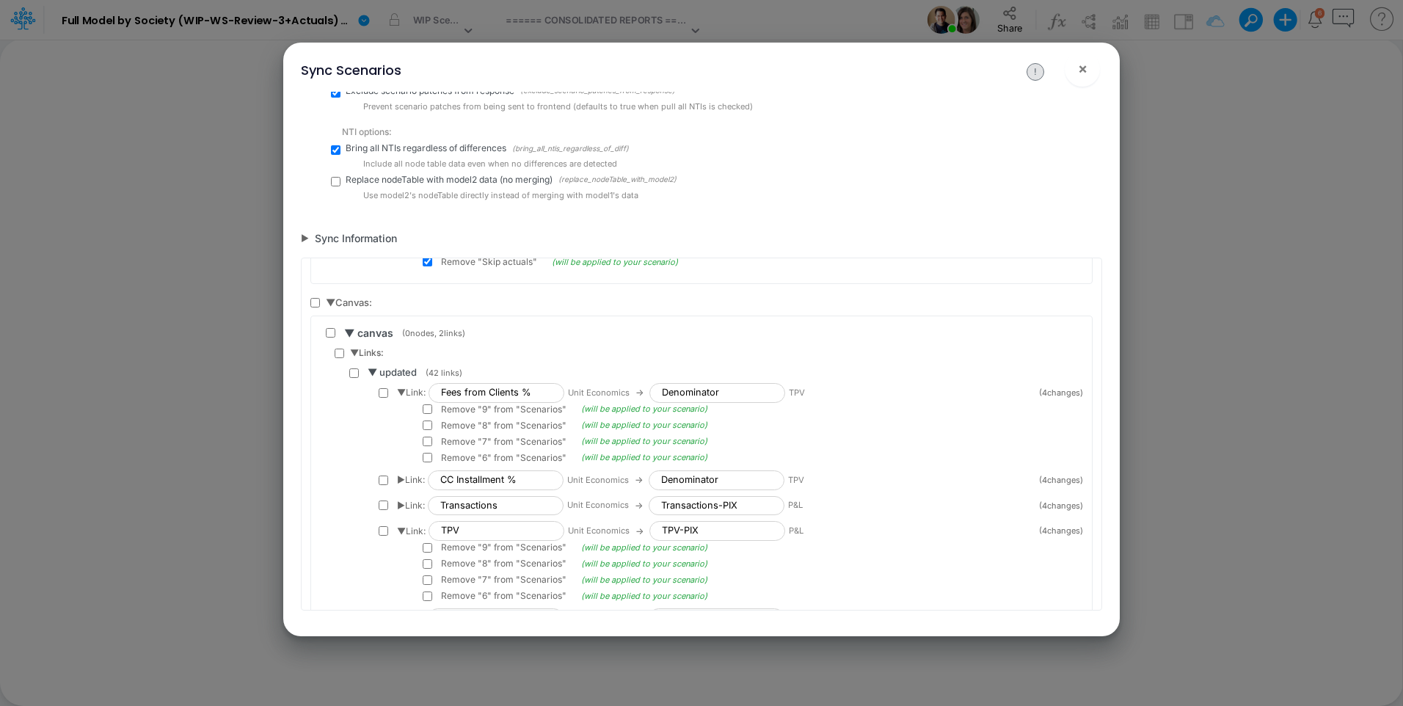
checkbox input "false"
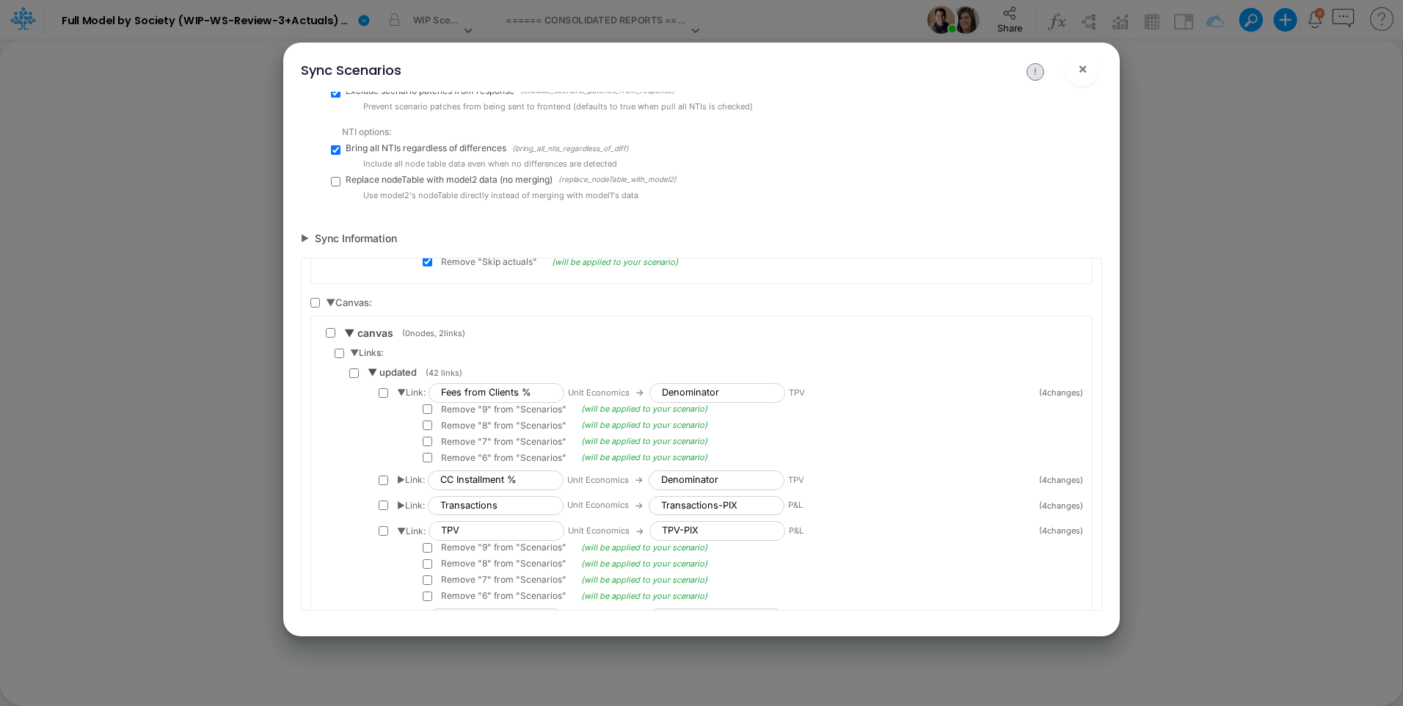
checkbox input "false"
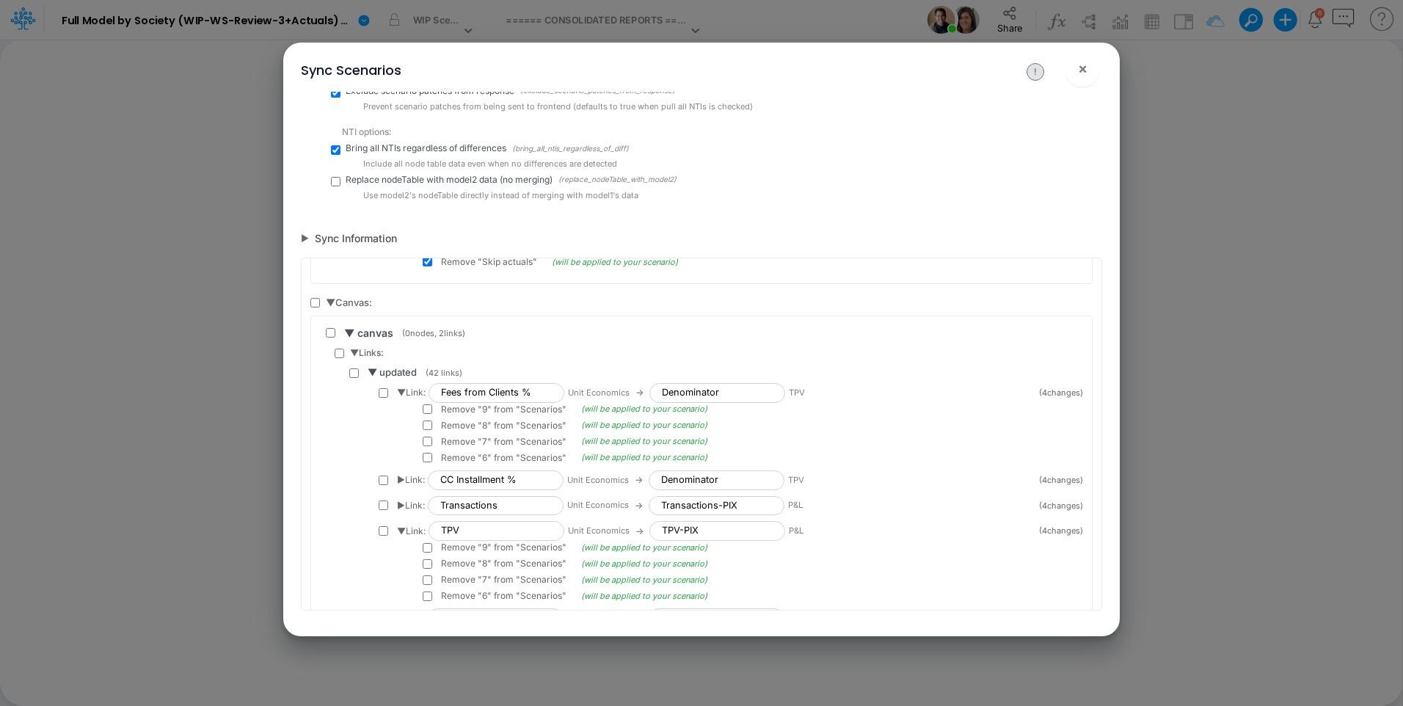
checkbox input "false"
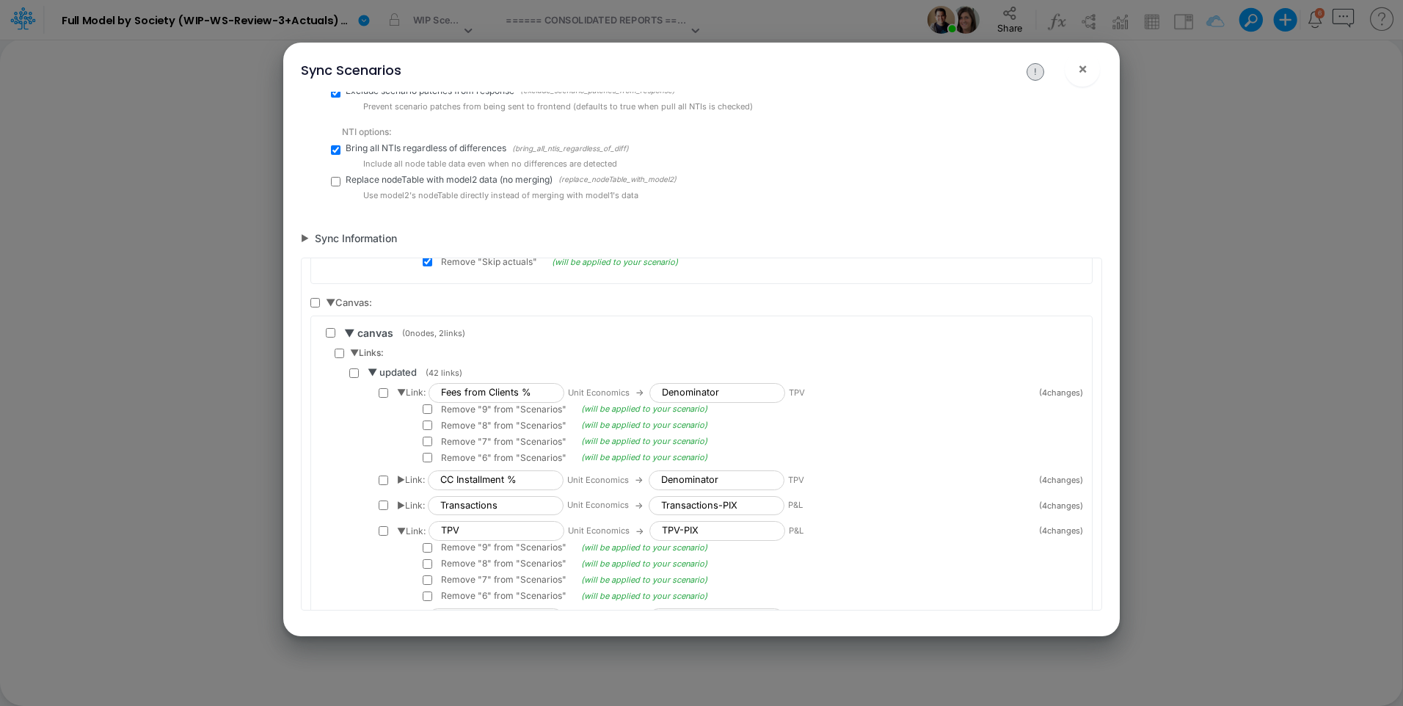
checkbox input "false"
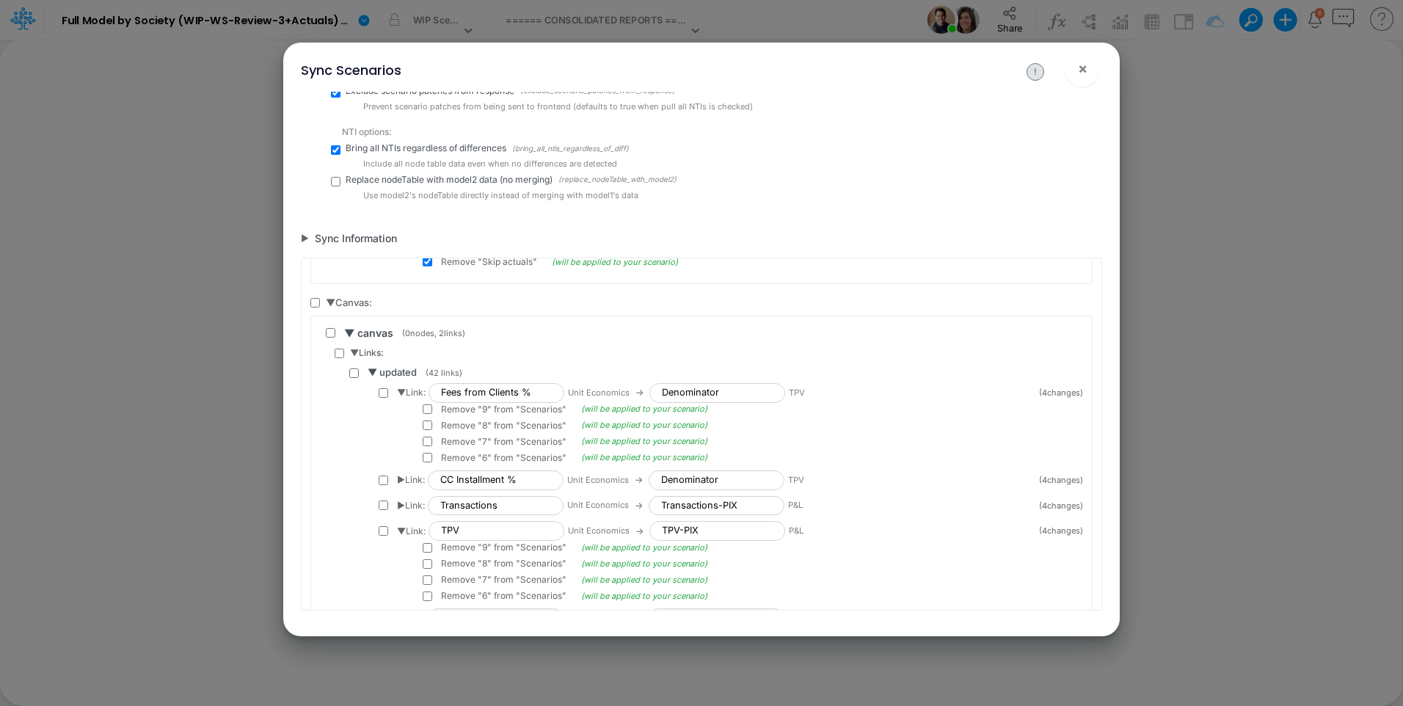
checkbox input "false"
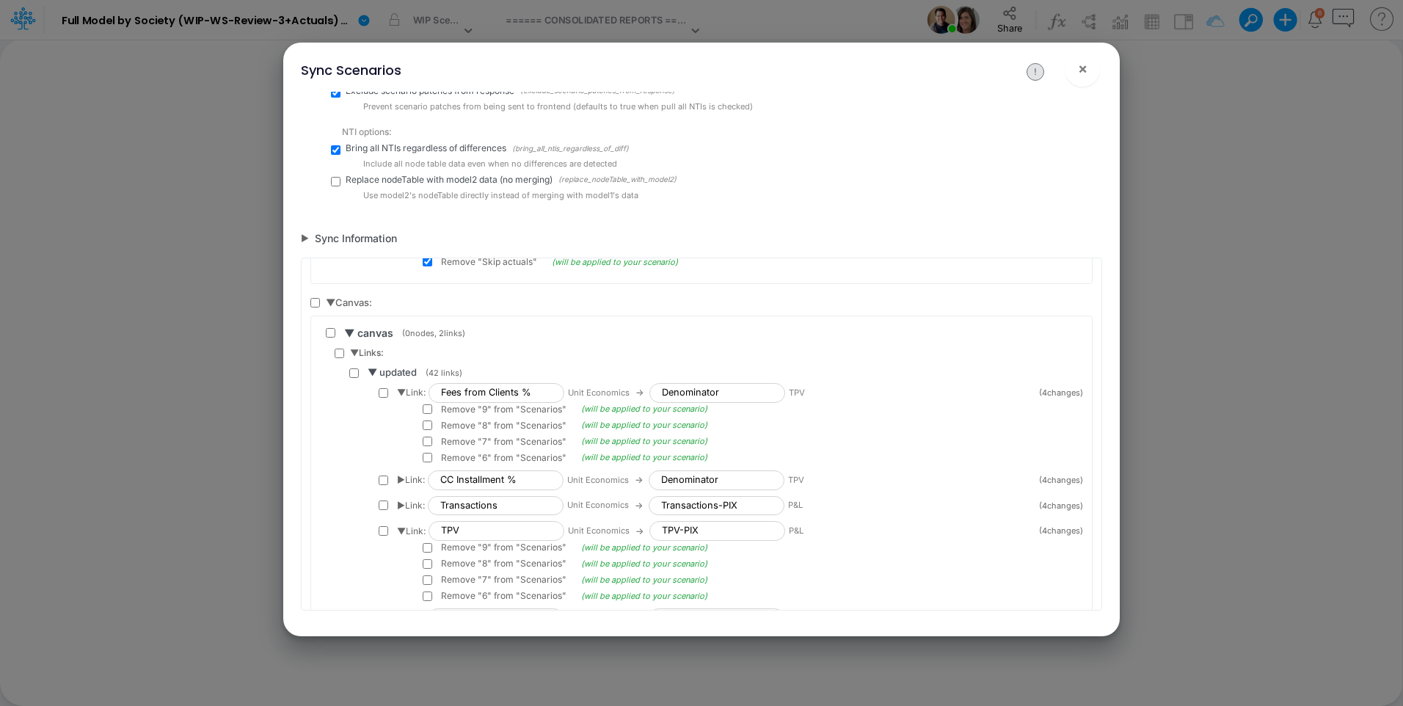
checkbox input "false"
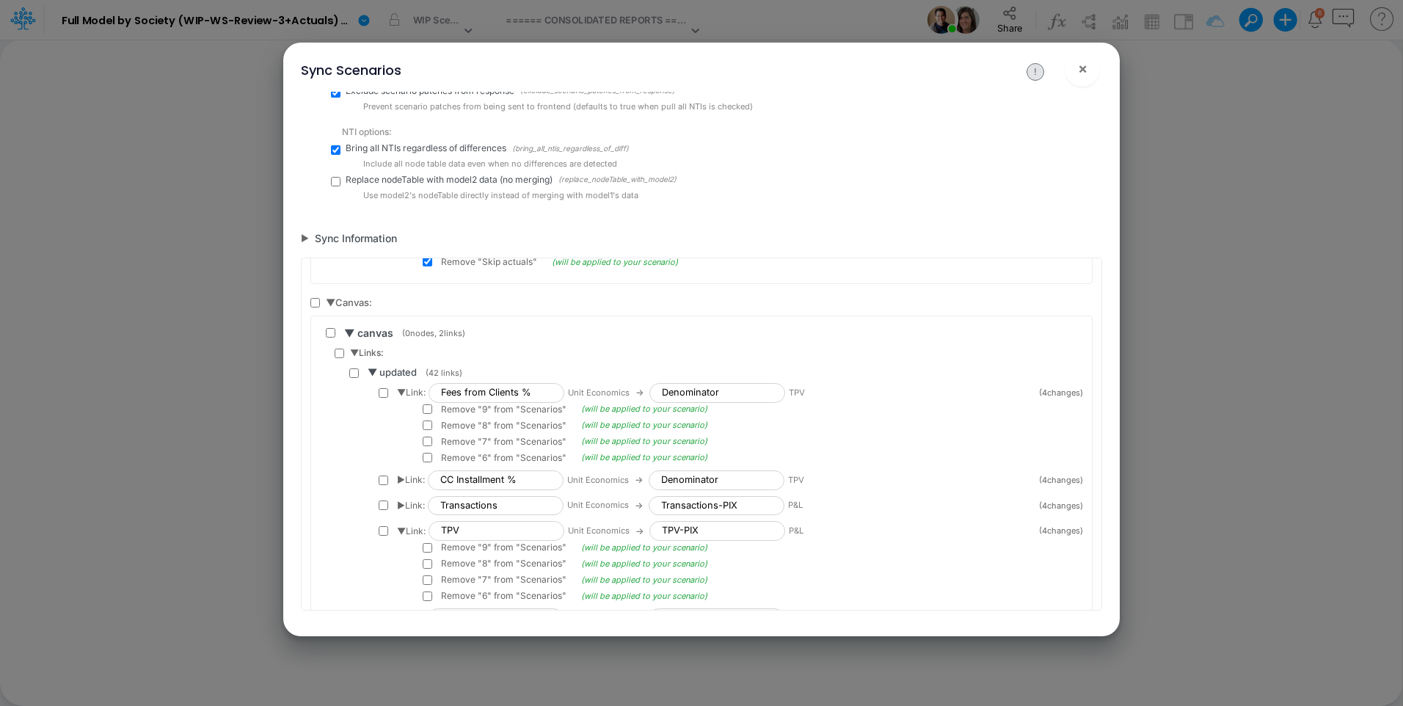
checkbox input "false"
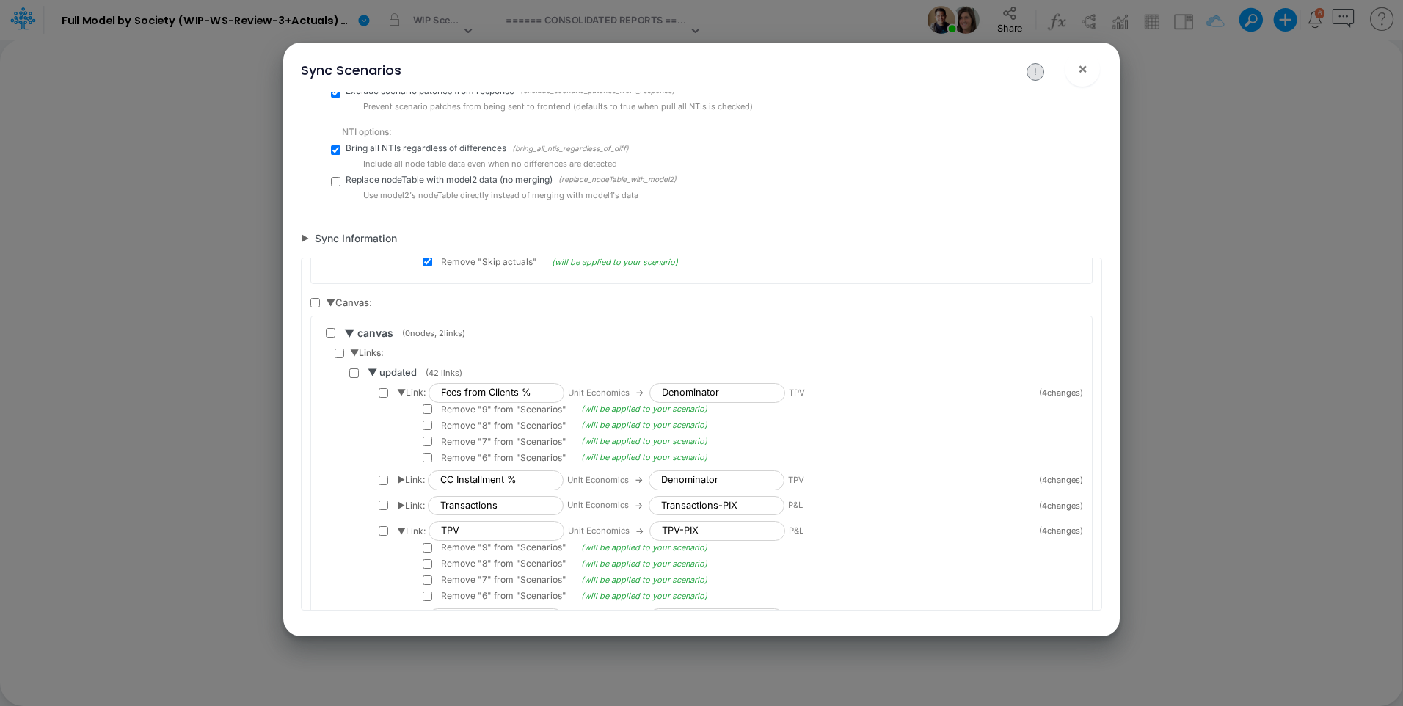
checkbox input "false"
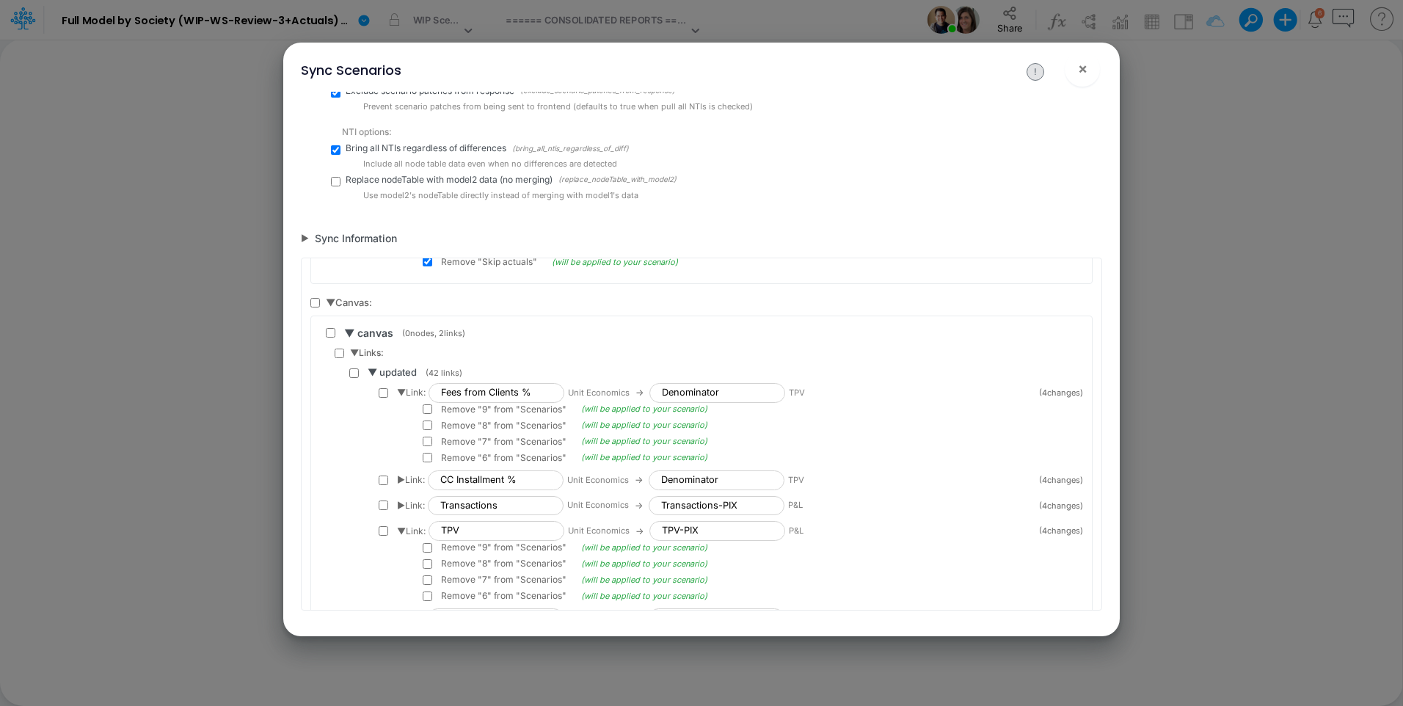
checkbox input "false"
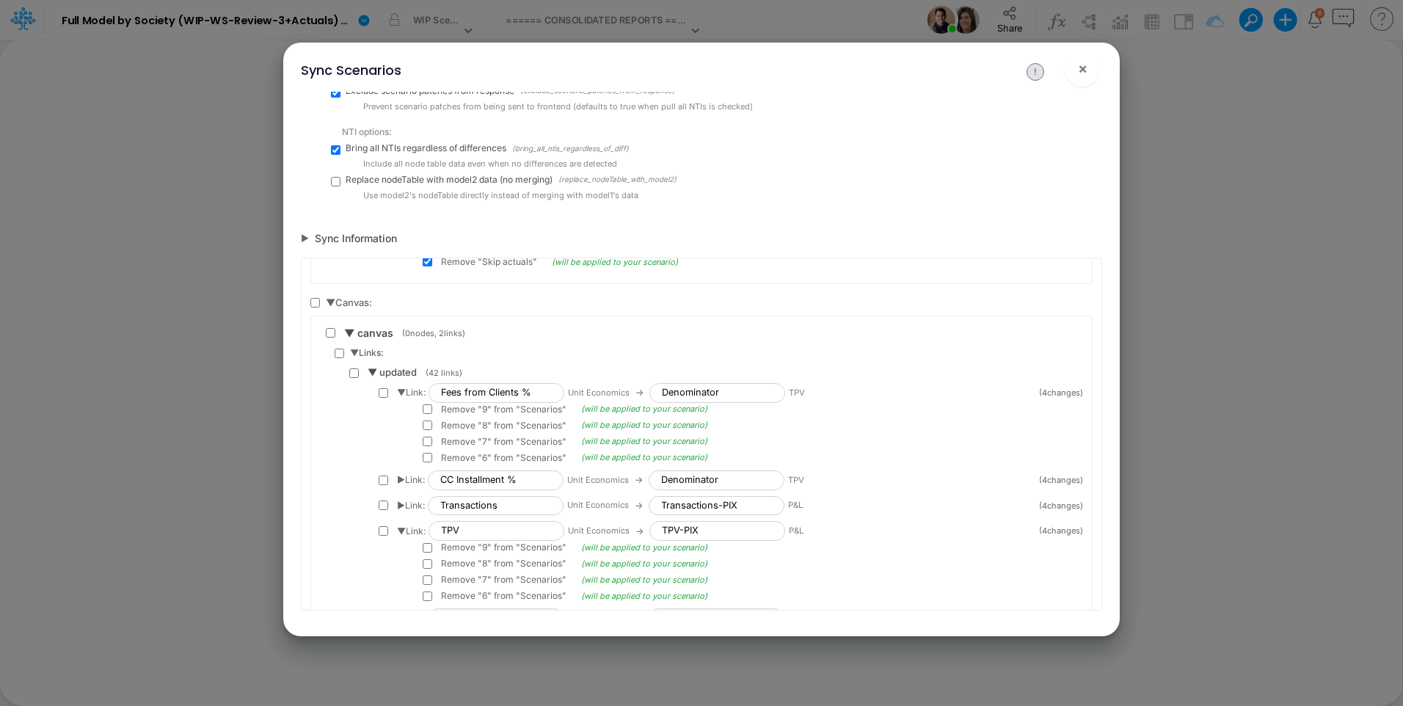
checkbox input "false"
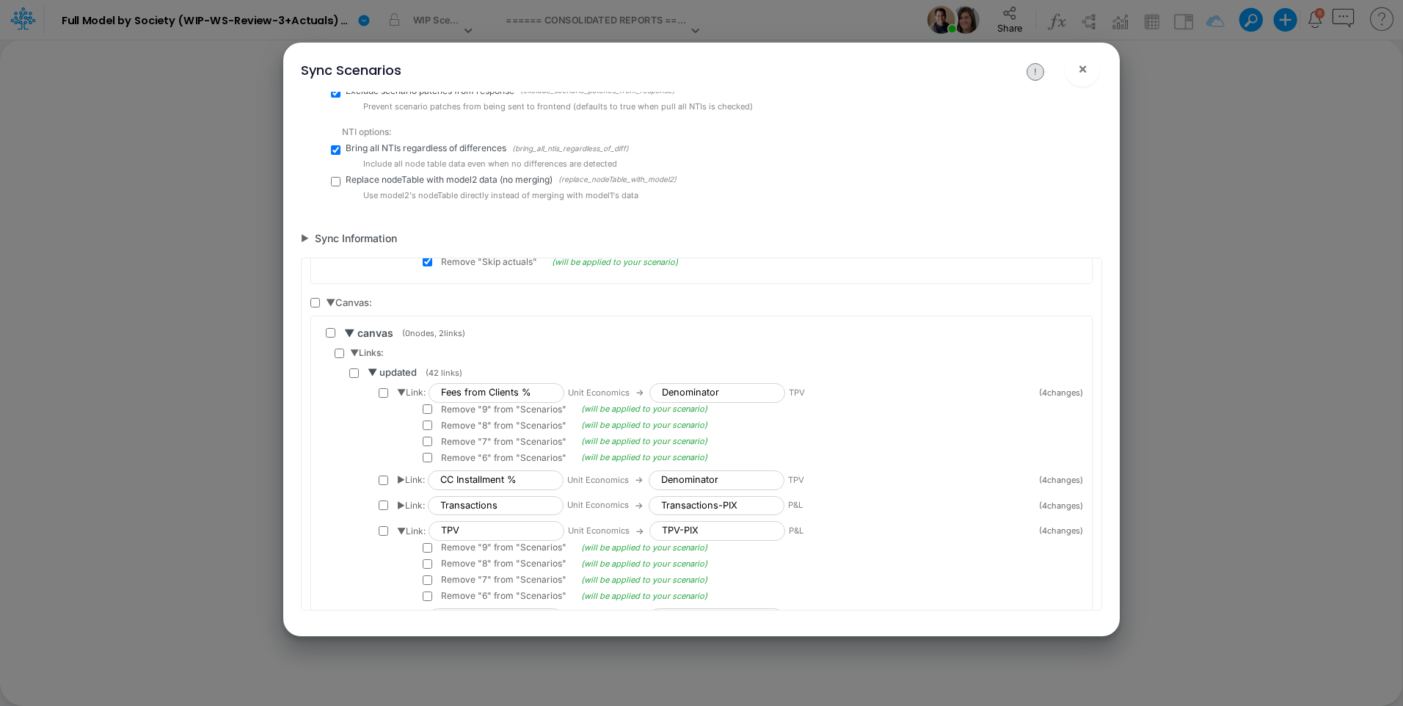
checkbox input "false"
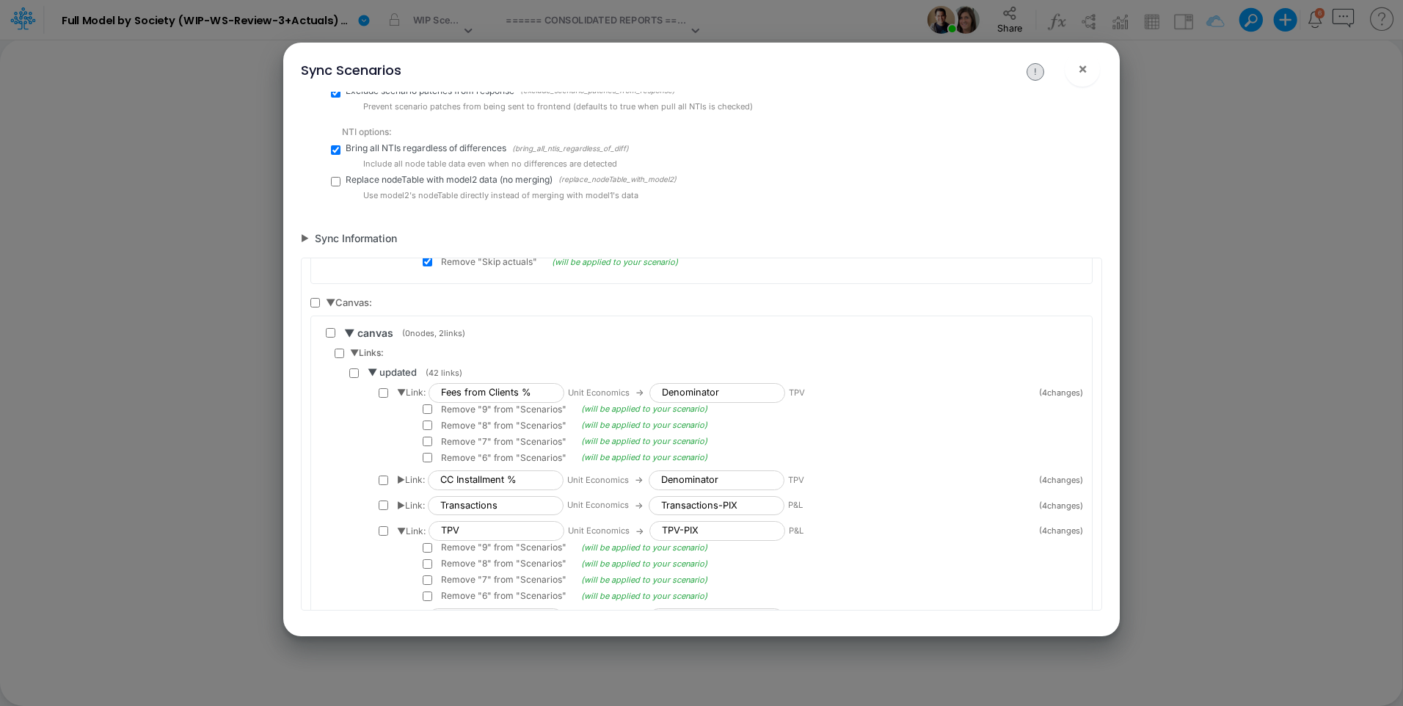
checkbox input "false"
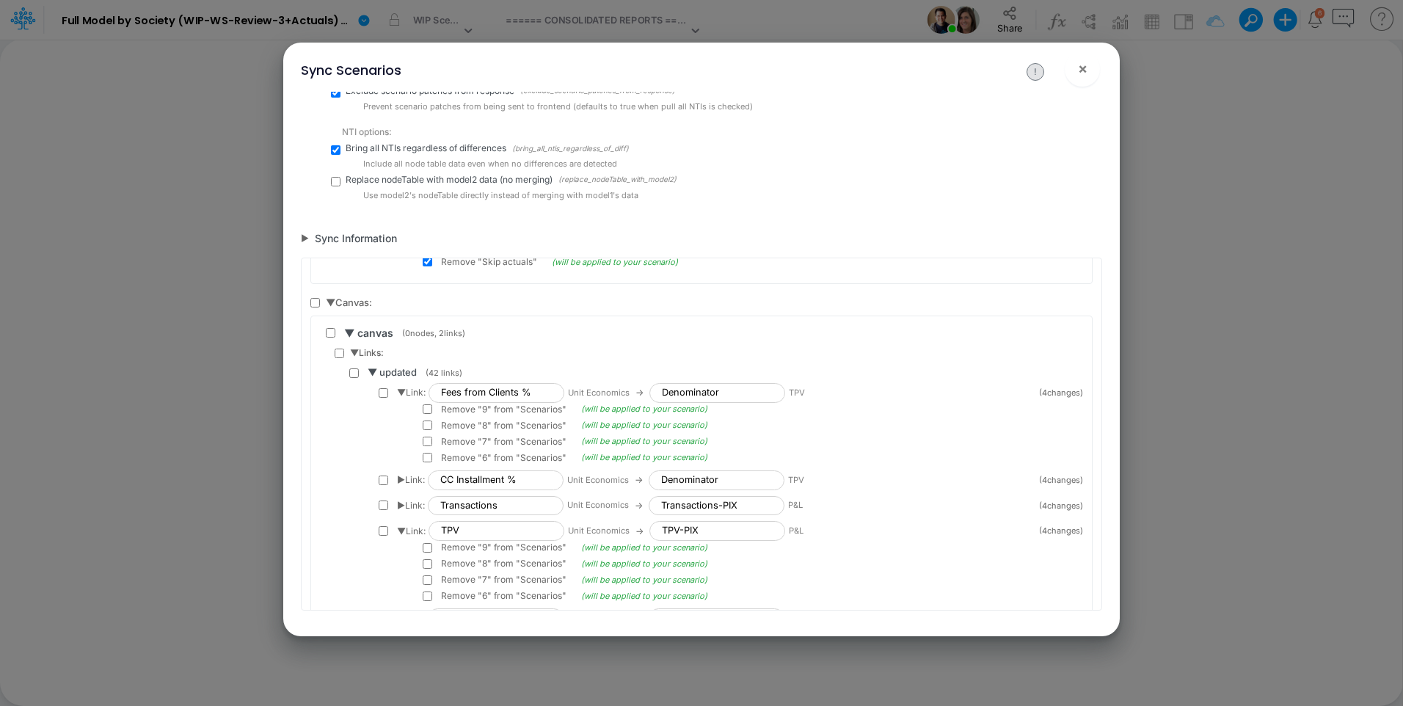
checkbox input "false"
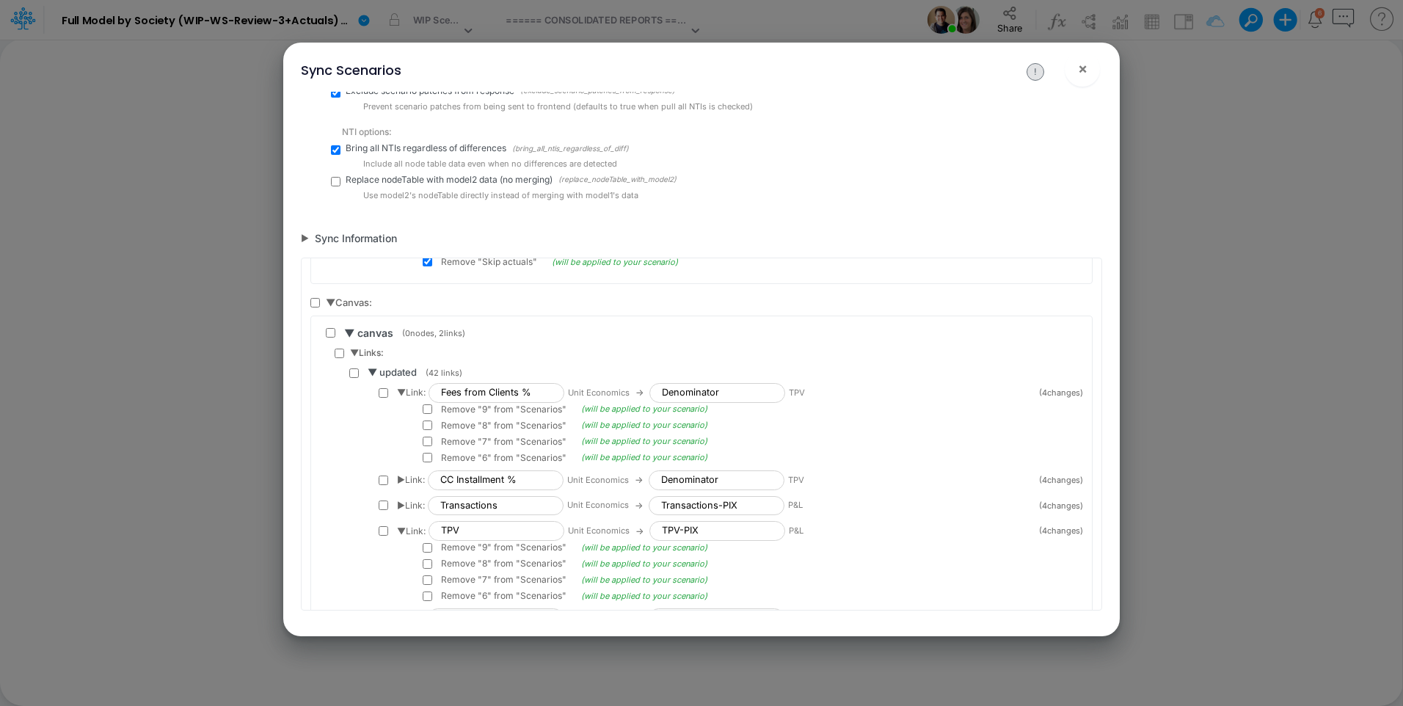
checkbox input "false"
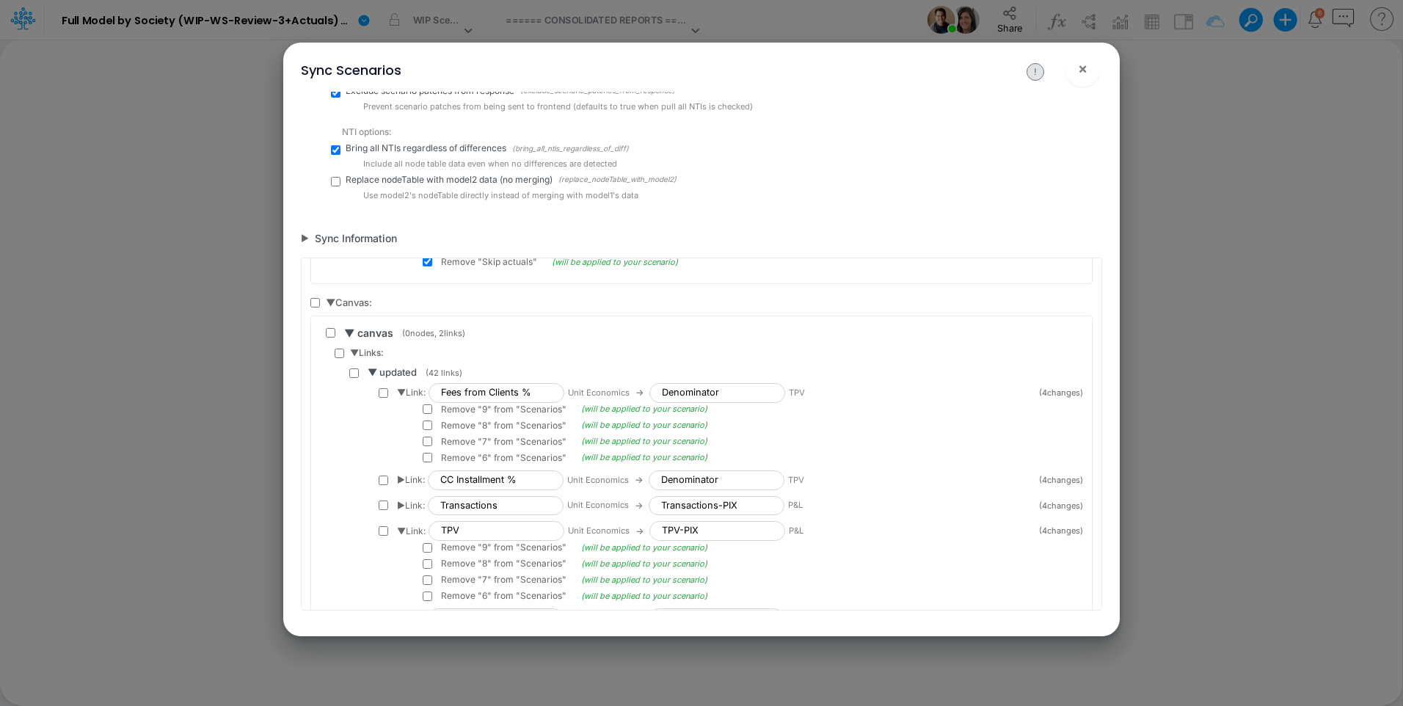
checkbox input "false"
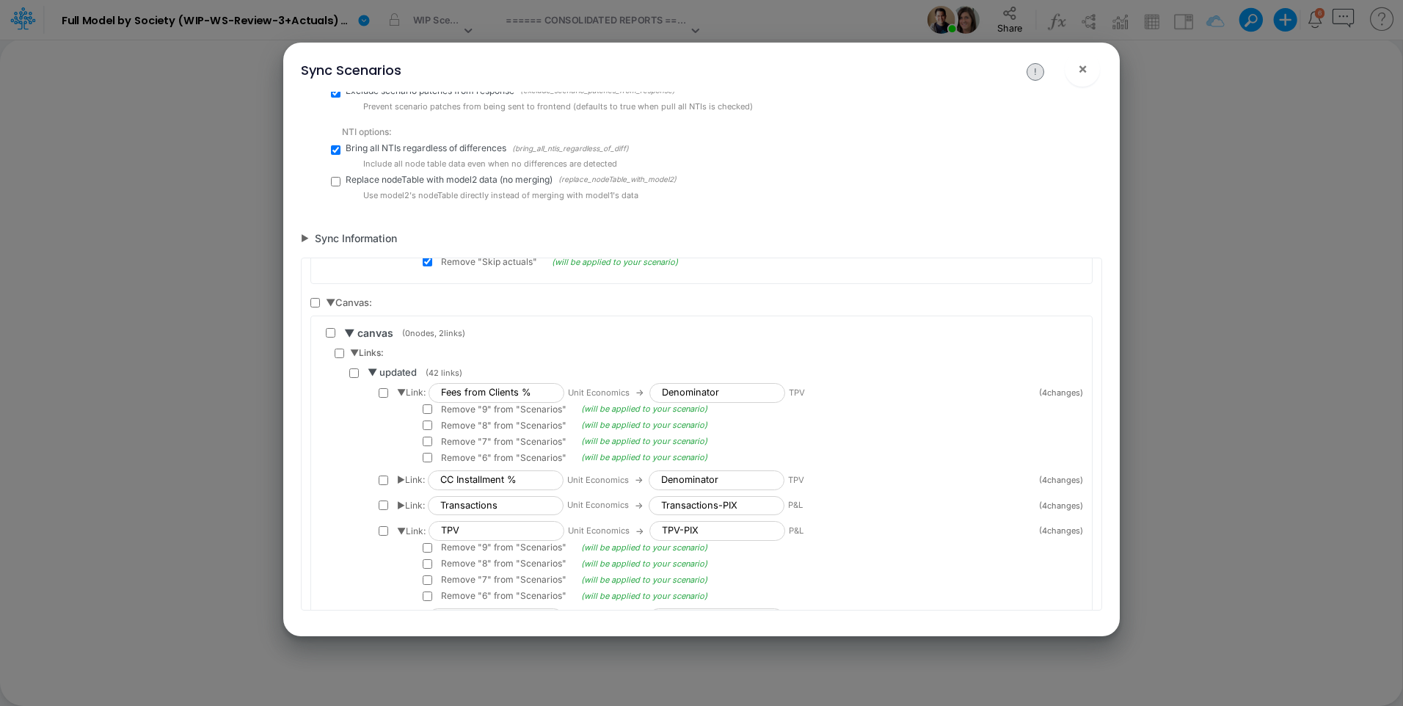
checkbox input "false"
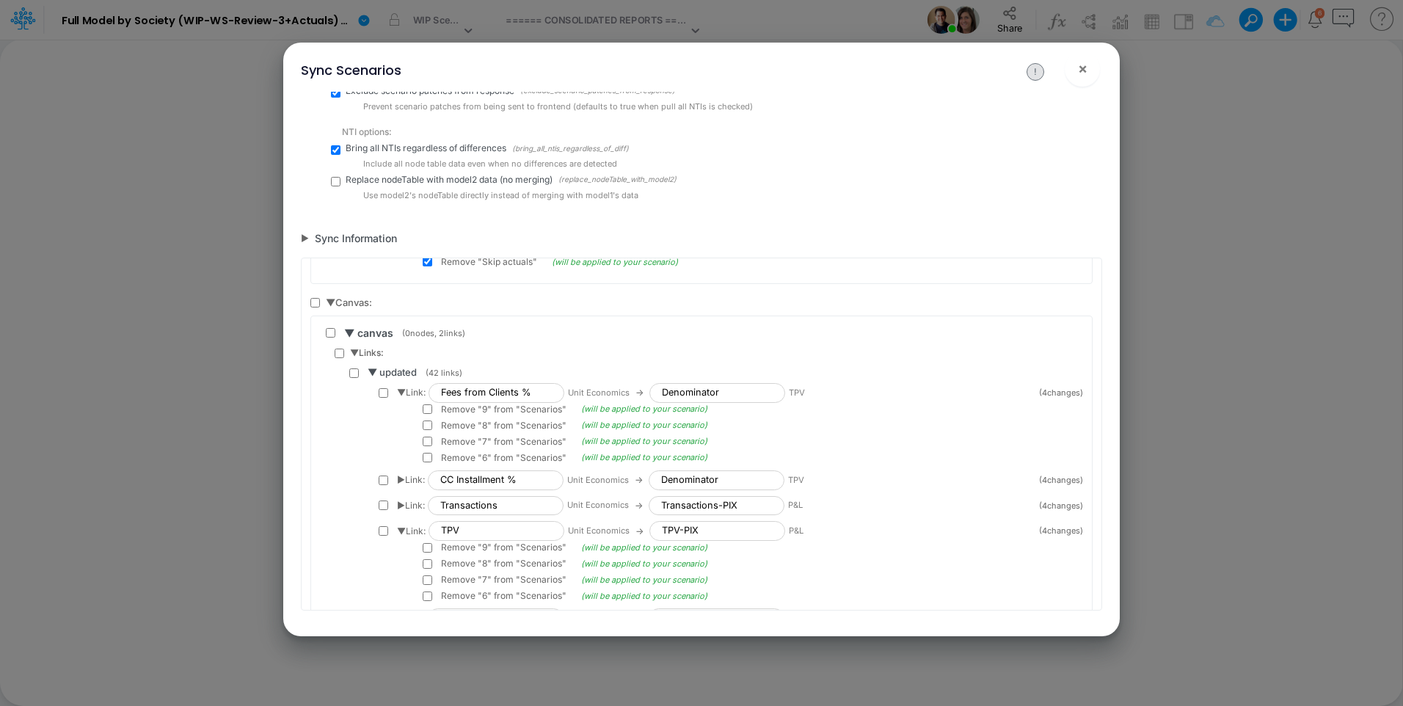
checkbox input "false"
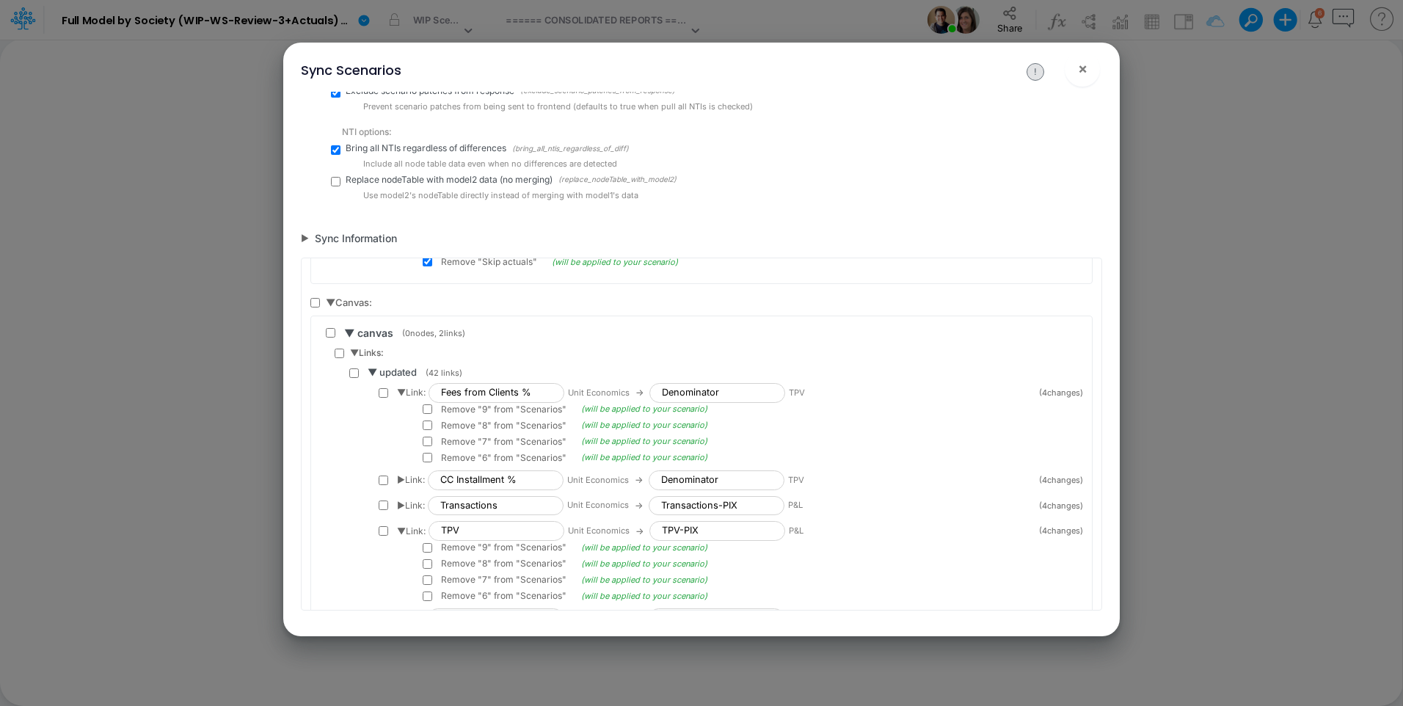
checkbox input "false"
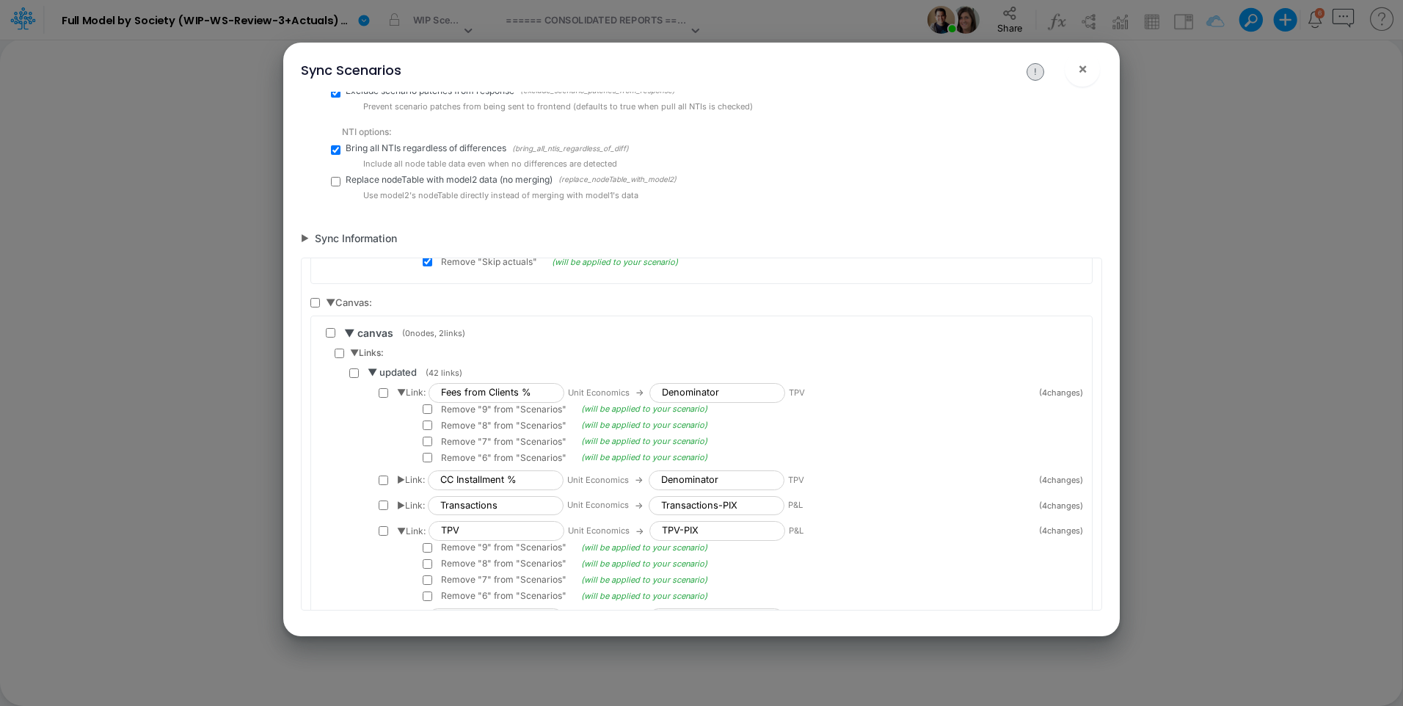
checkbox input "false"
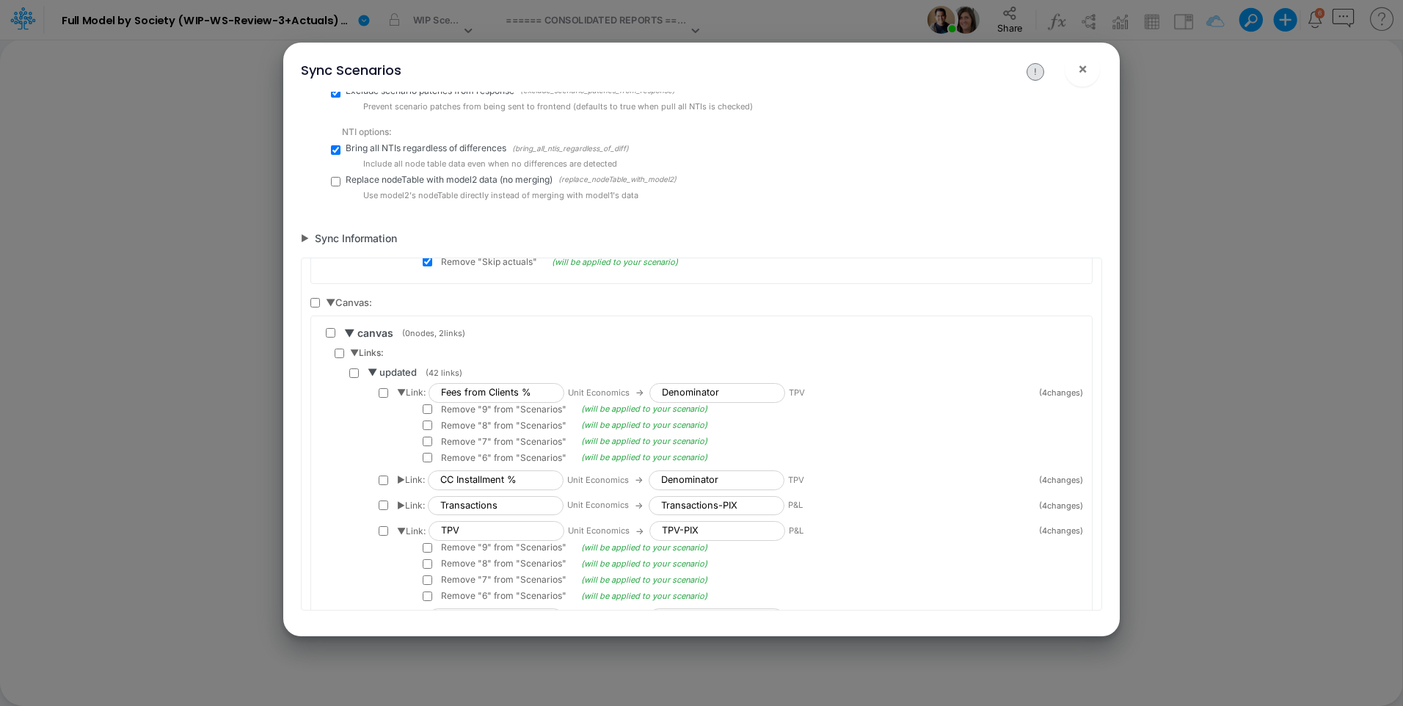
checkbox input "false"
click at [332, 298] on span "▼ Canvas:" at bounding box center [349, 303] width 46 height 15
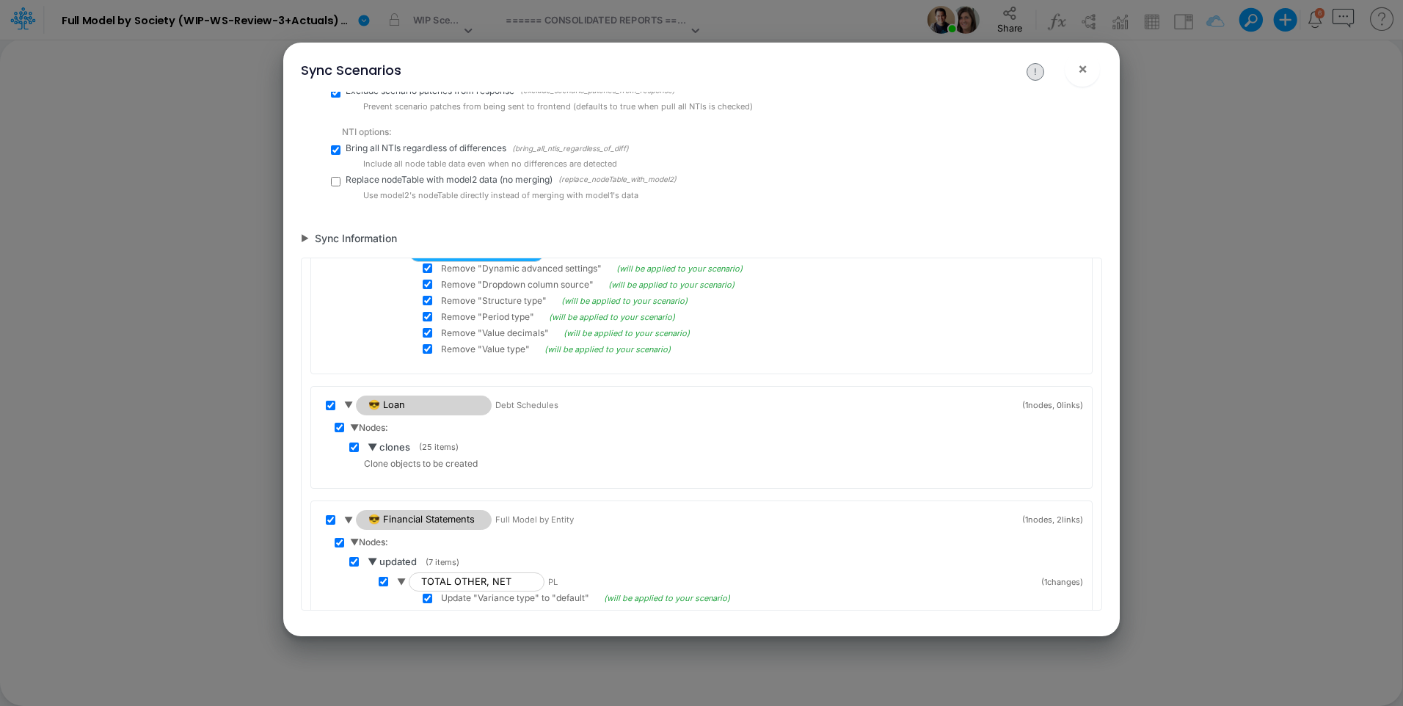
scroll to position [0, 0]
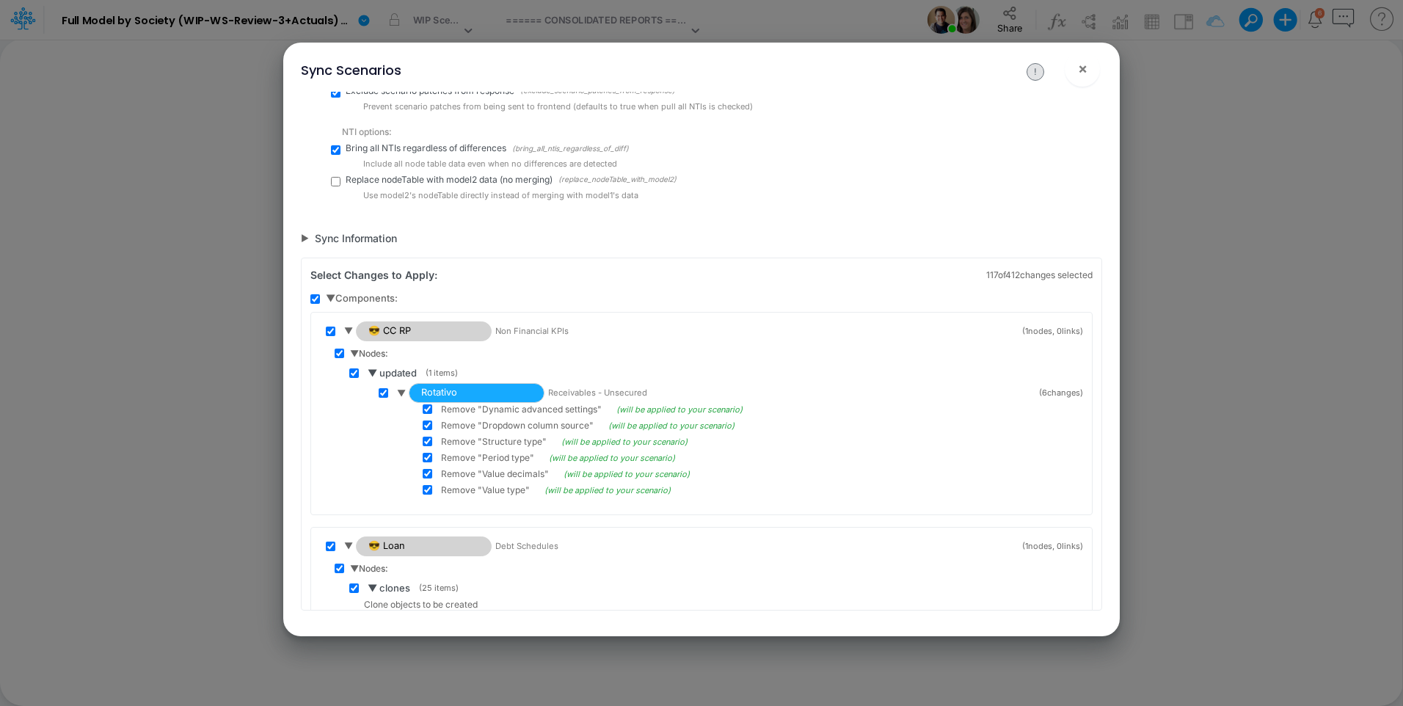
click at [314, 298] on input "checkbox" at bounding box center [315, 299] width 10 height 10
checkbox input "false"
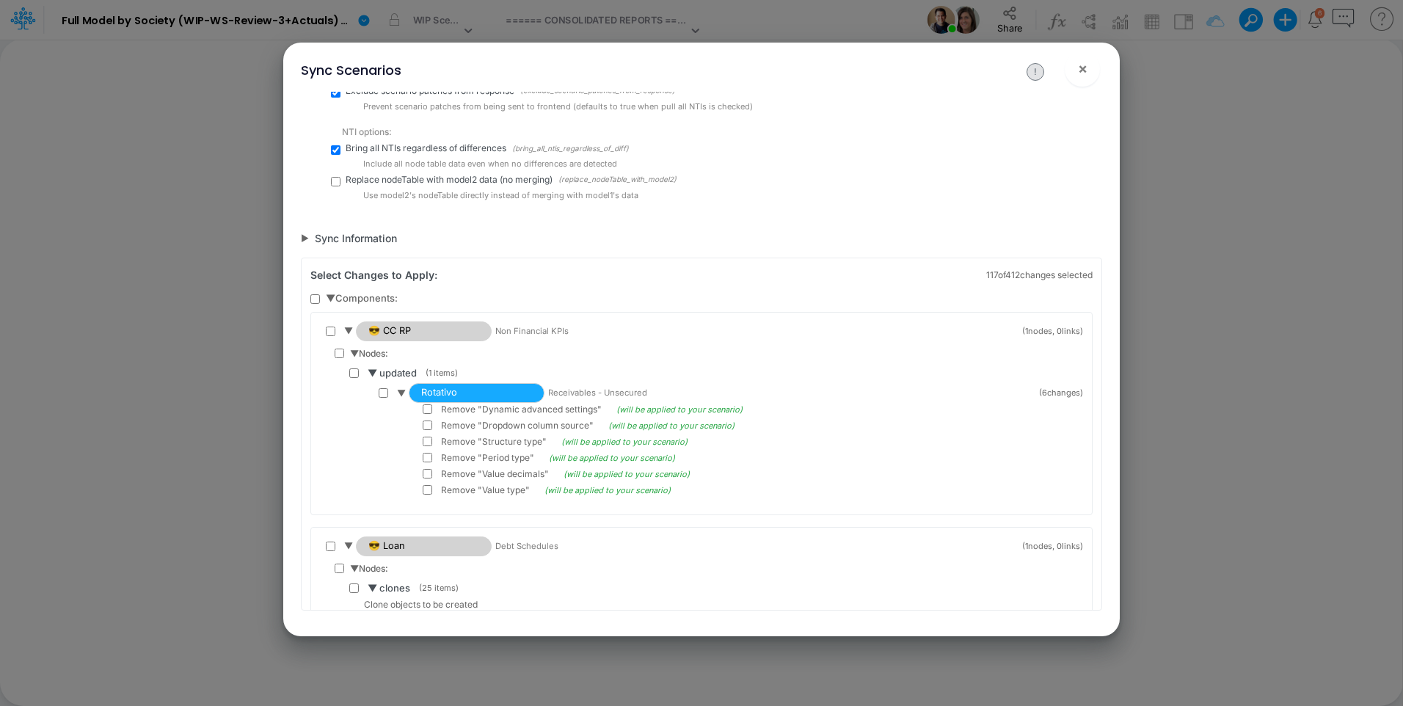
checkbox input "false"
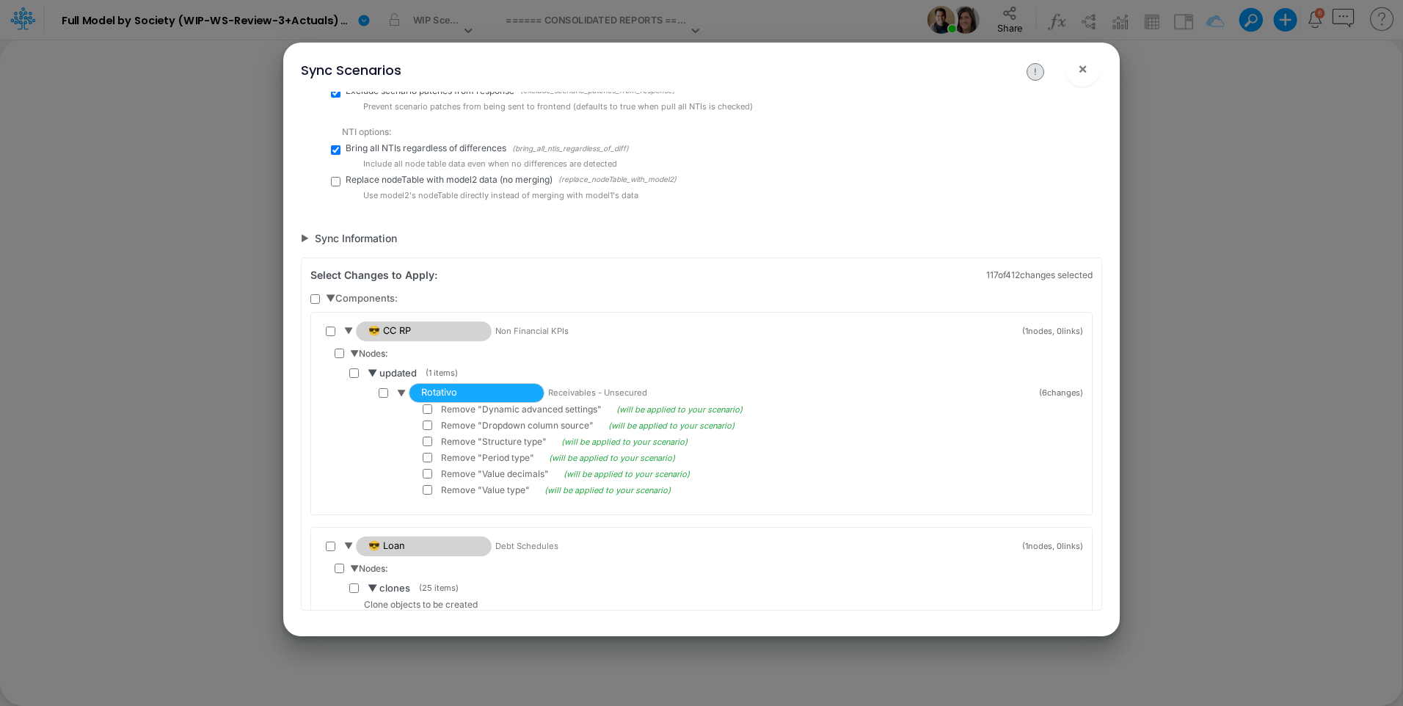
checkbox input "false"
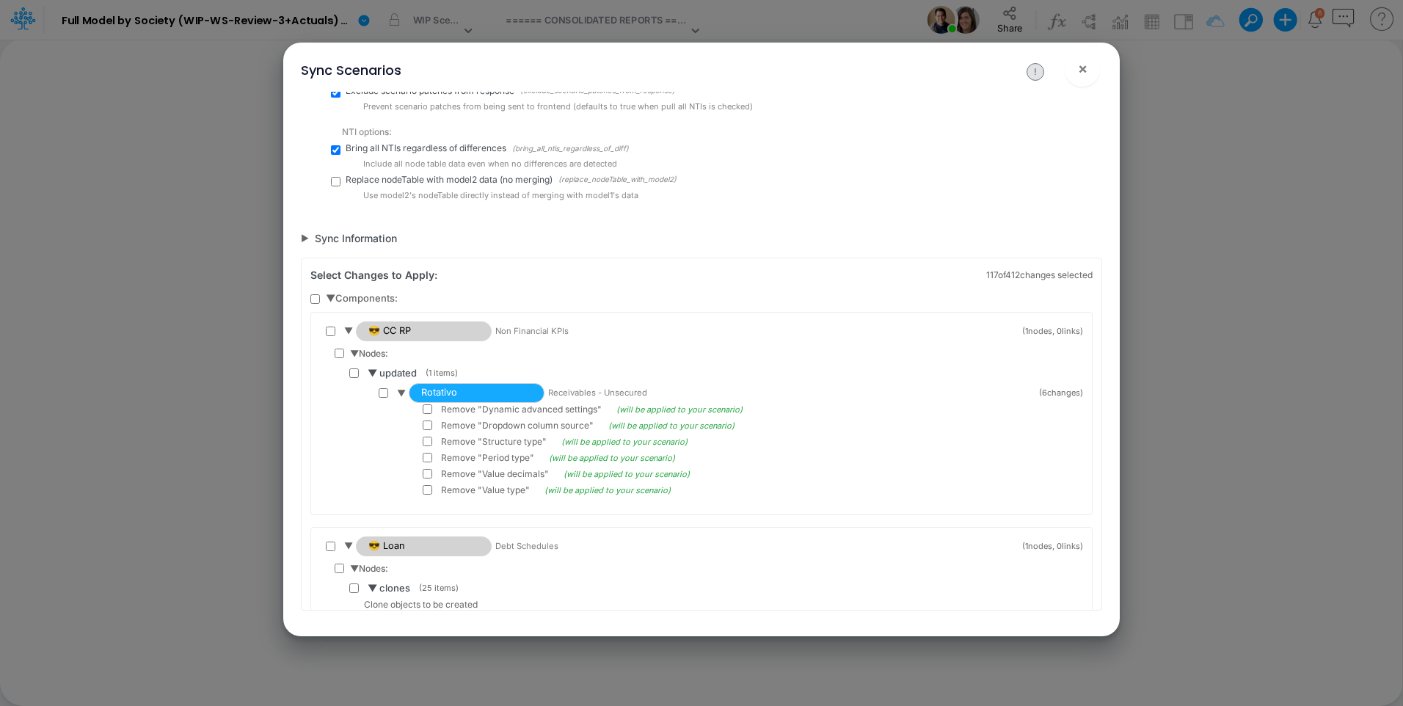
checkbox input "false"
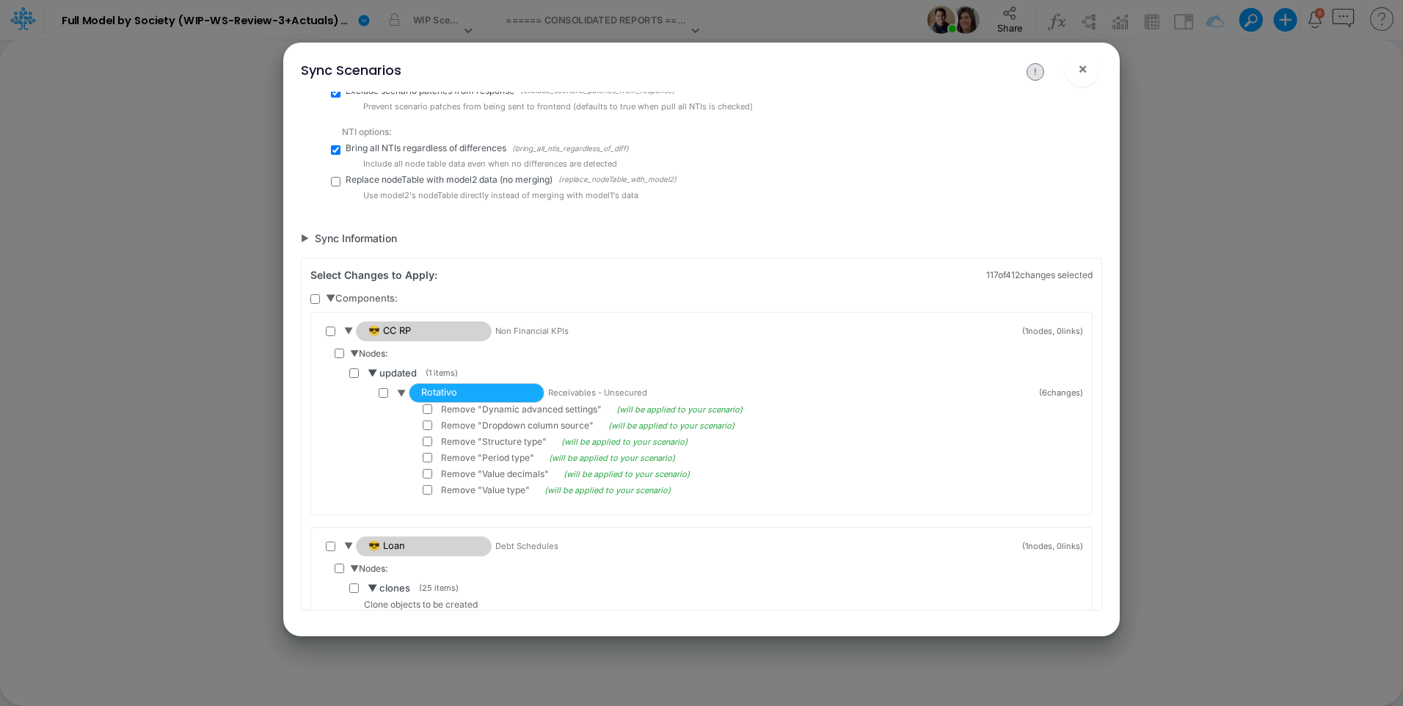
checkbox input "false"
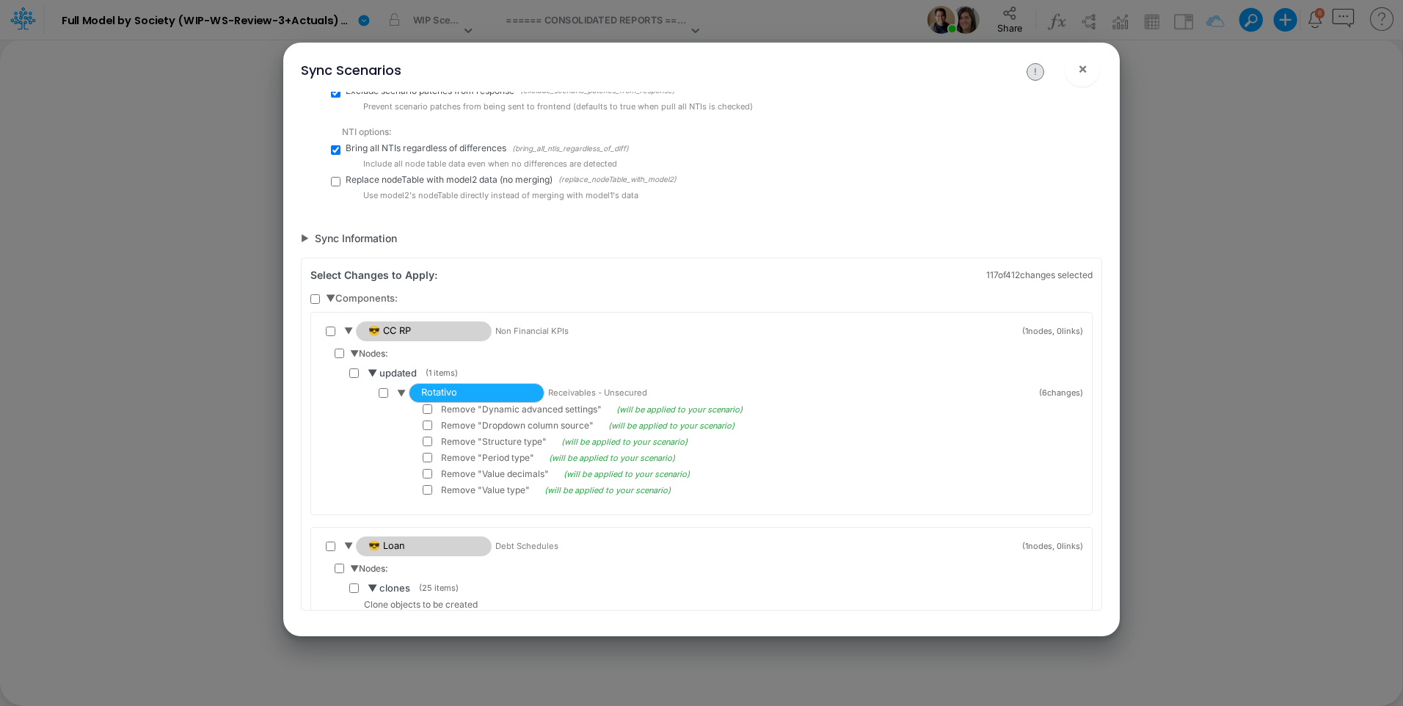
checkbox input "false"
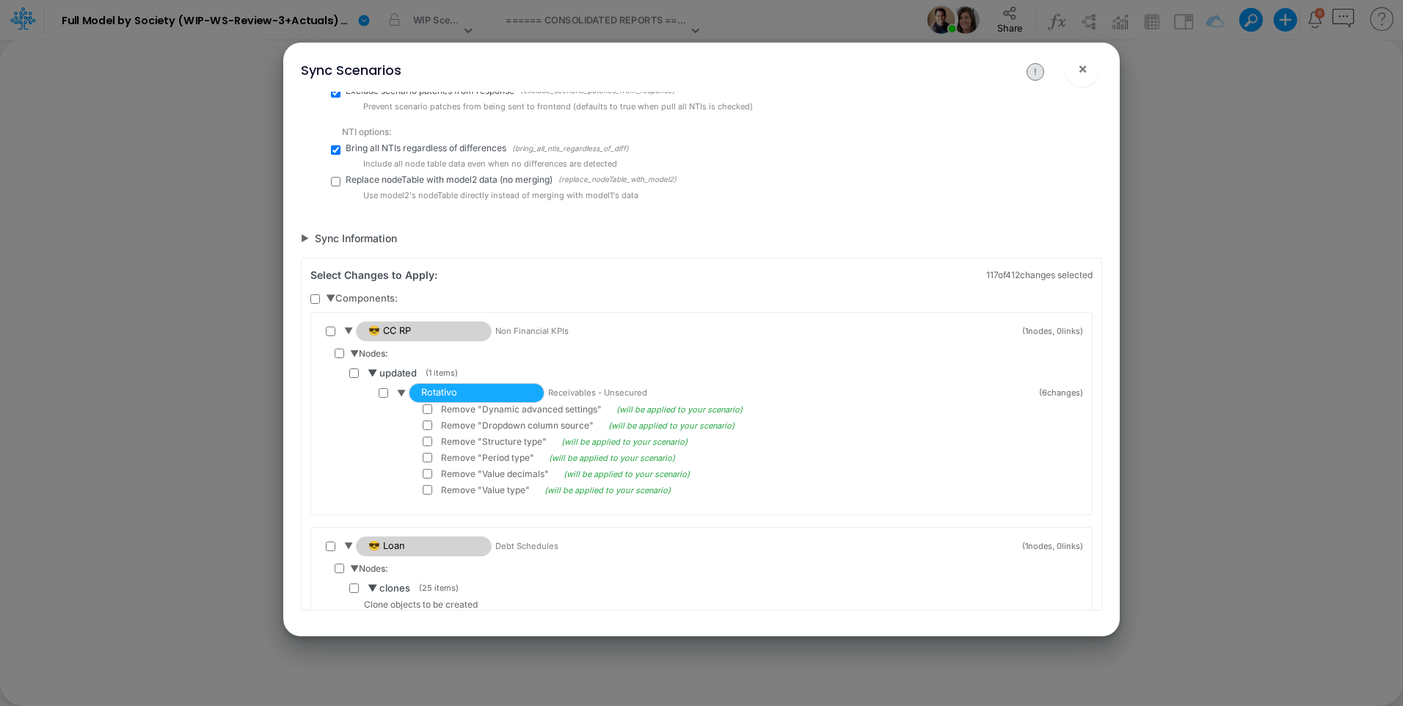
checkbox input "false"
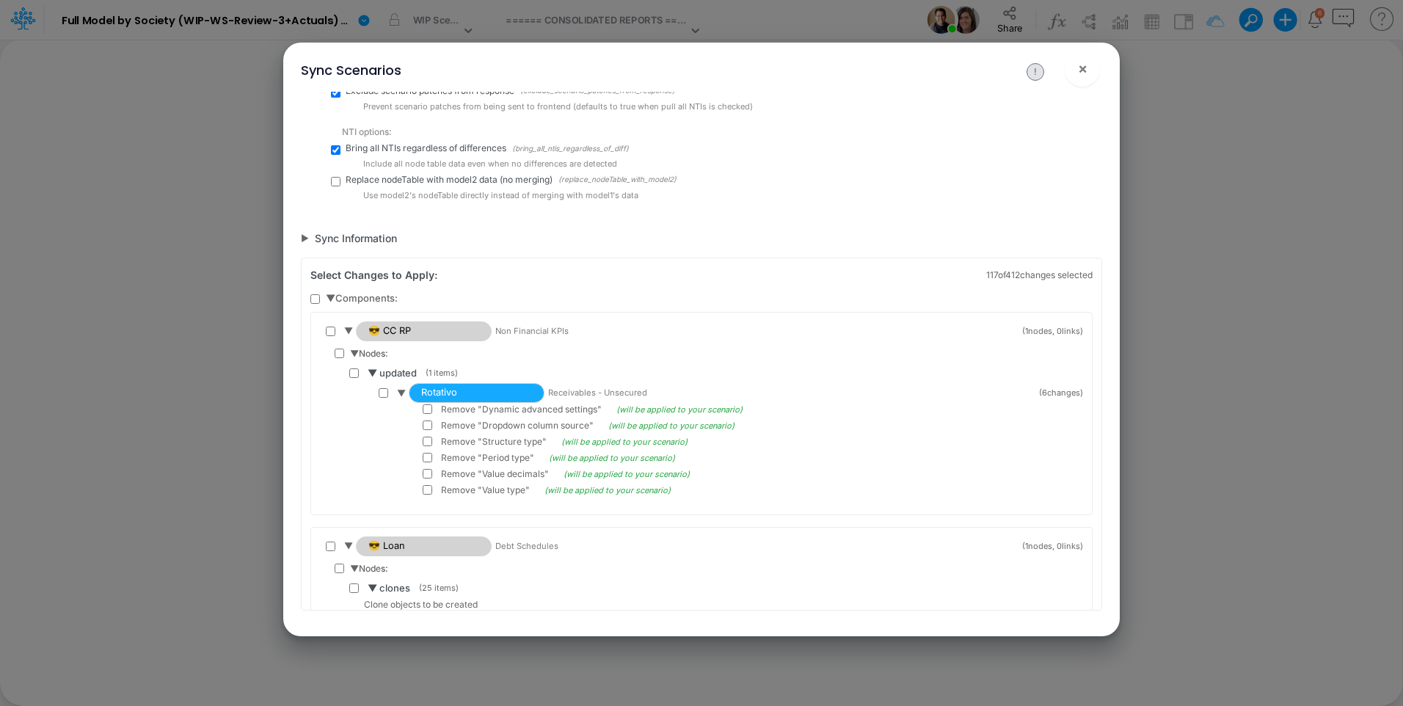
checkbox input "false"
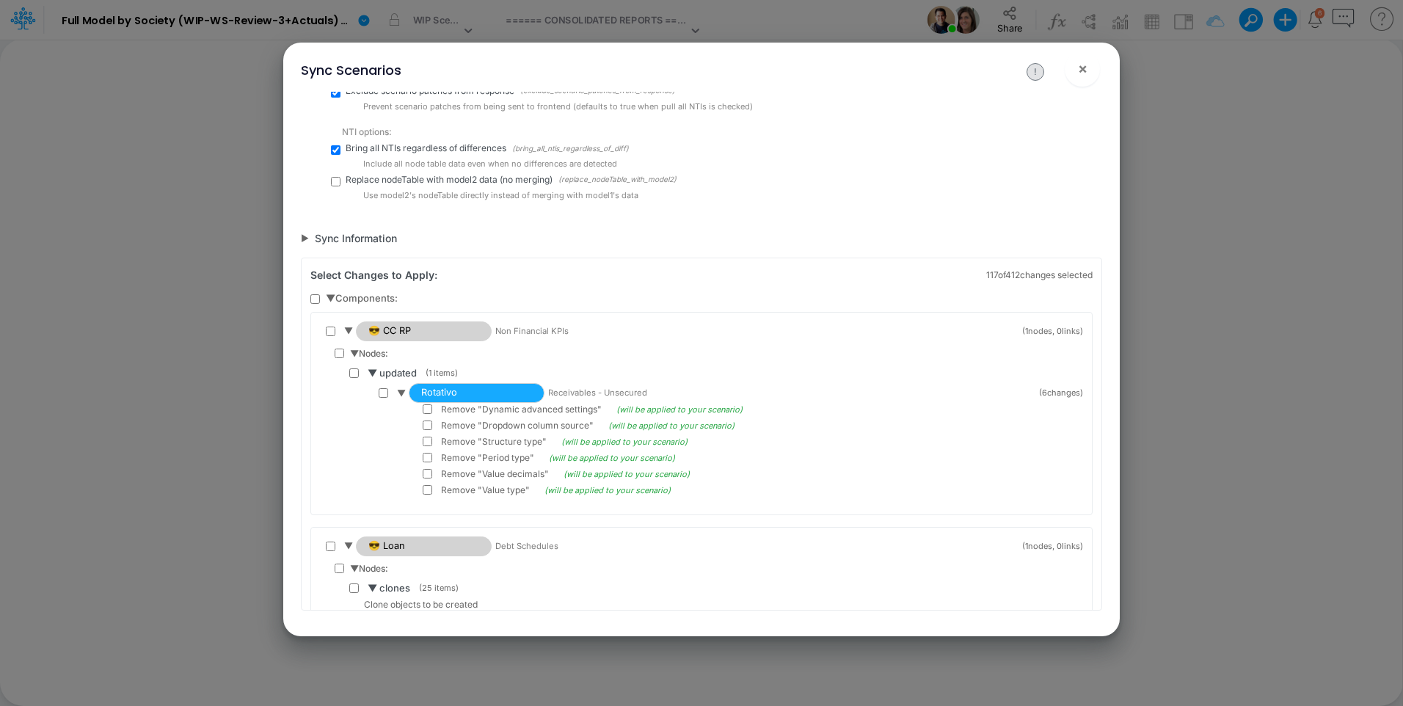
checkbox input "false"
click at [330, 299] on span "▼ Components:" at bounding box center [362, 298] width 72 height 15
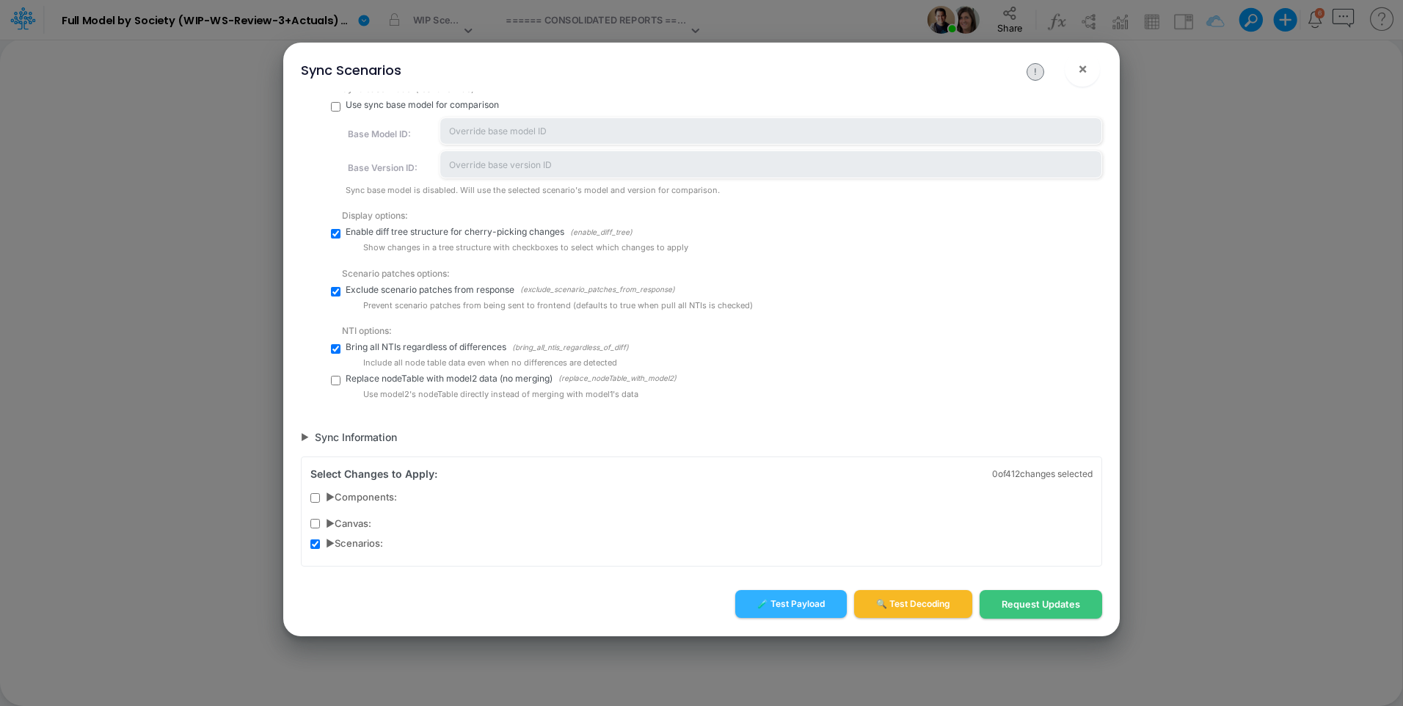
scroll to position [489, 0]
click at [335, 544] on span "▶ Scenarios:" at bounding box center [354, 543] width 57 height 15
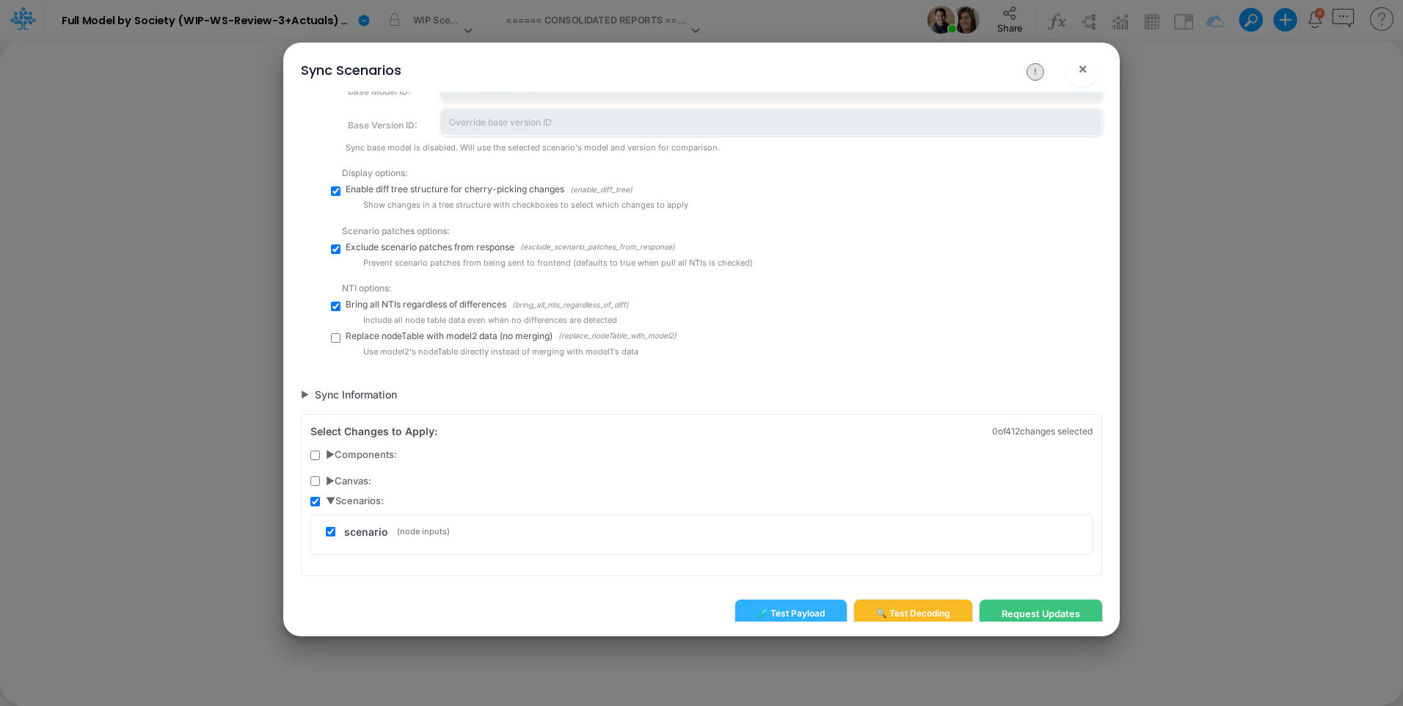
scroll to position [541, 0]
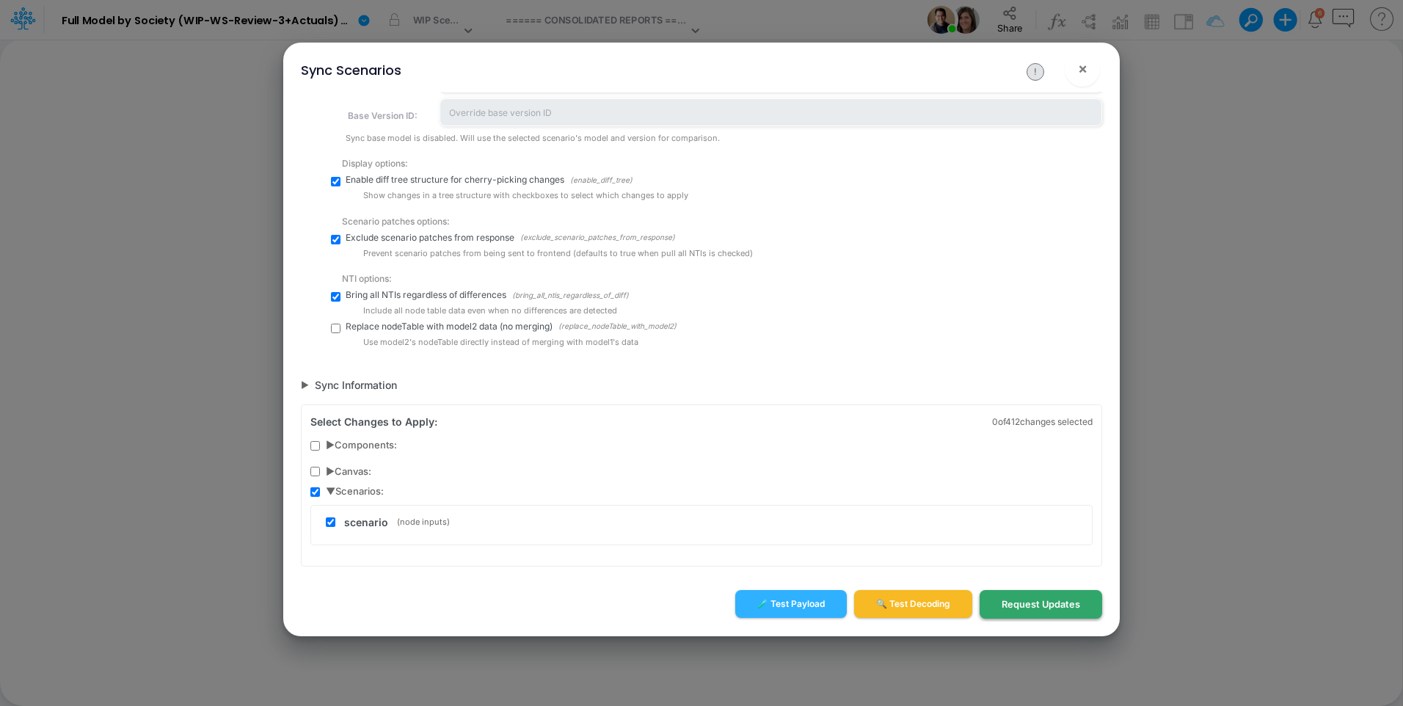
click at [1023, 604] on button "Request Updates" at bounding box center [1040, 604] width 123 height 29
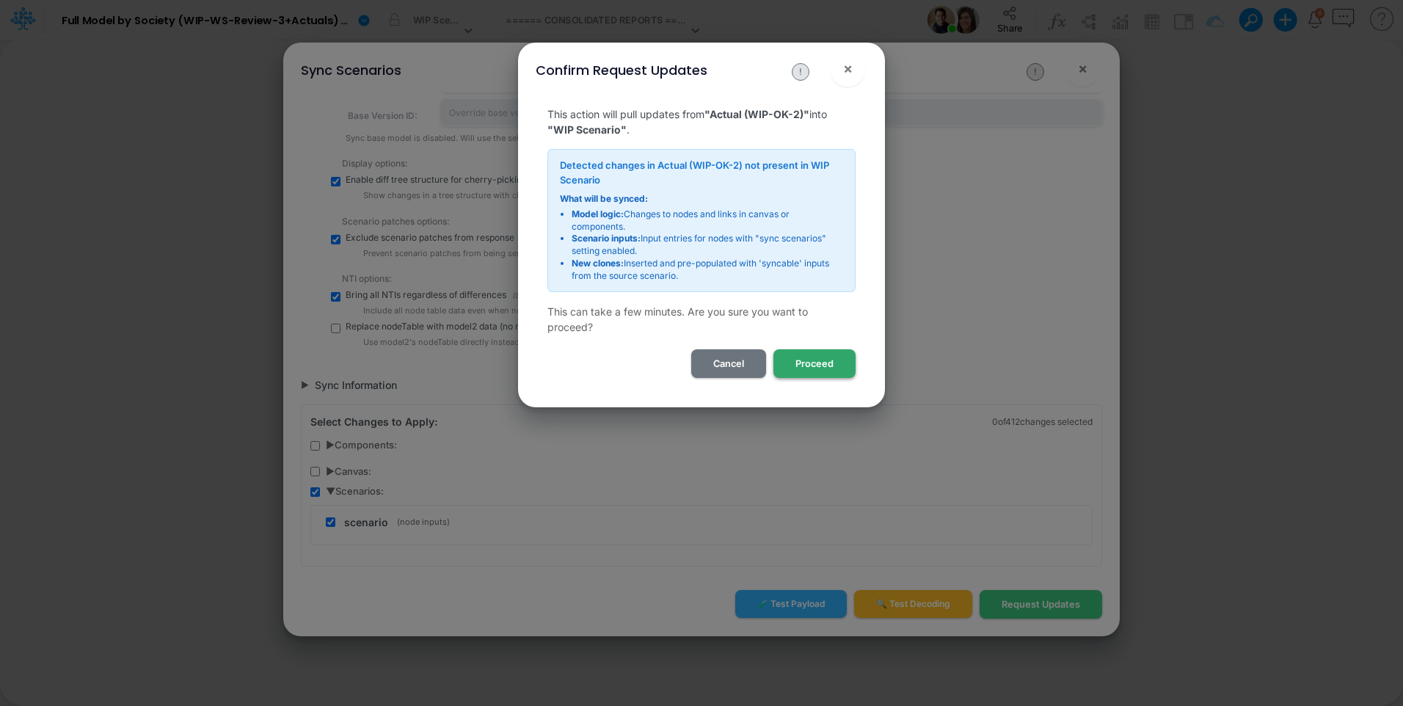
click at [822, 369] on button "Proceed" at bounding box center [814, 363] width 82 height 29
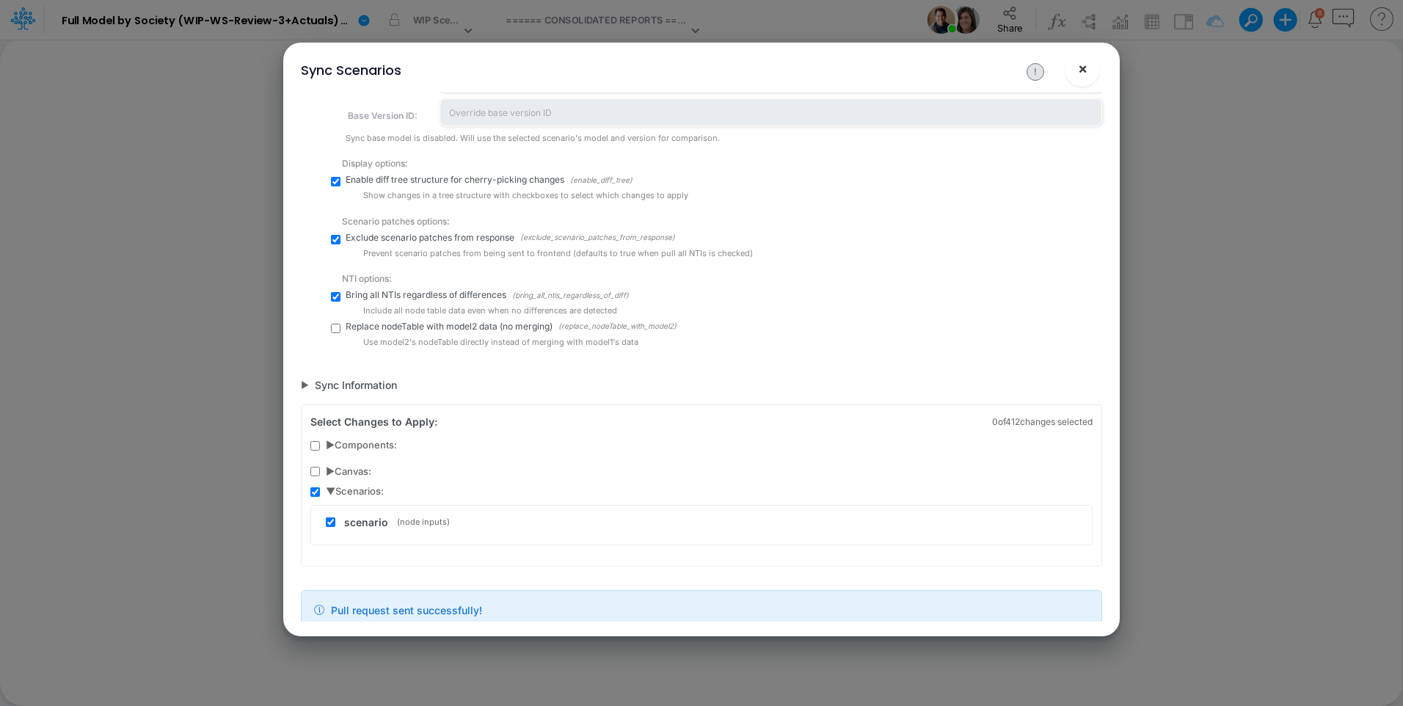
drag, startPoint x: 1091, startPoint y: 65, endPoint x: 1071, endPoint y: 66, distance: 19.8
click at [1091, 65] on button "×" at bounding box center [1081, 68] width 35 height 35
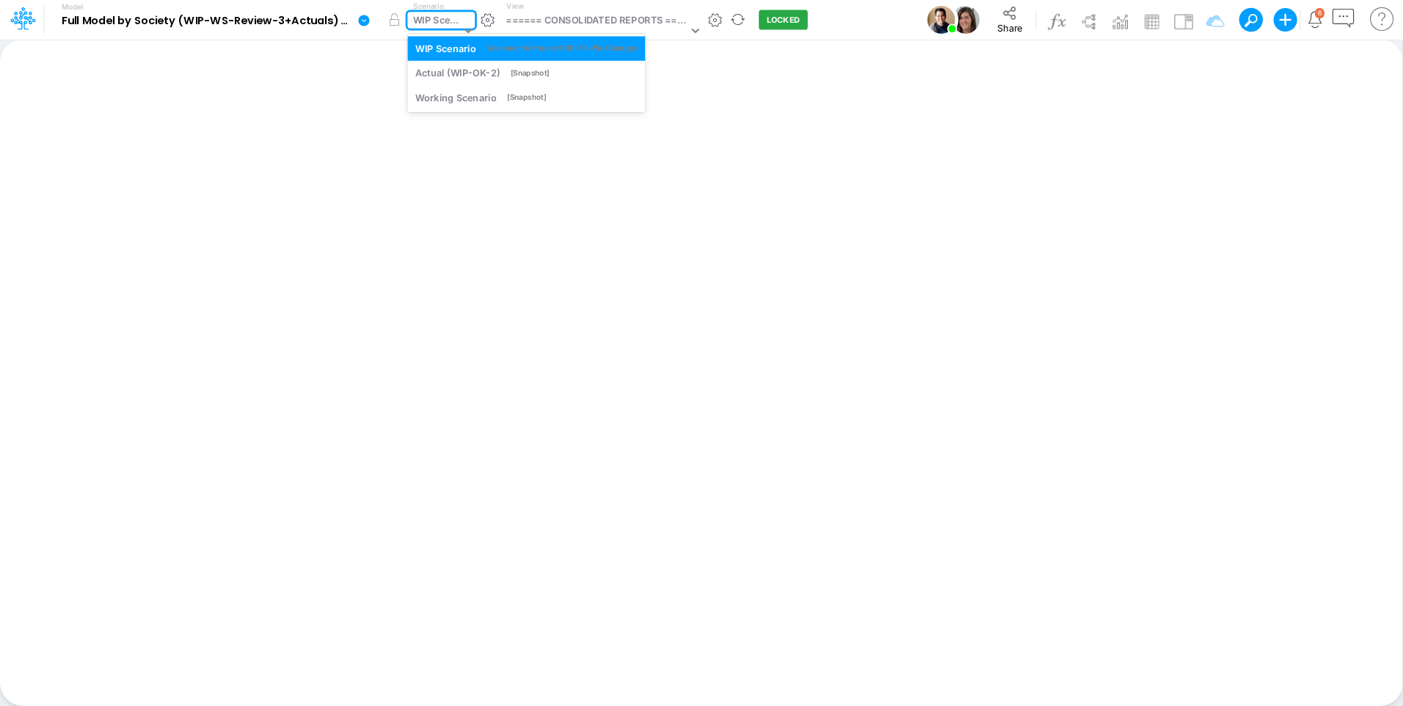
click at [436, 21] on div "WIP Scenario" at bounding box center [437, 21] width 48 height 17
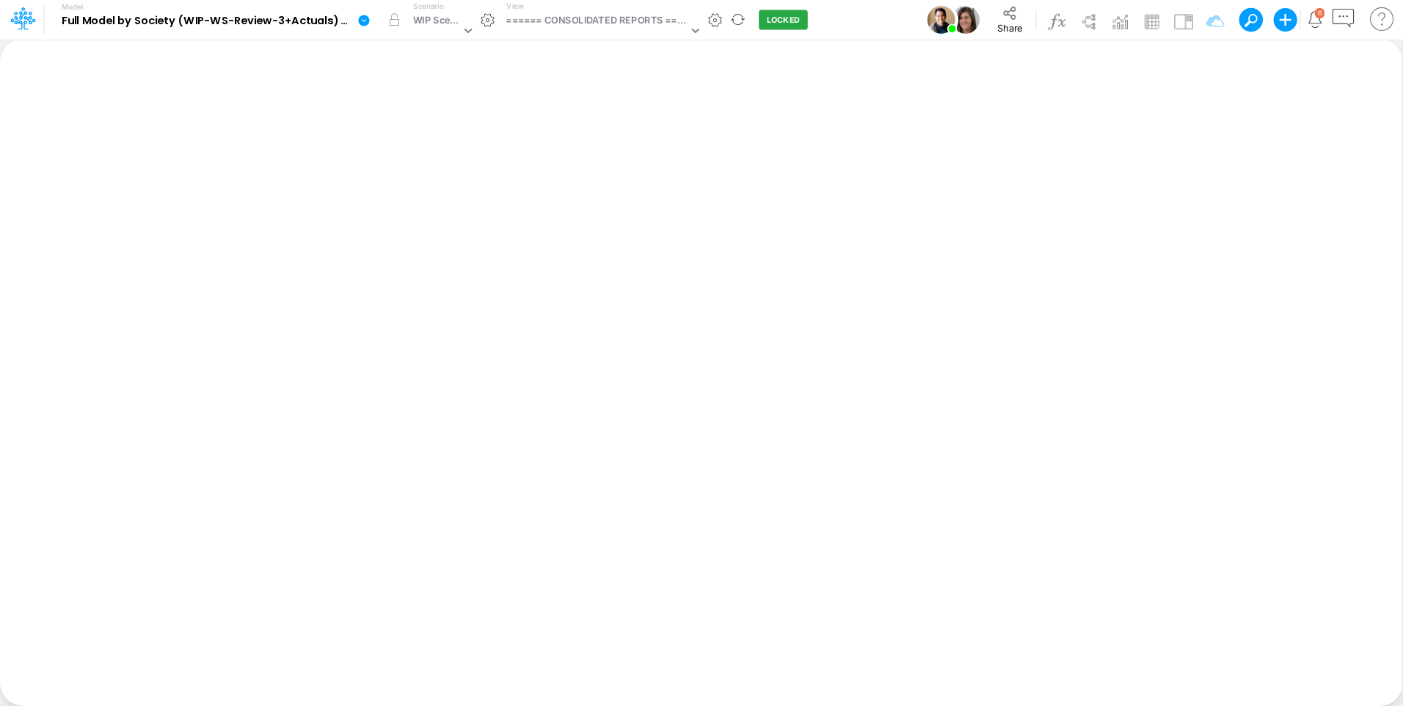
drag, startPoint x: 362, startPoint y: 26, endPoint x: 366, endPoint y: 35, distance: 9.5
click at [362, 26] on icon at bounding box center [363, 20] width 13 height 13
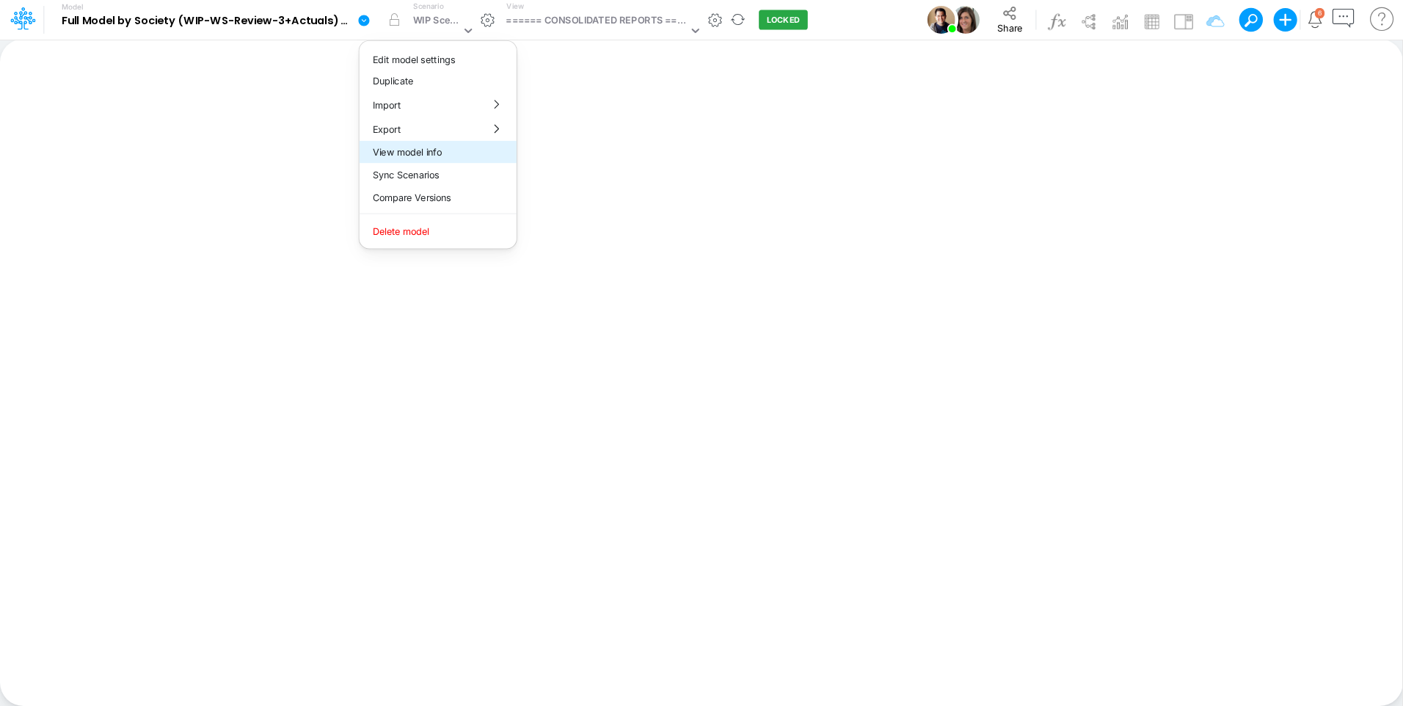
click at [437, 157] on button "View model info" at bounding box center [437, 152] width 157 height 23
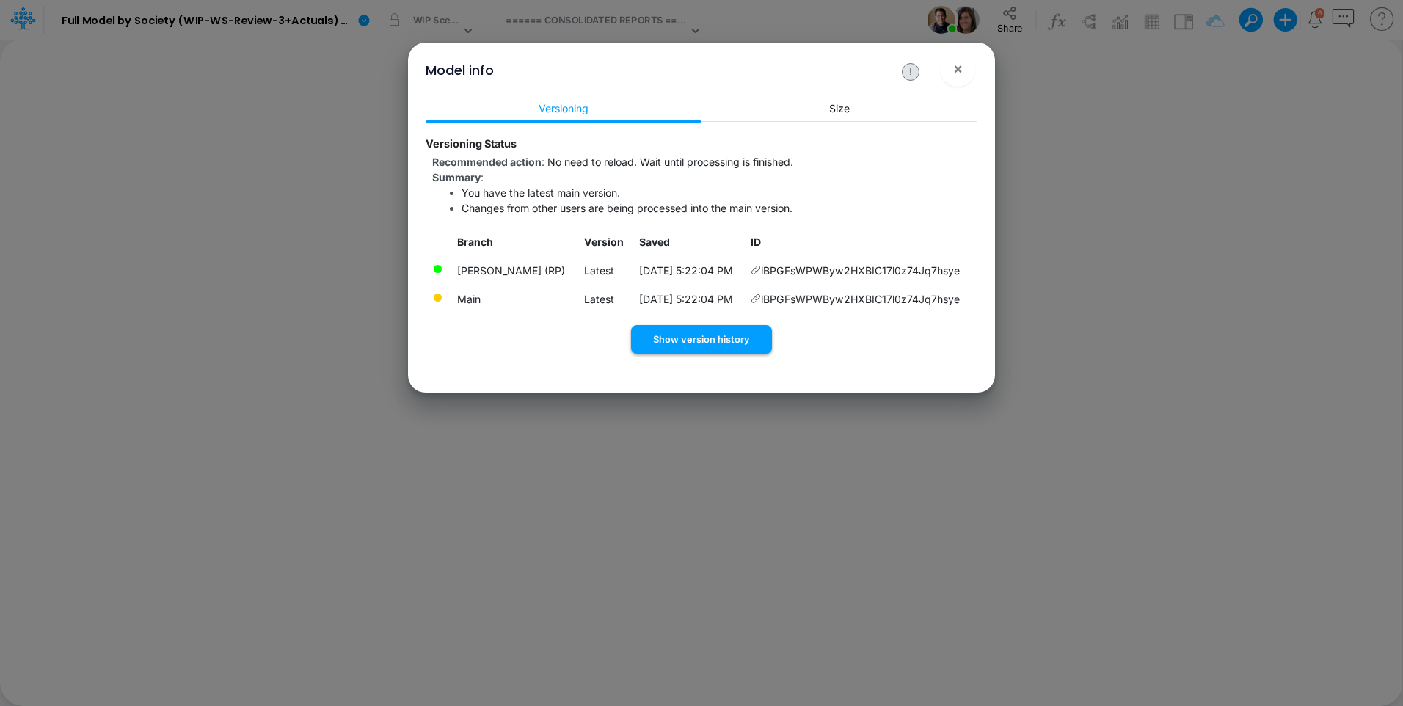
click at [742, 346] on button "Show version history" at bounding box center [701, 339] width 141 height 29
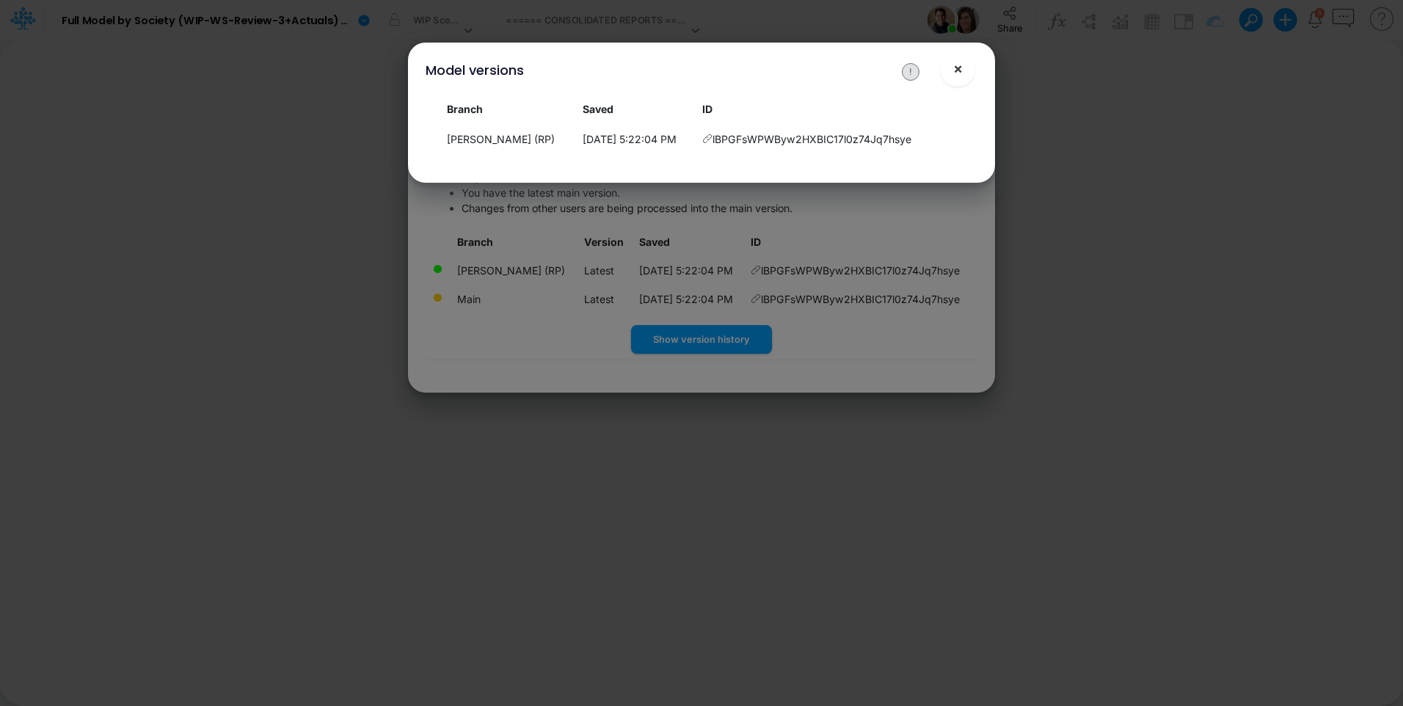
click at [959, 66] on span "×" at bounding box center [958, 68] width 10 height 18
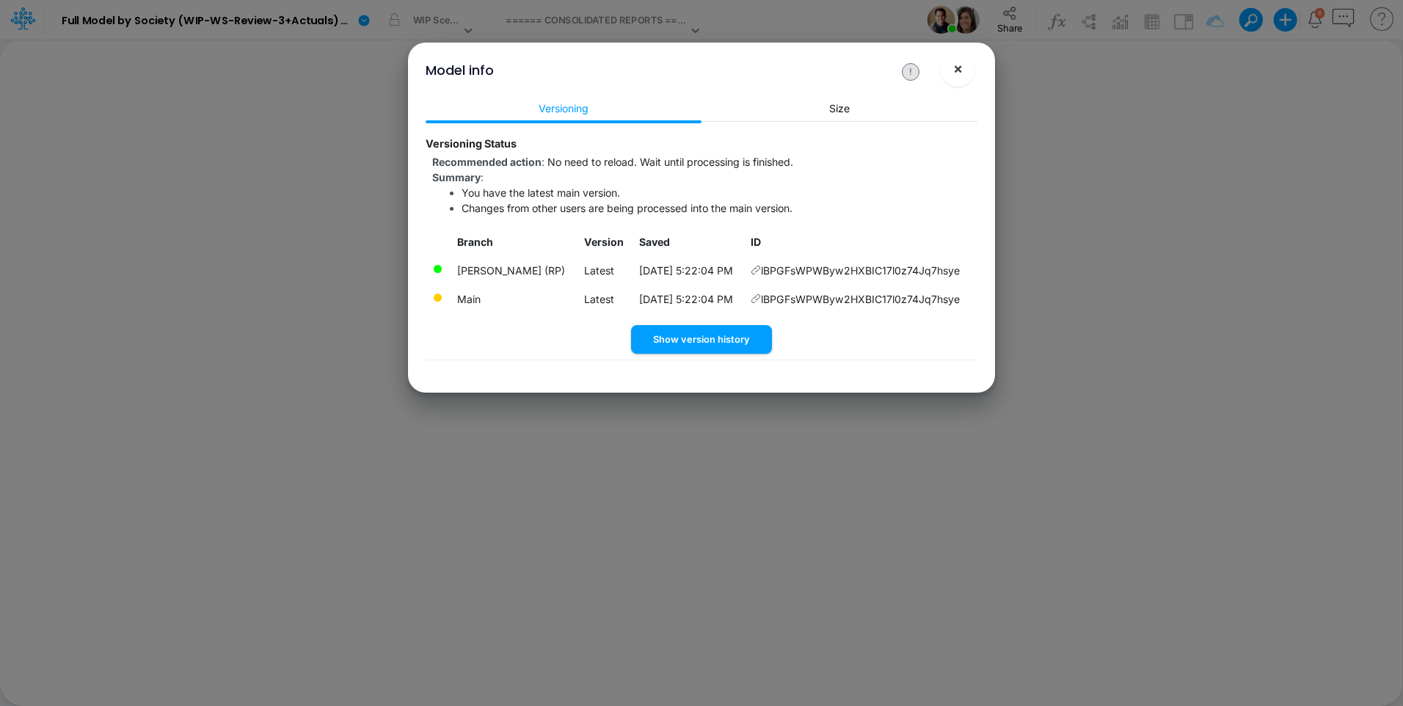
click at [954, 79] on button "×" at bounding box center [957, 68] width 35 height 35
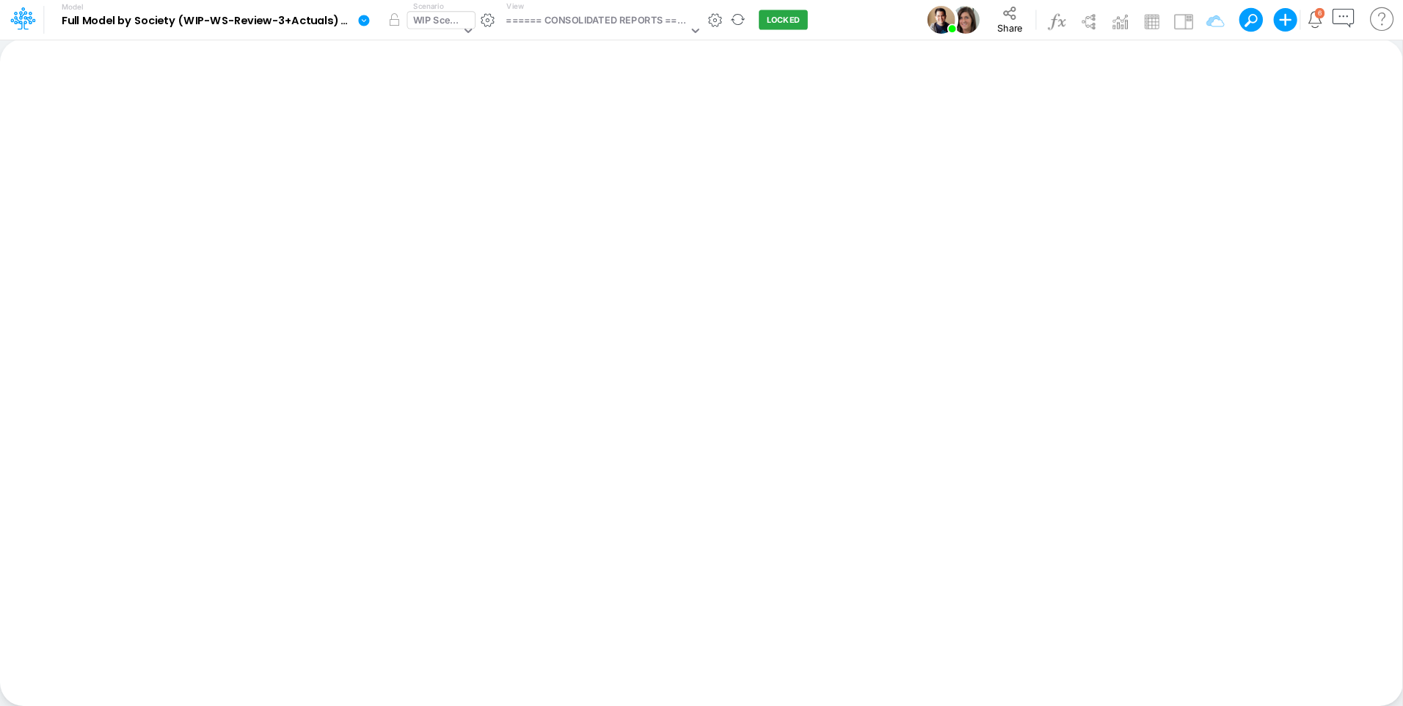
click at [428, 15] on div "WIP Scenario" at bounding box center [437, 21] width 48 height 17
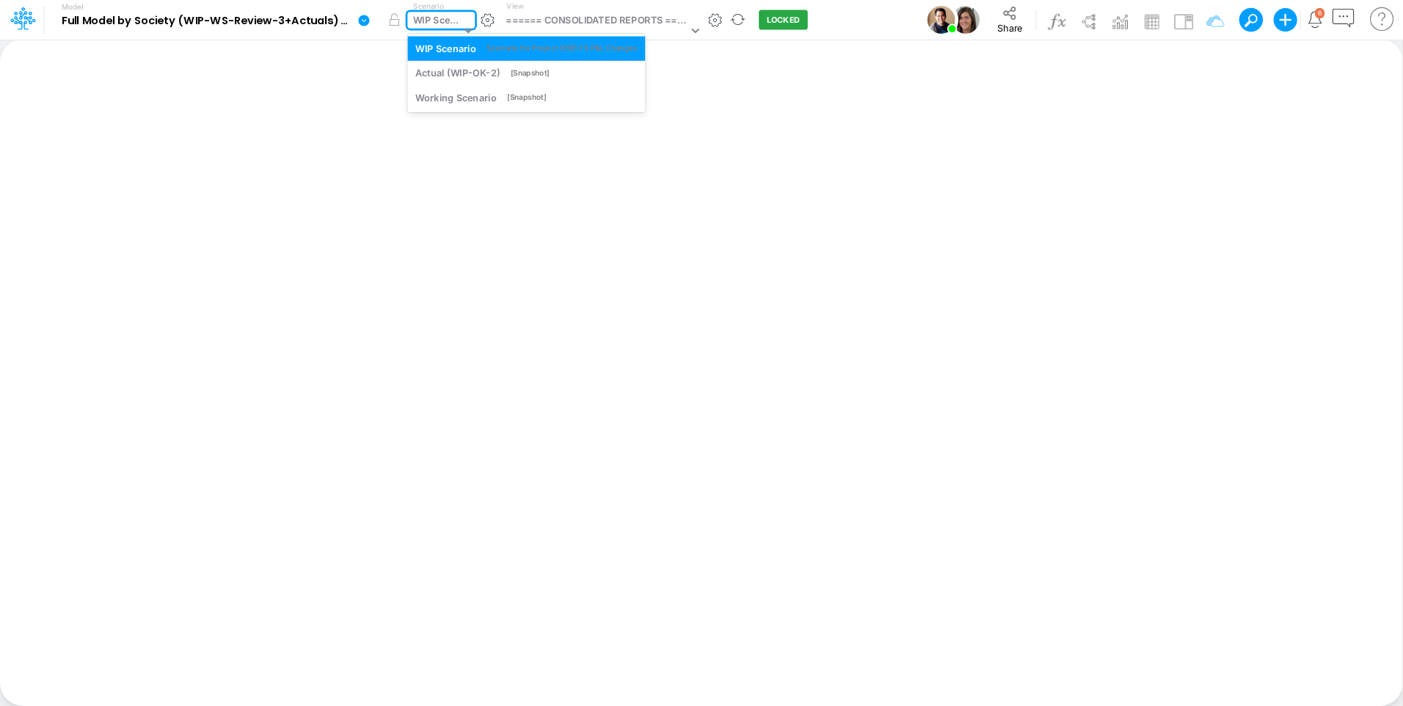
click at [428, 15] on div "WIP Scenario" at bounding box center [437, 21] width 48 height 17
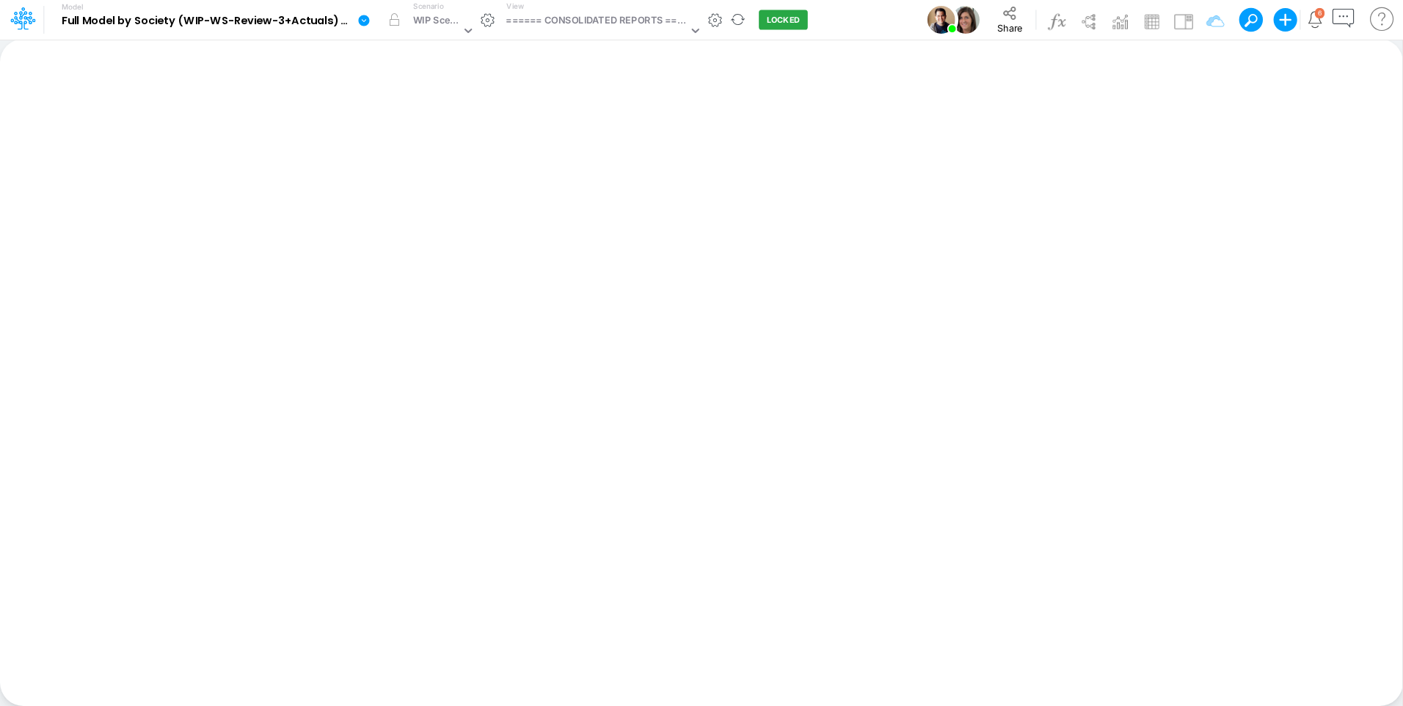
click at [368, 18] on icon at bounding box center [363, 20] width 11 height 11
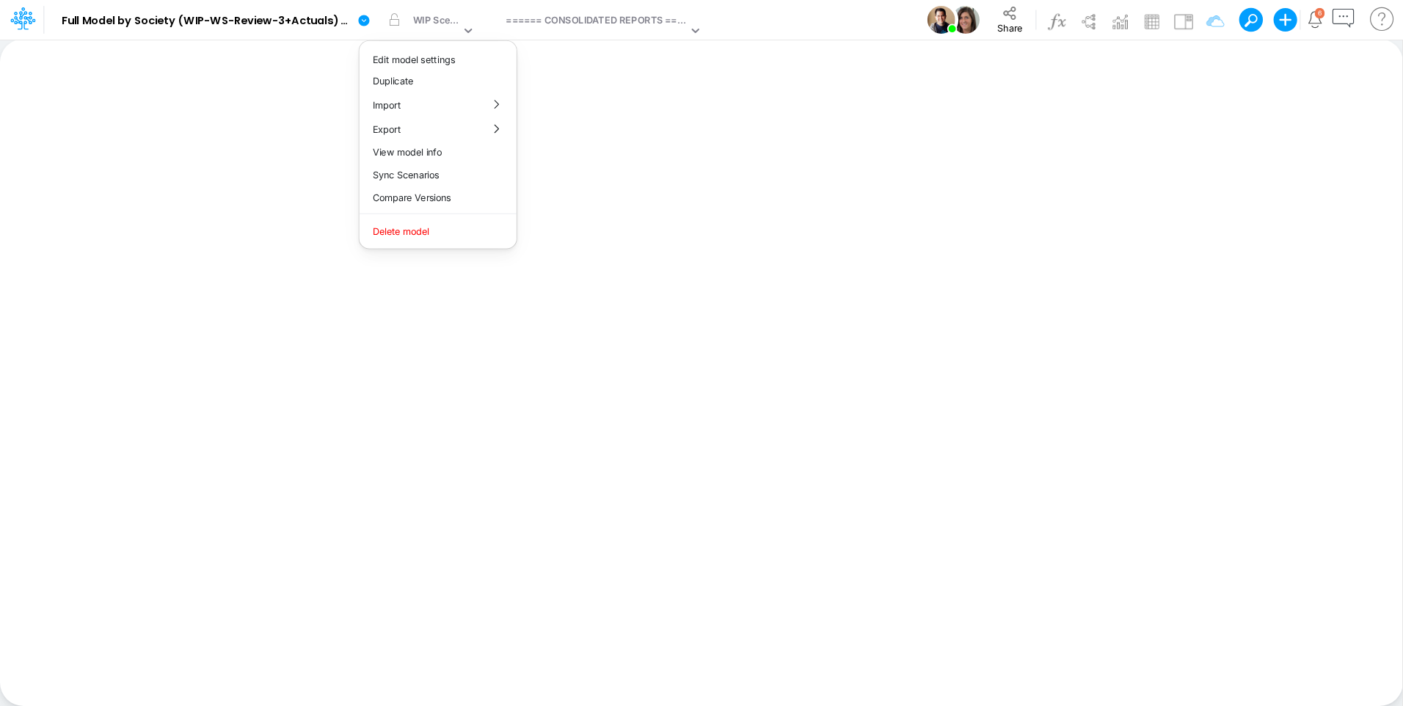
click at [842, 23] on div "Model Full Model by Society (WIP-WS-Review-3+Actuals) (IRXLPEQr3HYSFDHjRTbZY_1k…" at bounding box center [724, 20] width 1303 height 40
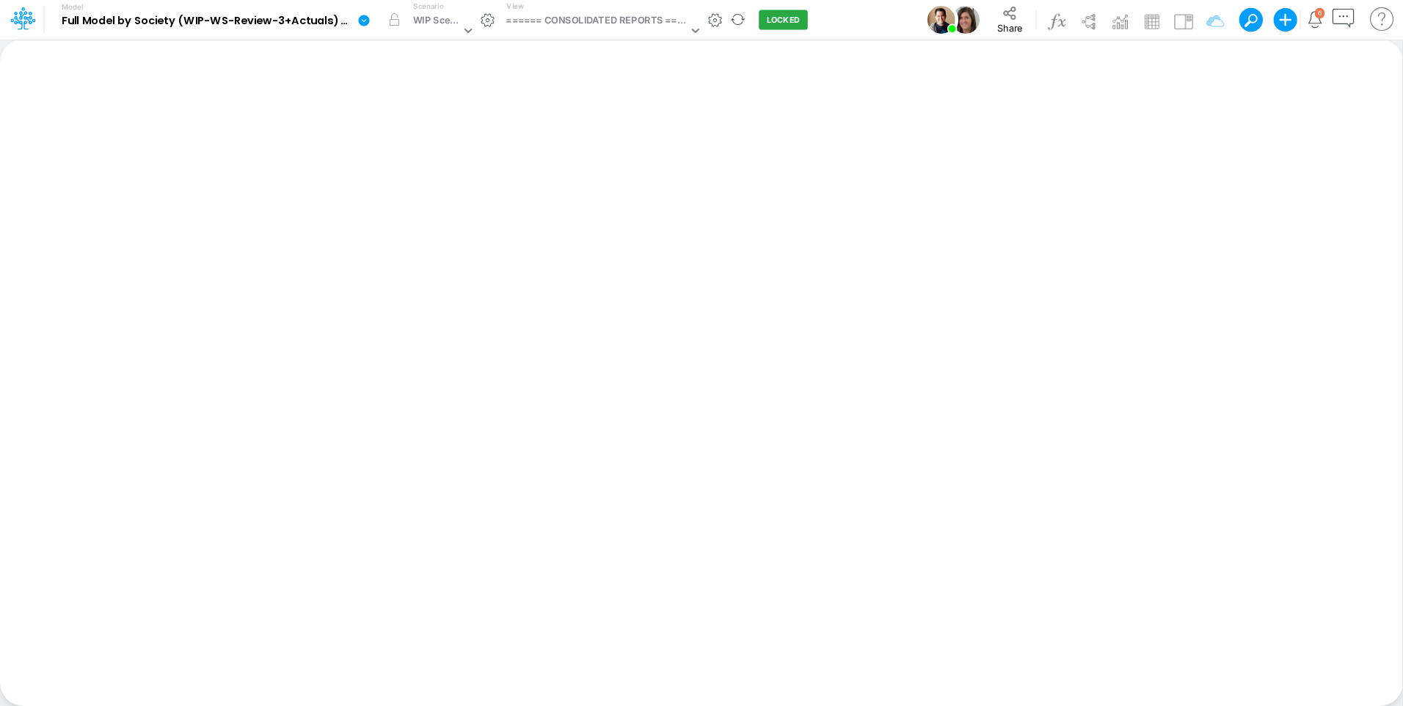
click at [368, 17] on icon at bounding box center [363, 20] width 11 height 11
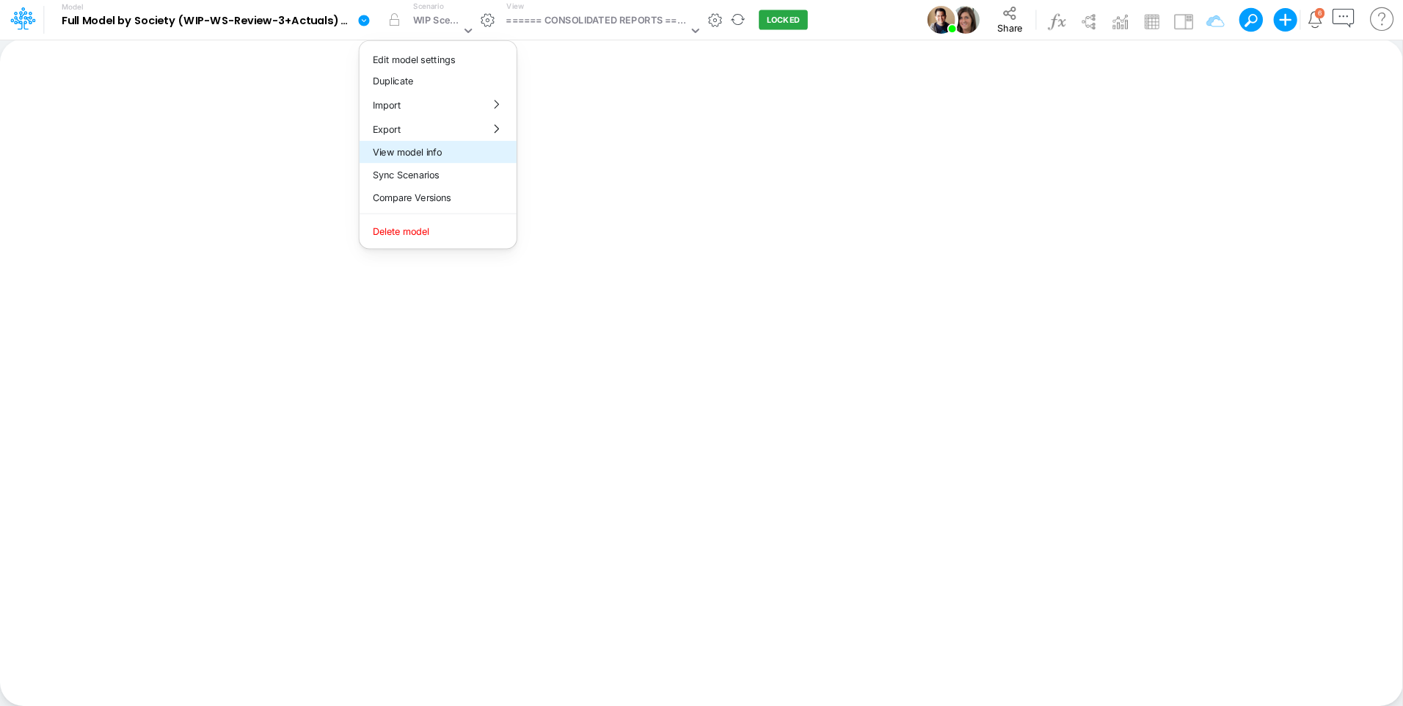
click at [426, 145] on button "View model info" at bounding box center [437, 152] width 157 height 23
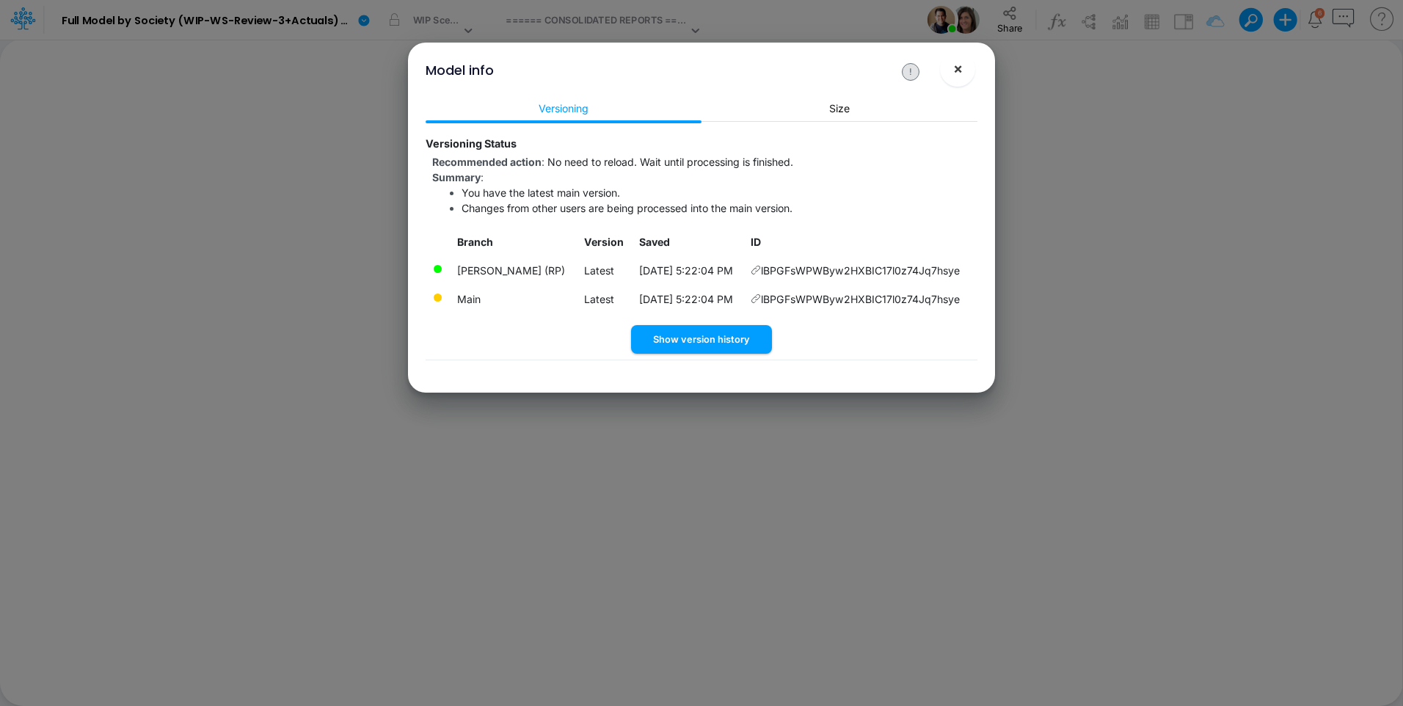
click at [955, 72] on span "×" at bounding box center [958, 68] width 10 height 18
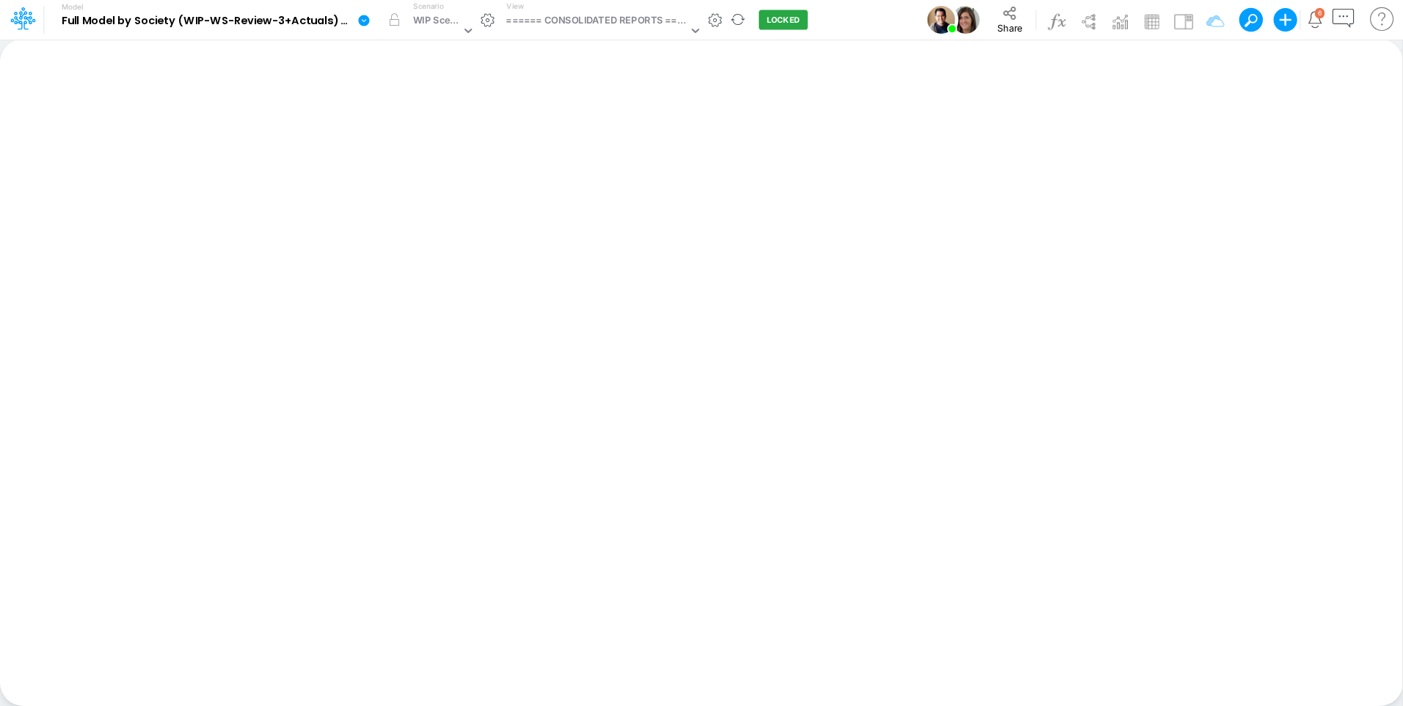
click at [365, 20] on icon at bounding box center [363, 20] width 11 height 11
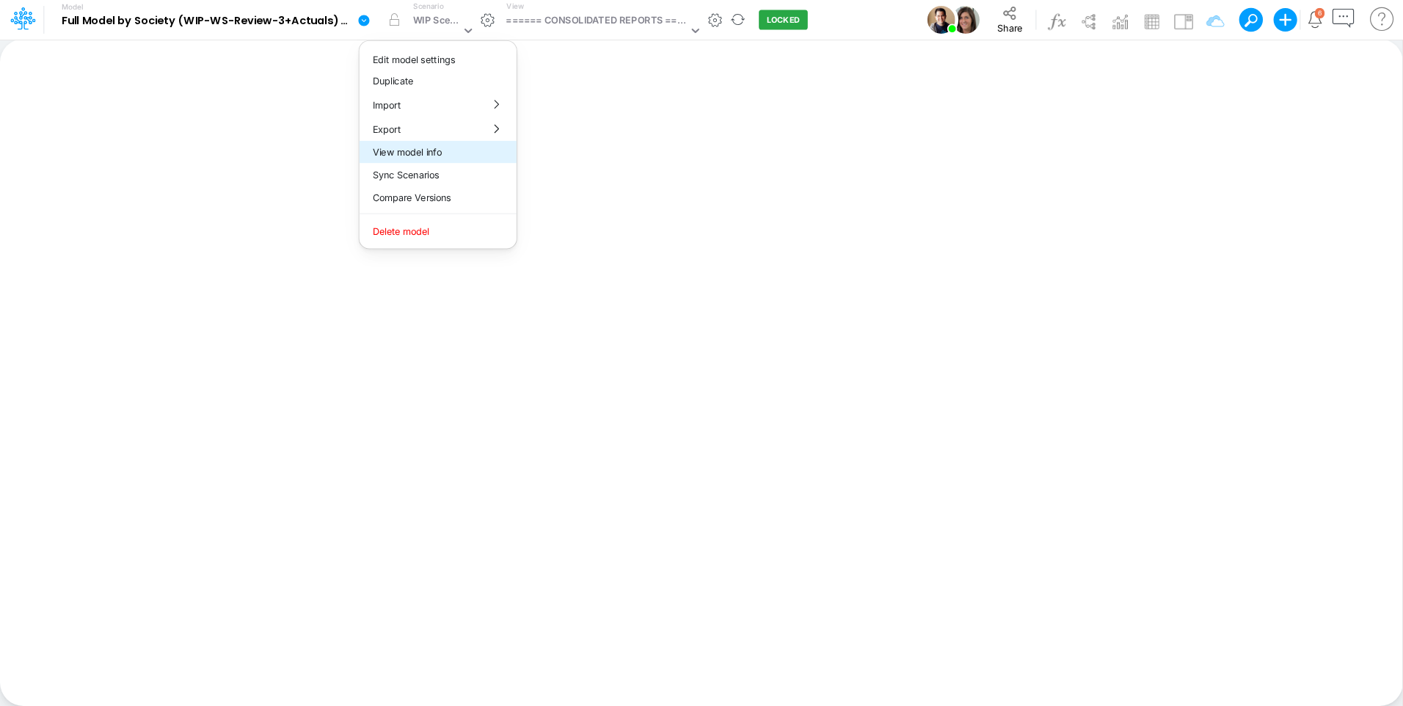
click at [420, 152] on button "View model info" at bounding box center [437, 152] width 157 height 23
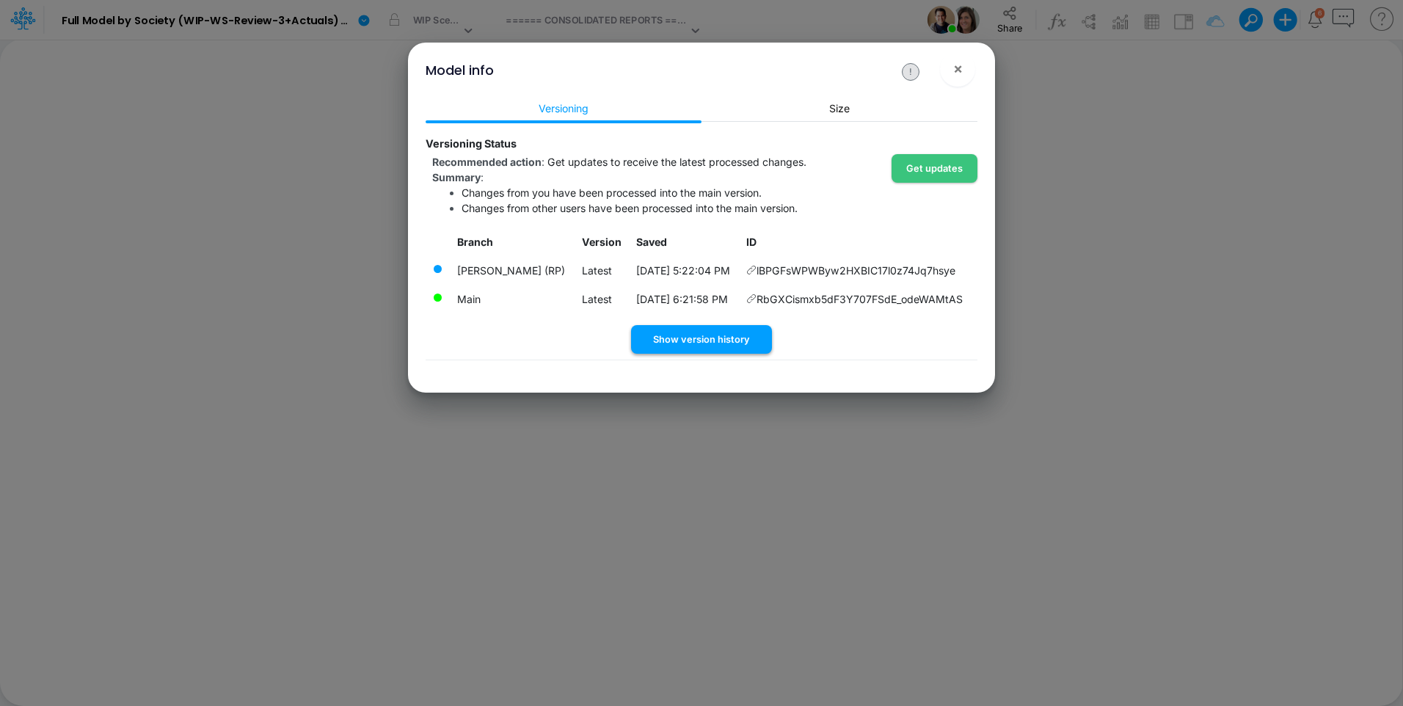
click at [728, 334] on button "Show version history" at bounding box center [701, 339] width 141 height 29
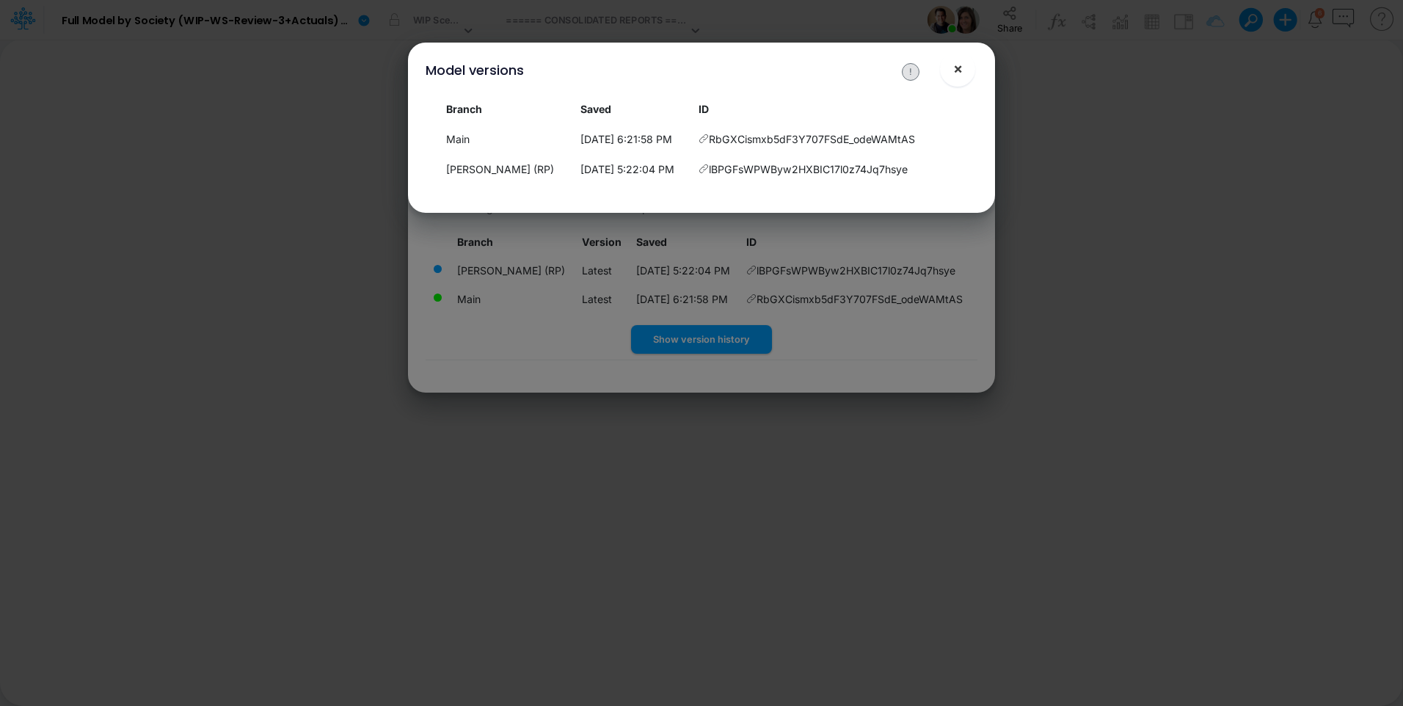
click at [965, 68] on button "×" at bounding box center [957, 68] width 35 height 35
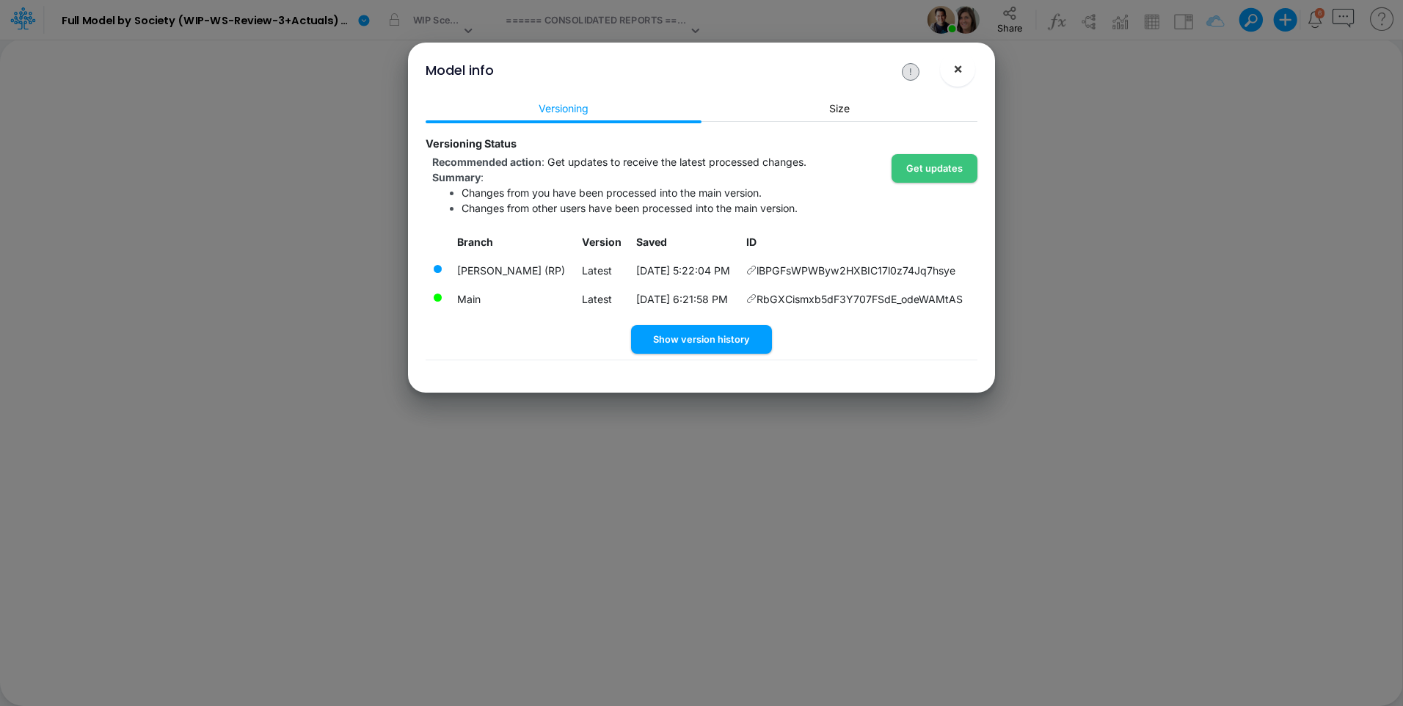
click at [957, 73] on span "×" at bounding box center [958, 68] width 10 height 18
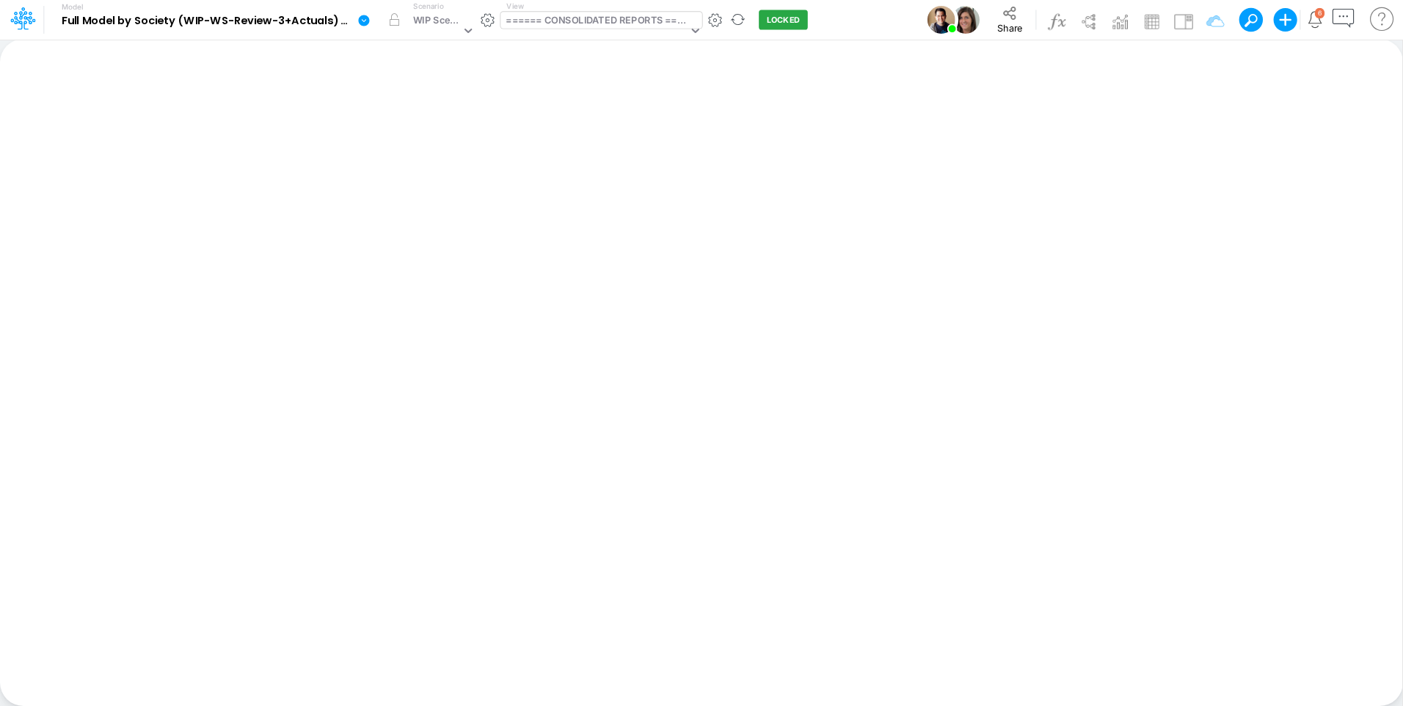
click at [572, 23] on div "====== CONSOLIDATED REPORTS ======" at bounding box center [596, 21] width 182 height 17
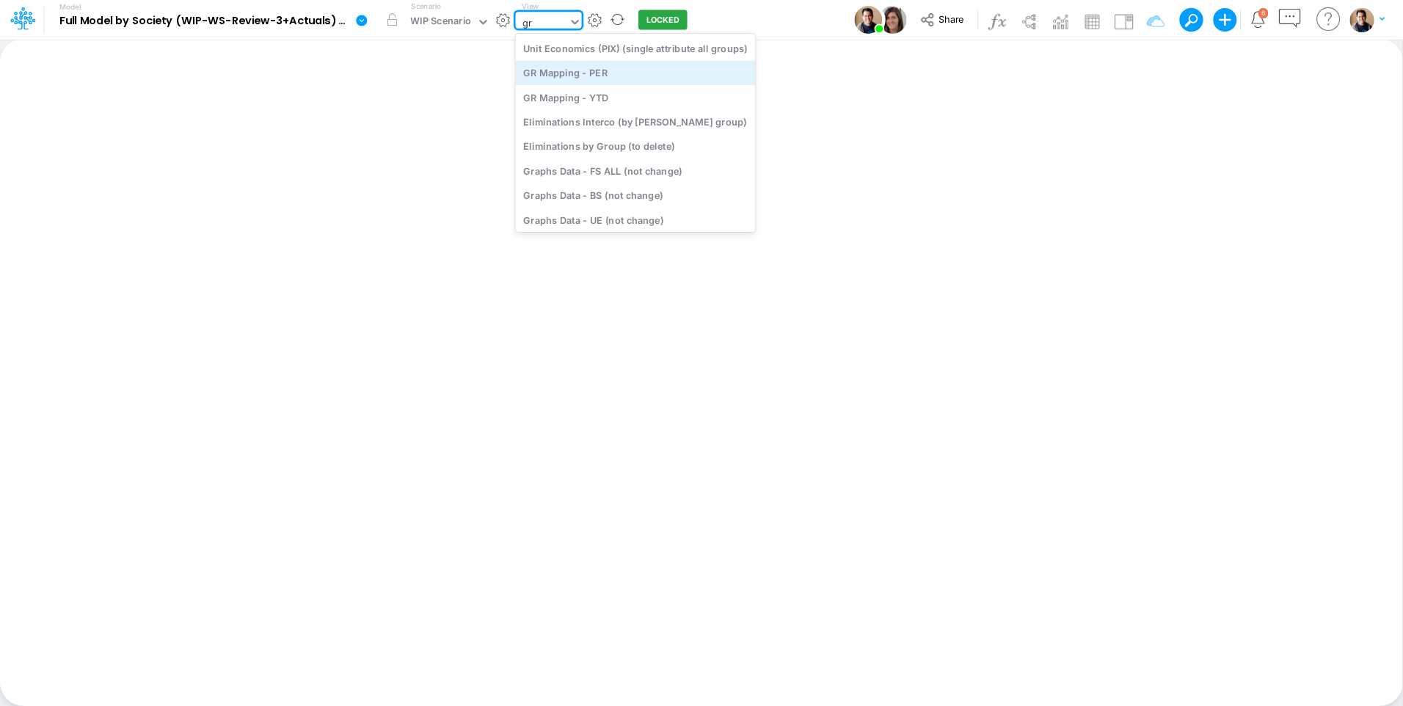
click at [607, 76] on div "GR Mapping - PER" at bounding box center [636, 73] width 240 height 24
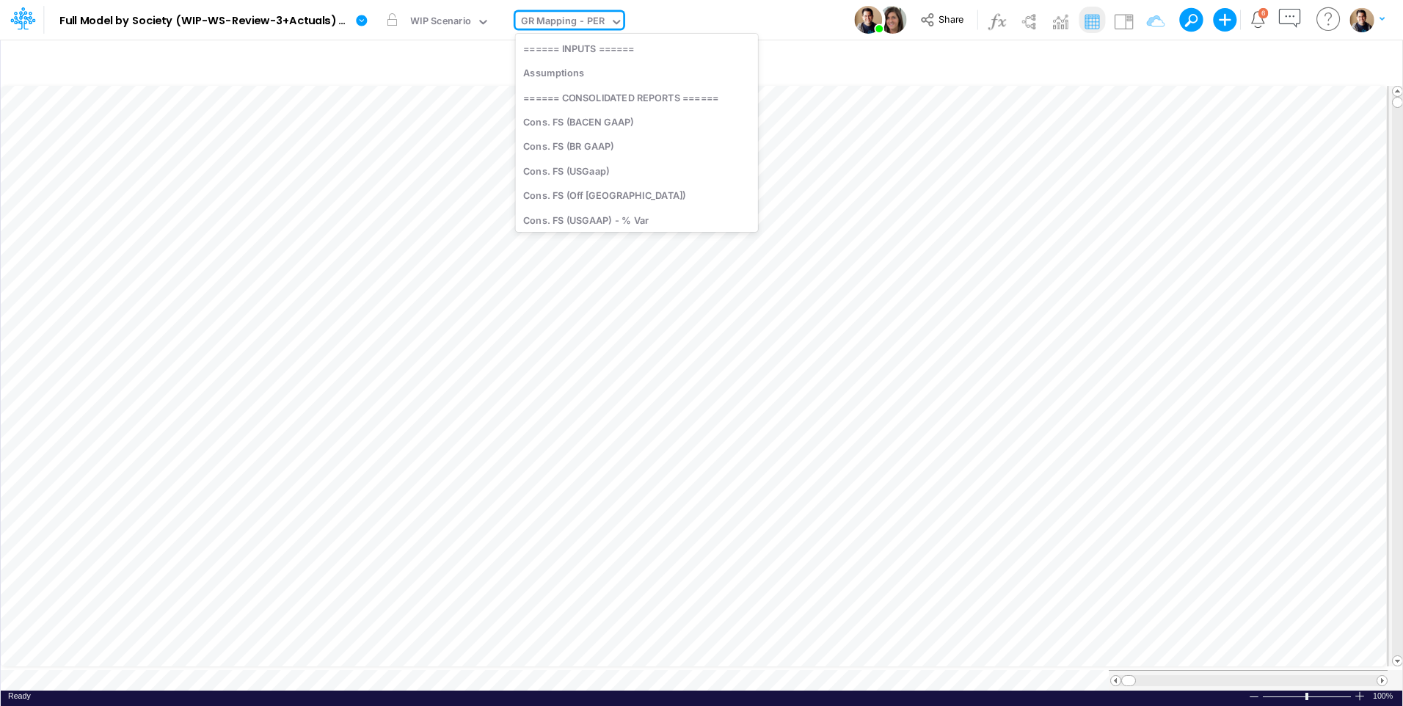
click at [564, 18] on div "GR Mapping - PER" at bounding box center [563, 22] width 84 height 17
click at [575, 81] on div "FS (01BR - IP)" at bounding box center [615, 73] width 198 height 24
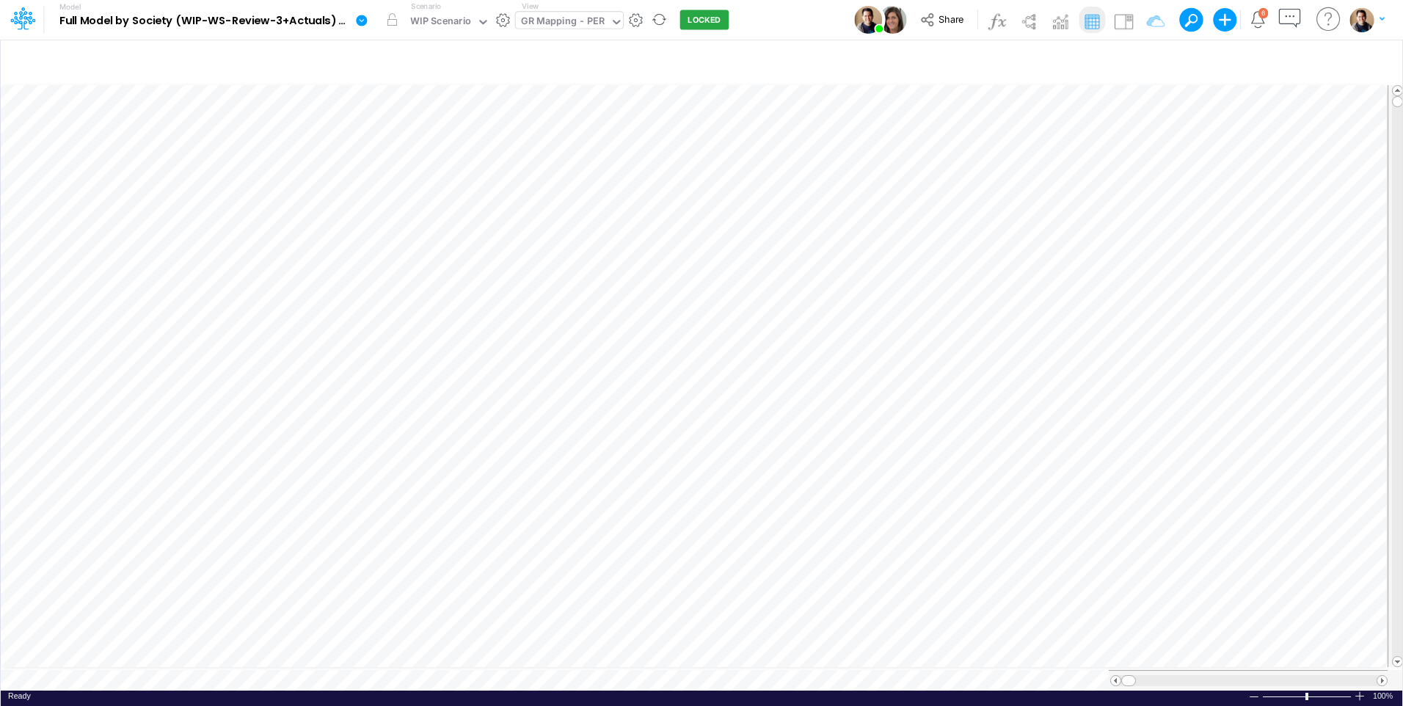
scroll to position [7, 0]
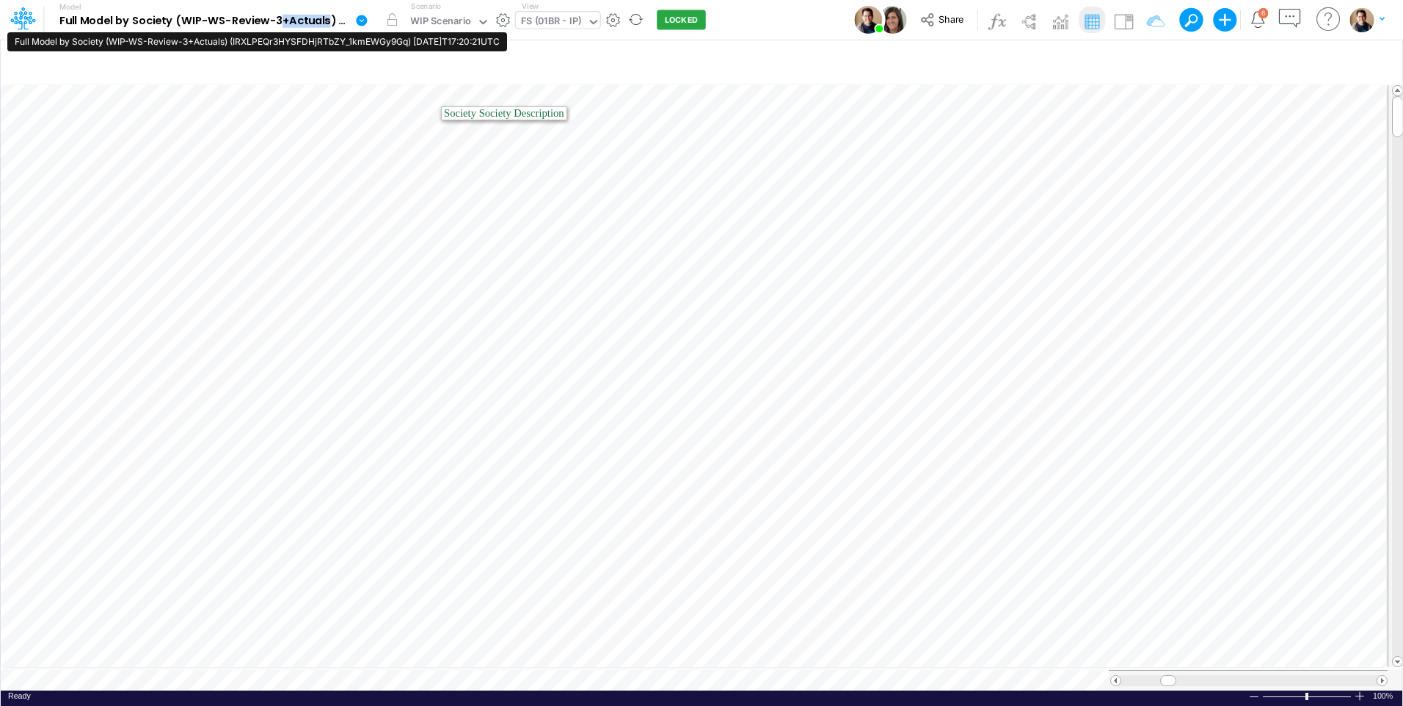
drag, startPoint x: 280, startPoint y: 21, endPoint x: 332, endPoint y: 22, distance: 51.4
click at [332, 22] on b "Full Model by Society (WIP-WS-Review-3+Actuals) (IRXLPEQr3HYSFDHjRTbZY_1kmEWGy9…" at bounding box center [204, 21] width 290 height 13
click at [332, 21] on b "Full Model by Society (WIP-WS-Review-3+Actuals) (IRXLPEQr3HYSFDHjRTbZY_1kmEWGy9…" at bounding box center [204, 21] width 290 height 13
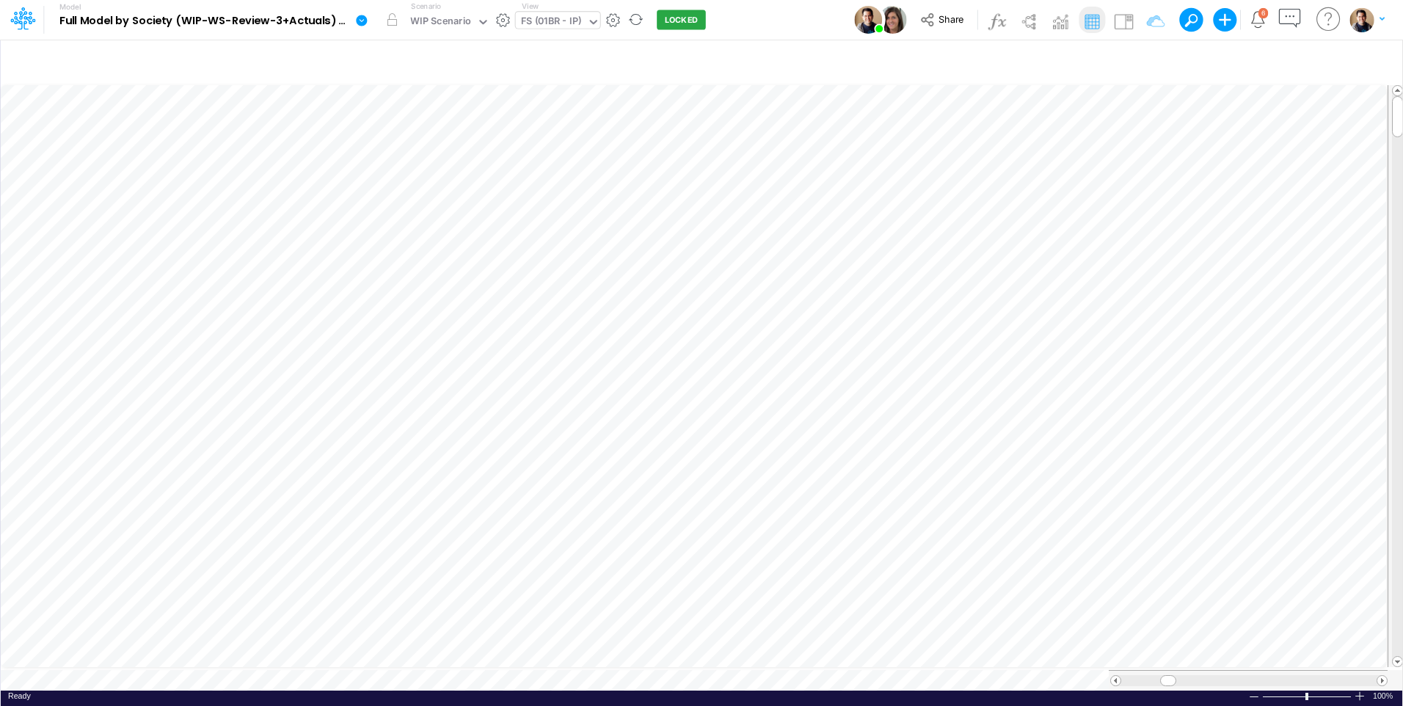
drag, startPoint x: 365, startPoint y: 21, endPoint x: 374, endPoint y: 25, distance: 9.5
click at [365, 21] on icon at bounding box center [361, 20] width 11 height 11
click at [456, 59] on button "Edit model settings" at bounding box center [435, 59] width 157 height 23
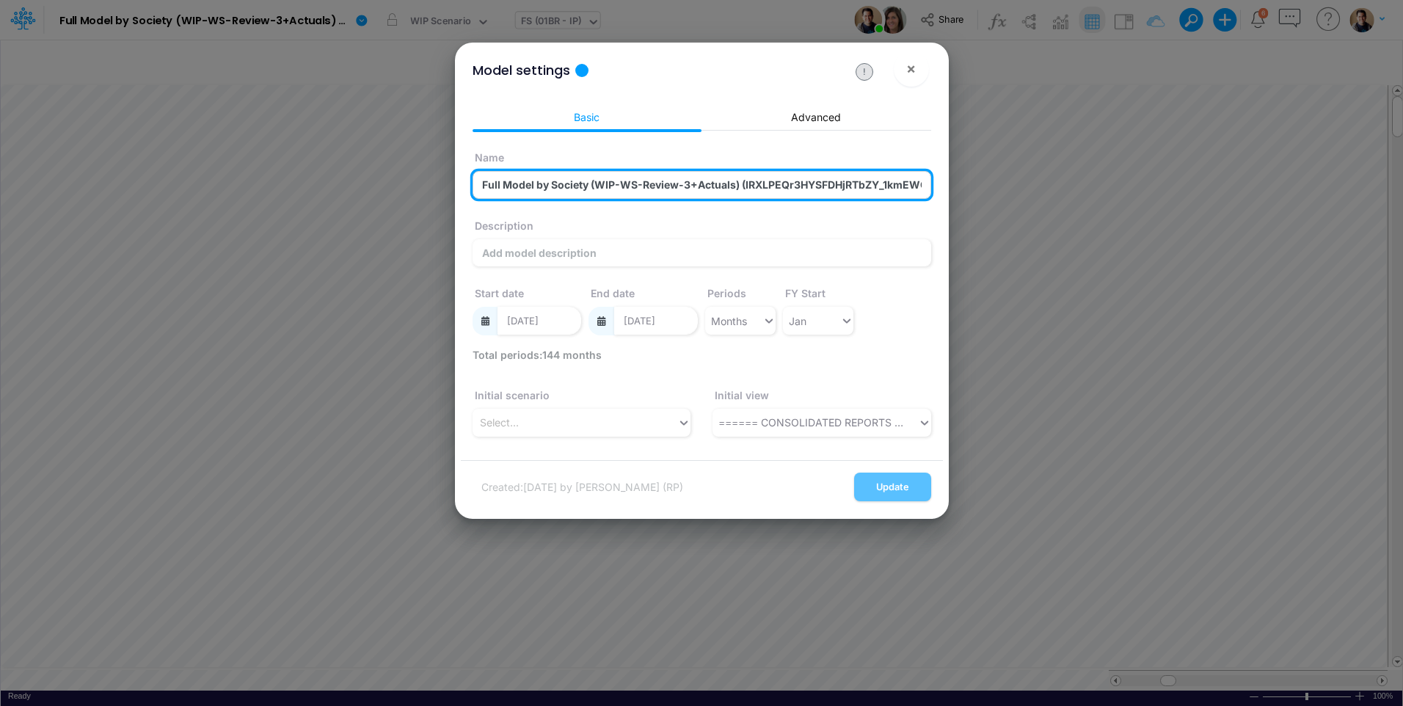
click at [642, 189] on input "Full Model by Society (WIP-WS-Review-3+Actuals) (IRXLPEQr3HYSFDHjRTbZY_1kmEWGy9…" at bounding box center [701, 185] width 458 height 28
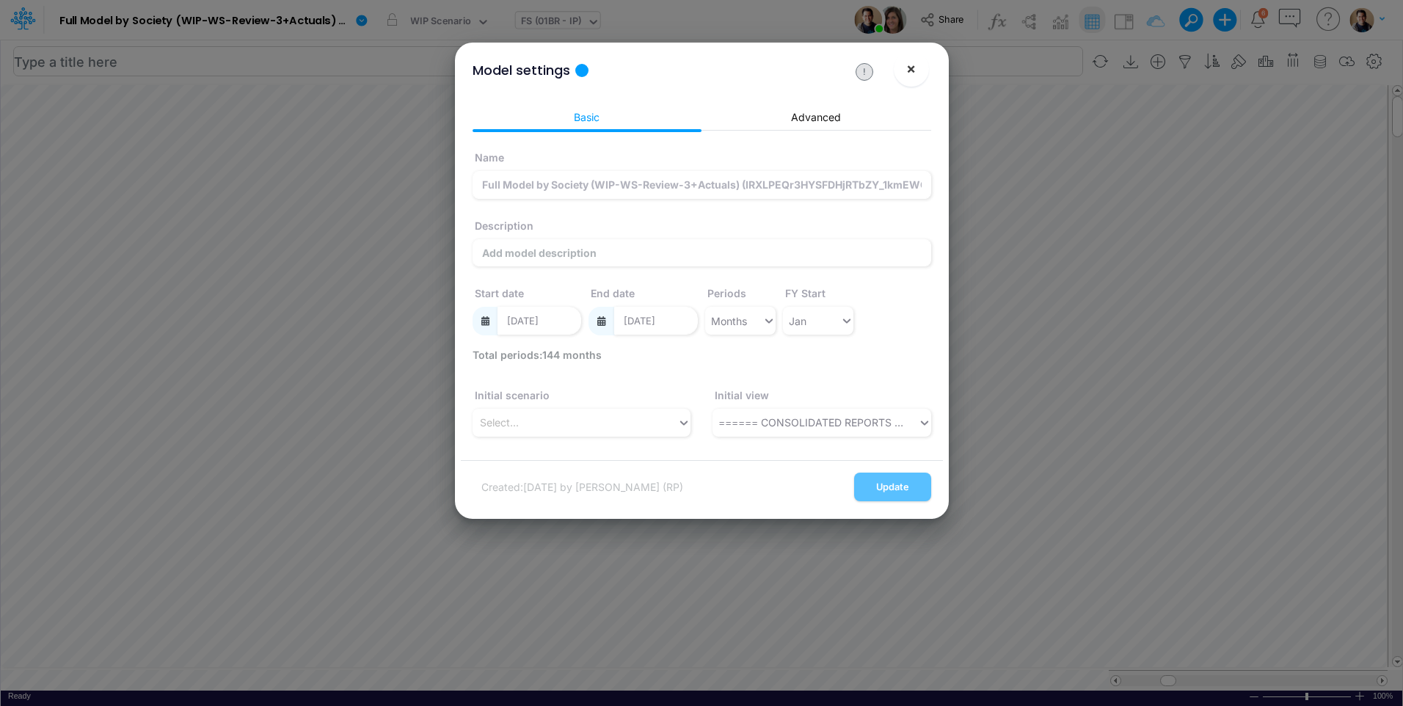
drag, startPoint x: 913, startPoint y: 76, endPoint x: 853, endPoint y: 61, distance: 61.9
click at [913, 75] on span "×" at bounding box center [911, 68] width 10 height 18
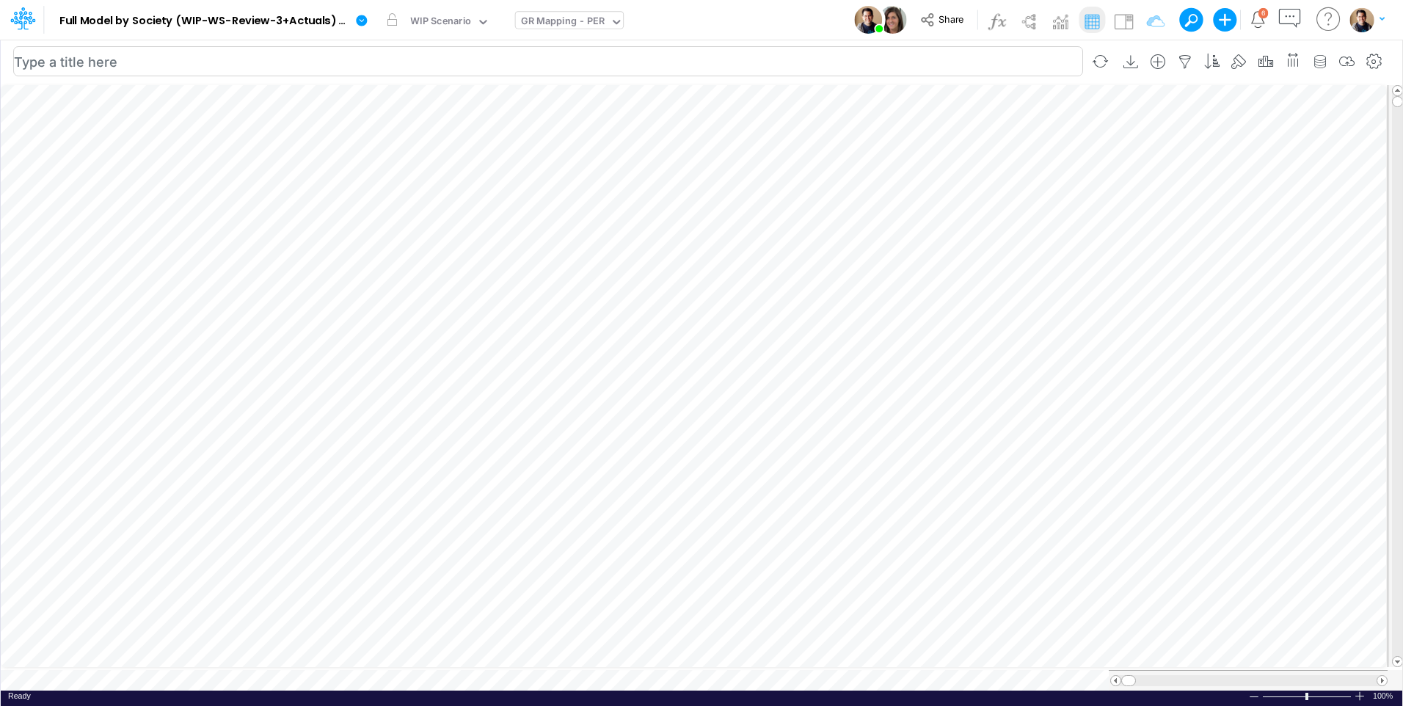
scroll to position [7, 1]
click at [1104, 174] on icon "button" at bounding box center [1102, 173] width 22 height 15
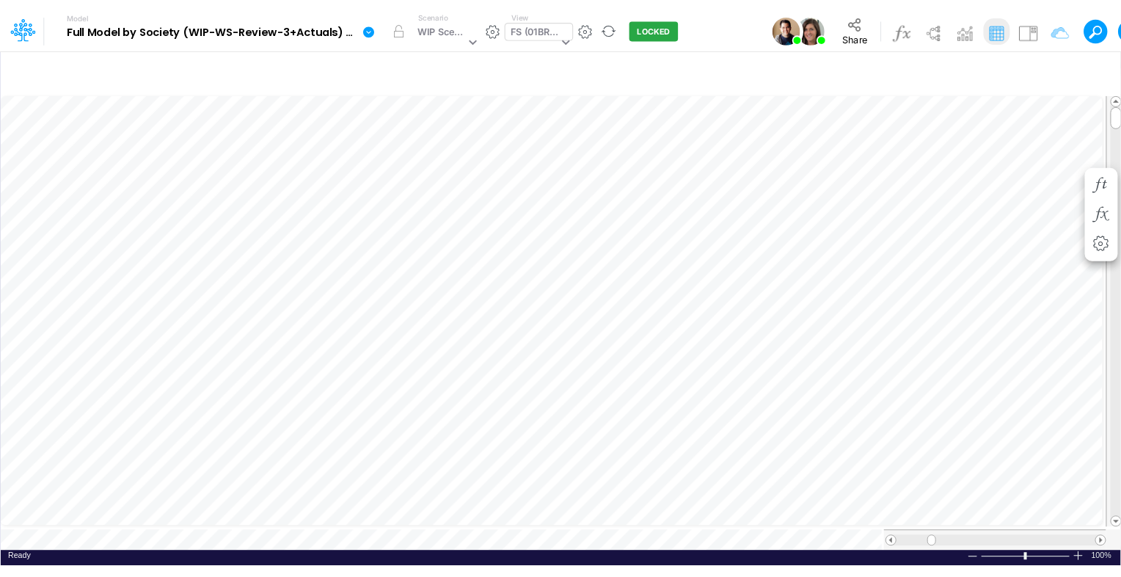
scroll to position [7, 0]
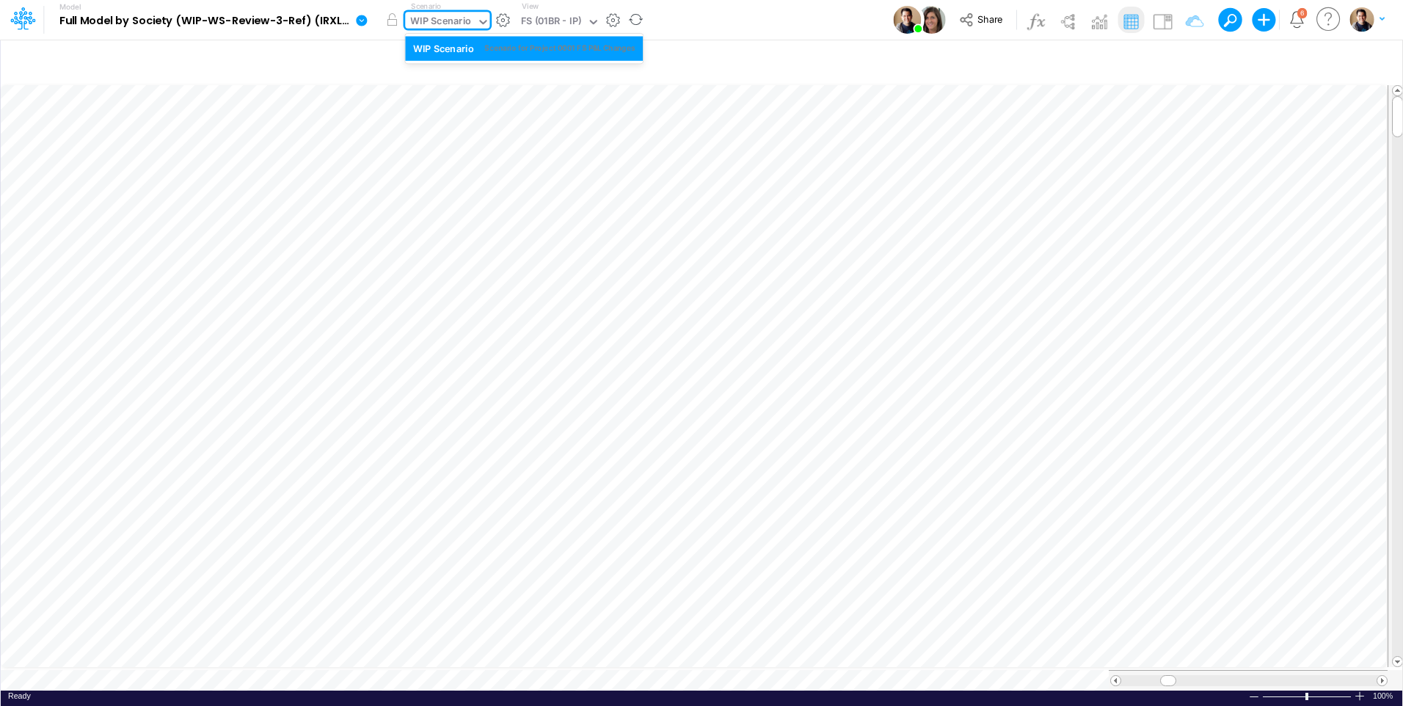
click at [449, 21] on div "WIP Scenario" at bounding box center [440, 22] width 61 height 17
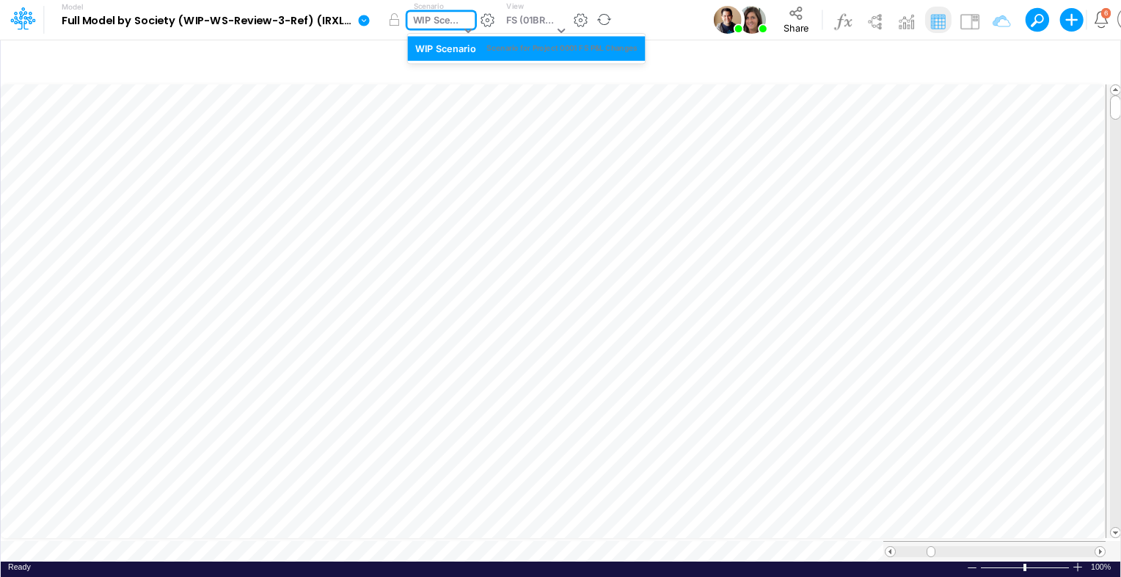
click at [455, 21] on div "WIP Scenario" at bounding box center [437, 21] width 48 height 17
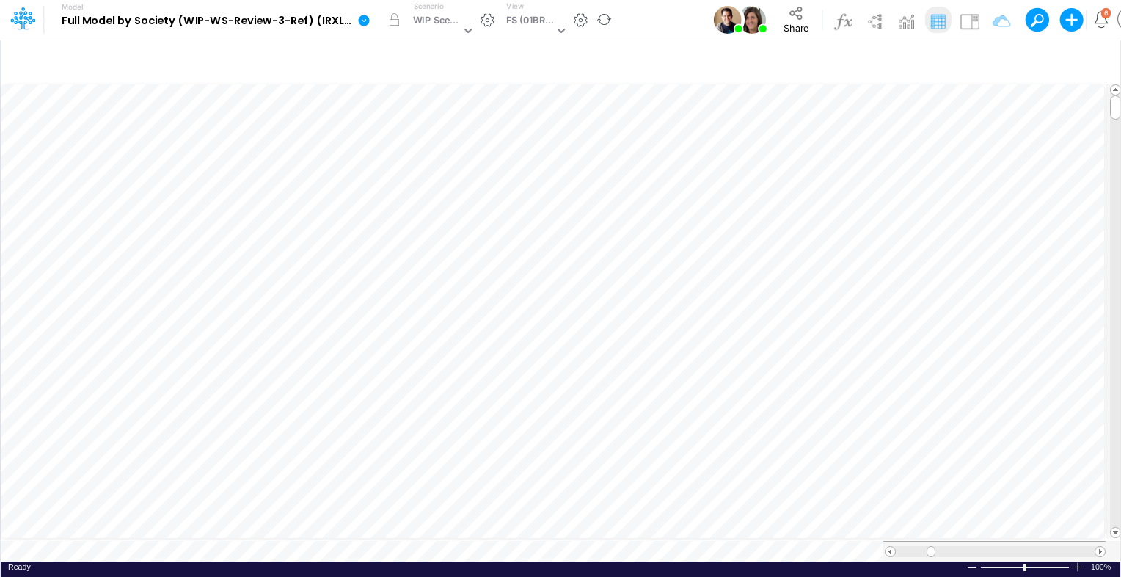
drag, startPoint x: 364, startPoint y: 23, endPoint x: 361, endPoint y: 31, distance: 7.9
click at [364, 23] on icon at bounding box center [364, 20] width 11 height 11
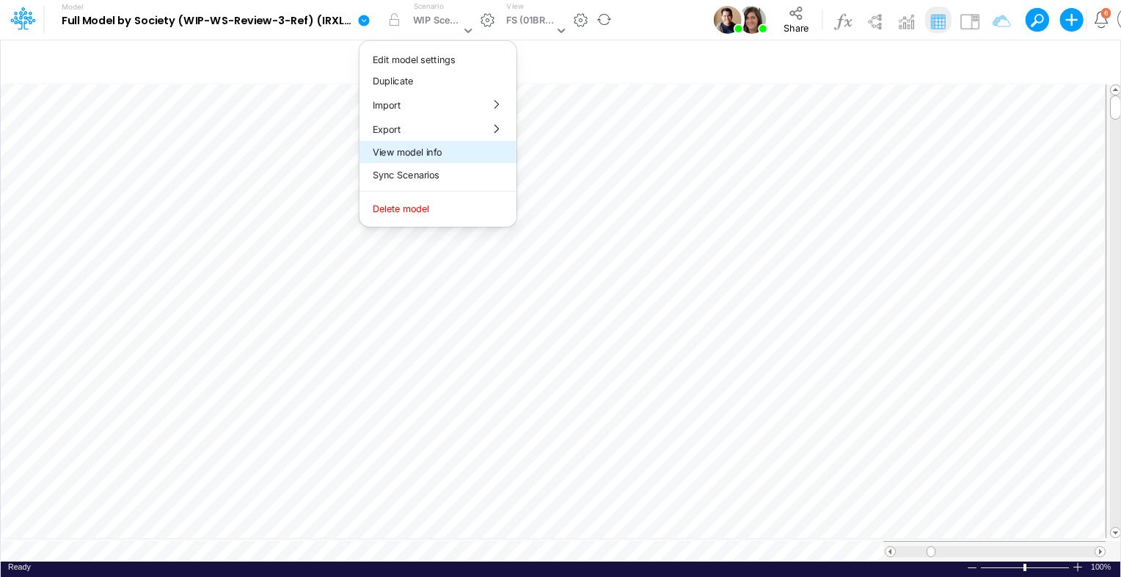
click at [406, 154] on button "View model info" at bounding box center [437, 152] width 157 height 23
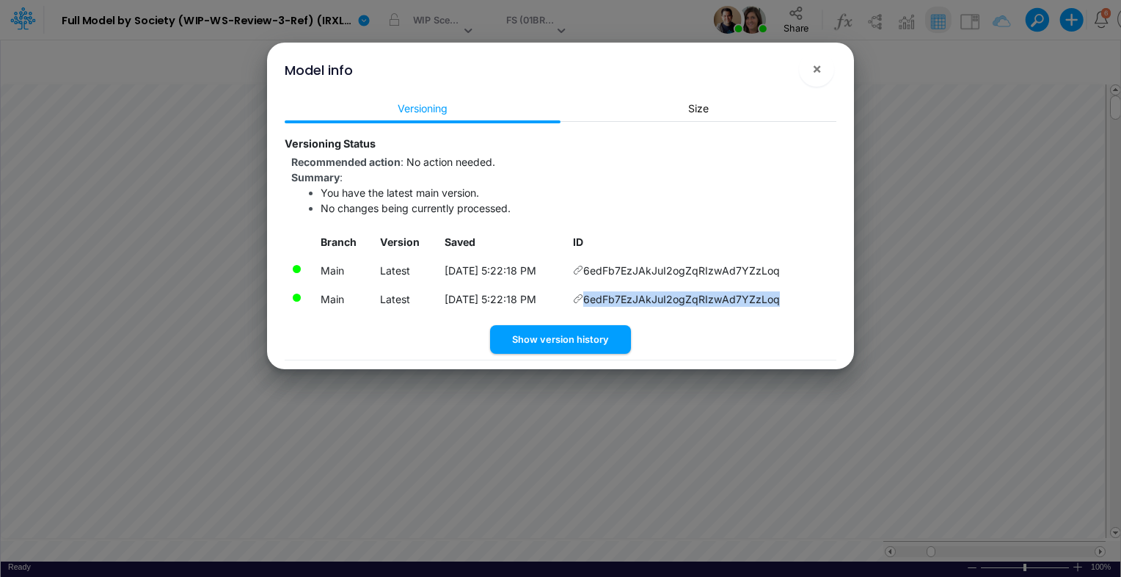
drag, startPoint x: 797, startPoint y: 301, endPoint x: 789, endPoint y: 298, distance: 8.6
click at [789, 298] on td "6edFb7EzJAkJuI2ogZqRIzwAd7YZzLoq" at bounding box center [701, 299] width 270 height 29
drag, startPoint x: 789, startPoint y: 298, endPoint x: 775, endPoint y: 298, distance: 13.9
copy td "6edFb7EzJAkJuI2ogZqRIzwAd7YZzLoq"
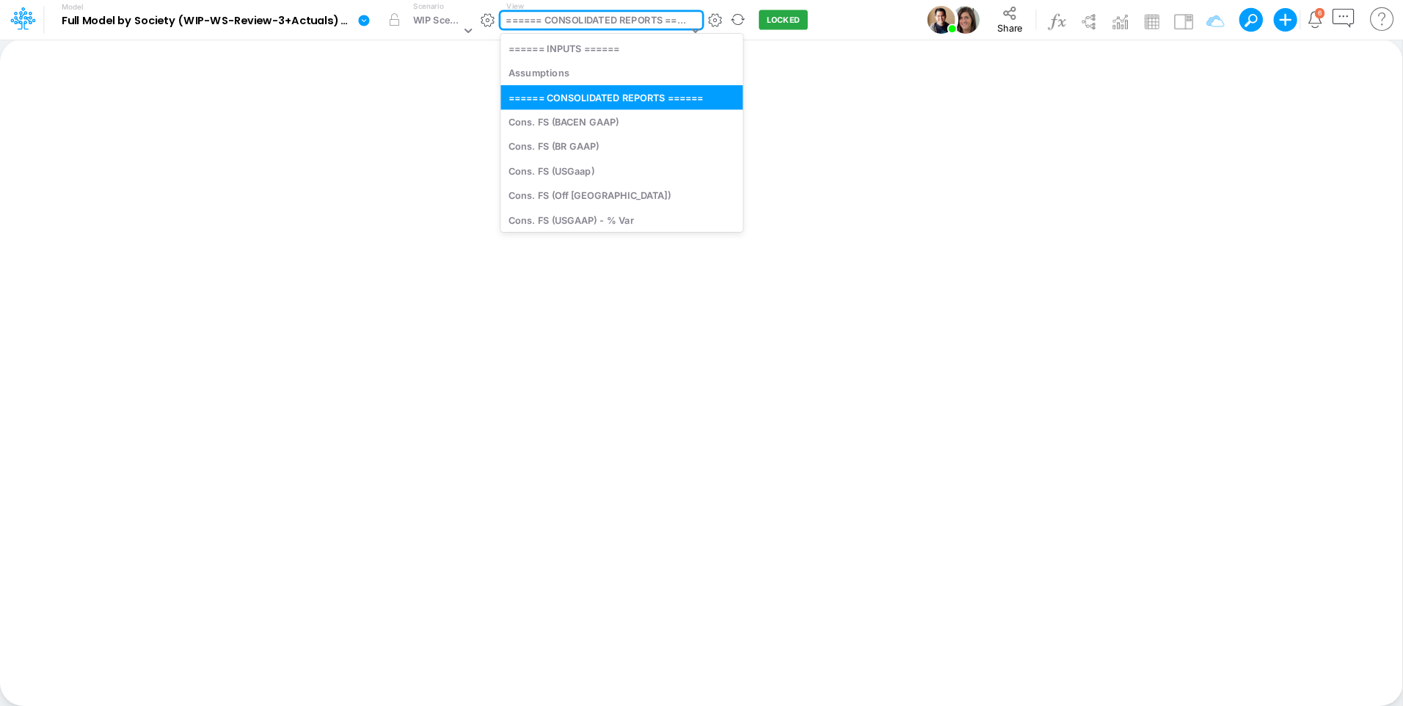
click at [577, 21] on div "====== CONSOLIDATED REPORTS ======" at bounding box center [596, 21] width 182 height 17
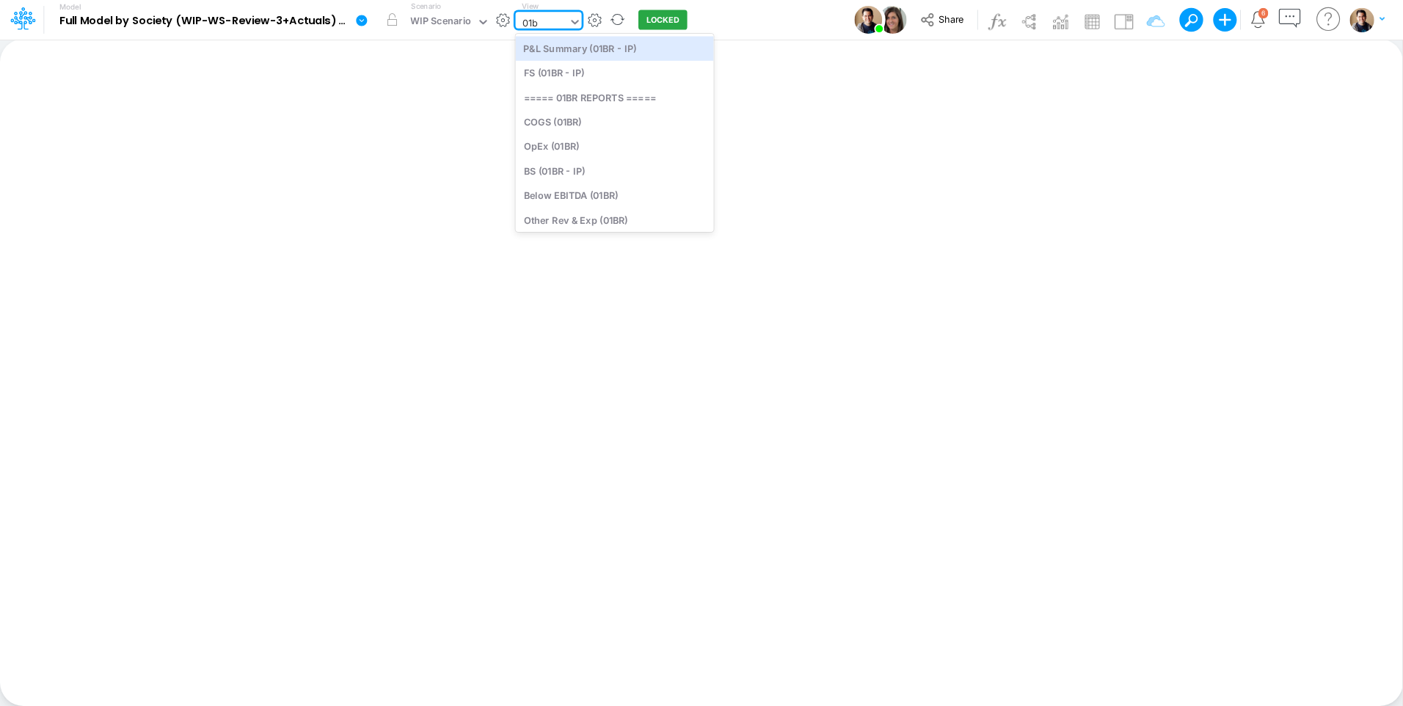
type input "01br"
click at [598, 75] on div "FS (01BR - IP)" at bounding box center [615, 73] width 198 height 24
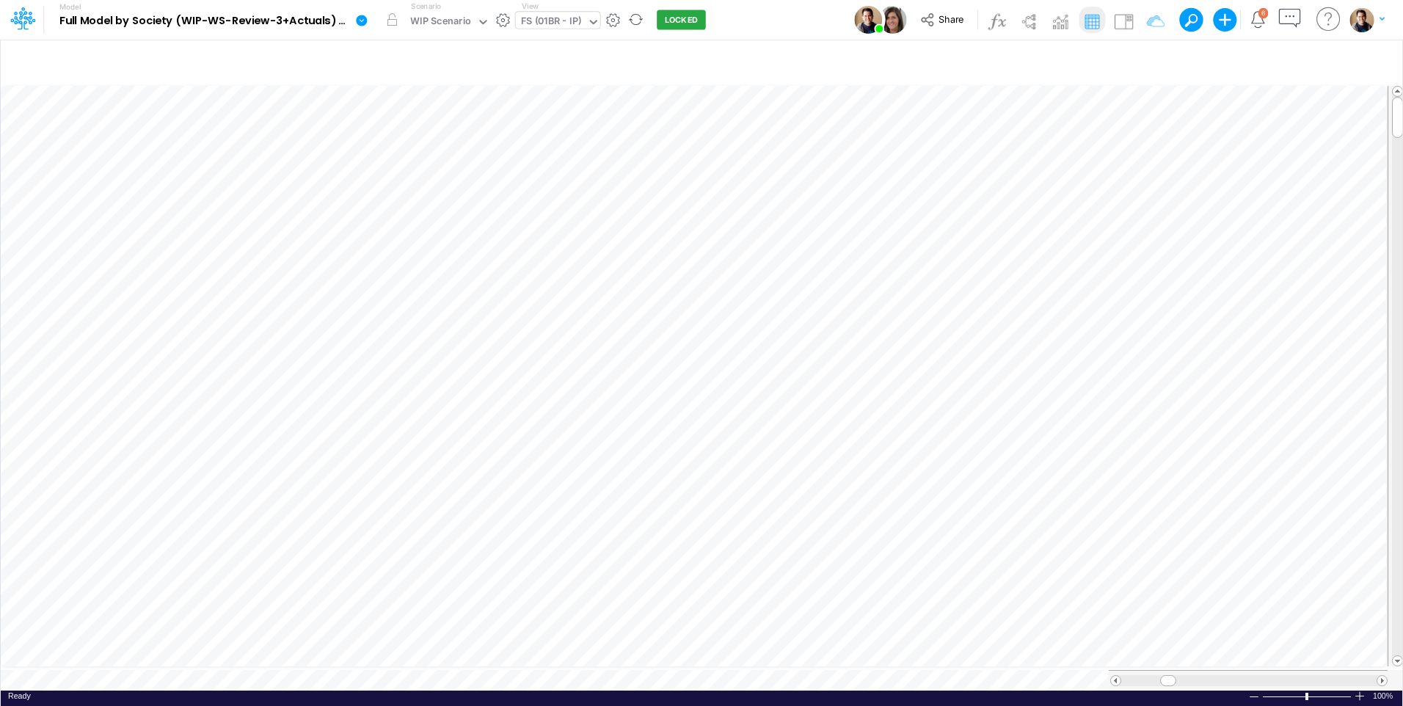
scroll to position [7, 1]
click at [1071, 343] on icon "button" at bounding box center [1072, 349] width 22 height 15
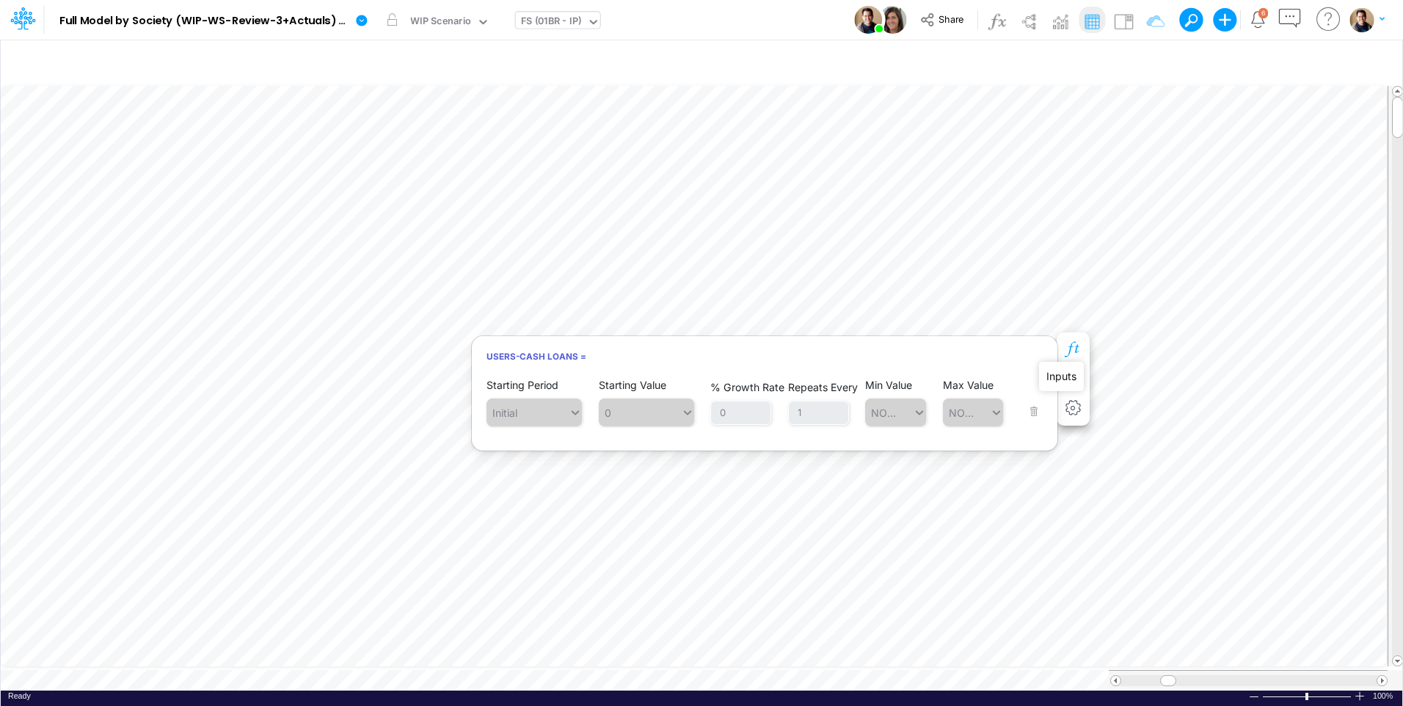
click at [1076, 348] on icon "button" at bounding box center [1072, 349] width 22 height 15
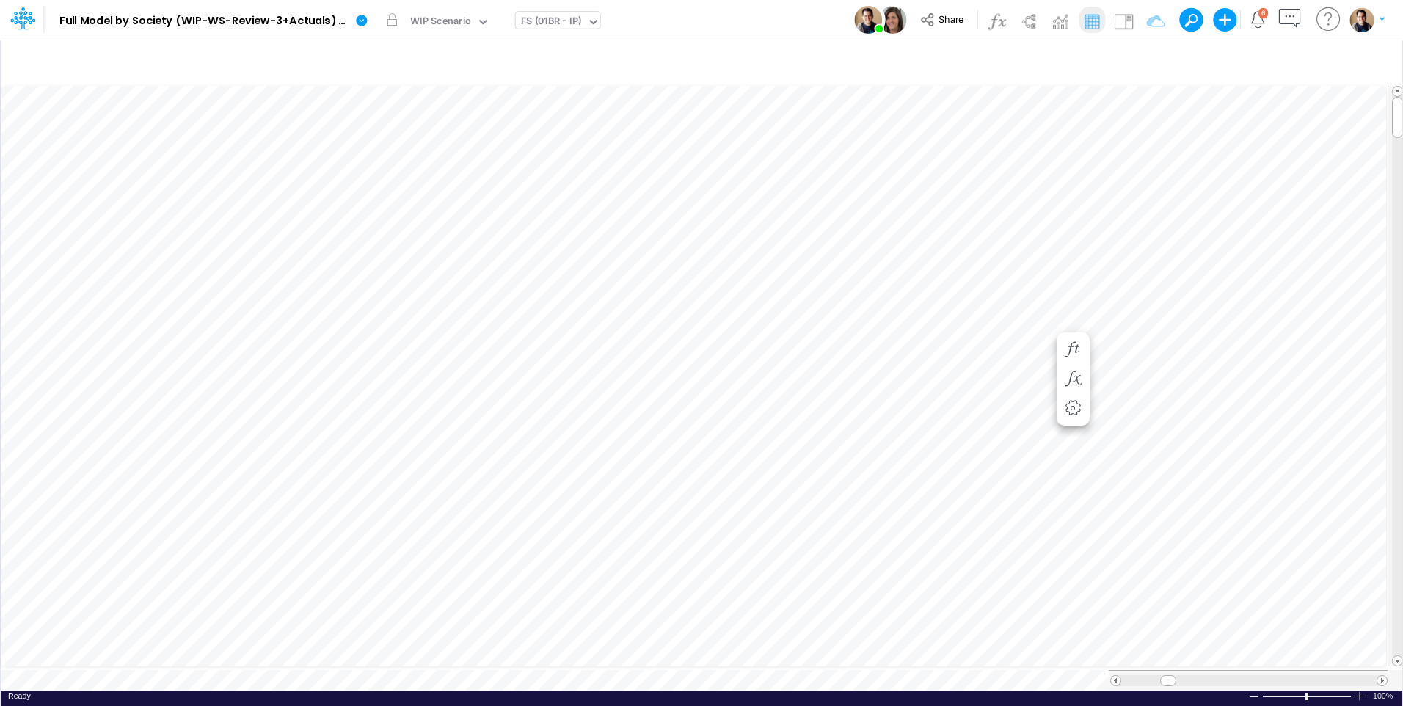
click at [562, 21] on div "FS (01BR - IP)" at bounding box center [551, 22] width 61 height 17
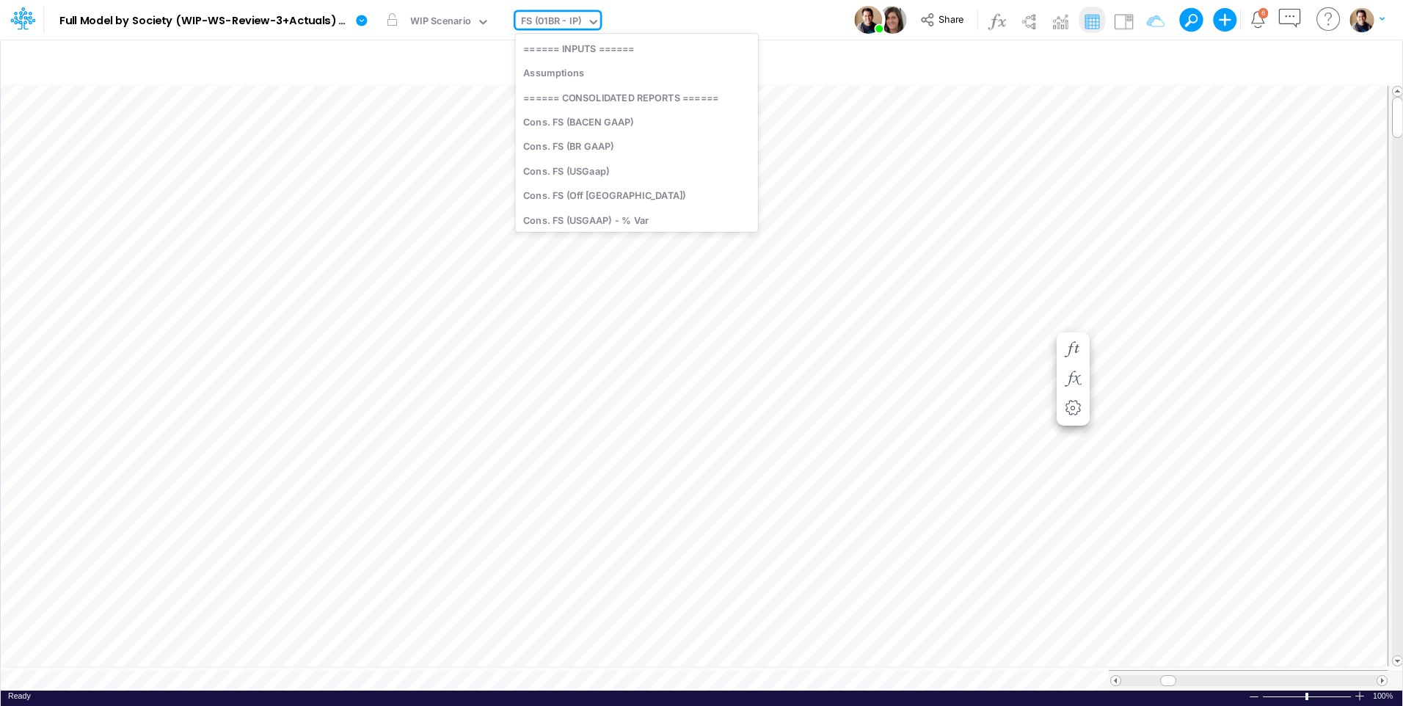
scroll to position [227, 0]
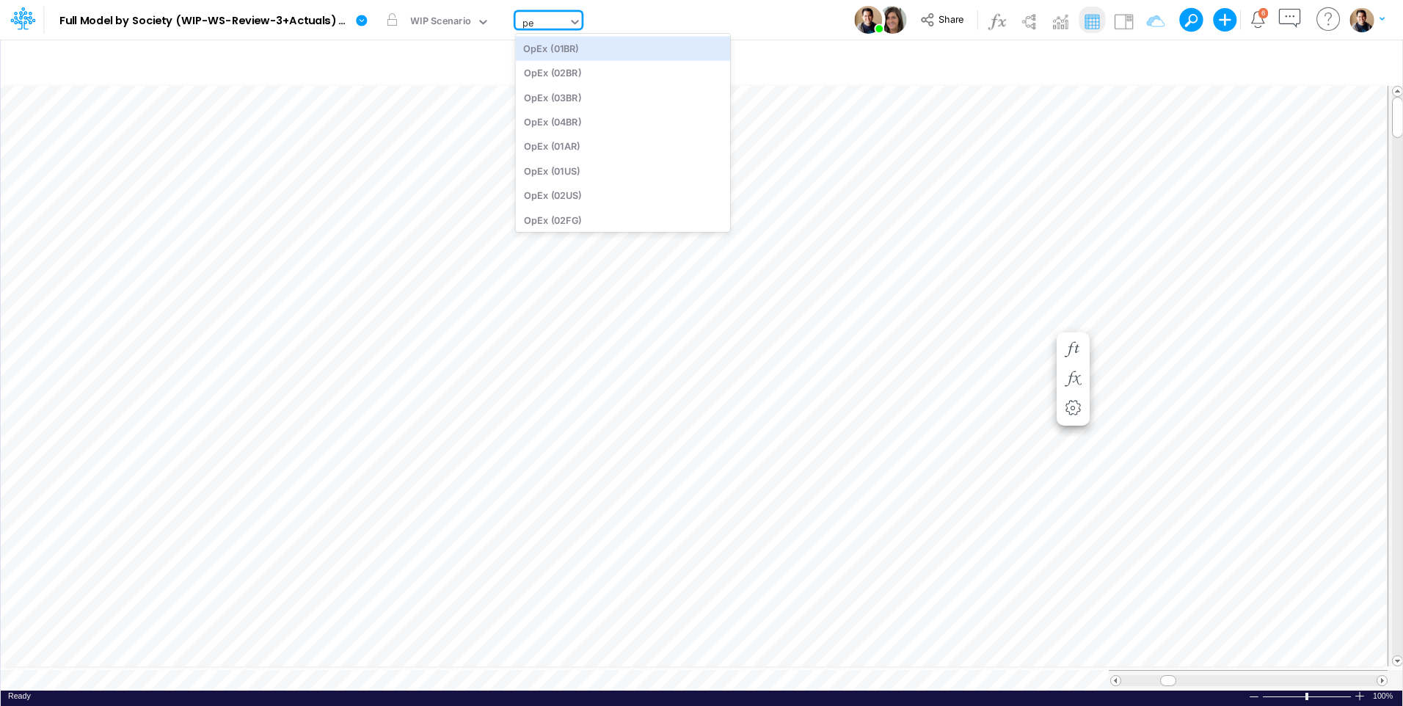
type input "per"
click at [663, 47] on div "GR Mapping - PER" at bounding box center [623, 48] width 215 height 24
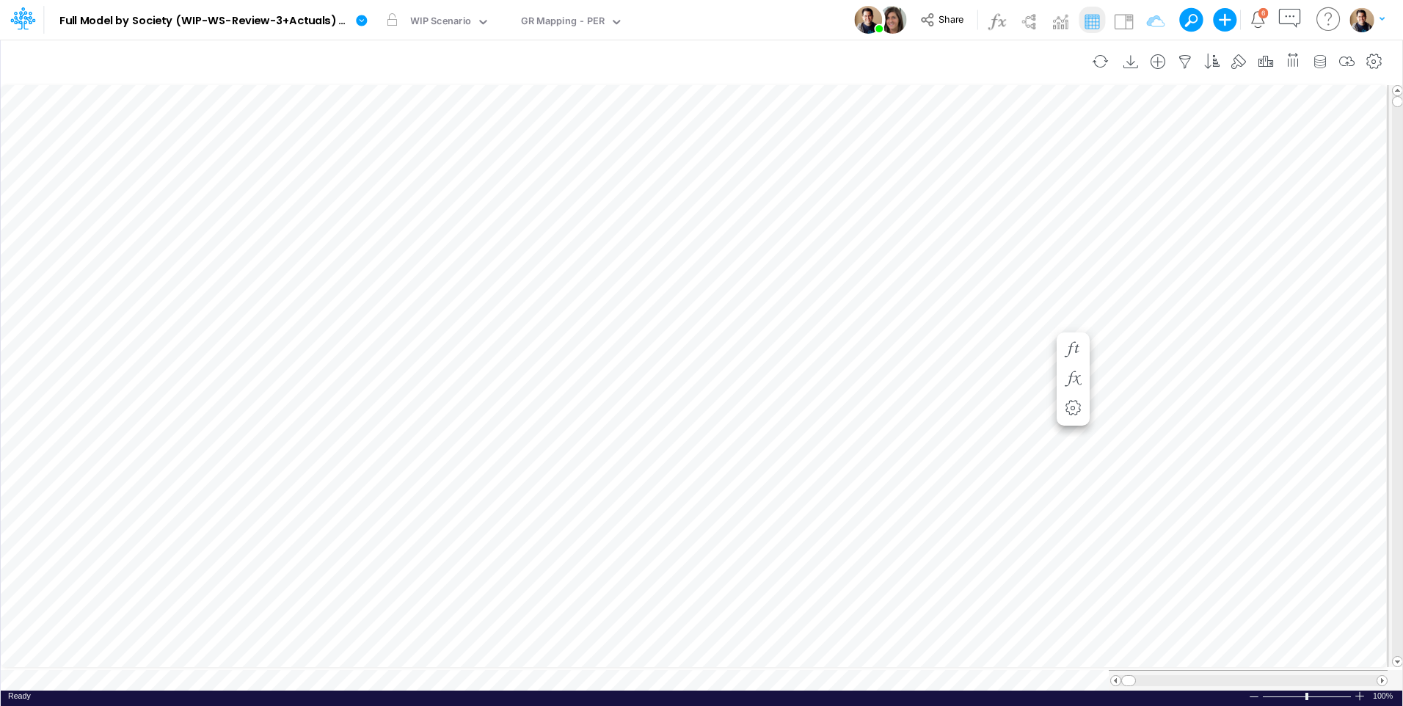
scroll to position [7, 1]
click at [1103, 171] on icon "button" at bounding box center [1102, 173] width 22 height 15
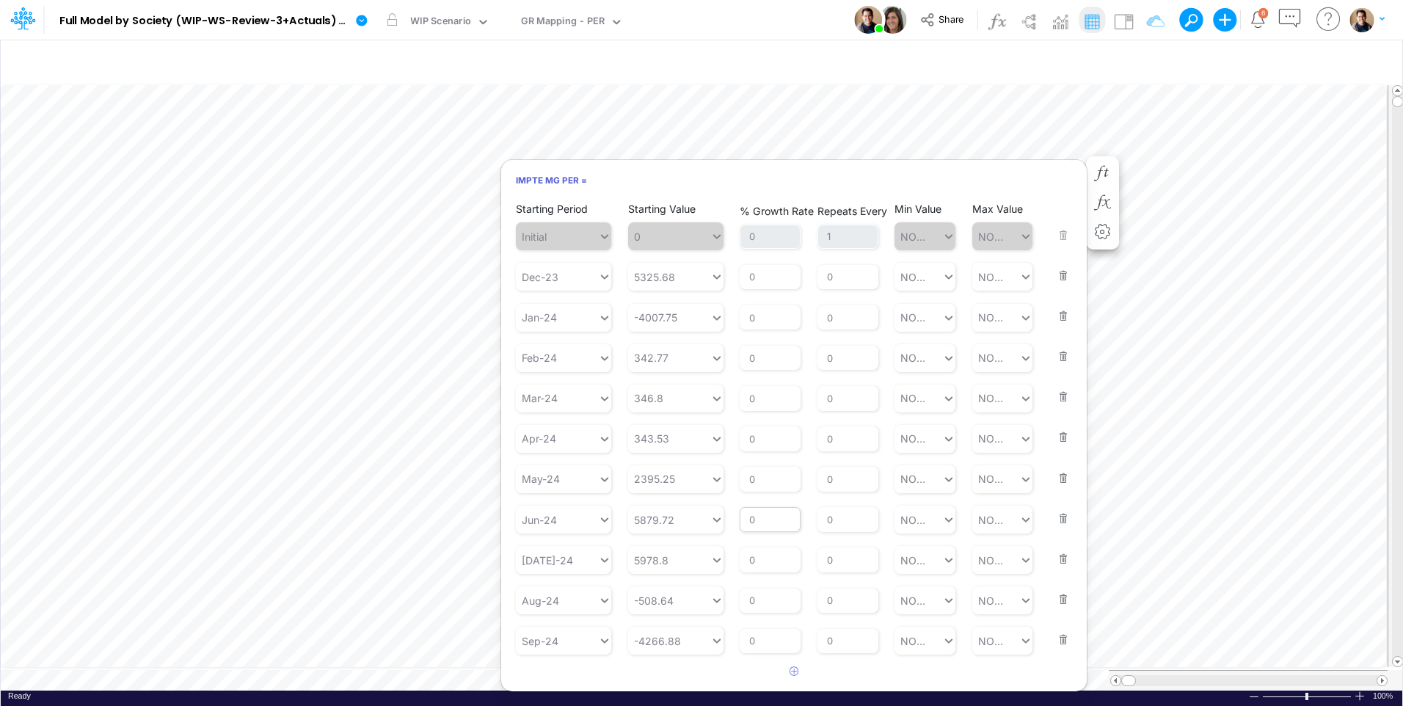
scroll to position [360, 0]
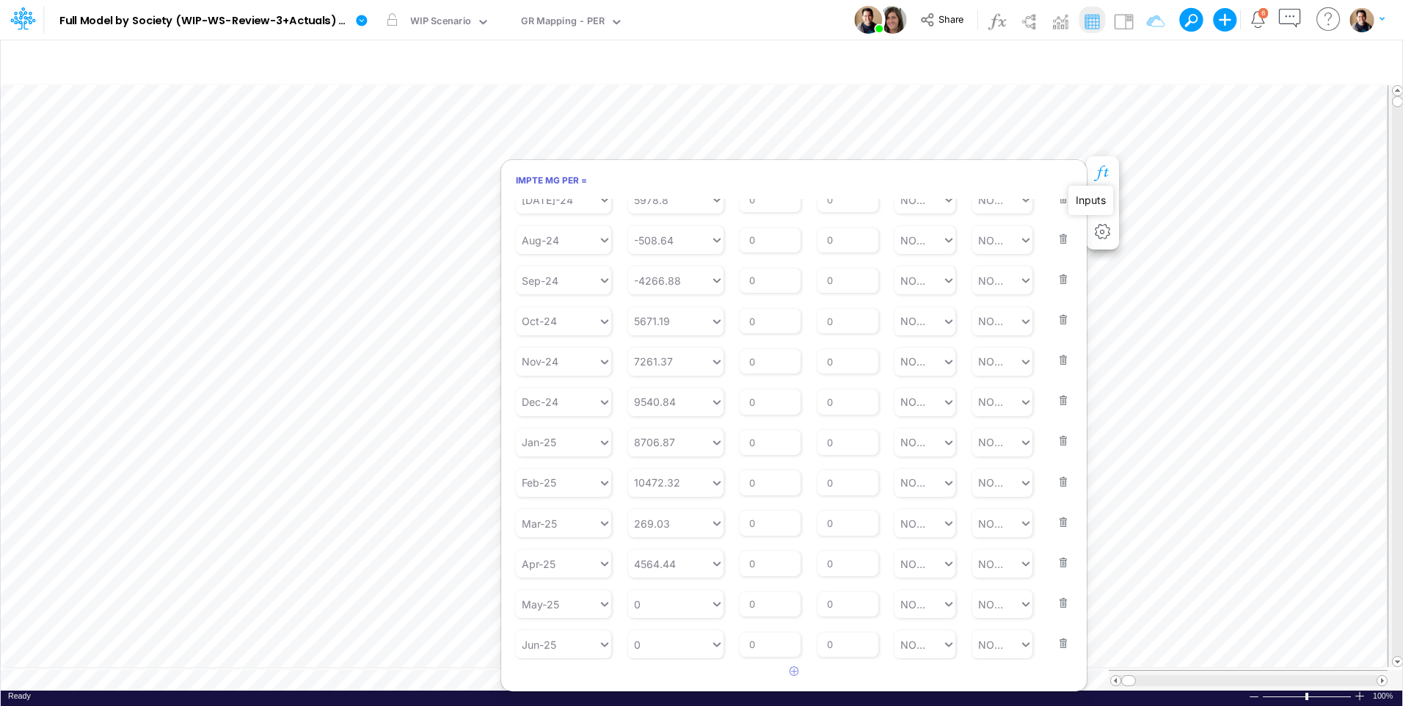
click at [1105, 172] on icon "button" at bounding box center [1102, 173] width 22 height 15
click at [1107, 172] on icon "button" at bounding box center [1102, 173] width 22 height 15
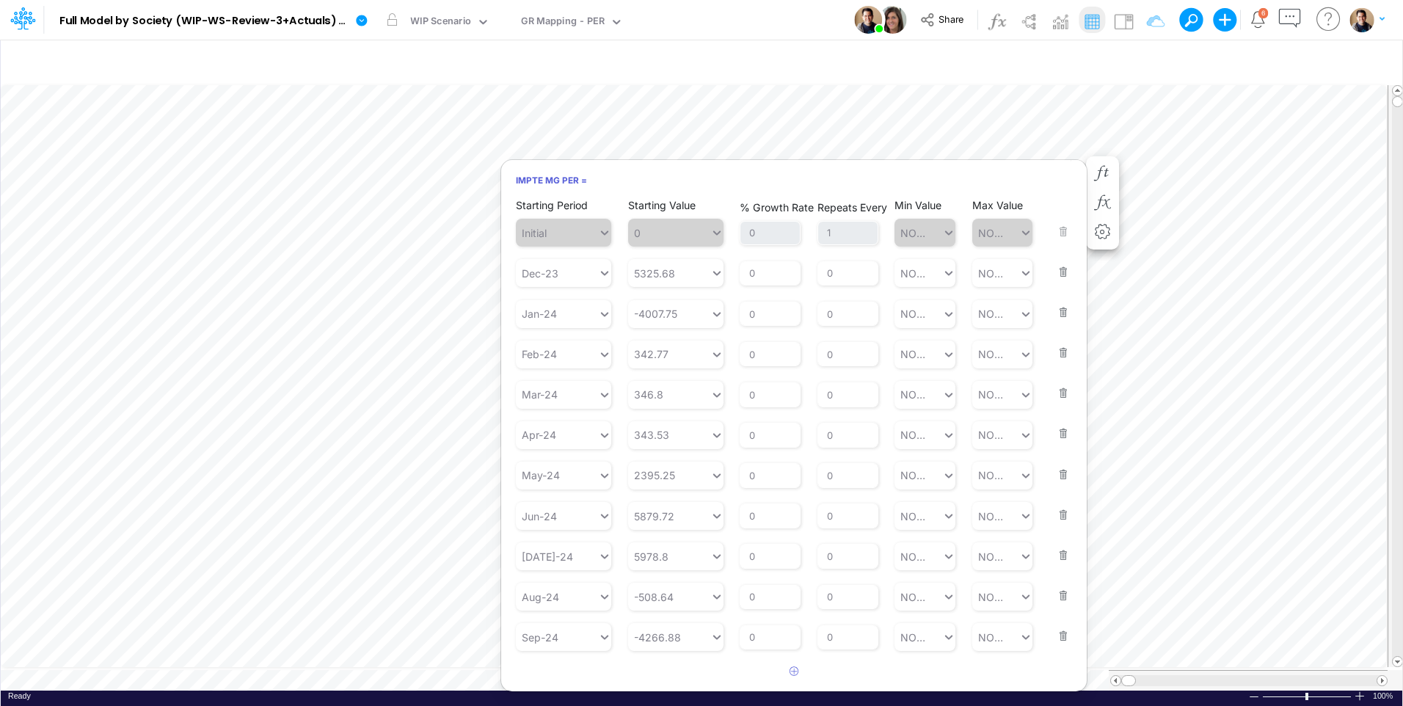
scroll to position [0, 0]
click at [1102, 170] on icon "button" at bounding box center [1102, 173] width 22 height 15
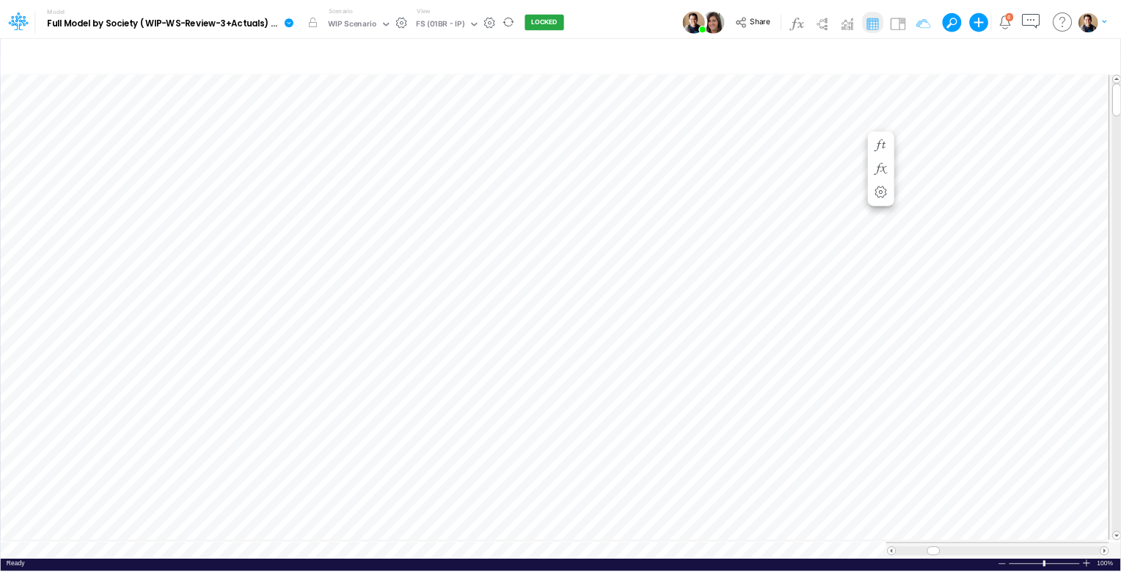
scroll to position [7, 1]
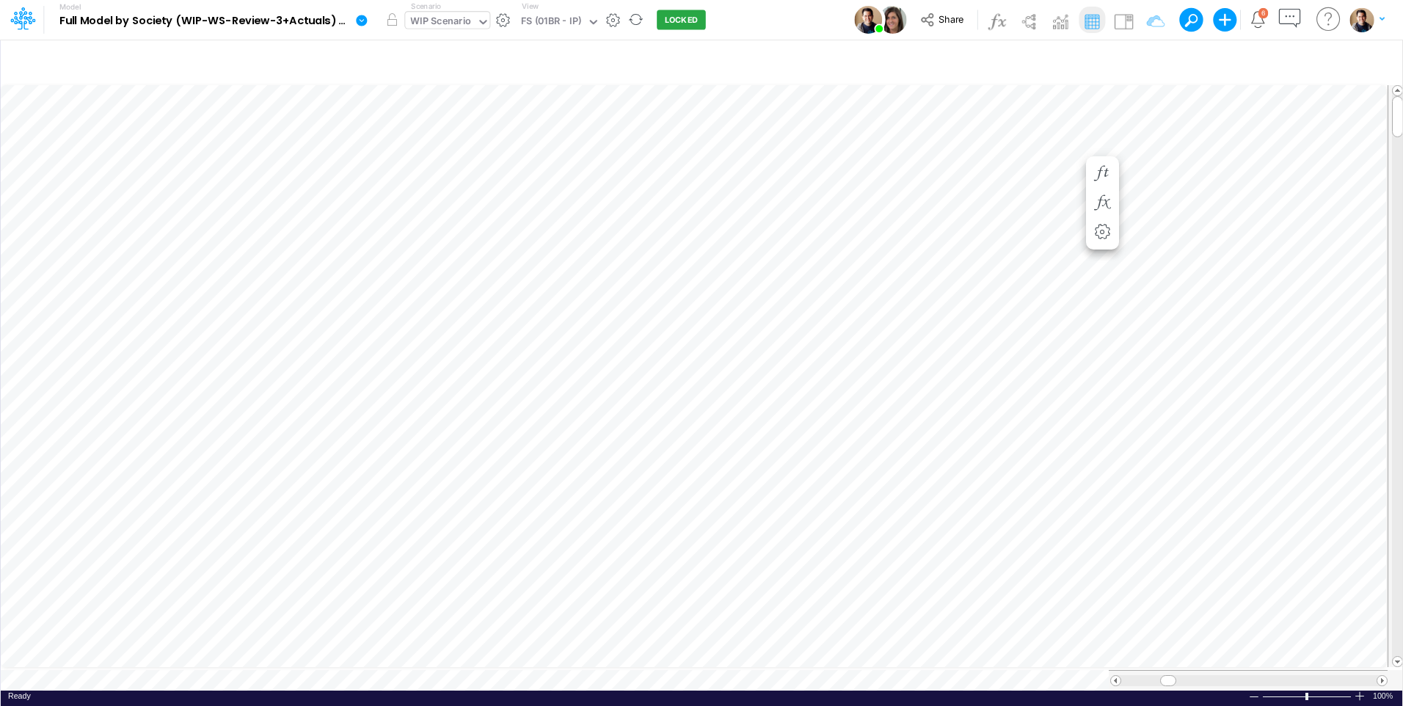
click at [454, 31] on div "WIP Scenario" at bounding box center [440, 22] width 61 height 17
click at [455, 27] on div "WIP Scenario" at bounding box center [440, 22] width 61 height 17
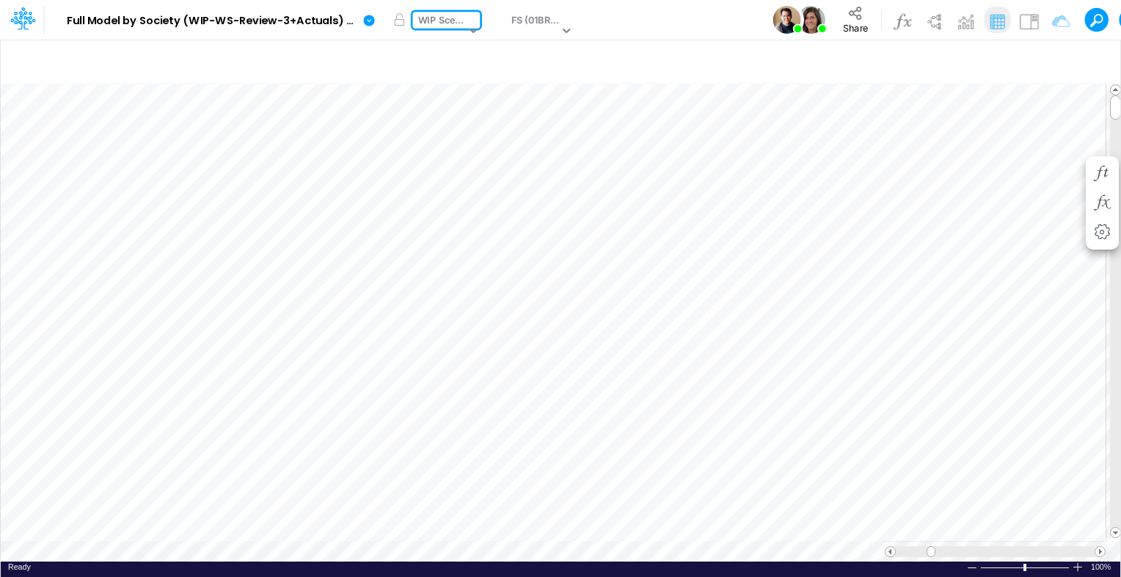
scroll to position [7, 0]
click at [443, 18] on div "WIP Scenario" at bounding box center [442, 21] width 48 height 17
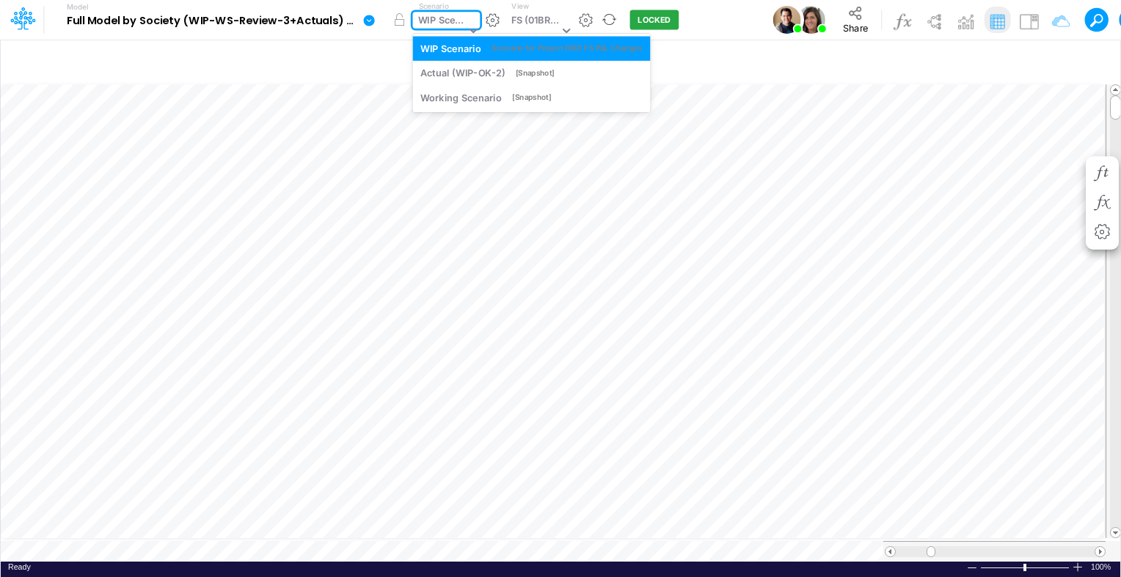
click at [443, 18] on div "WIP Scenario" at bounding box center [442, 21] width 48 height 17
click at [449, 27] on div "WIP Scenario" at bounding box center [442, 21] width 48 height 17
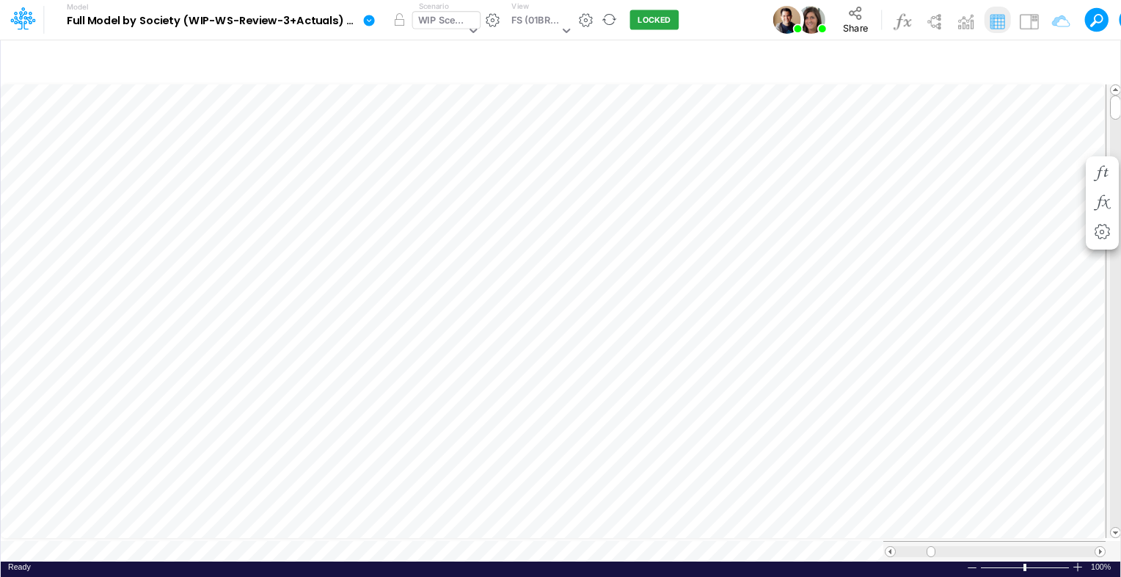
click at [439, 18] on div "WIP Scenario" at bounding box center [442, 21] width 48 height 17
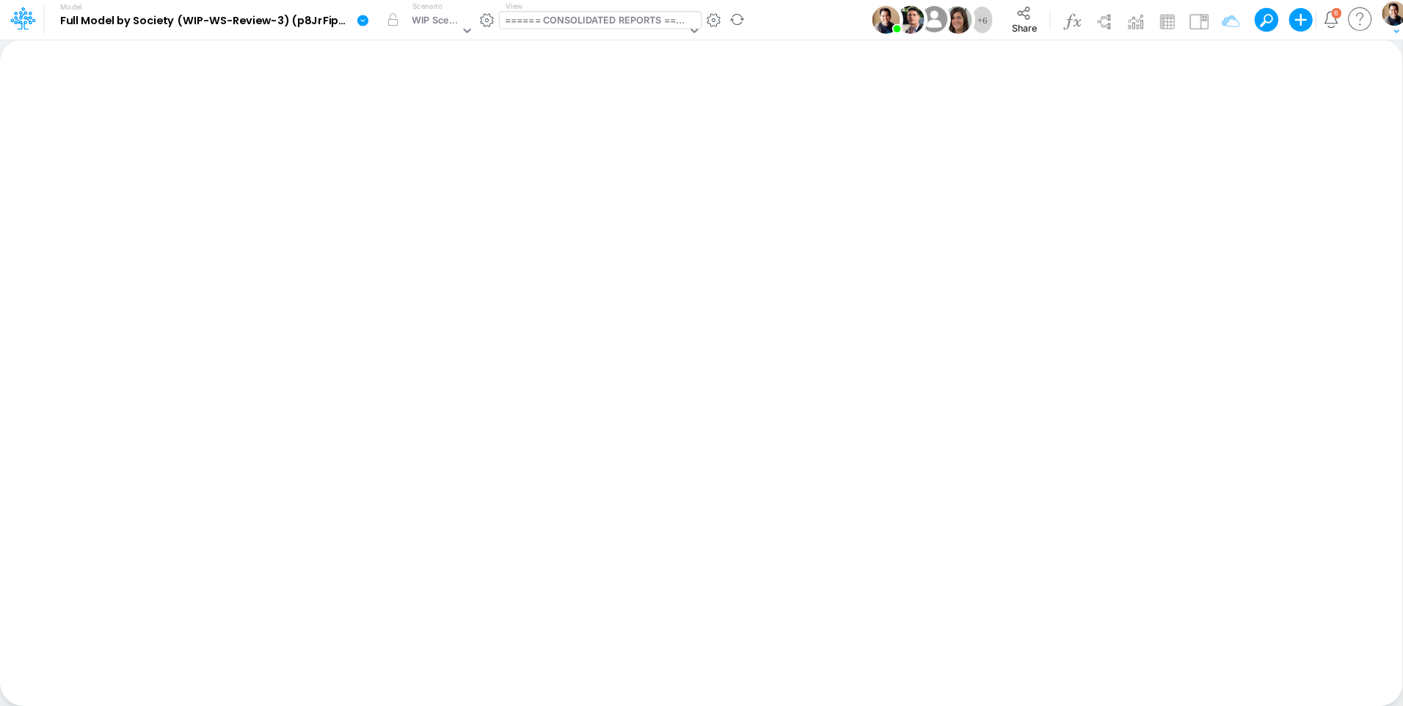
click at [604, 19] on div "====== CONSOLIDATED REPORTS ======" at bounding box center [596, 21] width 182 height 17
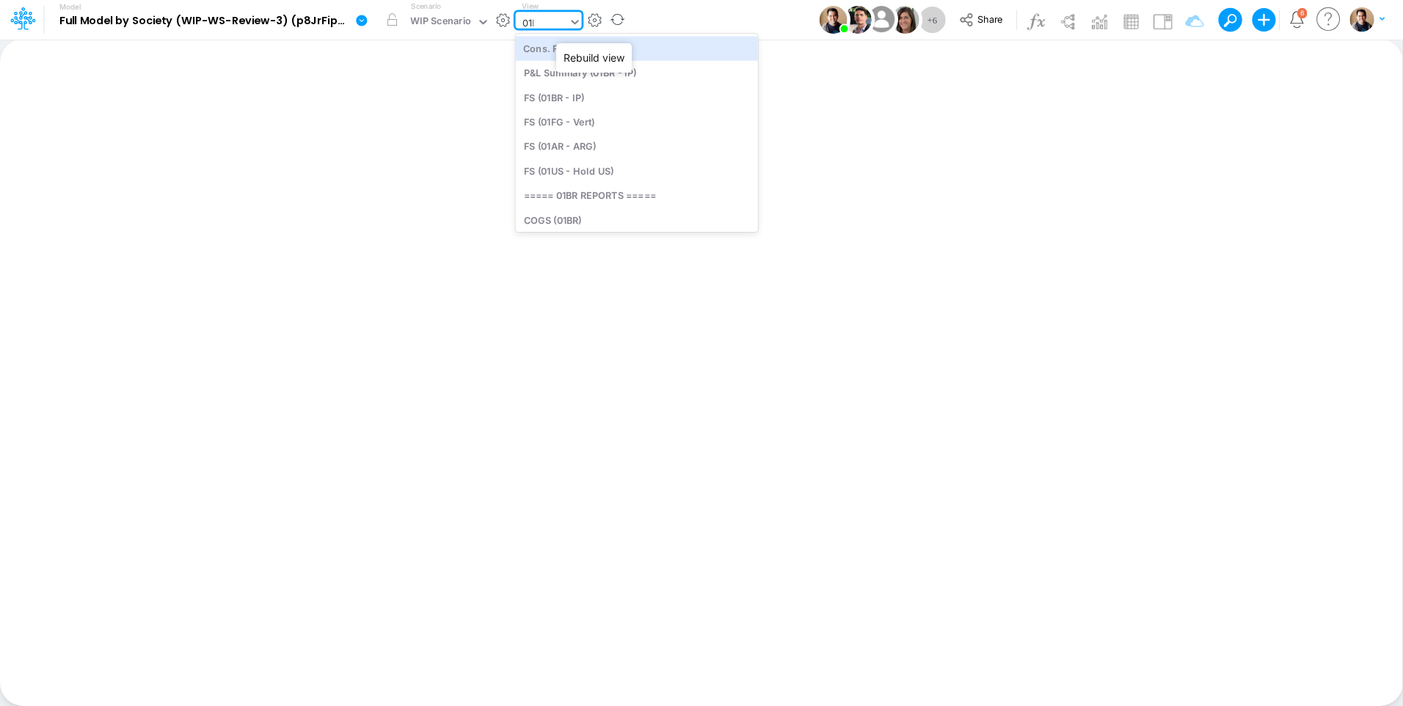
type input "01br"
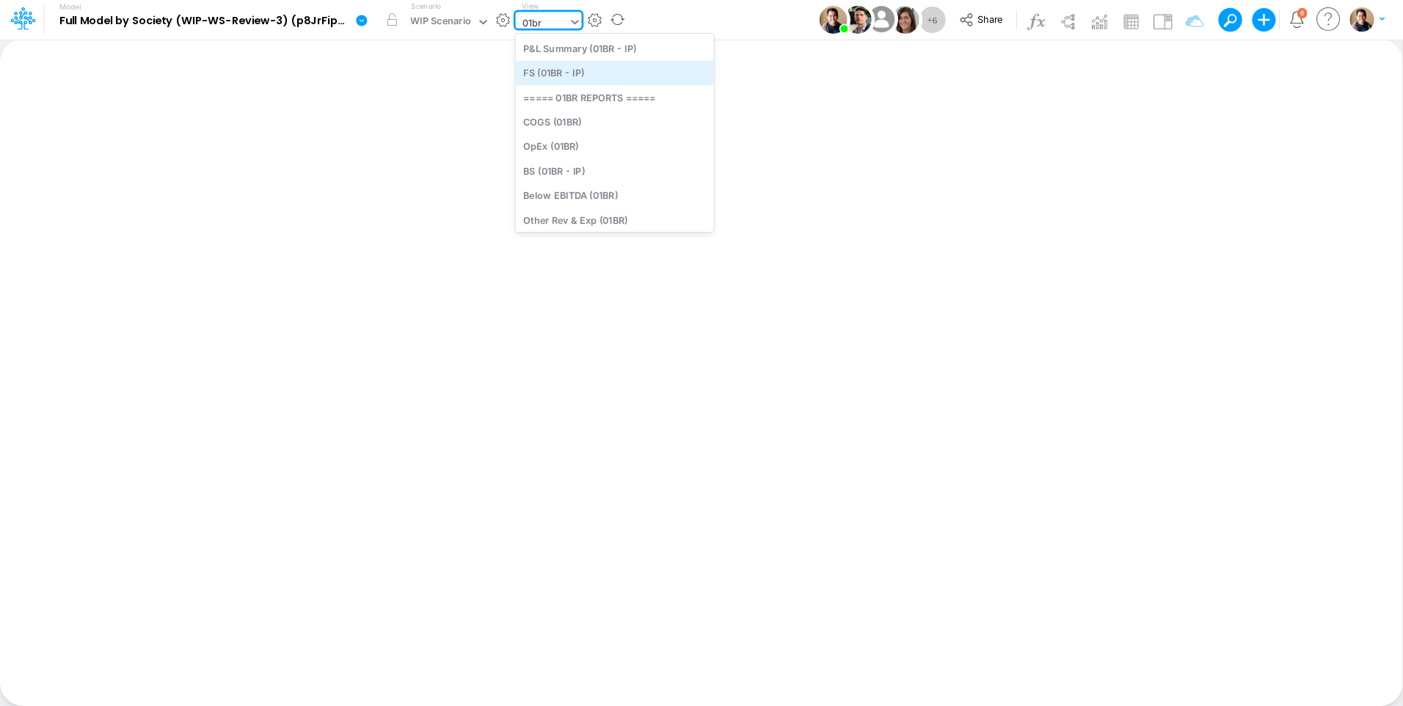
click at [624, 76] on div "FS (01BR - IP)" at bounding box center [615, 73] width 198 height 24
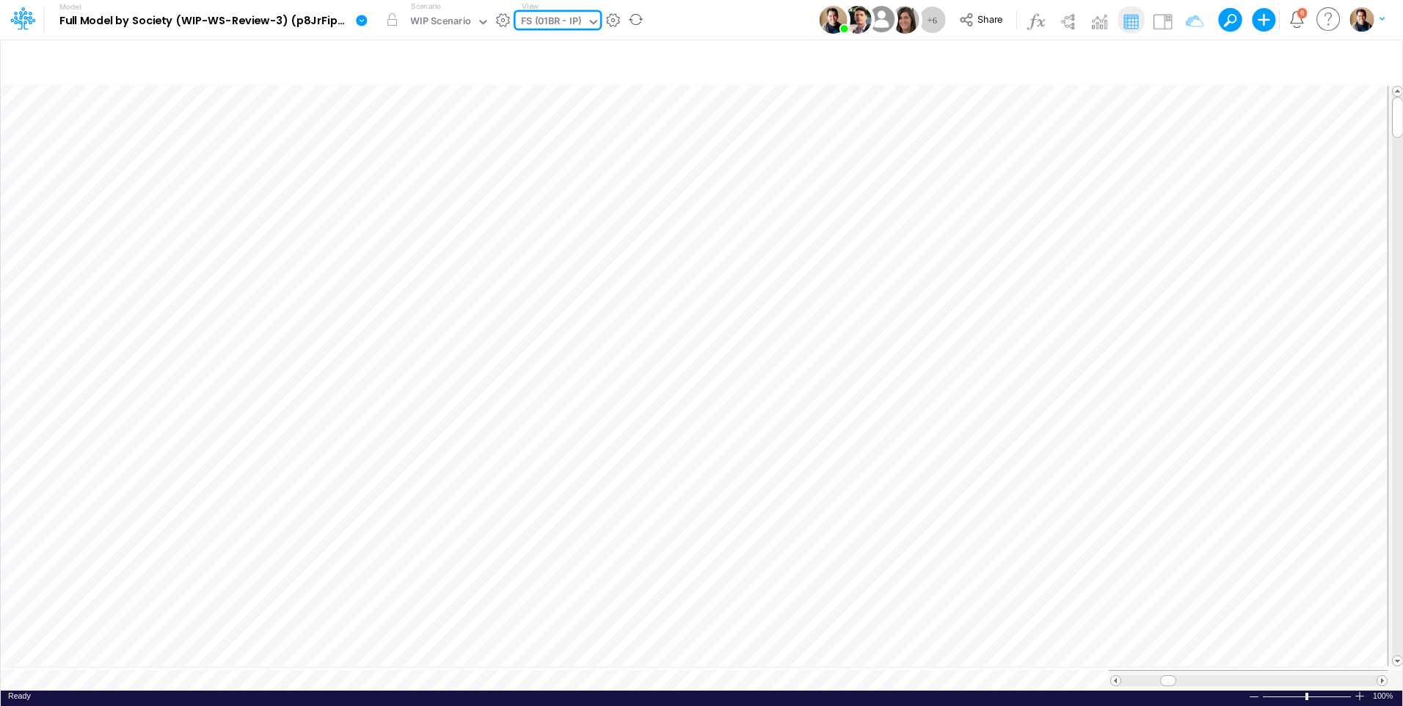
click at [356, 21] on icon at bounding box center [361, 20] width 13 height 13
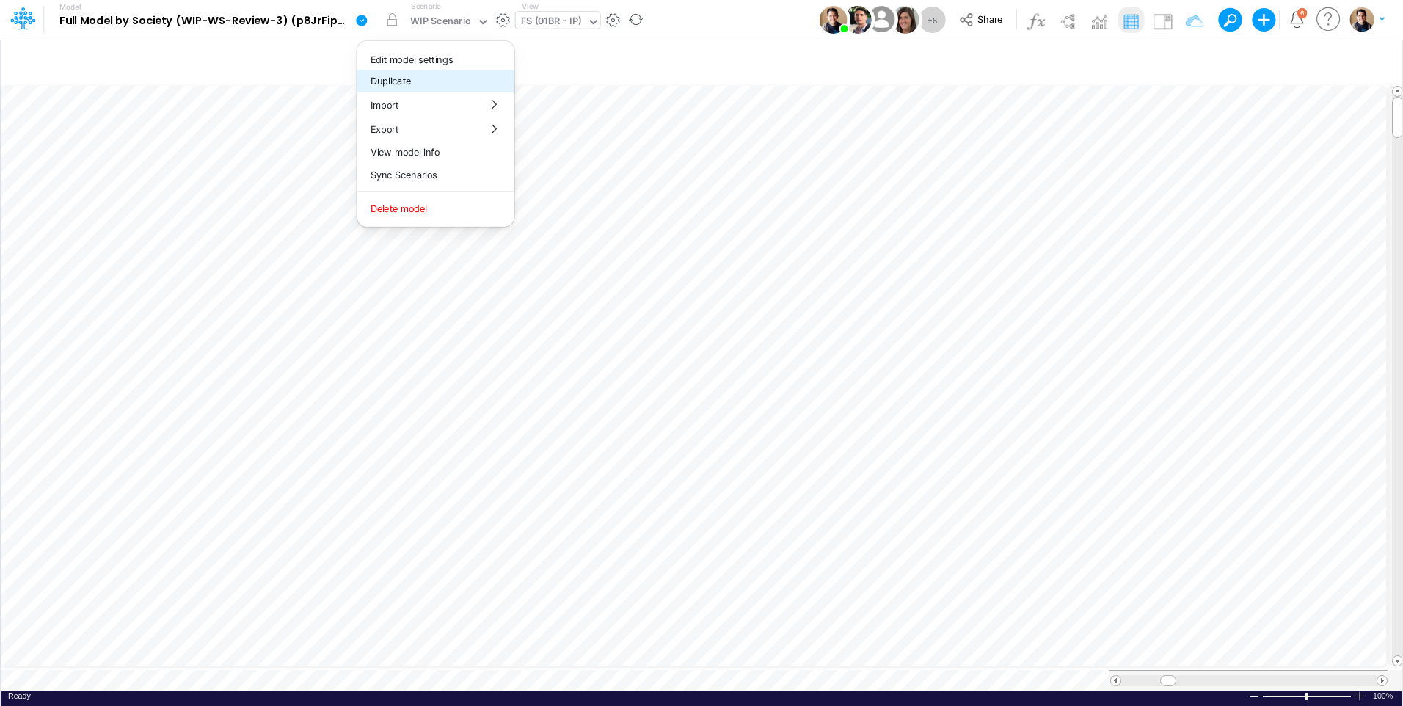
click at [383, 73] on button "Duplicate" at bounding box center [435, 81] width 157 height 23
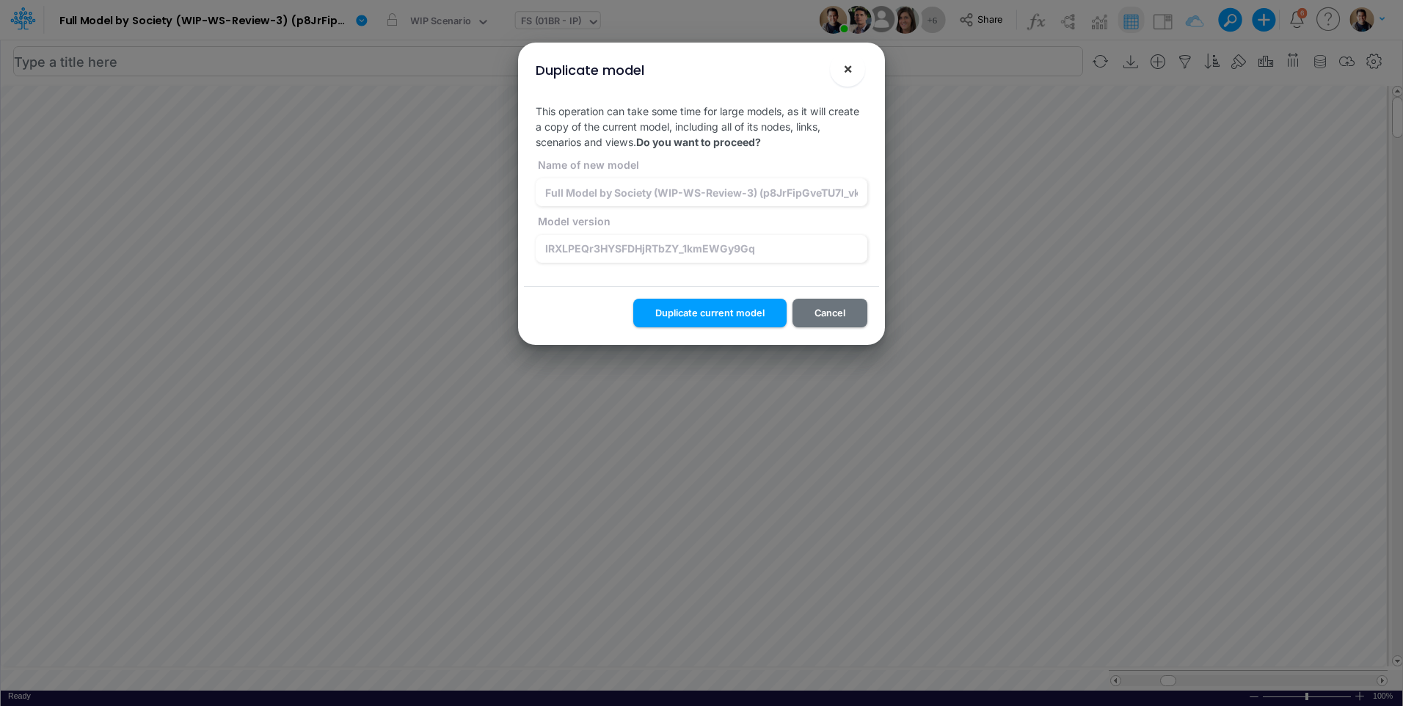
click at [858, 65] on button "×" at bounding box center [847, 68] width 35 height 35
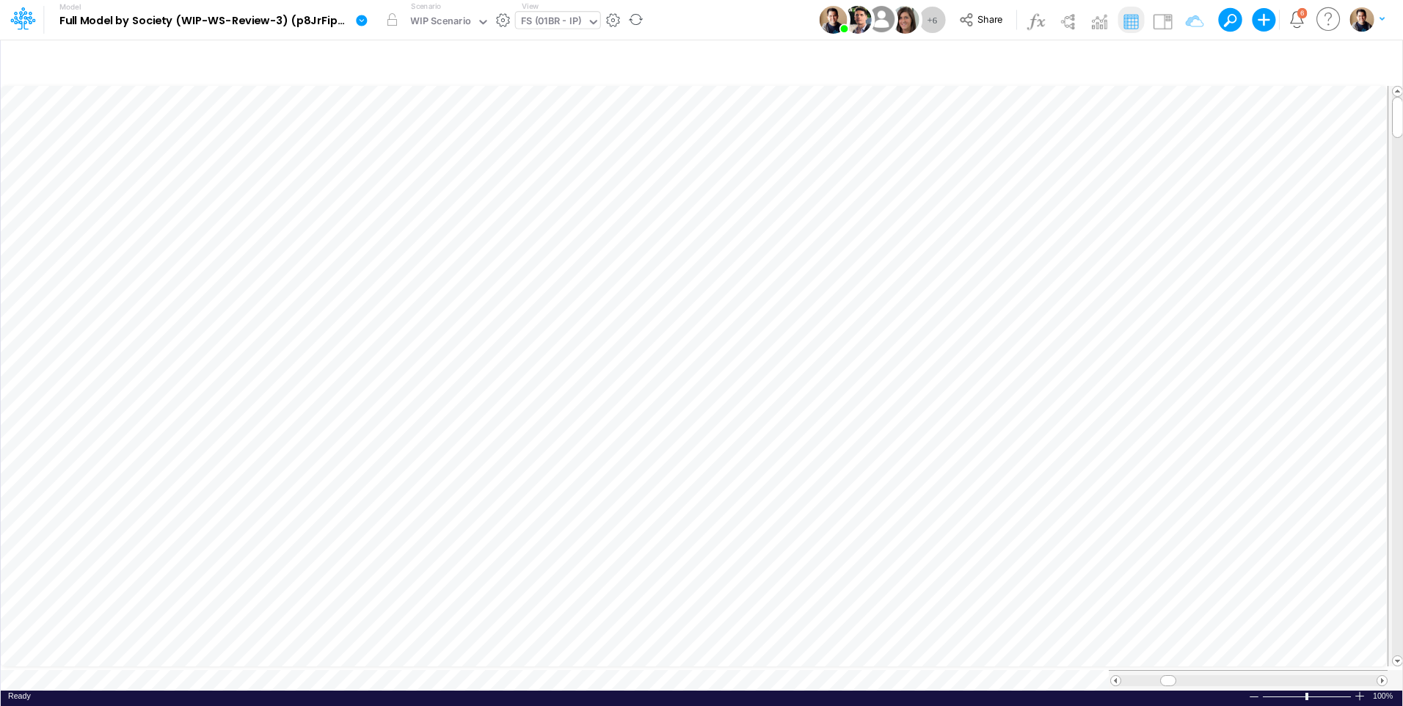
click at [360, 16] on icon at bounding box center [361, 20] width 11 height 11
click at [406, 80] on button "Duplicate" at bounding box center [435, 81] width 157 height 23
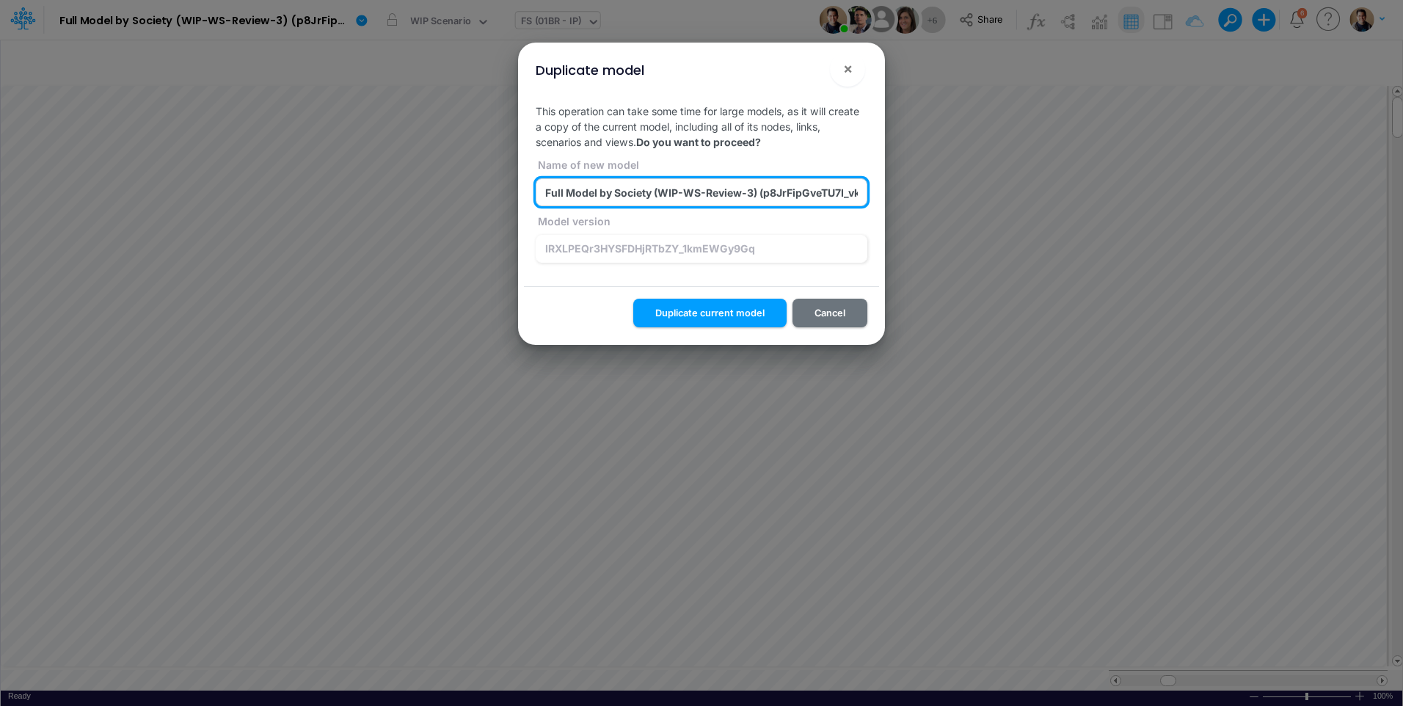
click at [701, 200] on input "Full Model by Society (WIP-WS-Review-3) (p8JrFipGveTU7I_vk960F.EPc.b3Teyw) [DAT…" at bounding box center [701, 192] width 332 height 28
paste input "Full Model by Society (WIP-WS-Review-3+Actuals) (IRXLPEQr3HYSFDHjRTbZY_1kmEWGy9…"
type input "Full Model by Society (WIP-WS-Review-3+NO-Actuals) (IRXLPEQr3HYSFDHjRTbZY_1kmEW…"
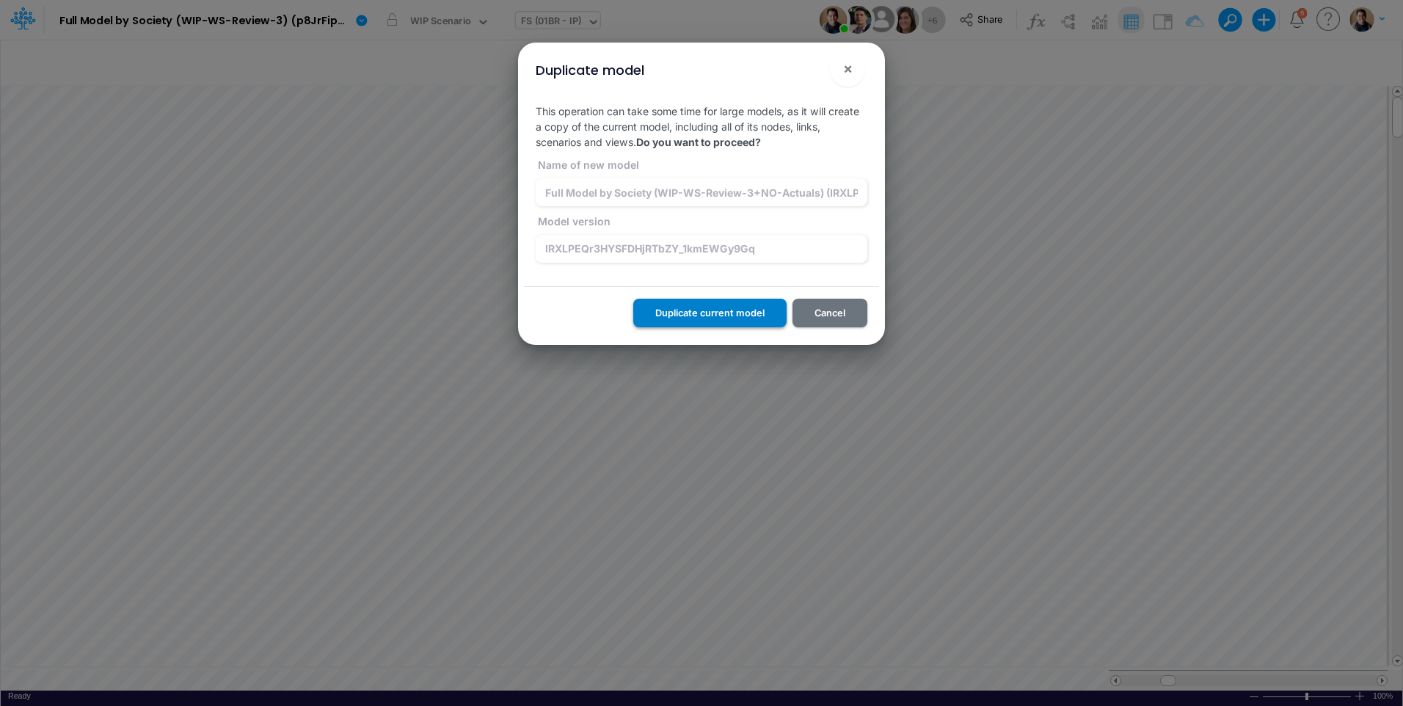
click at [703, 312] on button "Duplicate current model" at bounding box center [709, 313] width 153 height 29
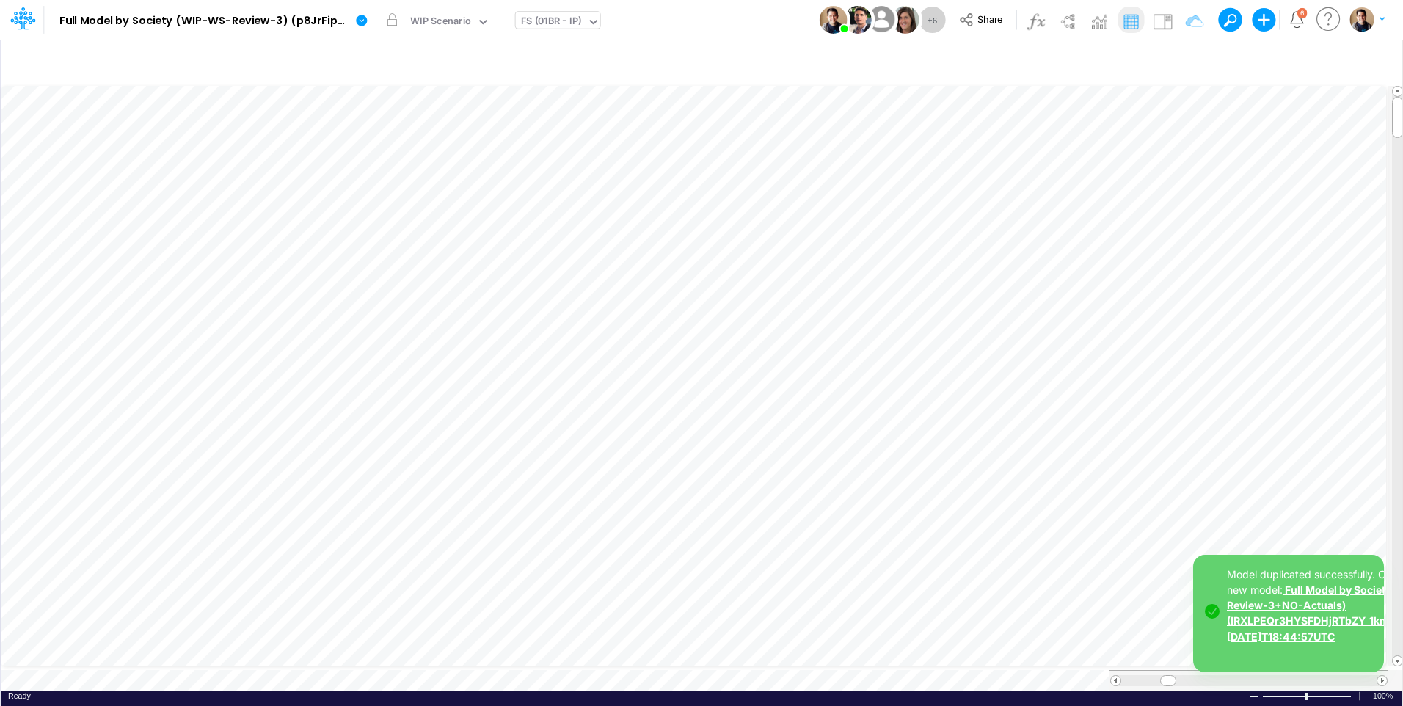
click at [1312, 618] on link "Full Model by Society (WIP-WS-Review-3+NO-Actuals) (IRXLPEQr3HYSFDHjRTbZY_1kmEW…" at bounding box center [1335, 612] width 219 height 59
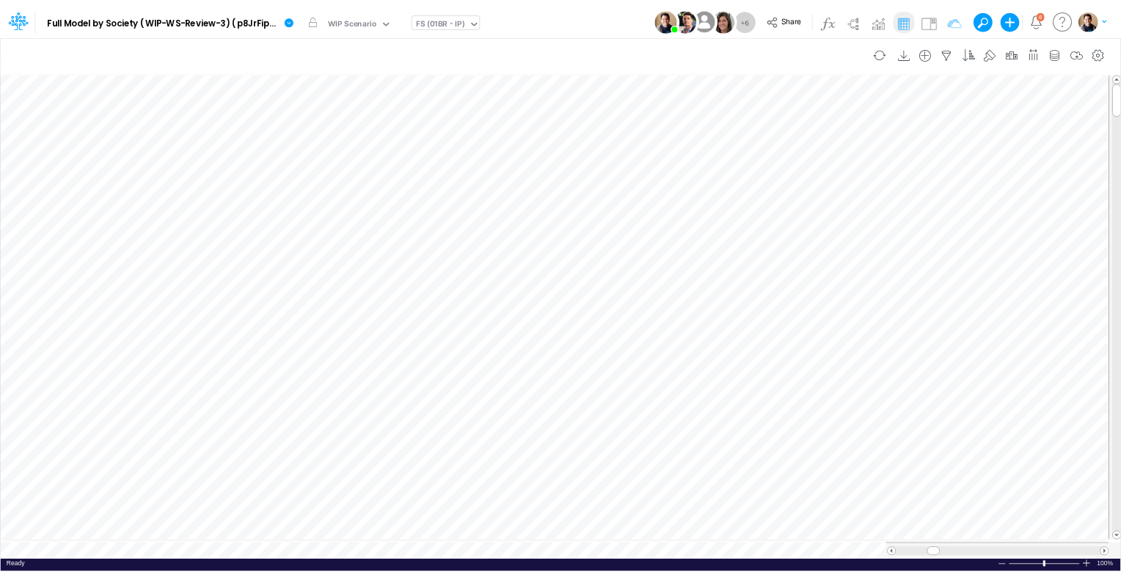
scroll to position [7, 1]
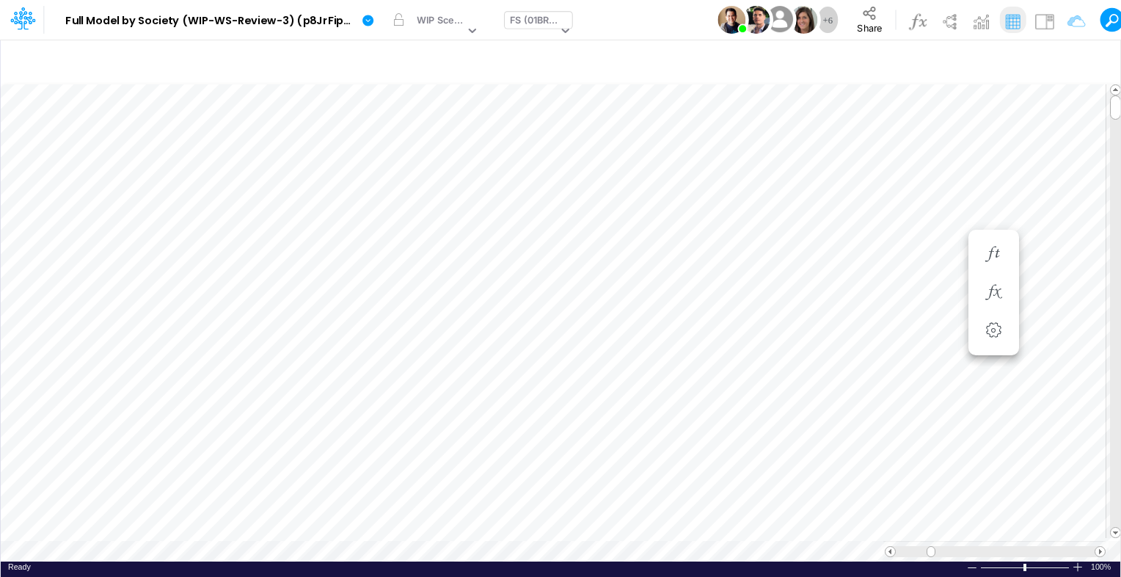
scroll to position [7, 0]
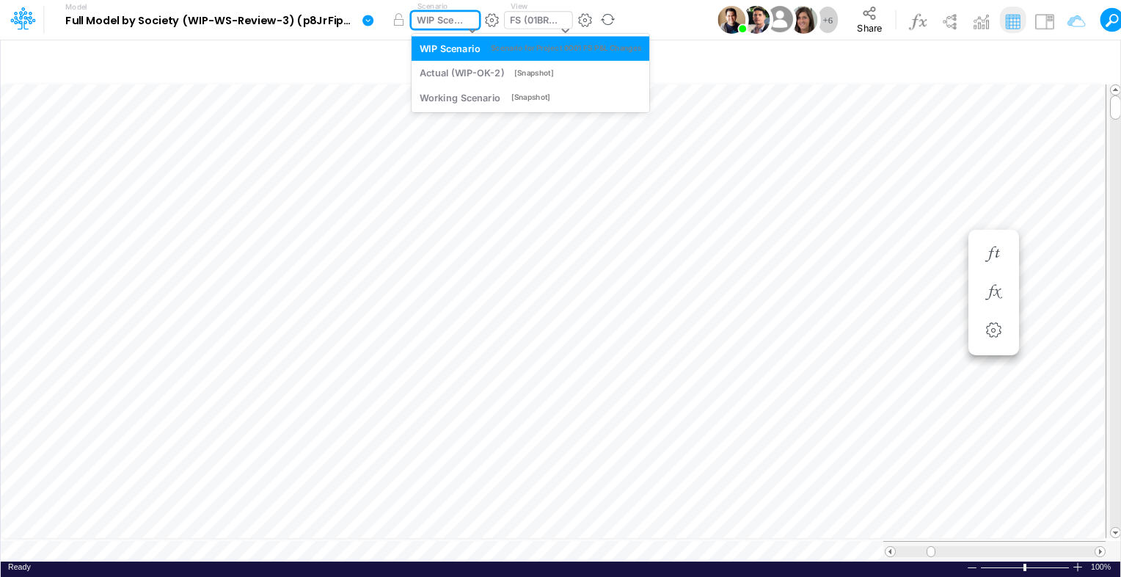
click at [446, 13] on div "WIP Scenario" at bounding box center [441, 21] width 48 height 17
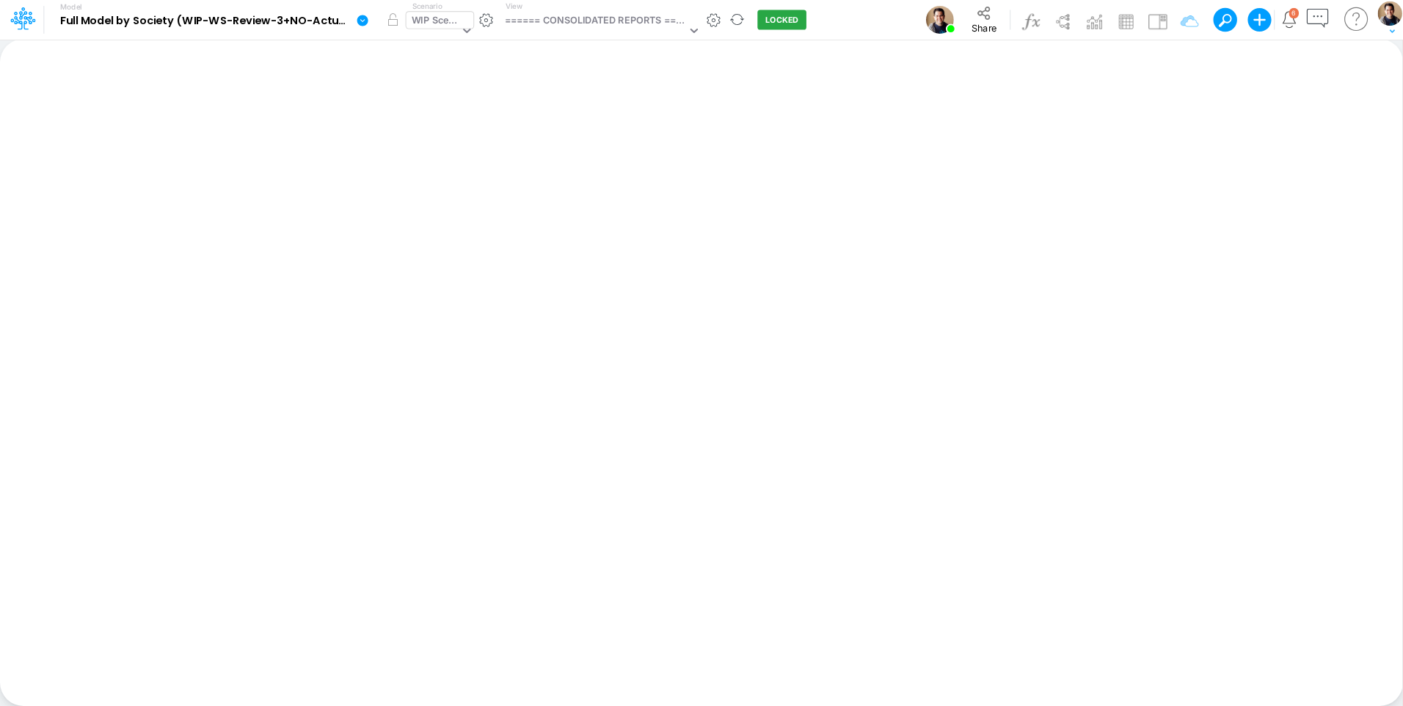
click at [453, 26] on div "WIP Scenario" at bounding box center [436, 21] width 48 height 17
click at [585, 18] on div "====== CONSOLIDATED REPORTS ======" at bounding box center [596, 21] width 182 height 17
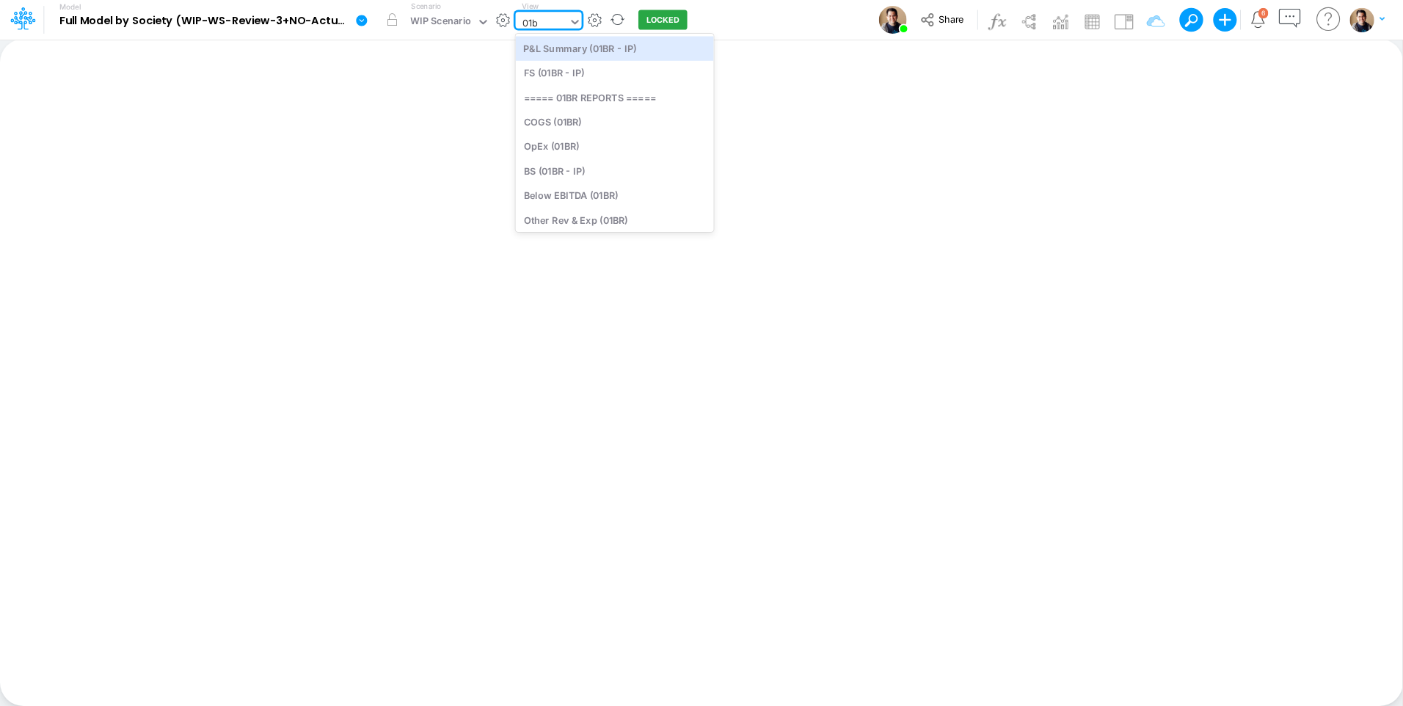
type input "01br"
click at [585, 72] on div "FS (01BR - IP)" at bounding box center [615, 73] width 198 height 24
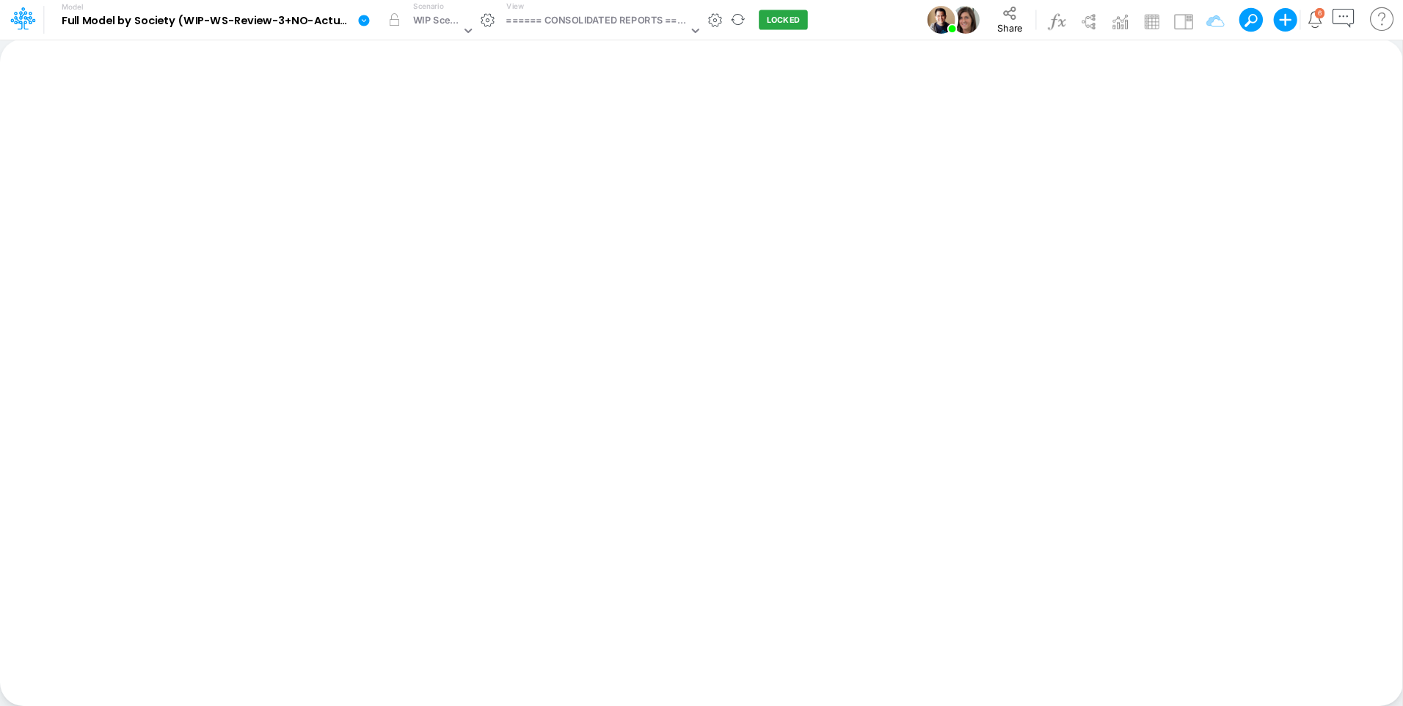
click at [364, 23] on icon at bounding box center [363, 20] width 11 height 11
click at [468, 61] on button "Edit model settings" at bounding box center [437, 59] width 157 height 23
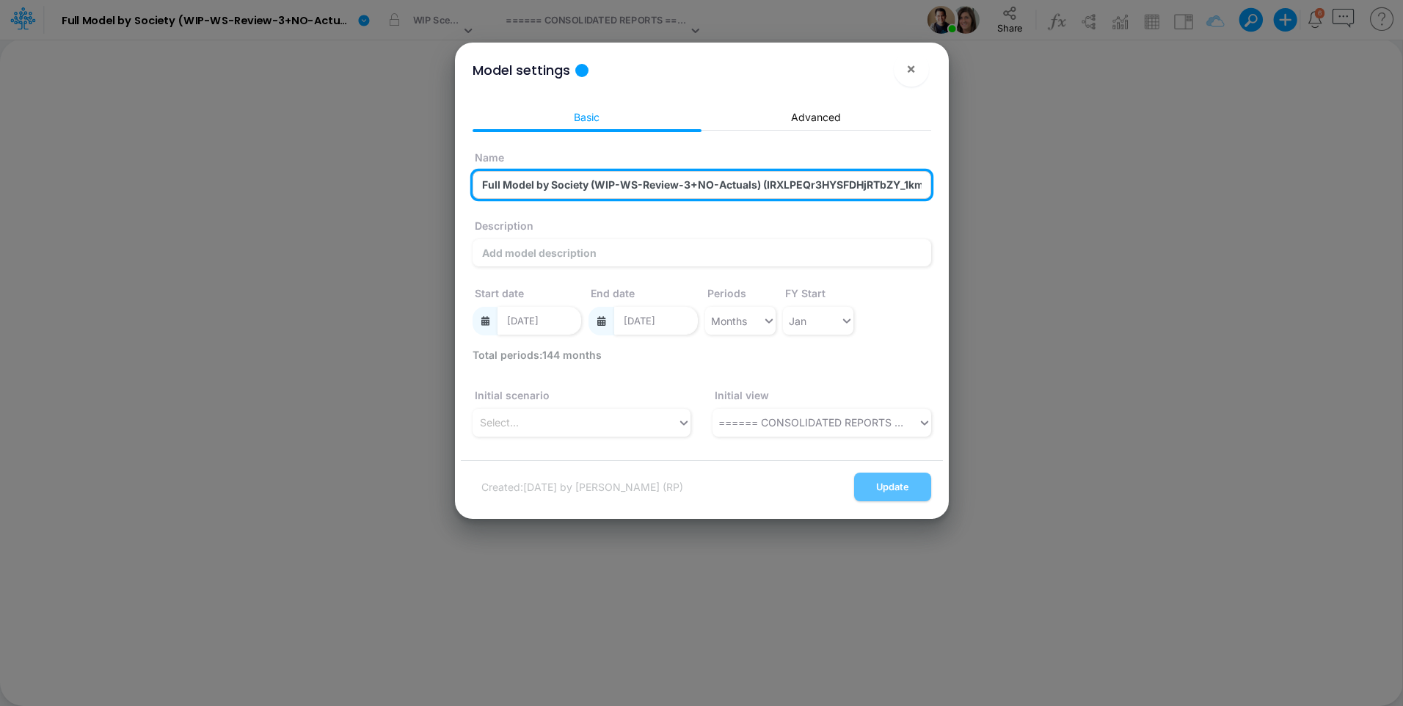
click at [837, 181] on input "Full Model by Society (WIP-WS-Review-3+NO-Actuals) (IRXLPEQr3HYSFDHjRTbZY_1kmEW…" at bounding box center [701, 185] width 458 height 28
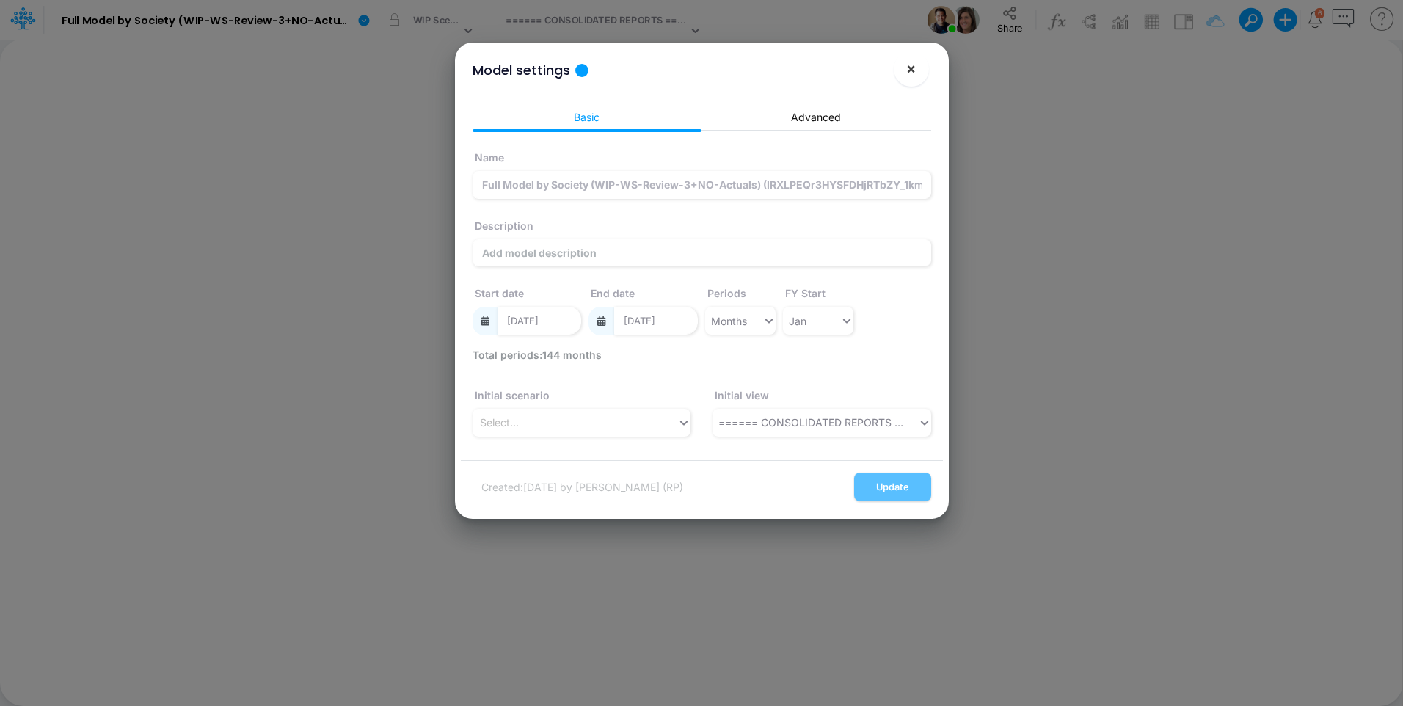
click at [904, 70] on button "×" at bounding box center [910, 68] width 35 height 35
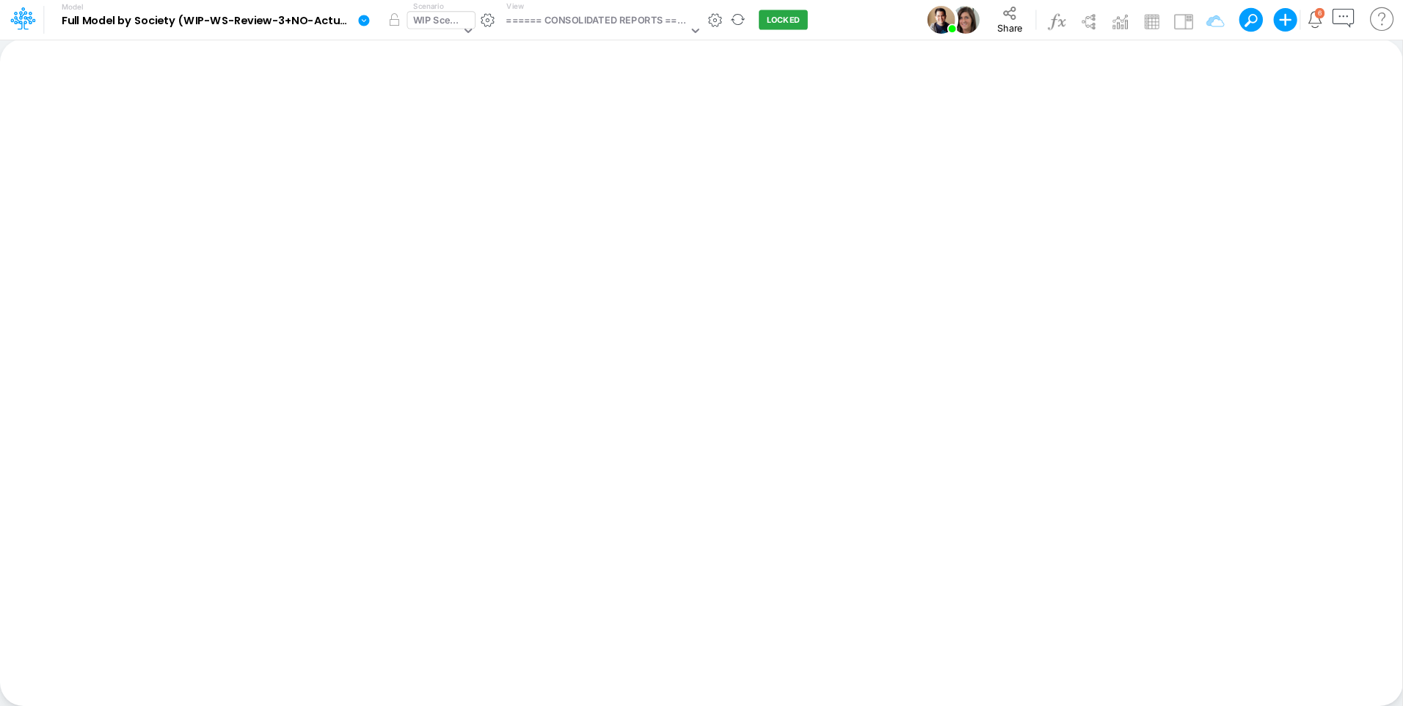
click at [445, 19] on div "WIP Scenario" at bounding box center [437, 21] width 48 height 17
click at [433, 15] on div "WIP Scenario" at bounding box center [437, 21] width 48 height 17
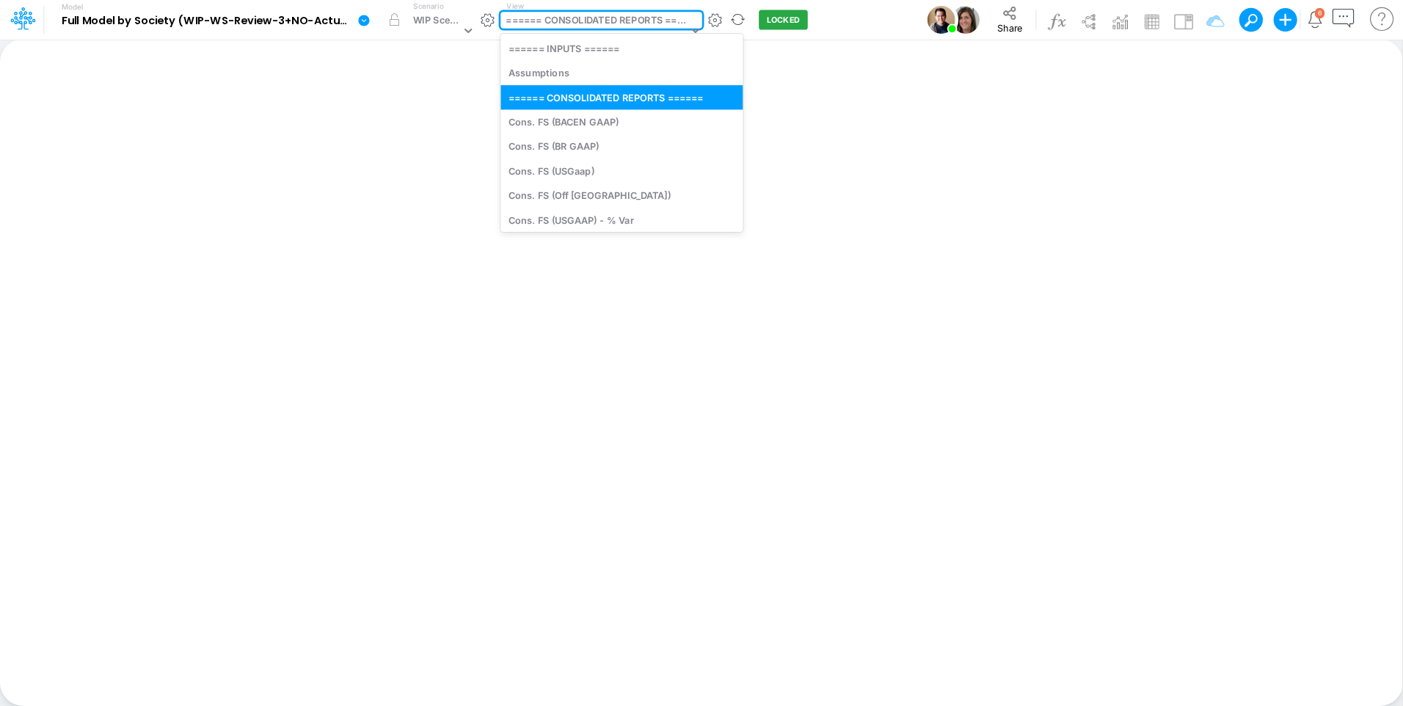
click at [541, 19] on div "====== CONSOLIDATED REPORTS ======" at bounding box center [596, 21] width 182 height 17
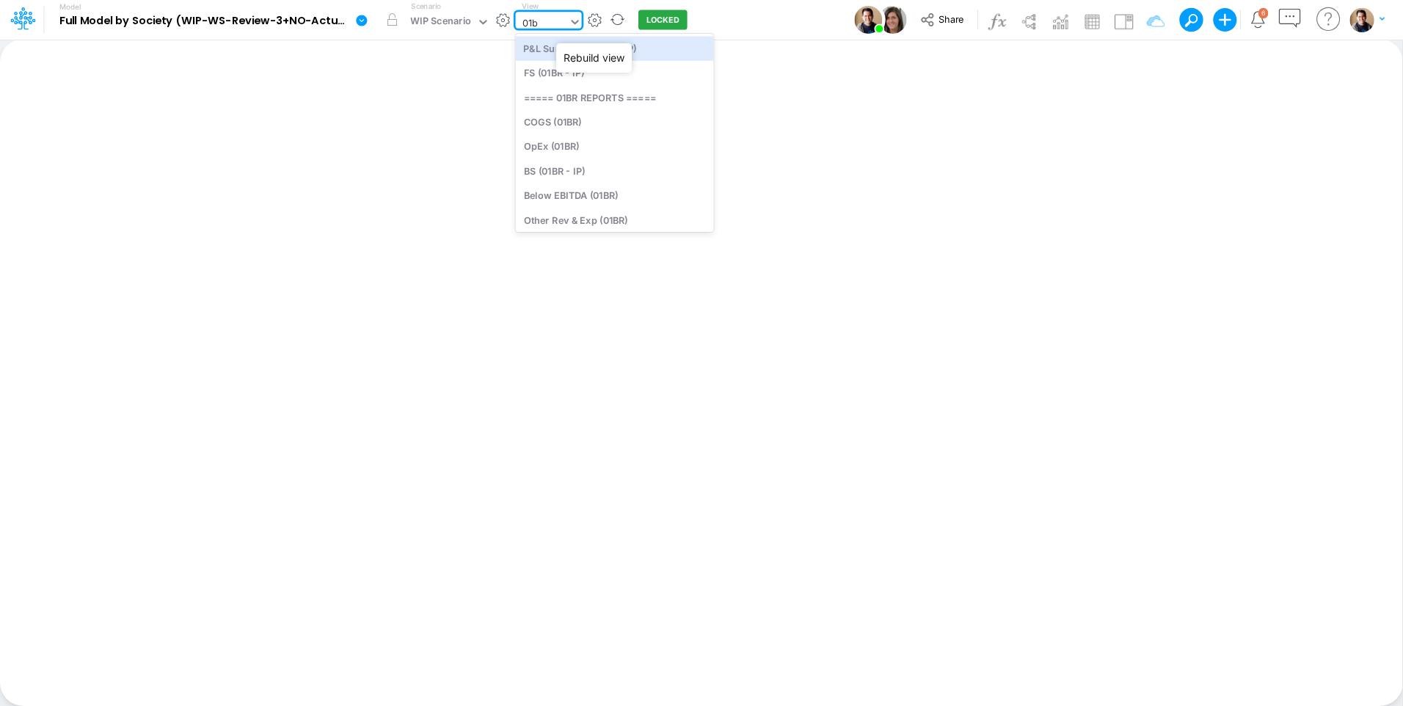
type input "01br"
click at [613, 71] on div "FS (01BR - IP)" at bounding box center [615, 73] width 198 height 24
